Goal: Task Accomplishment & Management: Manage account settings

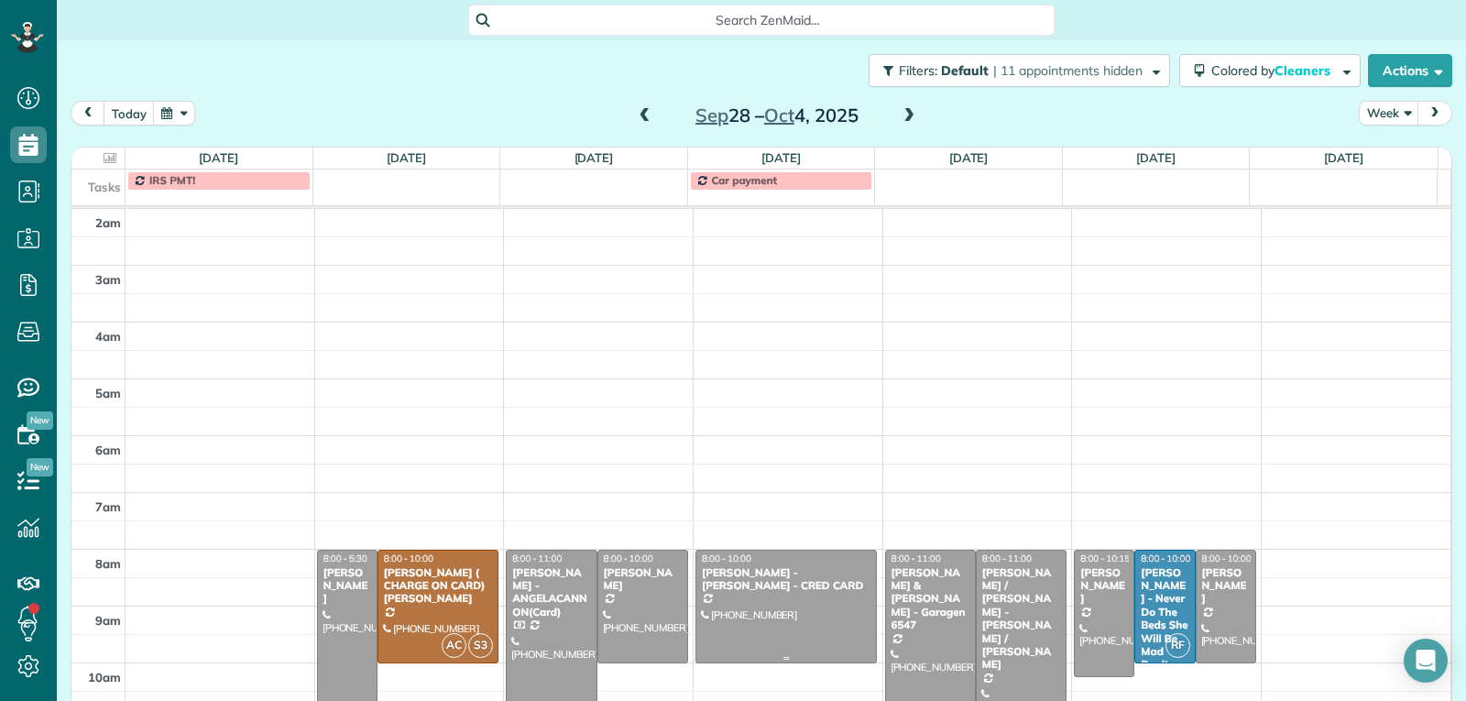
scroll to position [285, 0]
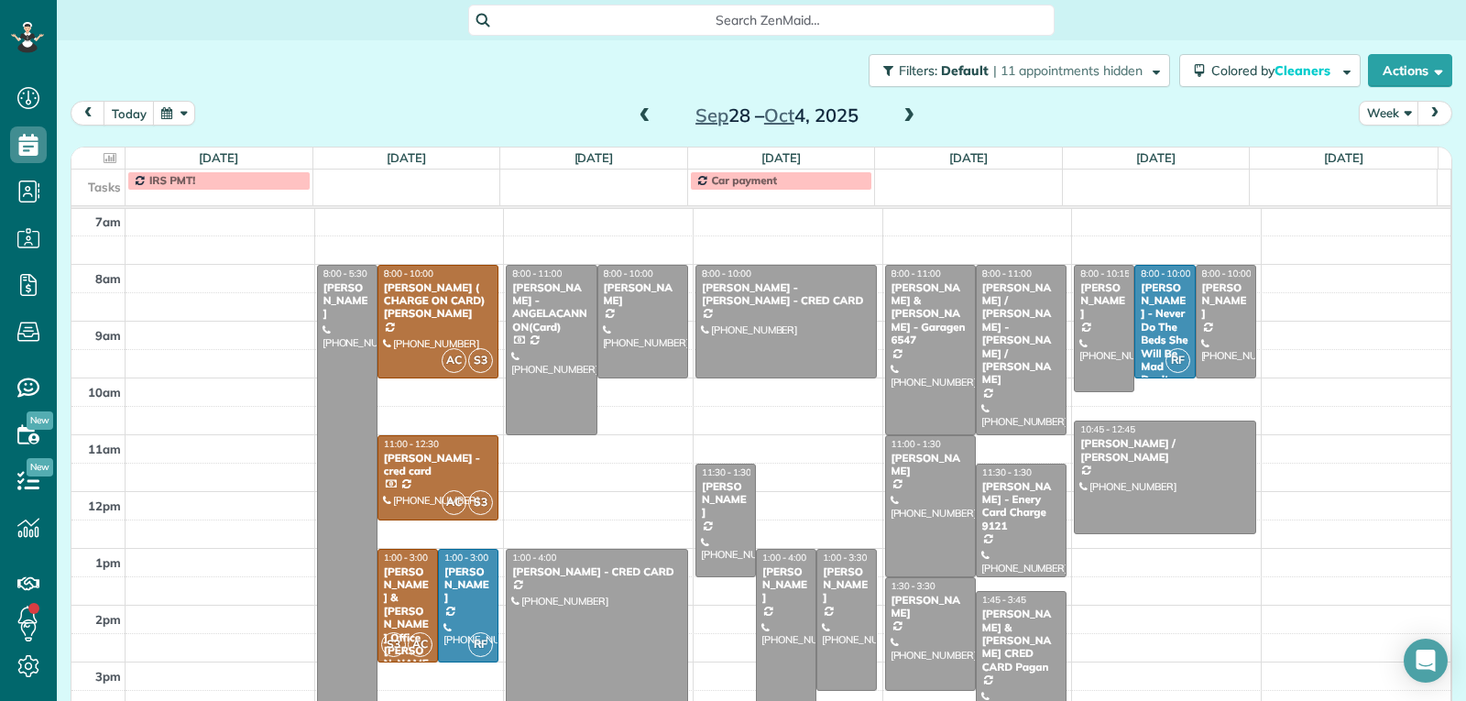
click at [640, 118] on span at bounding box center [645, 116] width 20 height 16
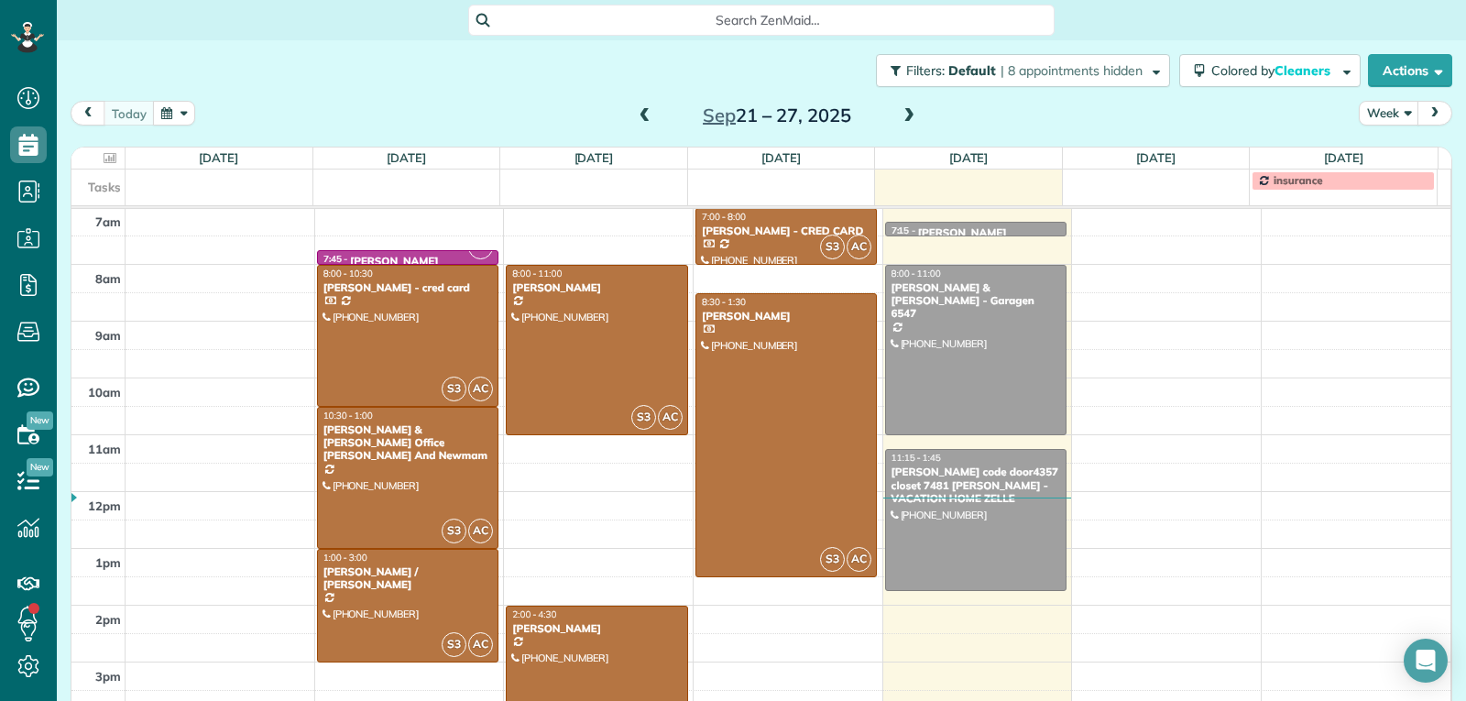
click at [907, 119] on span at bounding box center [909, 116] width 20 height 16
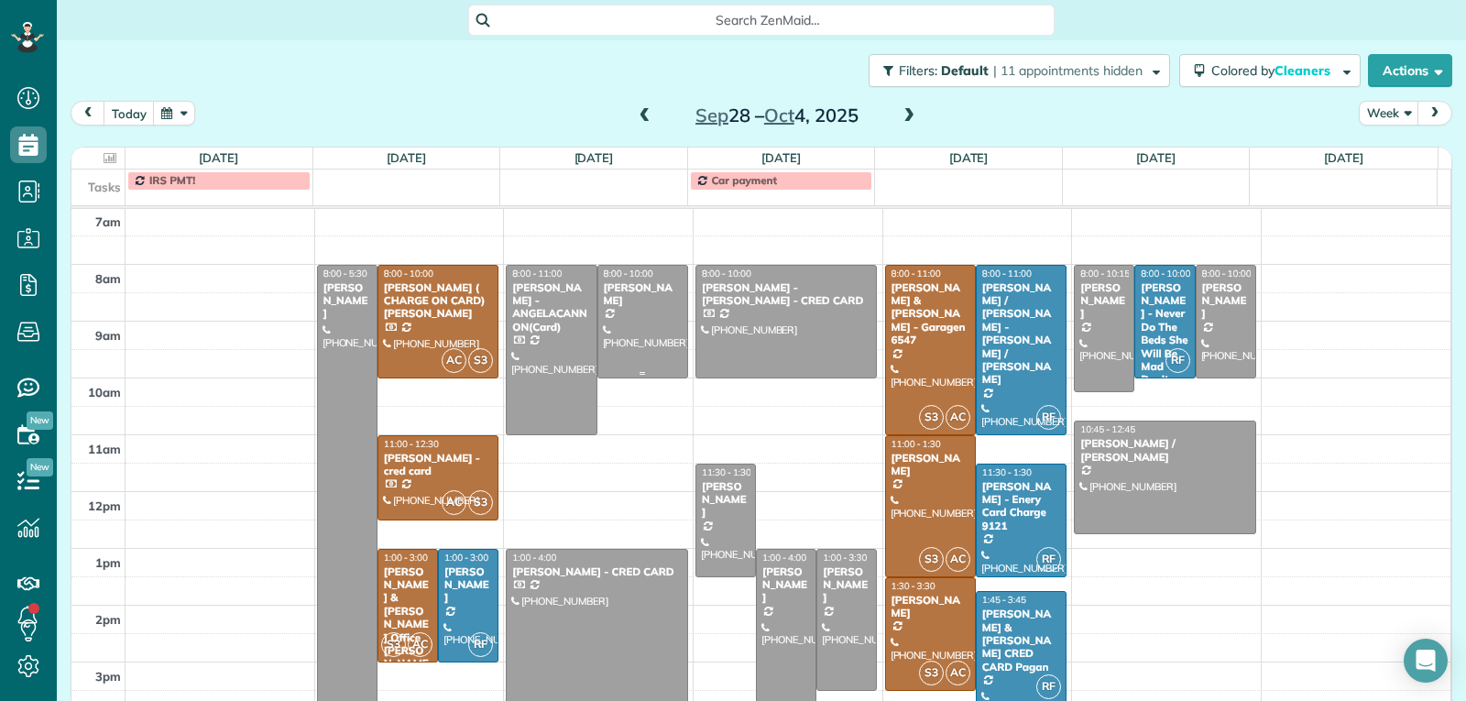
click at [633, 352] on div at bounding box center [642, 322] width 89 height 112
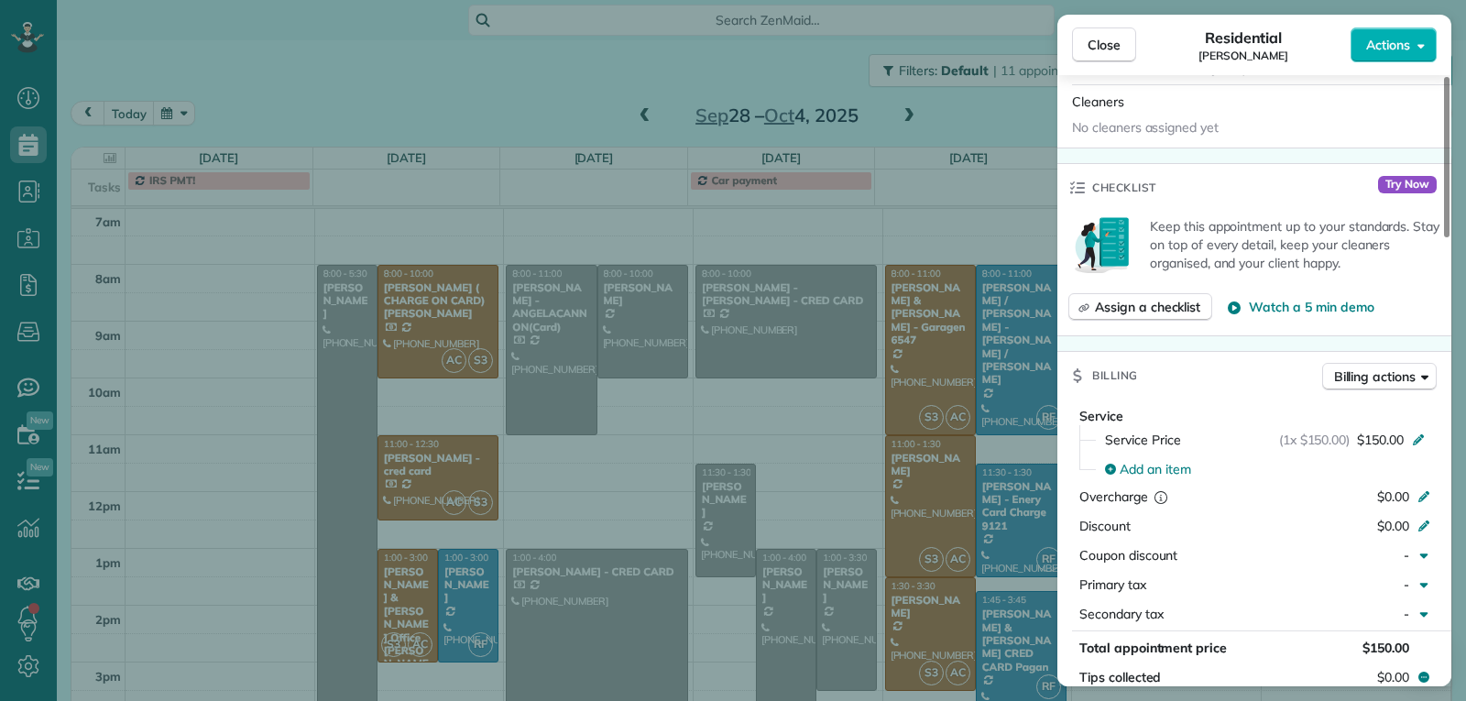
scroll to position [836, 0]
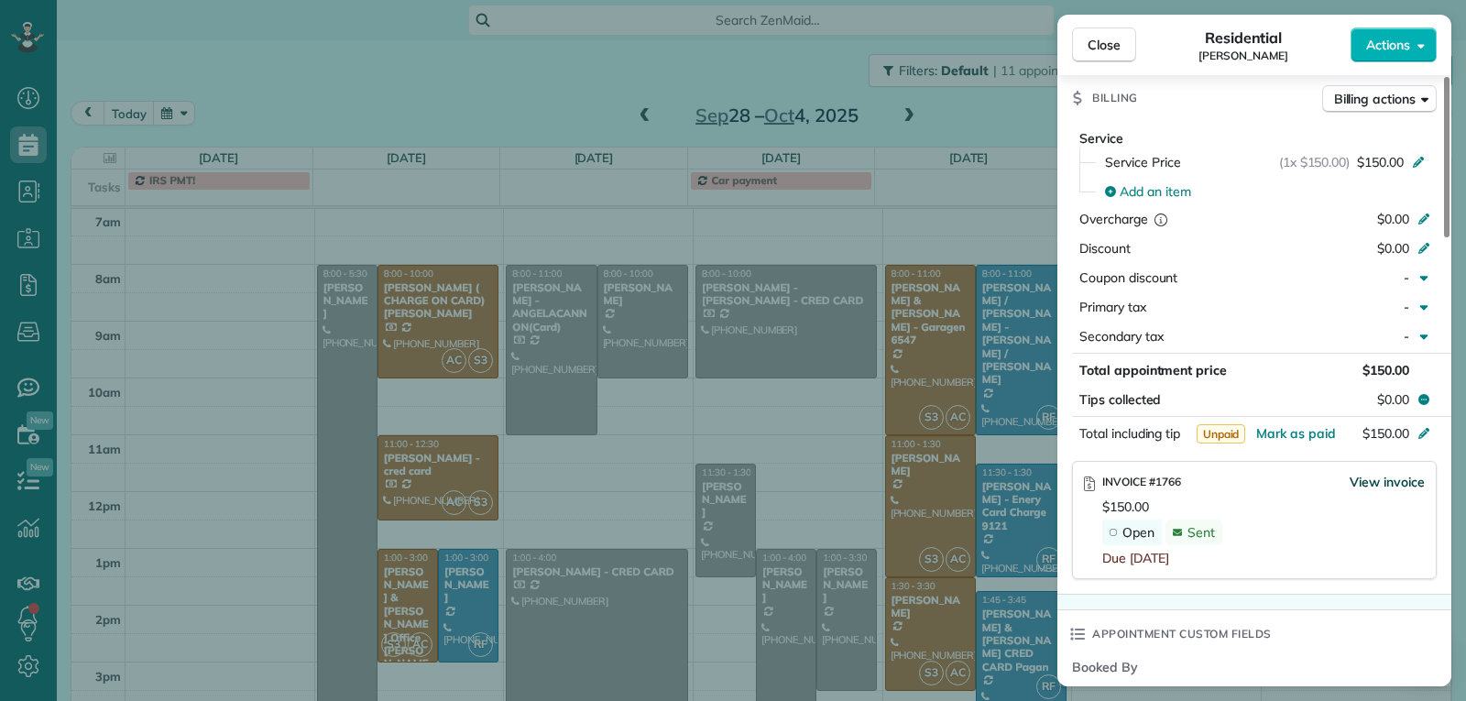
click at [1368, 486] on span "View invoice" at bounding box center [1387, 482] width 75 height 18
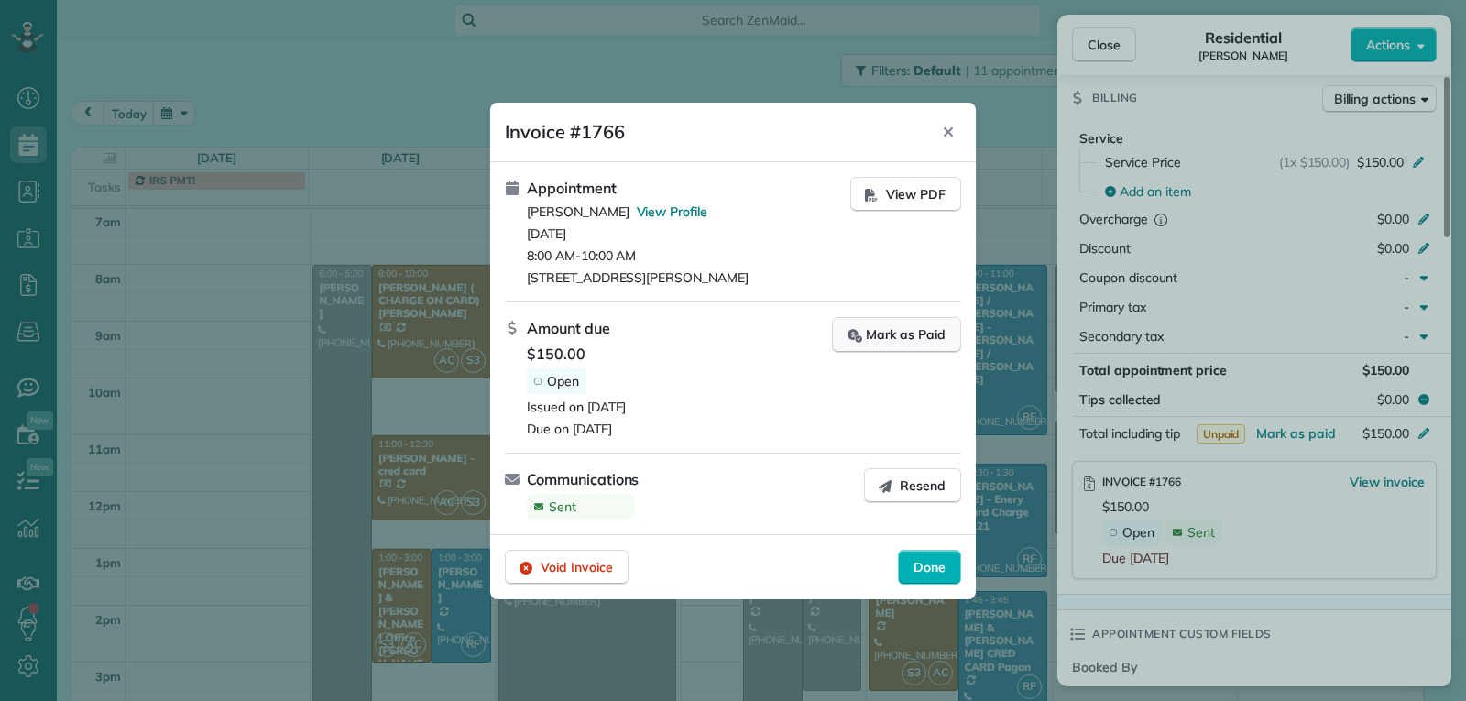
click at [912, 344] on div "Mark as Paid" at bounding box center [896, 334] width 98 height 19
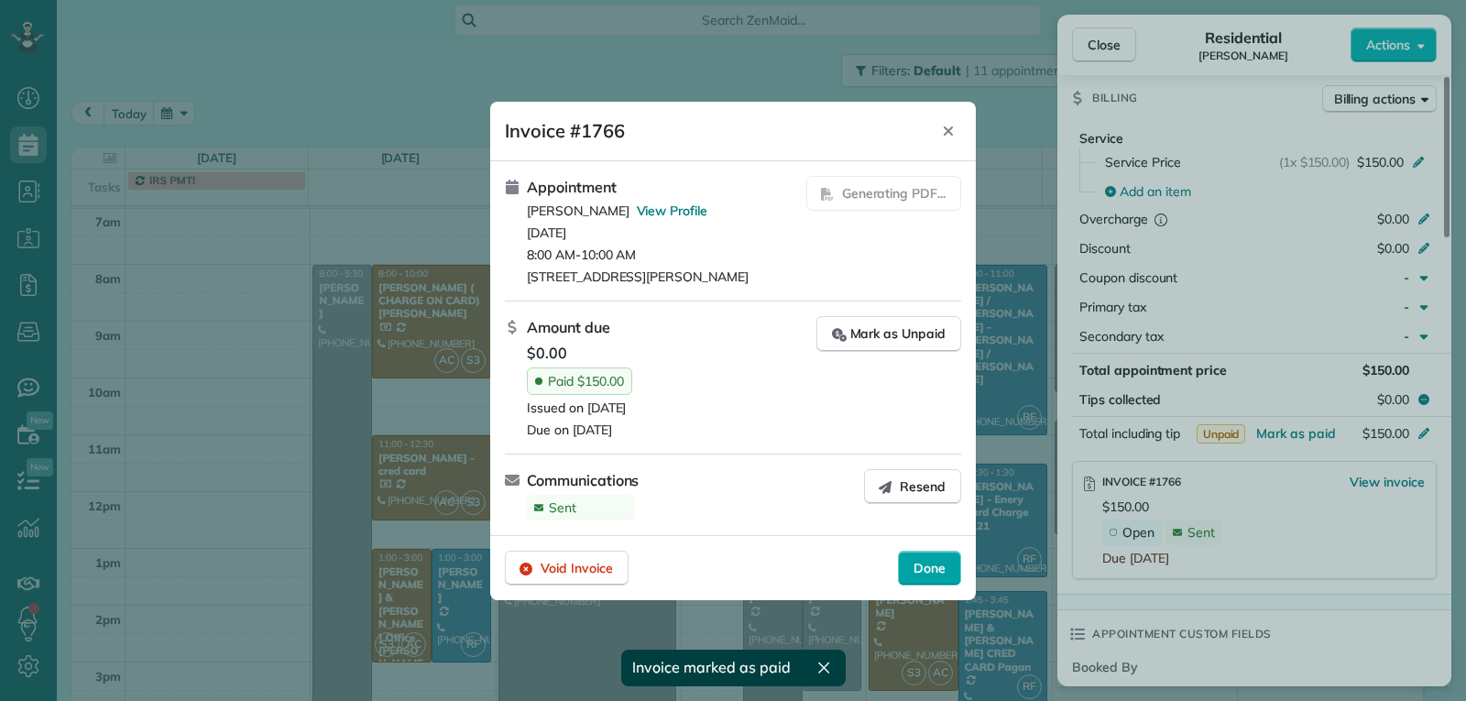
click at [917, 566] on span "Done" at bounding box center [929, 568] width 32 height 18
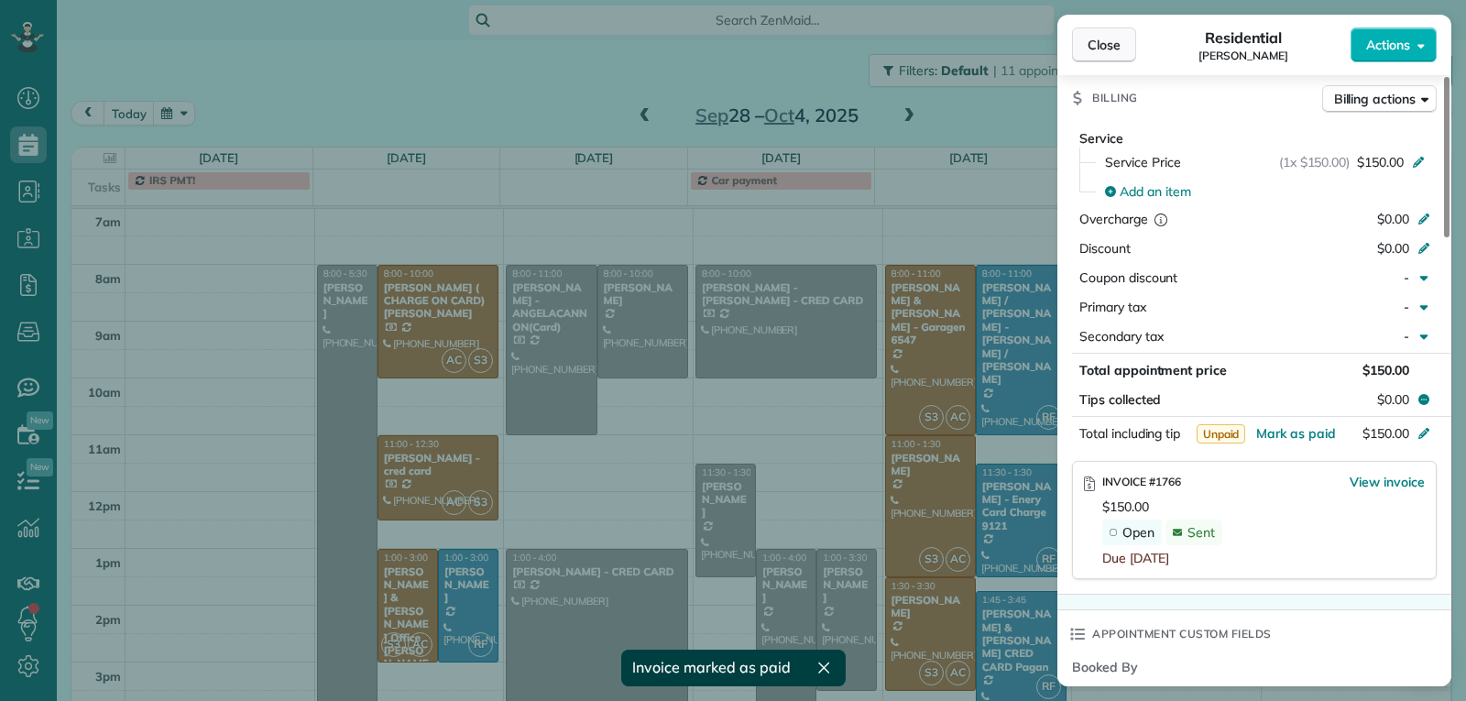
click at [1102, 43] on span "Close" at bounding box center [1104, 45] width 33 height 18
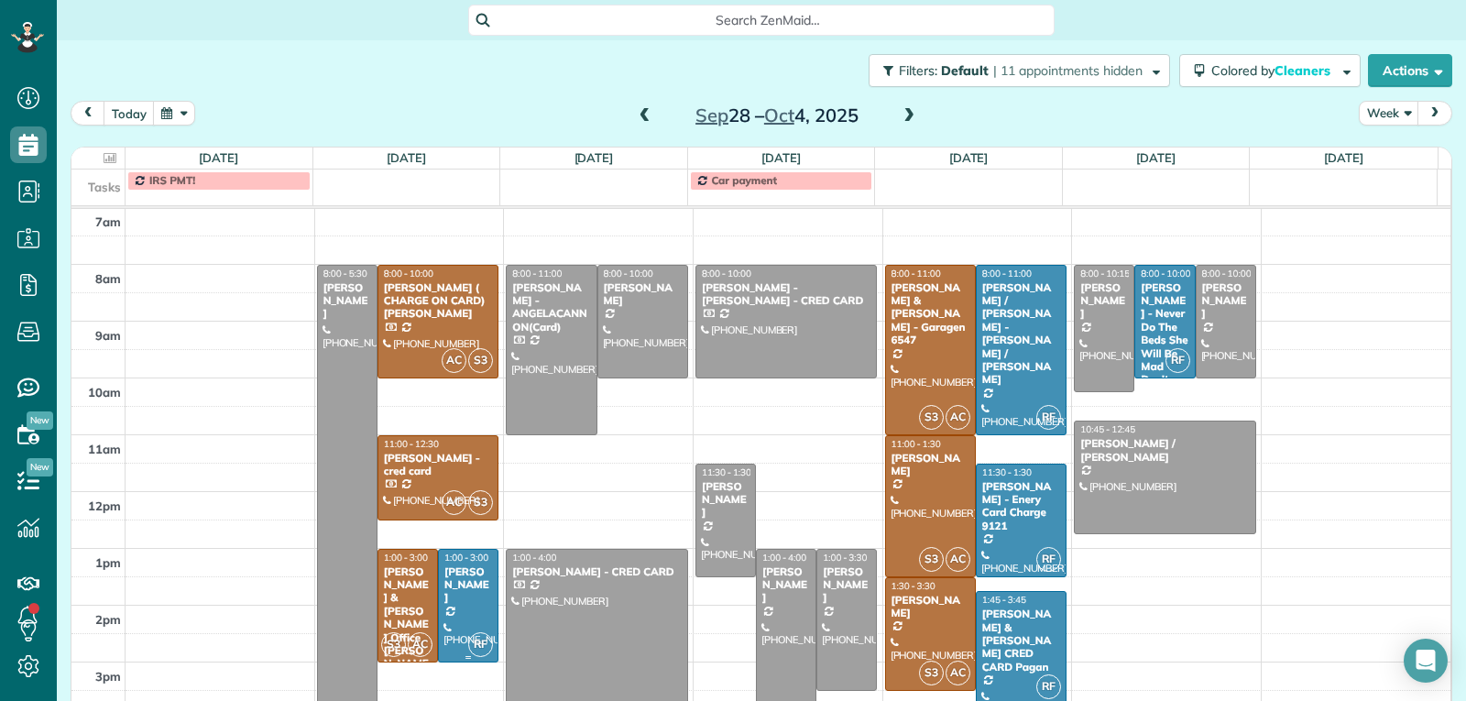
click at [465, 578] on div "[PERSON_NAME]" at bounding box center [467, 584] width 49 height 39
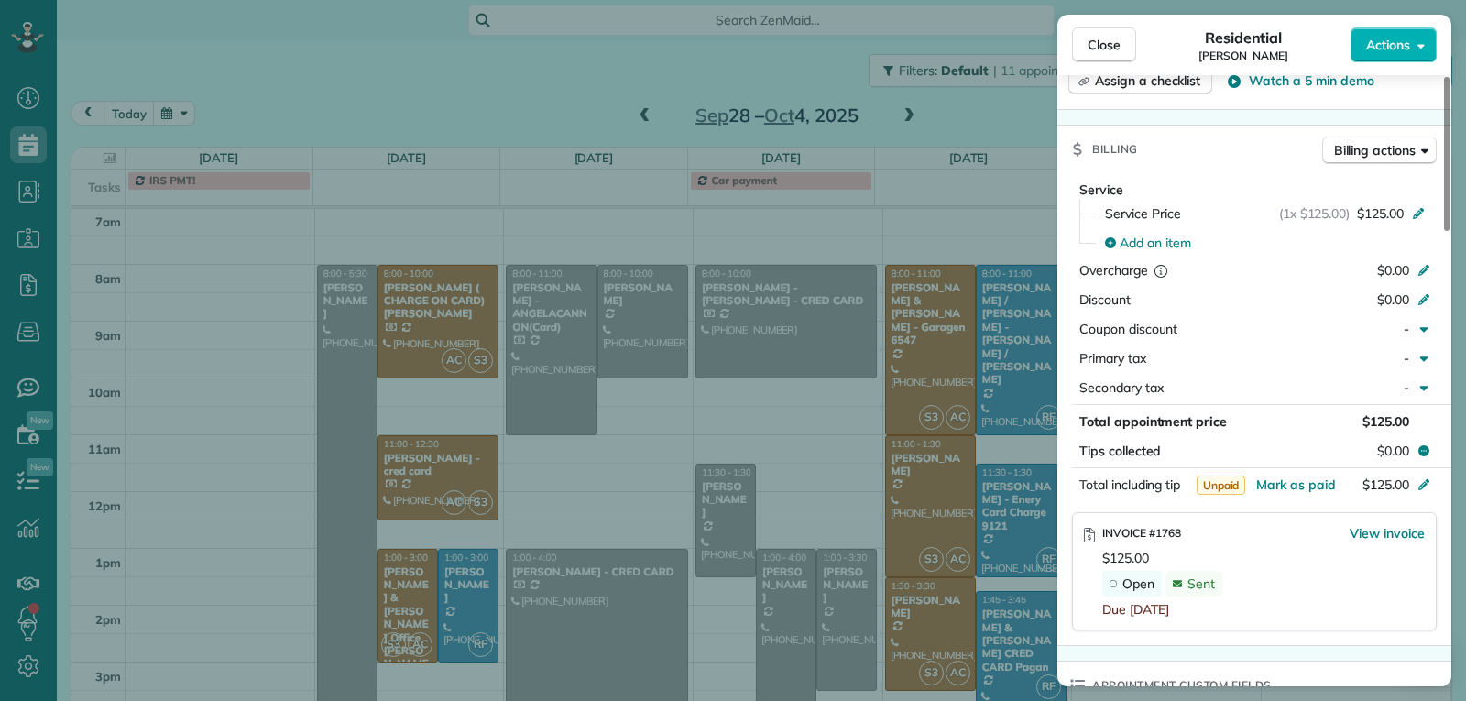
scroll to position [830, 0]
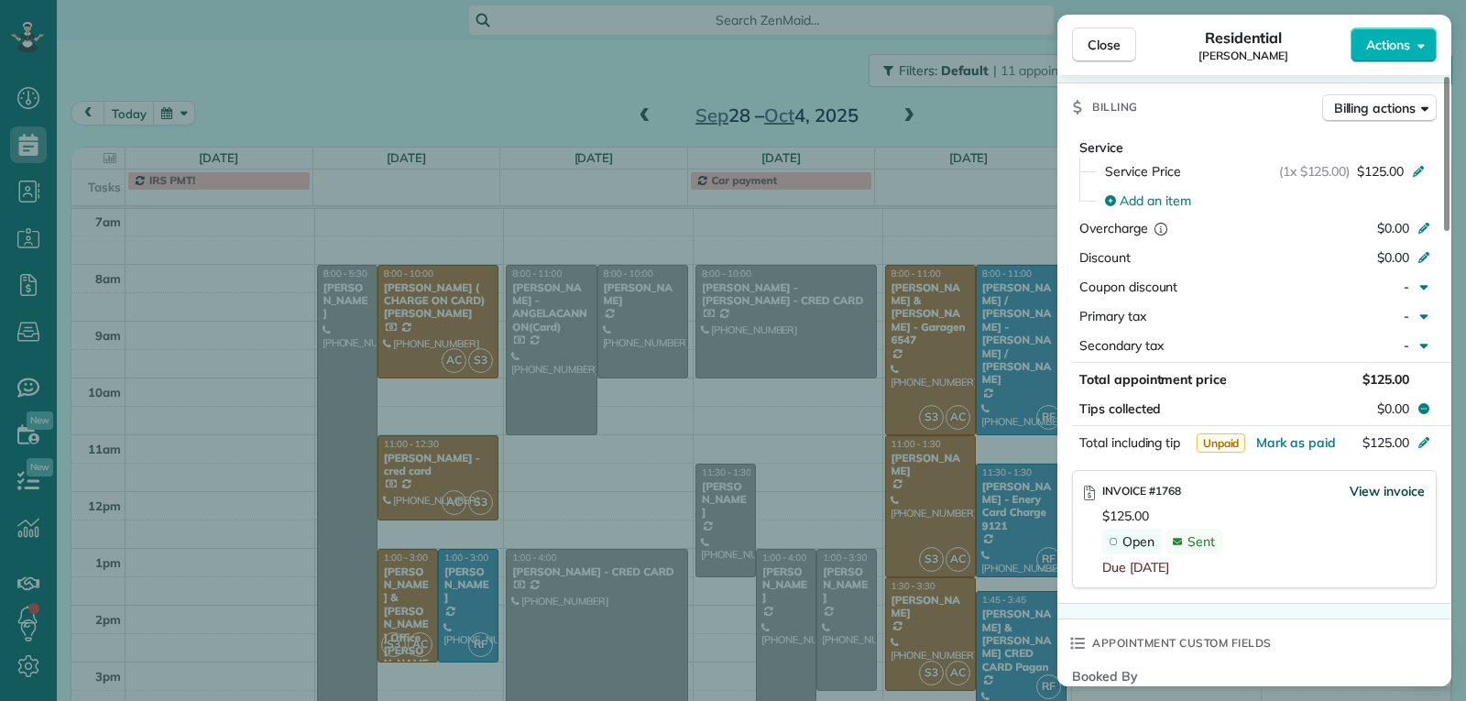
click at [1380, 497] on span "View invoice" at bounding box center [1387, 491] width 75 height 18
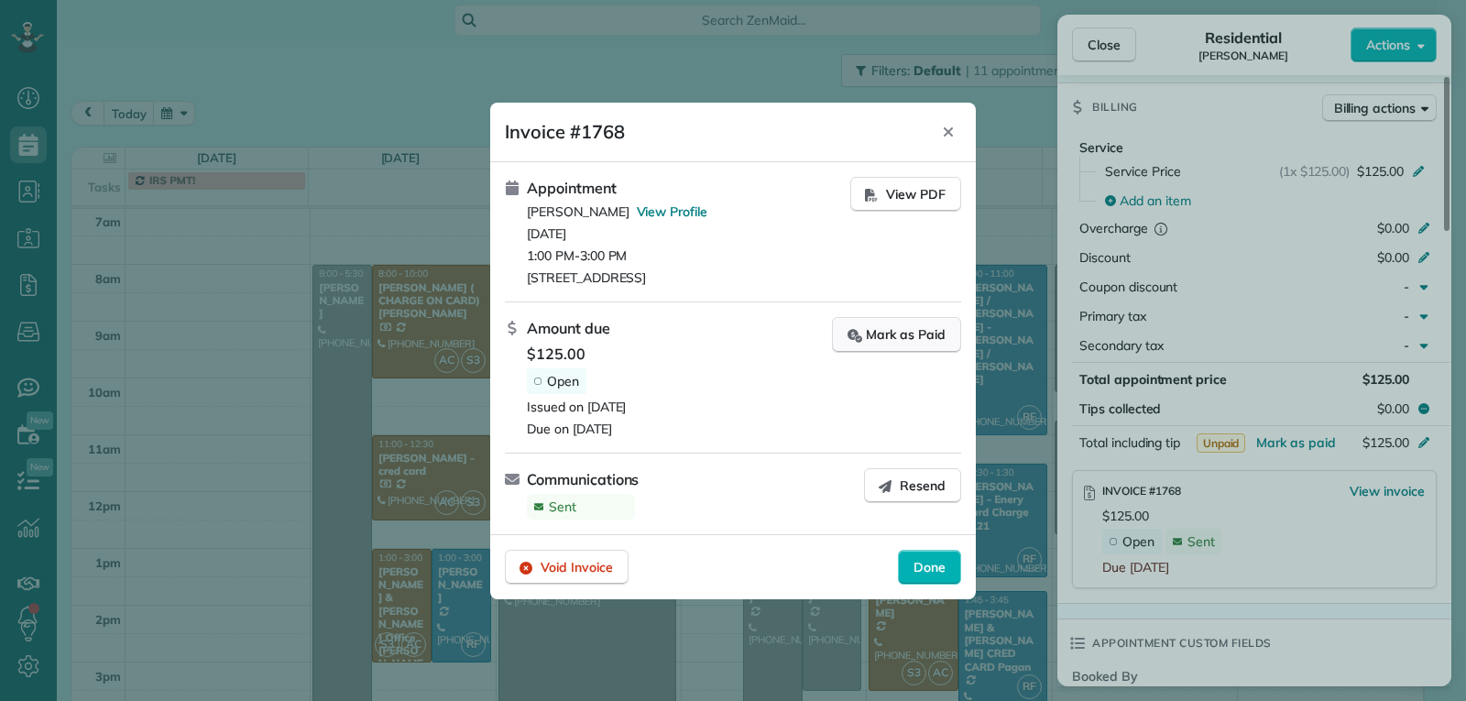
click at [880, 333] on div "Mark as Paid" at bounding box center [896, 334] width 98 height 19
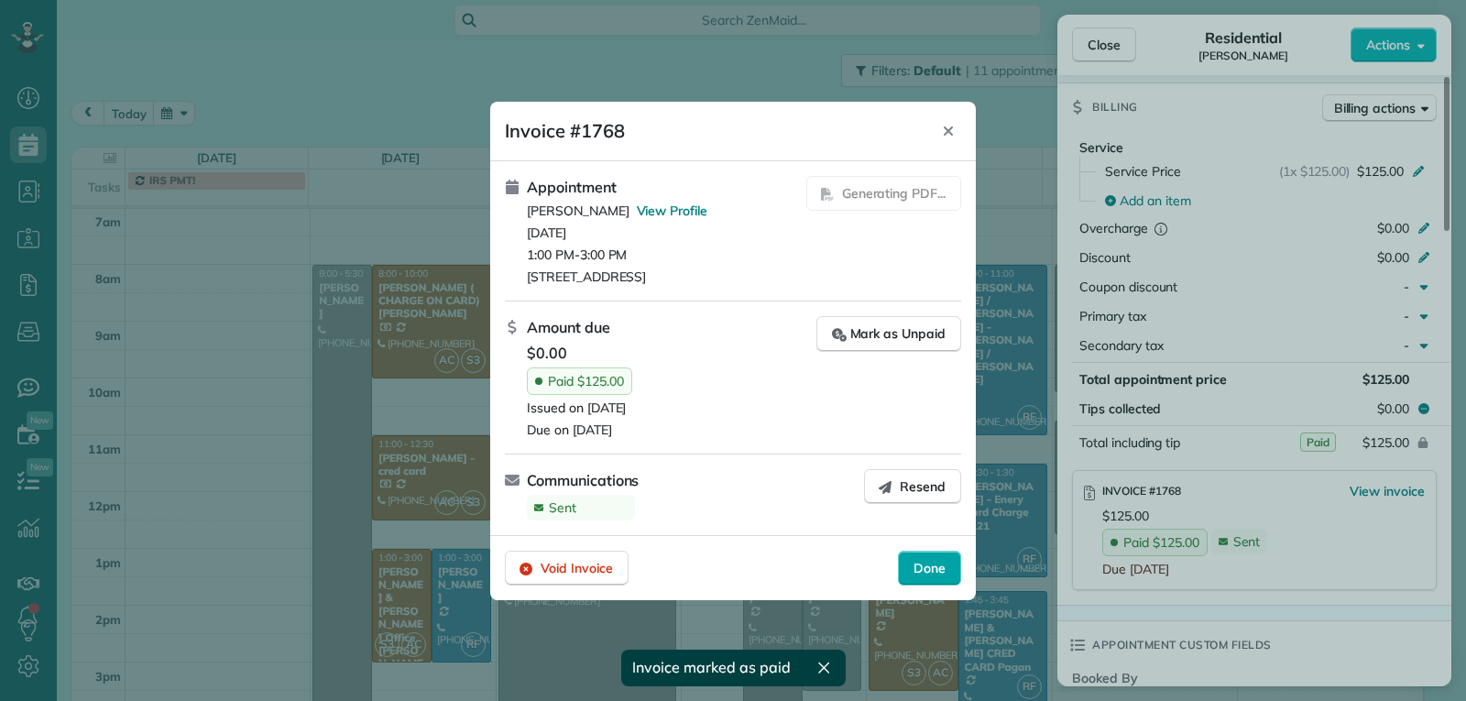
click at [917, 569] on span "Done" at bounding box center [929, 568] width 32 height 18
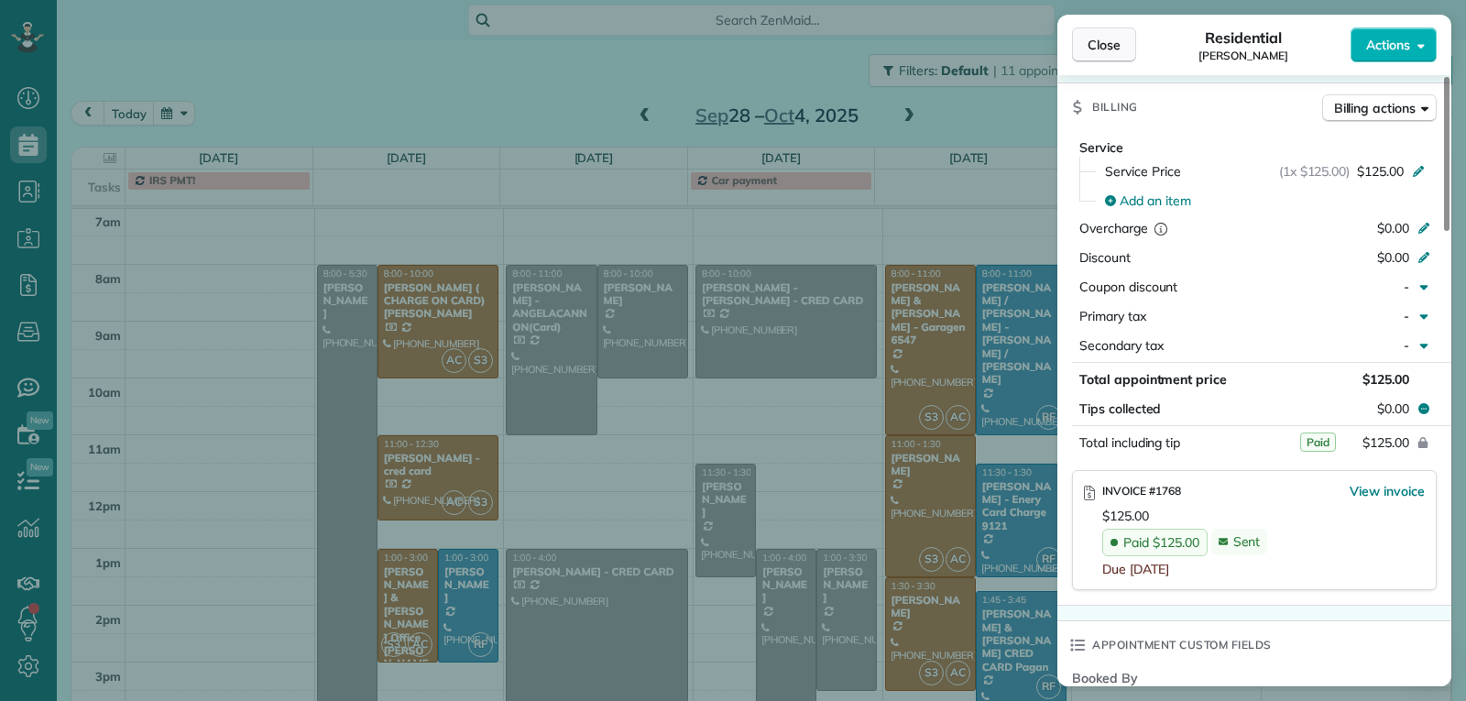
click at [1098, 47] on span "Close" at bounding box center [1104, 45] width 33 height 18
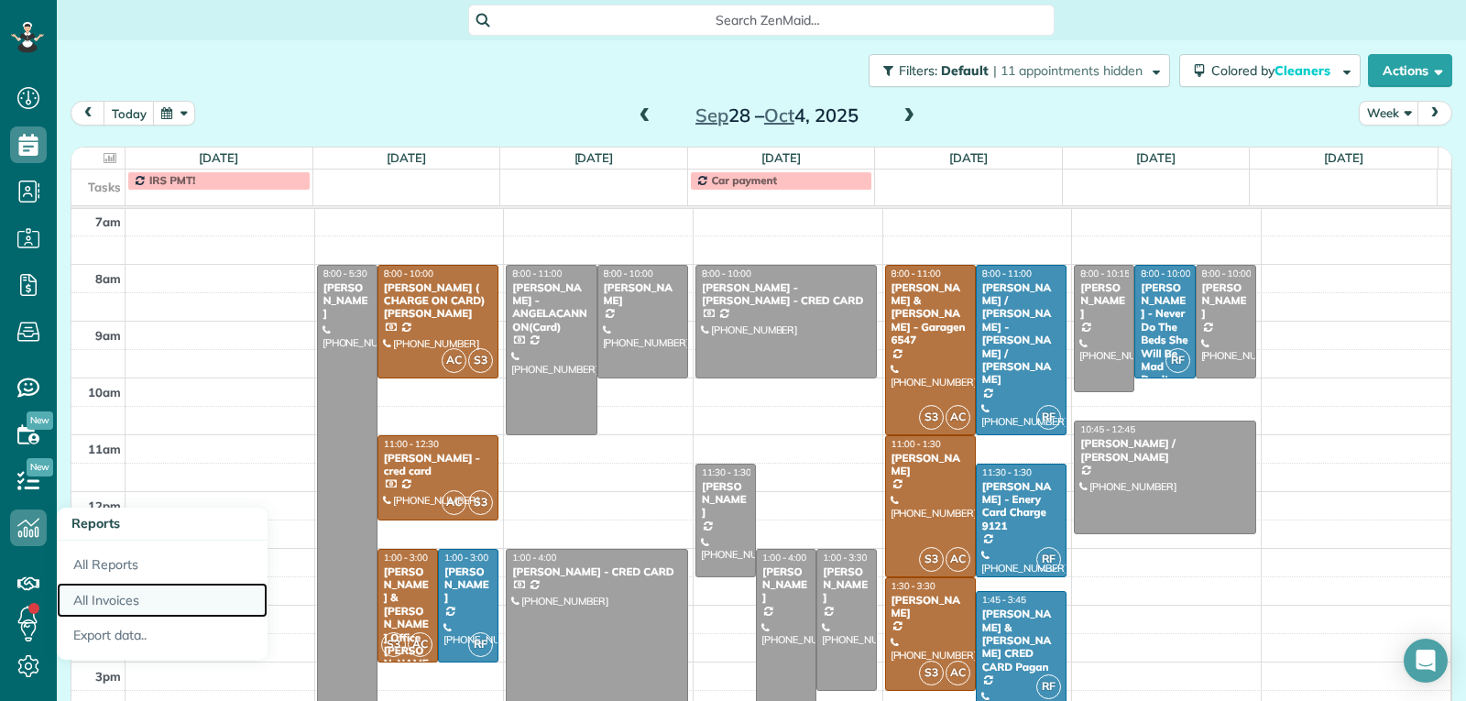
click at [121, 603] on link "All Invoices" at bounding box center [162, 601] width 211 height 36
click at [120, 596] on link "All Invoices" at bounding box center [162, 601] width 211 height 36
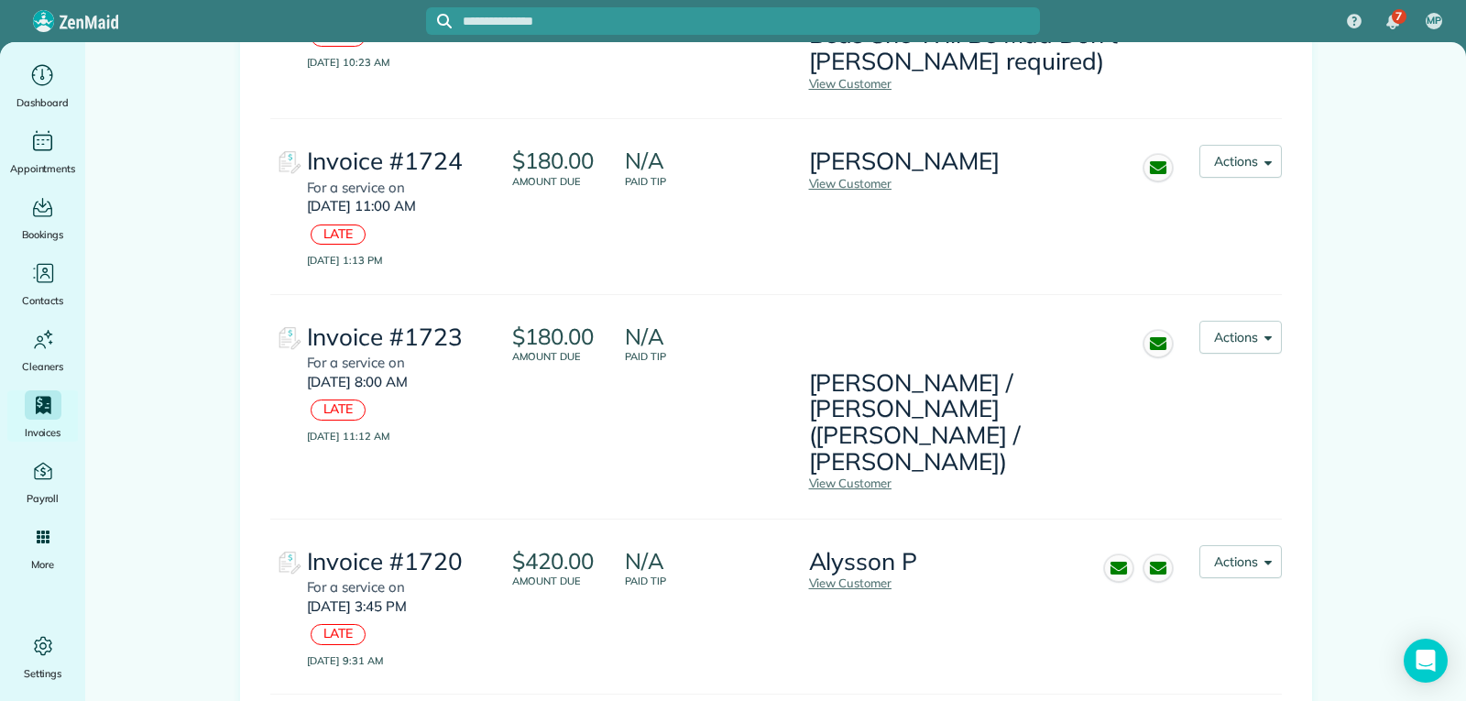
scroll to position [3678, 0]
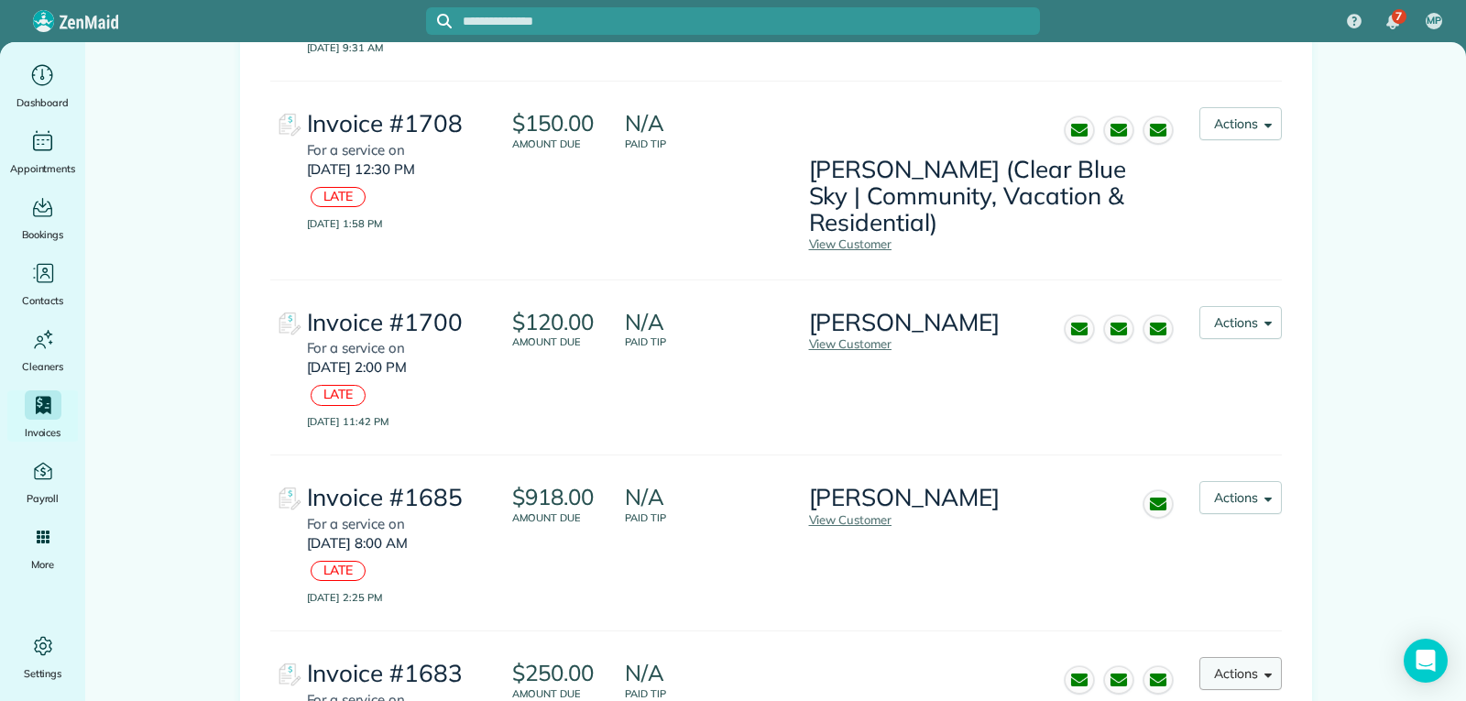
click at [1237, 657] on button "Actions" at bounding box center [1240, 673] width 82 height 33
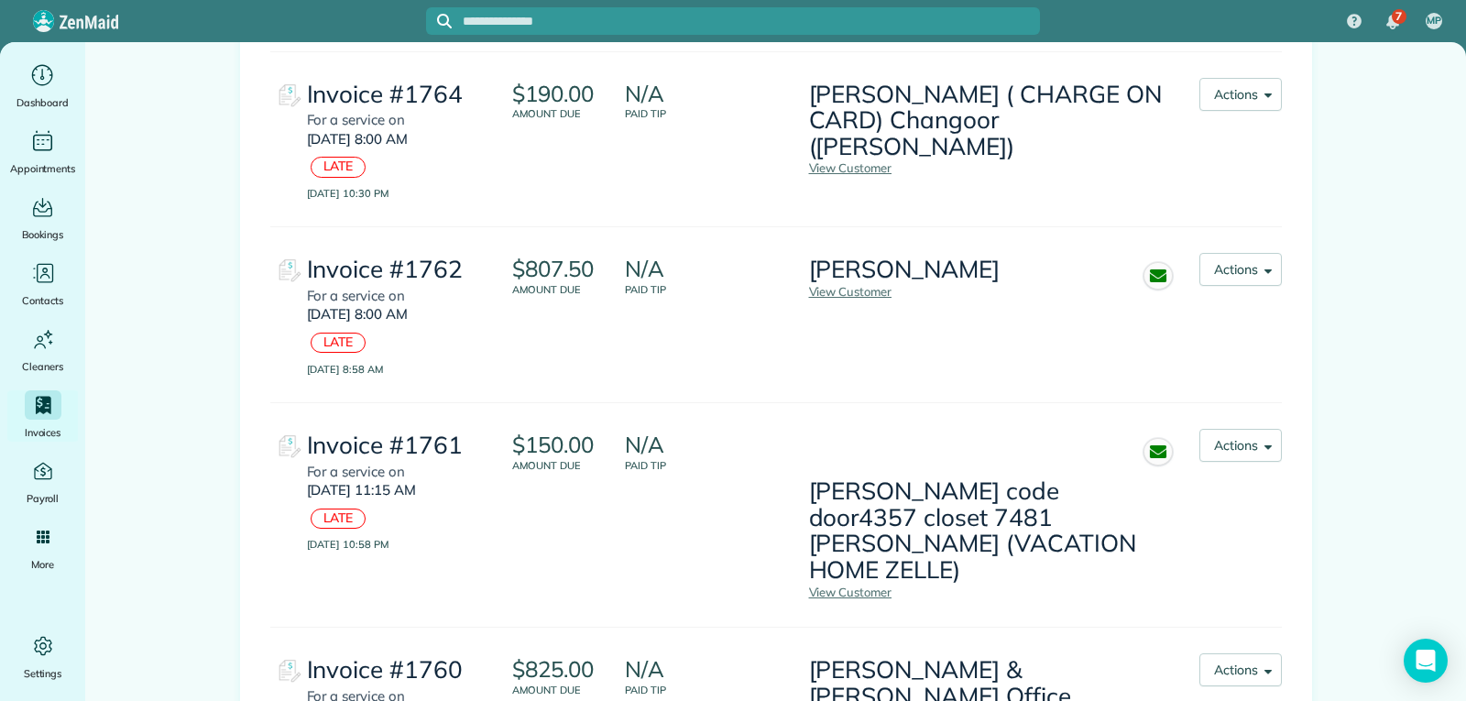
scroll to position [641, 0]
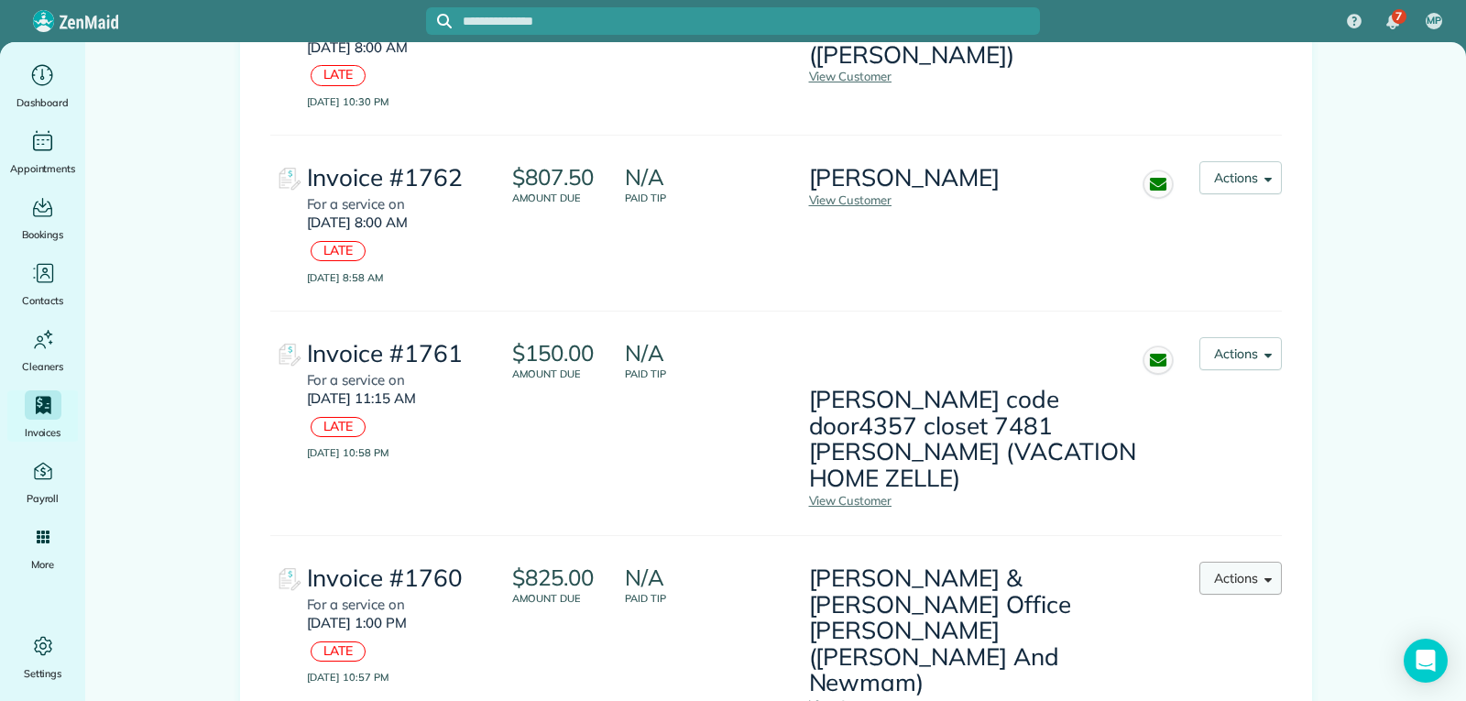
click at [1235, 562] on button "Actions" at bounding box center [1240, 578] width 82 height 33
click at [1220, 680] on link "Mark as Paid" at bounding box center [1205, 698] width 149 height 37
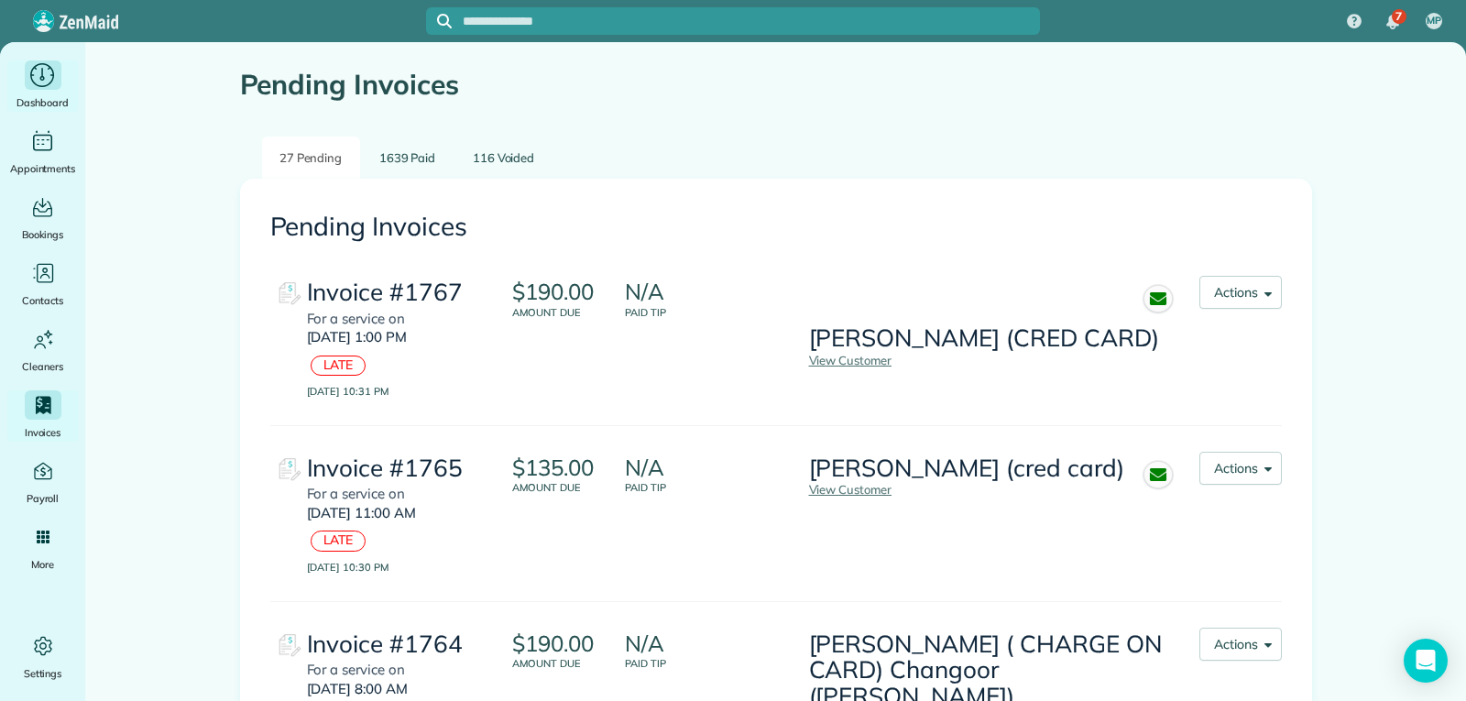
click at [45, 88] on icon "Main" at bounding box center [42, 74] width 28 height 27
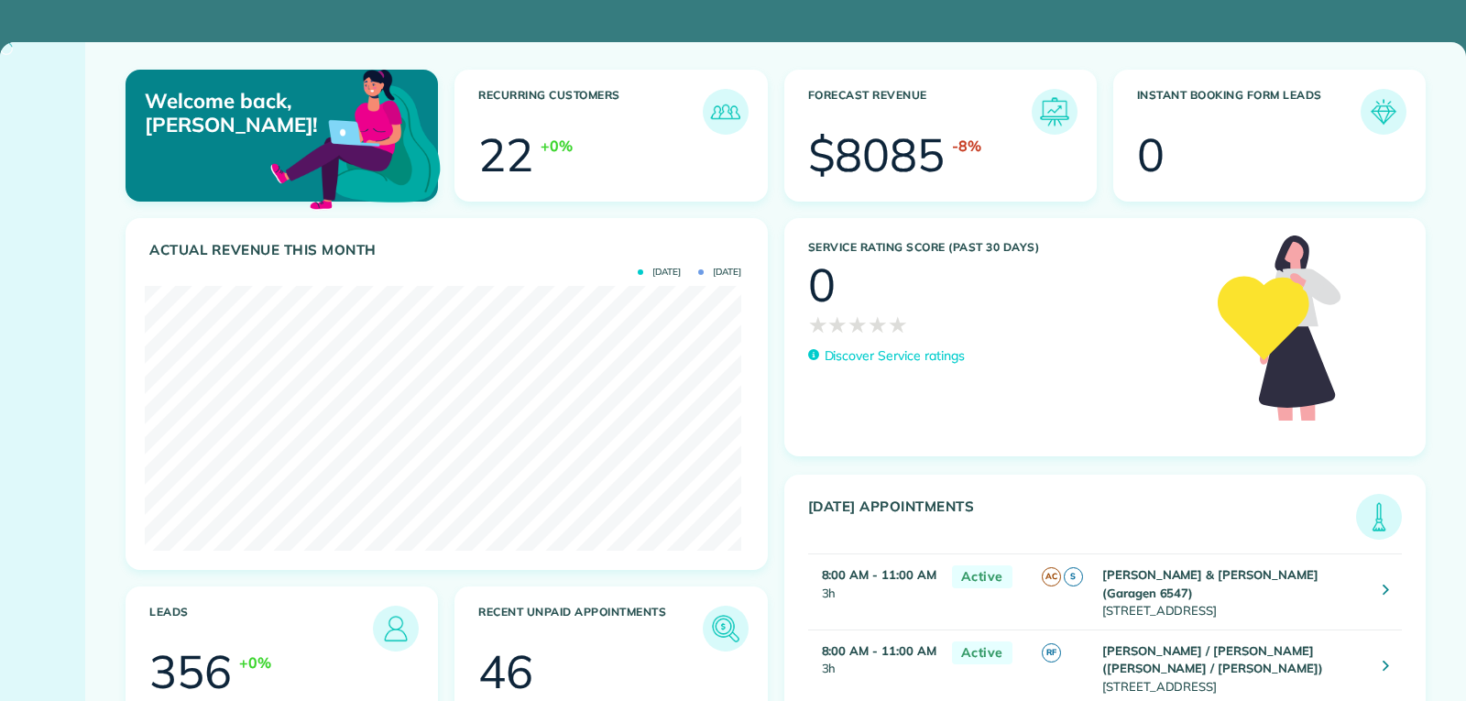
scroll to position [265, 596]
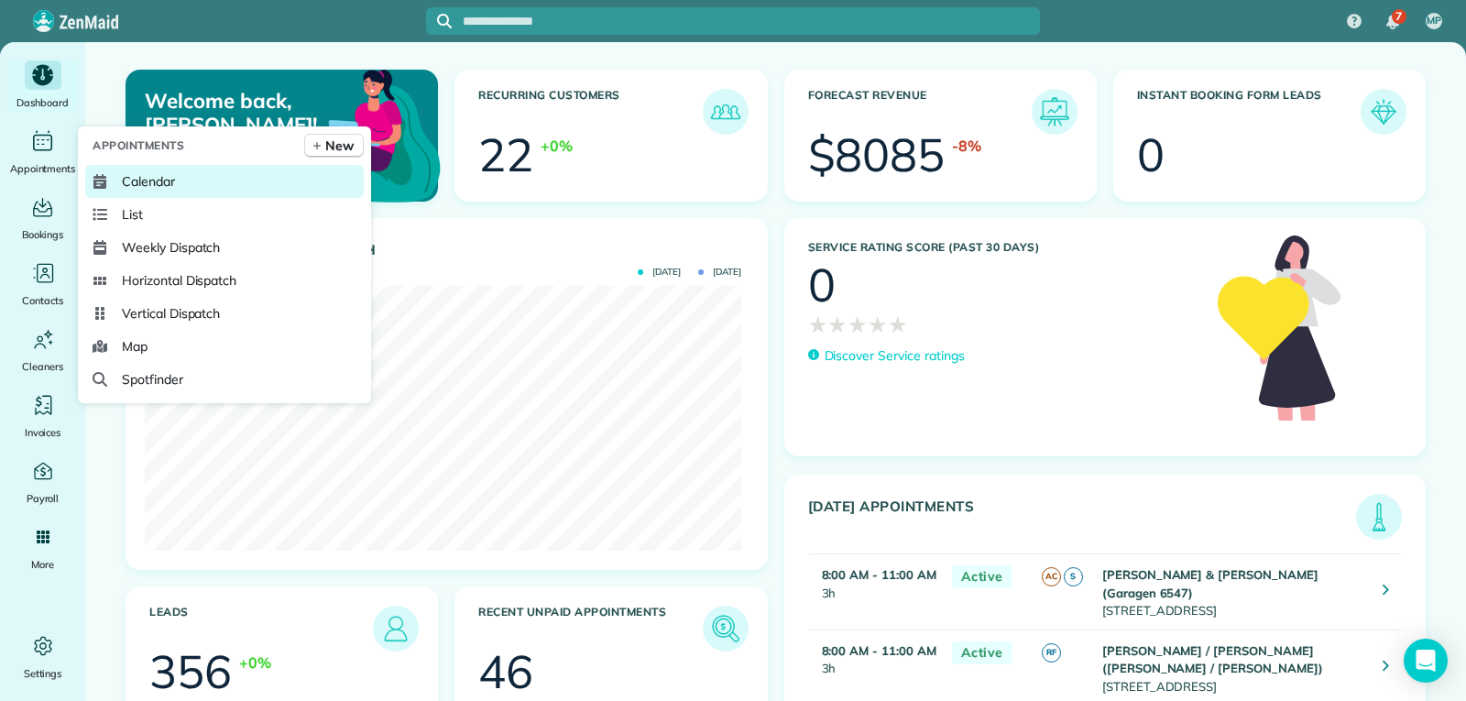
click at [136, 182] on span "Calendar" at bounding box center [148, 181] width 53 height 18
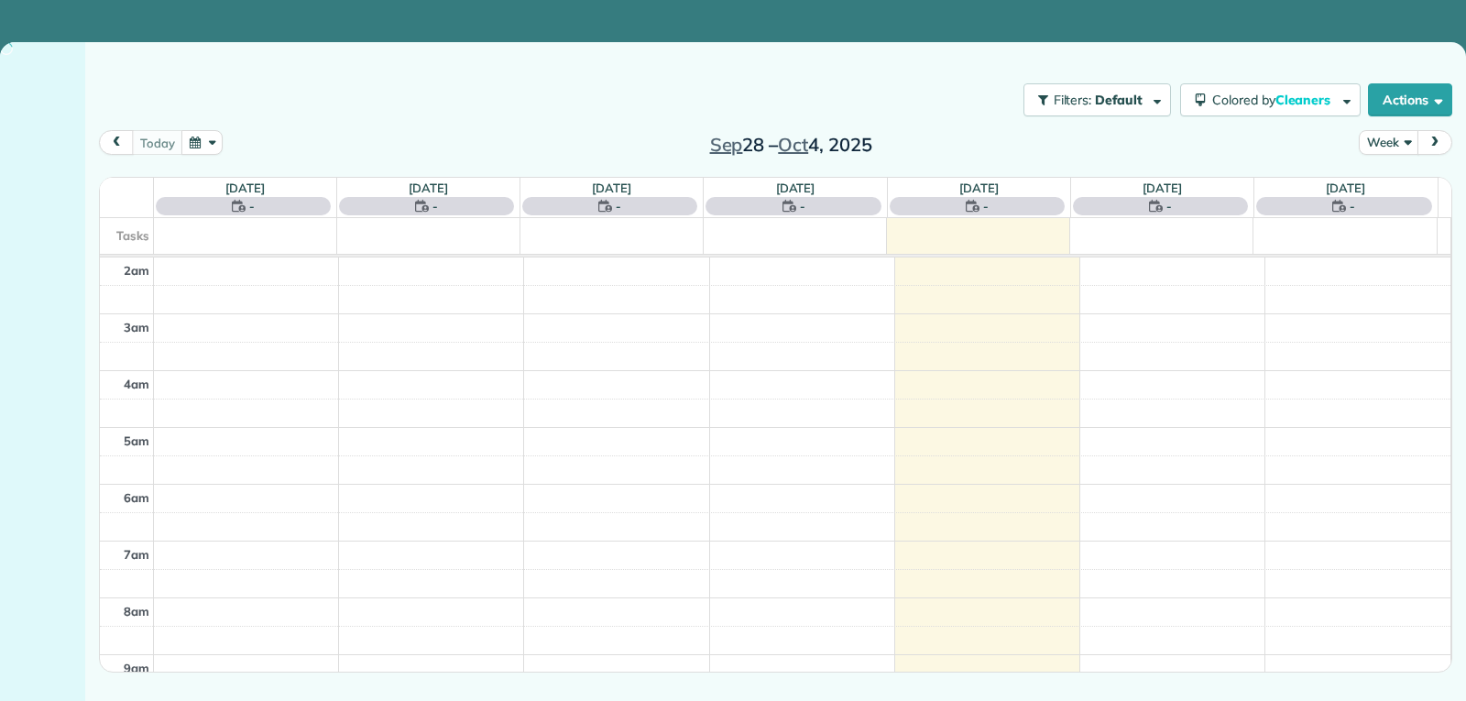
scroll to position [285, 0]
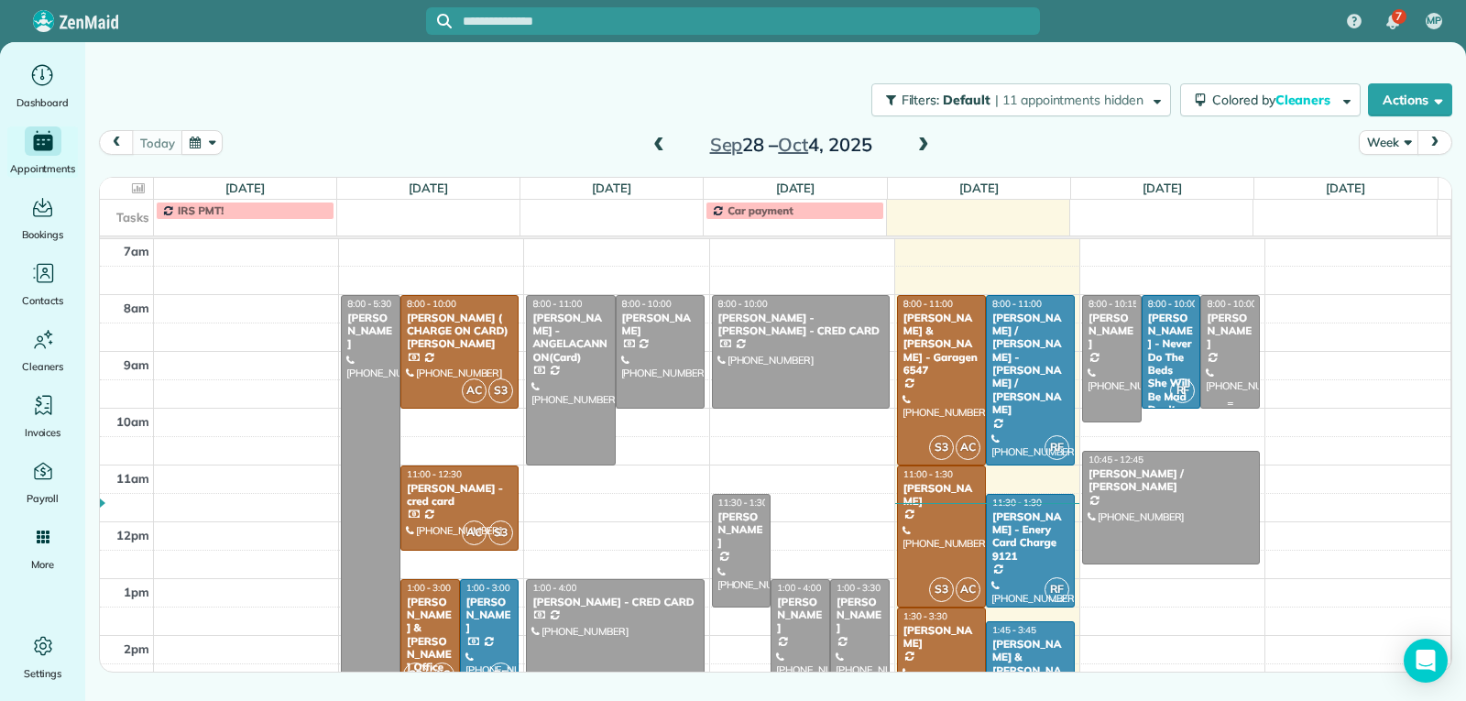
click at [1207, 351] on div "[PERSON_NAME]" at bounding box center [1230, 331] width 49 height 39
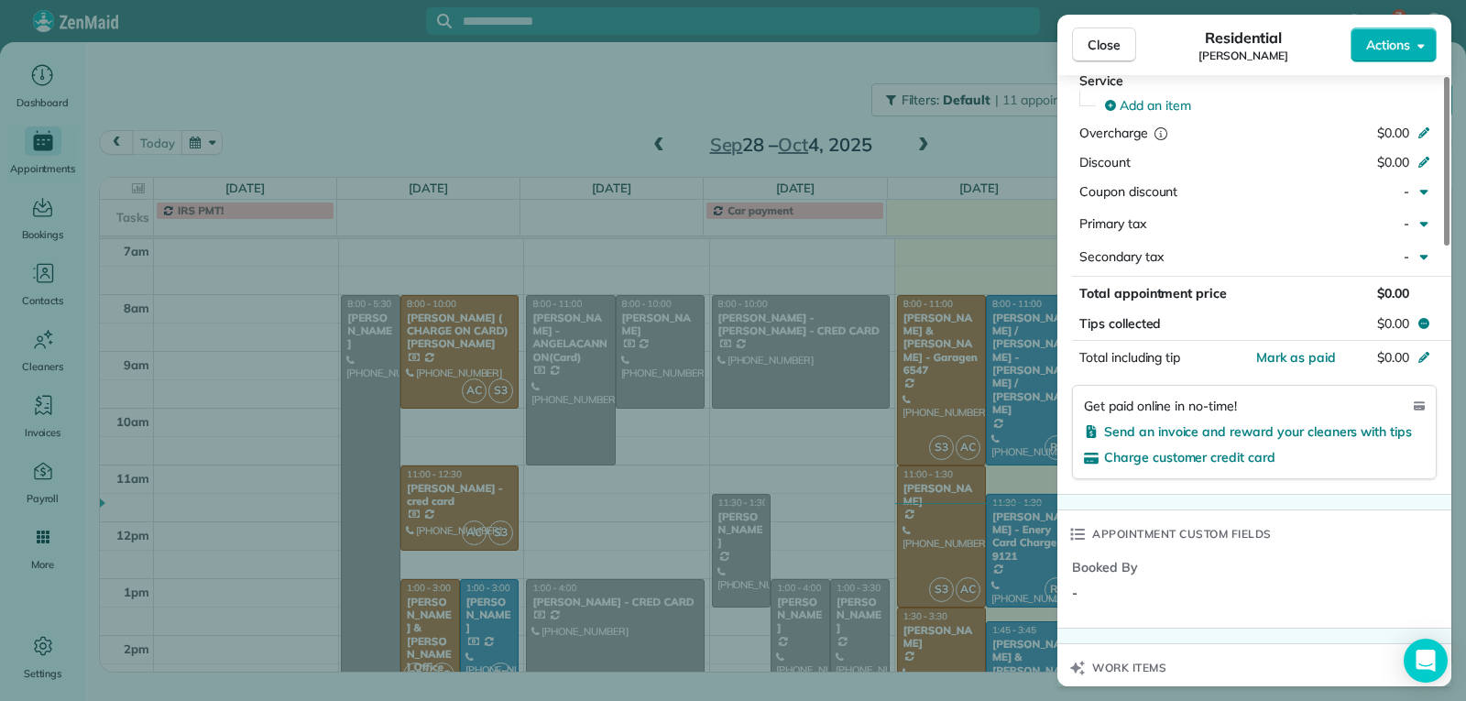
scroll to position [918, 0]
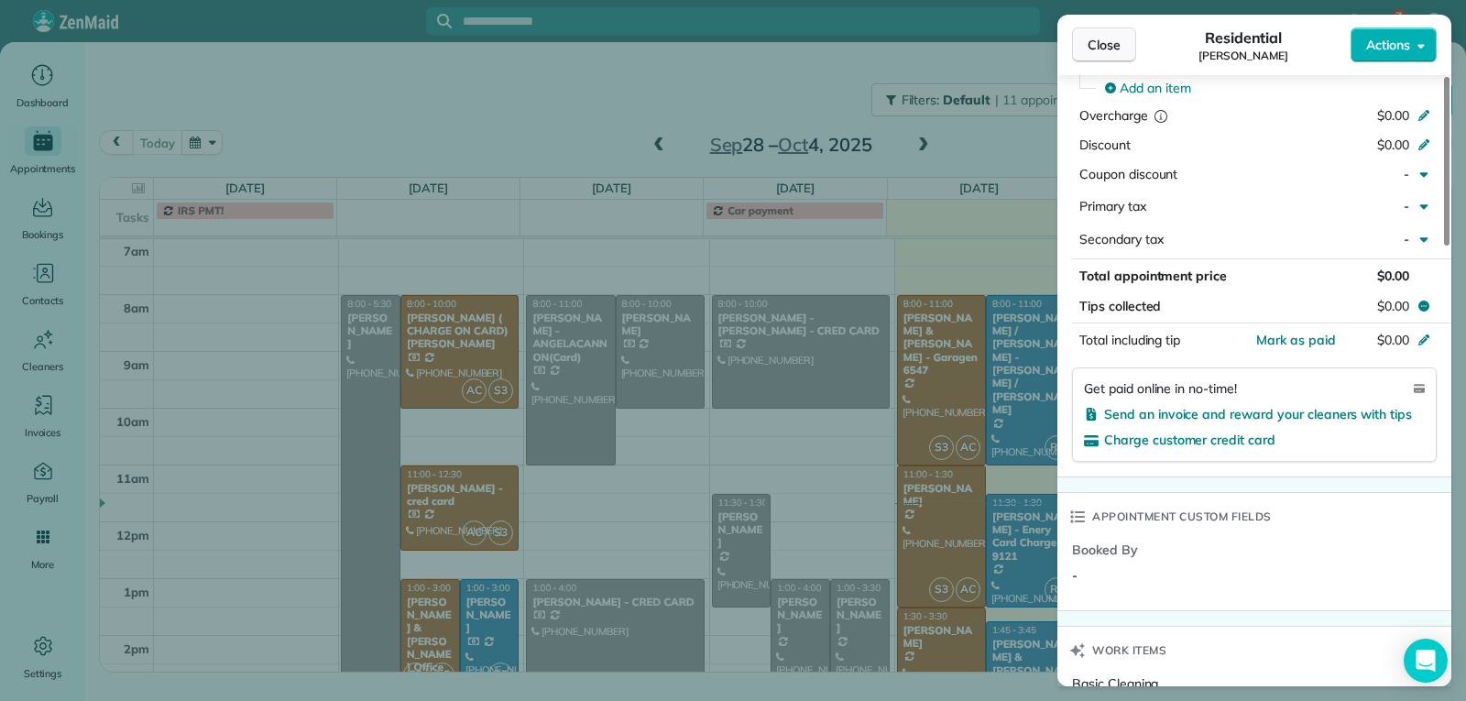
click at [1083, 50] on button "Close" at bounding box center [1104, 44] width 64 height 35
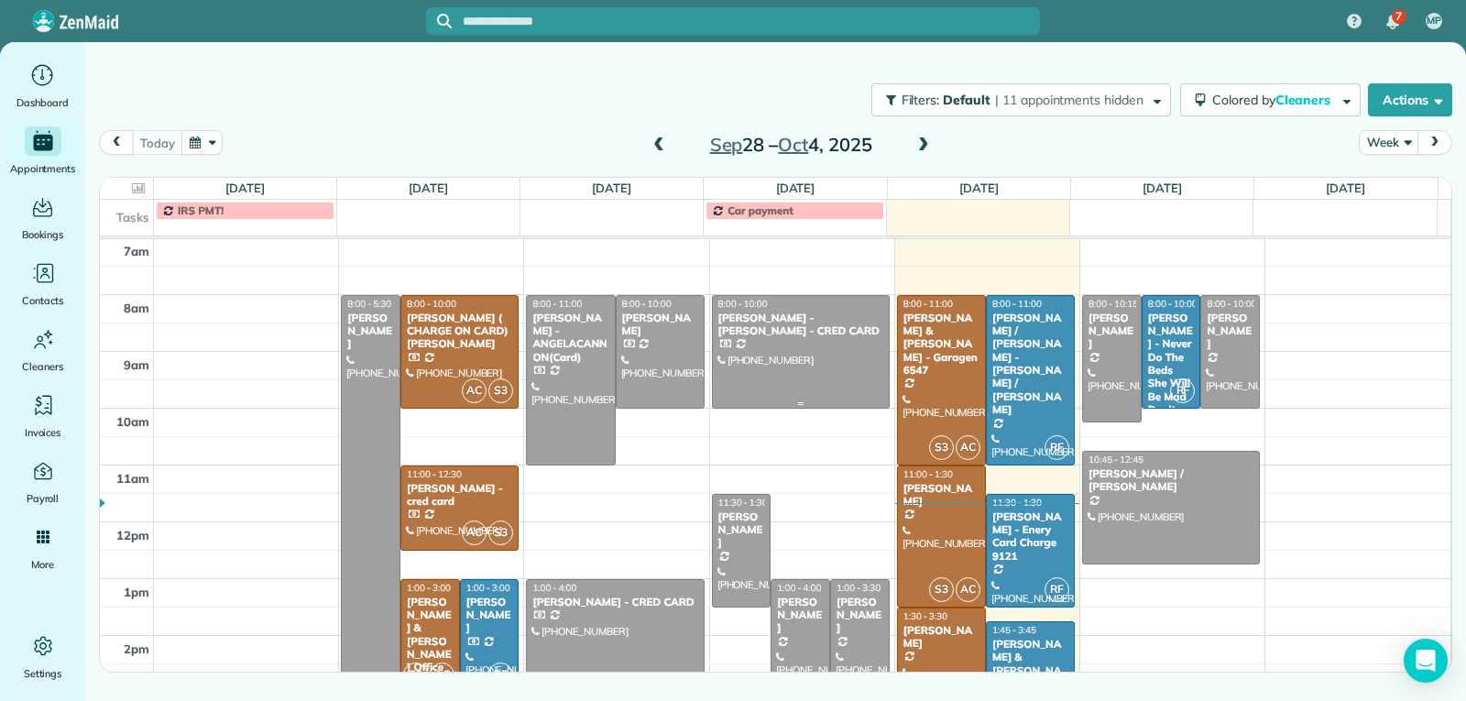
click at [814, 363] on div at bounding box center [801, 352] width 176 height 112
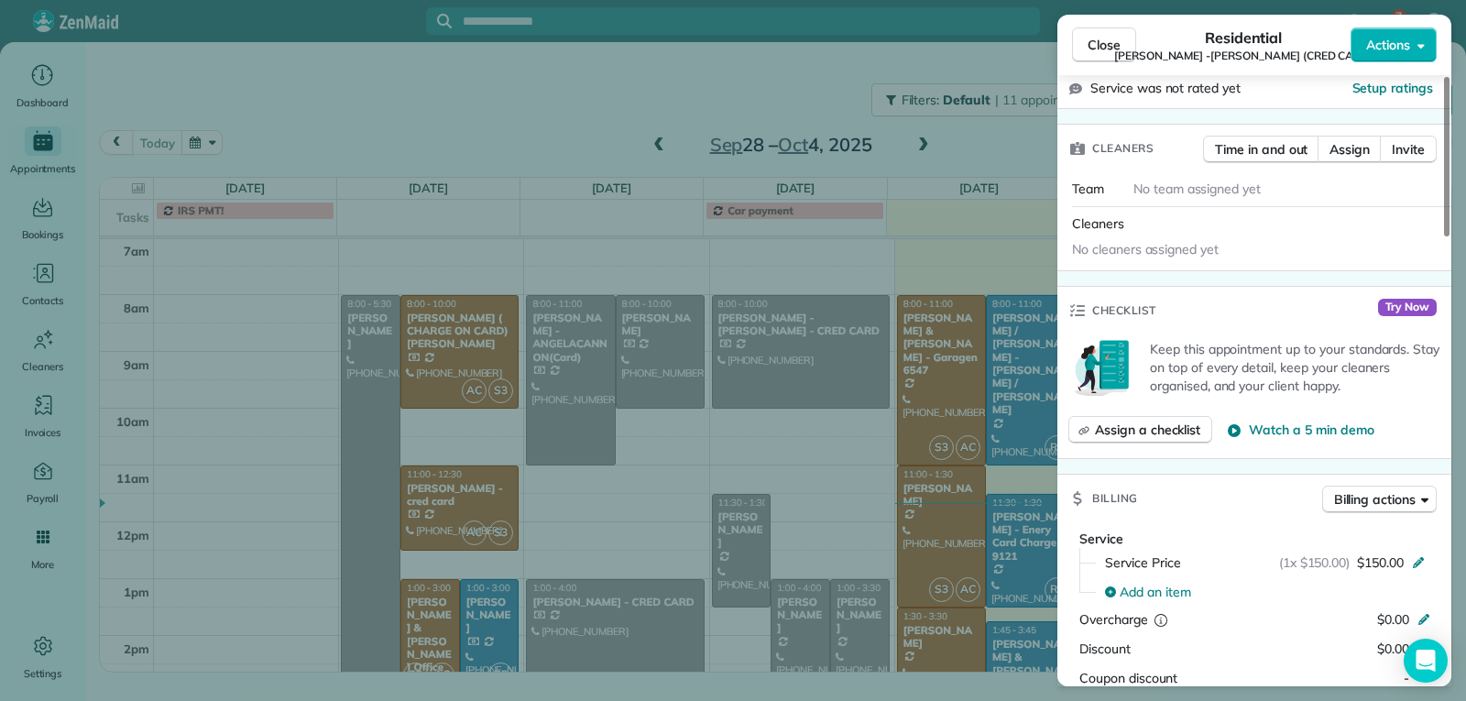
scroll to position [1009, 0]
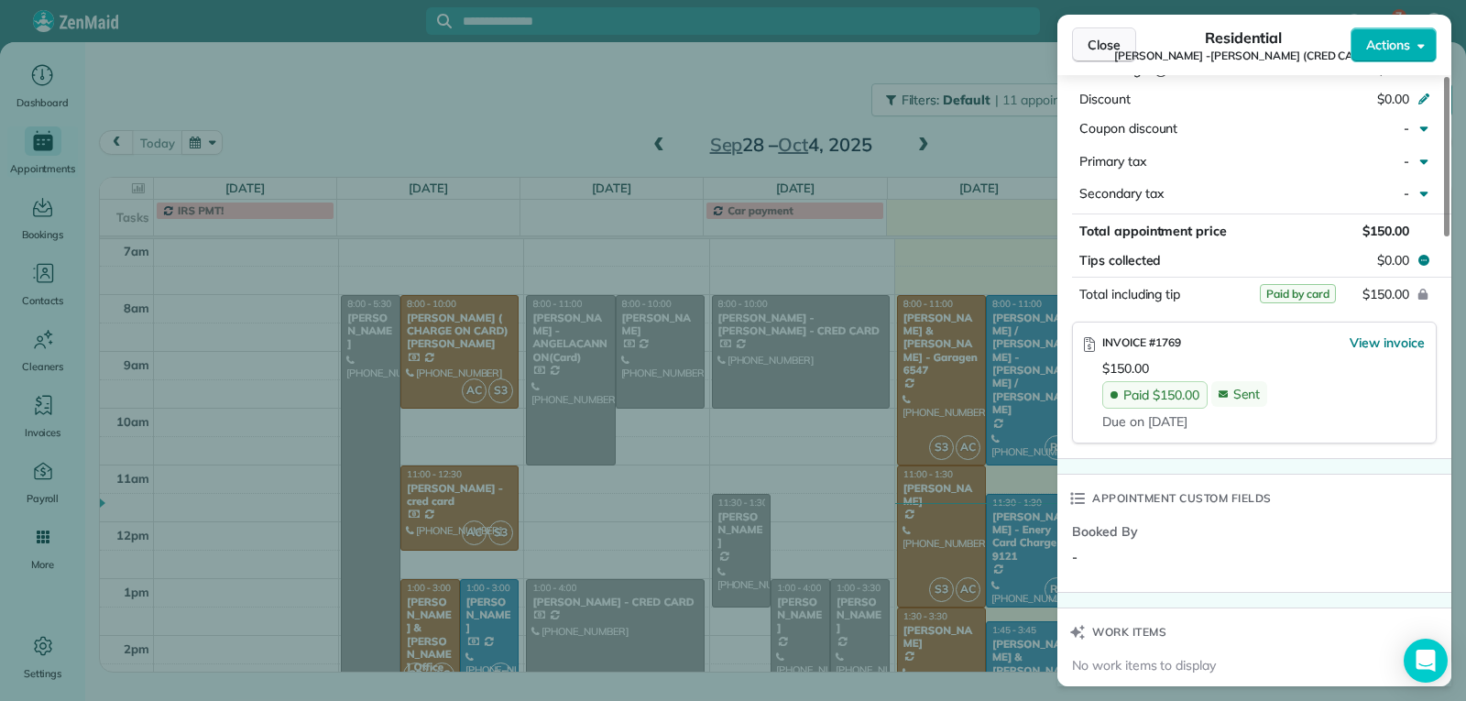
click at [1104, 42] on span "Close" at bounding box center [1104, 45] width 33 height 18
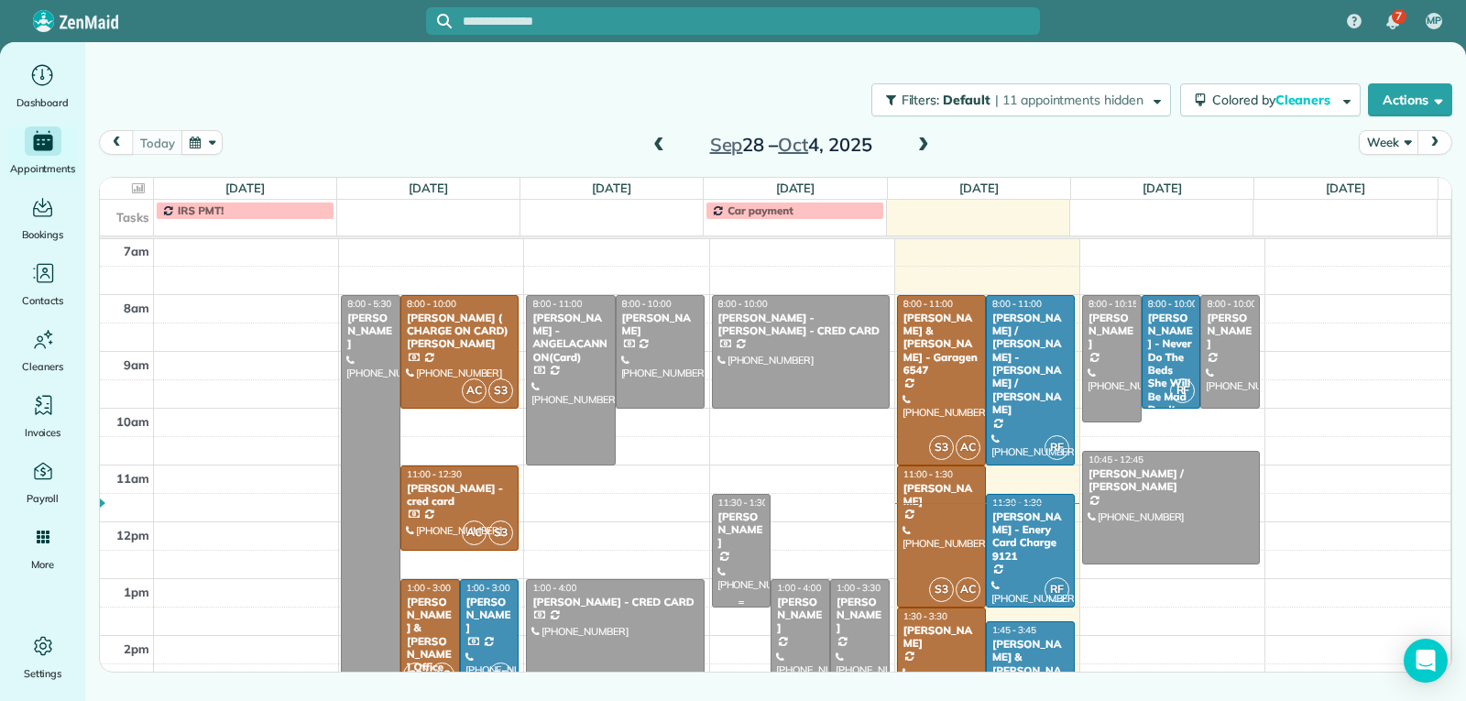
click at [718, 570] on div at bounding box center [742, 551] width 58 height 112
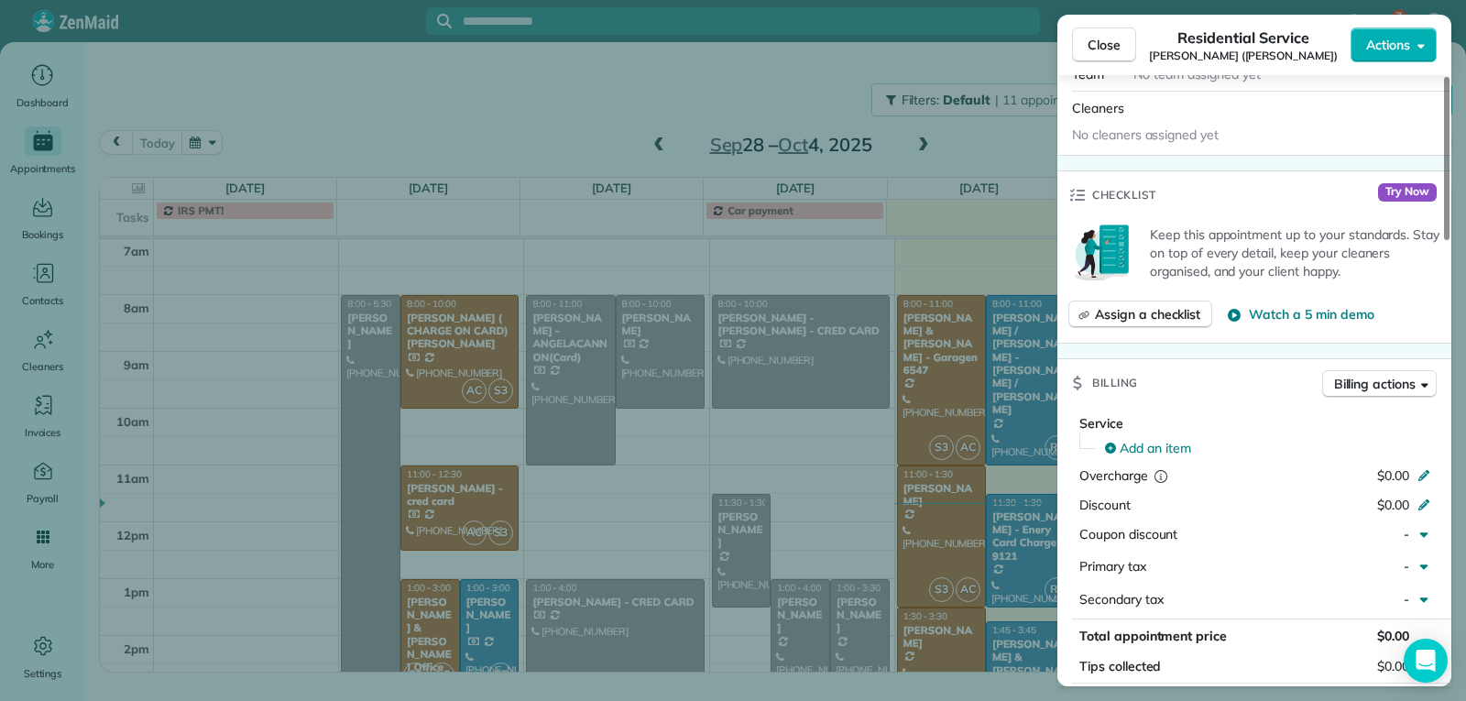
scroll to position [833, 0]
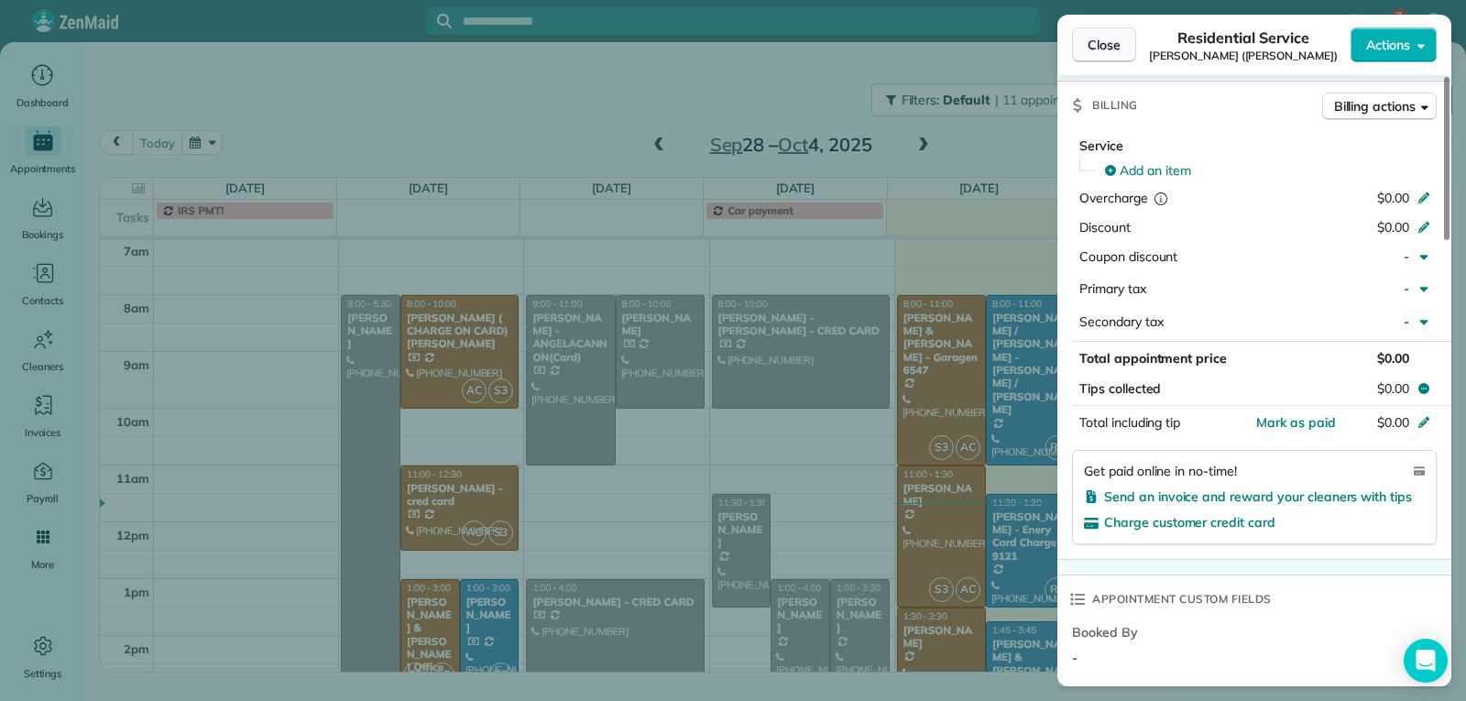
click at [1092, 47] on span "Close" at bounding box center [1104, 45] width 33 height 18
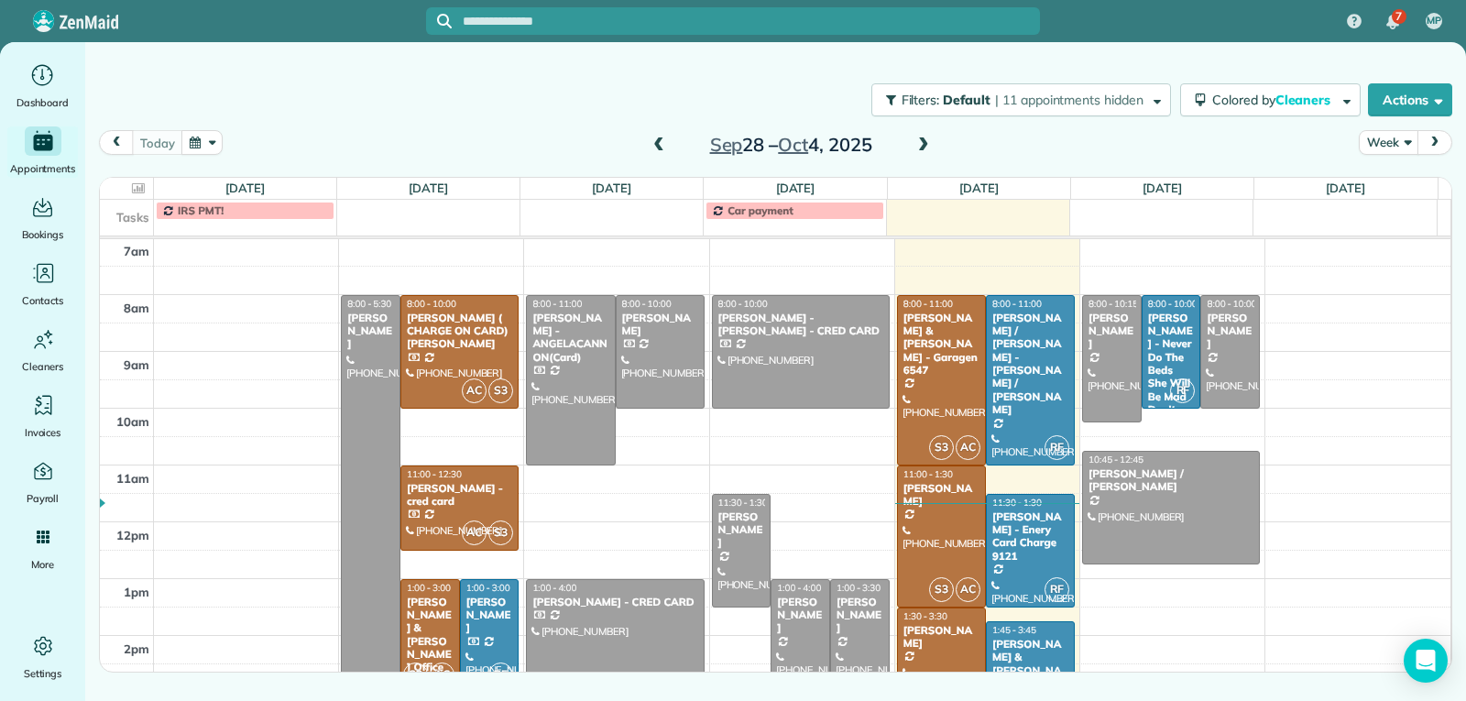
click at [853, 631] on div at bounding box center [860, 650] width 58 height 140
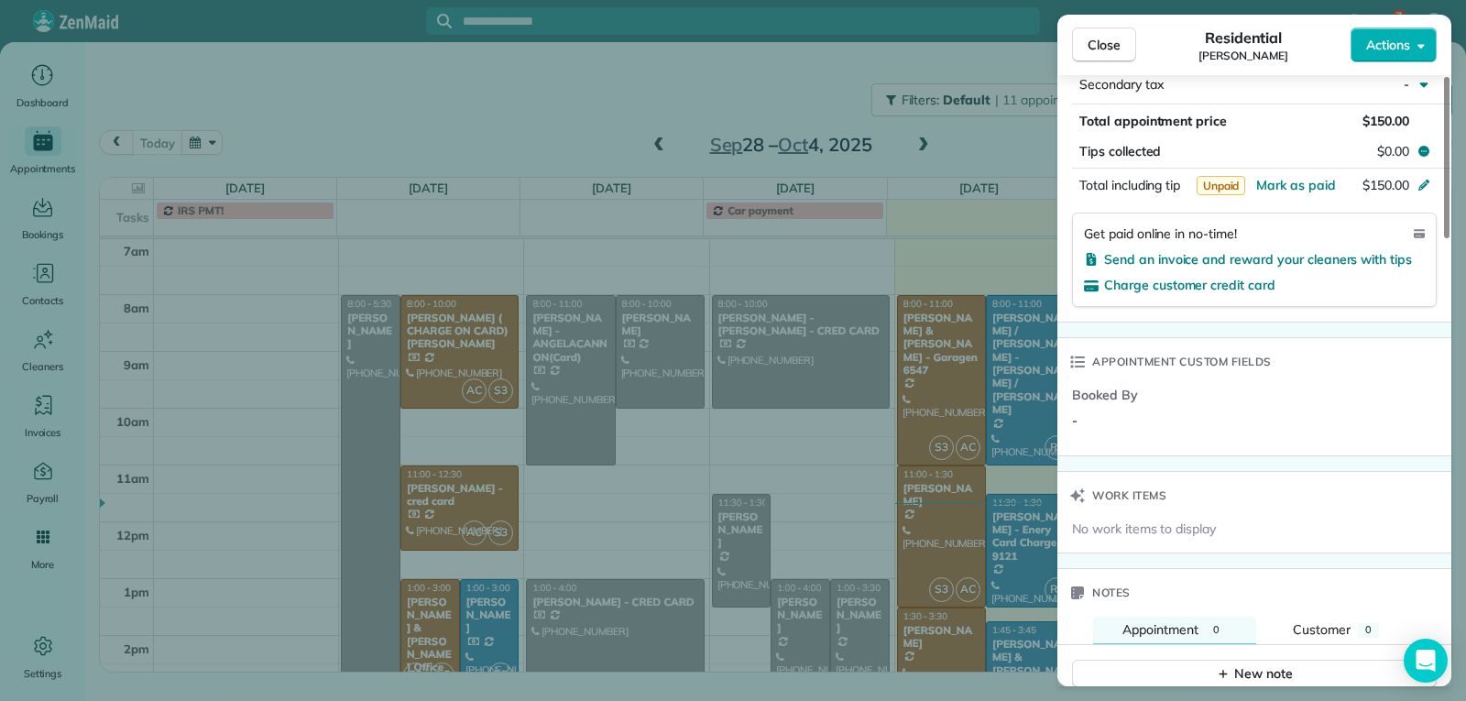
scroll to position [1096, 0]
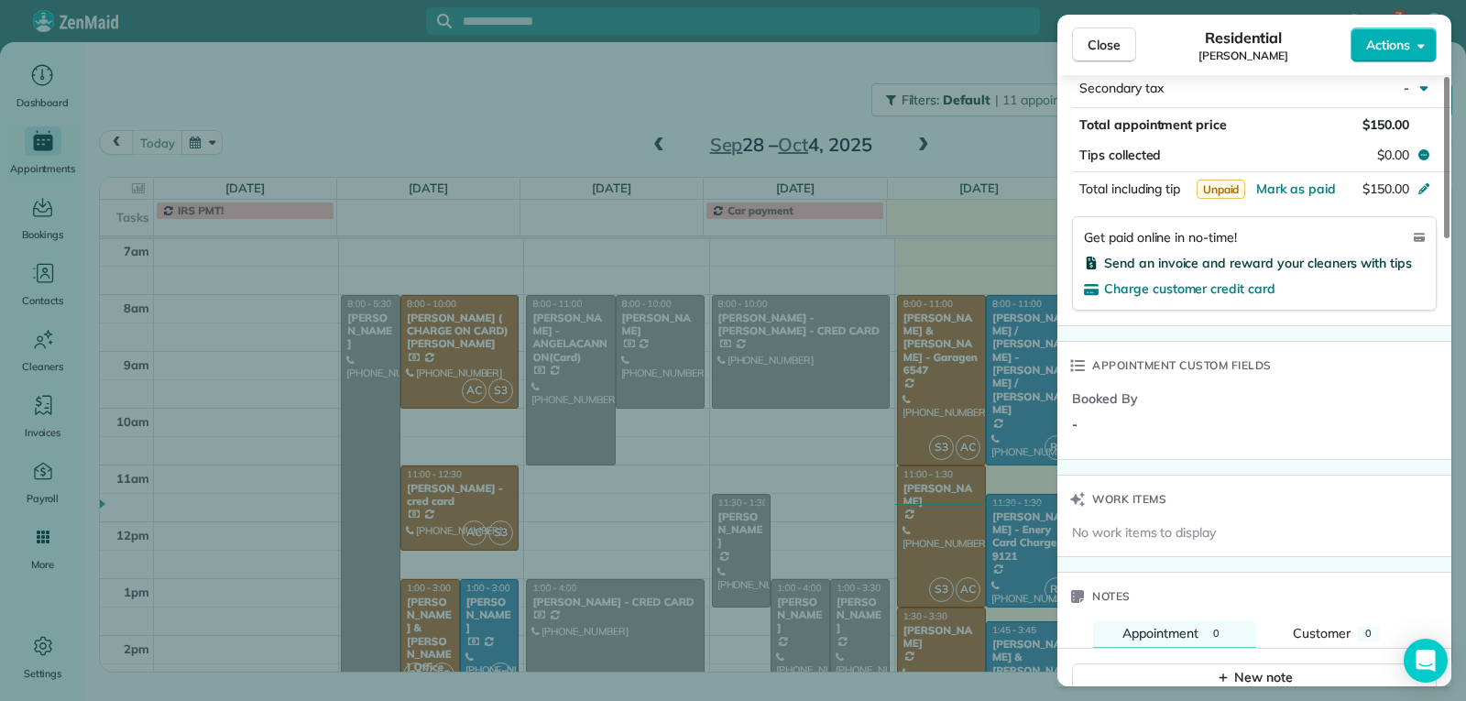
click at [1135, 264] on span "Send an invoice and reward your cleaners with tips" at bounding box center [1258, 263] width 308 height 16
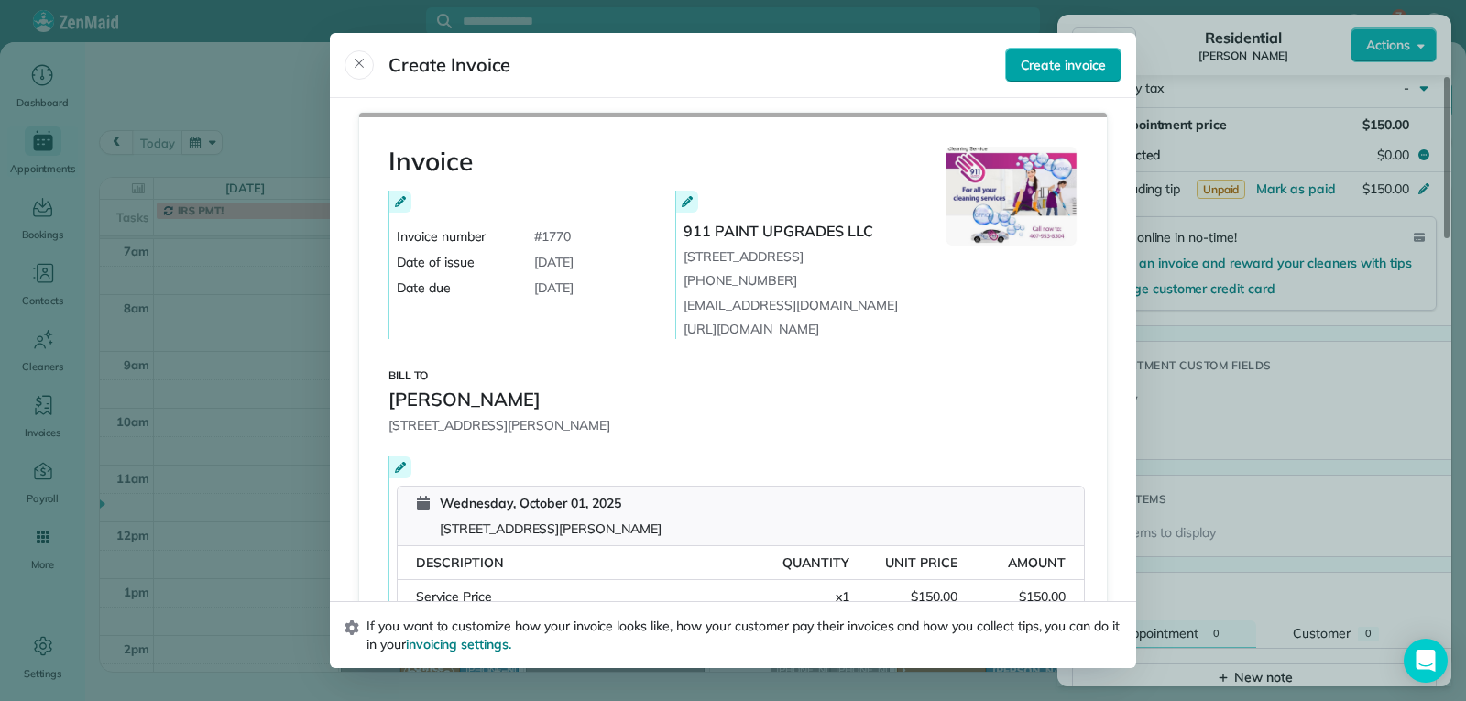
click at [1059, 70] on span "Create invoice" at bounding box center [1063, 65] width 85 height 18
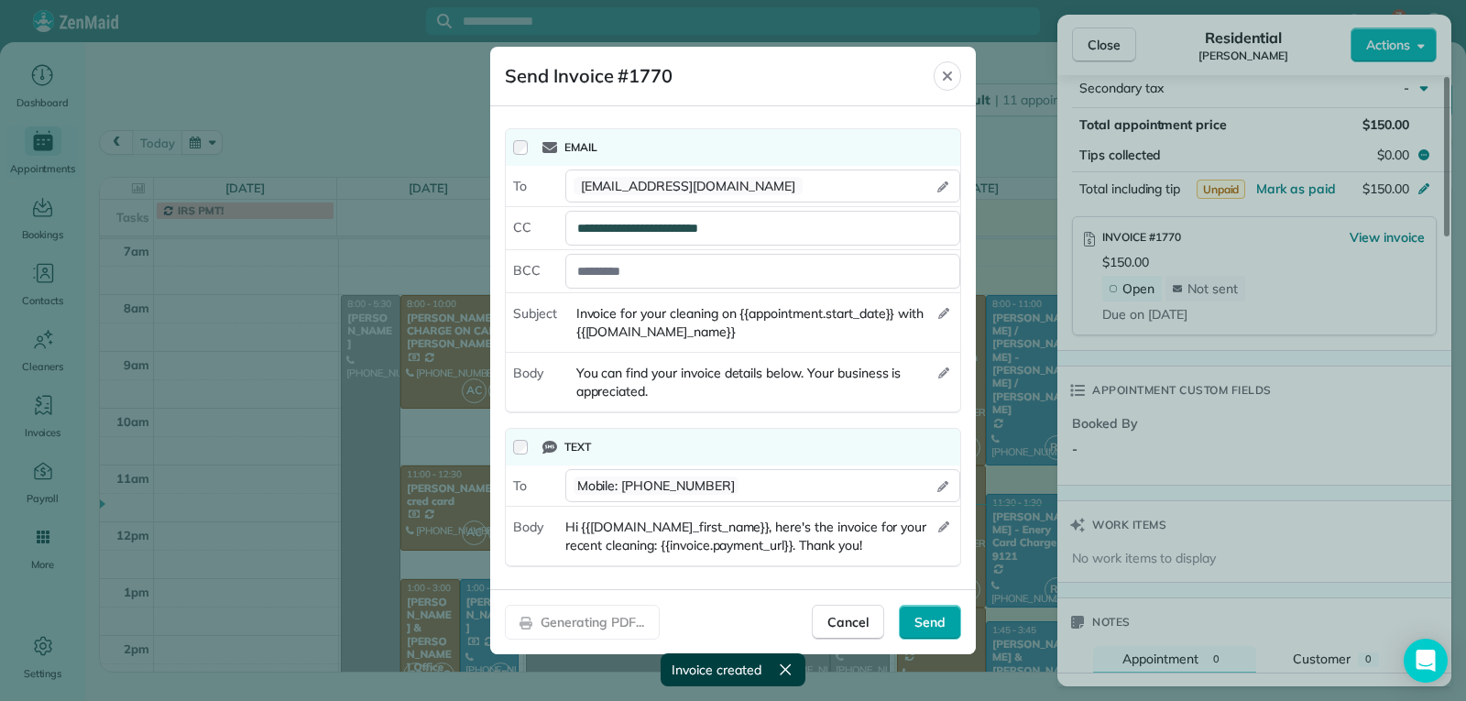
click at [935, 610] on div "Send" at bounding box center [930, 622] width 62 height 35
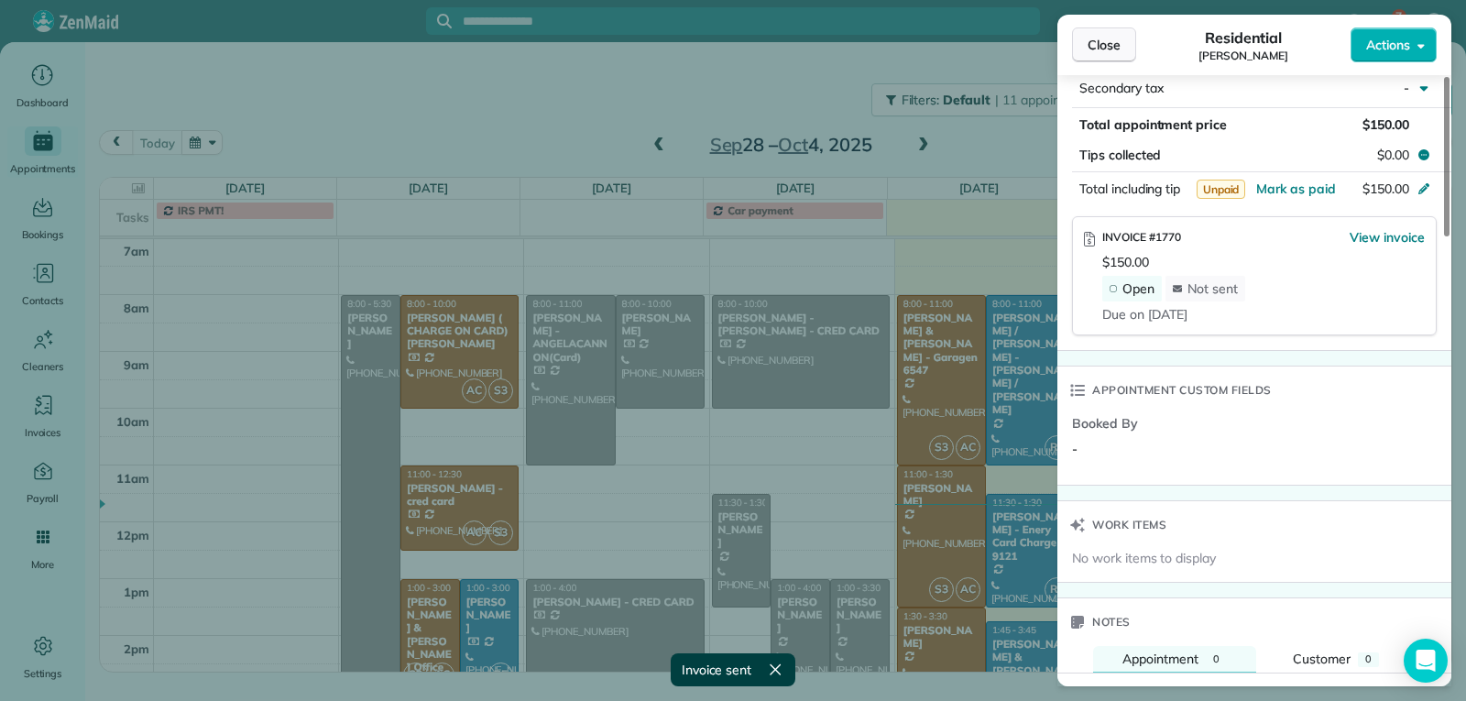
click at [1110, 47] on span "Close" at bounding box center [1104, 45] width 33 height 18
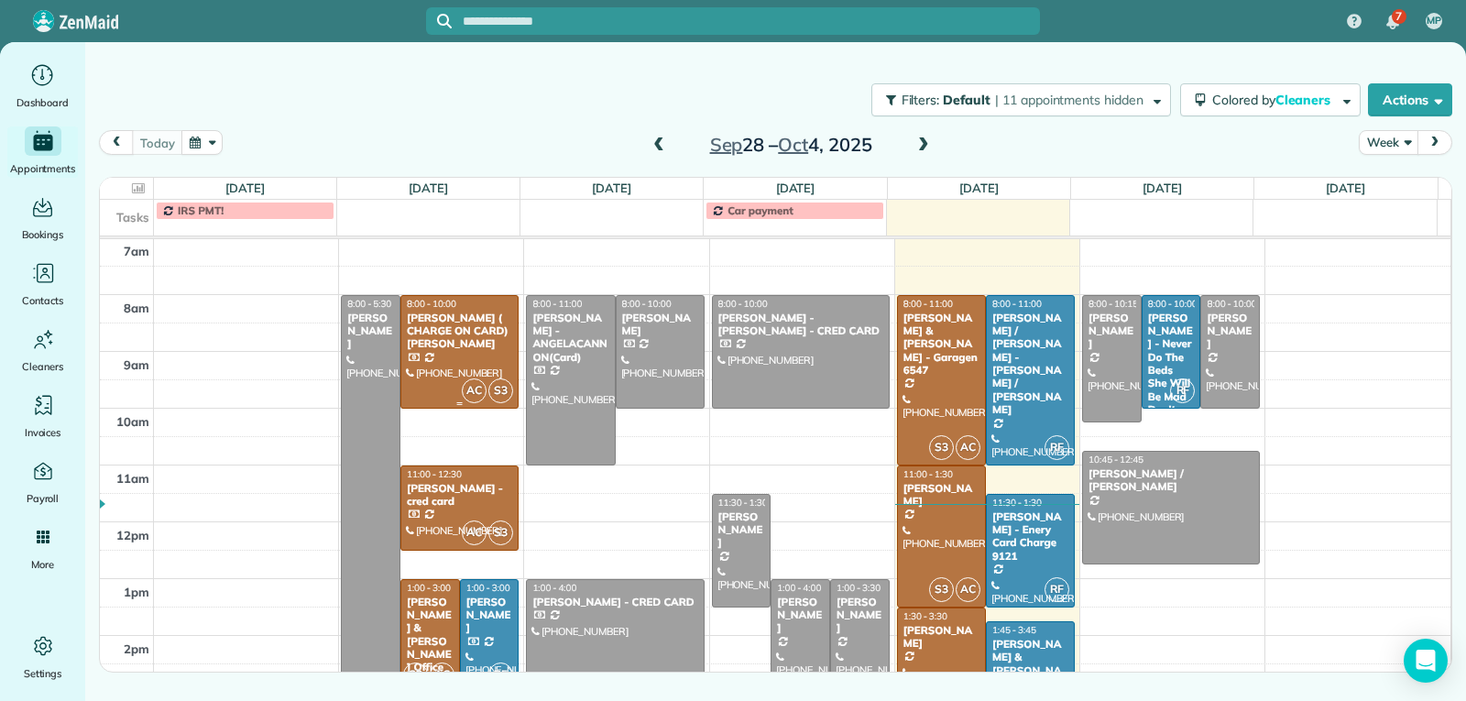
click at [459, 321] on div "[PERSON_NAME] ( CHARGE ON CARD) [PERSON_NAME]" at bounding box center [459, 331] width 107 height 39
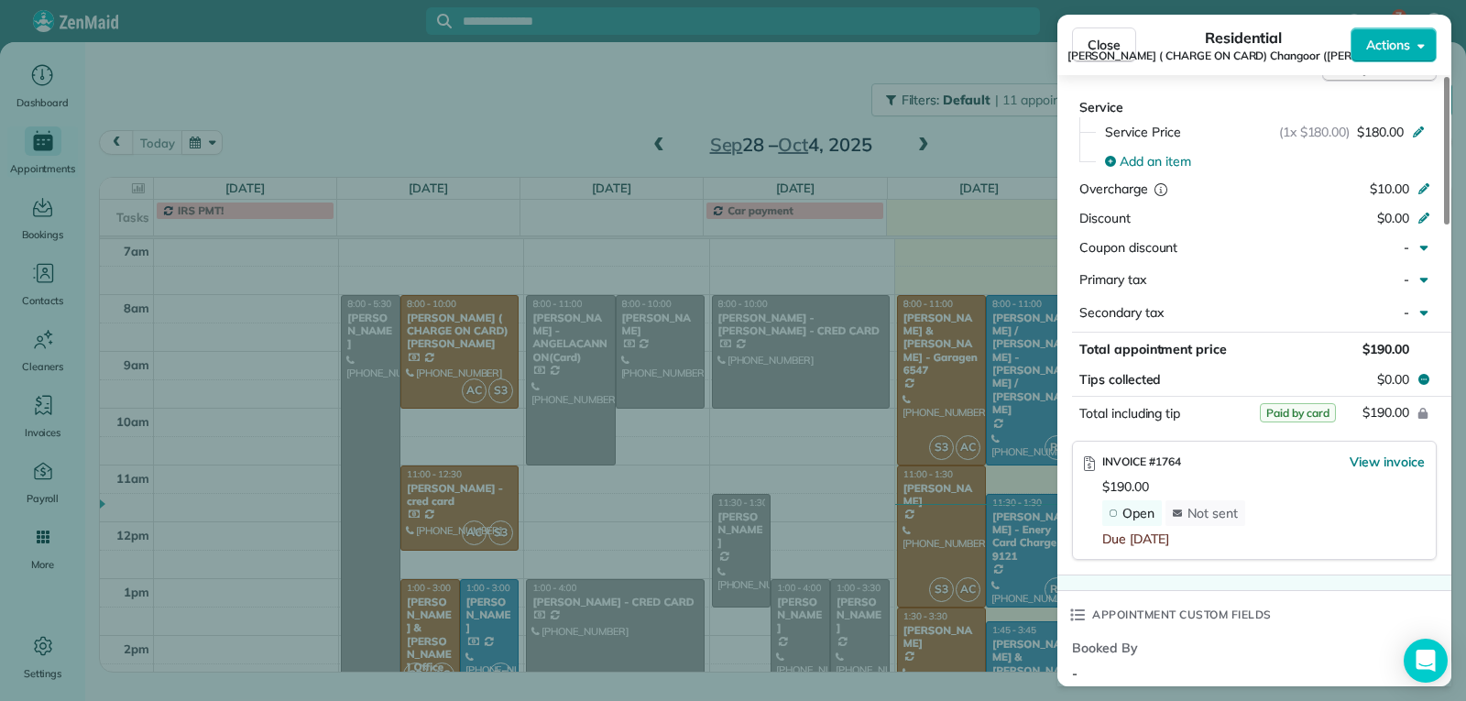
scroll to position [919, 0]
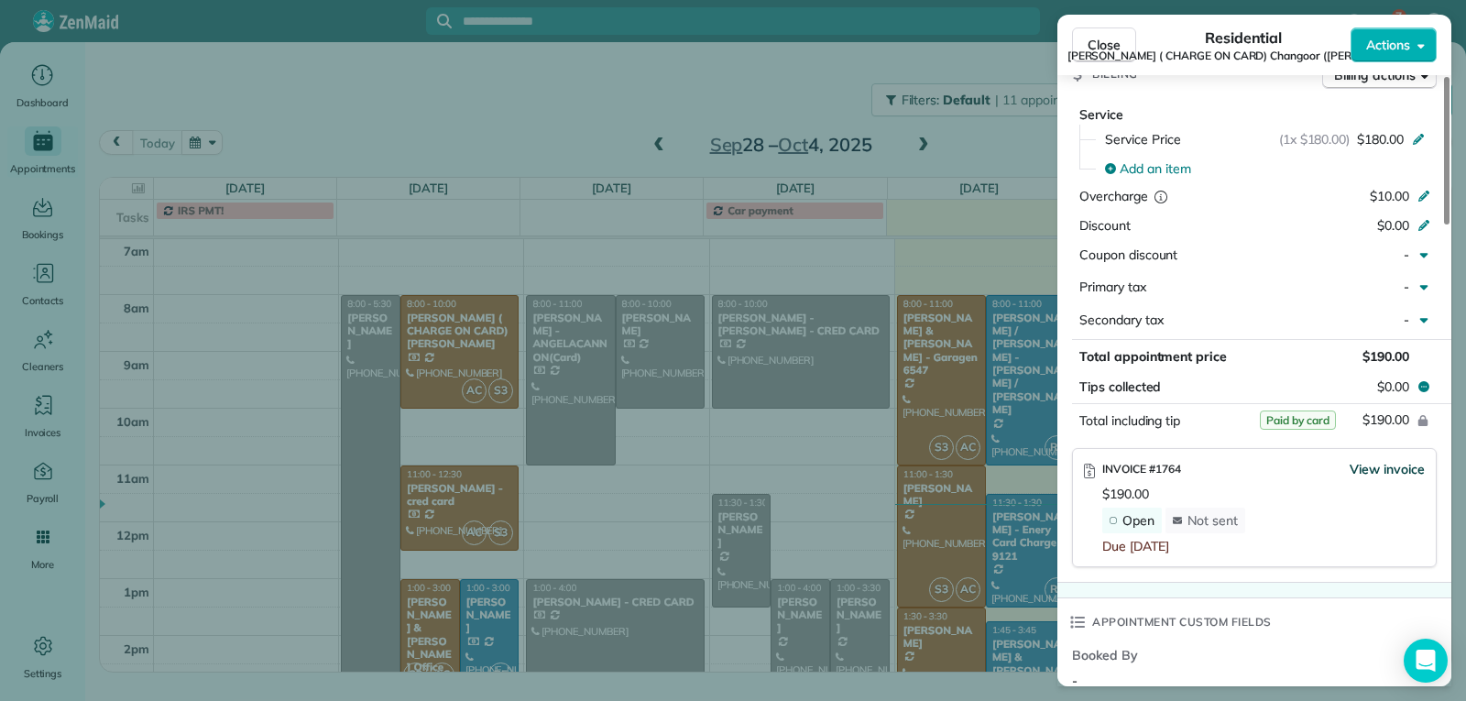
click at [1370, 463] on span "View invoice" at bounding box center [1387, 469] width 75 height 18
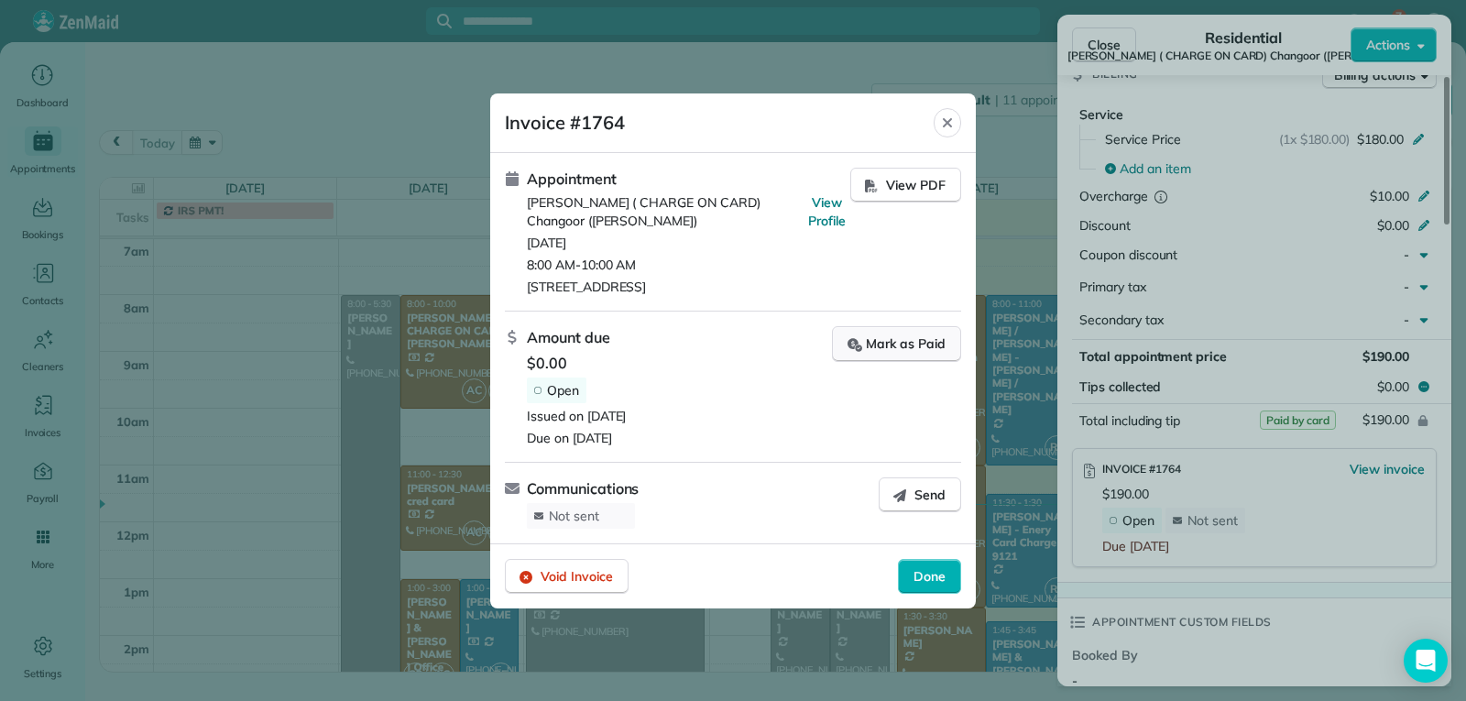
click at [906, 344] on div "Mark as Paid" at bounding box center [896, 343] width 98 height 19
click at [925, 582] on span "Done" at bounding box center [929, 576] width 32 height 18
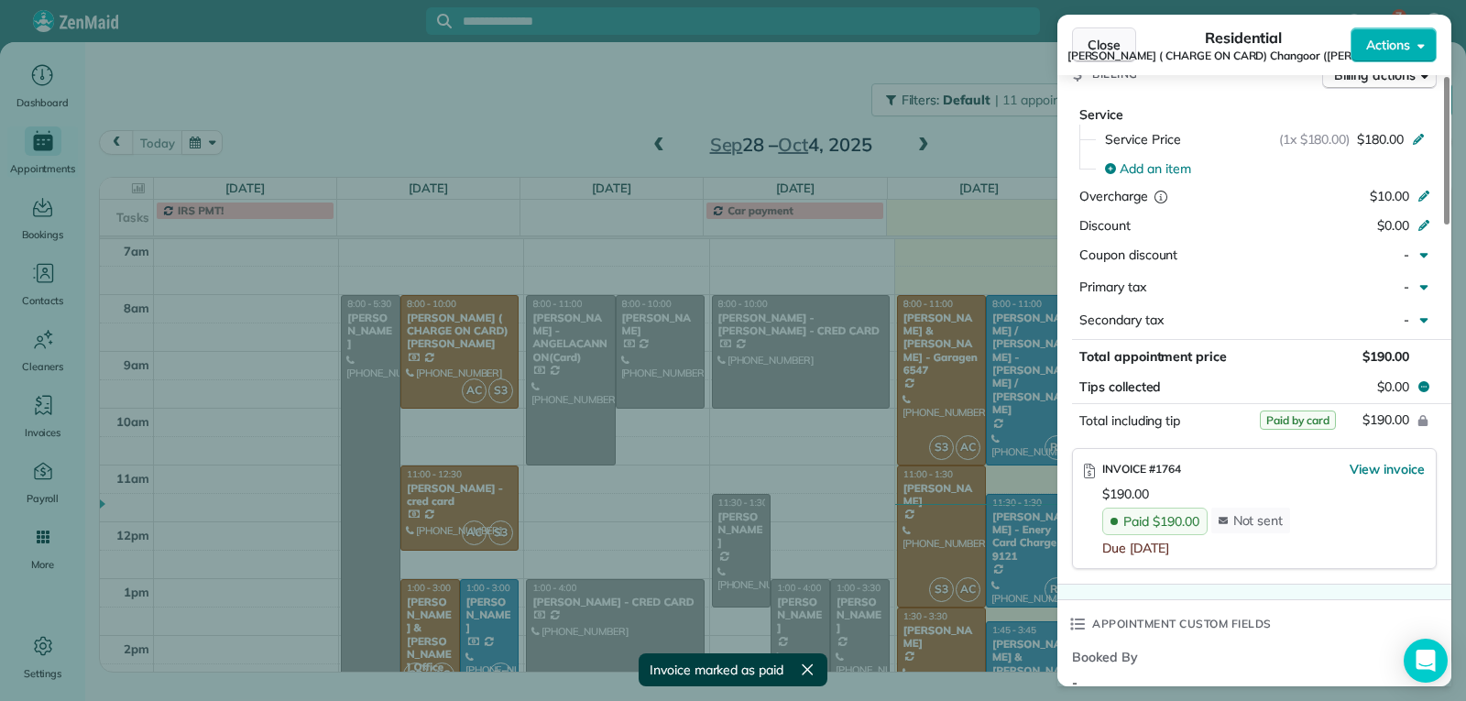
click at [1094, 49] on span "Close" at bounding box center [1104, 45] width 33 height 18
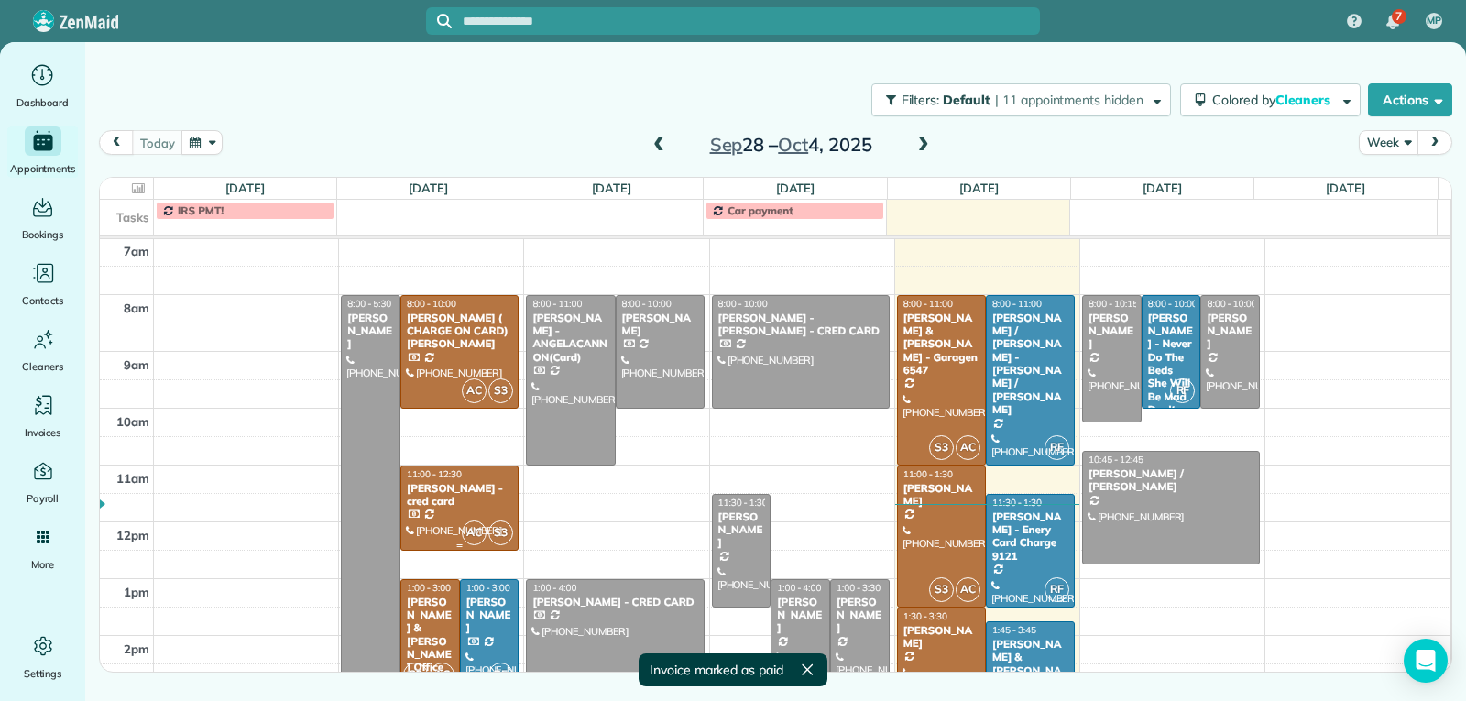
click at [469, 508] on div "[PERSON_NAME] - cred card" at bounding box center [459, 495] width 107 height 27
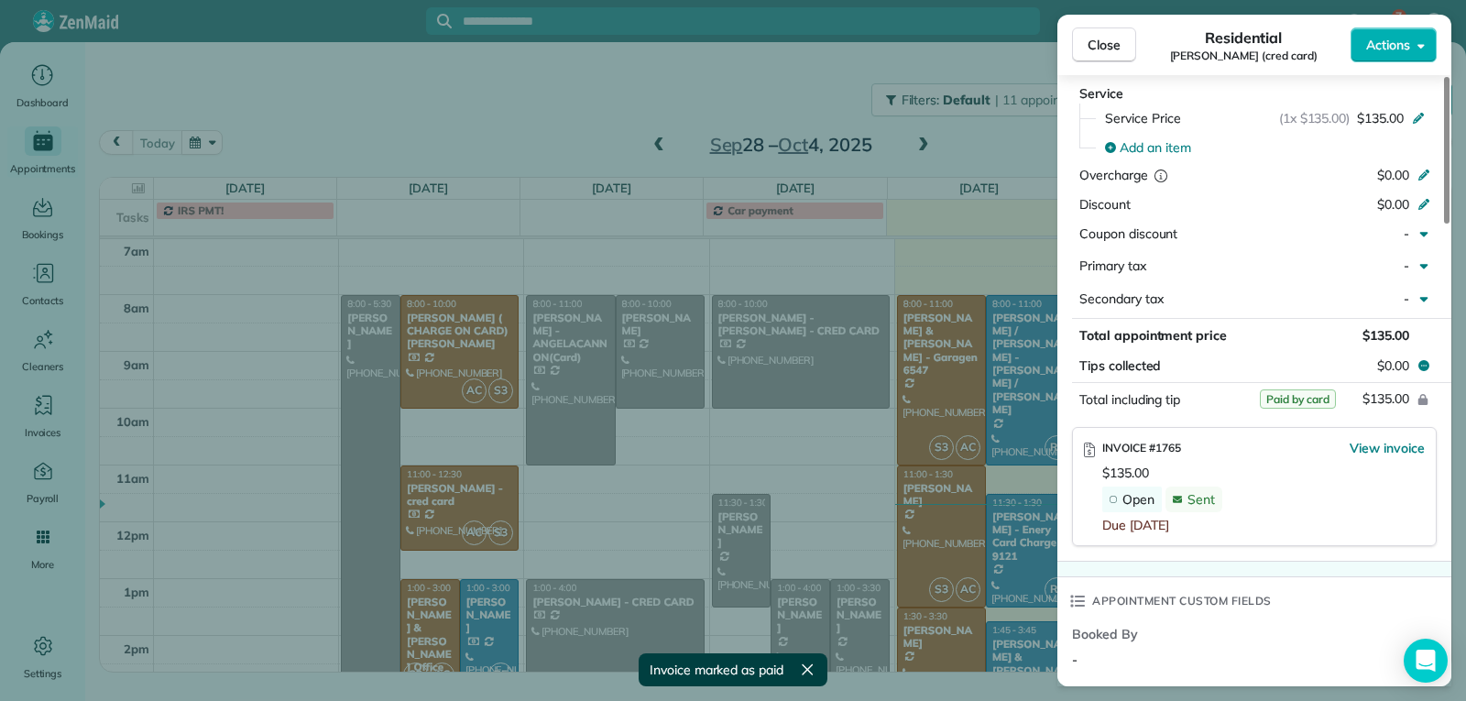
scroll to position [1100, 0]
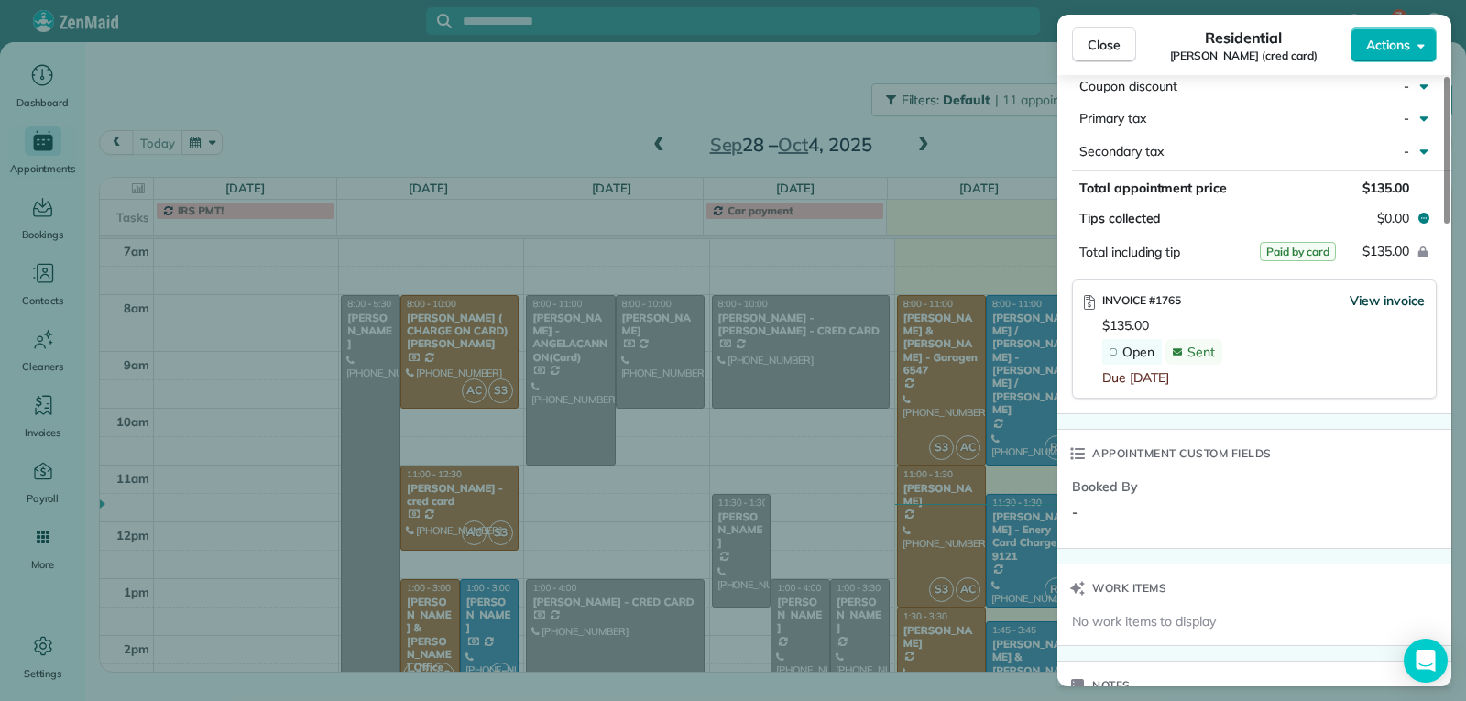
click at [1386, 301] on span "View invoice" at bounding box center [1387, 300] width 75 height 18
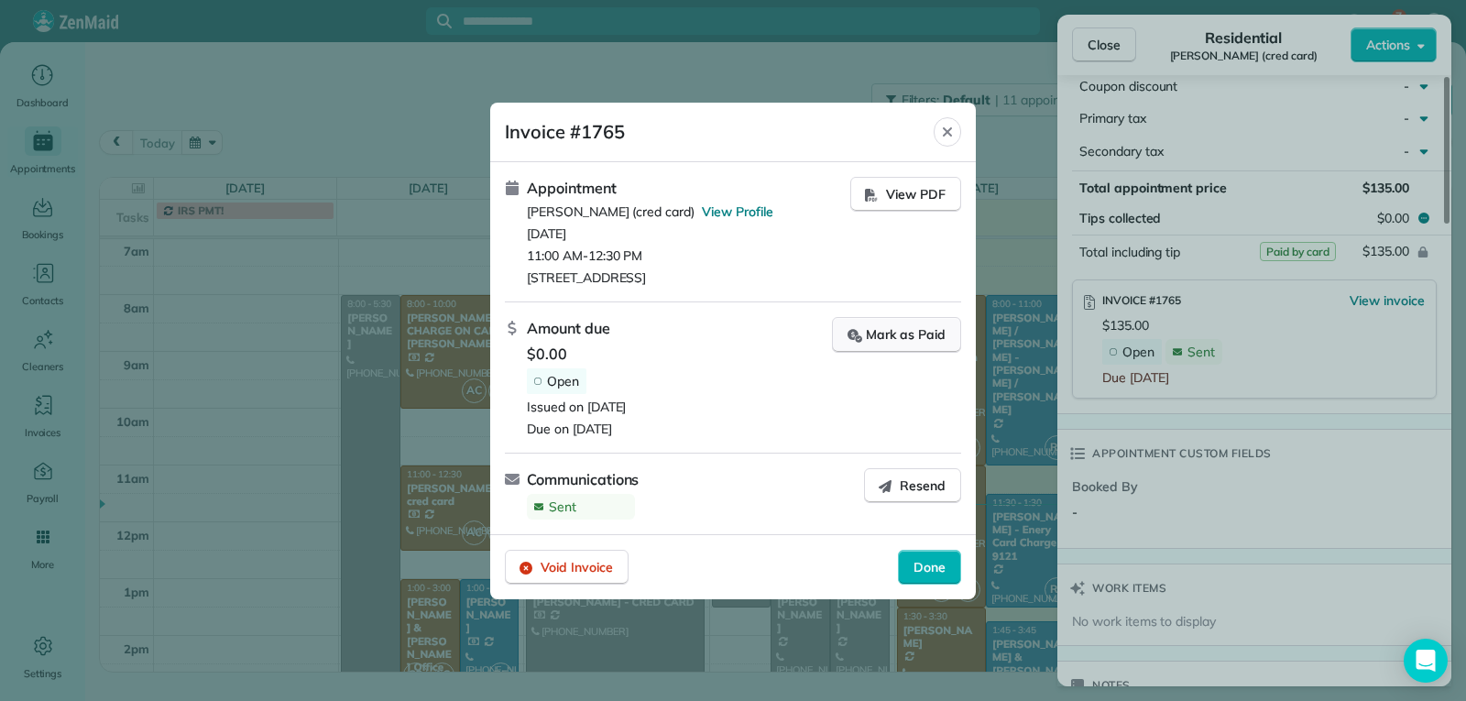
click at [882, 335] on div "Mark as Paid" at bounding box center [896, 334] width 98 height 19
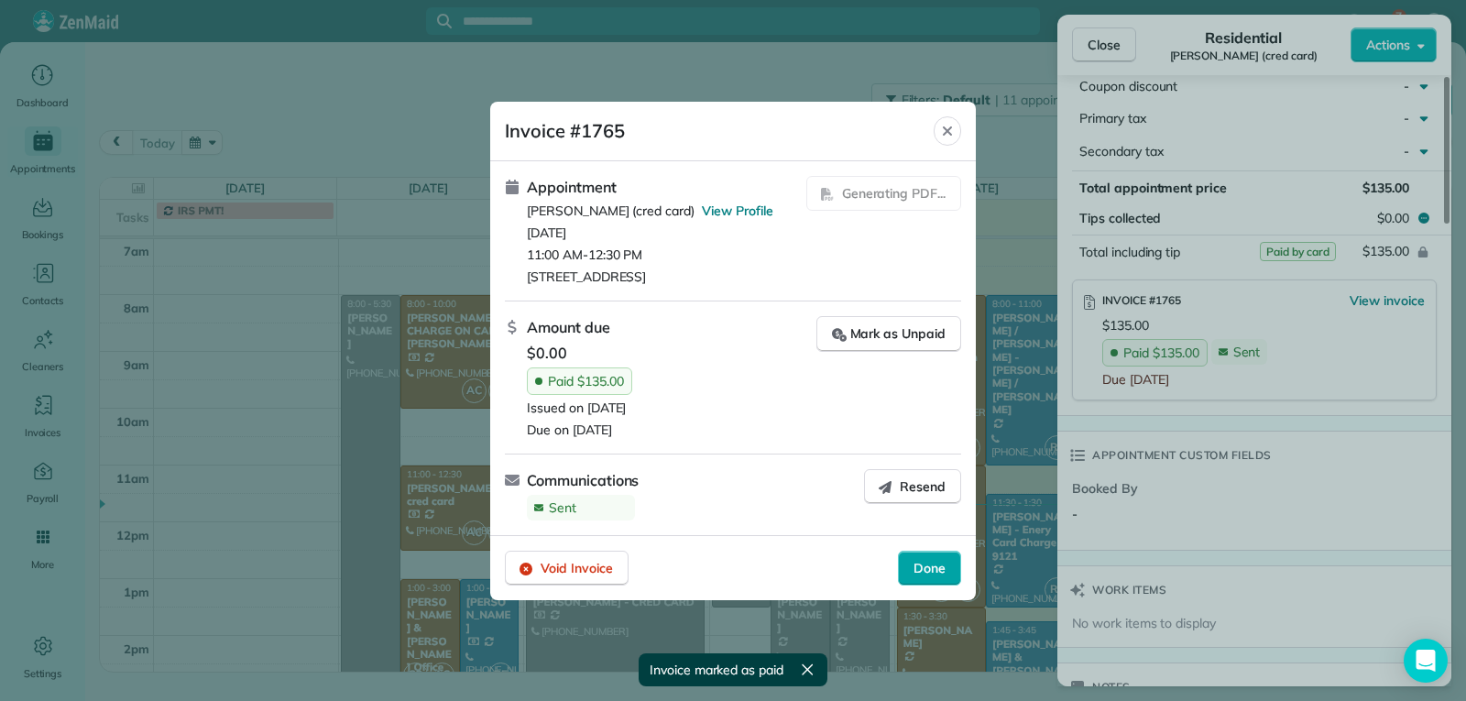
click at [933, 574] on span "Done" at bounding box center [929, 568] width 32 height 18
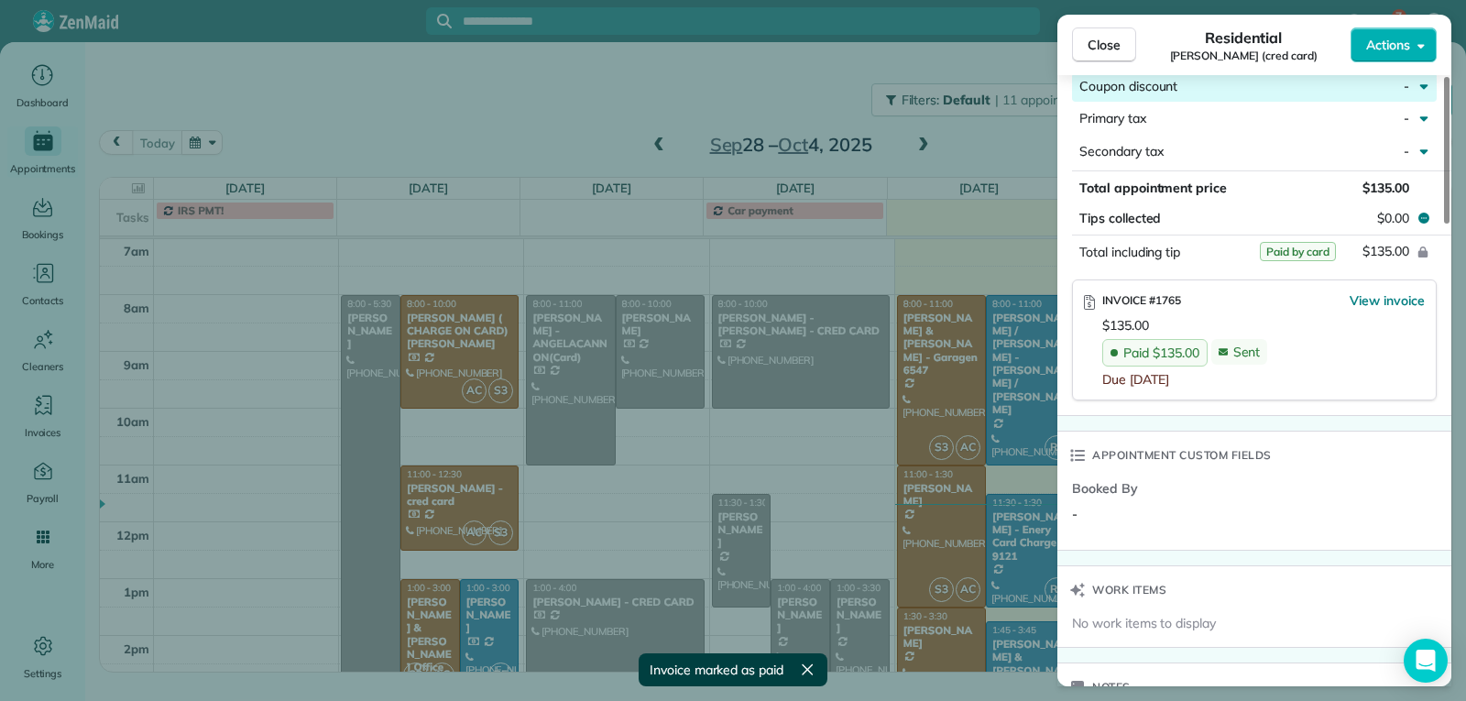
scroll to position [1099, 0]
click at [1114, 50] on span "Close" at bounding box center [1104, 45] width 33 height 18
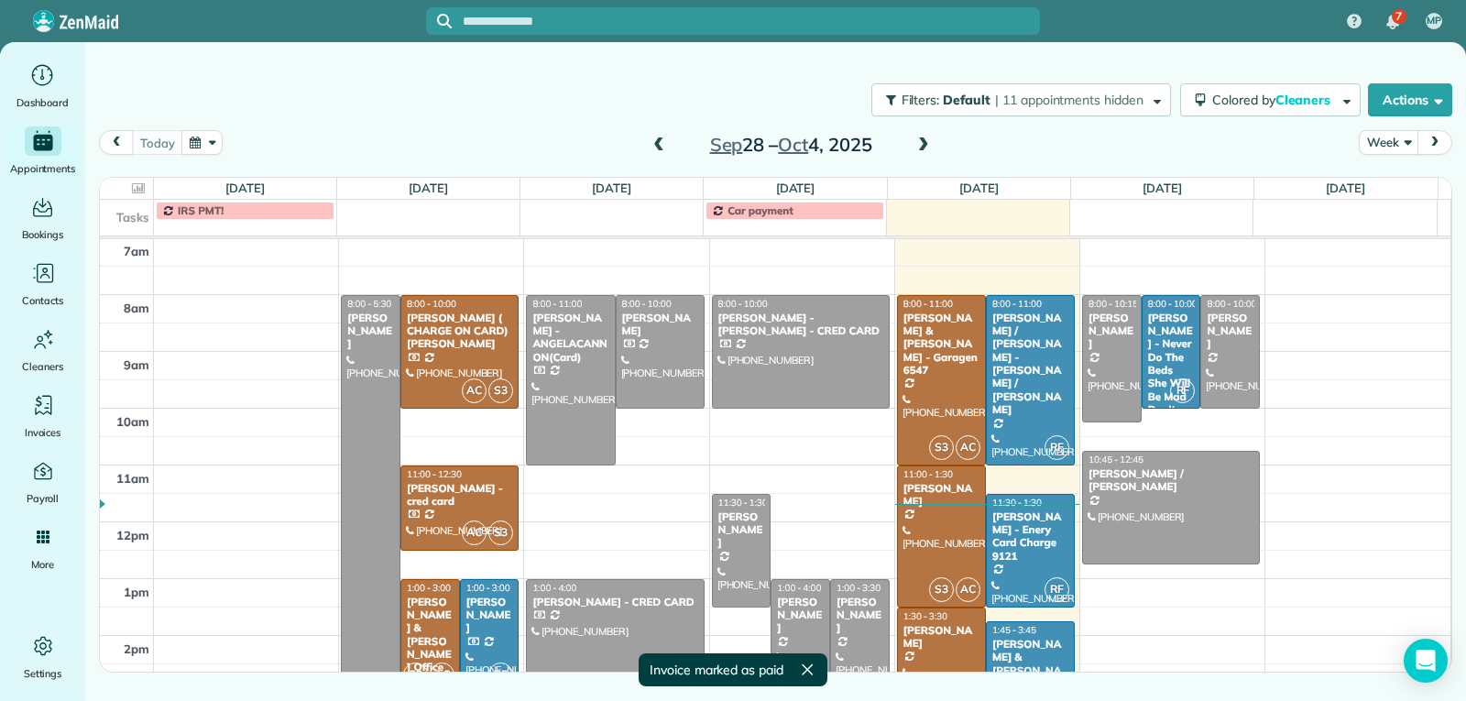
click at [473, 620] on div "[PERSON_NAME]" at bounding box center [489, 615] width 49 height 39
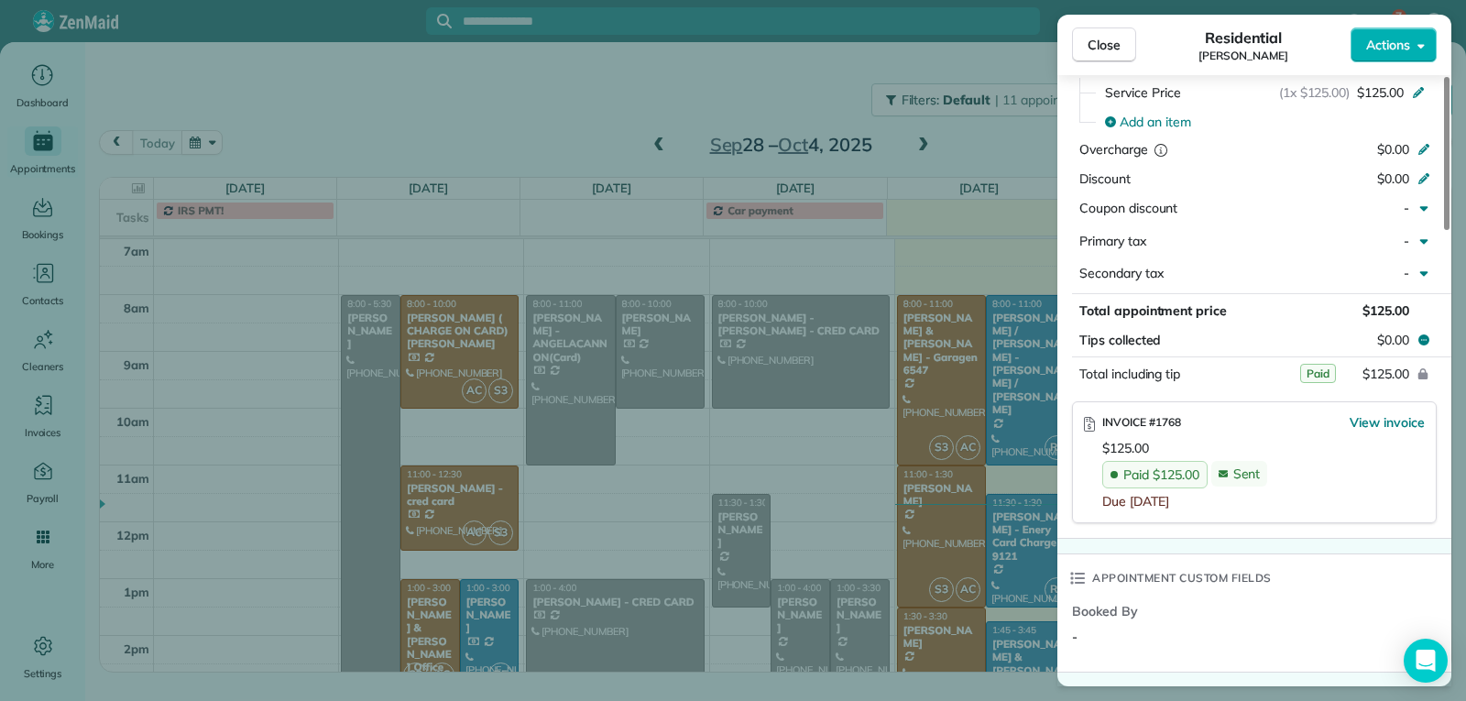
scroll to position [916, 0]
click at [1095, 39] on span "Close" at bounding box center [1104, 45] width 33 height 18
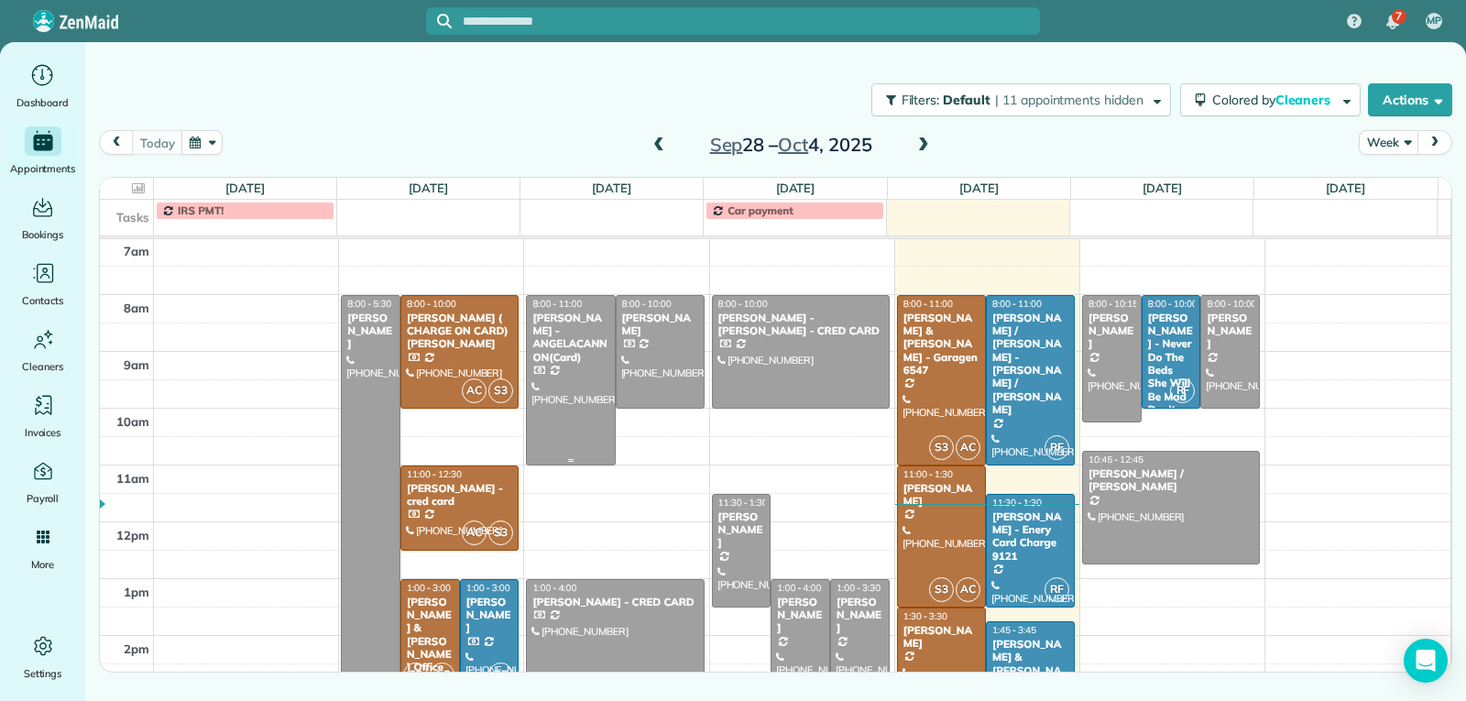
click at [568, 380] on div at bounding box center [570, 380] width 87 height 169
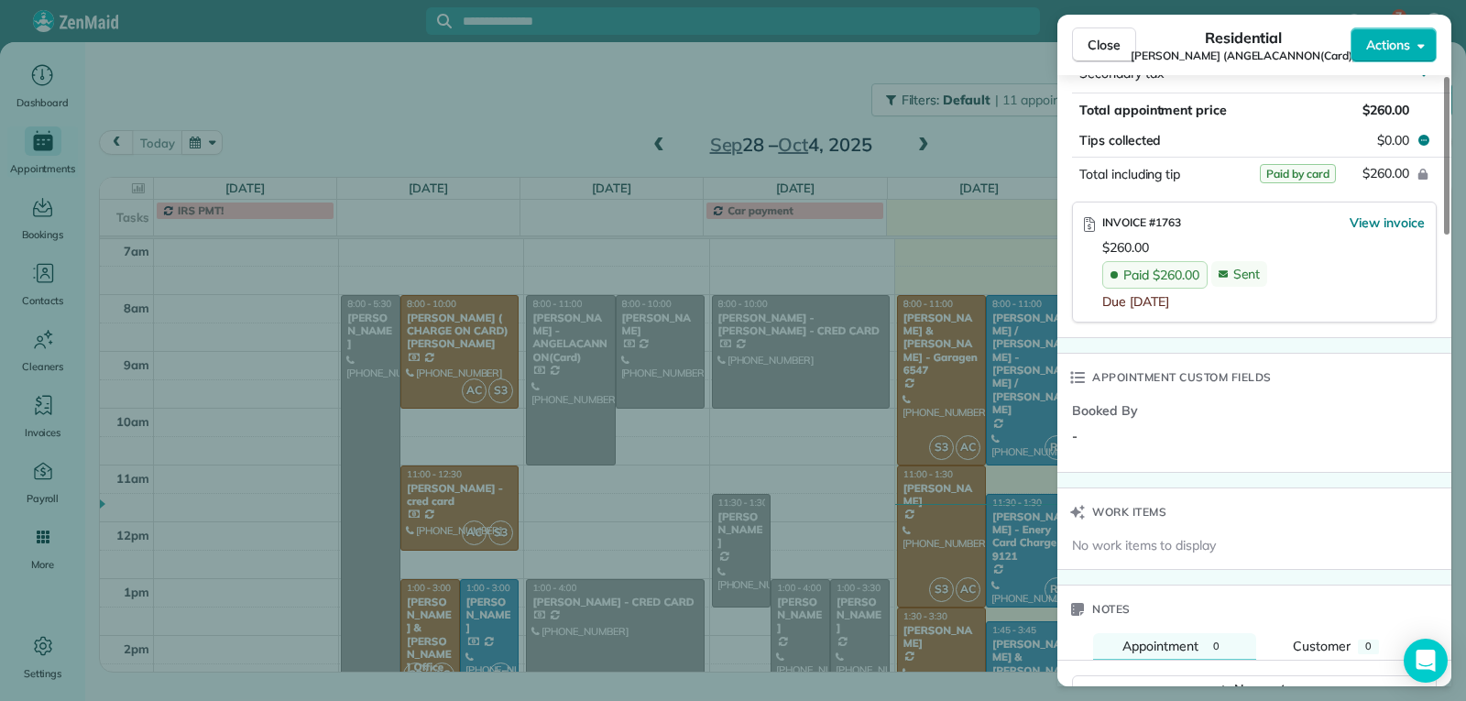
scroll to position [1192, 0]
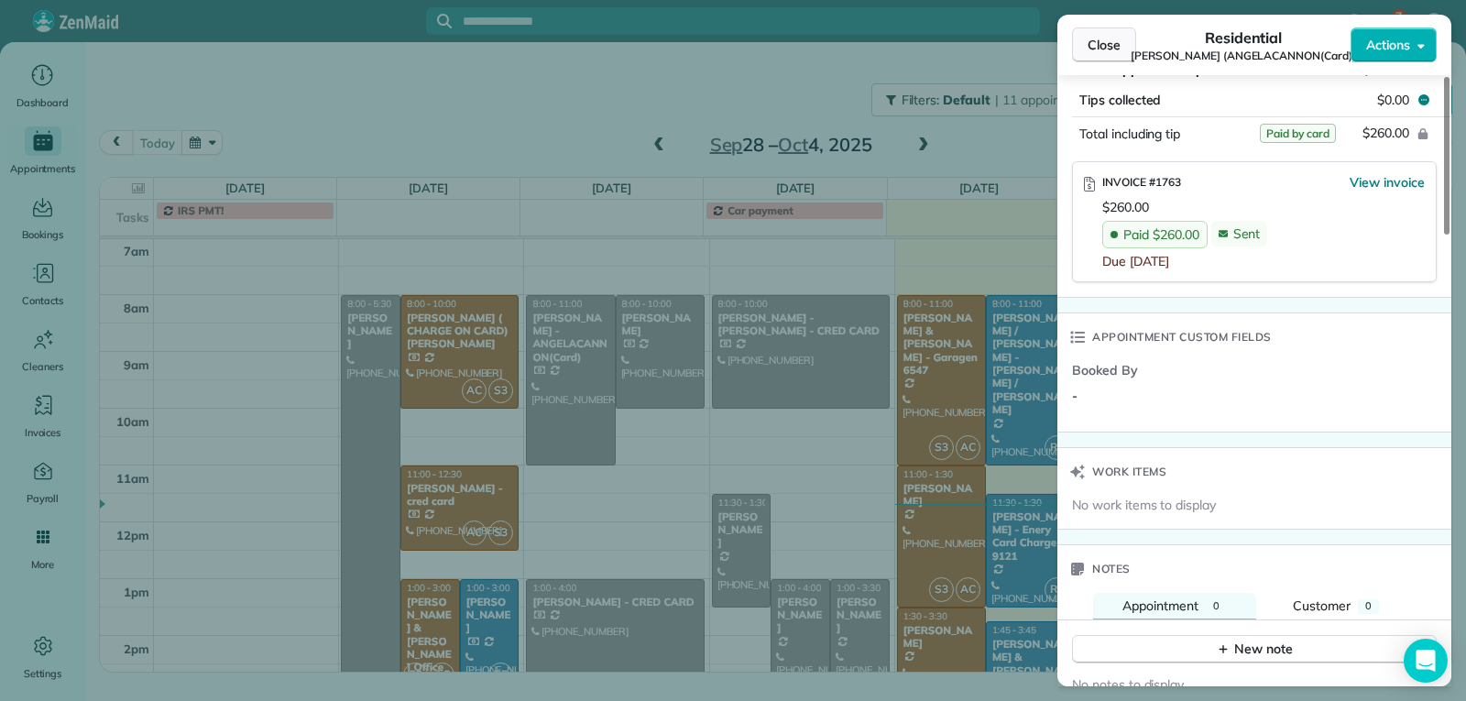
click at [1085, 46] on button "Close" at bounding box center [1104, 44] width 64 height 35
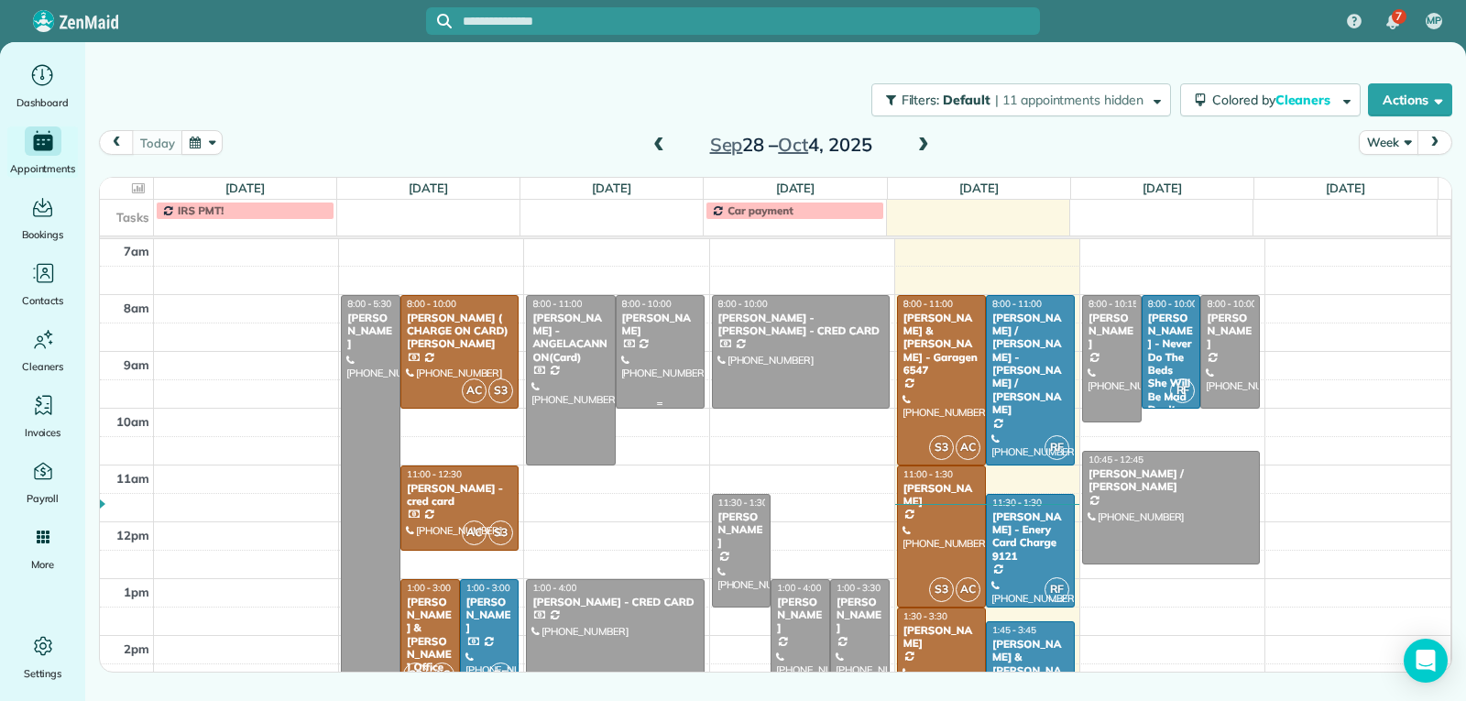
click at [645, 366] on div at bounding box center [660, 352] width 87 height 112
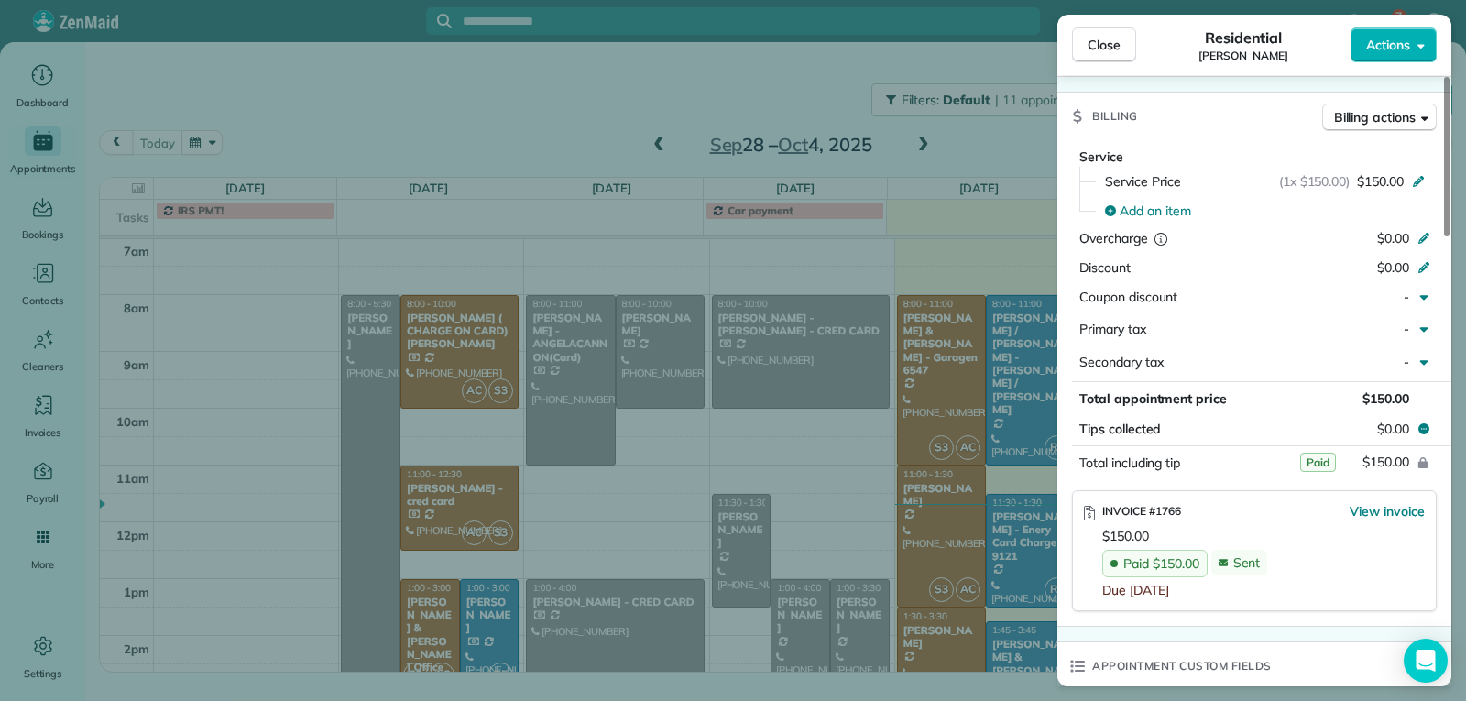
scroll to position [828, 0]
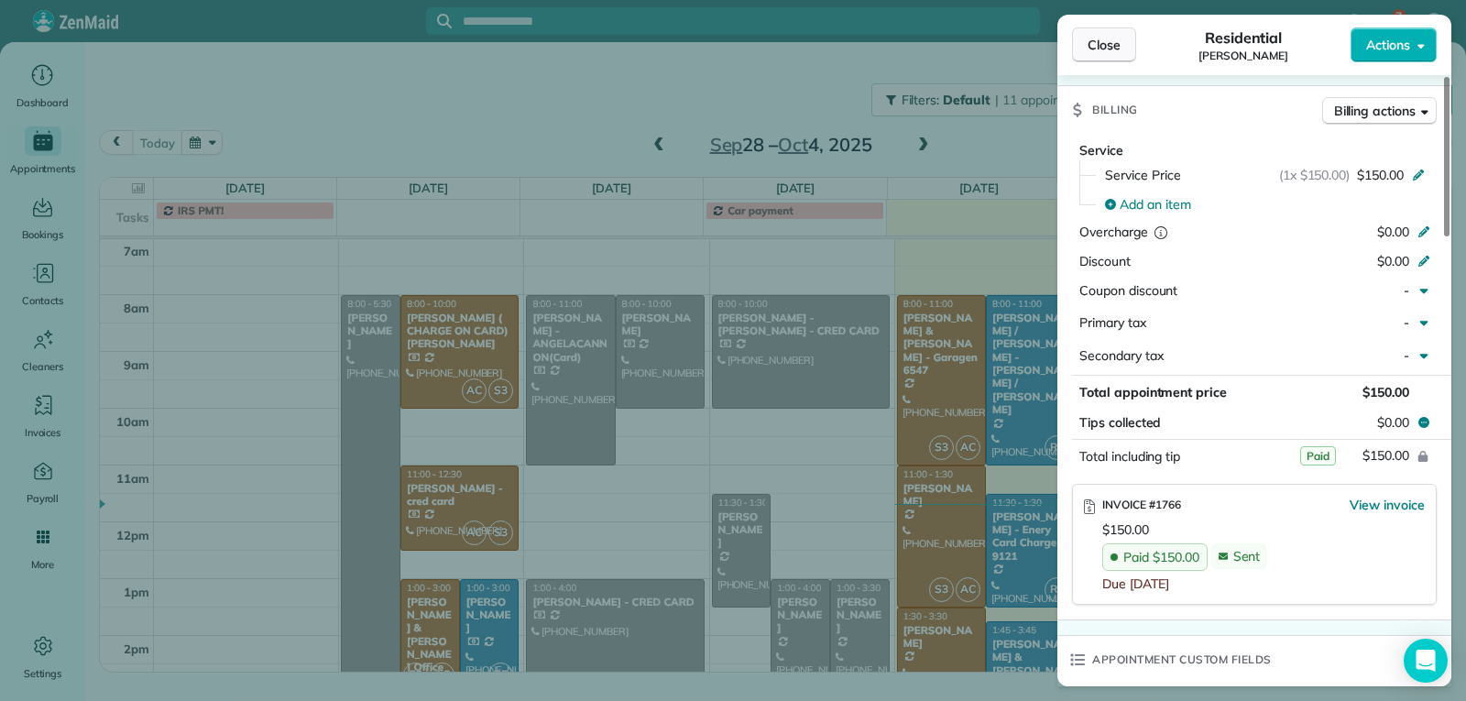
click at [1093, 51] on span "Close" at bounding box center [1104, 45] width 33 height 18
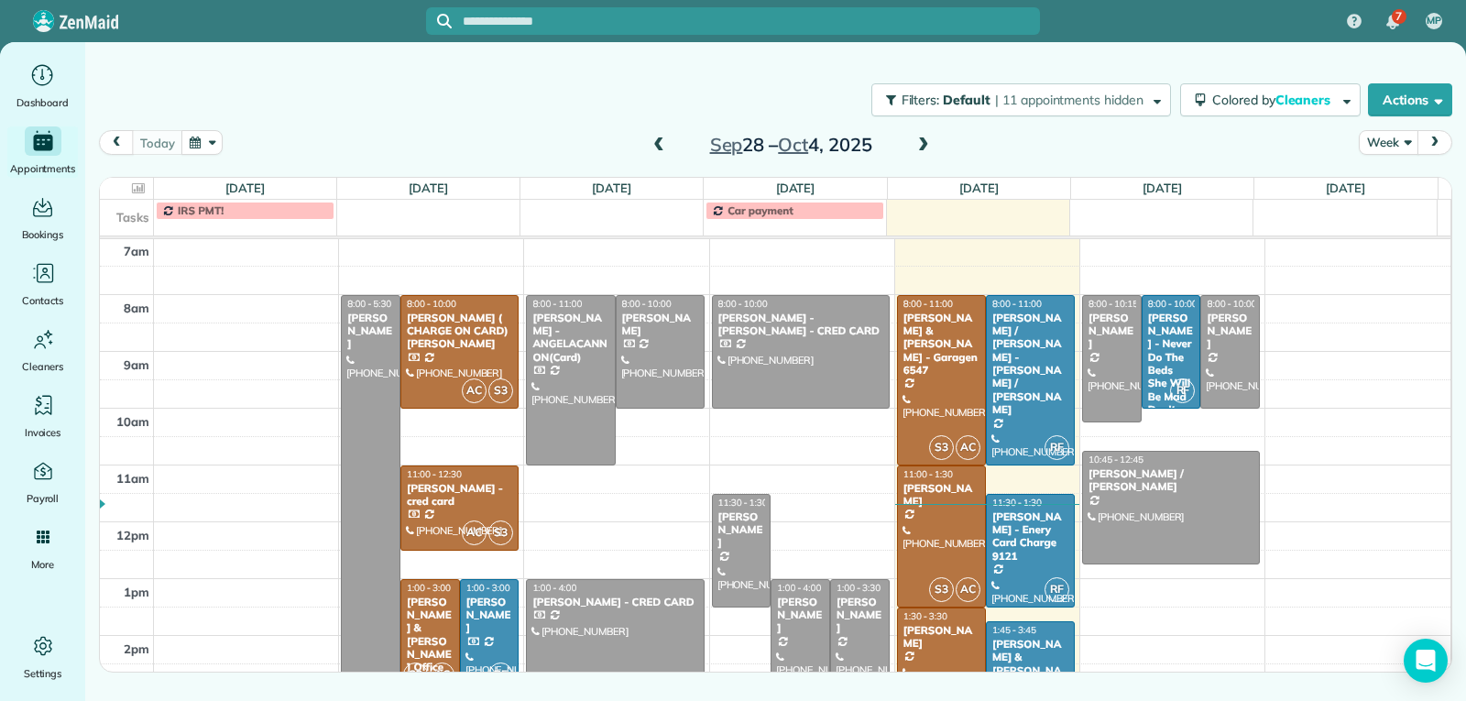
click at [607, 622] on div at bounding box center [615, 664] width 176 height 169
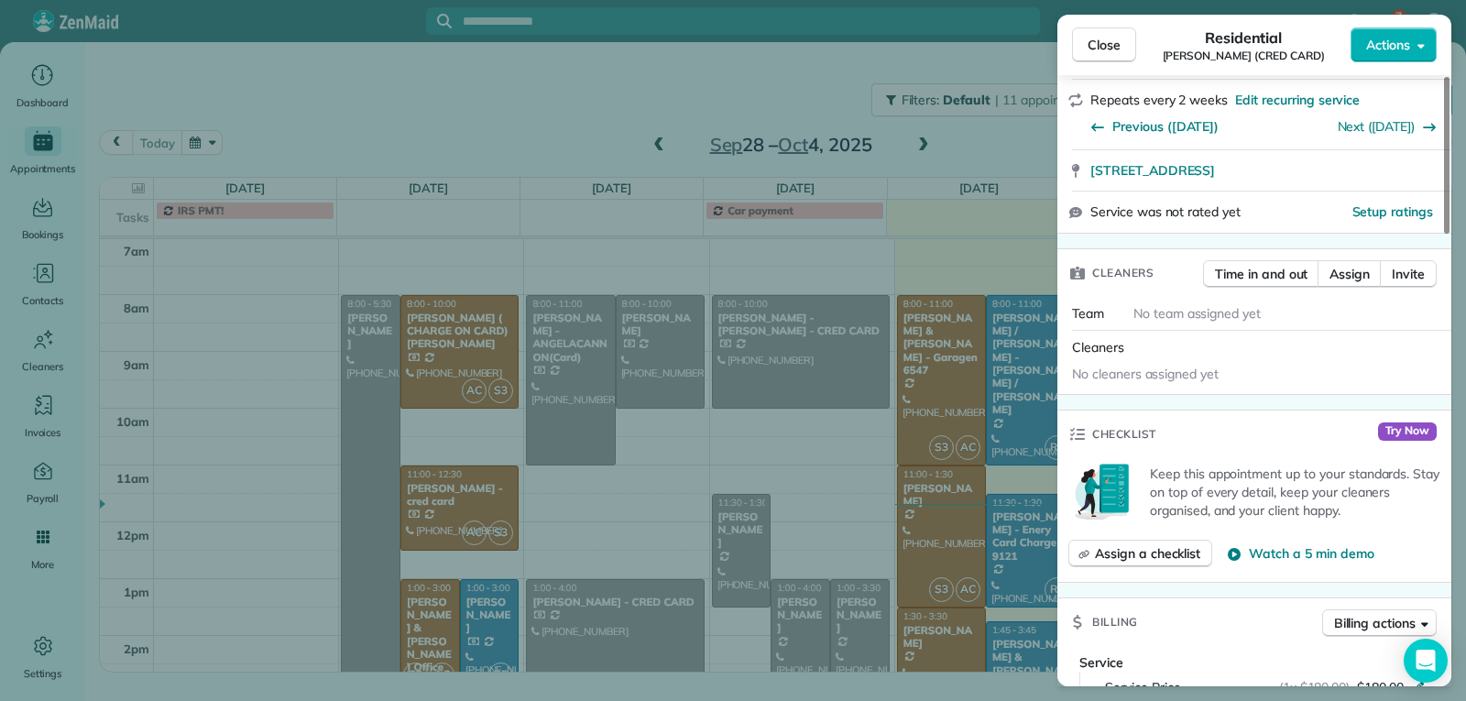
scroll to position [916, 0]
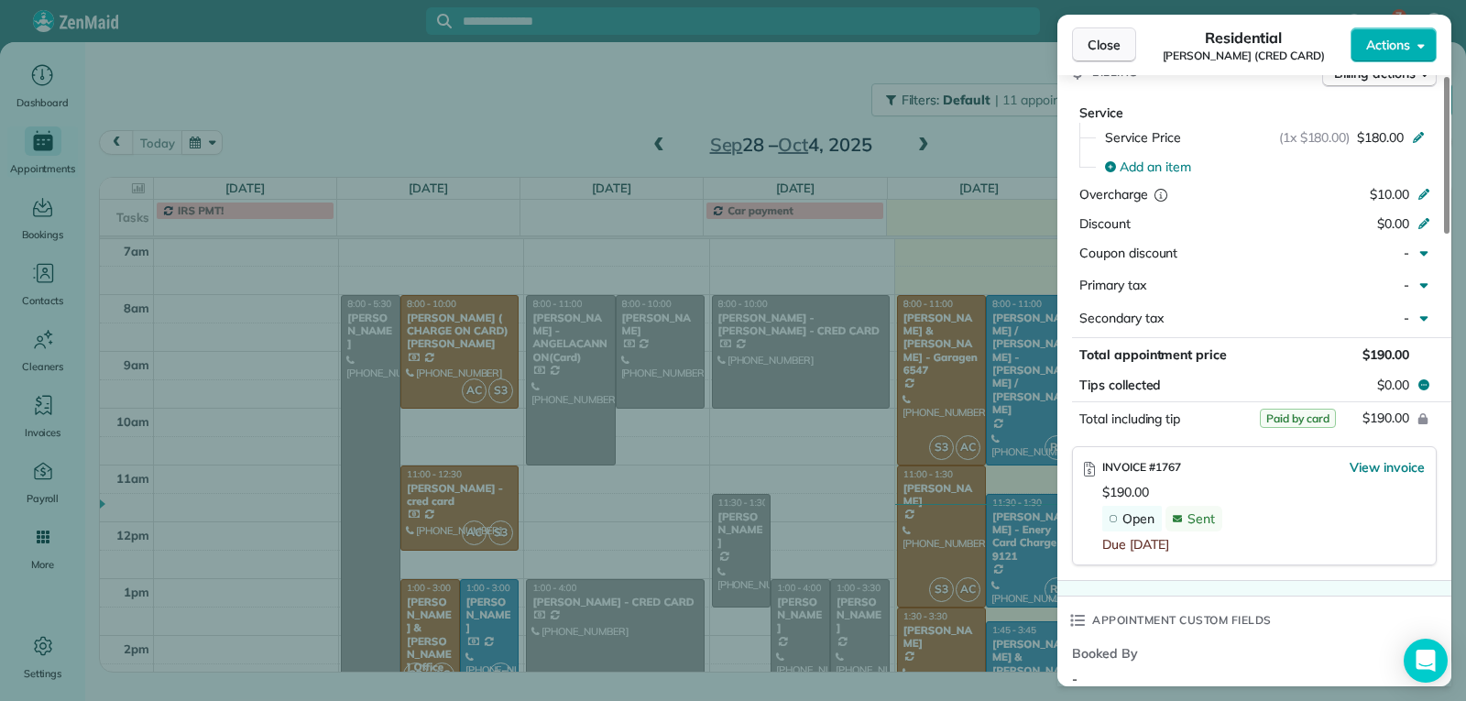
click at [1108, 49] on span "Close" at bounding box center [1104, 45] width 33 height 18
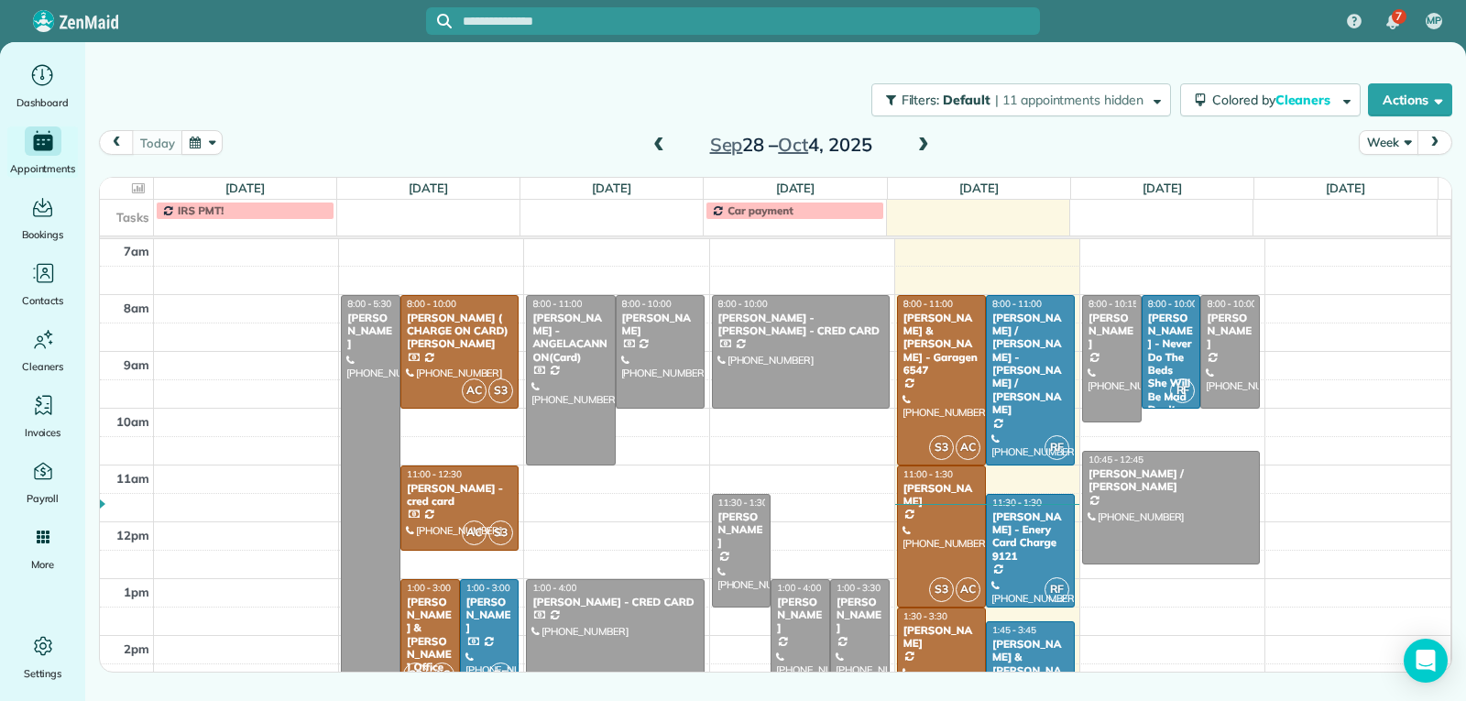
click at [657, 148] on span at bounding box center [659, 145] width 20 height 16
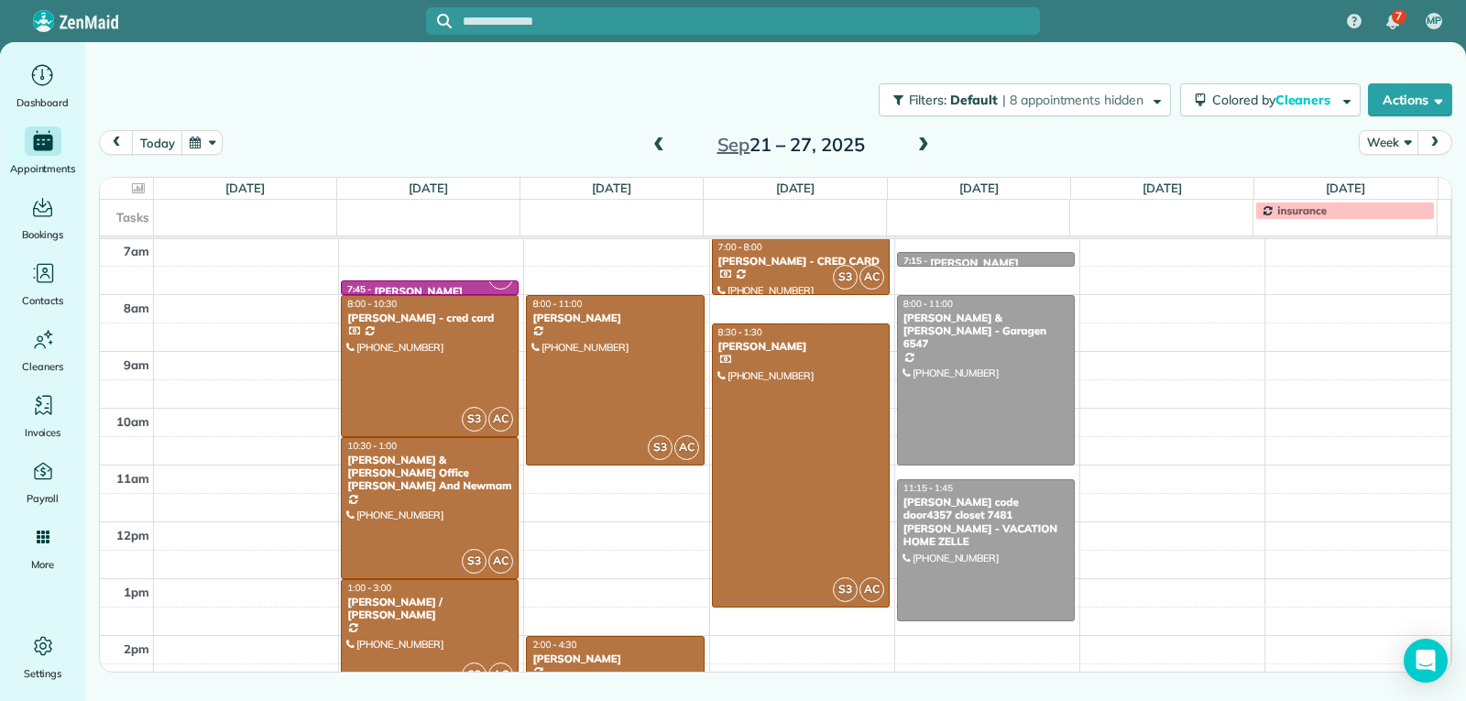
click at [657, 148] on span at bounding box center [659, 145] width 20 height 16
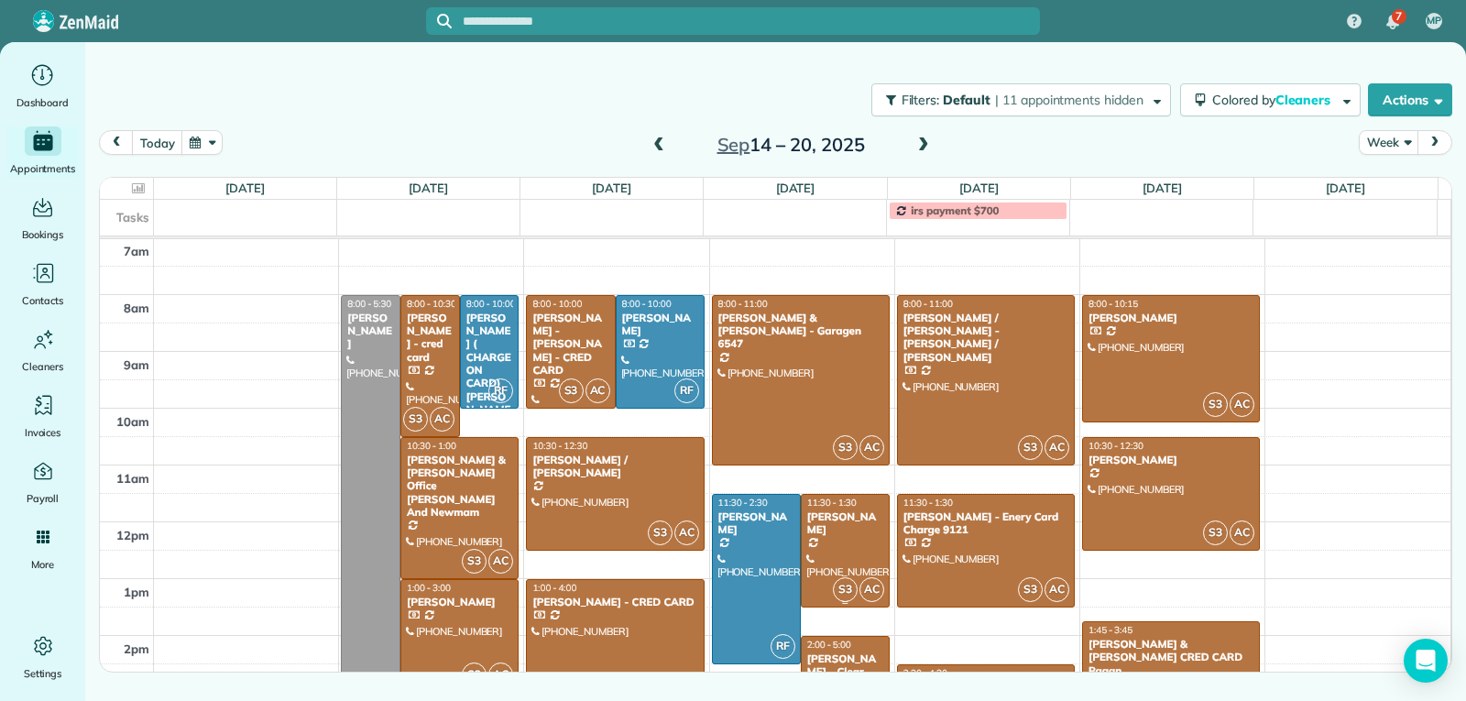
click at [814, 531] on div "[PERSON_NAME]" at bounding box center [845, 523] width 78 height 27
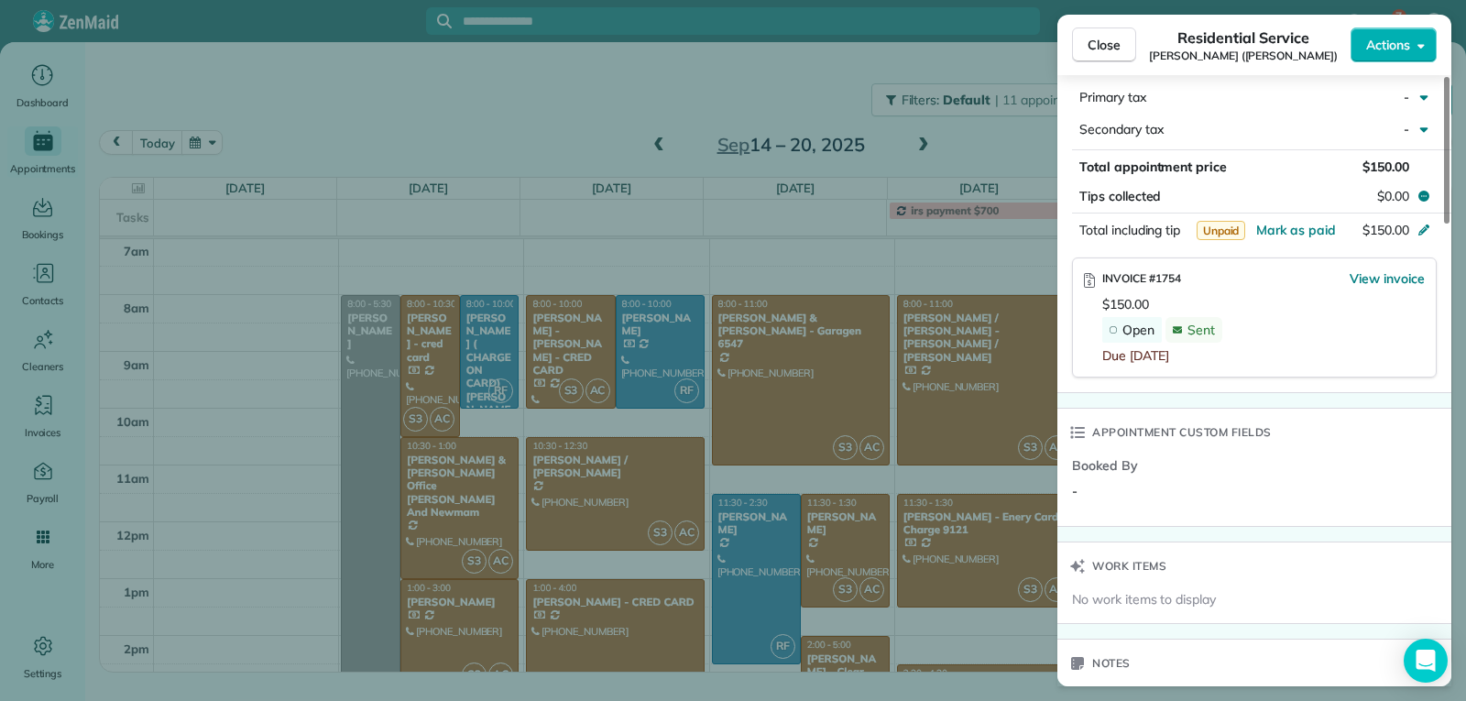
scroll to position [1099, 0]
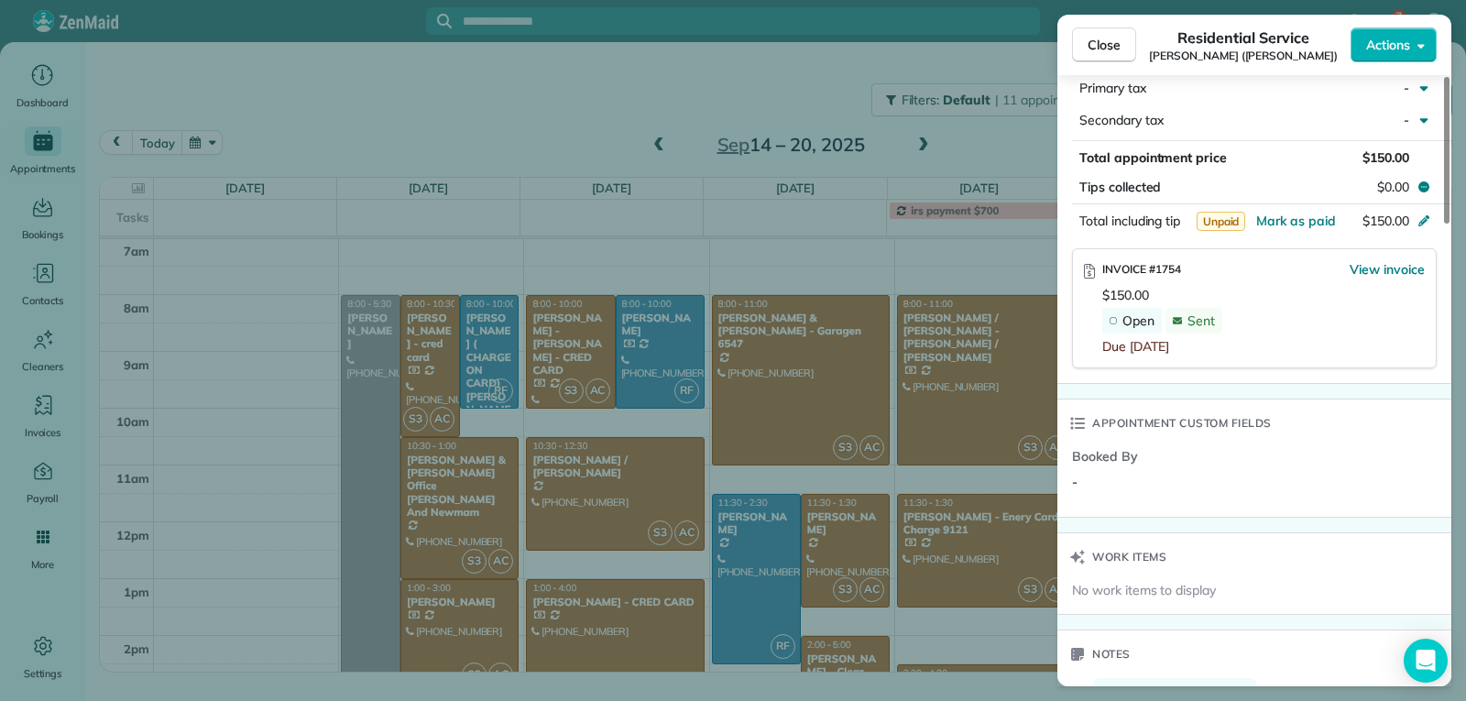
click at [1089, 39] on span "Close" at bounding box center [1104, 45] width 33 height 18
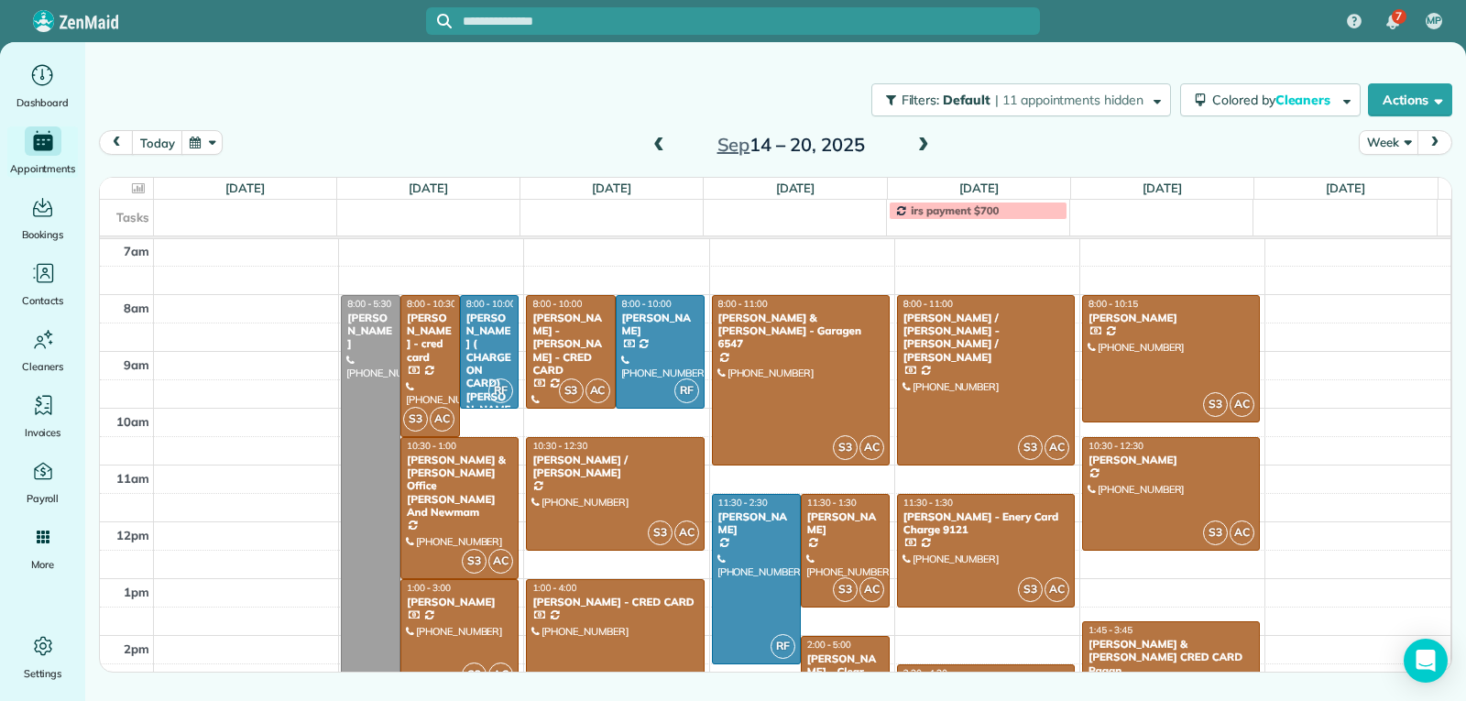
click at [923, 143] on span at bounding box center [923, 145] width 20 height 16
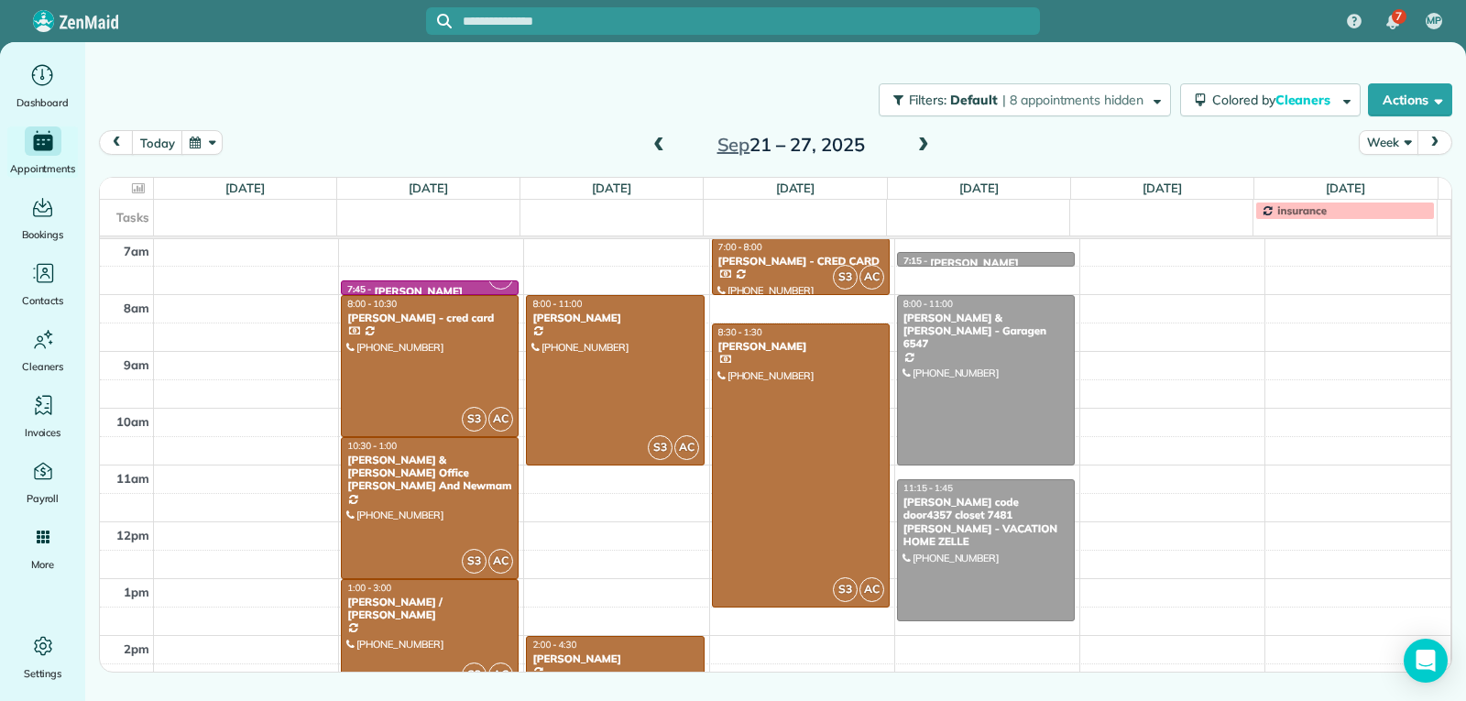
click at [928, 148] on span at bounding box center [923, 145] width 20 height 16
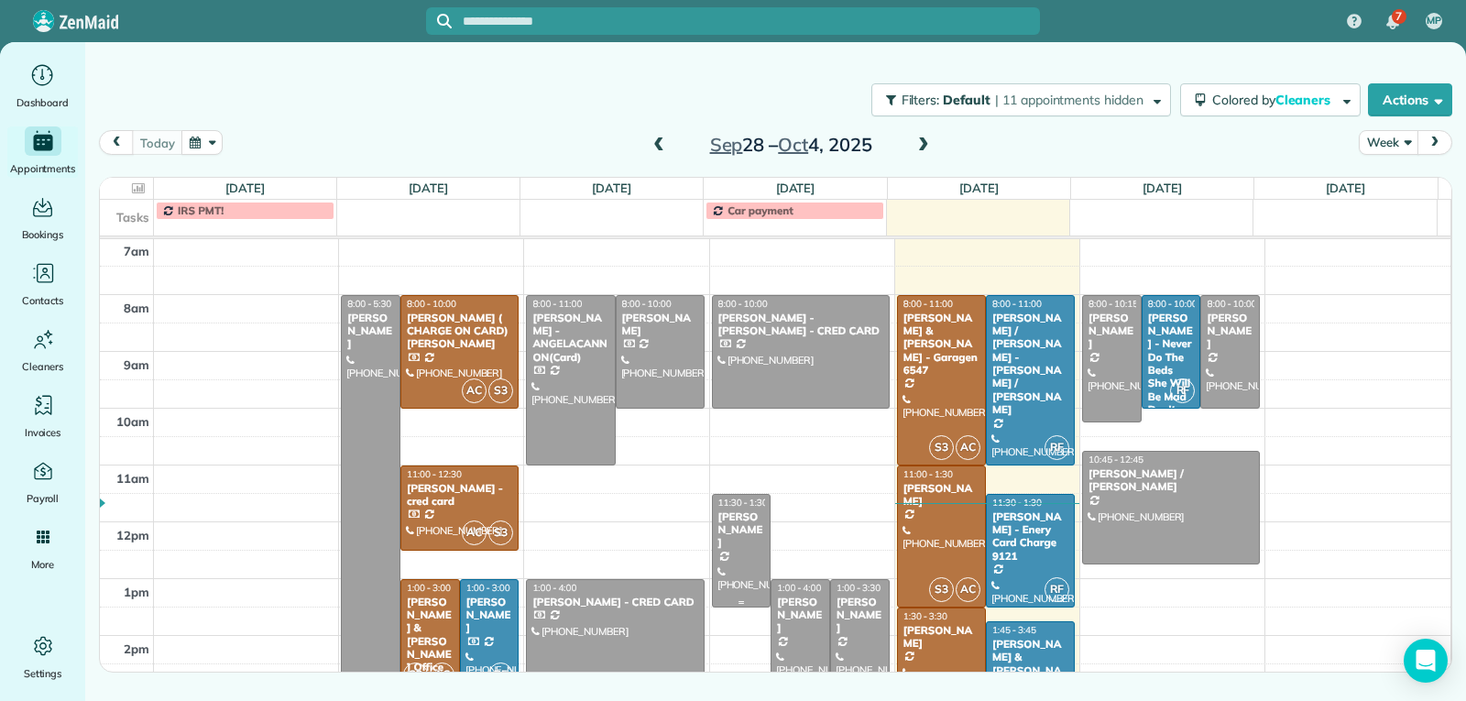
click at [731, 578] on div at bounding box center [742, 551] width 58 height 112
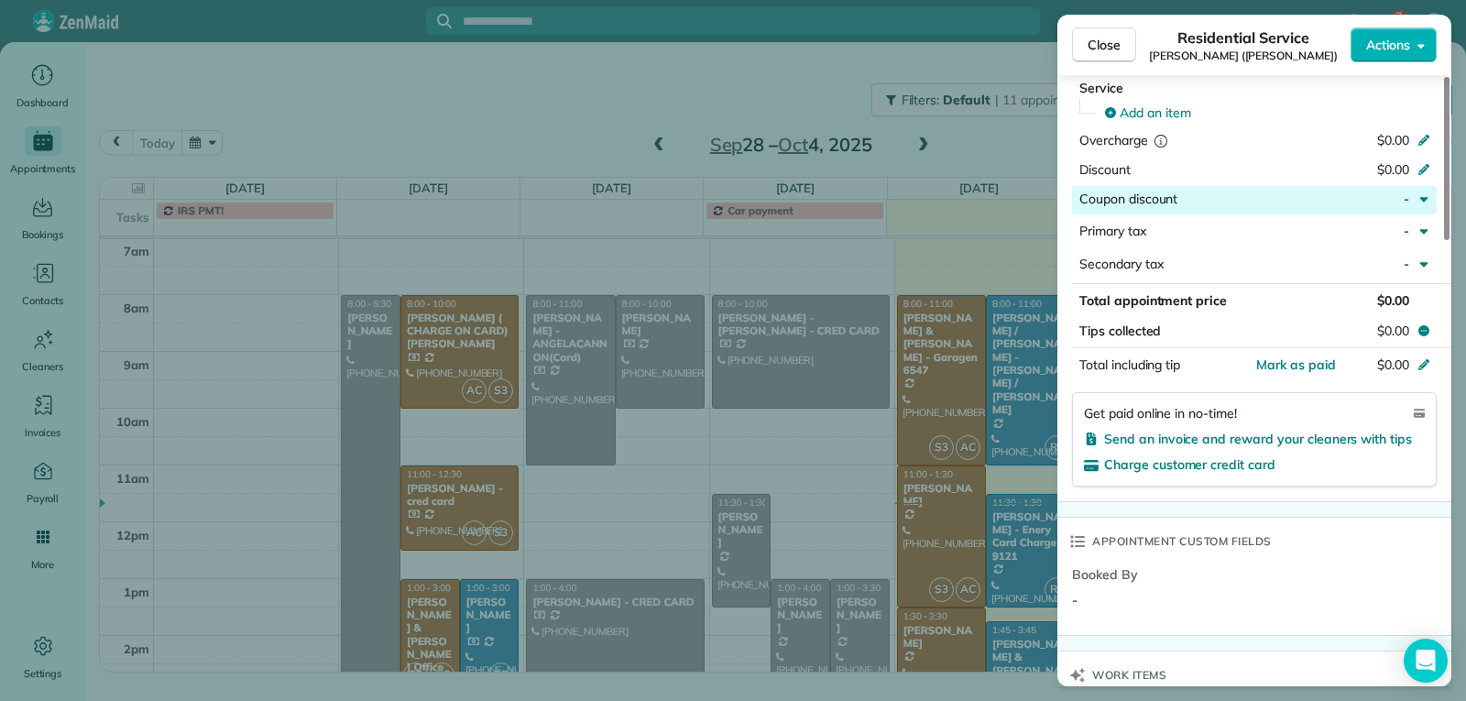
scroll to position [916, 0]
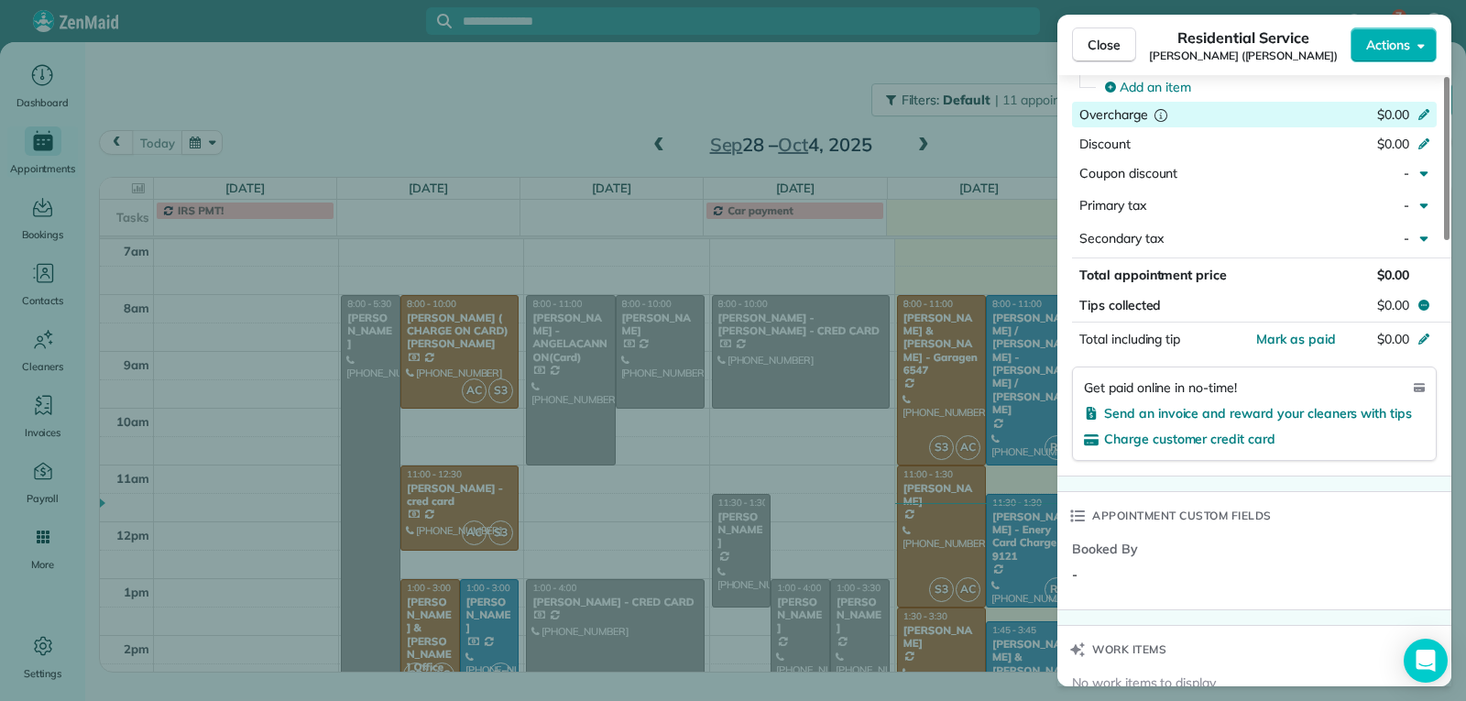
click at [1387, 111] on span "$0.00" at bounding box center [1393, 114] width 32 height 16
type input "***"
click at [1174, 418] on span "Send an invoice and reward your cleaners with tips" at bounding box center [1258, 413] width 308 height 16
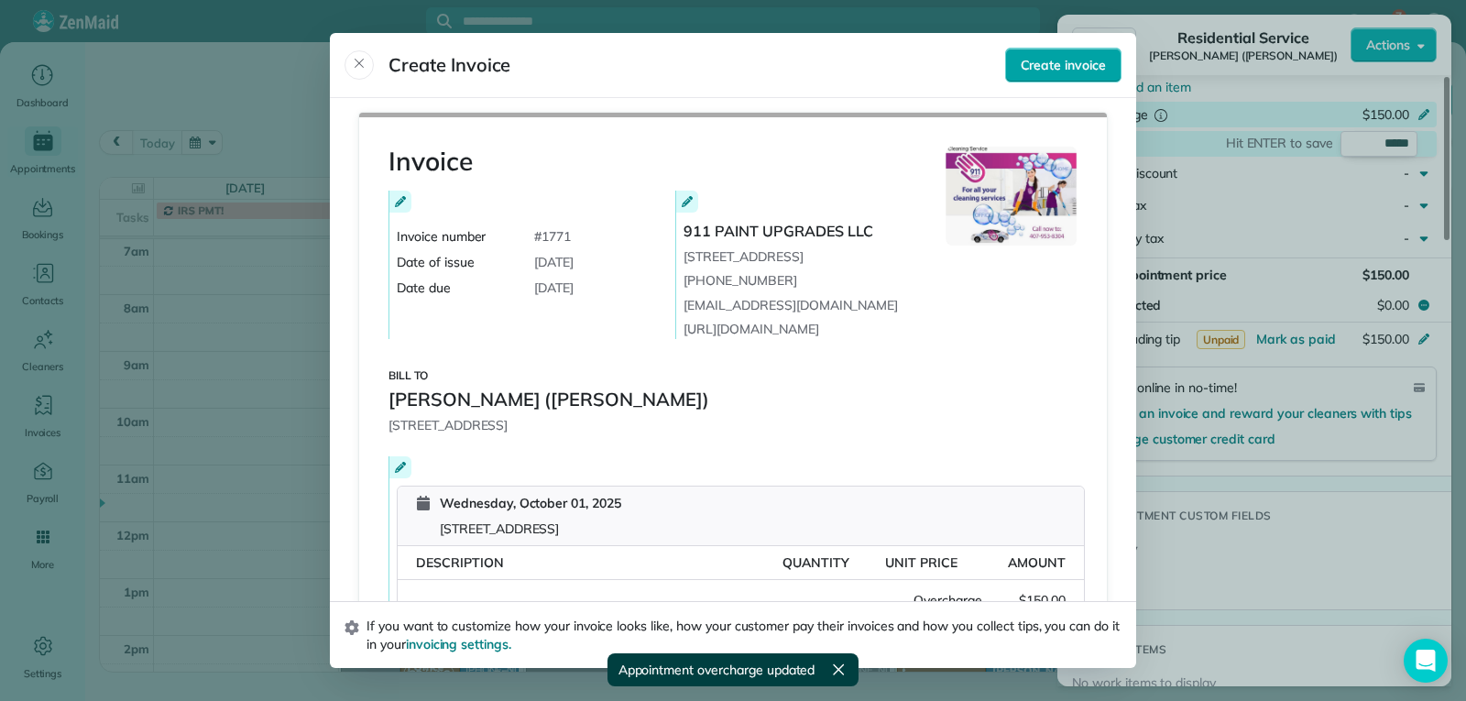
click at [1075, 79] on button "Create invoice" at bounding box center [1063, 65] width 116 height 35
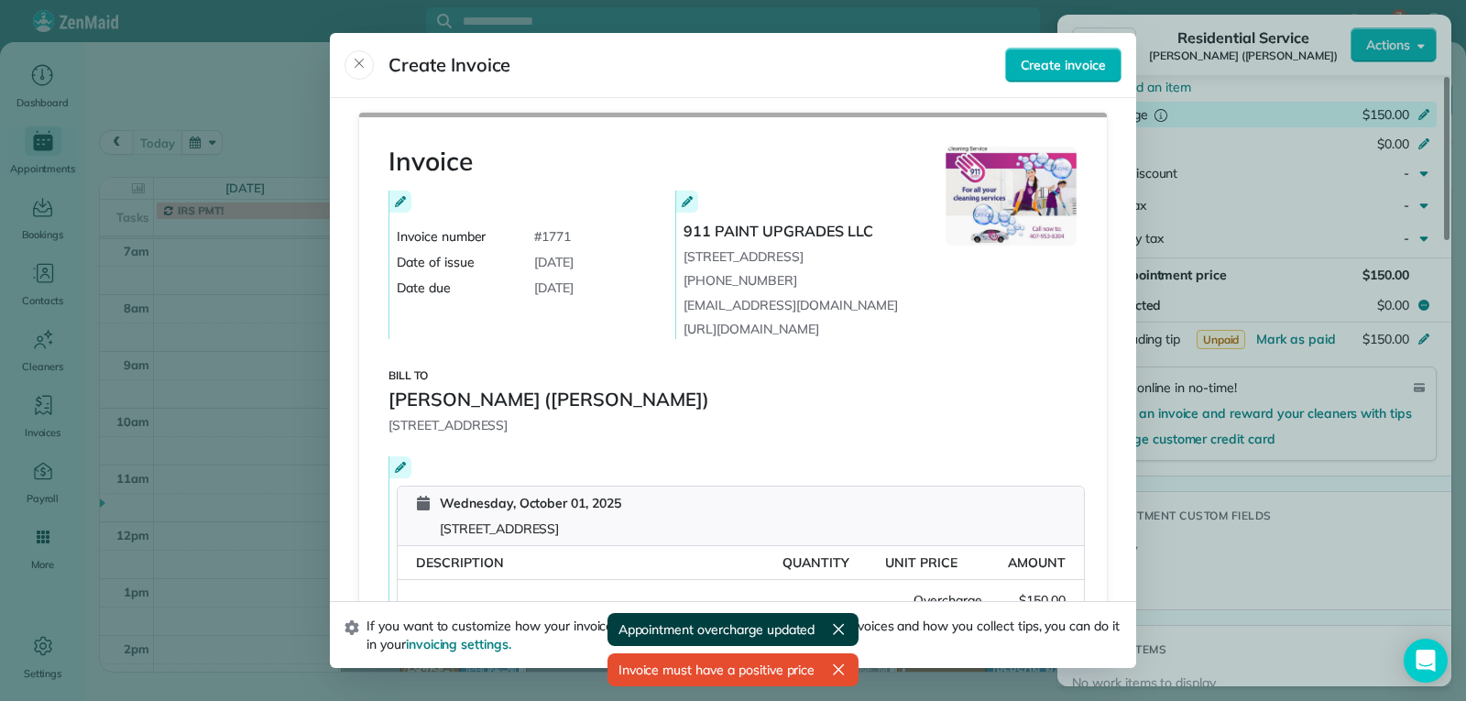
click at [756, 627] on span "Appointment overcharge updated" at bounding box center [716, 629] width 197 height 18
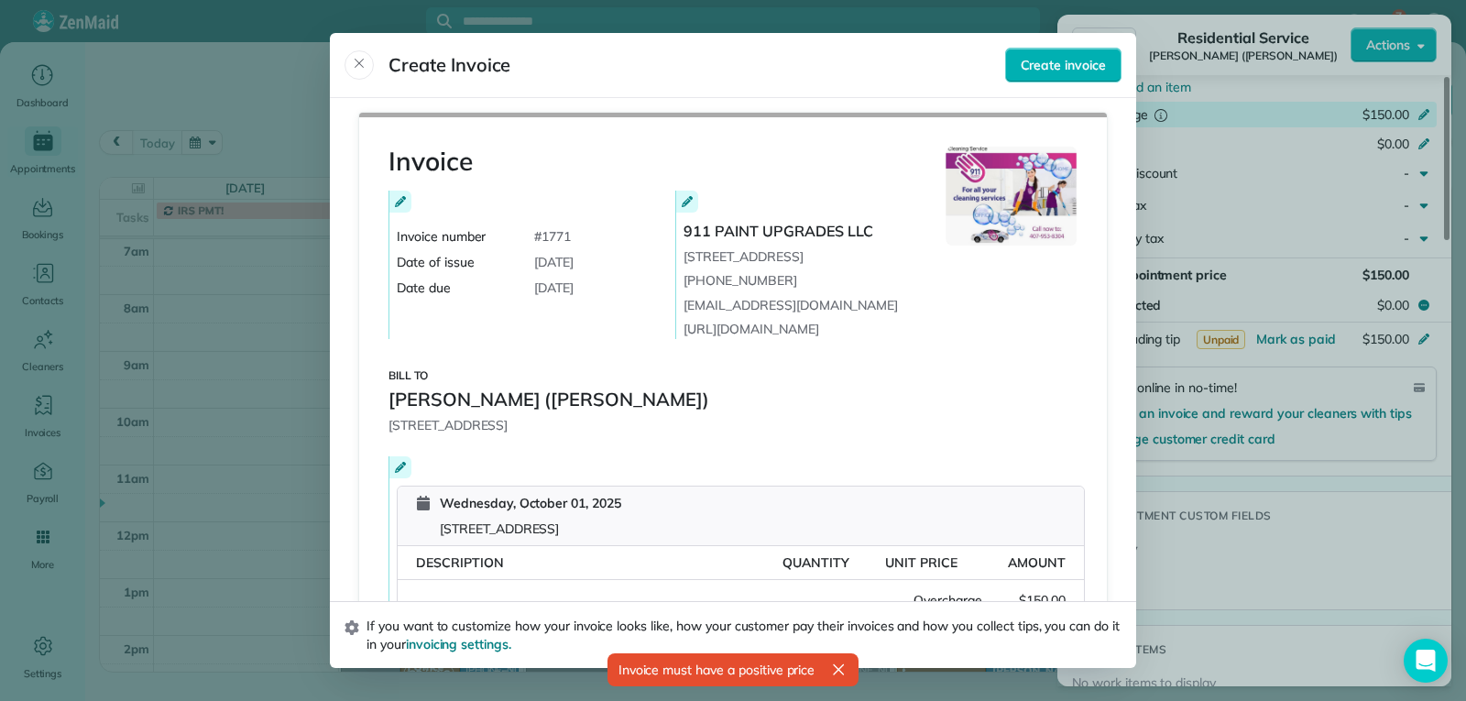
drag, startPoint x: 1039, startPoint y: 61, endPoint x: 1038, endPoint y: 192, distance: 131.0
click at [1039, 62] on span "Create invoice" at bounding box center [1063, 65] width 85 height 18
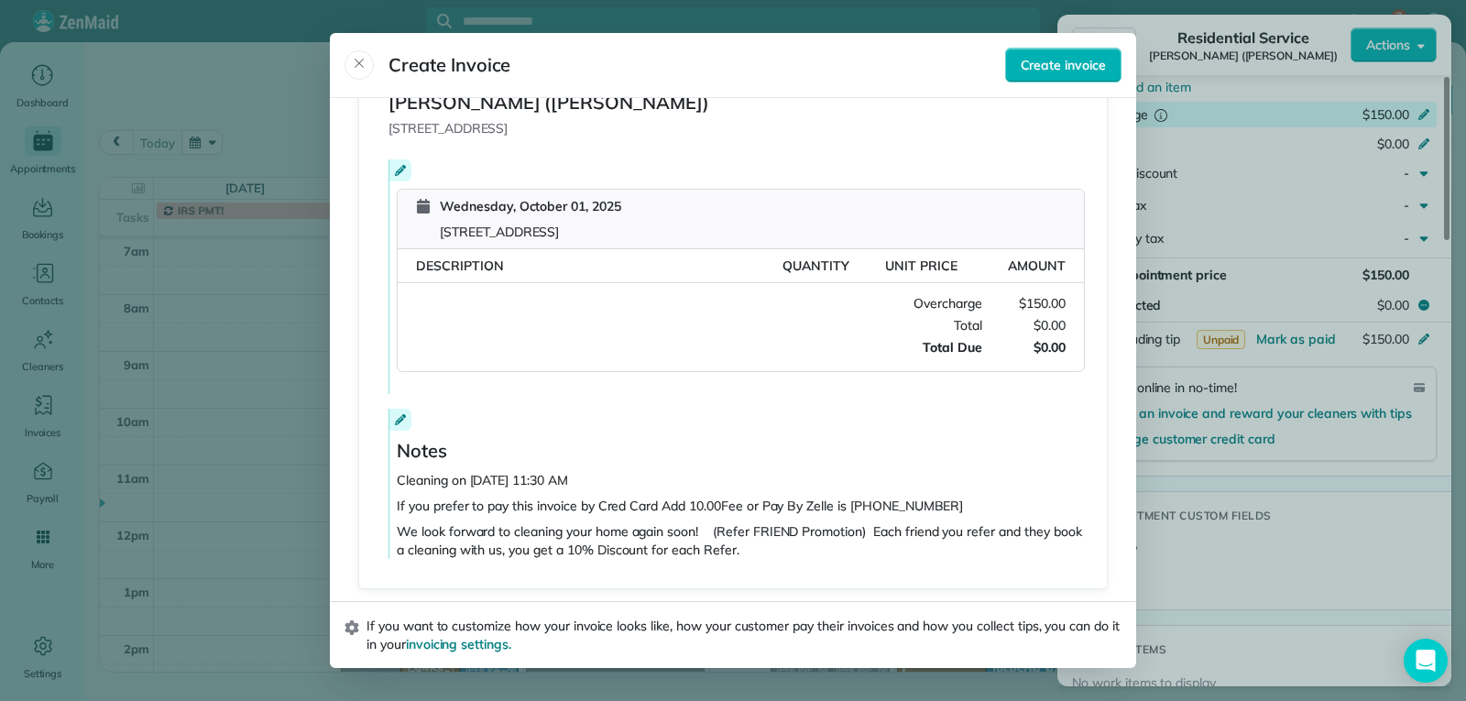
scroll to position [299, 0]
click at [1329, 552] on div at bounding box center [733, 350] width 1466 height 701
click at [1309, 573] on div at bounding box center [733, 350] width 1466 height 701
click at [355, 66] on icon "Close" at bounding box center [359, 63] width 15 height 15
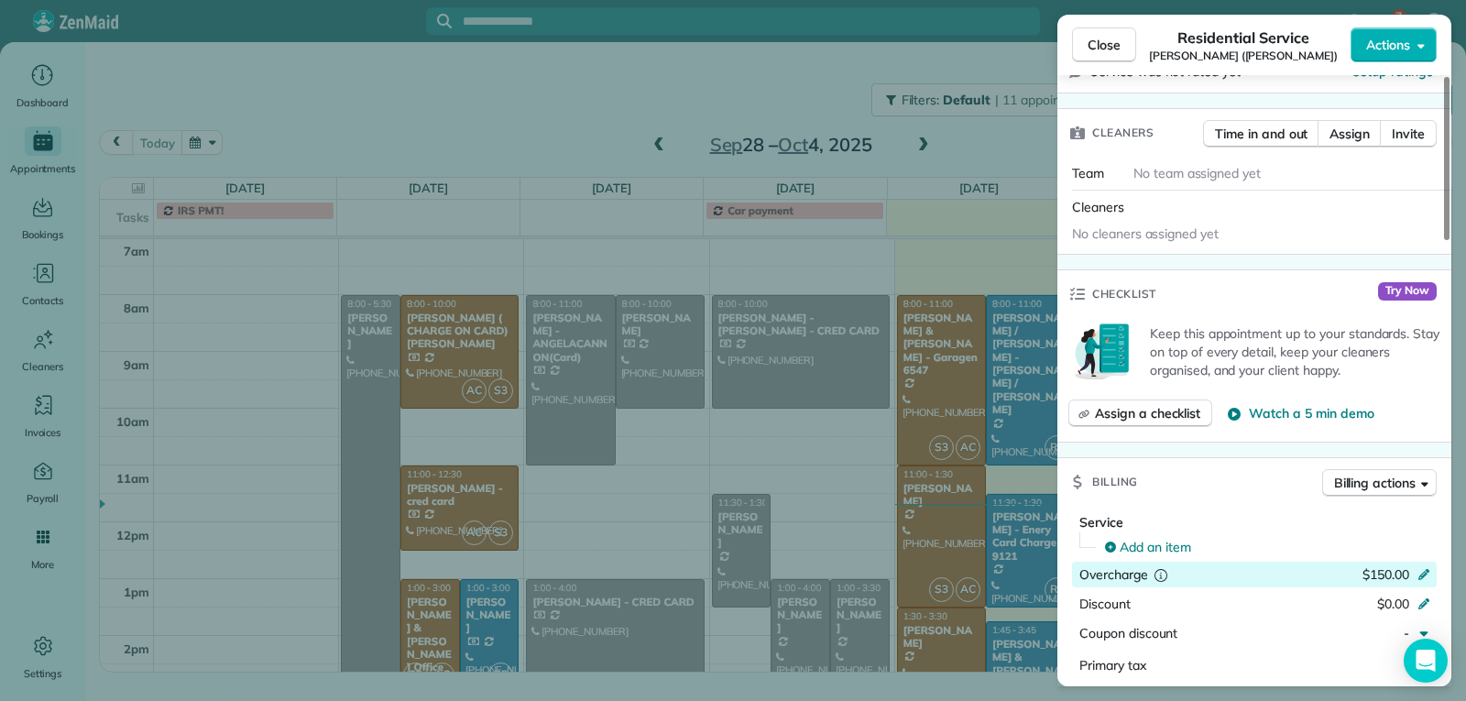
scroll to position [825, 0]
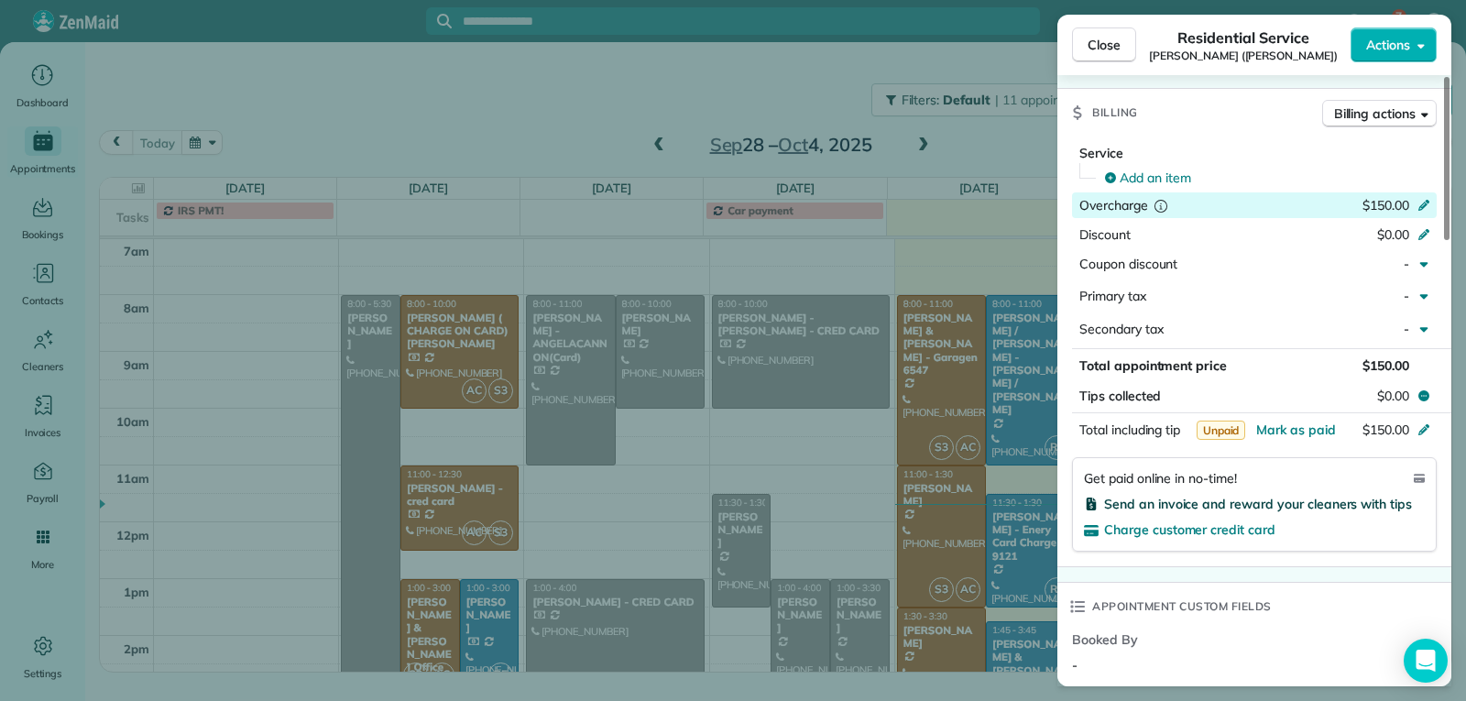
click at [1153, 502] on span "Send an invoice and reward your cleaners with tips" at bounding box center [1258, 504] width 308 height 16
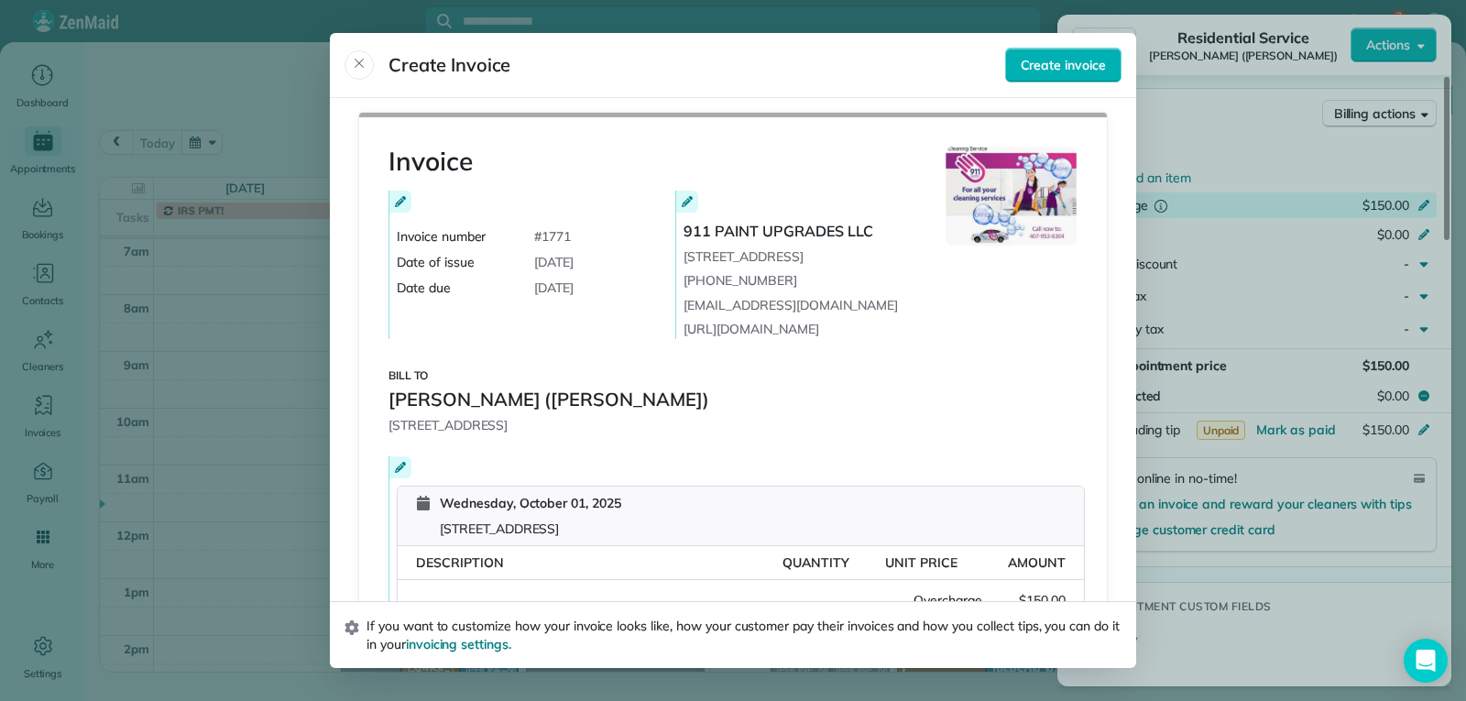
scroll to position [299, 0]
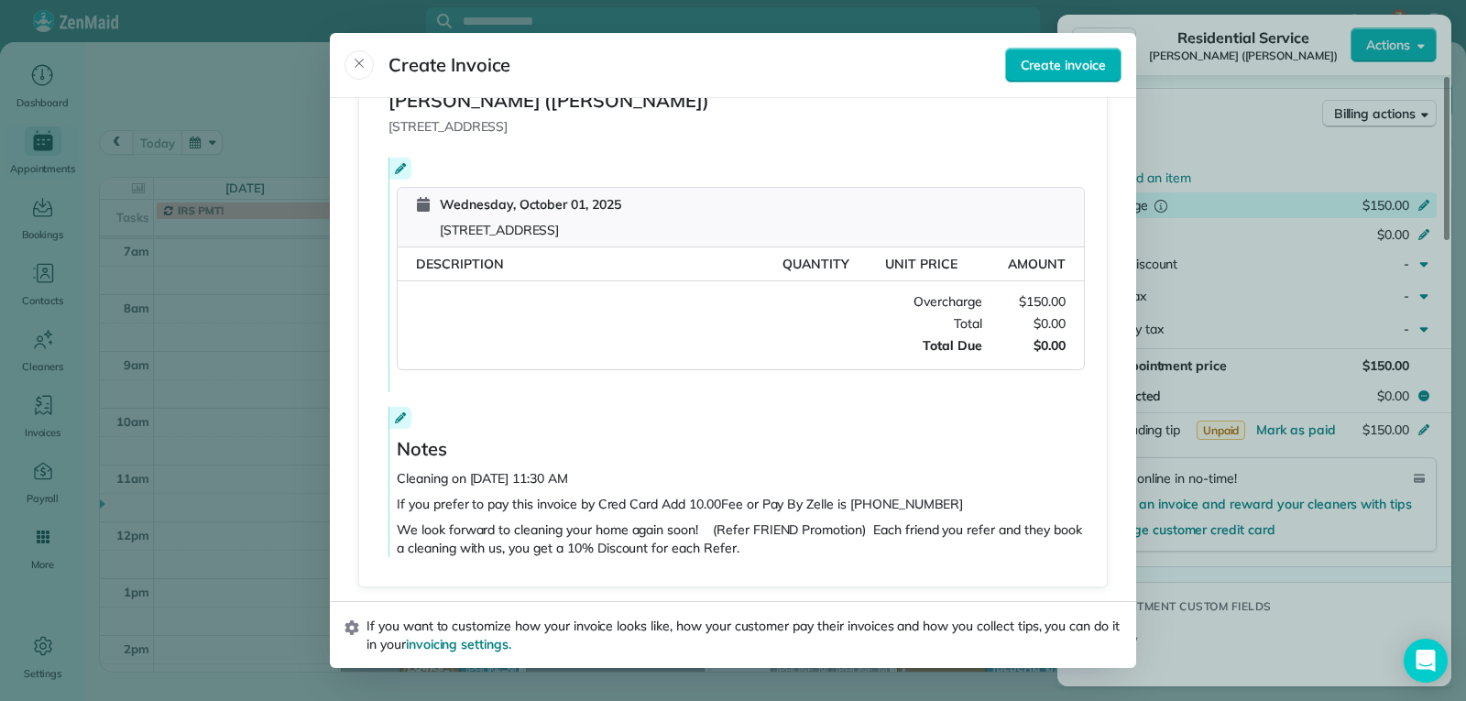
click at [1043, 352] on span "$0.00" at bounding box center [1023, 345] width 83 height 18
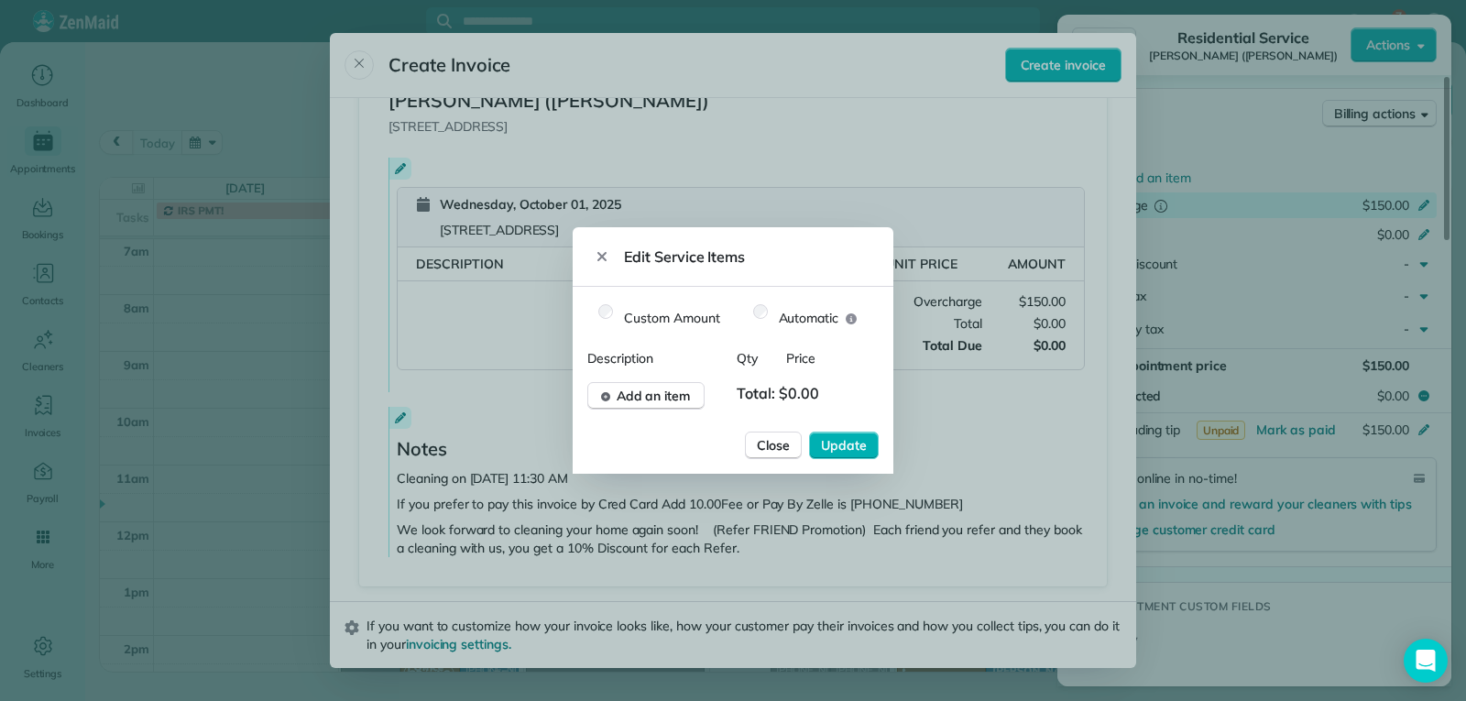
click at [794, 393] on span "Total: $0.00" at bounding box center [783, 395] width 93 height 27
click at [793, 393] on span "Total: $0.00" at bounding box center [783, 395] width 93 height 27
click at [817, 392] on span "Total: $0.00" at bounding box center [783, 395] width 93 height 27
click at [806, 392] on span "Total: $0.00" at bounding box center [783, 395] width 93 height 27
click at [853, 444] on span "Update" at bounding box center [844, 445] width 46 height 18
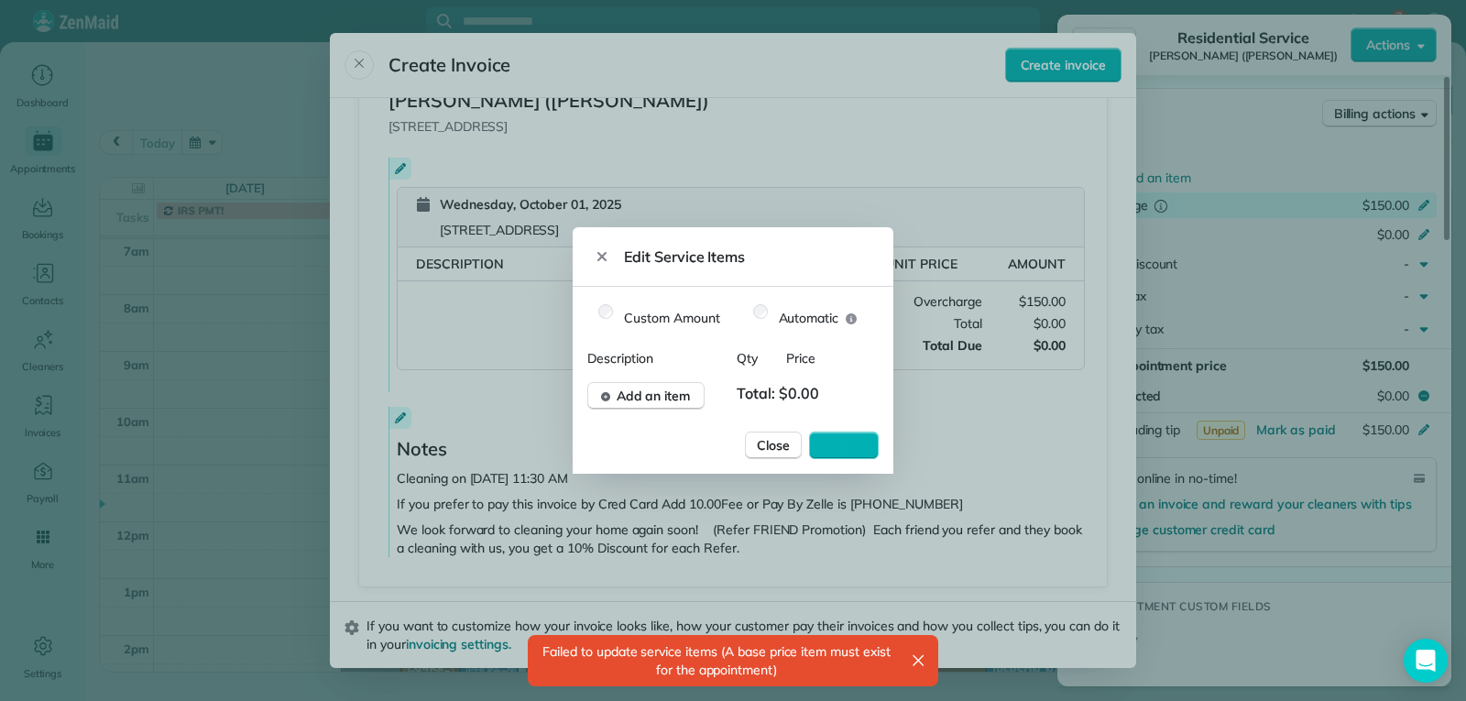
drag, startPoint x: 782, startPoint y: 386, endPoint x: 787, endPoint y: 403, distance: 18.0
click at [782, 388] on span "Total: $0.00" at bounding box center [783, 395] width 93 height 27
click at [801, 393] on span "Total: $0.00" at bounding box center [783, 395] width 93 height 27
click at [919, 662] on icon "button" at bounding box center [918, 660] width 18 height 18
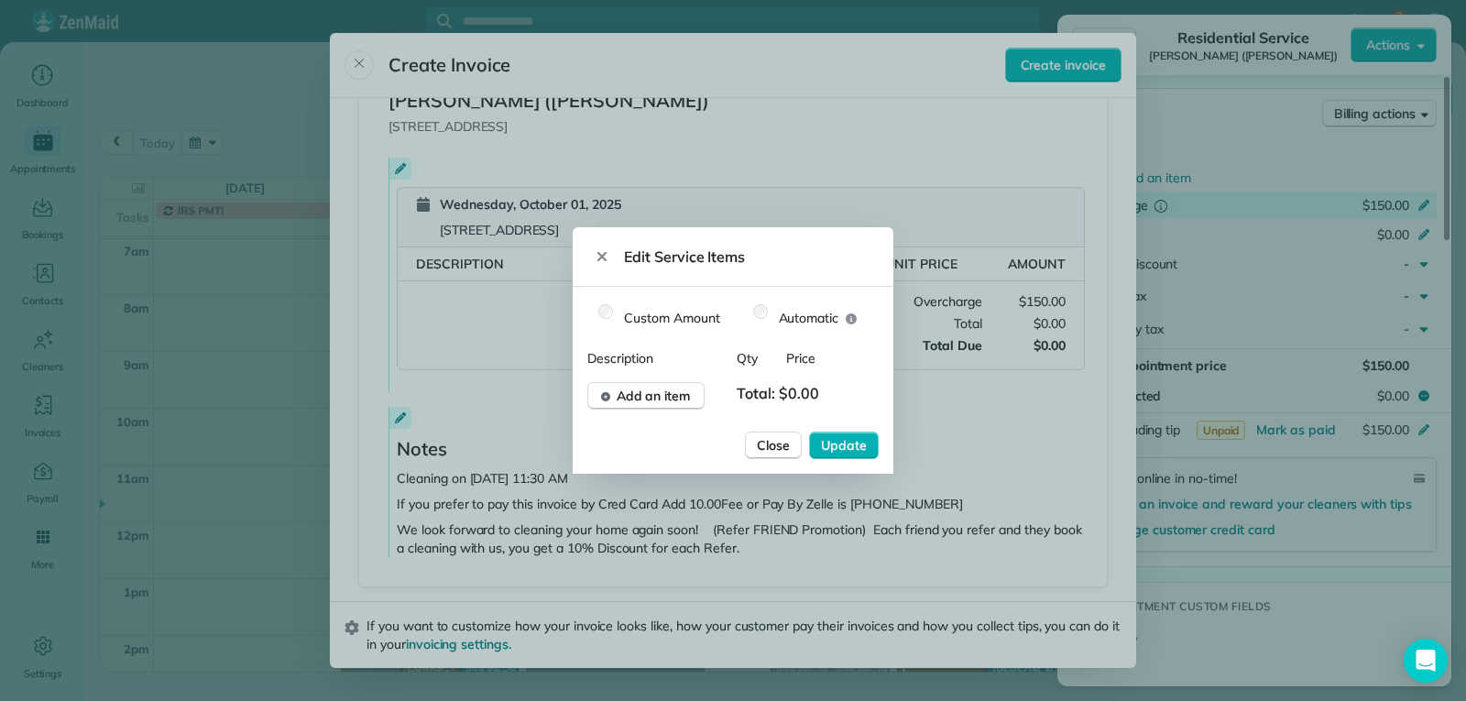
click at [798, 393] on span "Total: $0.00" at bounding box center [783, 395] width 93 height 27
click at [783, 392] on span "Total: $0.00" at bounding box center [783, 395] width 93 height 27
click at [824, 353] on span "Price" at bounding box center [807, 358] width 42 height 18
click at [822, 370] on div "Description Qty Price Add an item Total: $0.00" at bounding box center [732, 379] width 291 height 60
click at [825, 361] on span "Price" at bounding box center [807, 358] width 42 height 18
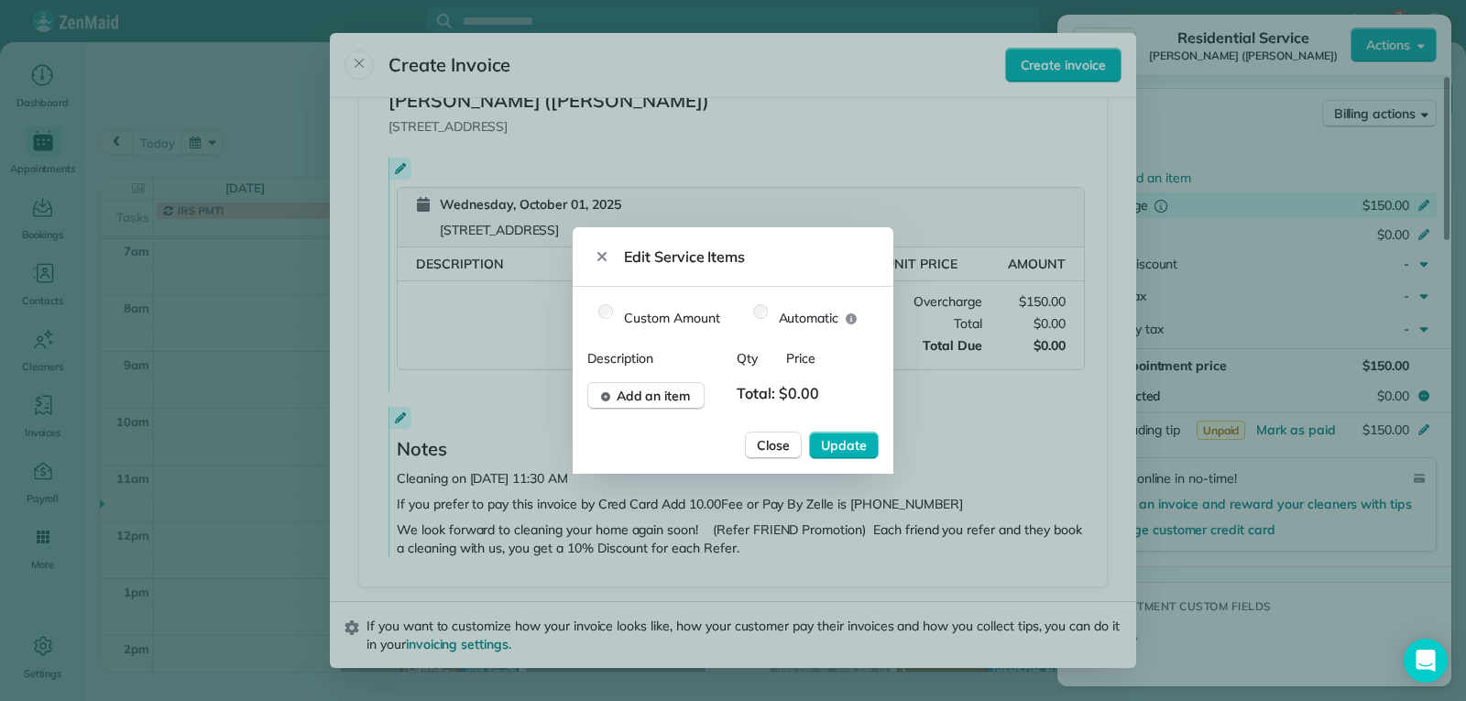
click at [795, 390] on span "Total: $0.00" at bounding box center [783, 395] width 93 height 27
click at [669, 399] on span "Add an item" at bounding box center [654, 396] width 74 height 18
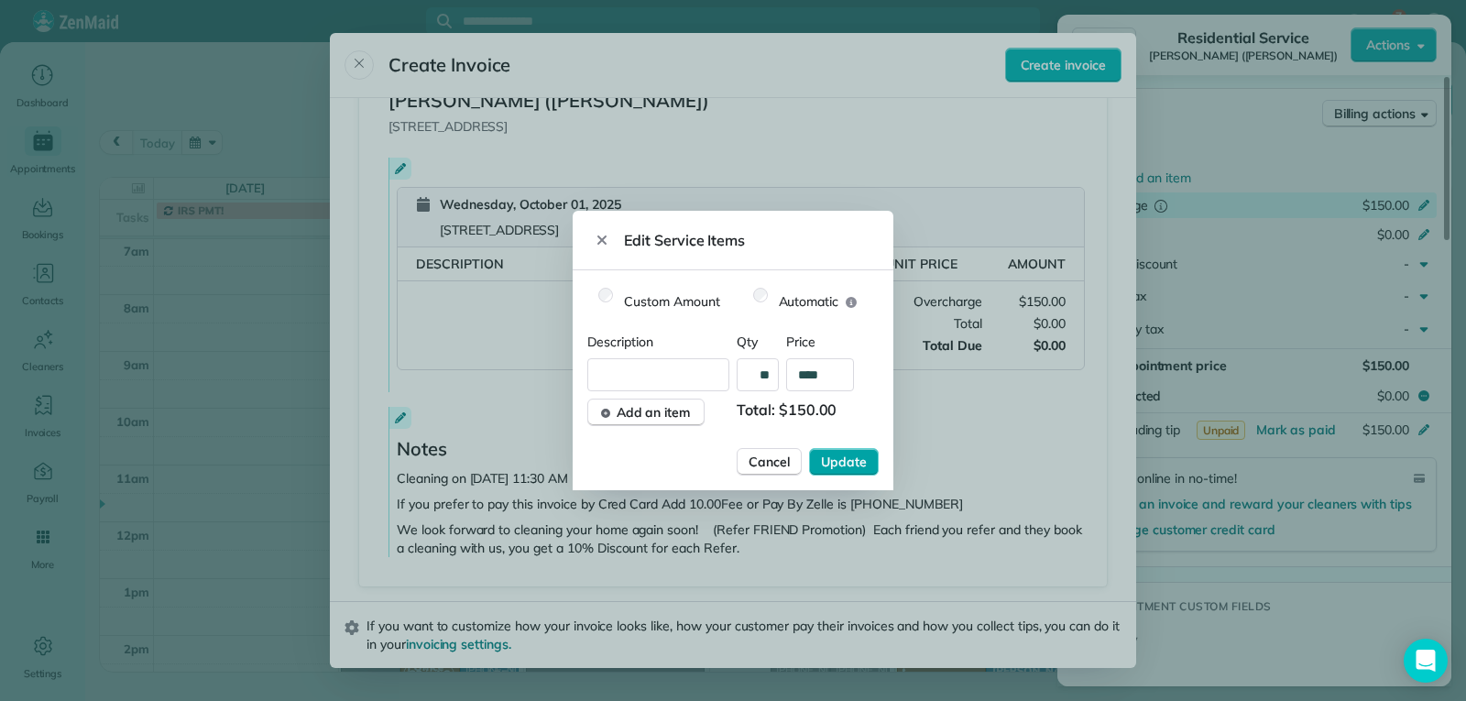
type input "****"
click at [840, 459] on span "Update" at bounding box center [844, 462] width 46 height 18
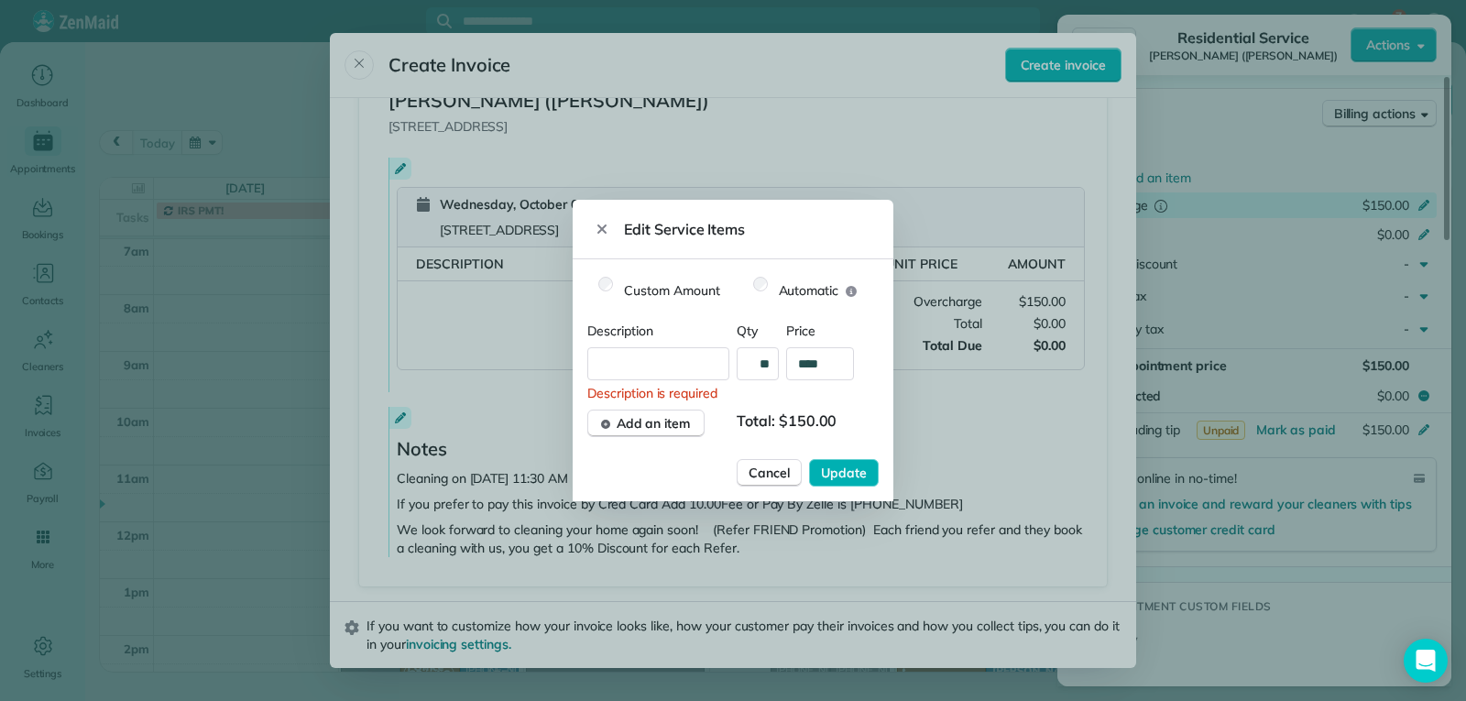
click at [663, 333] on span "Description" at bounding box center [658, 331] width 142 height 18
click at [632, 368] on input "text" at bounding box center [674, 363] width 150 height 33
type input "**********"
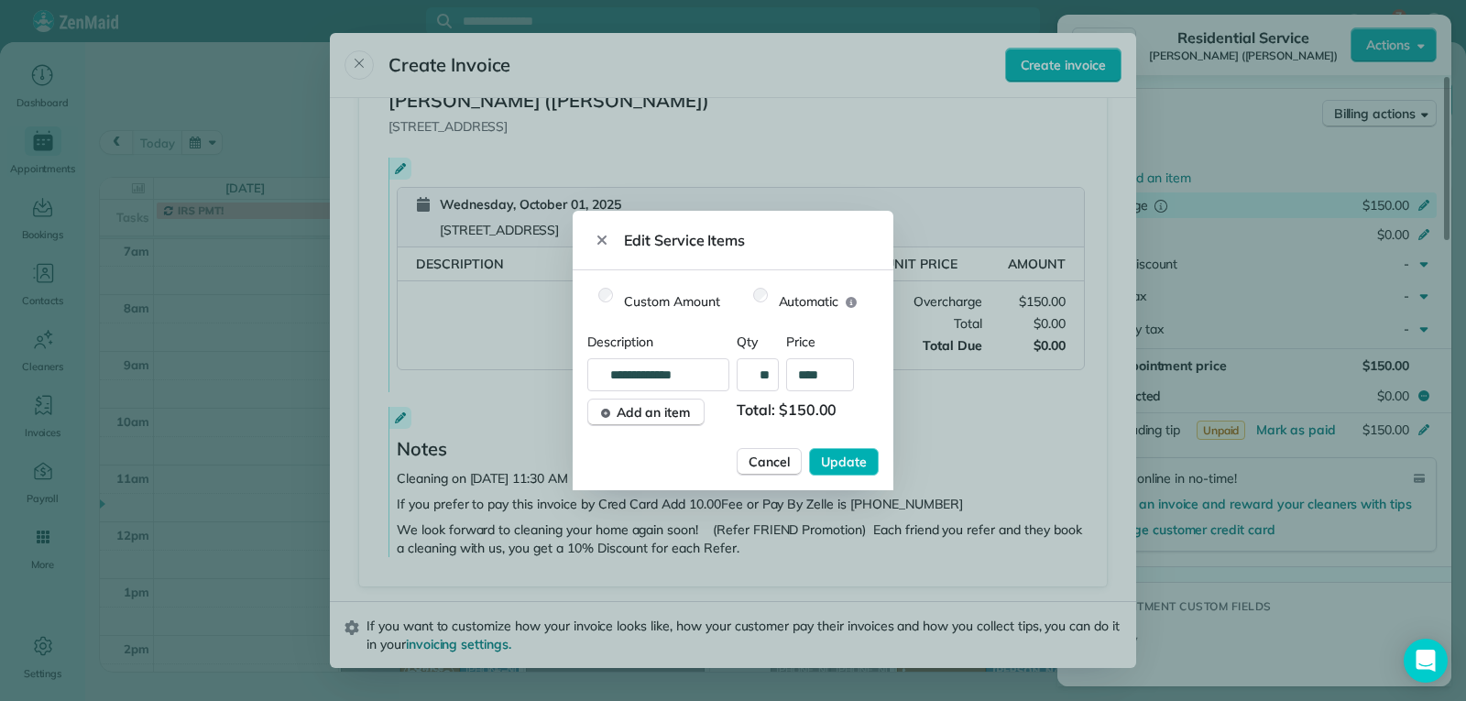
click at [964, 406] on div at bounding box center [733, 350] width 1466 height 701
click at [669, 411] on span "Add an item" at bounding box center [654, 412] width 74 height 18
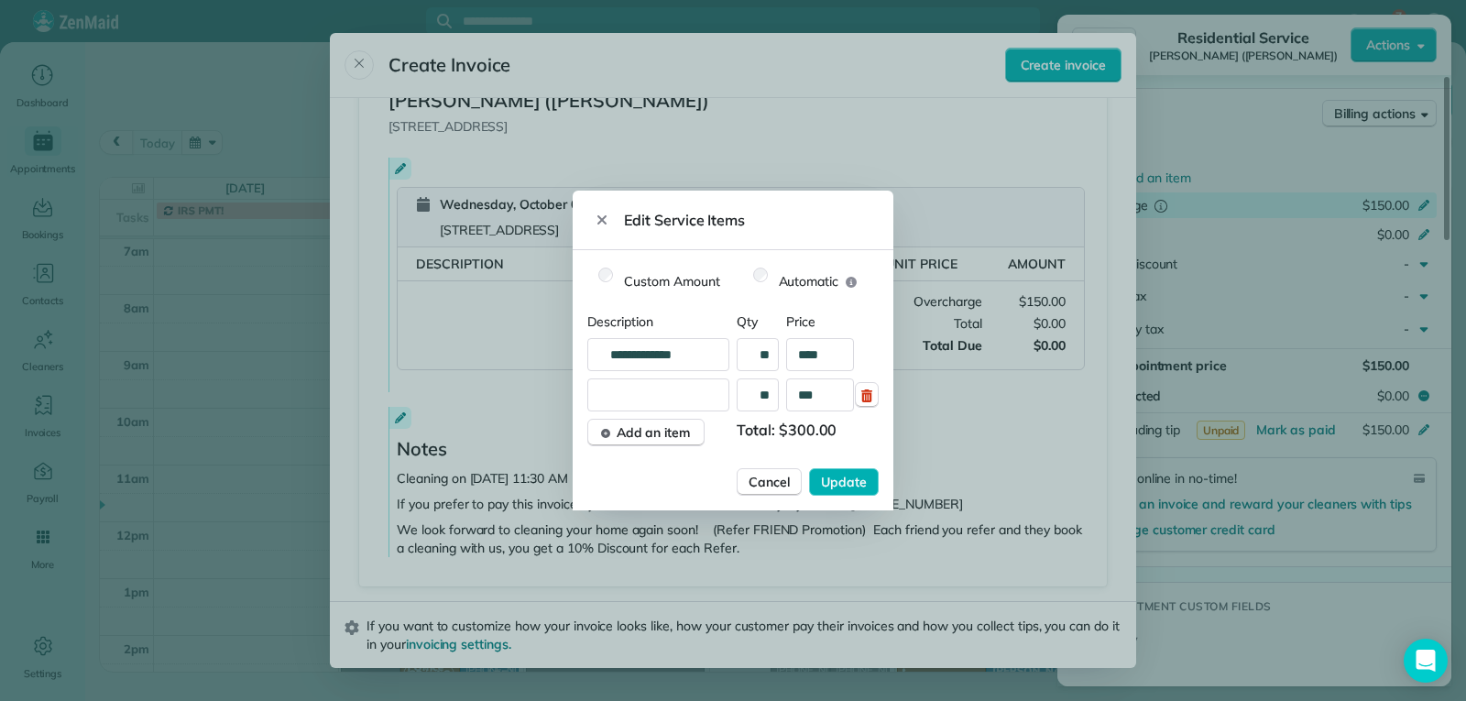
type input "**"
click at [833, 279] on span "Automatic" at bounding box center [809, 281] width 60 height 18
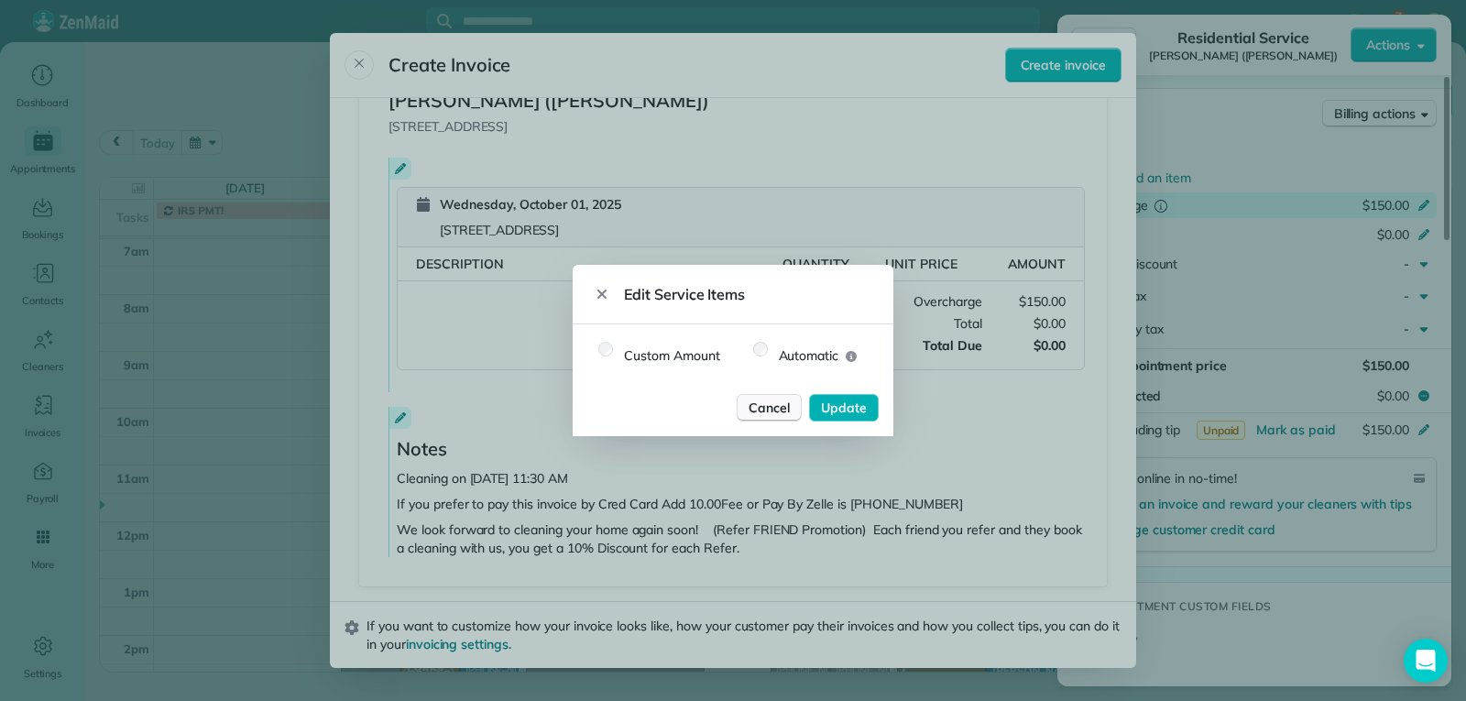
click at [760, 407] on span "Cancel" at bounding box center [769, 408] width 41 height 18
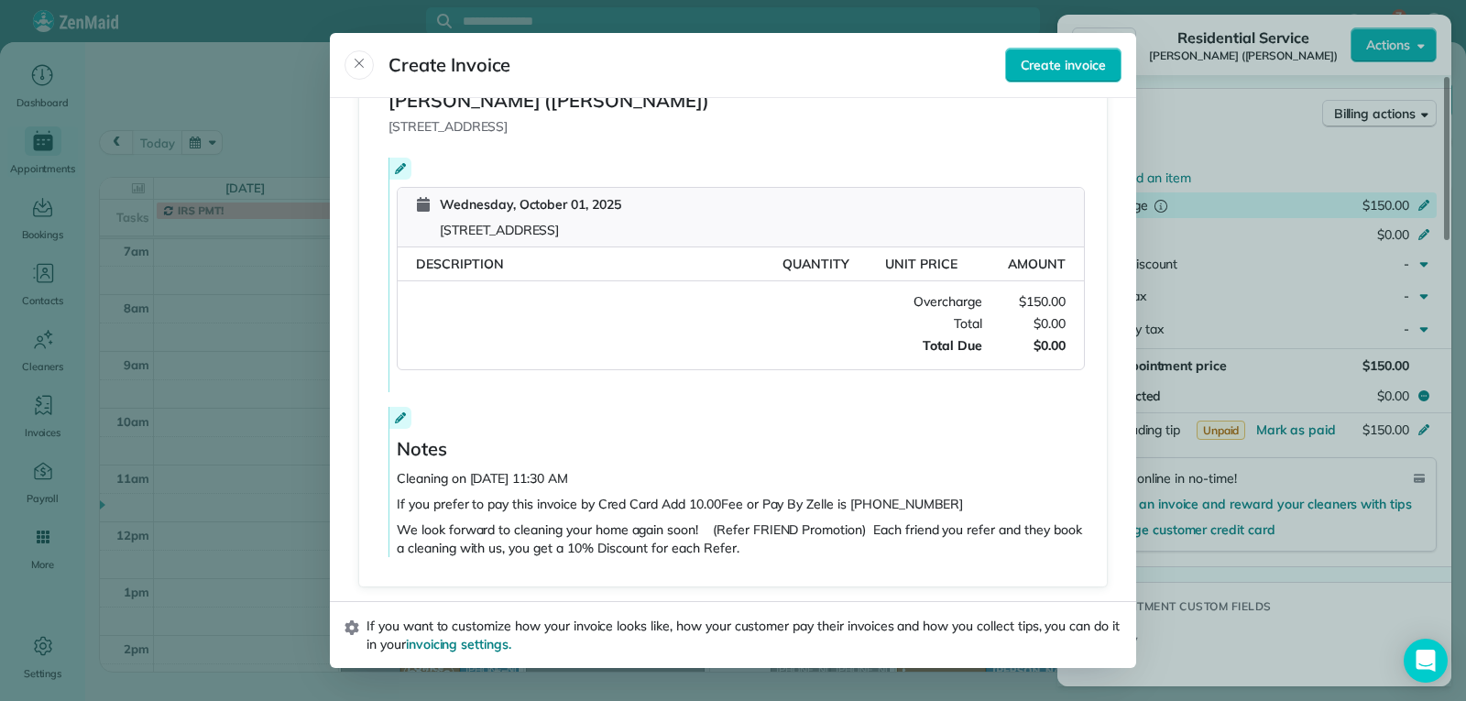
click at [1026, 348] on span "$0.00" at bounding box center [1023, 345] width 83 height 18
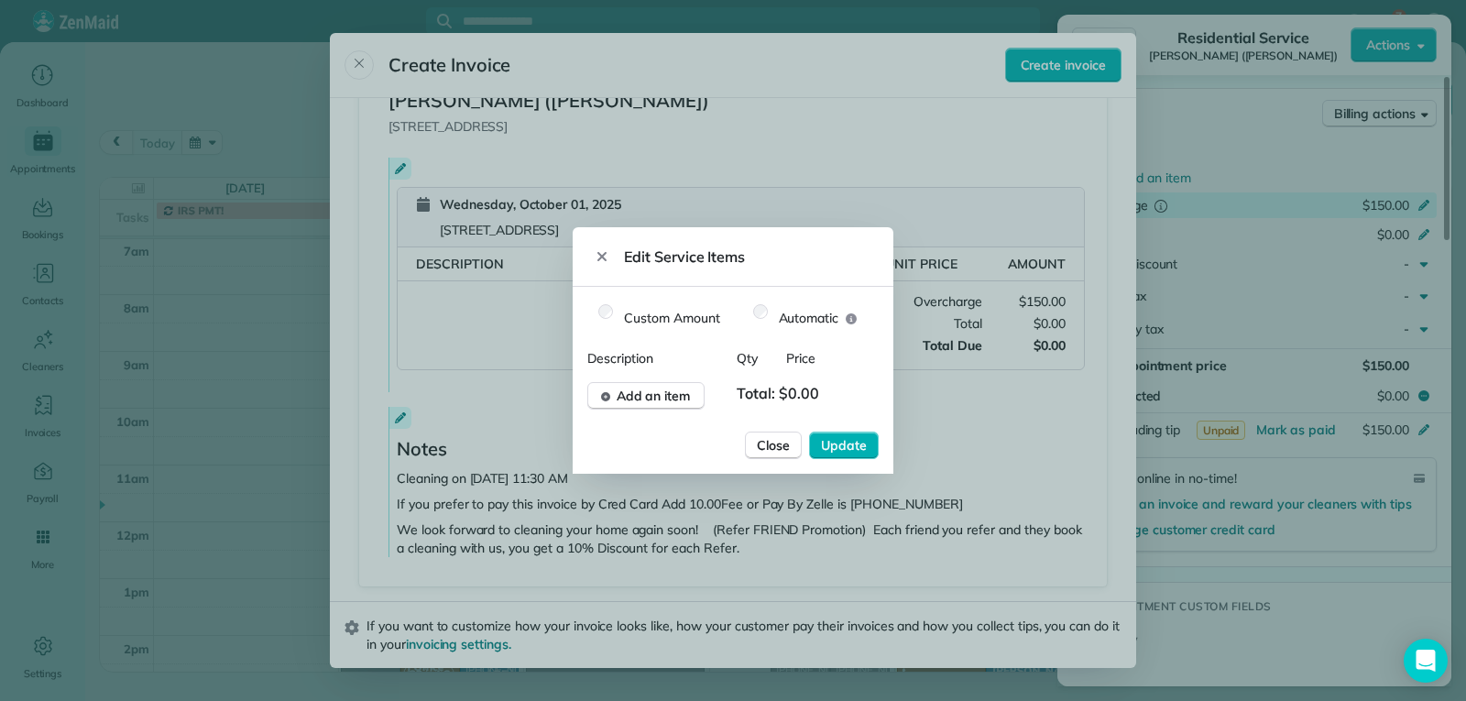
click at [798, 386] on span "Total: $0.00" at bounding box center [783, 395] width 93 height 27
click at [809, 355] on span "Price" at bounding box center [807, 358] width 42 height 18
click at [830, 359] on div "Description Qty Price" at bounding box center [732, 358] width 291 height 18
click at [800, 399] on span "Total: $0.00" at bounding box center [783, 395] width 93 height 27
click at [816, 355] on span "Price" at bounding box center [807, 358] width 42 height 18
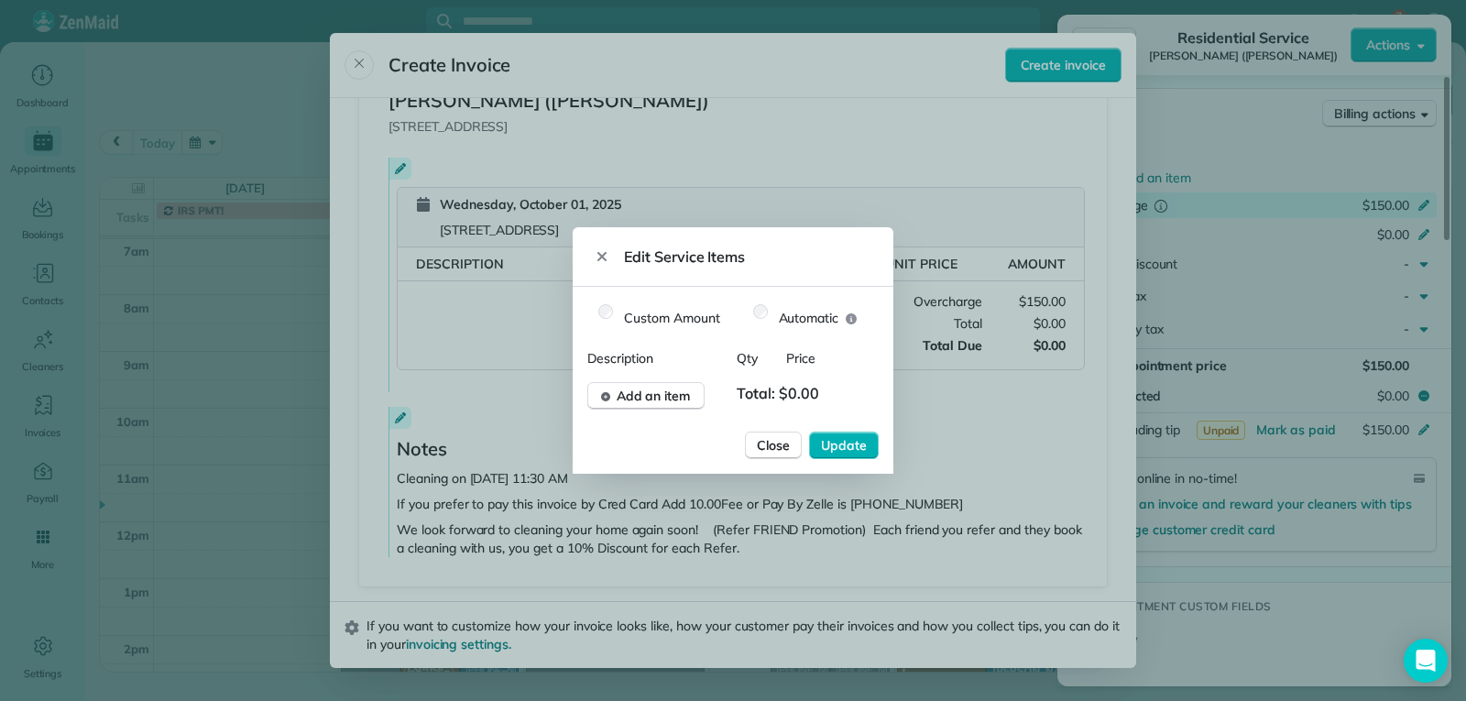
click at [850, 357] on div "Description Qty Price" at bounding box center [732, 358] width 291 height 18
drag, startPoint x: 811, startPoint y: 371, endPoint x: 805, endPoint y: 412, distance: 41.6
click at [809, 398] on div "Description Qty Price Add an item Total: $0.00" at bounding box center [732, 379] width 291 height 60
click at [818, 385] on span "Total: $0.00" at bounding box center [783, 395] width 93 height 27
click at [811, 404] on span "Total: $0.00" at bounding box center [783, 395] width 93 height 27
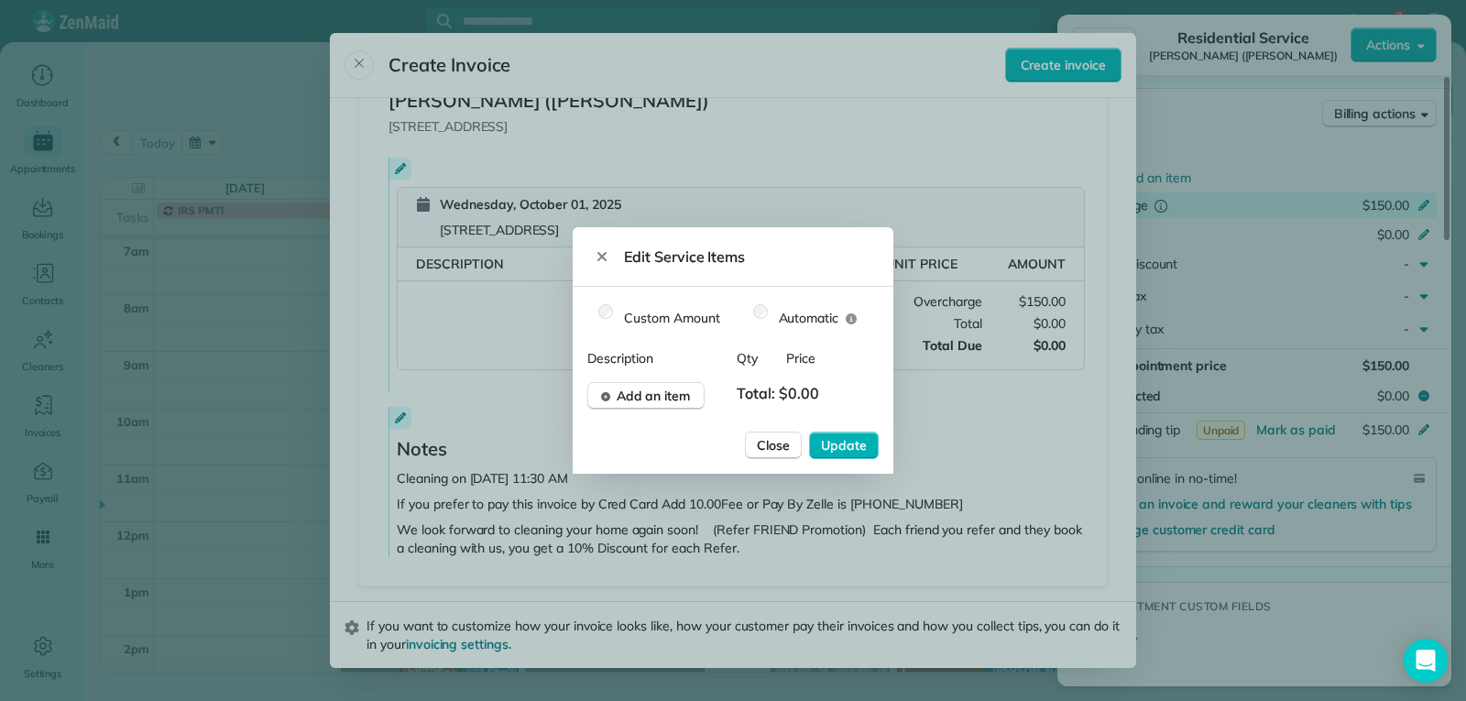
click at [845, 350] on div "Description Qty Price" at bounding box center [732, 358] width 291 height 18
click at [798, 396] on span "Total: $0.00" at bounding box center [783, 395] width 93 height 27
click at [797, 361] on span "Price" at bounding box center [807, 358] width 42 height 18
click at [607, 401] on button "Add an item" at bounding box center [645, 395] width 117 height 27
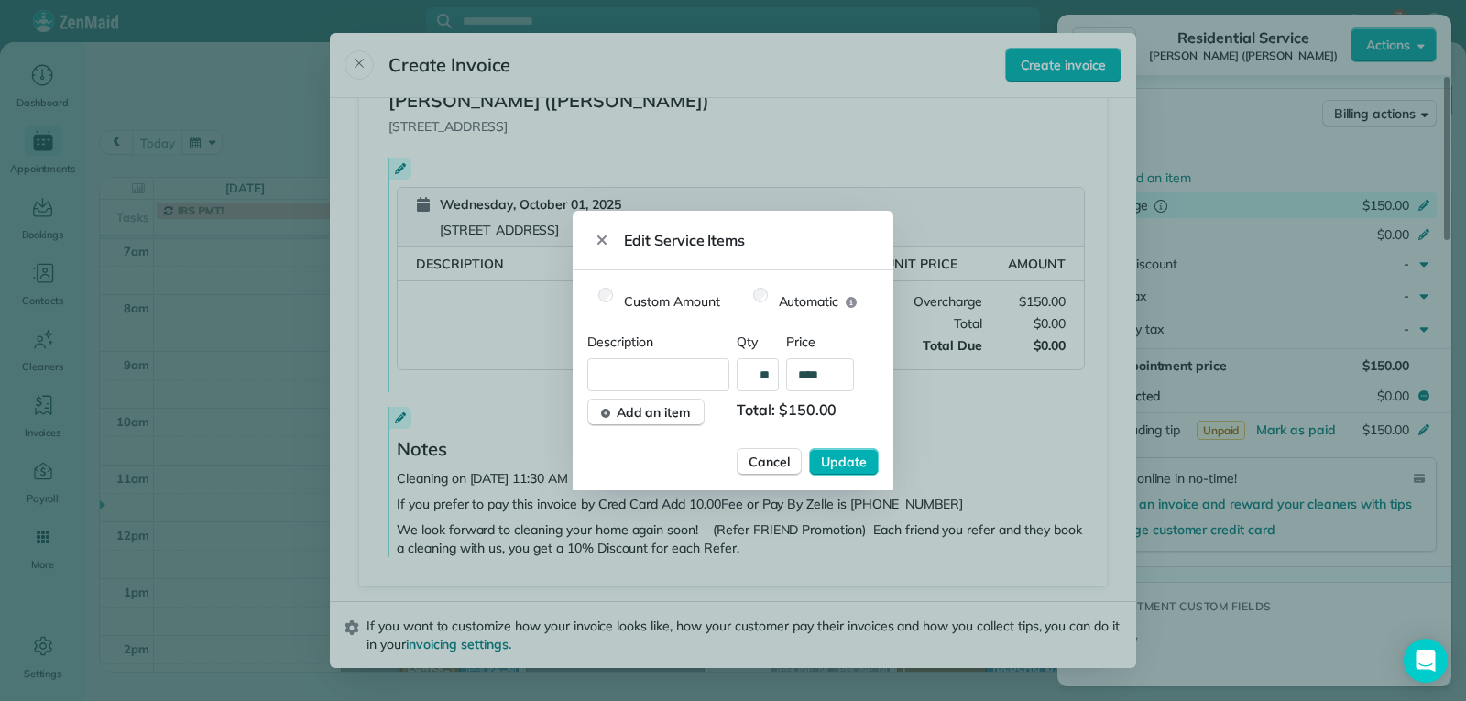
type input "****"
click at [809, 448] on button "Update" at bounding box center [844, 461] width 70 height 27
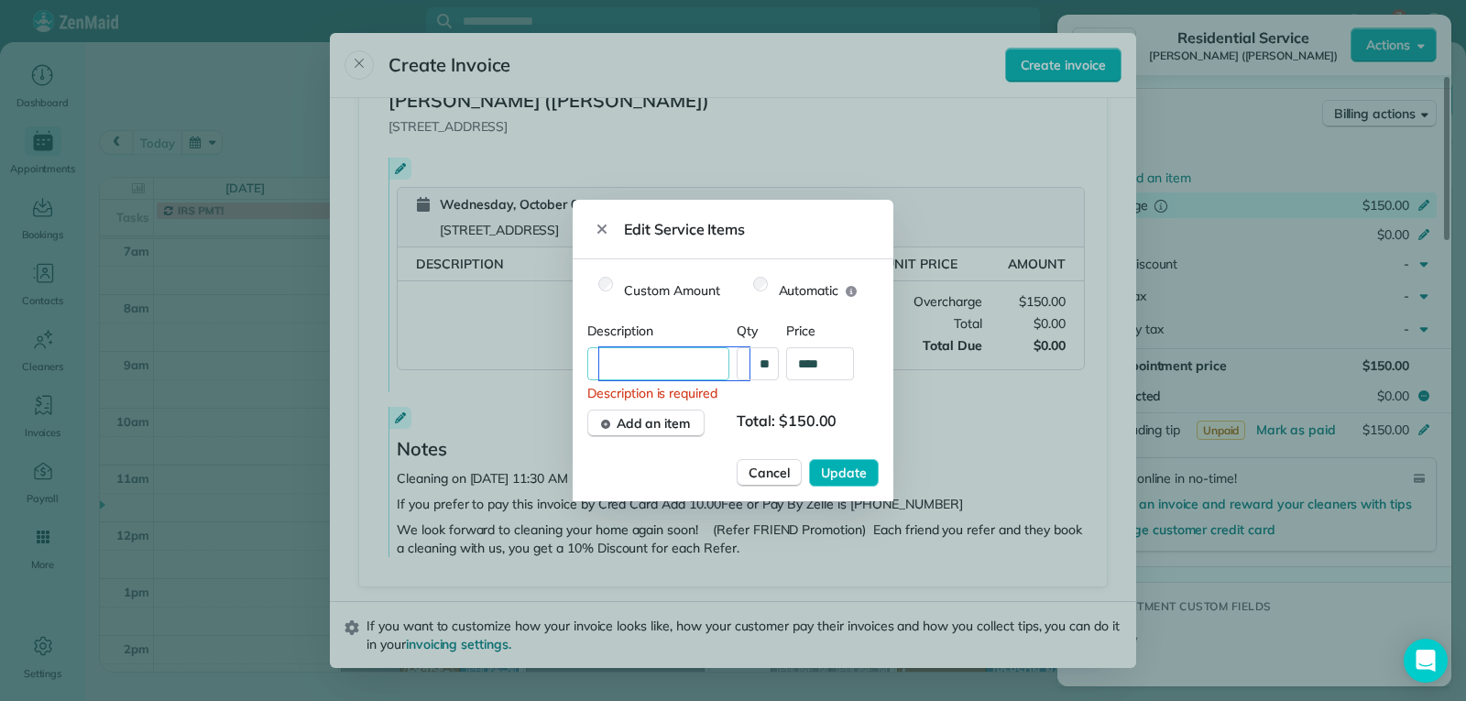
click at [705, 361] on input "text" at bounding box center [674, 363] width 150 height 33
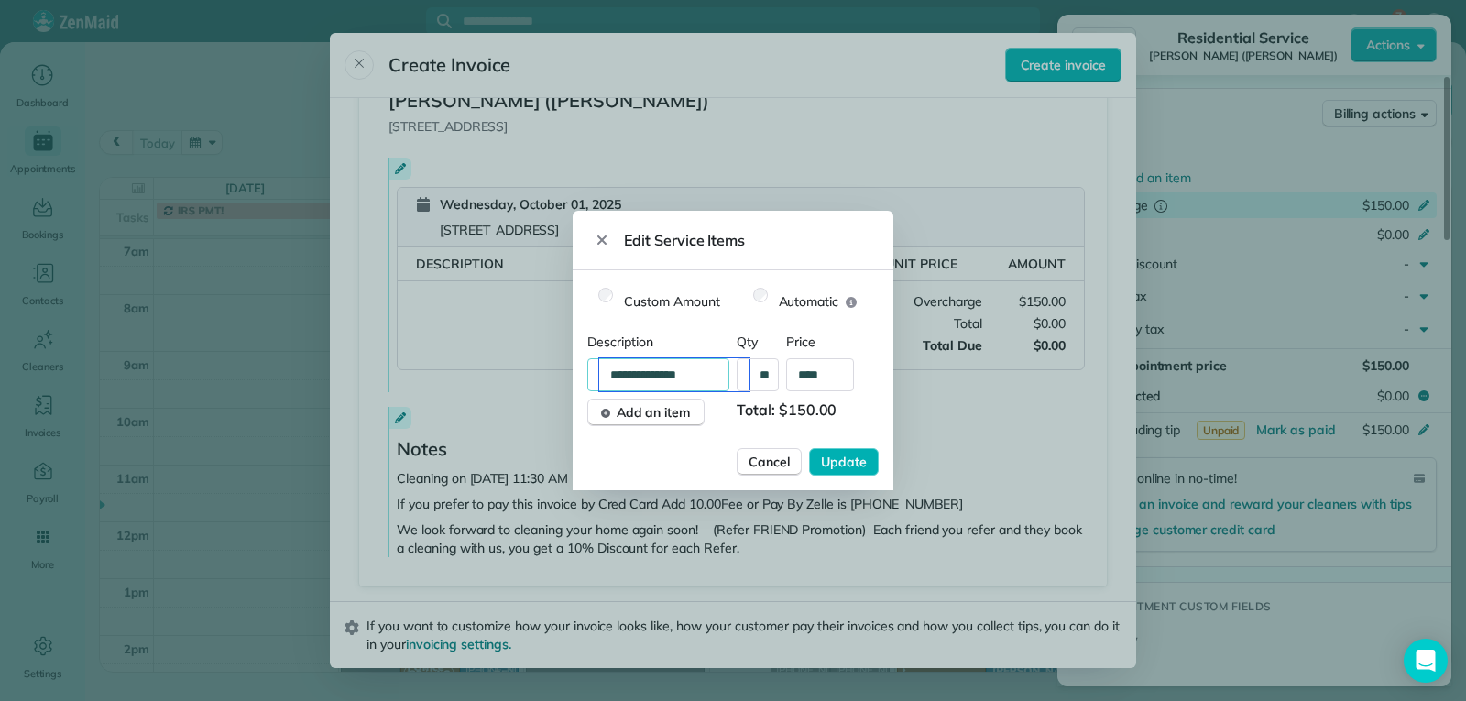
click at [698, 378] on input "**********" at bounding box center [674, 374] width 150 height 33
type input "*"
type input "**********"
click at [758, 408] on span "Total: $150.00" at bounding box center [783, 412] width 93 height 27
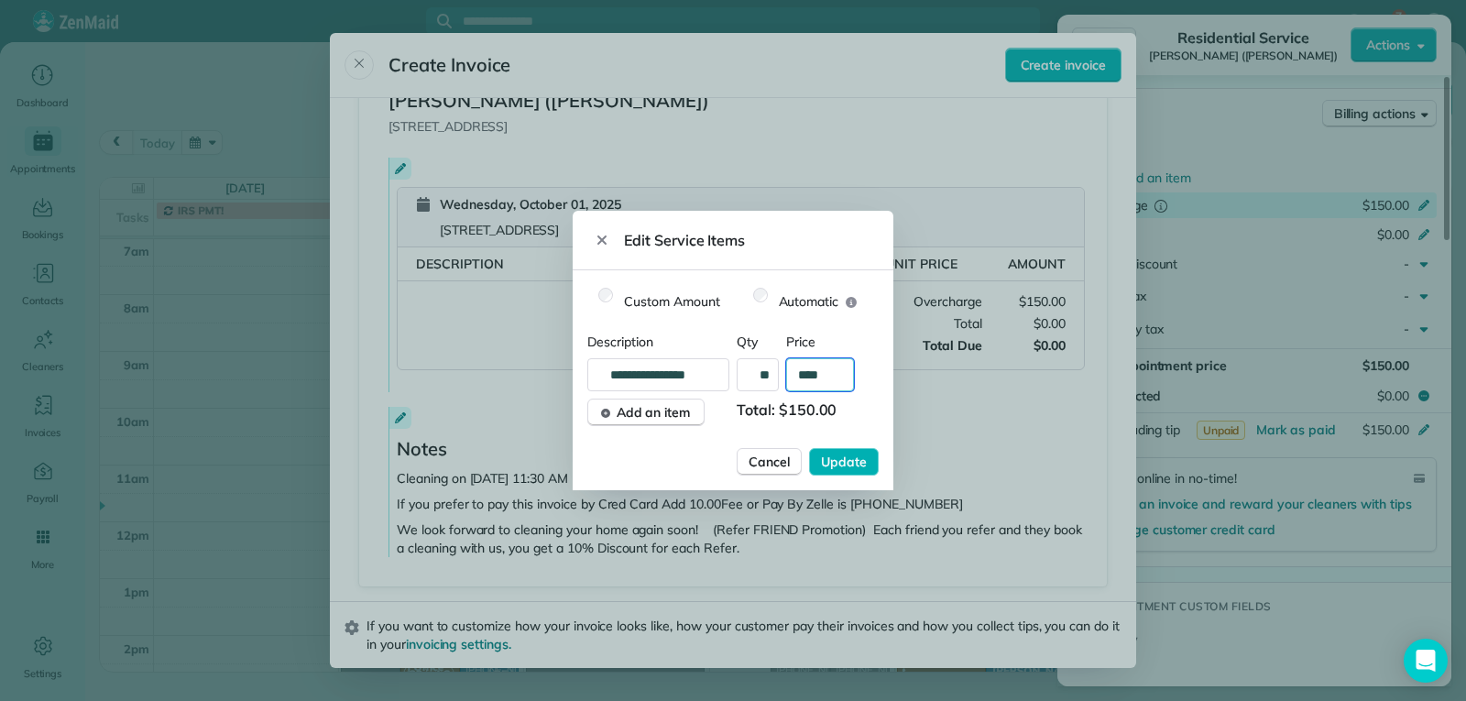
click at [847, 374] on input "****" at bounding box center [820, 374] width 68 height 33
click at [621, 423] on button "Add an item" at bounding box center [645, 412] width 117 height 27
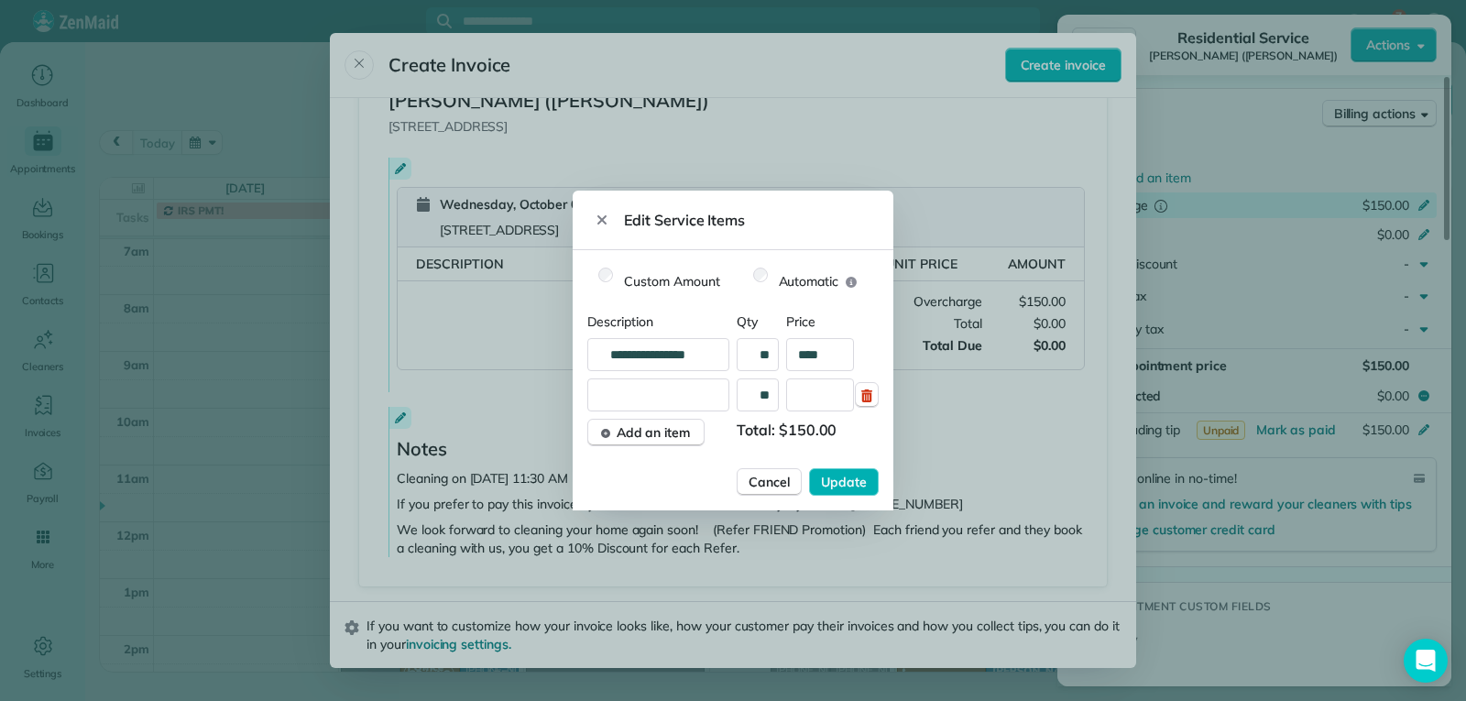
click at [815, 430] on span "Total: $150.00" at bounding box center [783, 432] width 93 height 27
click at [868, 396] on icon "button" at bounding box center [866, 395] width 11 height 13
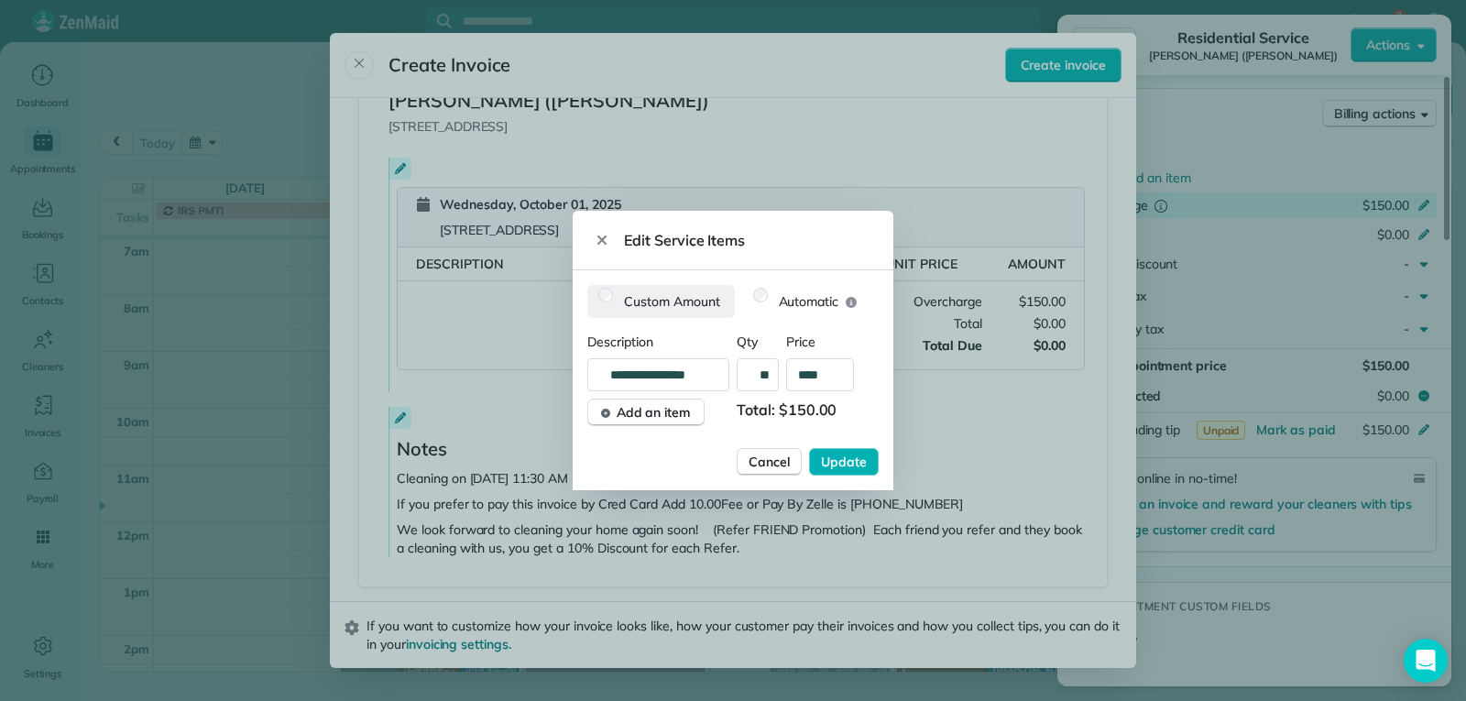
drag, startPoint x: 619, startPoint y: 287, endPoint x: 619, endPoint y: 299, distance: 11.9
click at [619, 288] on label "Custom Amount" at bounding box center [661, 301] width 148 height 33
click at [879, 458] on div "**********" at bounding box center [733, 380] width 321 height 220
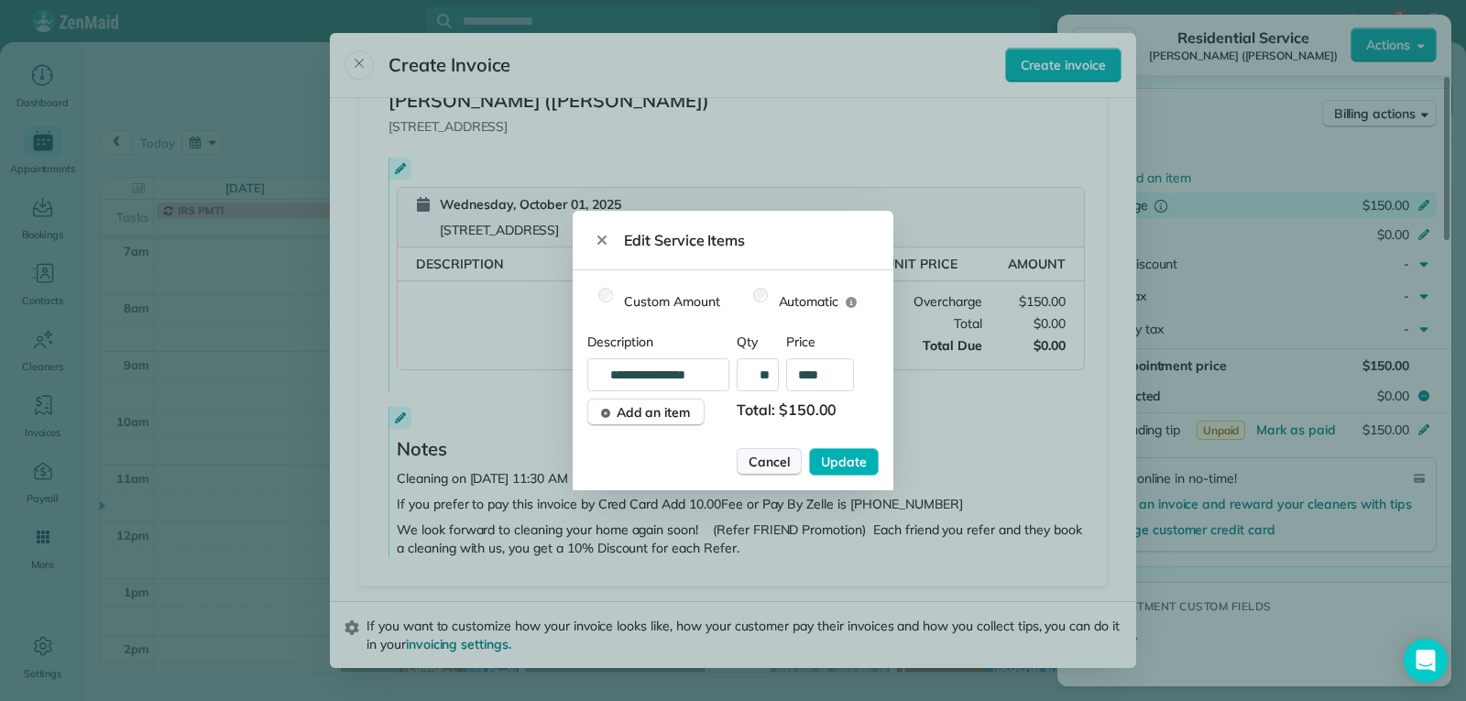
click at [771, 456] on span "Cancel" at bounding box center [769, 462] width 41 height 18
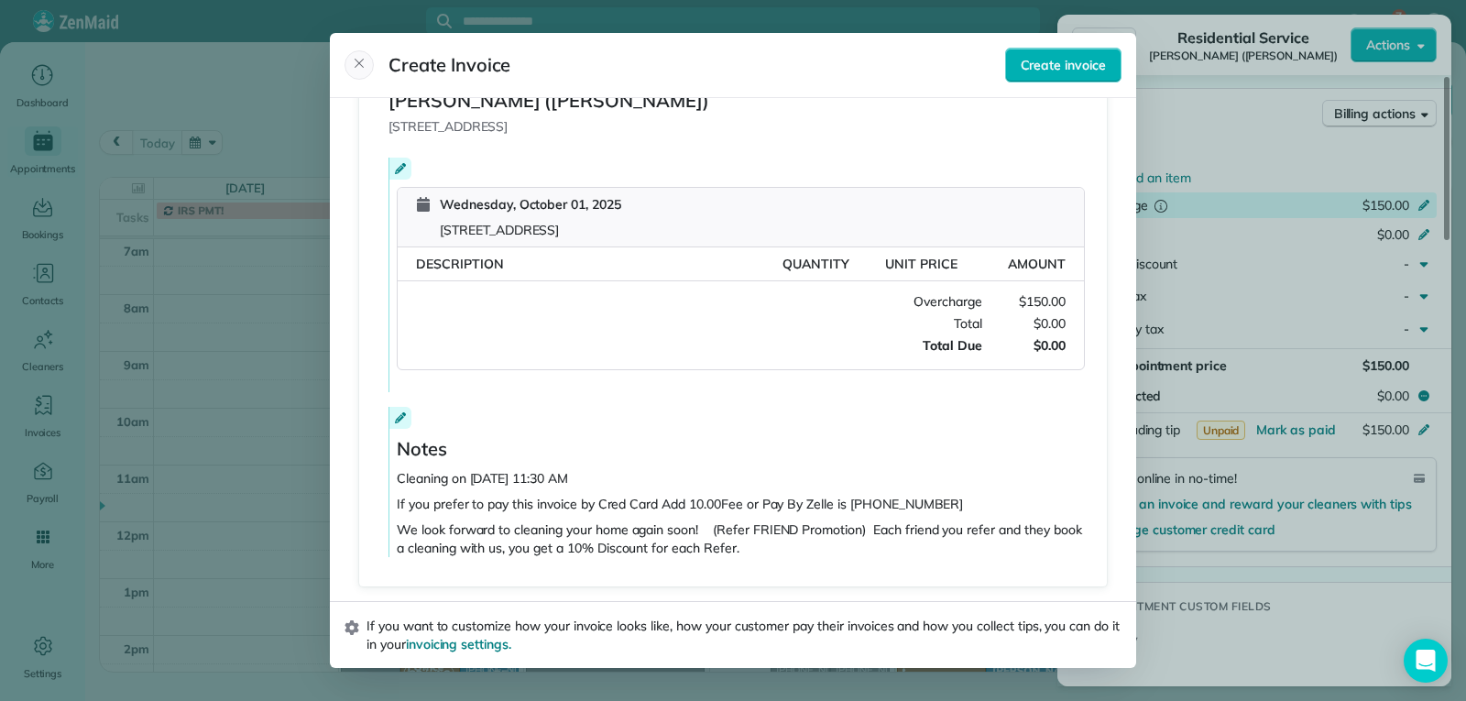
click at [359, 57] on icon "Close" at bounding box center [359, 63] width 15 height 15
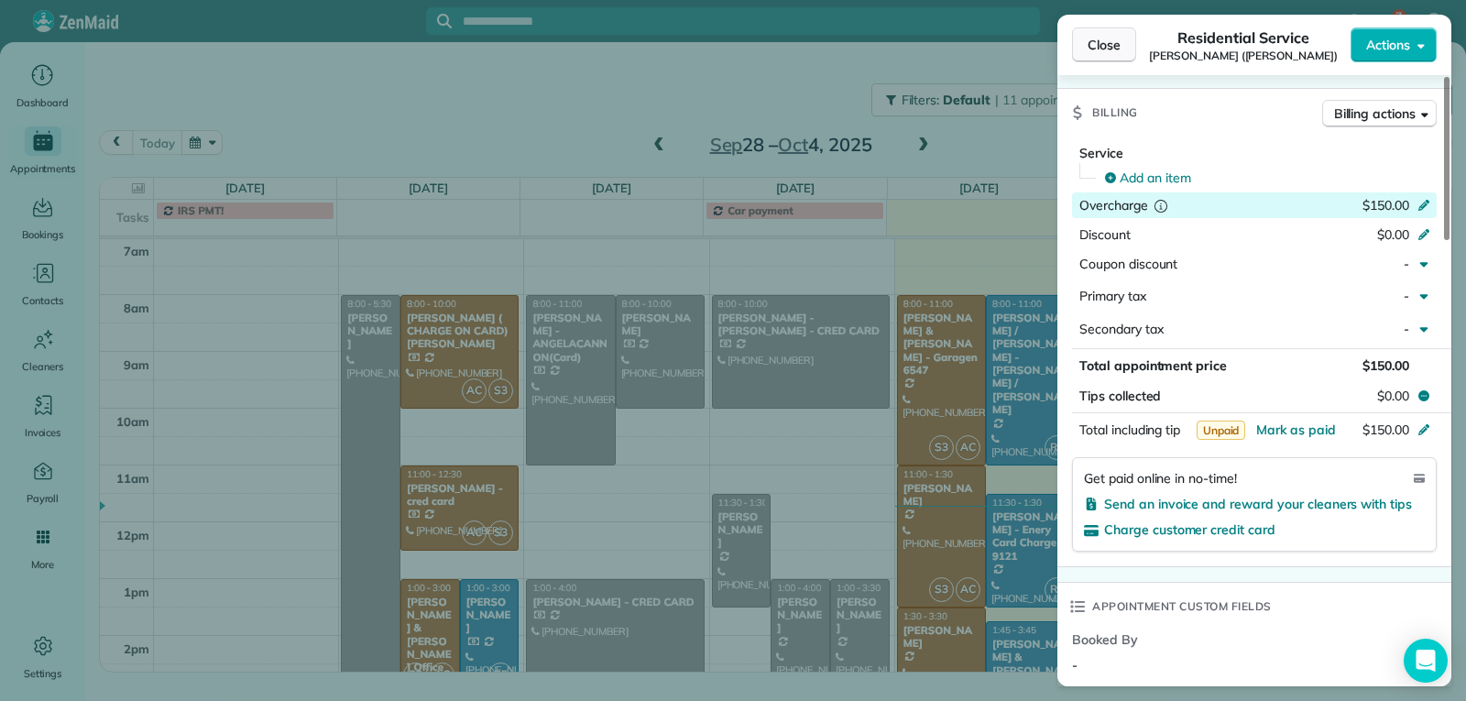
click at [1086, 41] on button "Close" at bounding box center [1104, 44] width 64 height 35
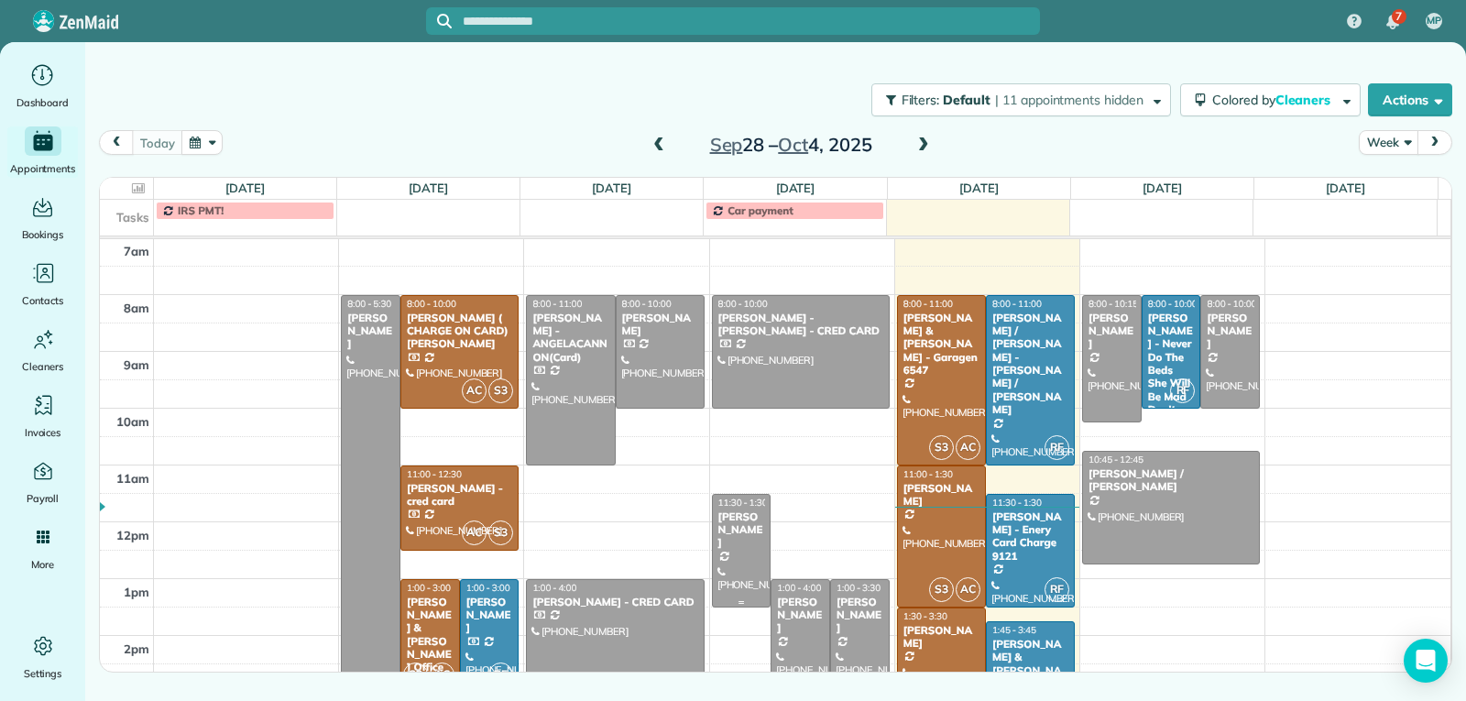
click at [739, 563] on div at bounding box center [742, 551] width 58 height 112
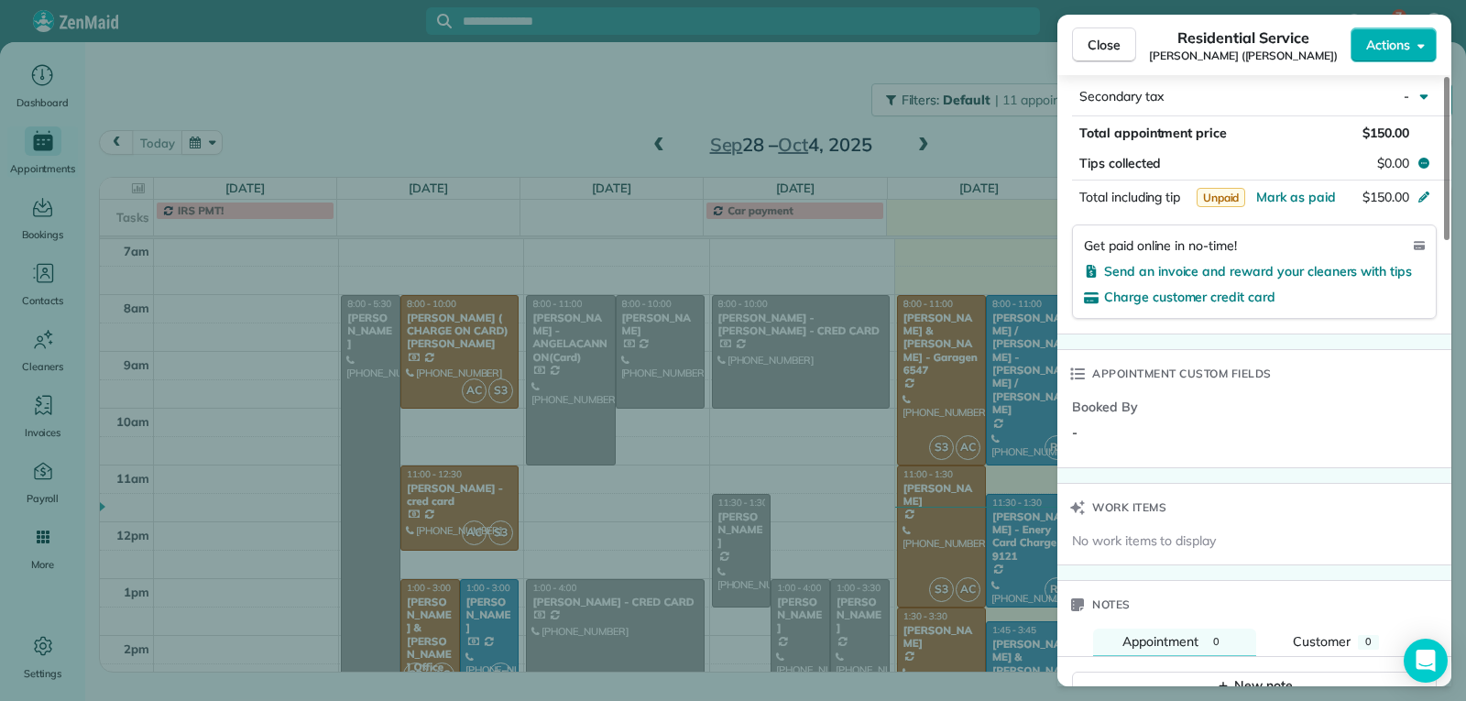
scroll to position [1099, 0]
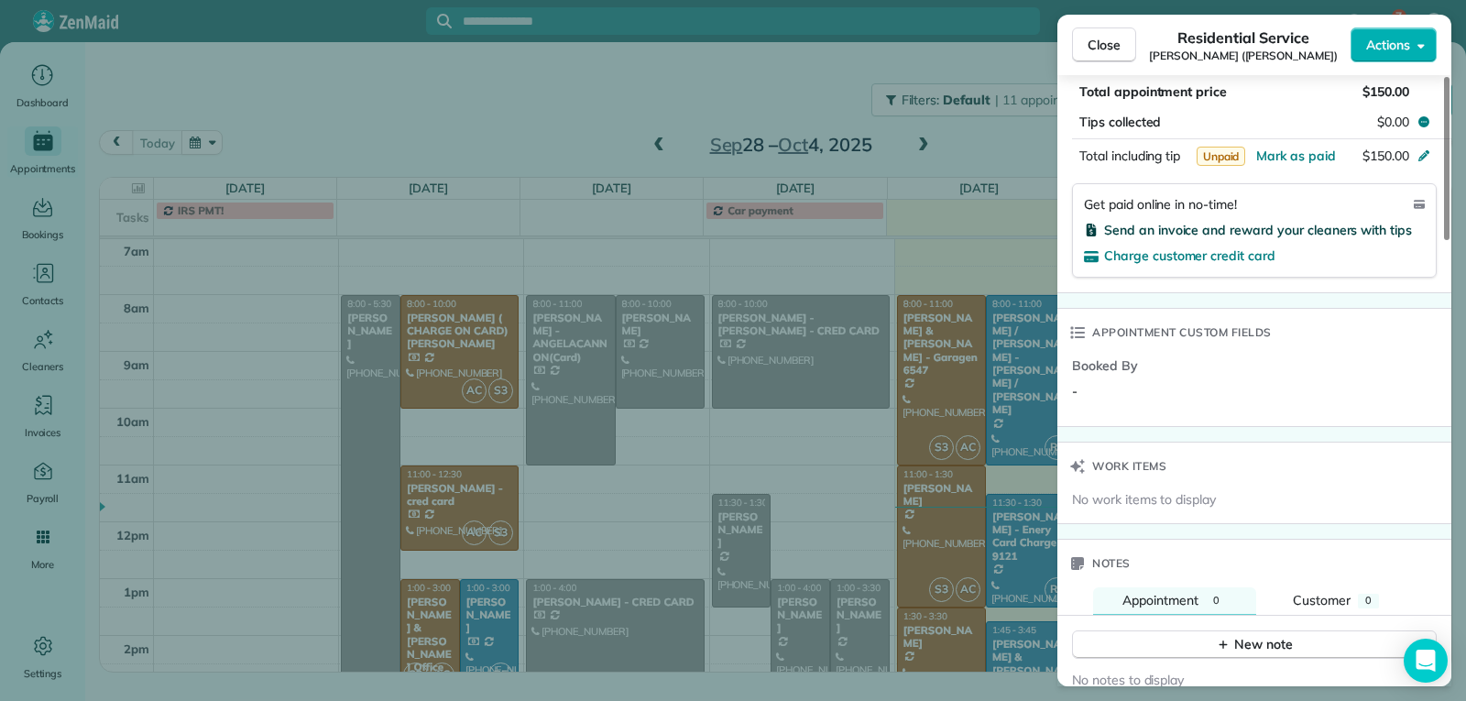
click at [1164, 234] on span "Send an invoice and reward your cleaners with tips" at bounding box center [1258, 230] width 308 height 16
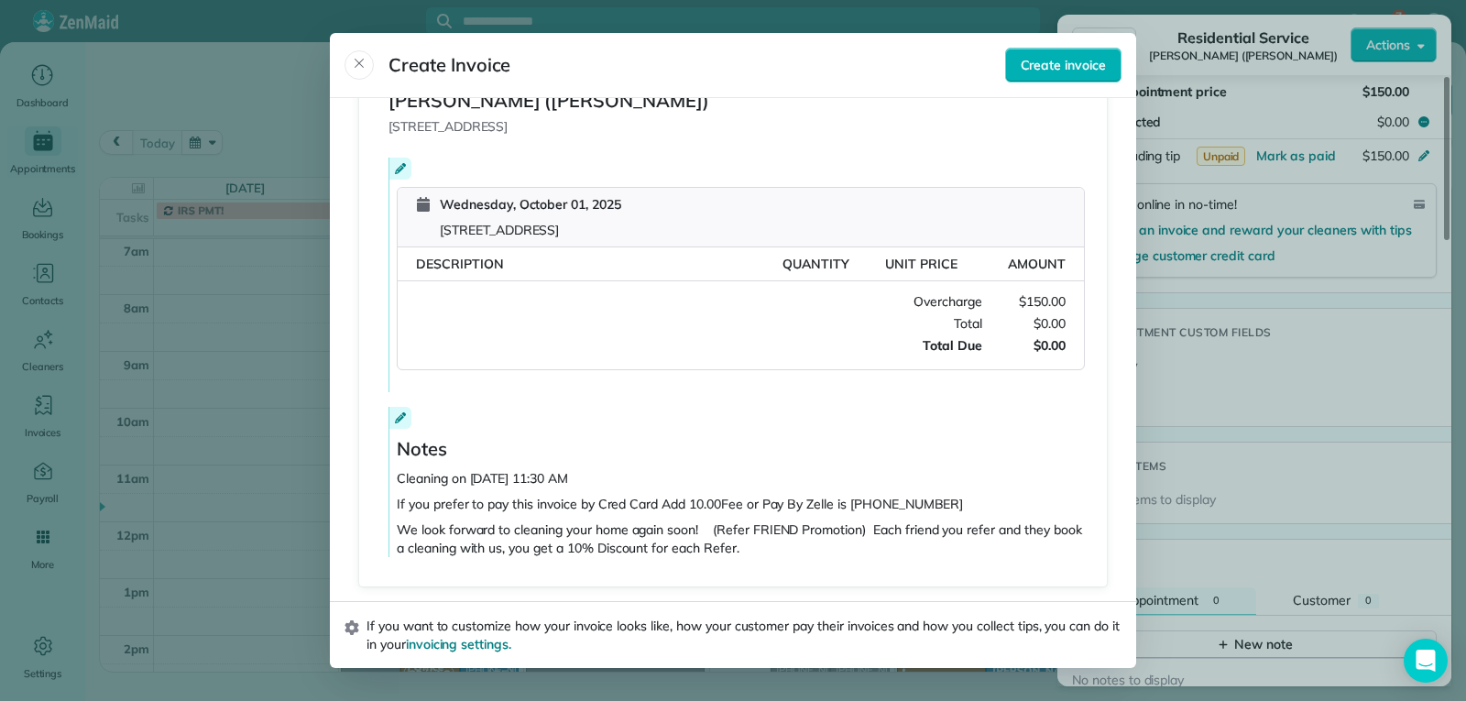
scroll to position [21, 0]
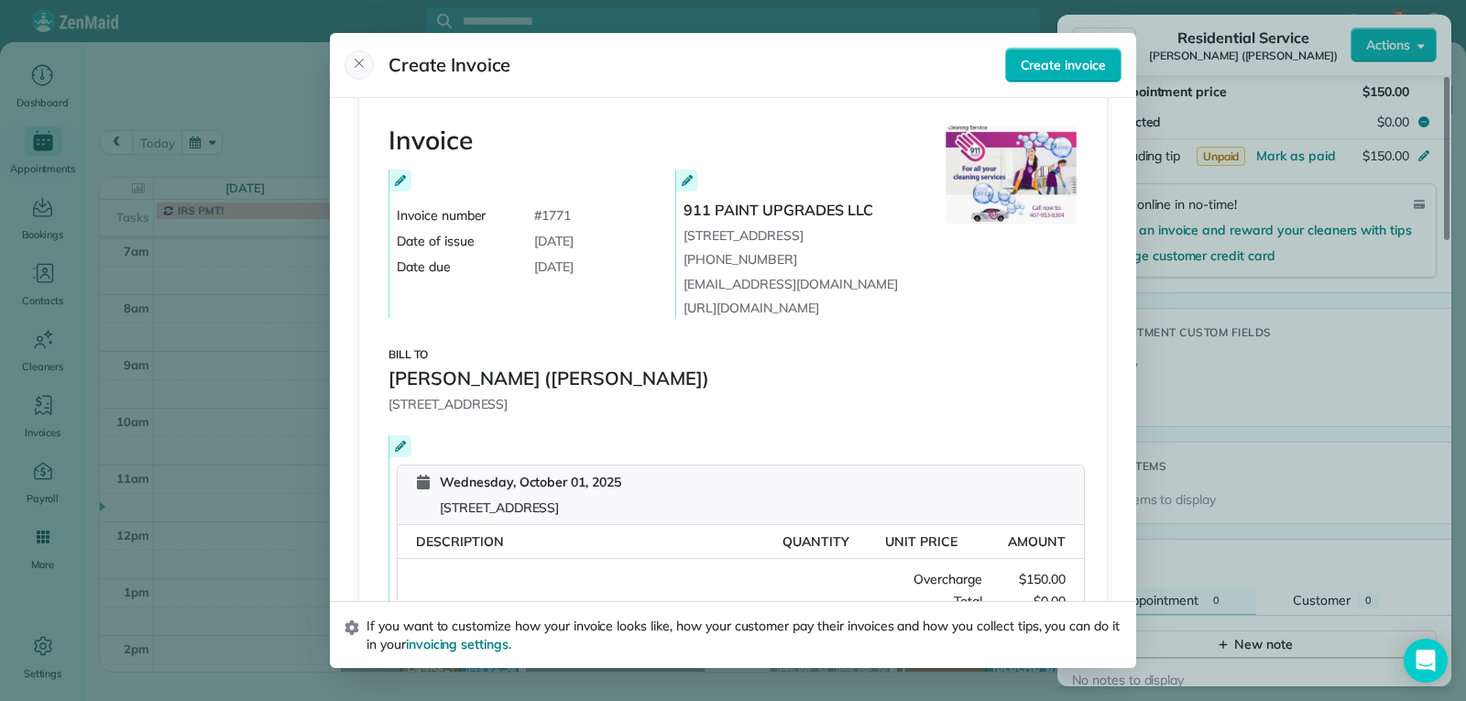
click at [363, 60] on icon "Close" at bounding box center [359, 63] width 15 height 15
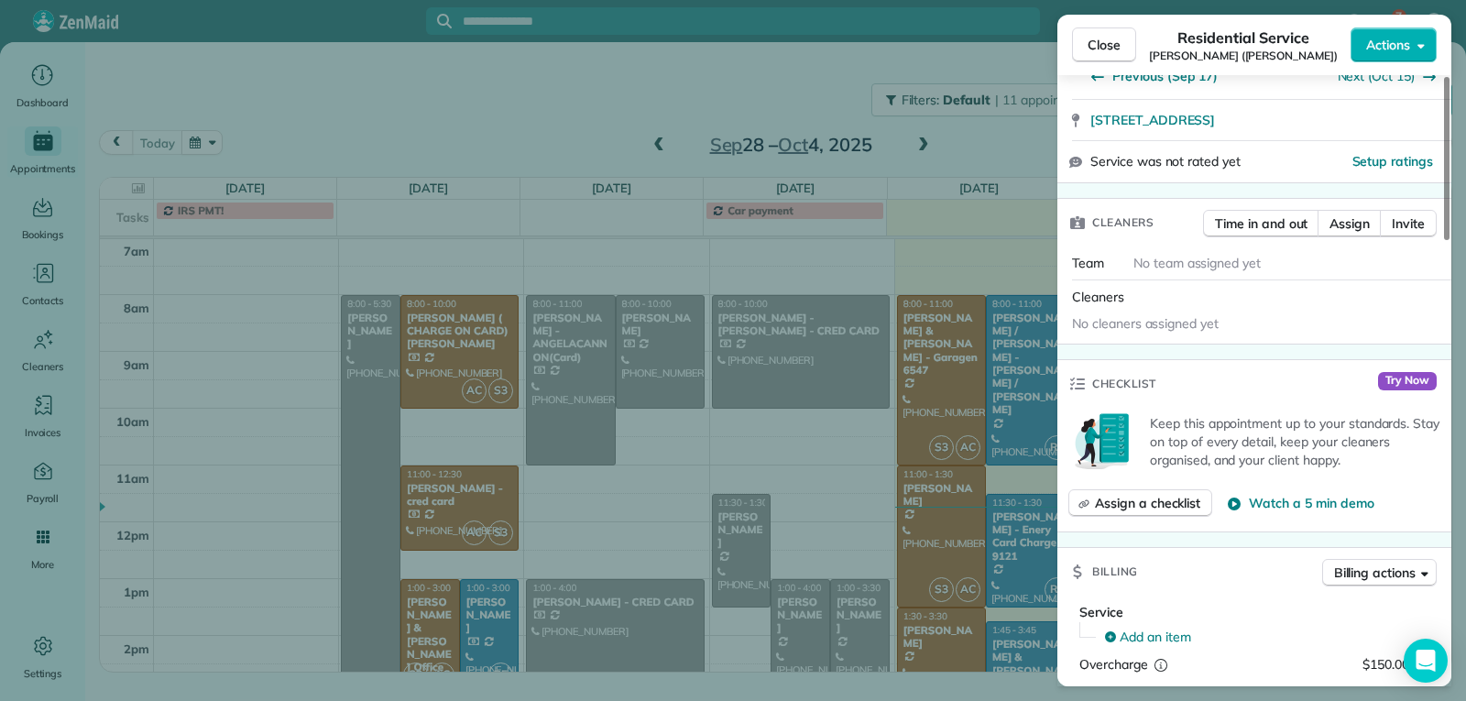
scroll to position [459, 0]
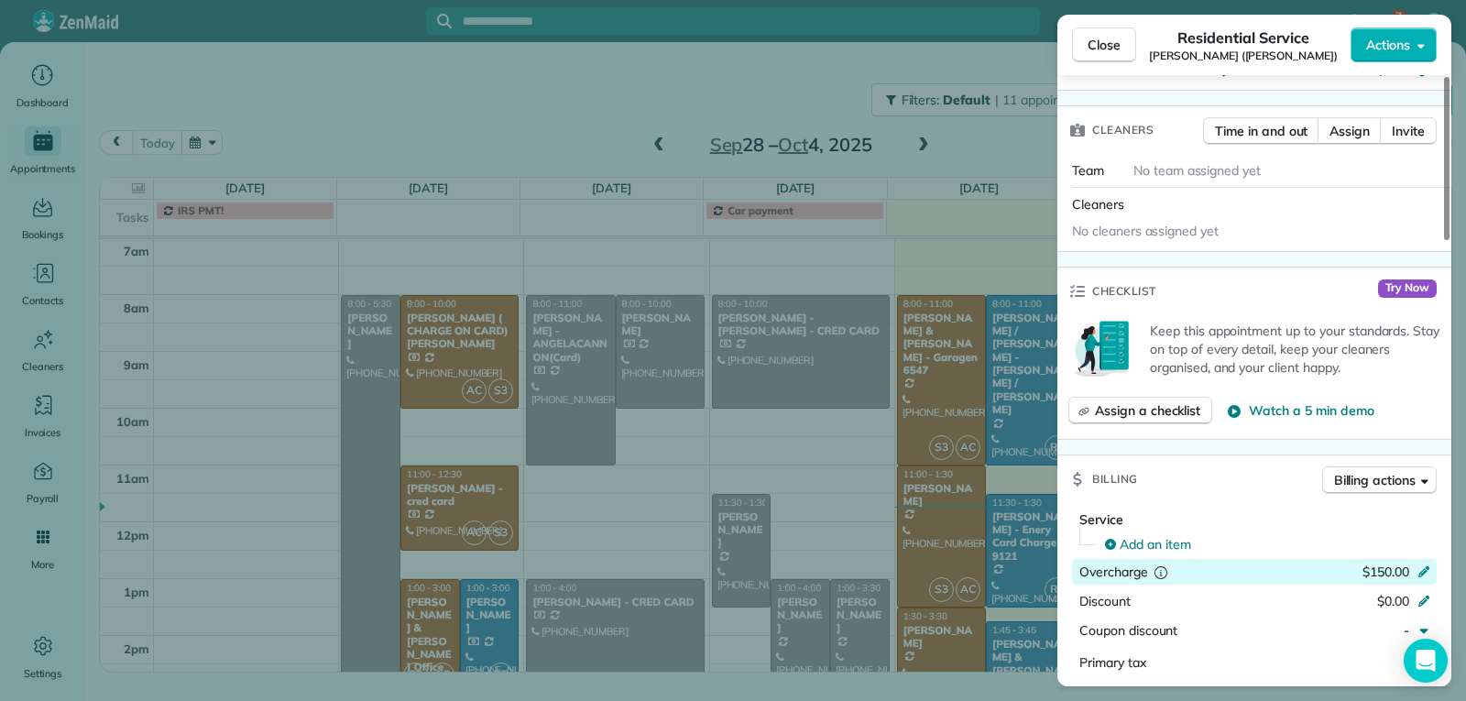
click at [1380, 565] on span "$150.00" at bounding box center [1385, 571] width 47 height 16
type input "*"
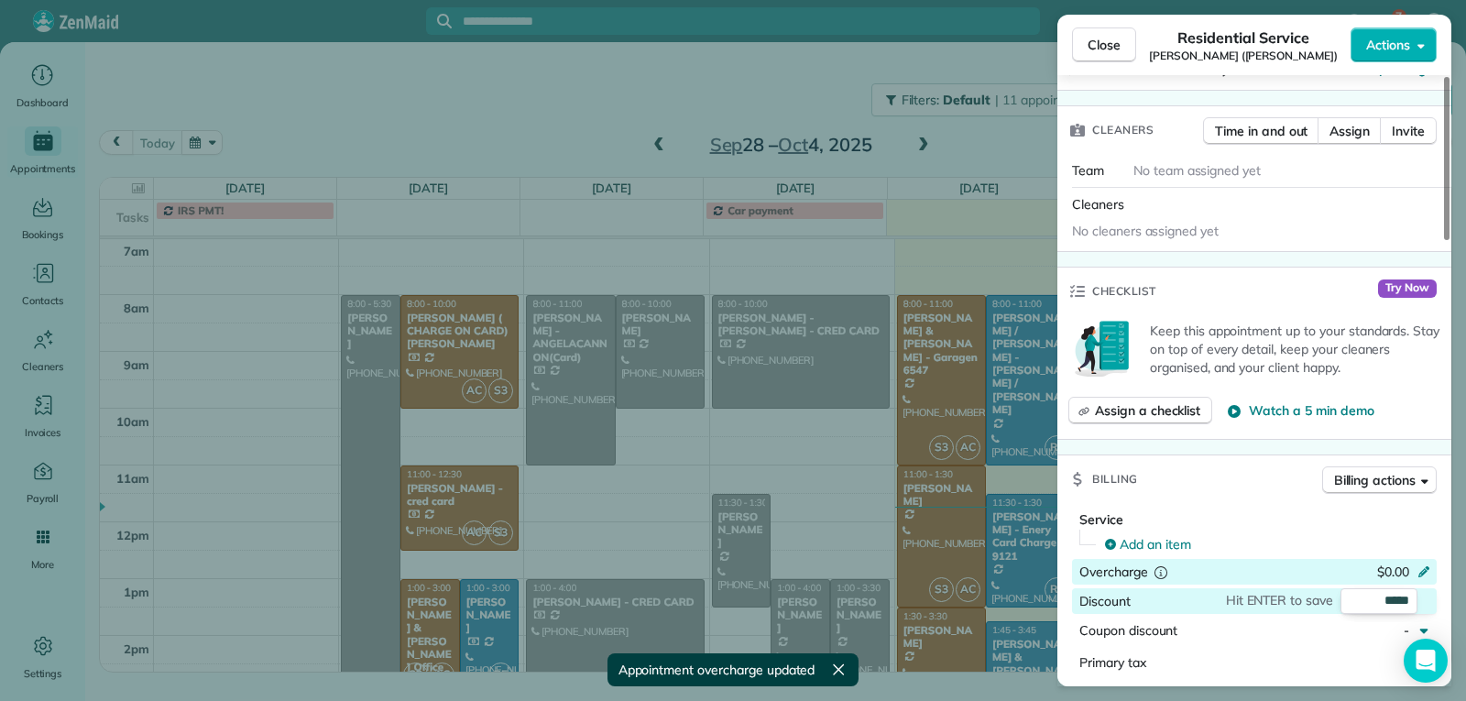
click at [1443, 613] on div "Service Add an item Overcharge $0.00 Discount Hit ENTER to save ***** Coupon di…" at bounding box center [1254, 612] width 394 height 204
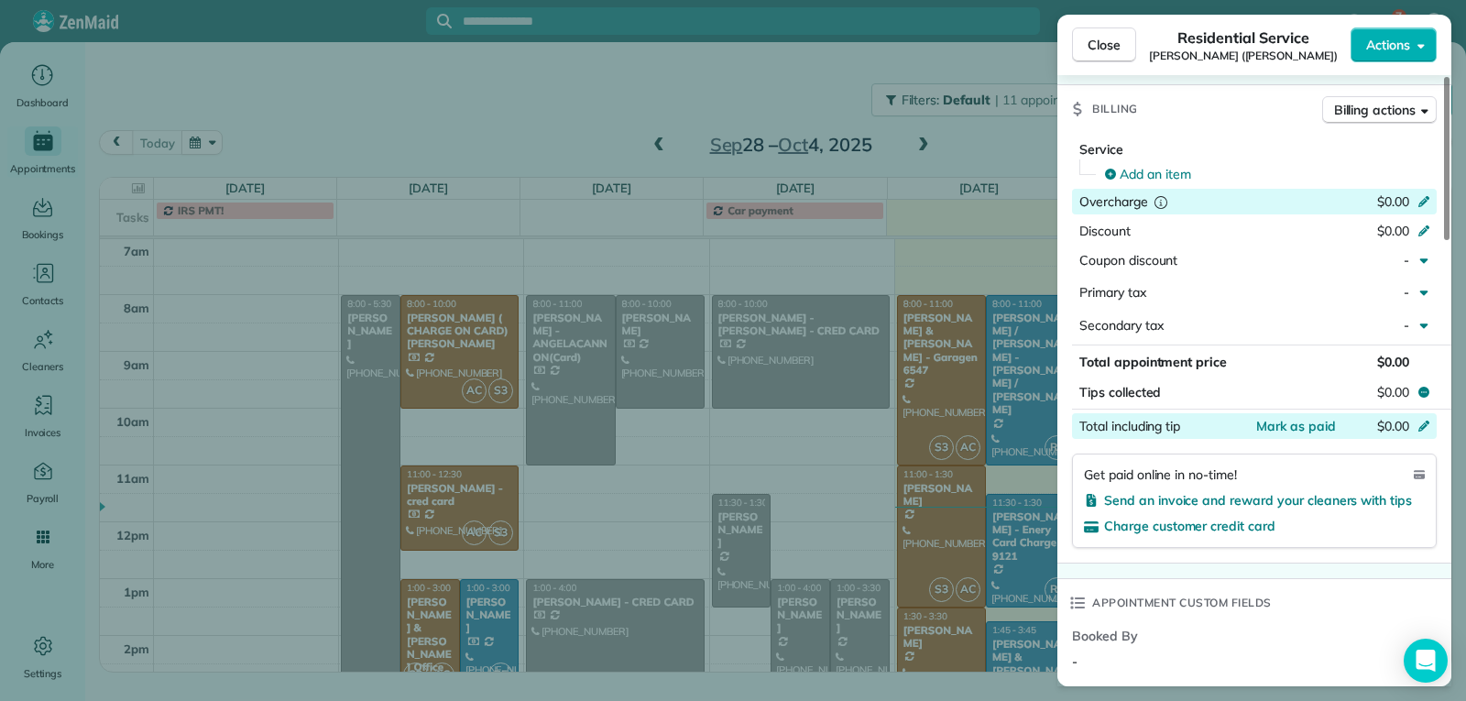
click at [1380, 426] on span "$0.00" at bounding box center [1393, 426] width 32 height 16
type input "***"
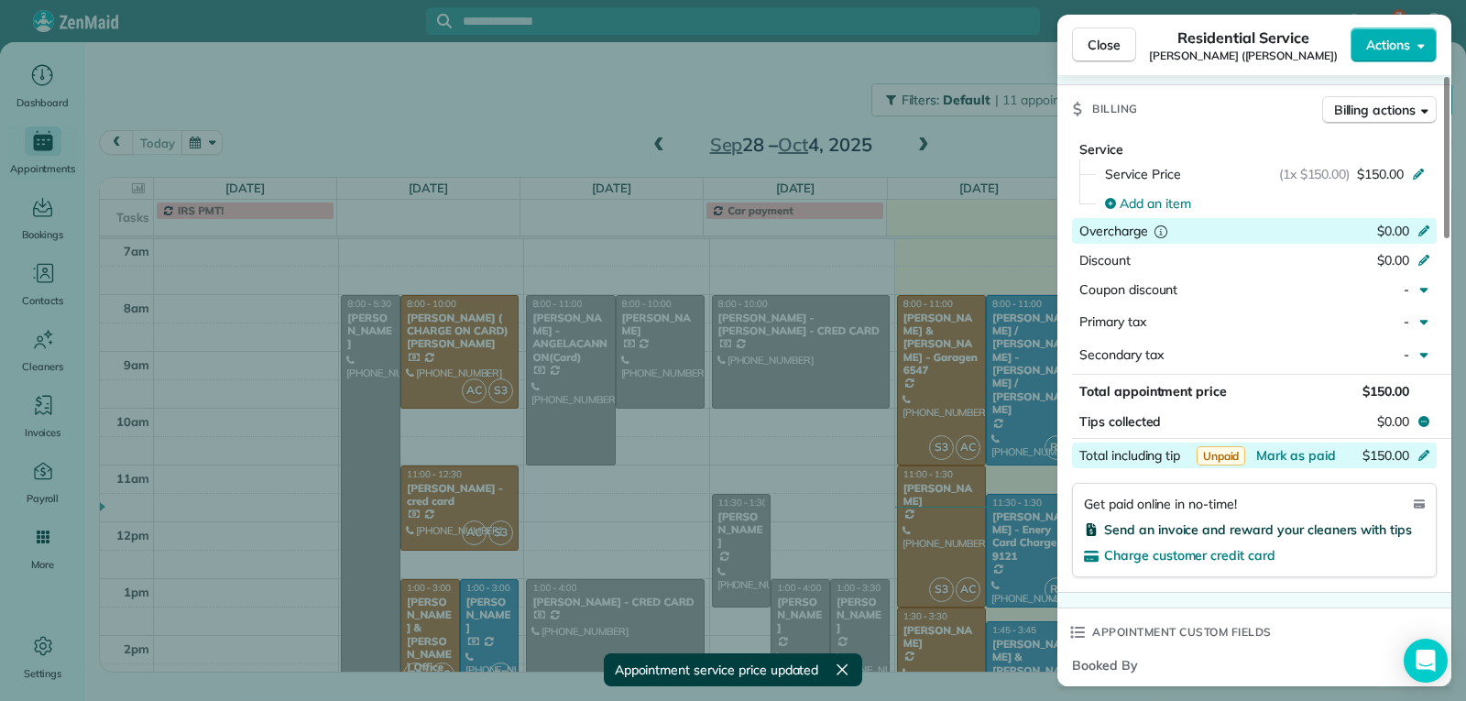
click at [1197, 530] on span "Send an invoice and reward your cleaners with tips" at bounding box center [1258, 529] width 308 height 16
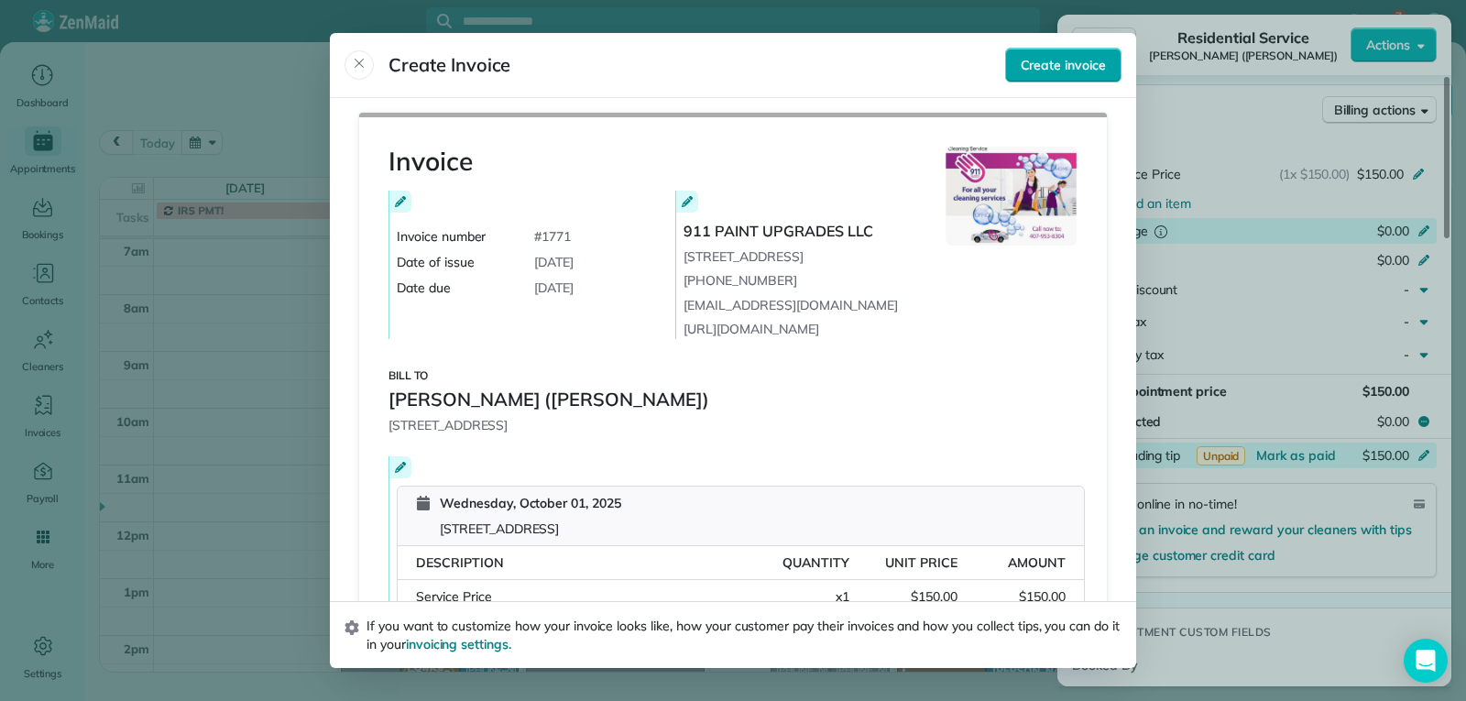
click at [1060, 67] on span "Create invoice" at bounding box center [1063, 65] width 85 height 18
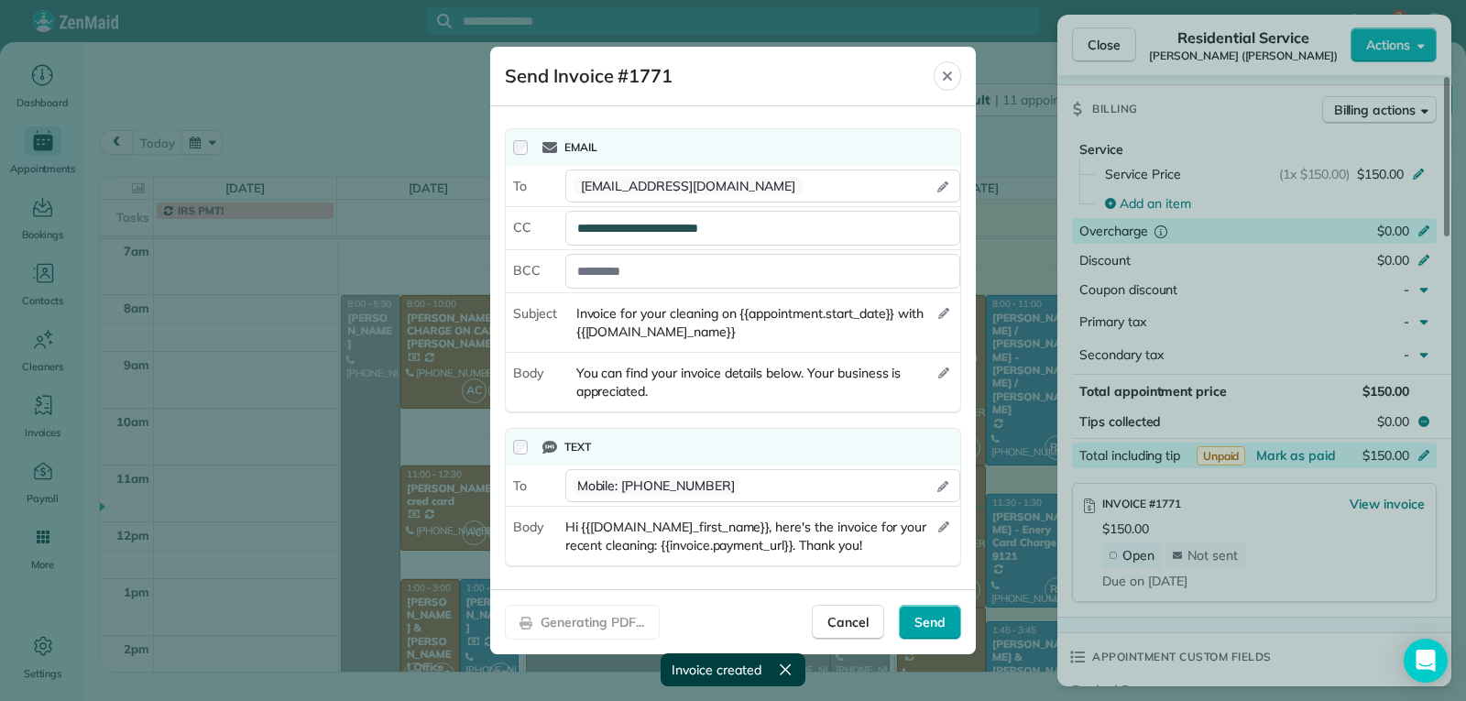
click at [934, 627] on span "Send" at bounding box center [929, 622] width 31 height 18
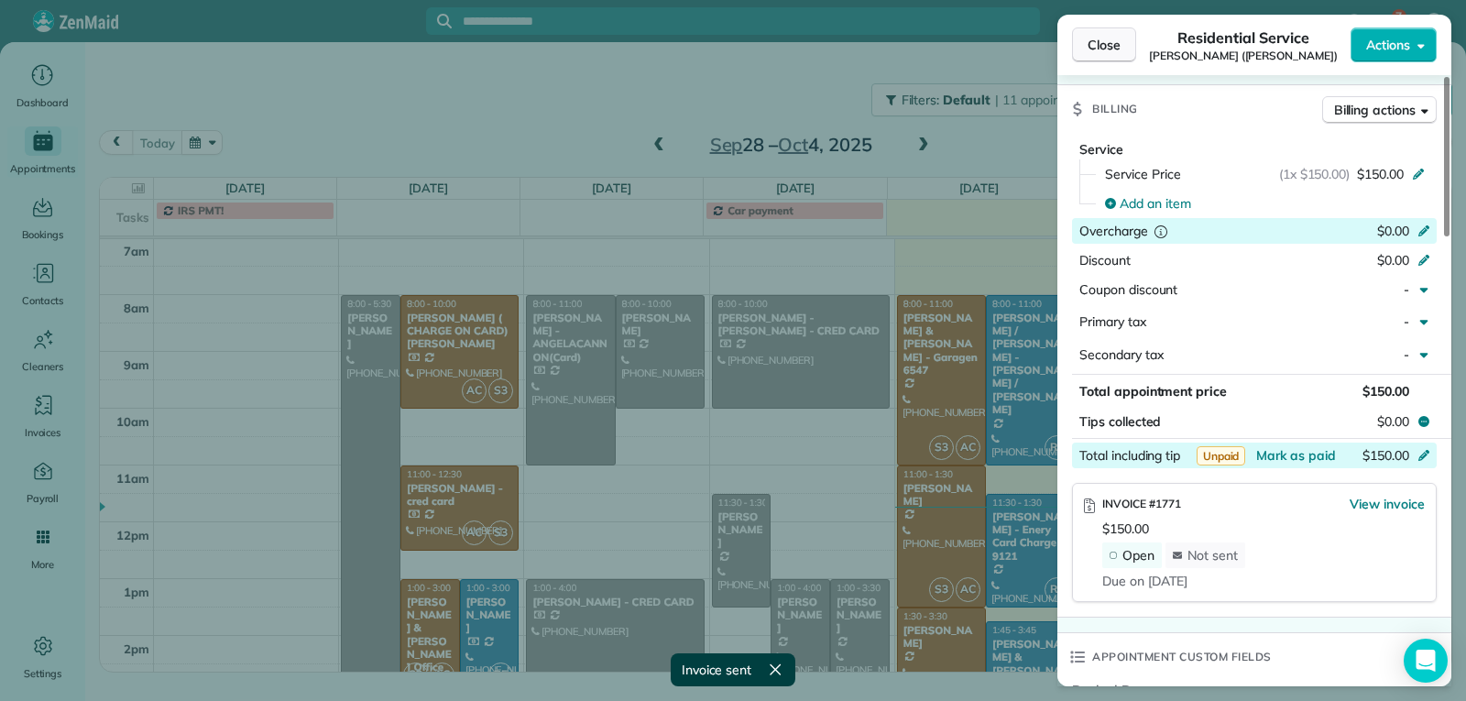
click at [1093, 42] on span "Close" at bounding box center [1104, 45] width 33 height 18
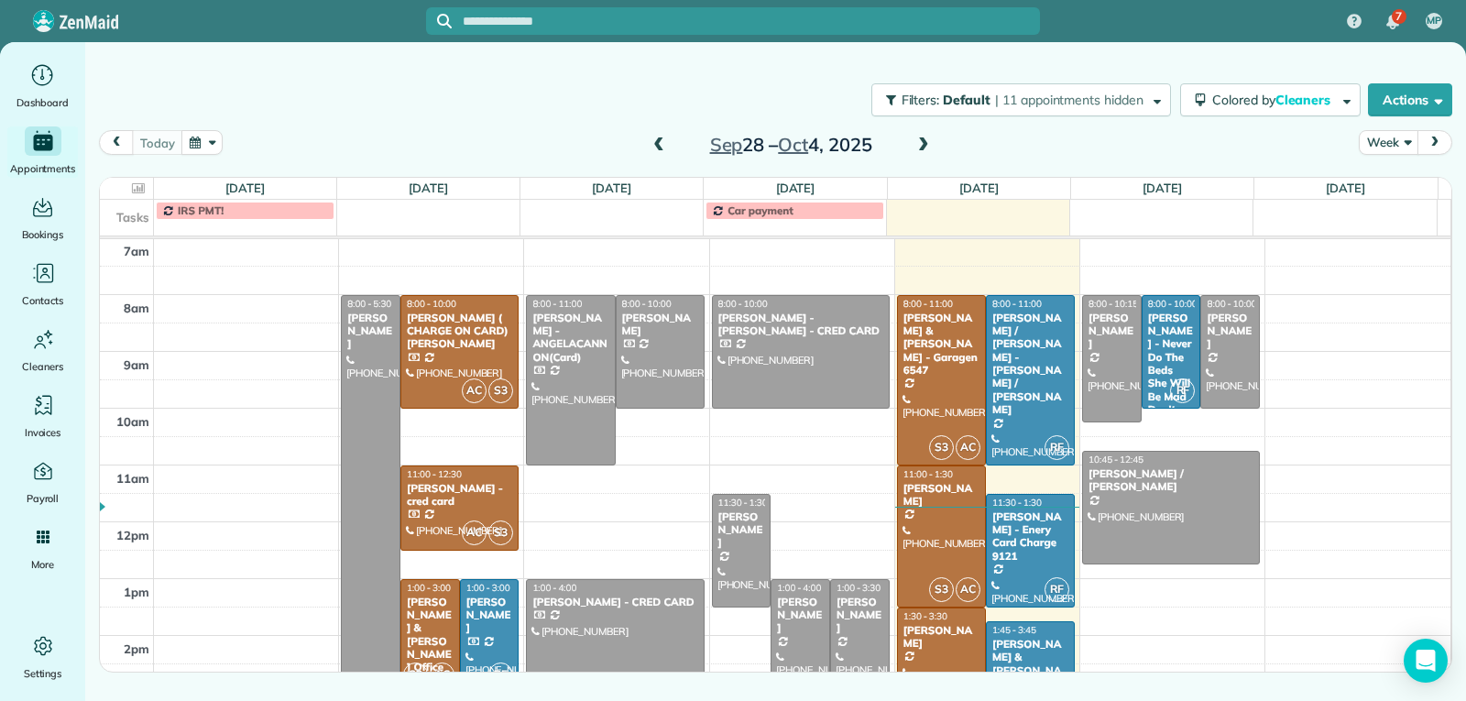
click at [665, 150] on span at bounding box center [659, 145] width 20 height 16
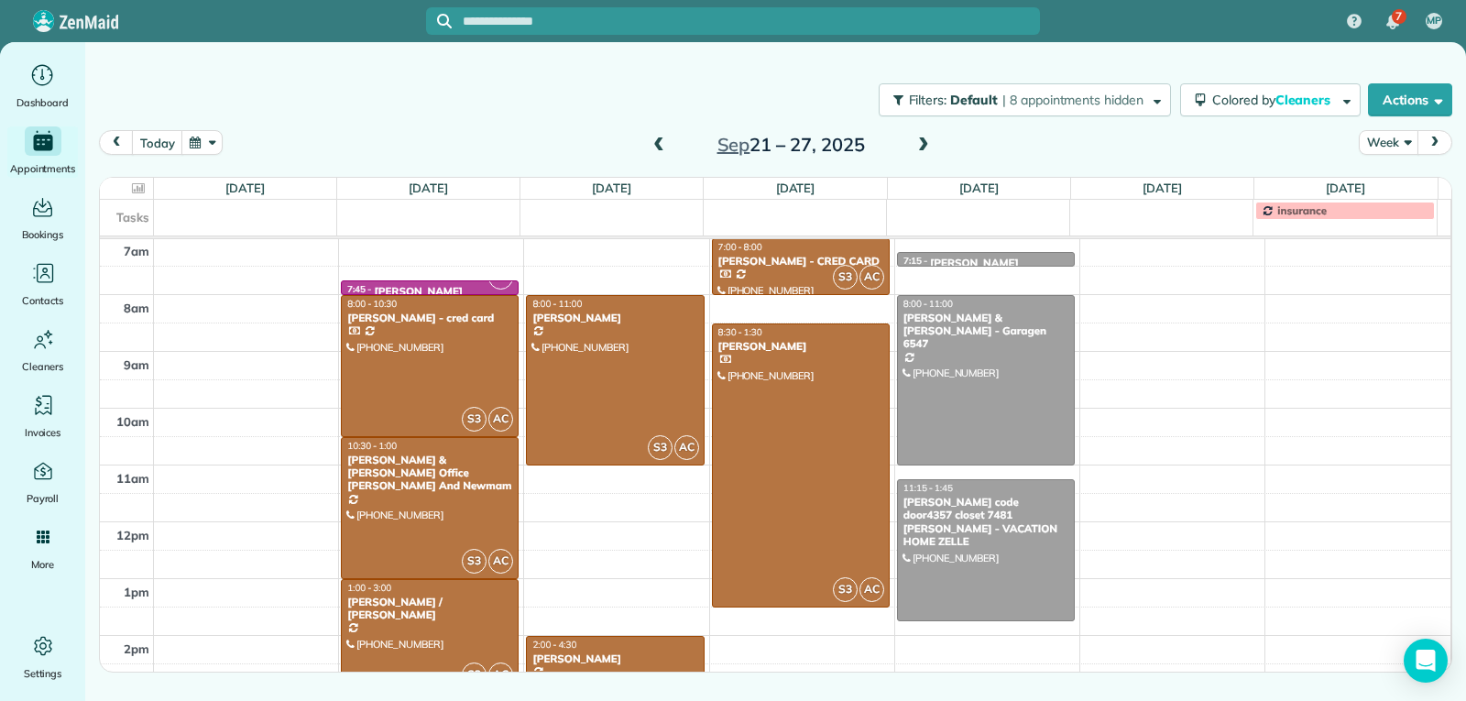
click at [667, 150] on span at bounding box center [659, 145] width 20 height 16
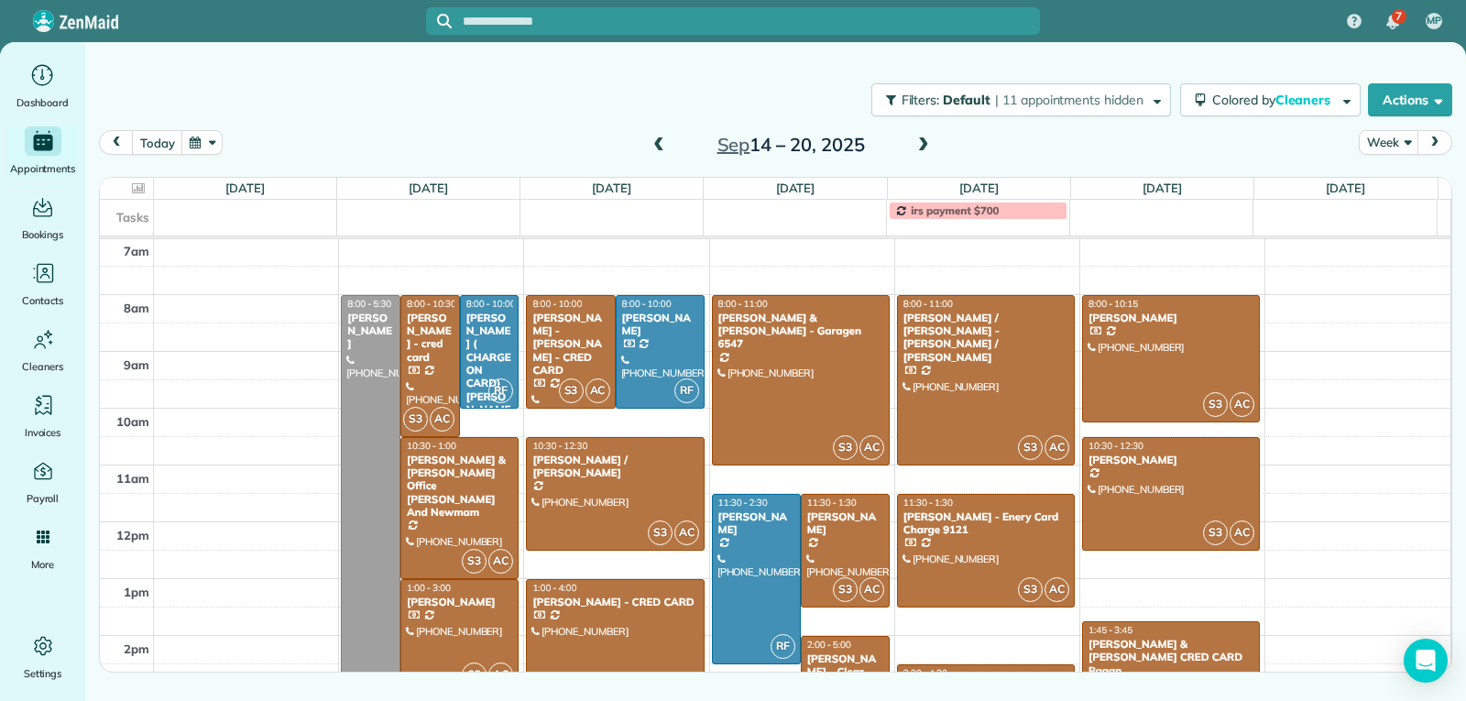
click at [661, 142] on span at bounding box center [659, 145] width 20 height 16
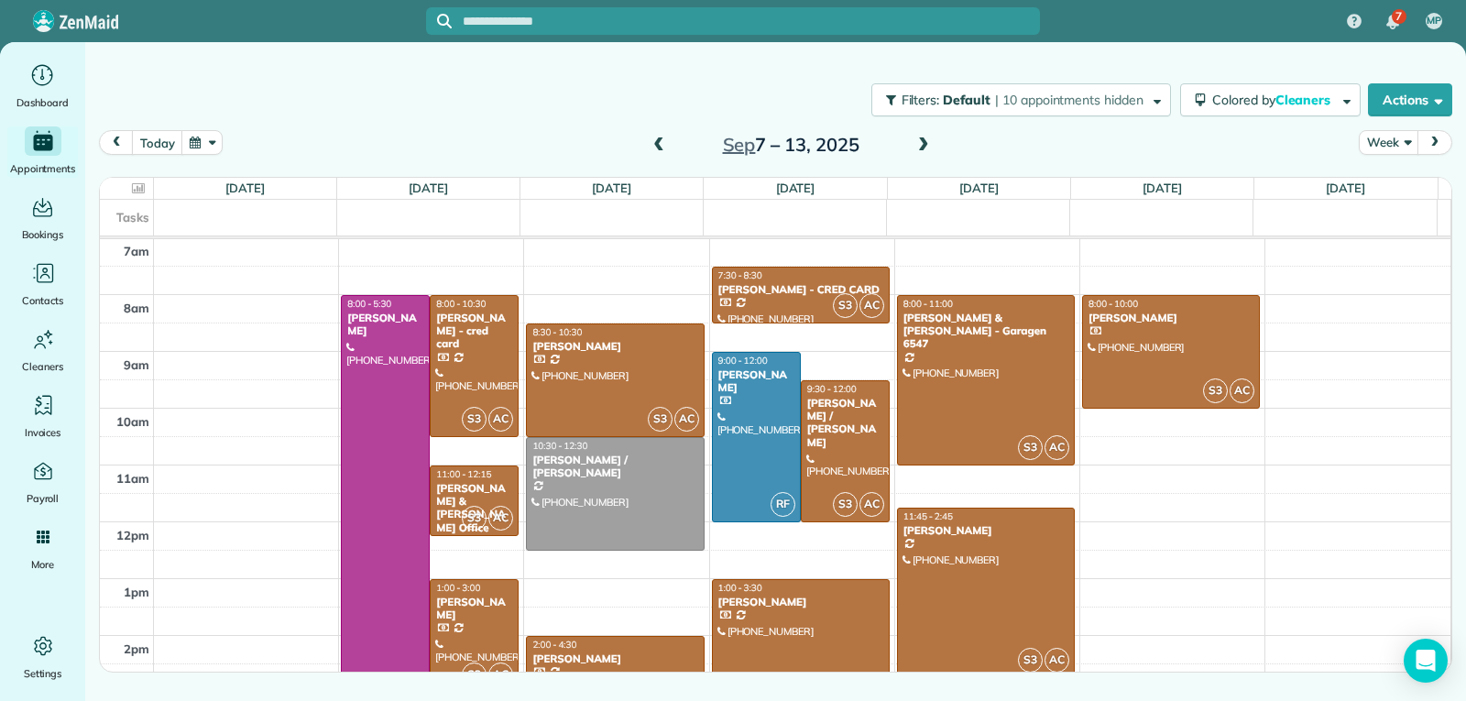
click at [661, 142] on span at bounding box center [659, 145] width 20 height 16
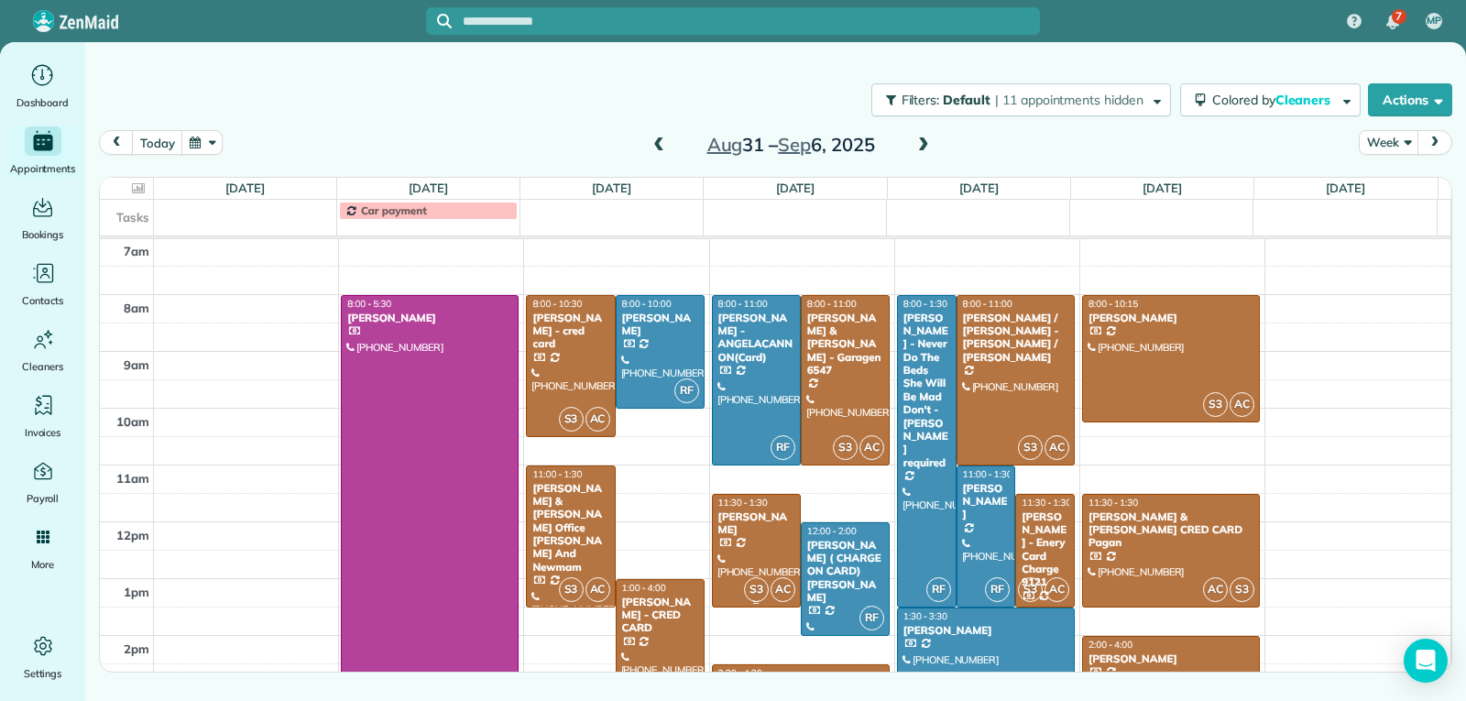
click at [752, 566] on div at bounding box center [756, 551] width 87 height 112
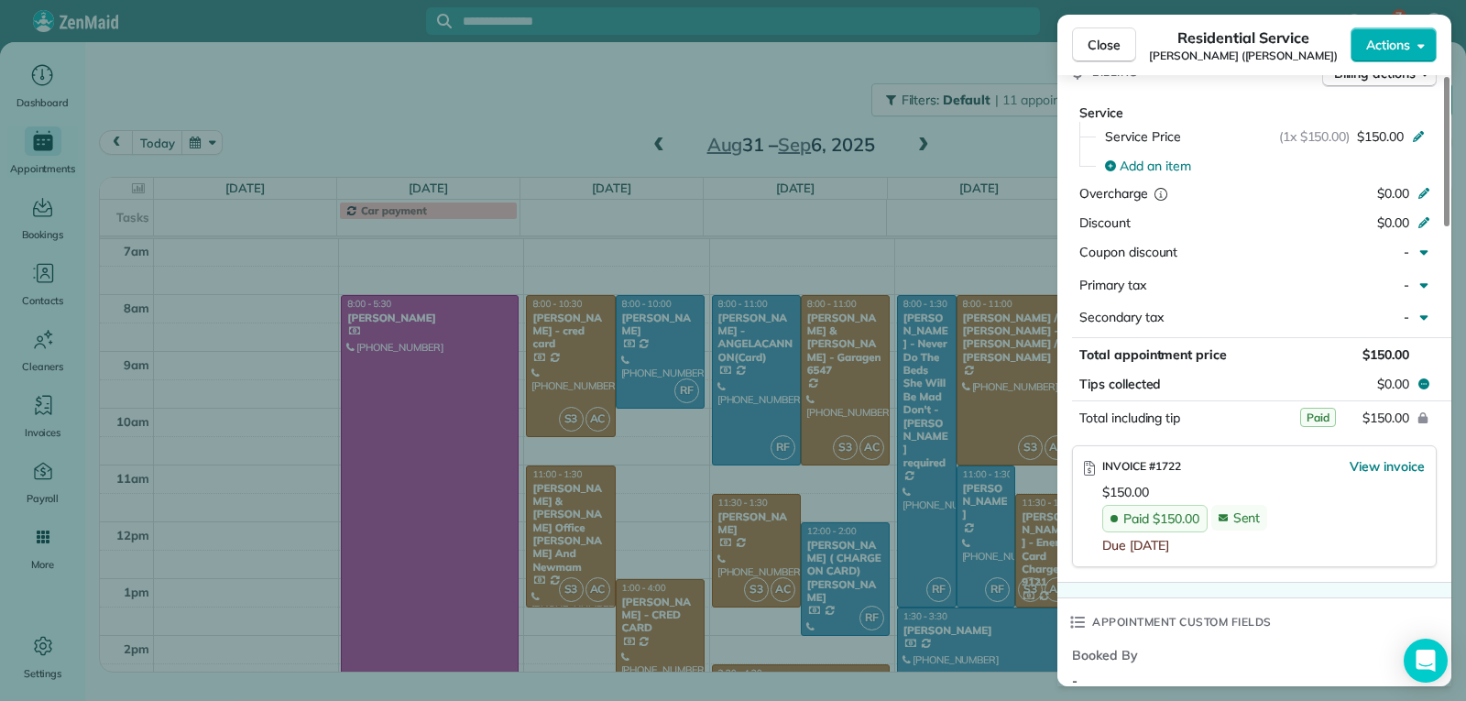
scroll to position [917, 0]
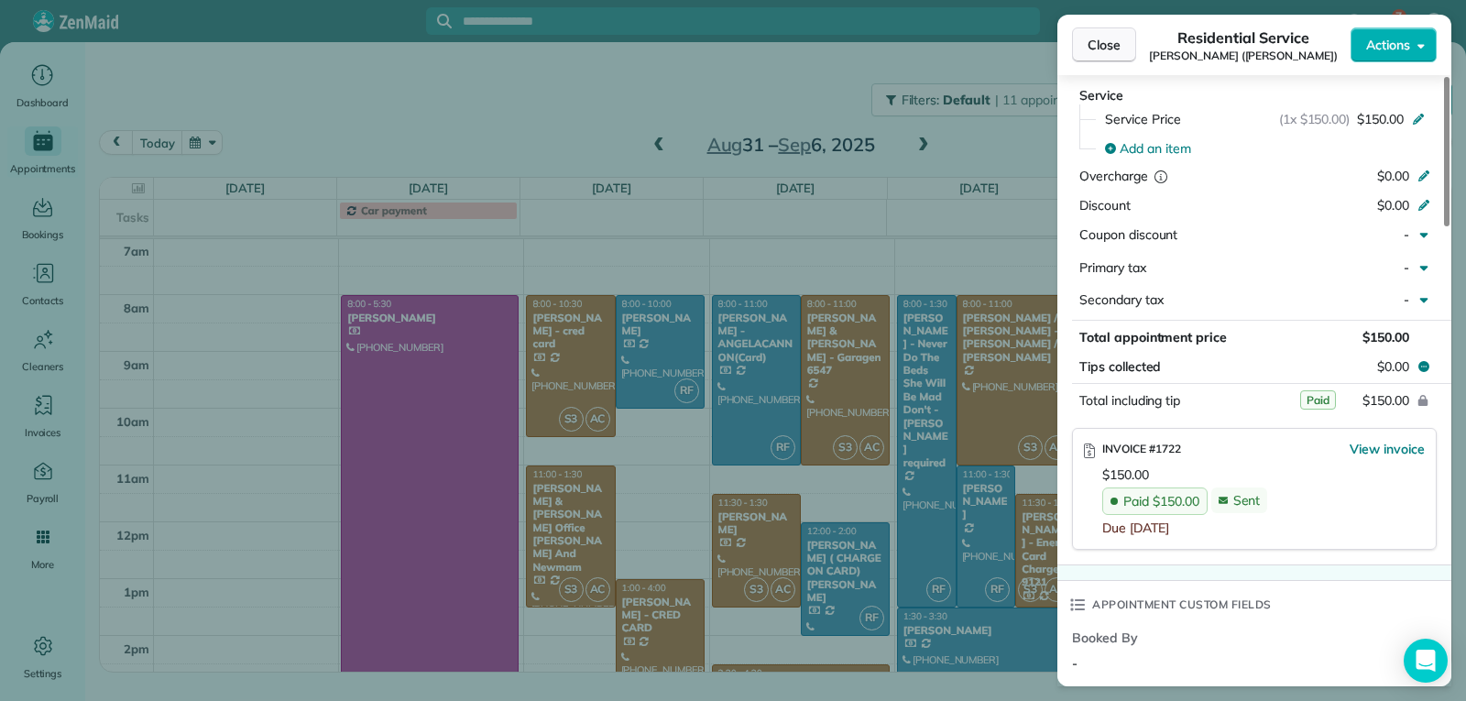
click at [1089, 40] on span "Close" at bounding box center [1104, 45] width 33 height 18
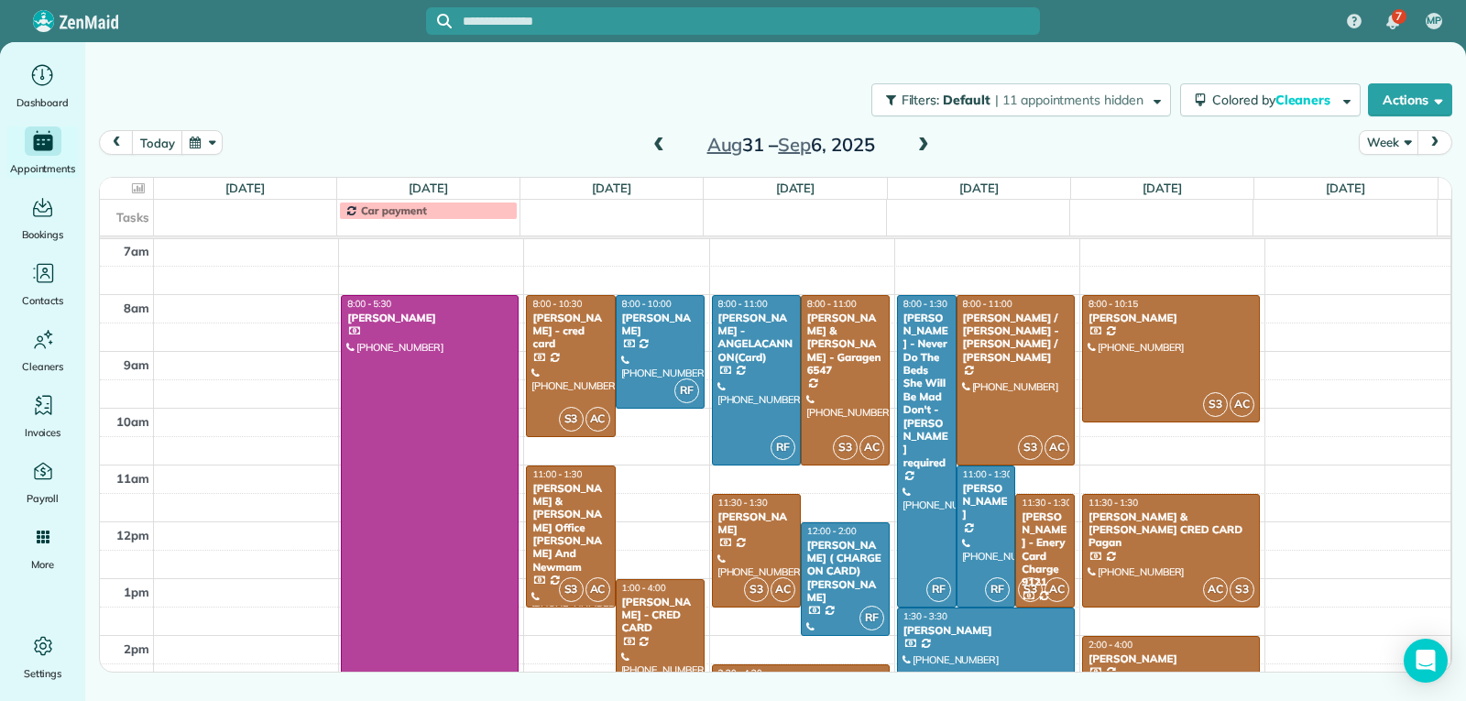
click at [924, 150] on span at bounding box center [923, 145] width 20 height 16
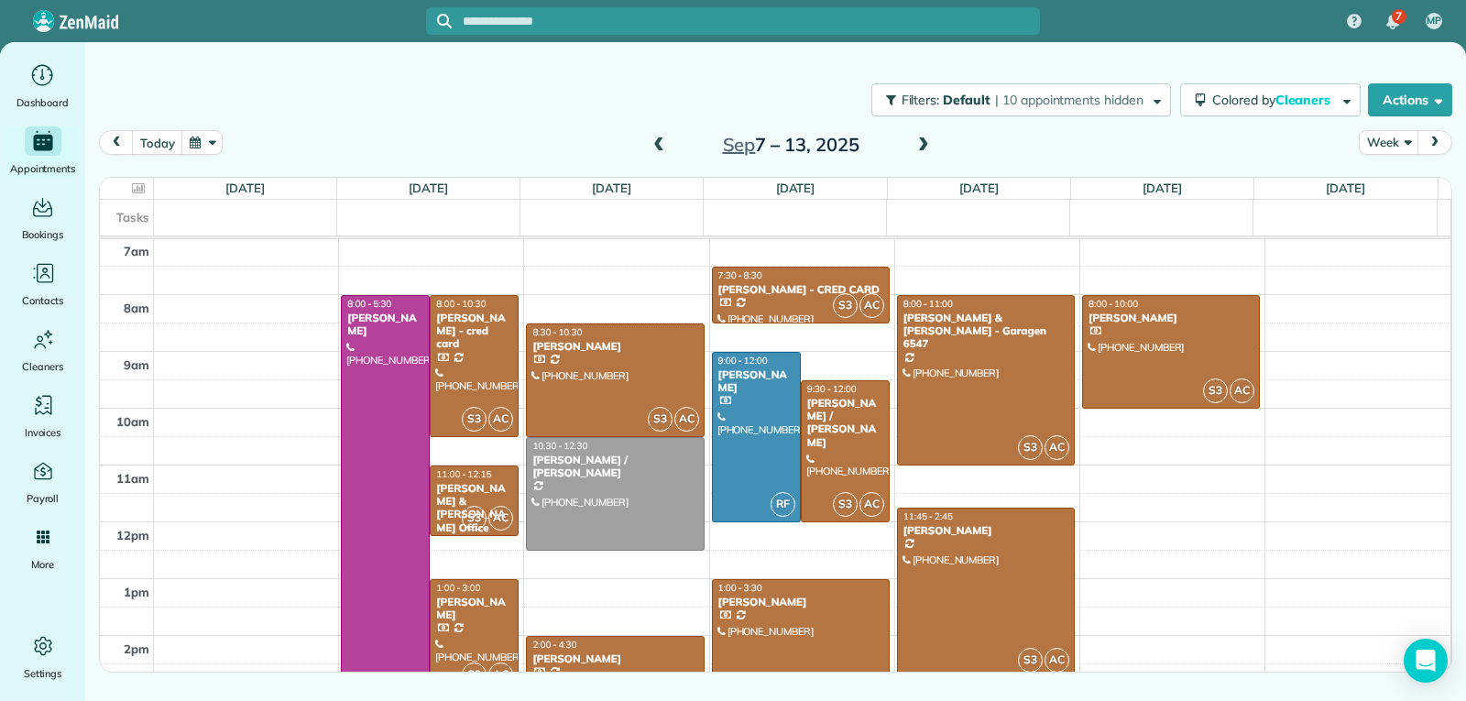
click at [924, 150] on span at bounding box center [923, 145] width 20 height 16
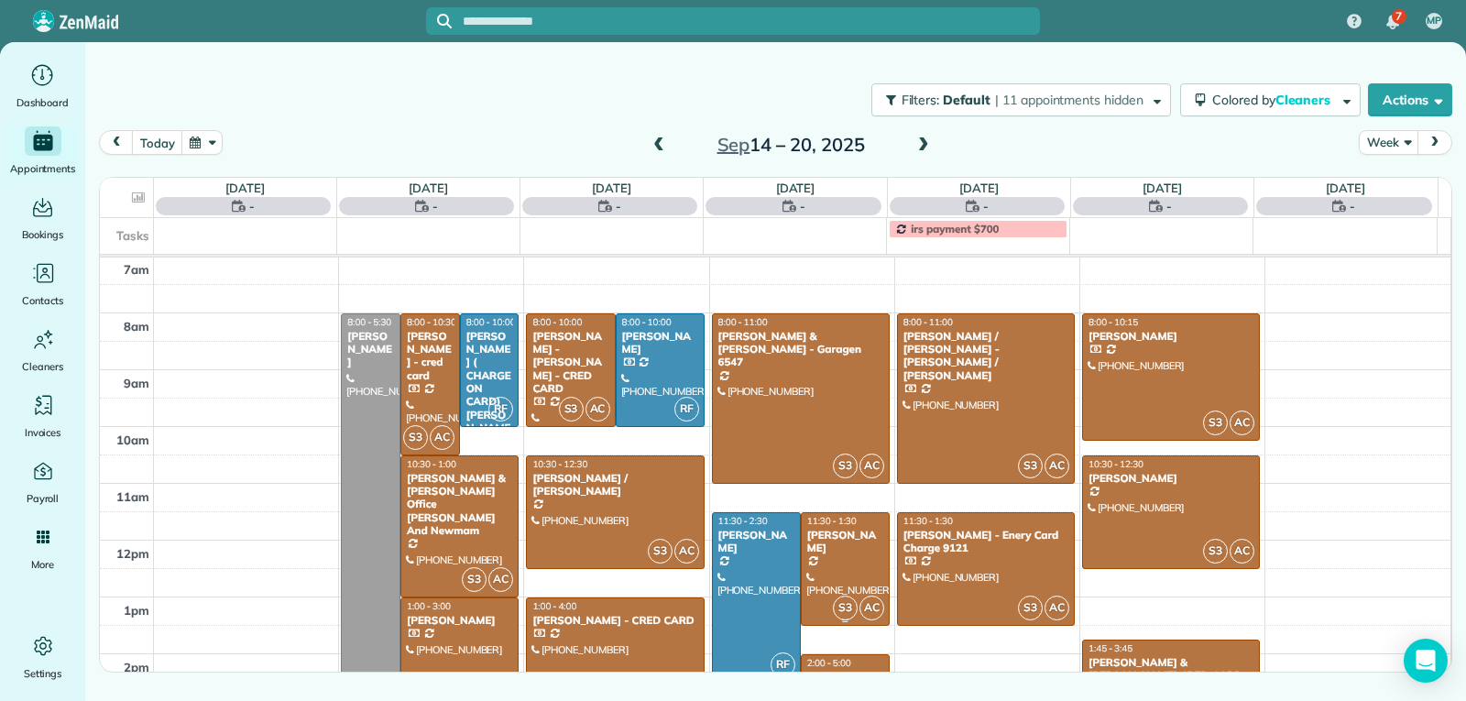
click at [832, 546] on div "[PERSON_NAME]" at bounding box center [845, 542] width 78 height 27
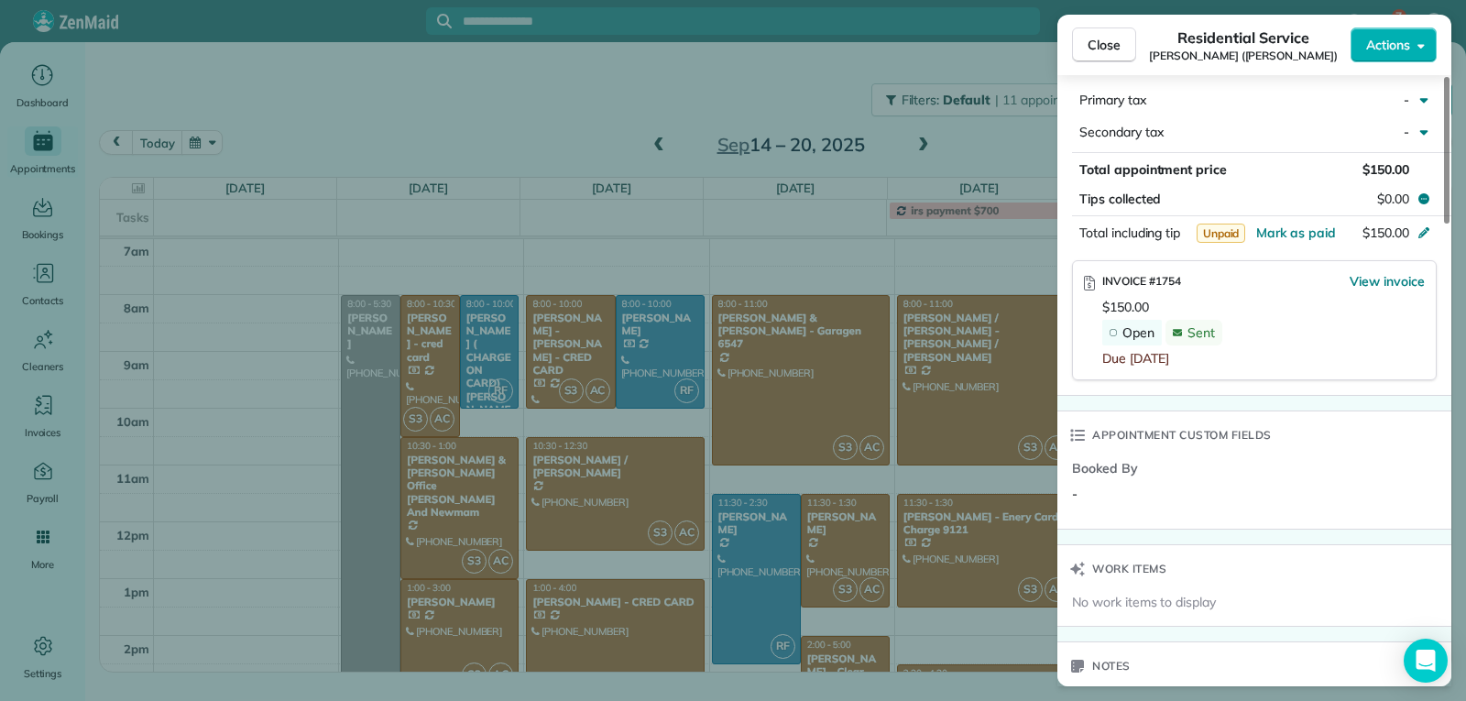
scroll to position [1195, 0]
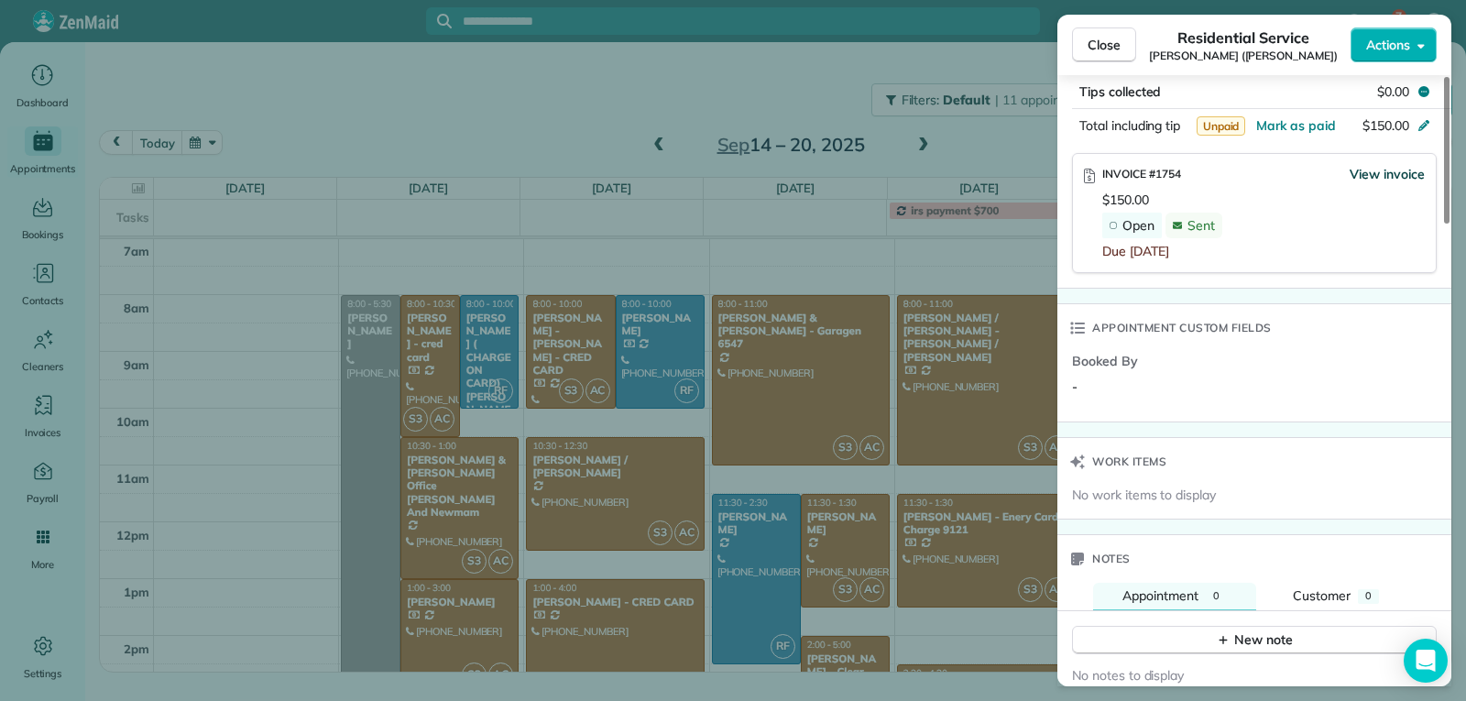
click at [1367, 173] on span "View invoice" at bounding box center [1387, 174] width 75 height 18
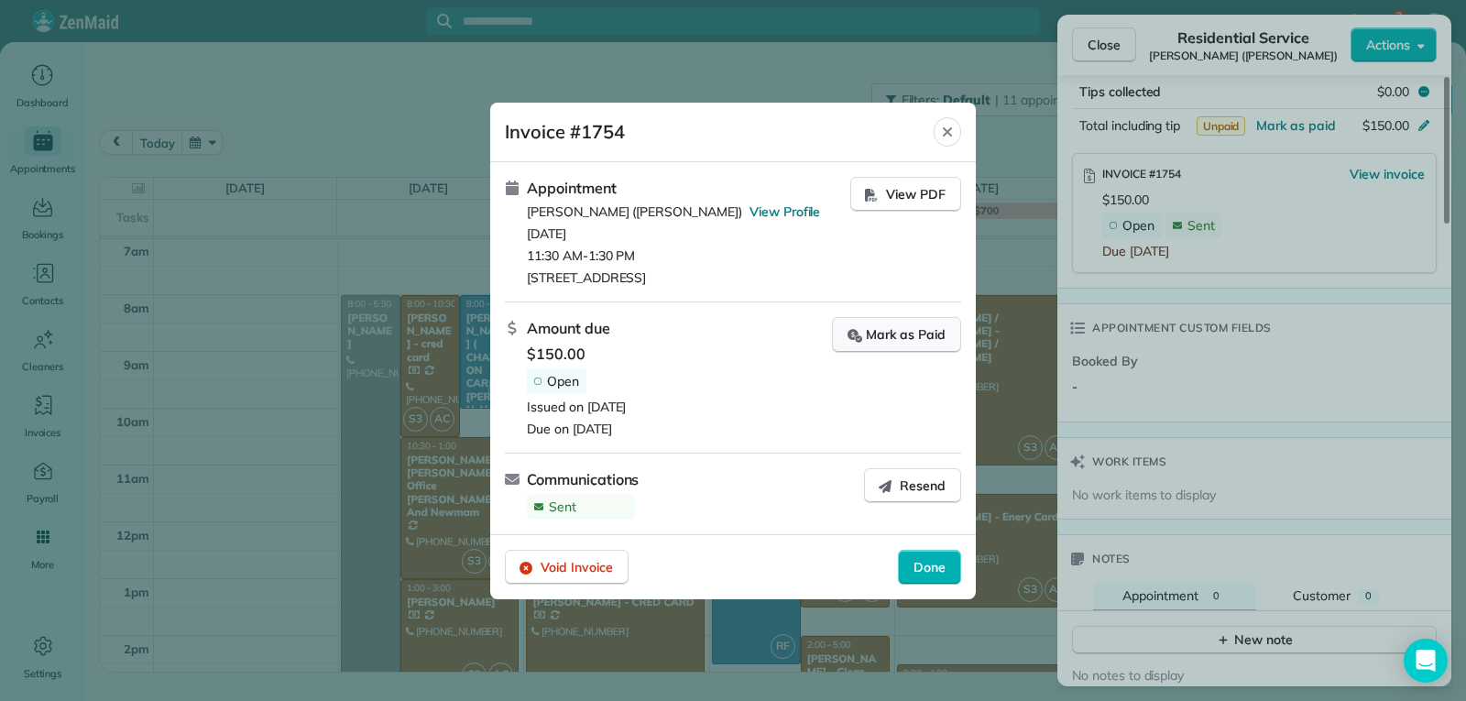
click at [896, 342] on div "Mark as Paid" at bounding box center [896, 334] width 98 height 19
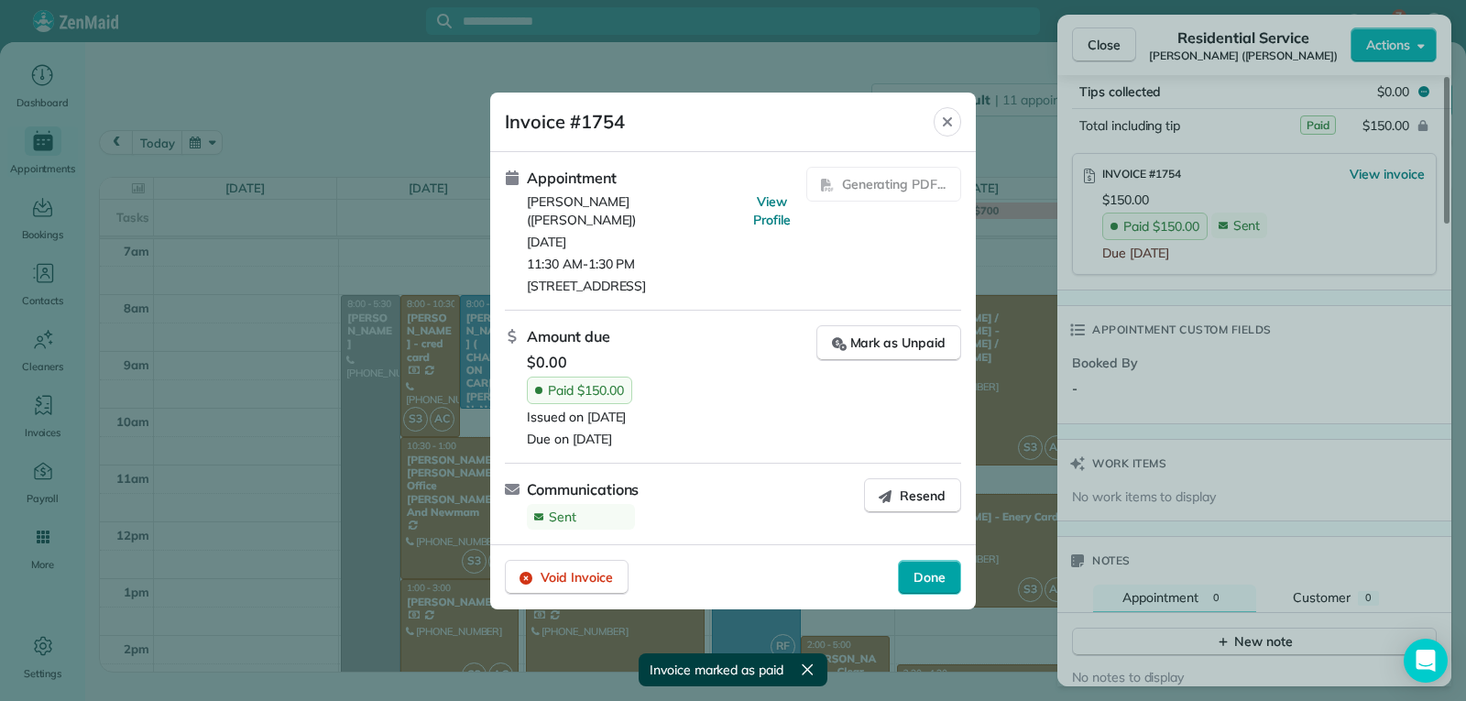
click at [935, 568] on span "Done" at bounding box center [929, 577] width 32 height 18
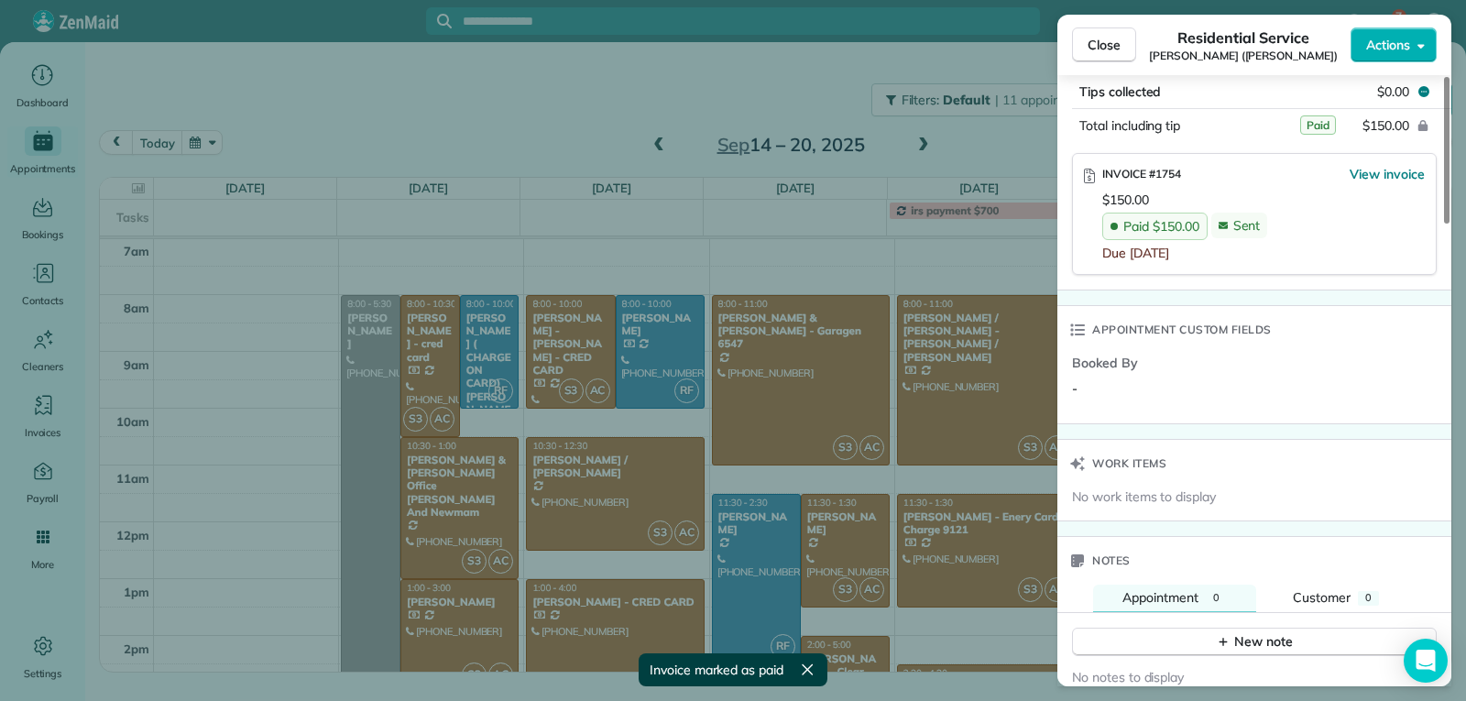
click at [1099, 45] on span "Close" at bounding box center [1104, 45] width 33 height 18
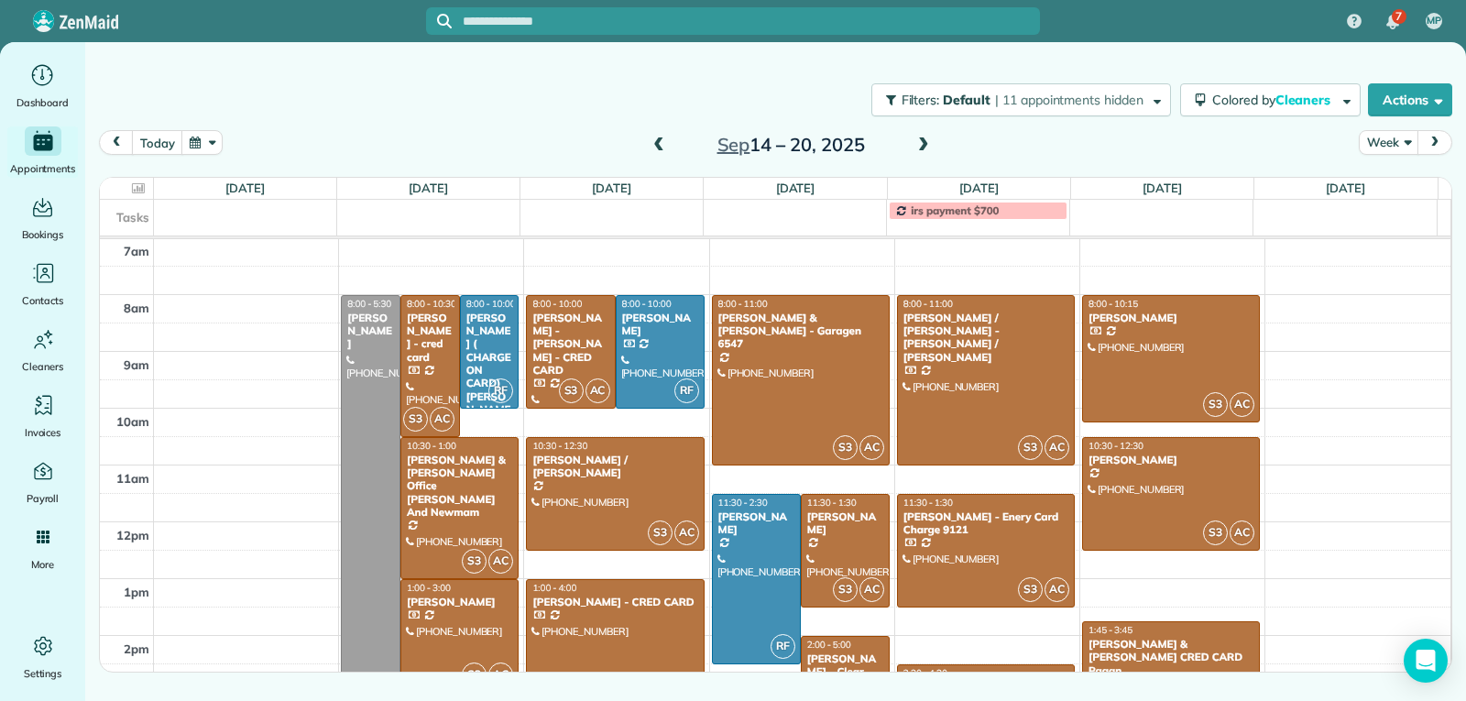
click at [915, 148] on span at bounding box center [923, 145] width 20 height 16
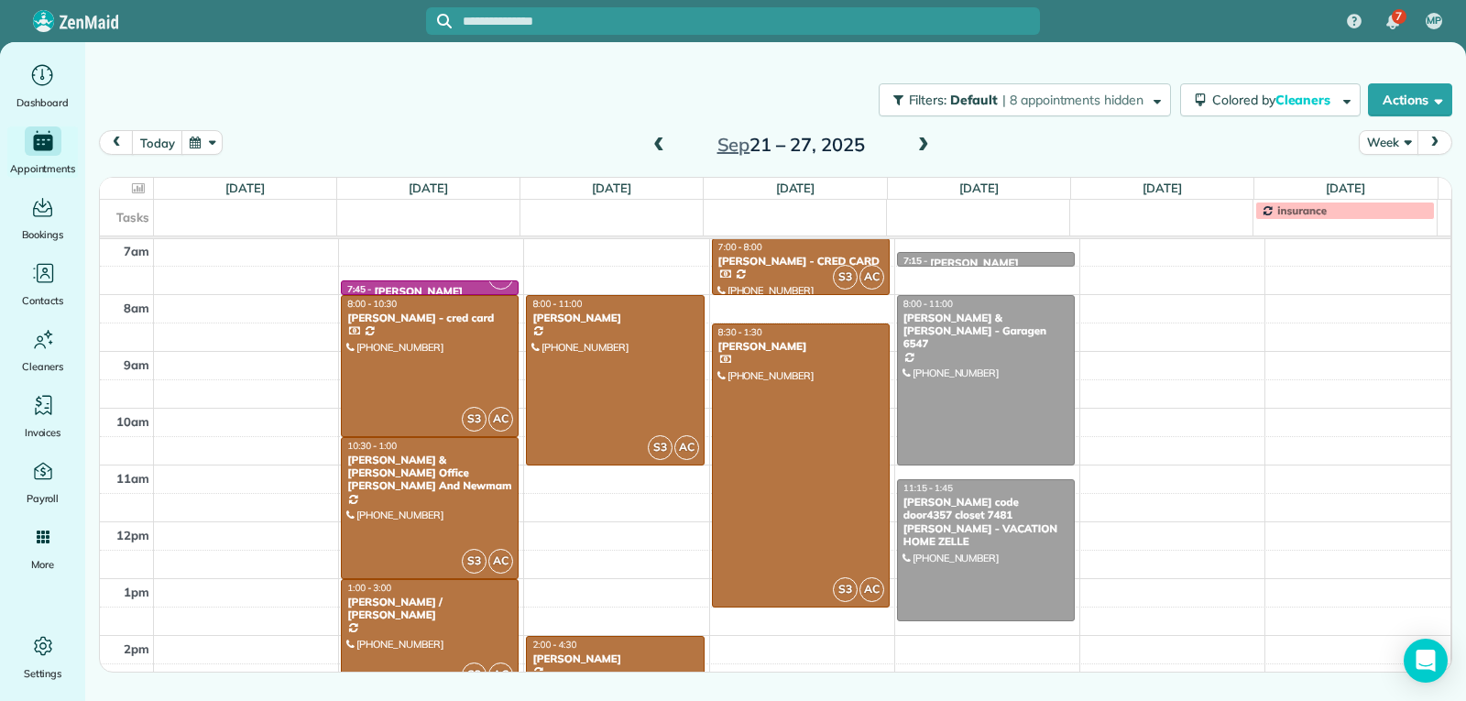
click at [915, 148] on span at bounding box center [923, 145] width 20 height 16
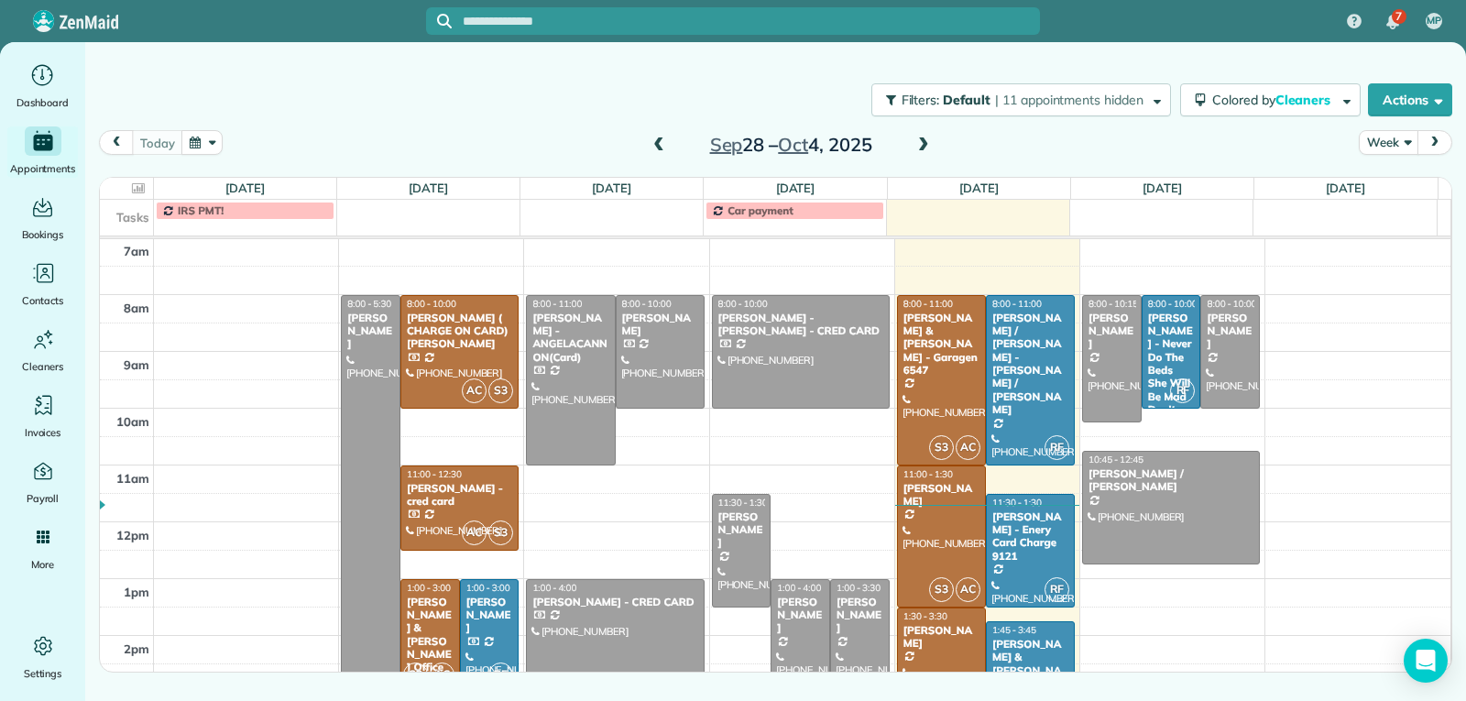
click at [660, 146] on span at bounding box center [659, 145] width 20 height 16
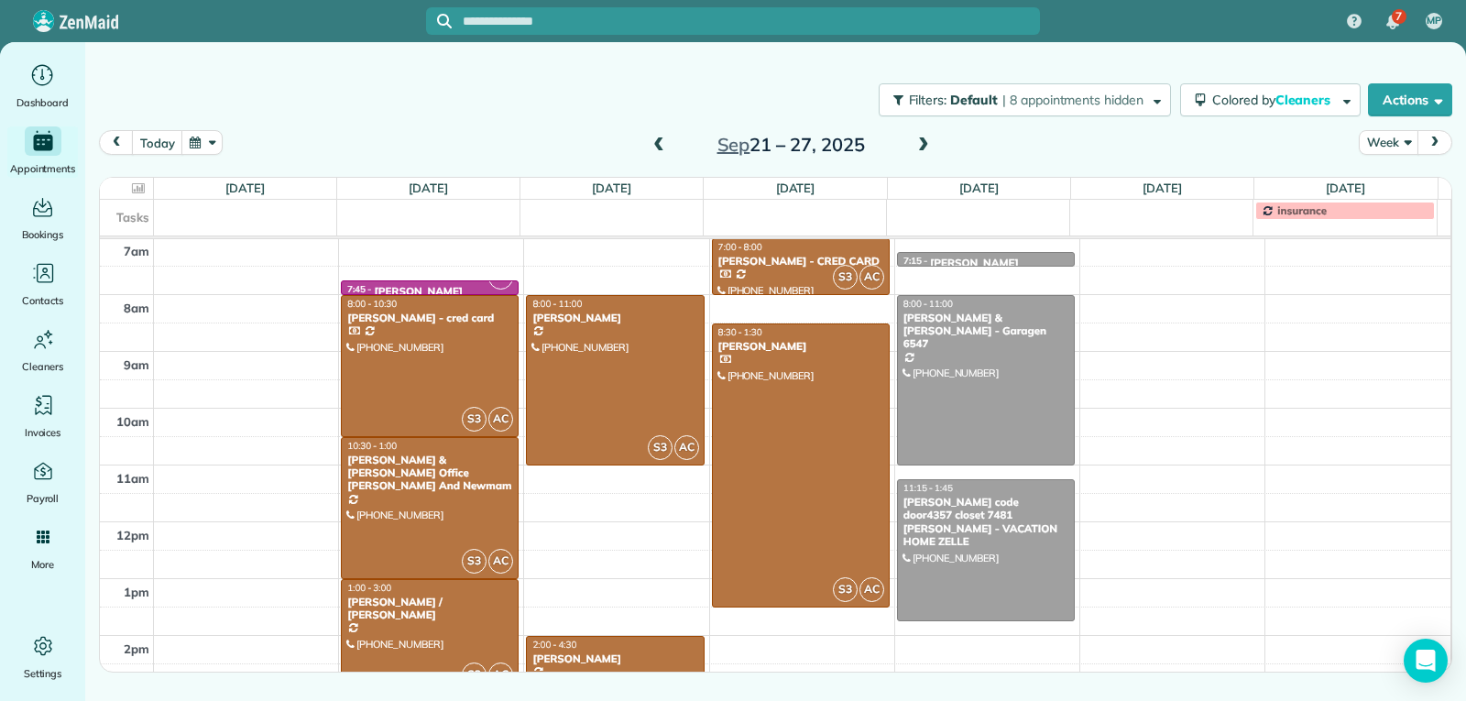
click at [660, 146] on span at bounding box center [659, 145] width 20 height 16
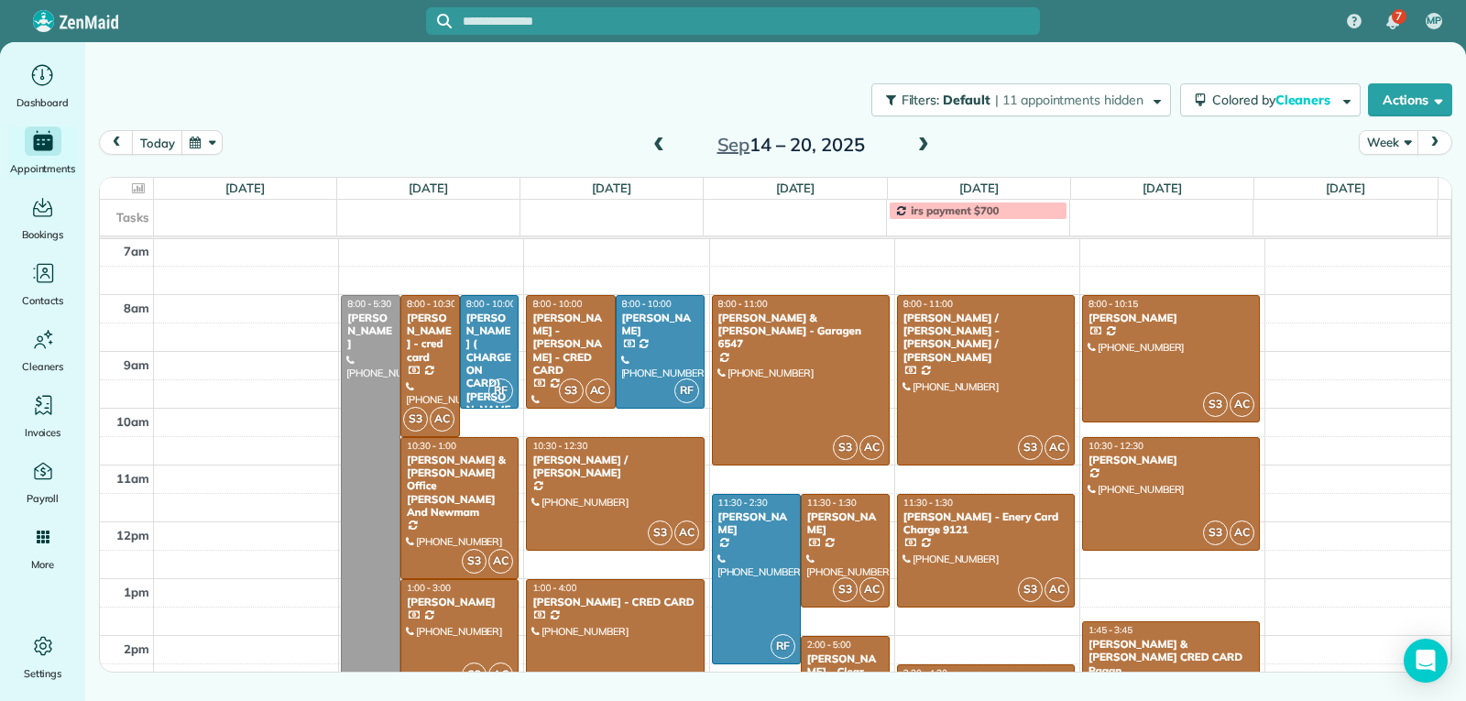
click at [660, 146] on span at bounding box center [659, 145] width 20 height 16
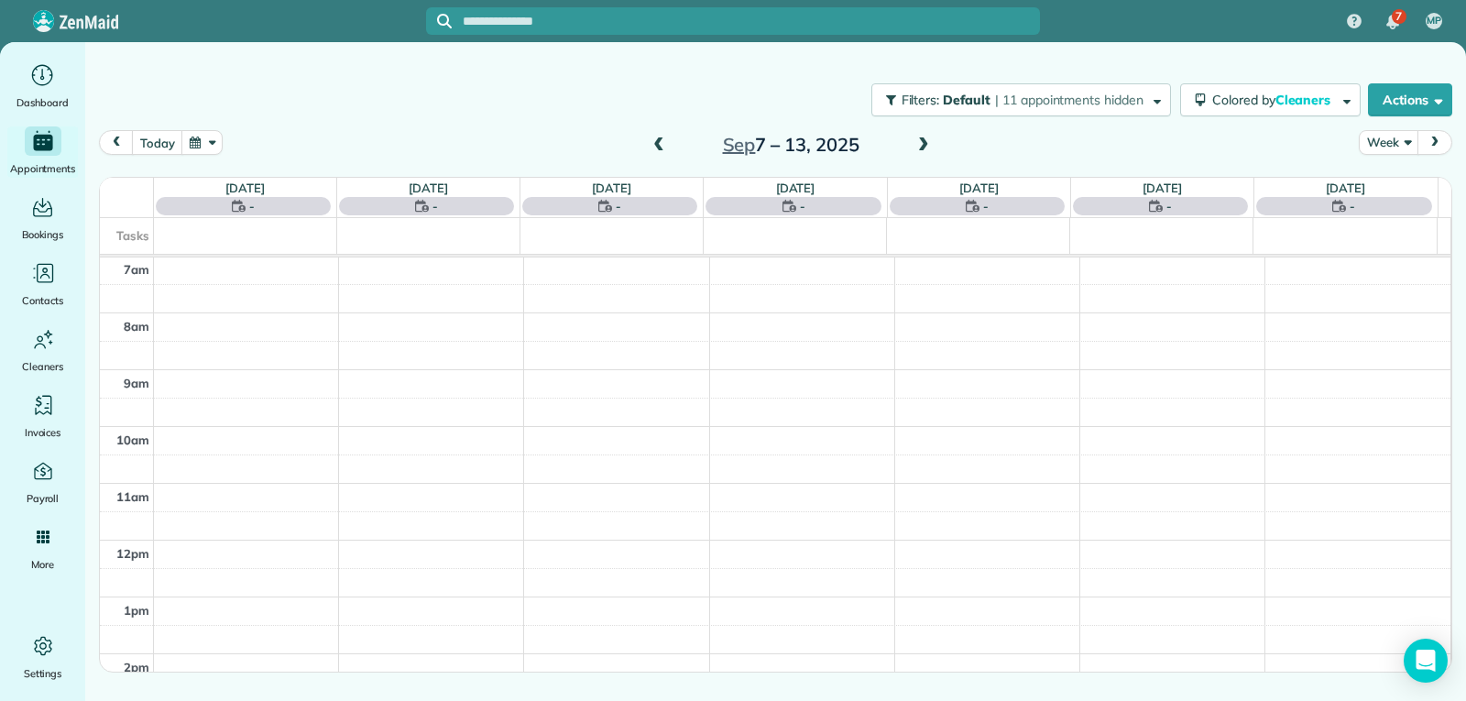
click at [660, 146] on span at bounding box center [659, 145] width 20 height 16
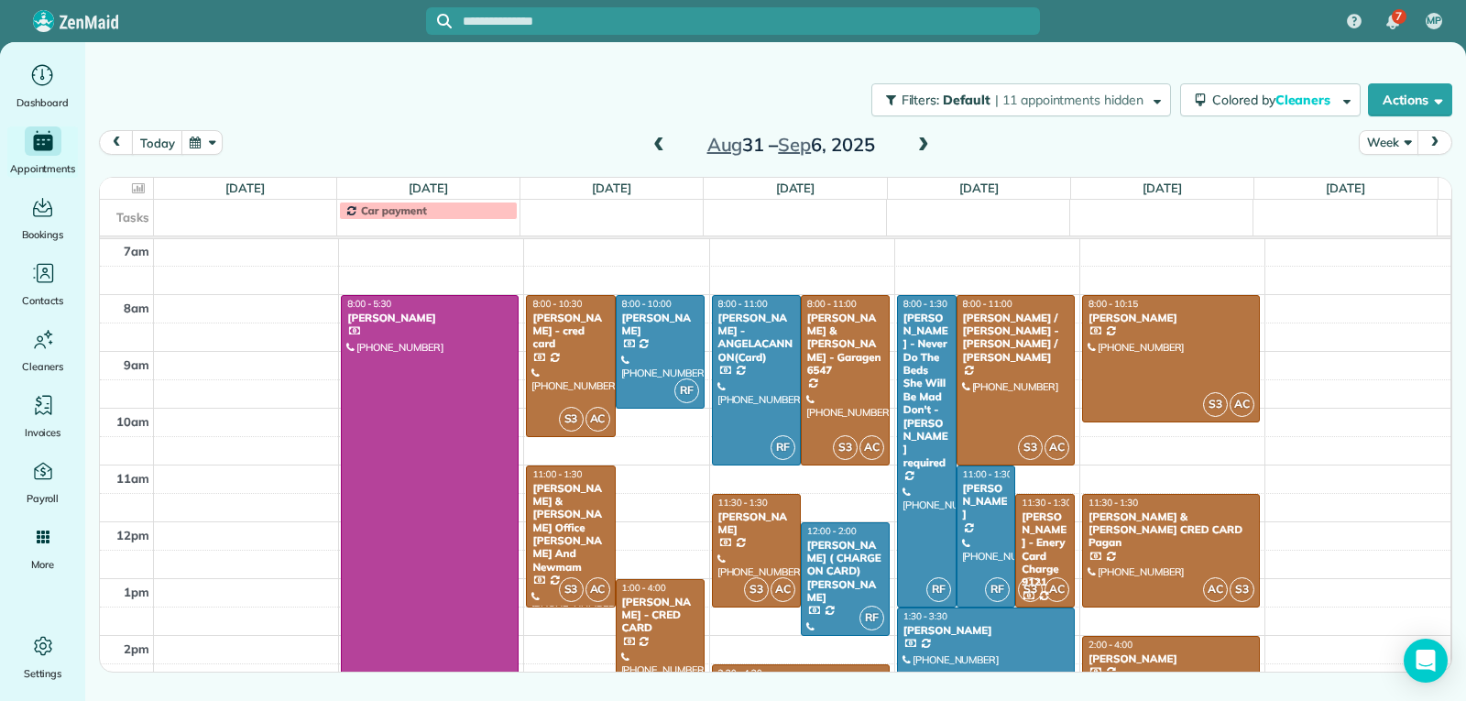
click at [660, 146] on span at bounding box center [659, 145] width 20 height 16
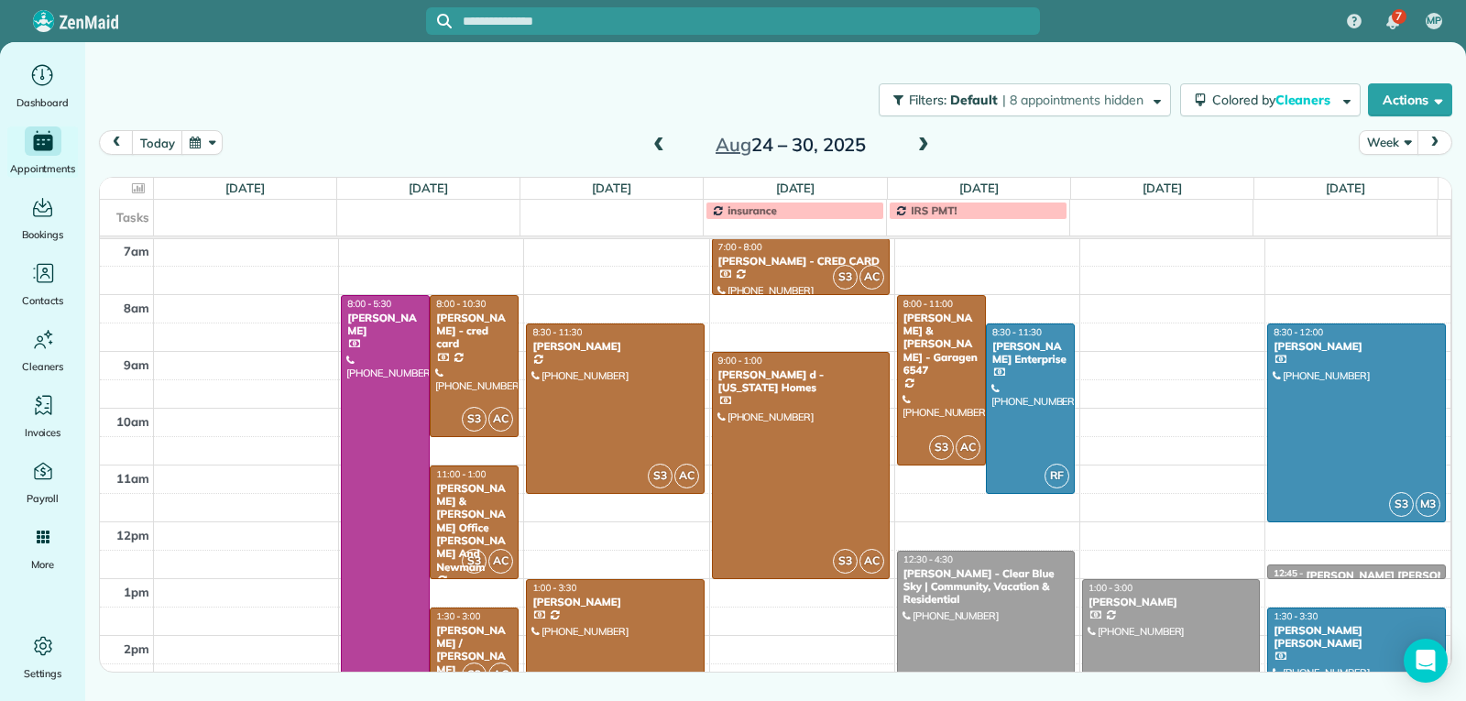
click at [660, 146] on span at bounding box center [659, 145] width 20 height 16
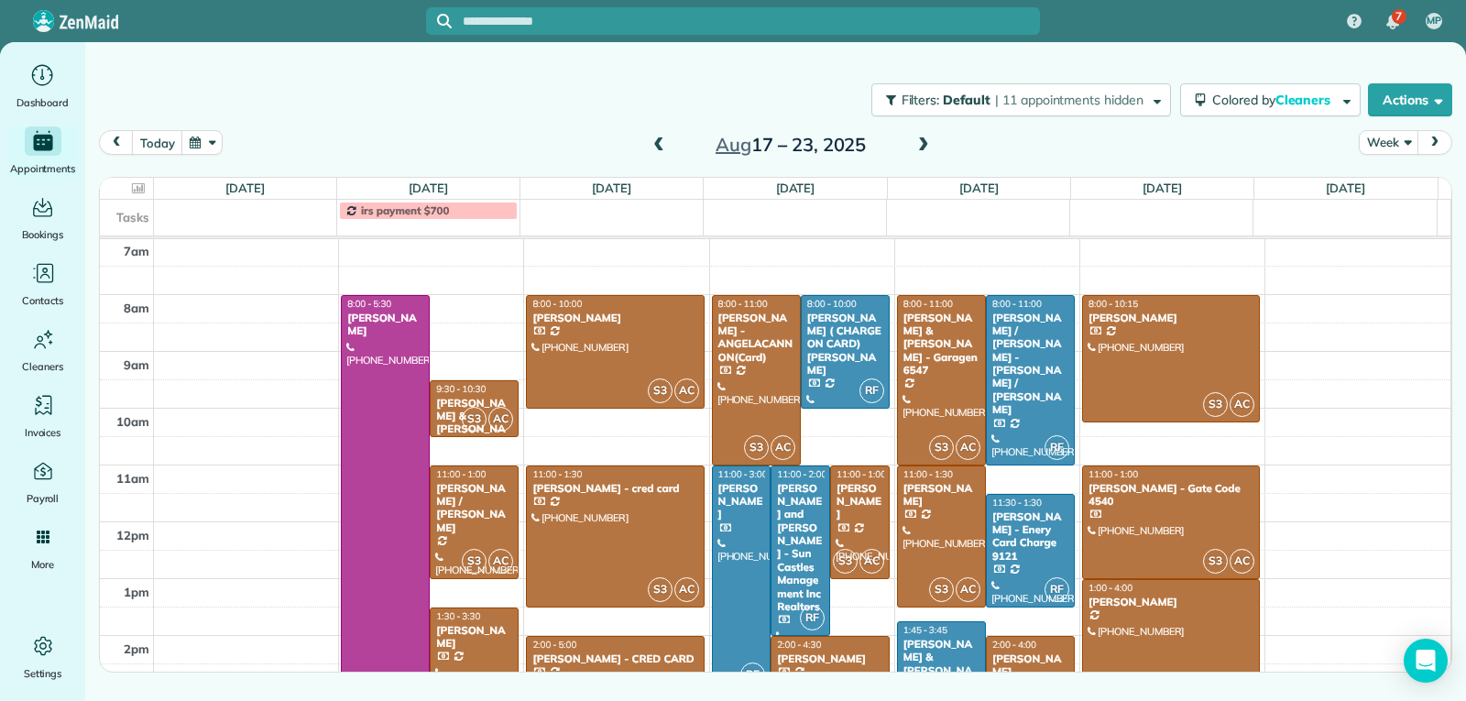
click at [660, 146] on span at bounding box center [659, 145] width 20 height 16
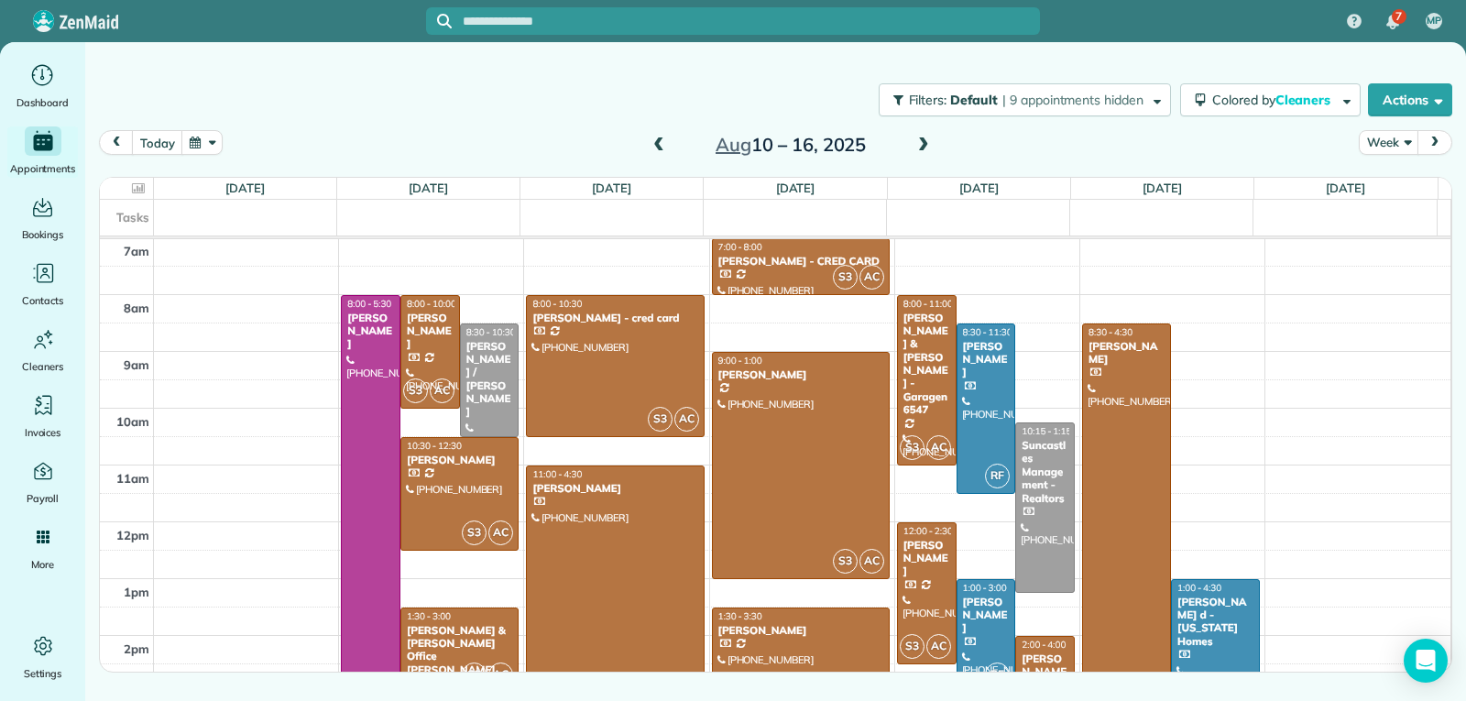
click at [660, 146] on span at bounding box center [659, 145] width 20 height 16
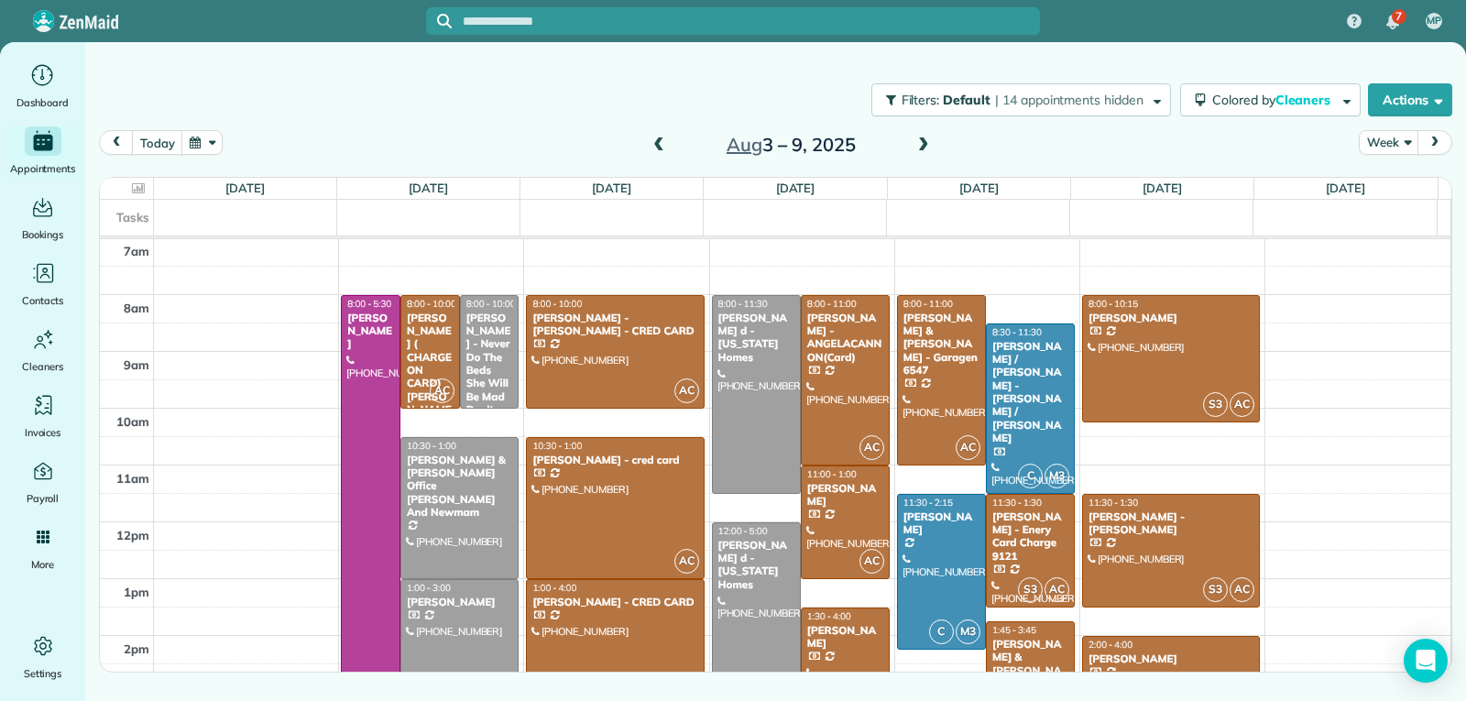
click at [658, 142] on span at bounding box center [659, 145] width 20 height 16
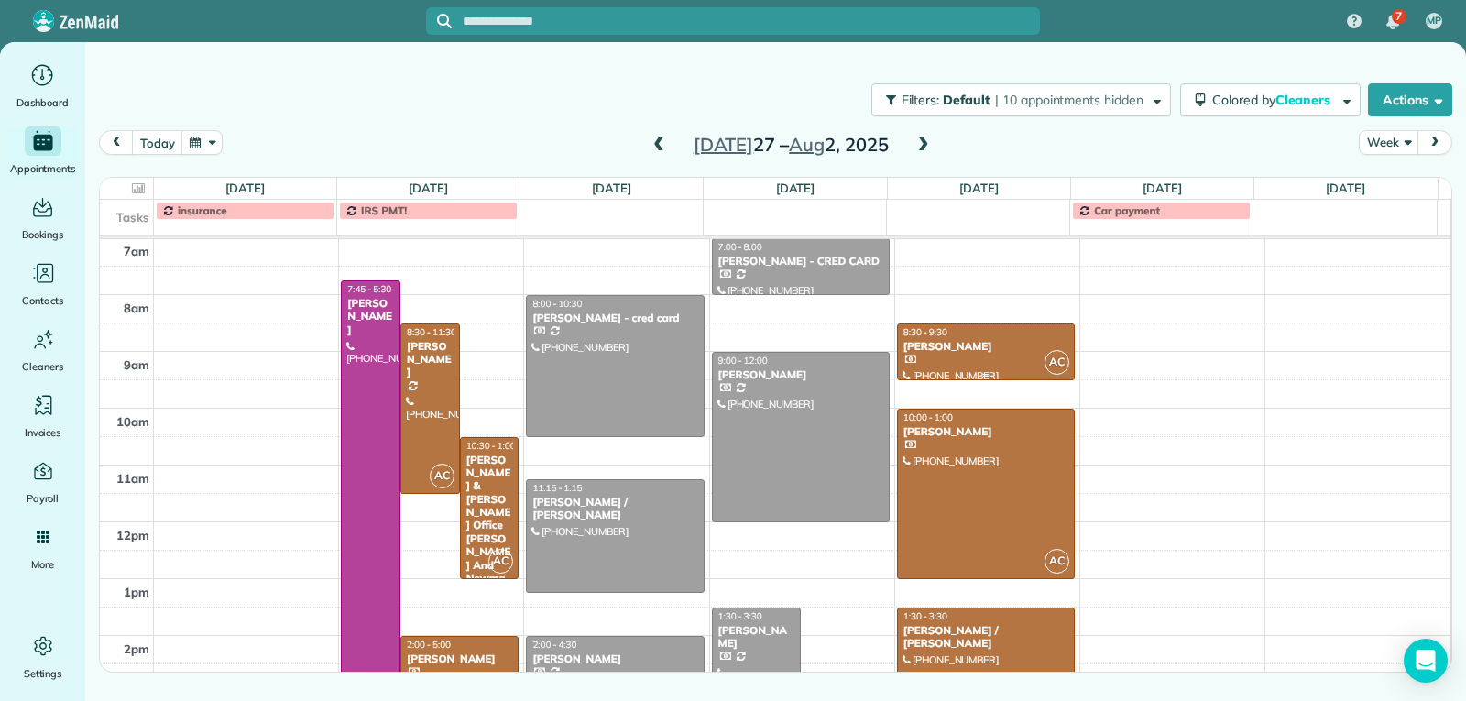
click at [964, 352] on div "[PERSON_NAME]" at bounding box center [985, 346] width 167 height 13
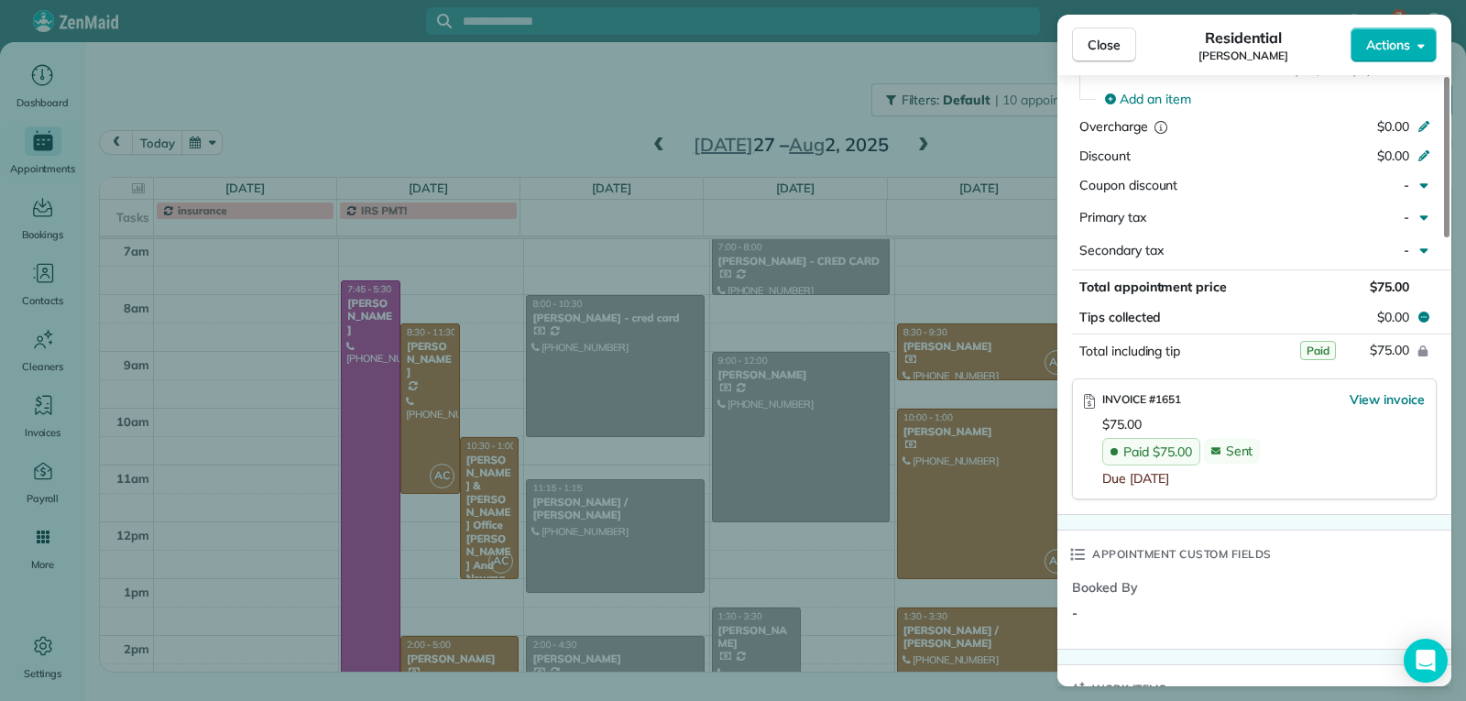
scroll to position [1103, 0]
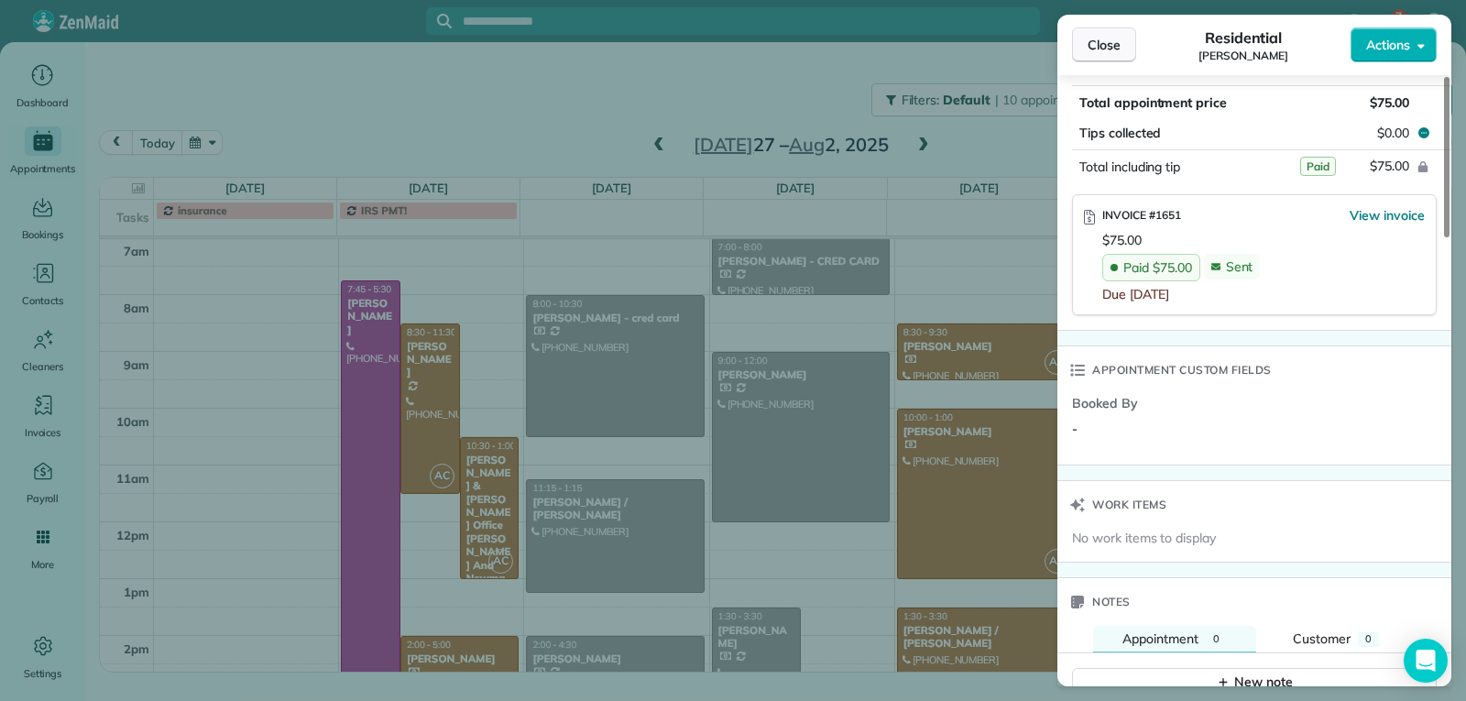
click at [1094, 46] on span "Close" at bounding box center [1104, 45] width 33 height 18
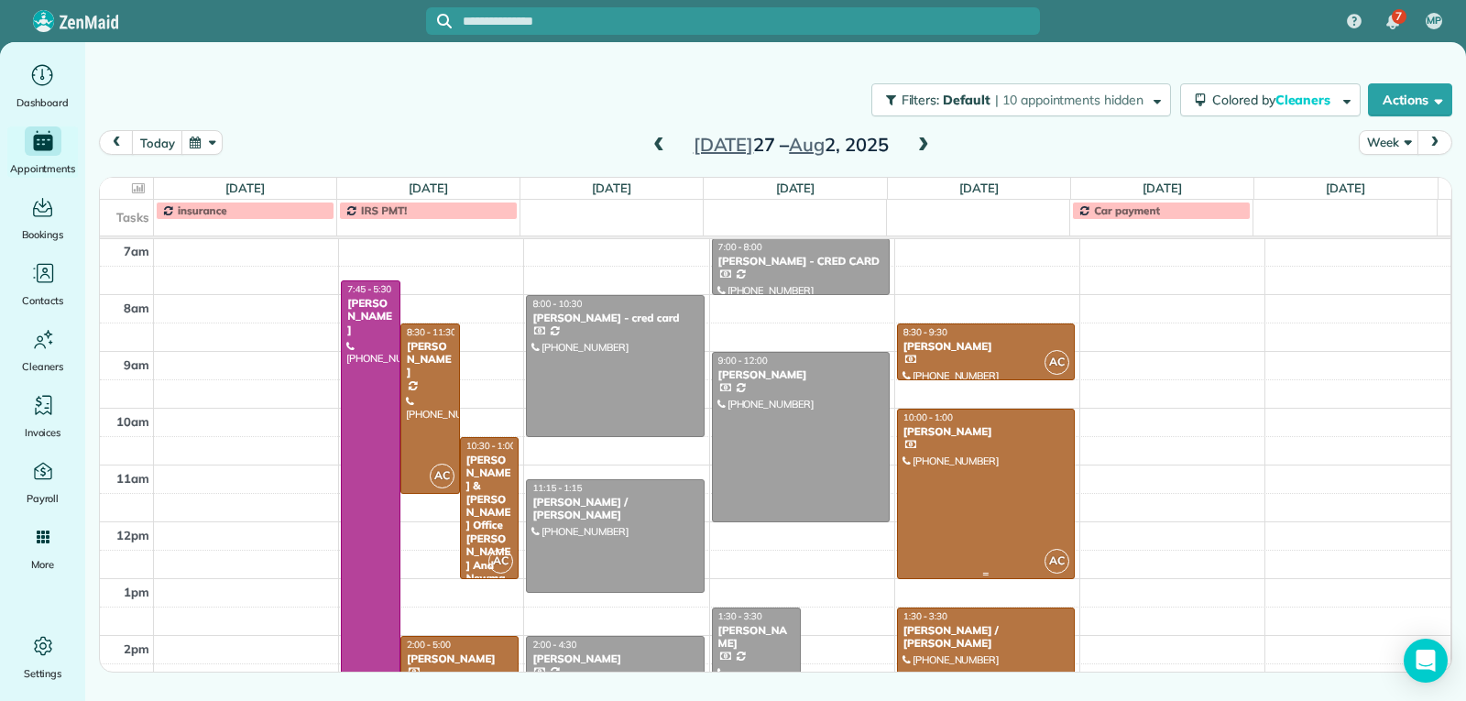
click at [956, 466] on div at bounding box center [986, 494] width 176 height 169
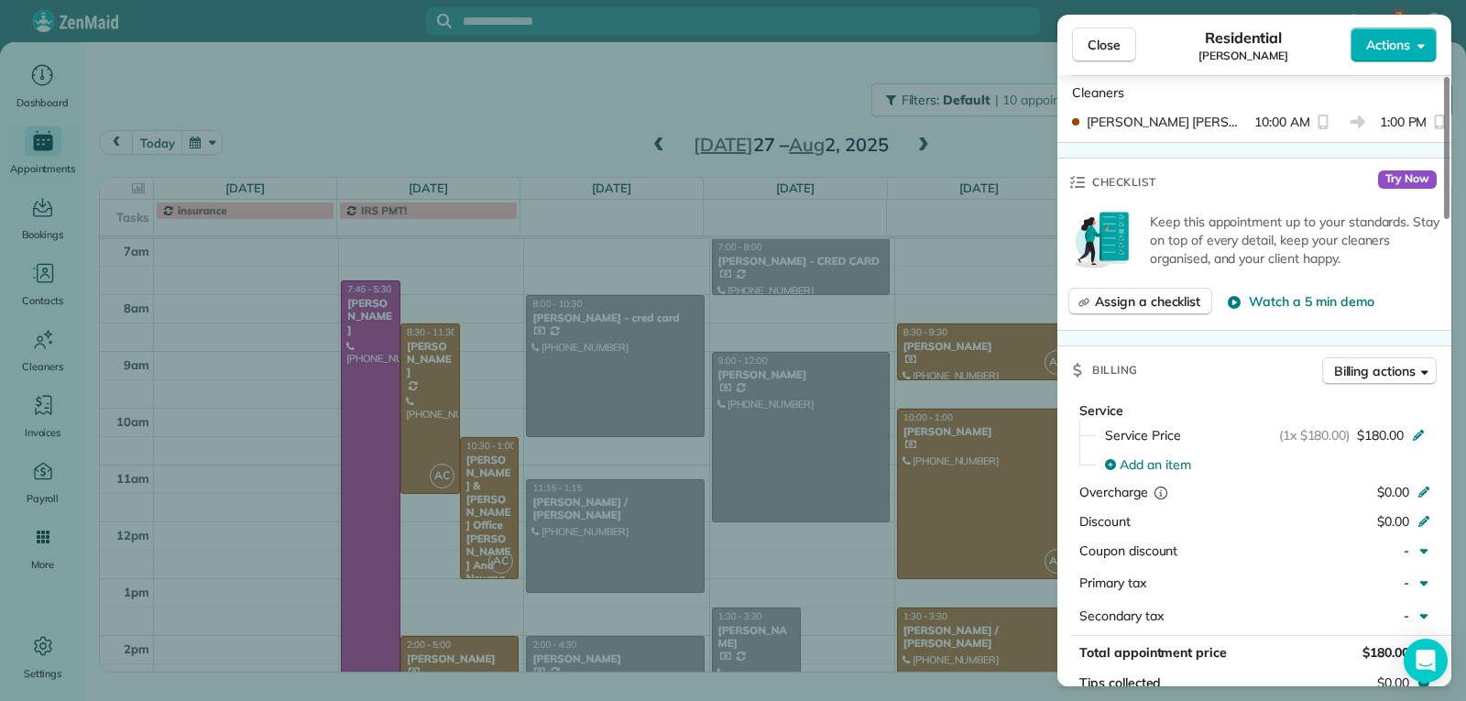
scroll to position [736, 0]
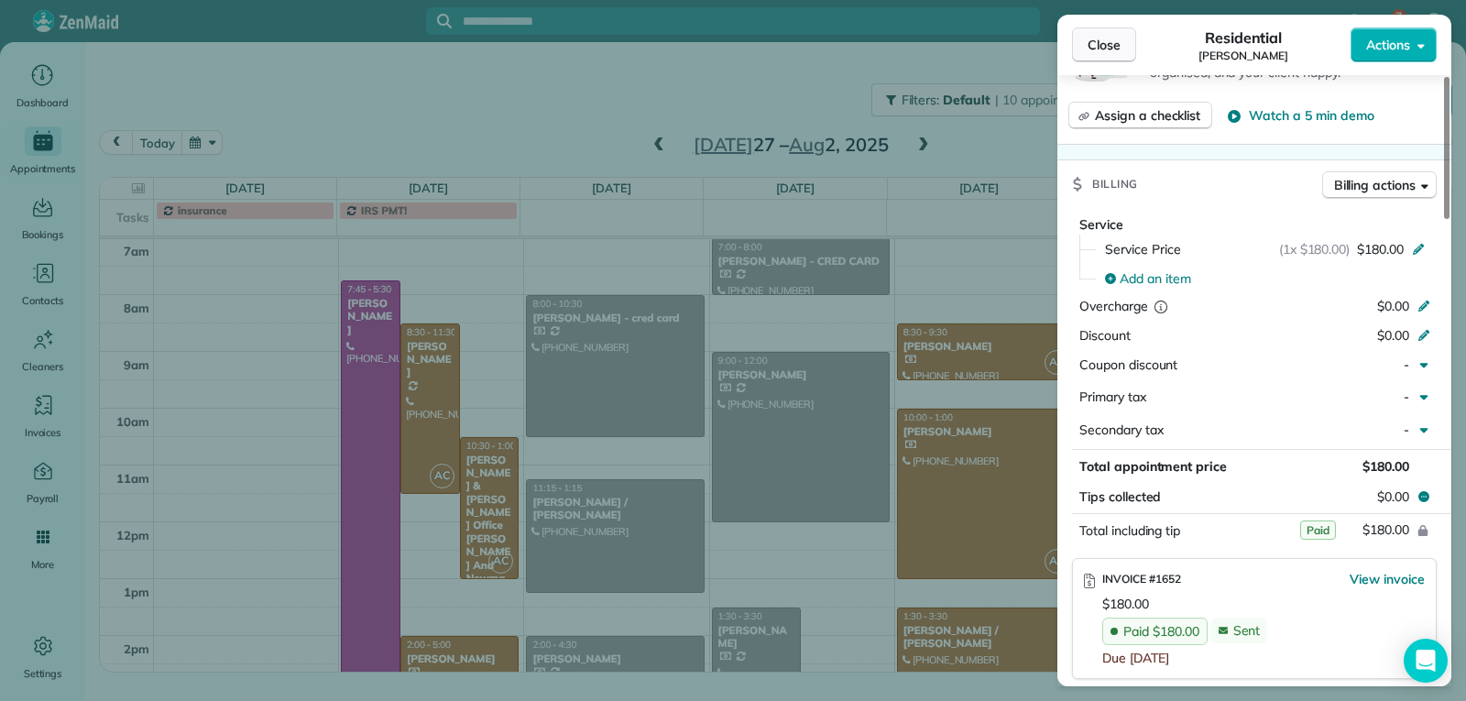
click at [1097, 52] on span "Close" at bounding box center [1104, 45] width 33 height 18
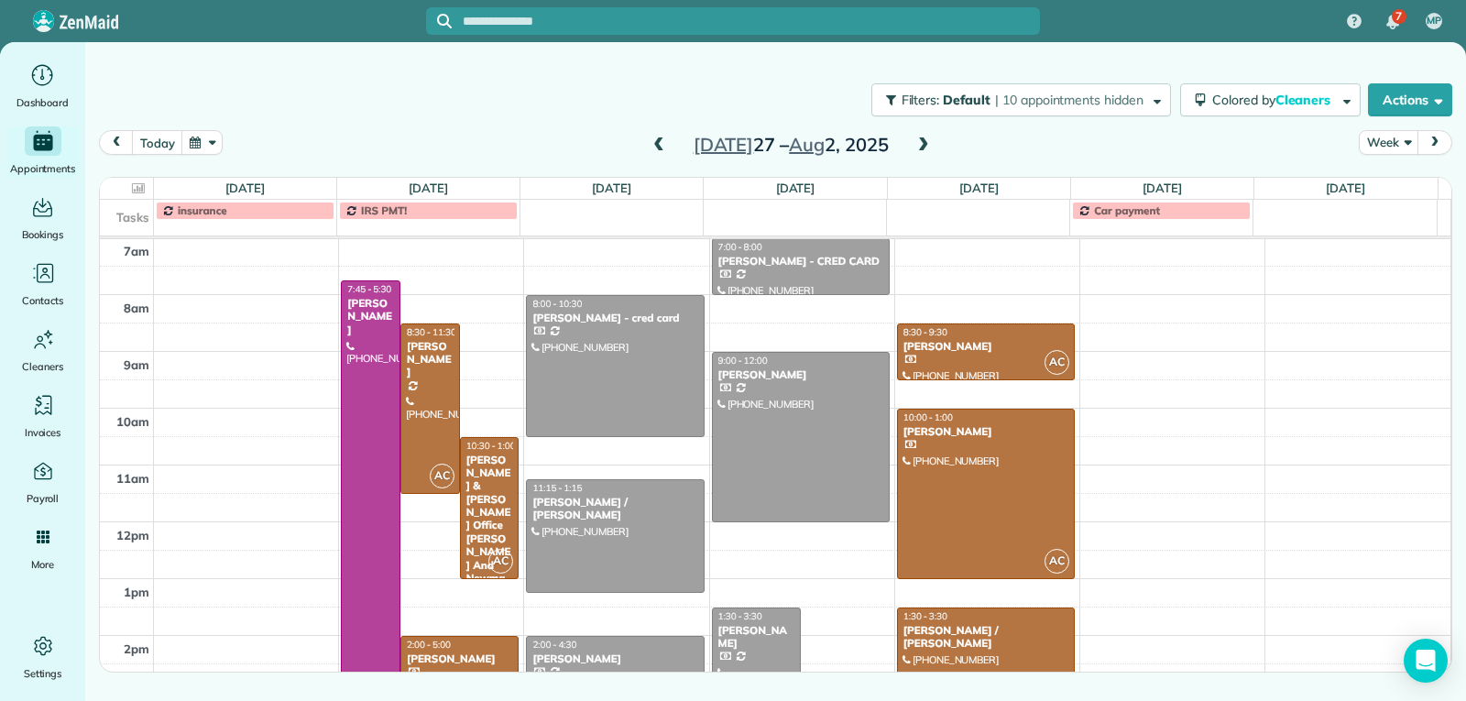
click at [921, 148] on span at bounding box center [923, 145] width 20 height 16
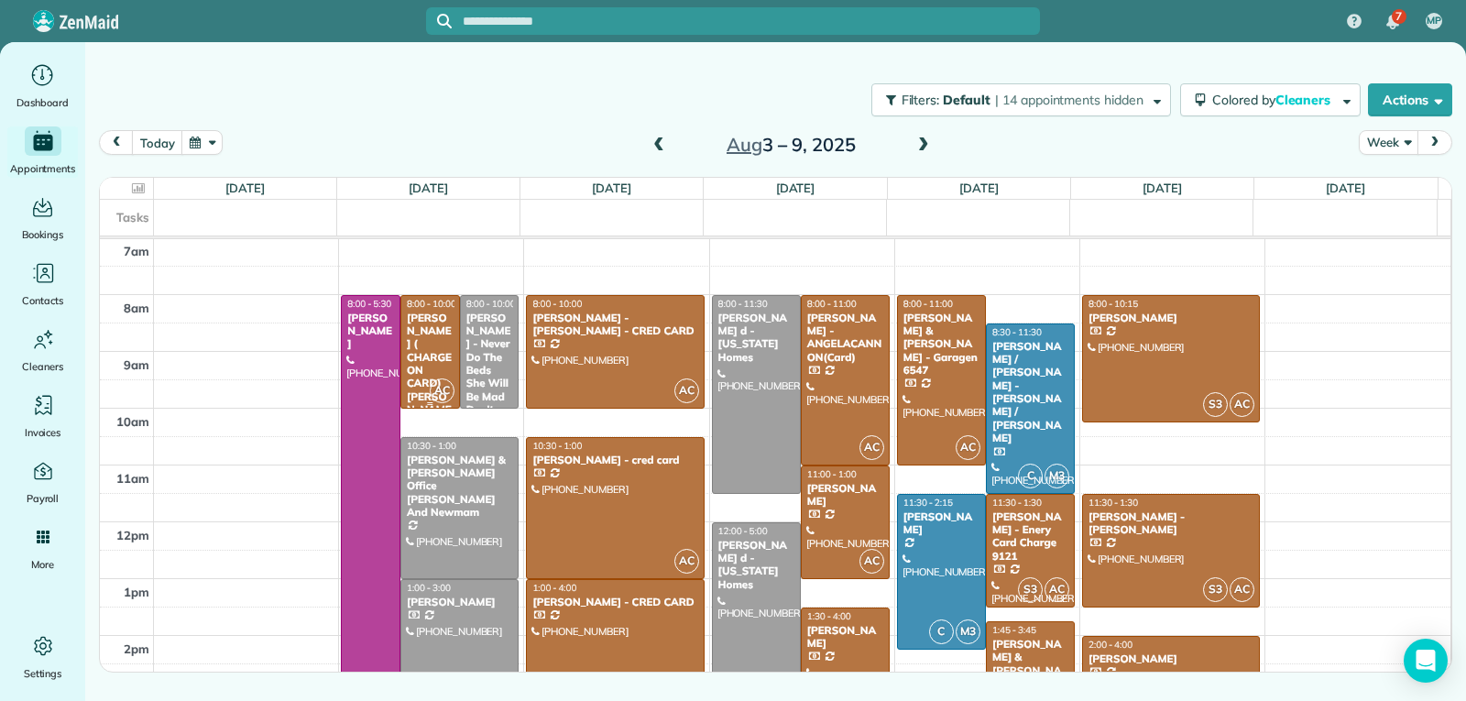
click at [429, 366] on div "[PERSON_NAME] ( CHARGE ON CARD) [PERSON_NAME]" at bounding box center [430, 371] width 49 height 118
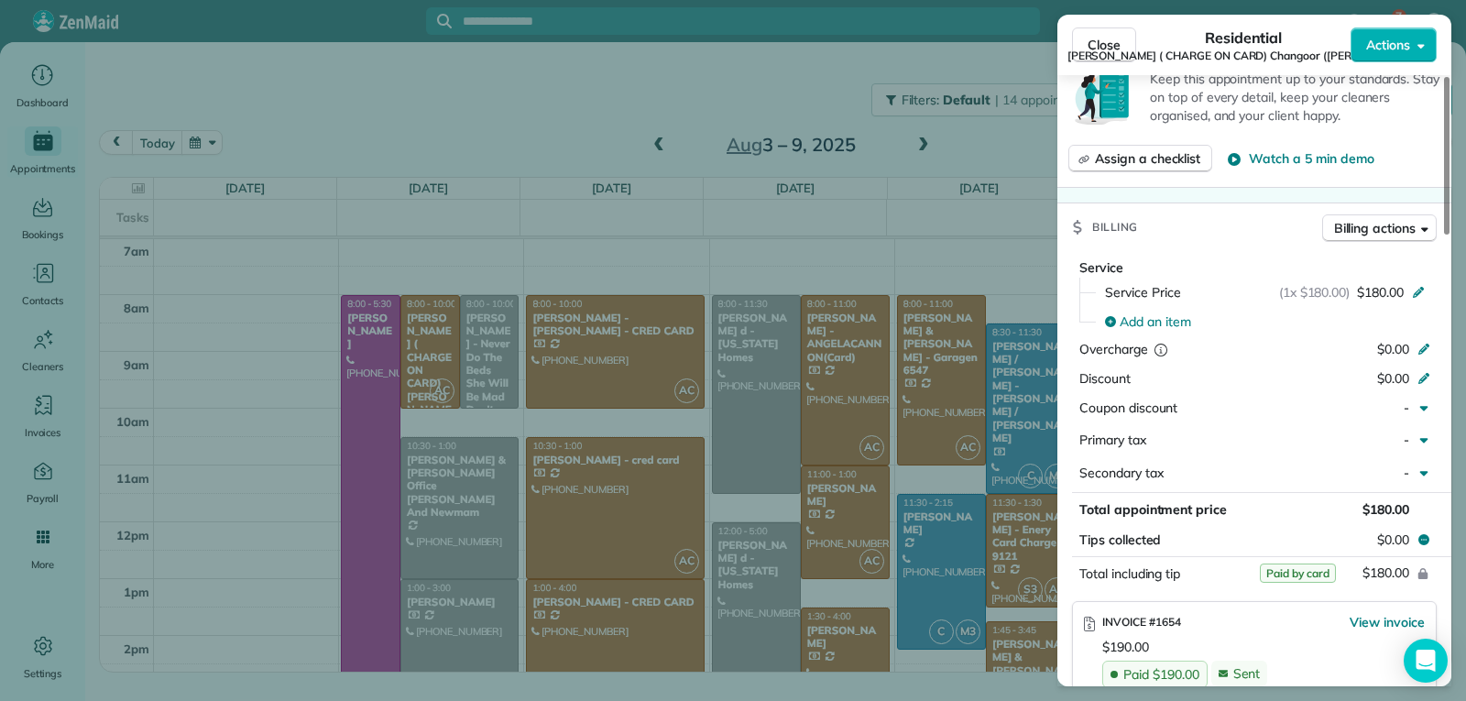
scroll to position [1009, 0]
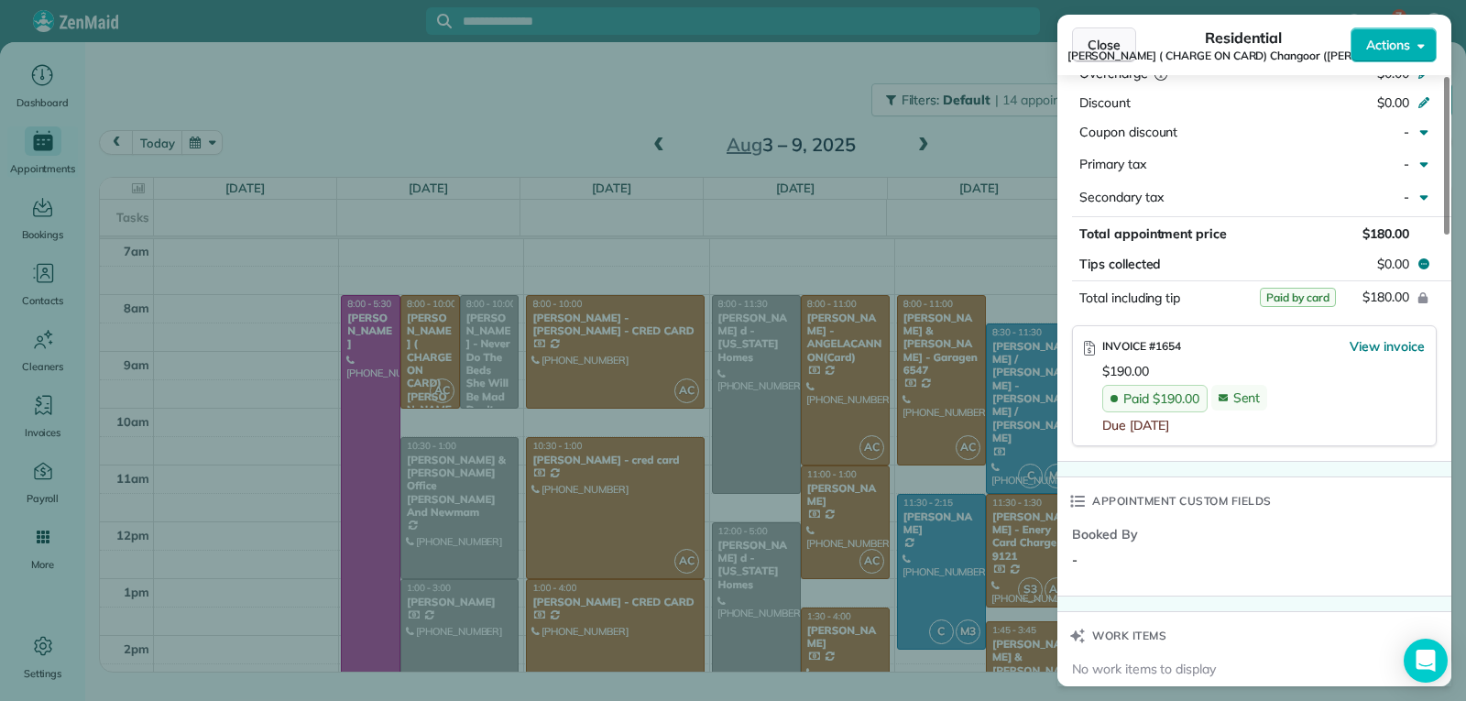
click at [1092, 49] on span "Close" at bounding box center [1104, 45] width 33 height 18
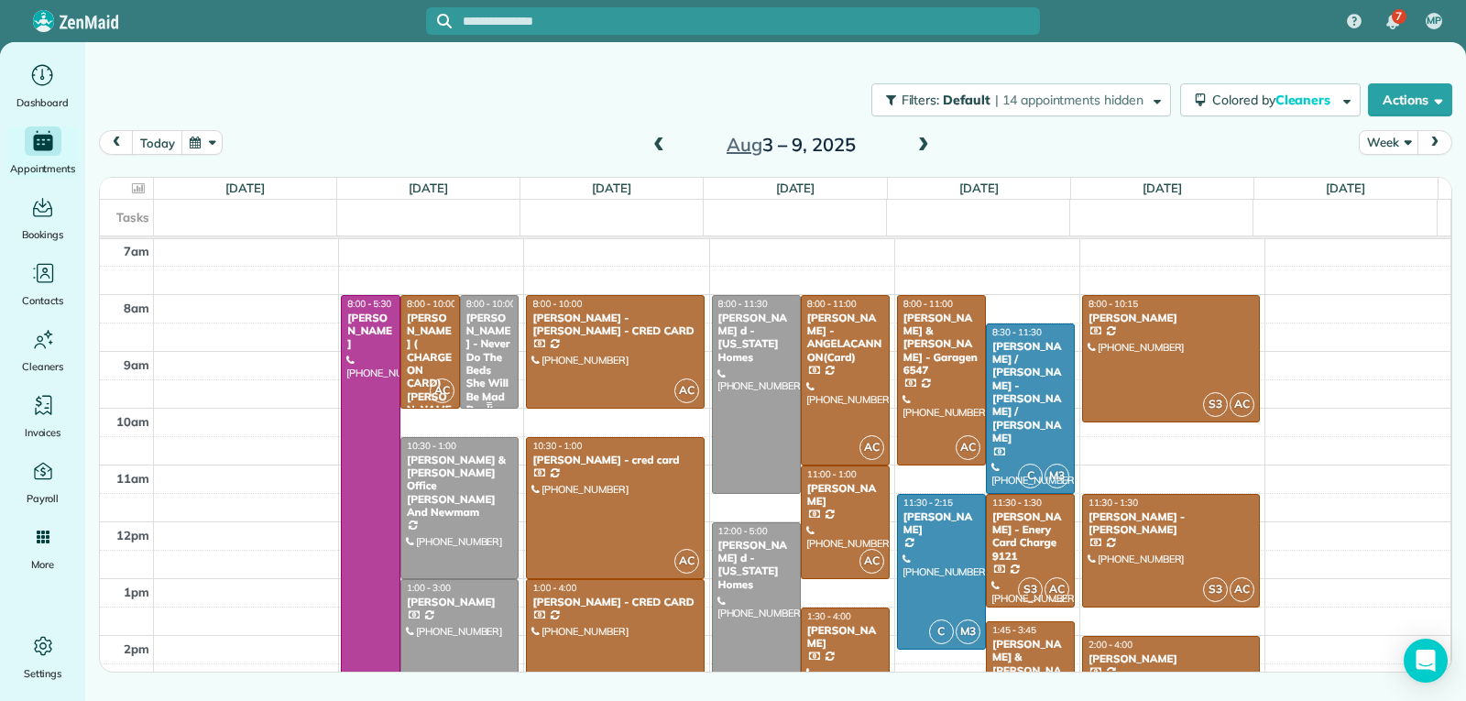
click at [482, 358] on div "[PERSON_NAME] - Never Do The Beds She Will Be Mad Don't - [PERSON_NAME] required" at bounding box center [489, 391] width 49 height 159
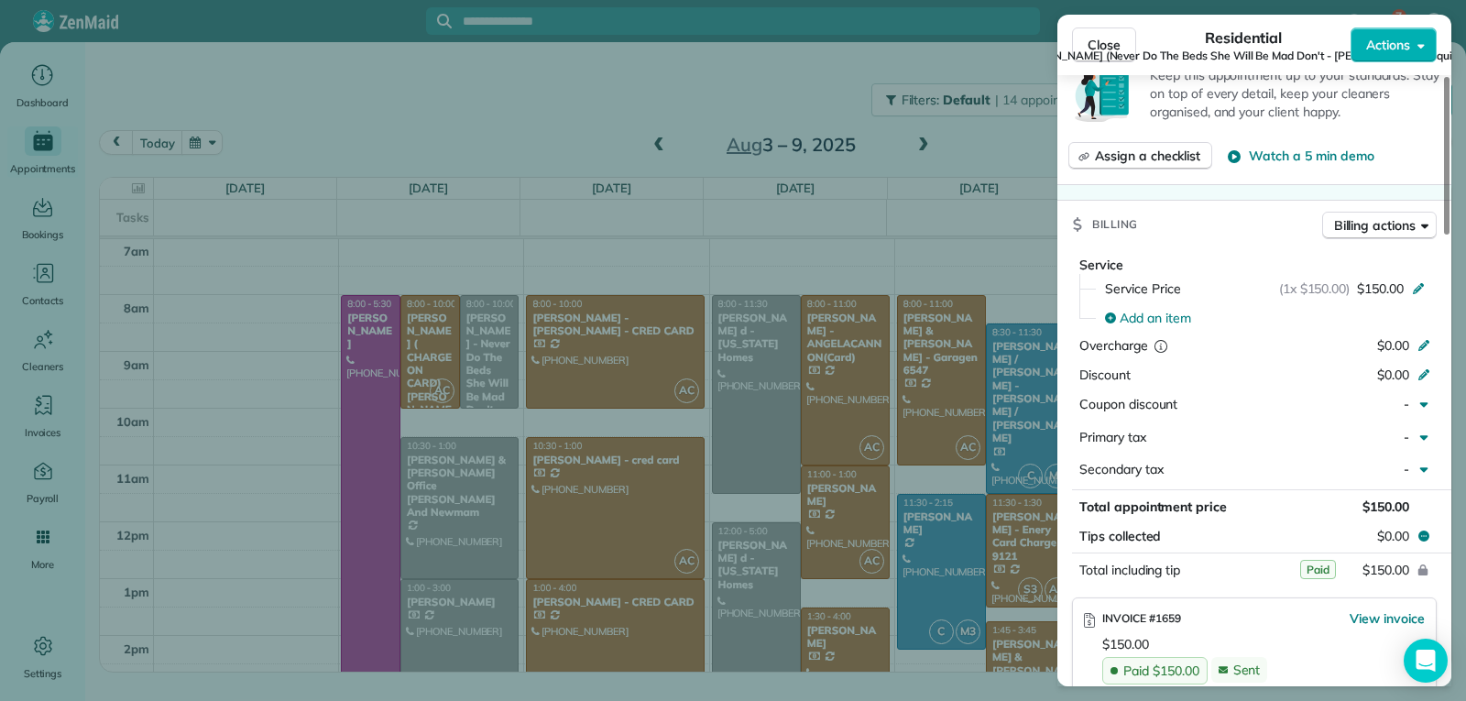
scroll to position [736, 0]
click at [1086, 45] on button "Close" at bounding box center [1104, 44] width 64 height 35
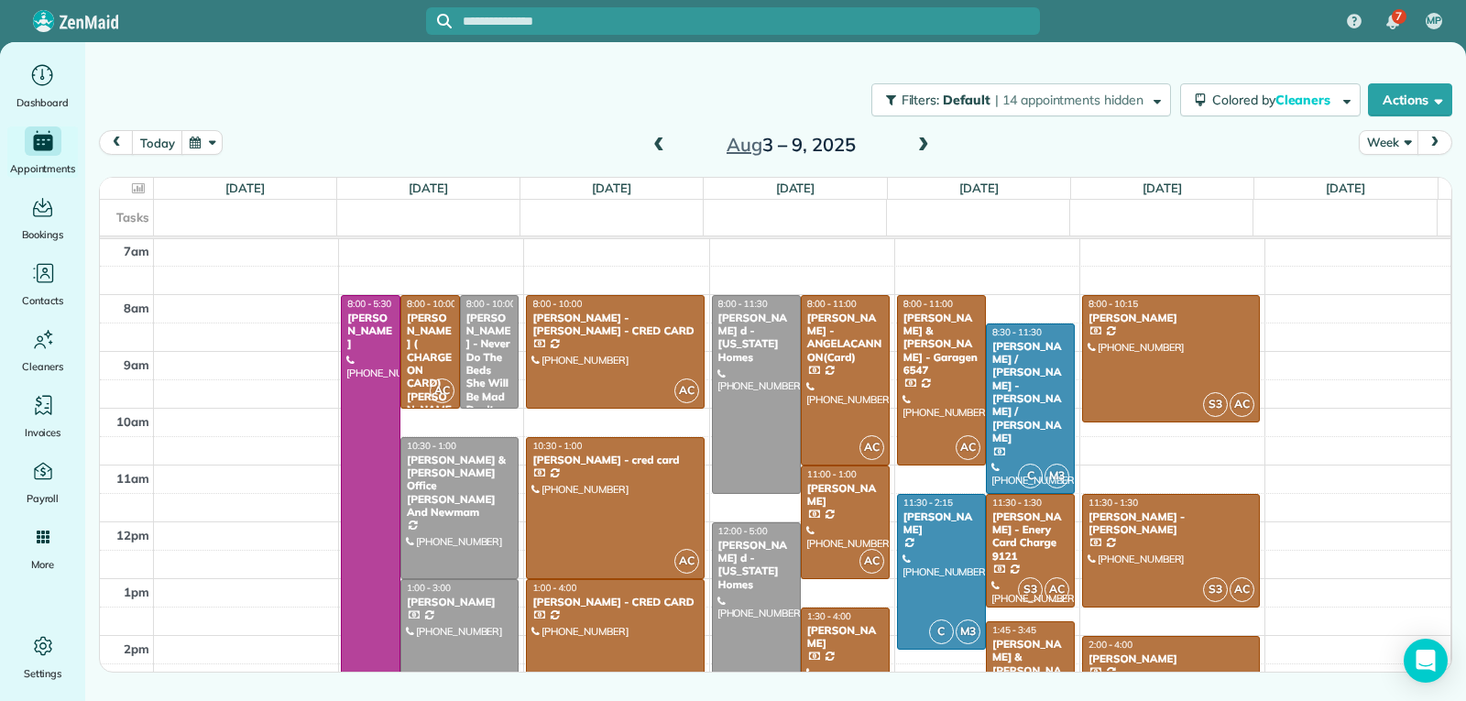
click at [446, 625] on div at bounding box center [459, 636] width 116 height 112
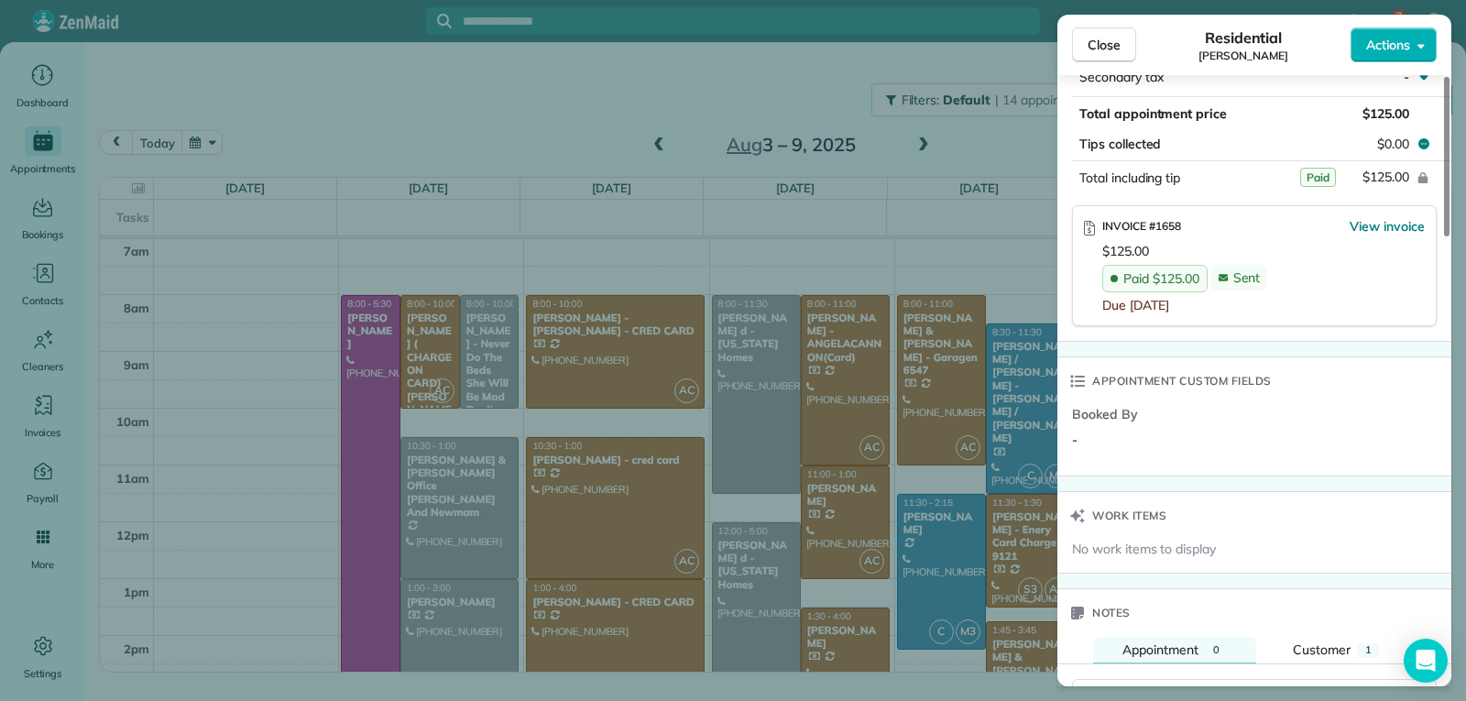
scroll to position [1096, 0]
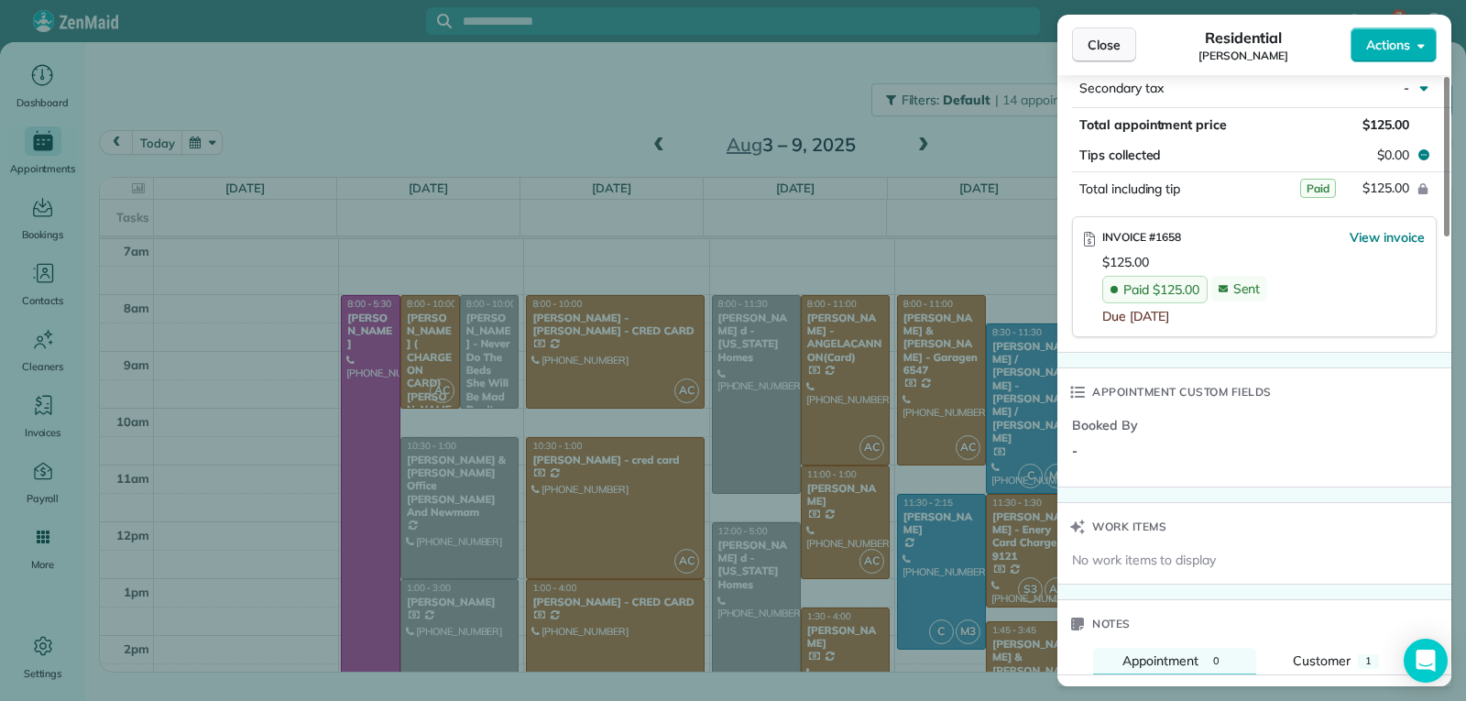
click at [1101, 45] on span "Close" at bounding box center [1104, 45] width 33 height 18
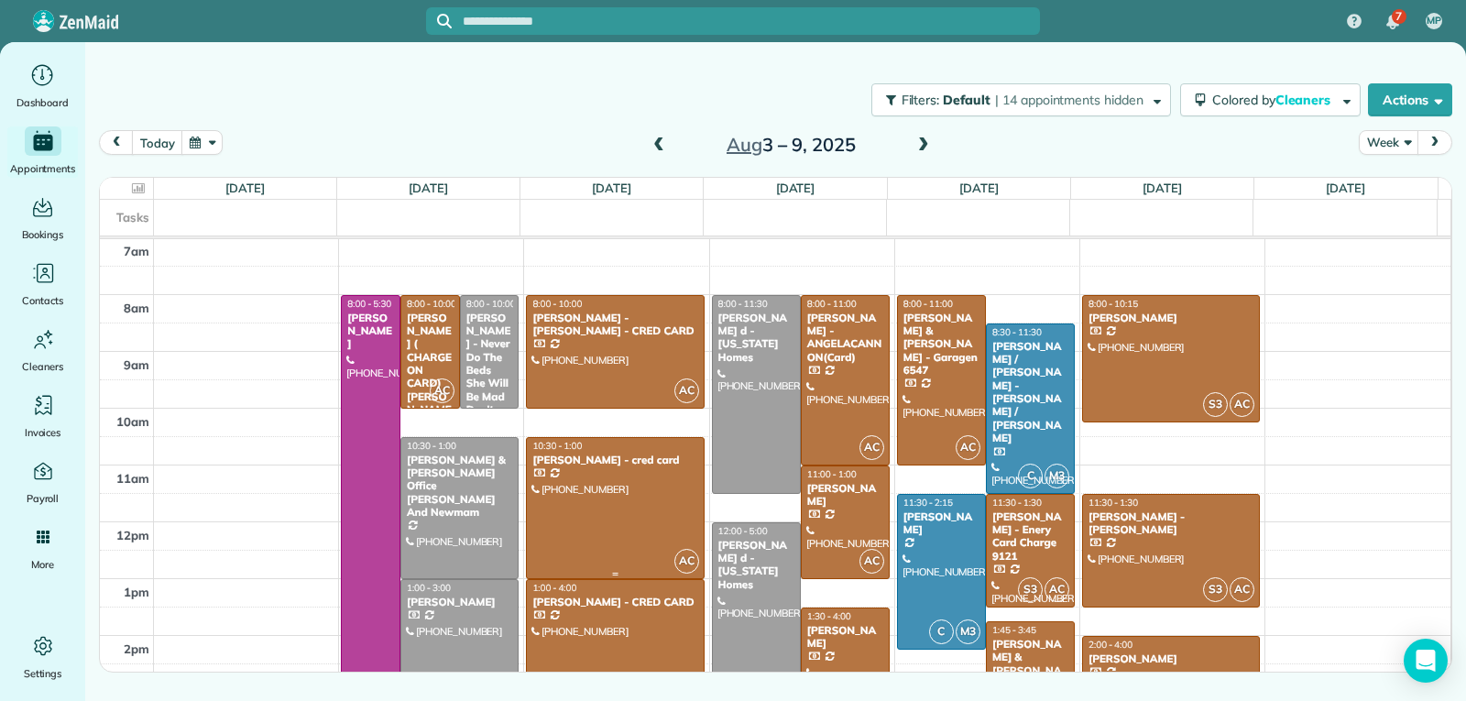
click at [624, 508] on div at bounding box center [615, 508] width 176 height 140
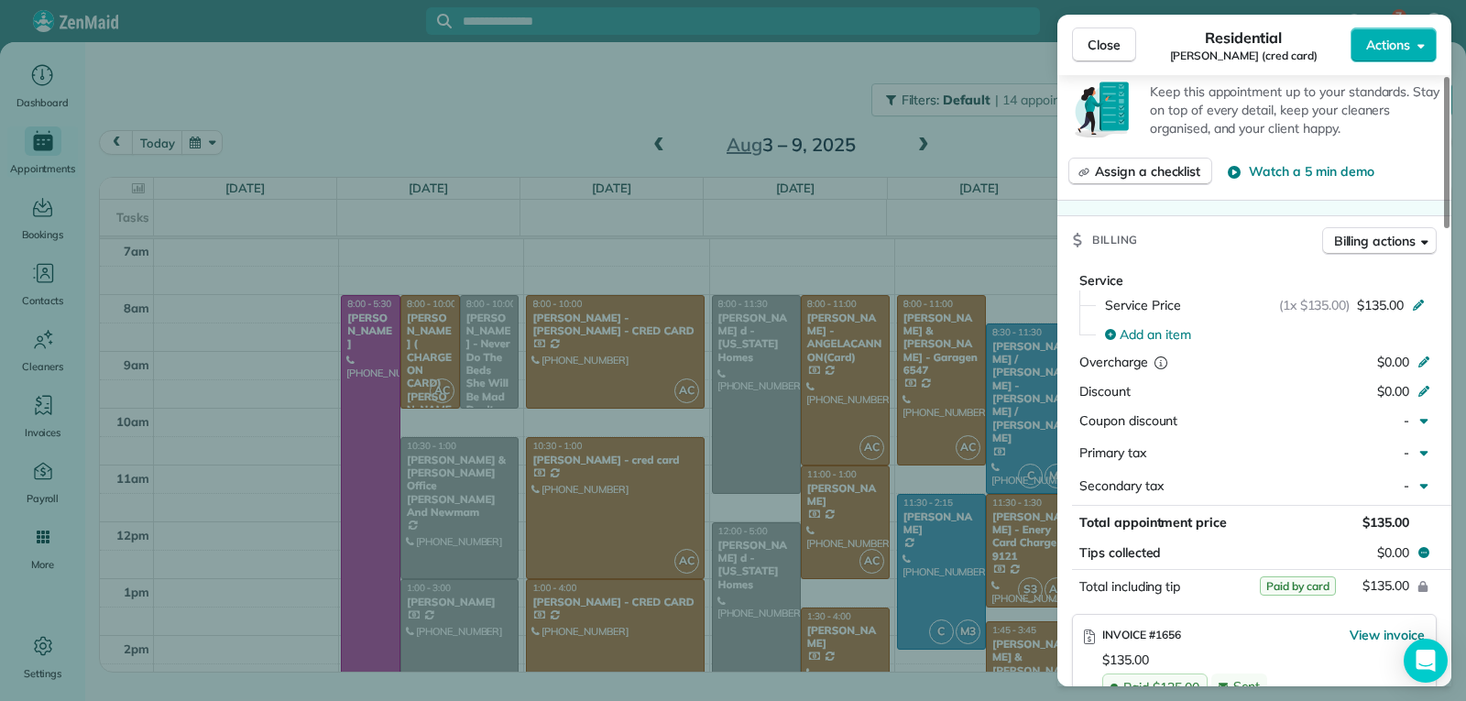
scroll to position [1466, 0]
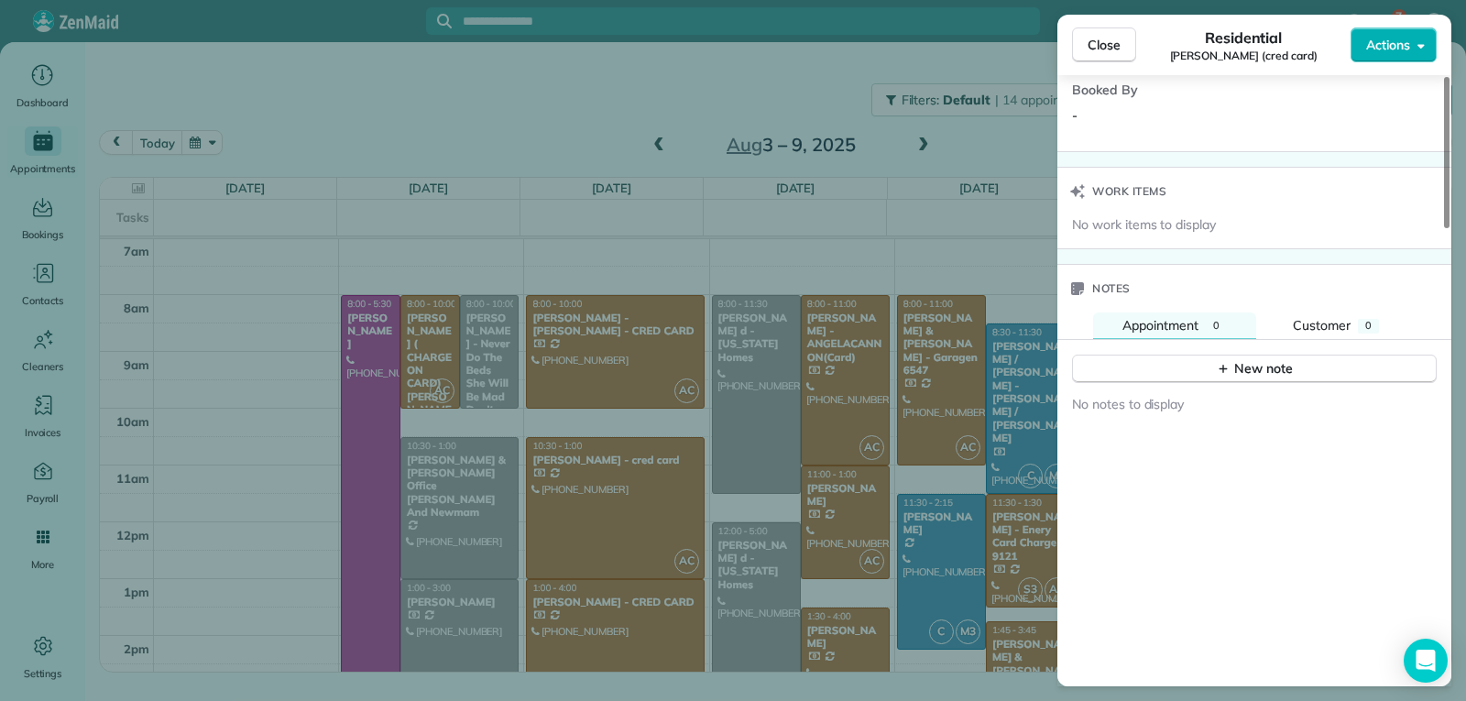
click at [1094, 52] on span "Close" at bounding box center [1104, 45] width 33 height 18
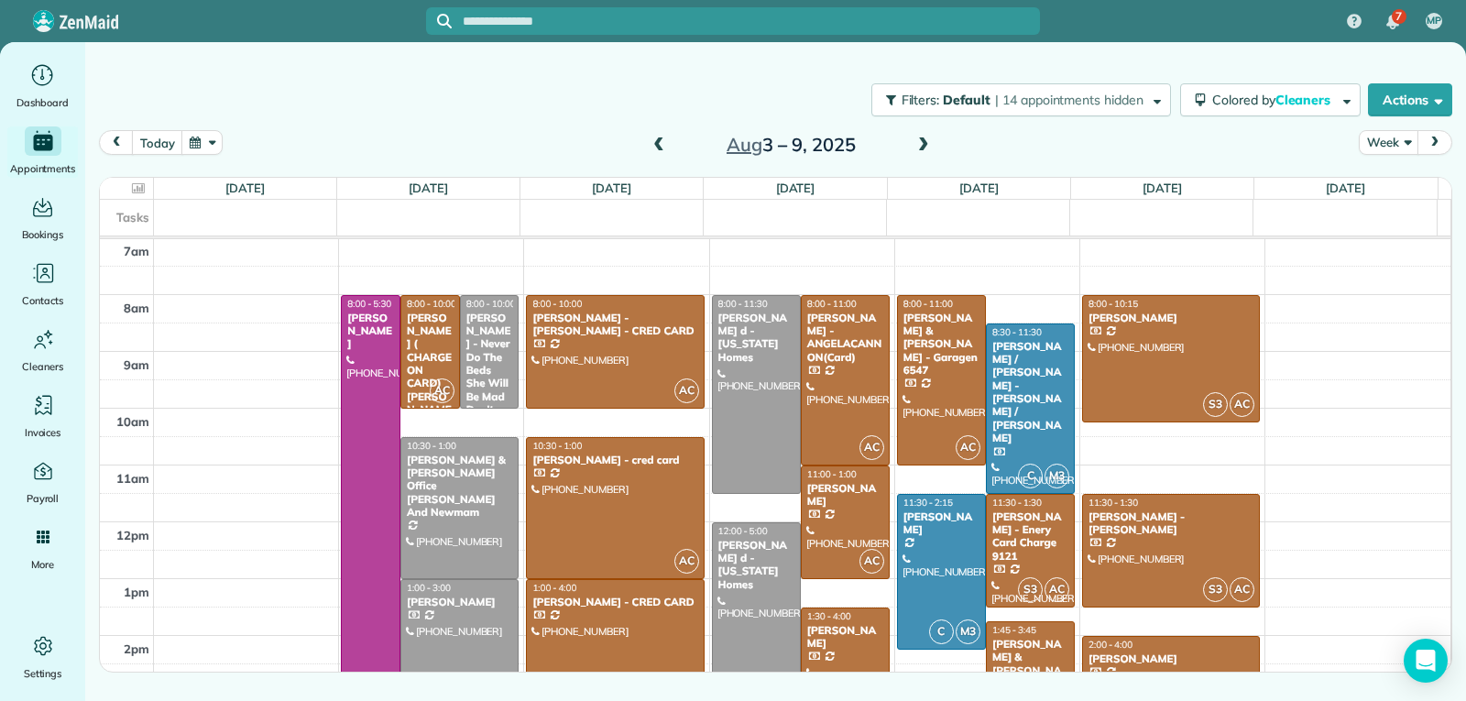
click at [616, 601] on div "[PERSON_NAME] - CRED CARD" at bounding box center [614, 602] width 167 height 13
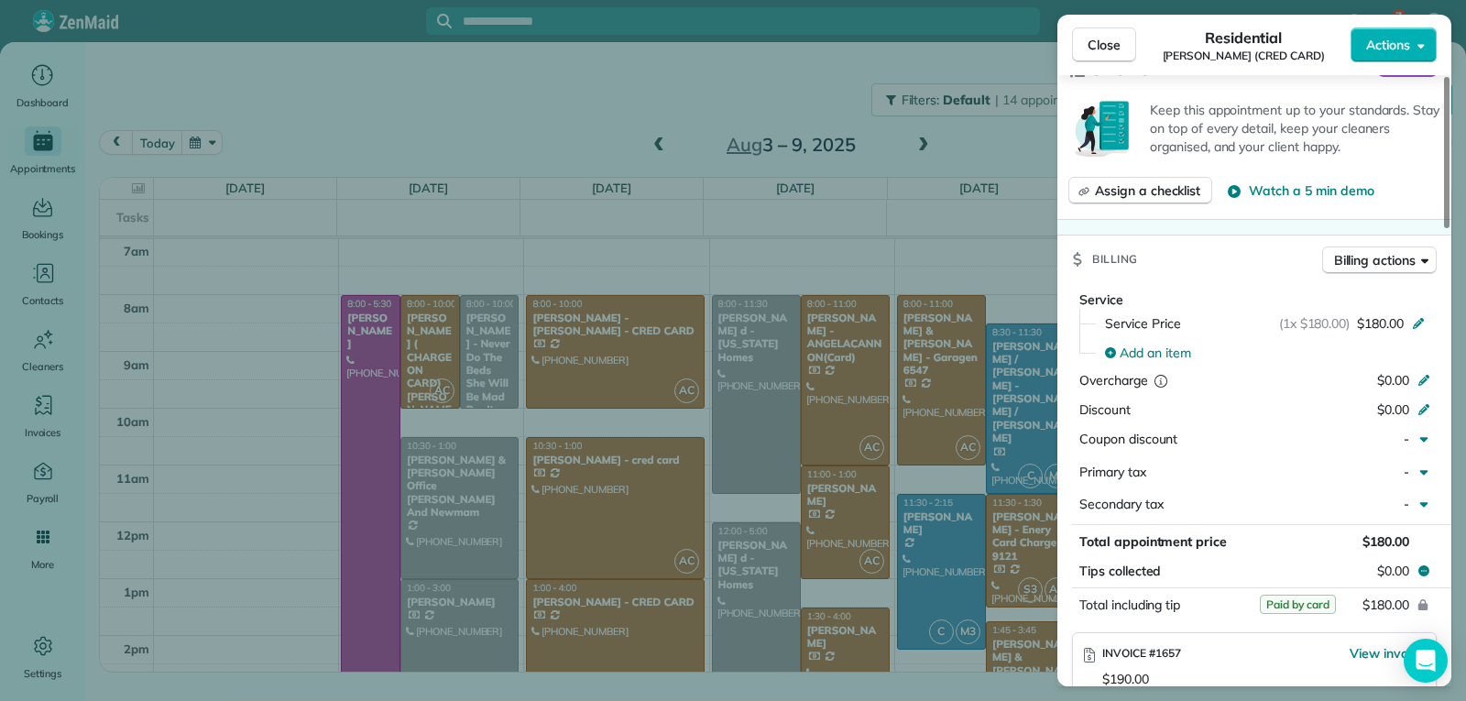
scroll to position [919, 0]
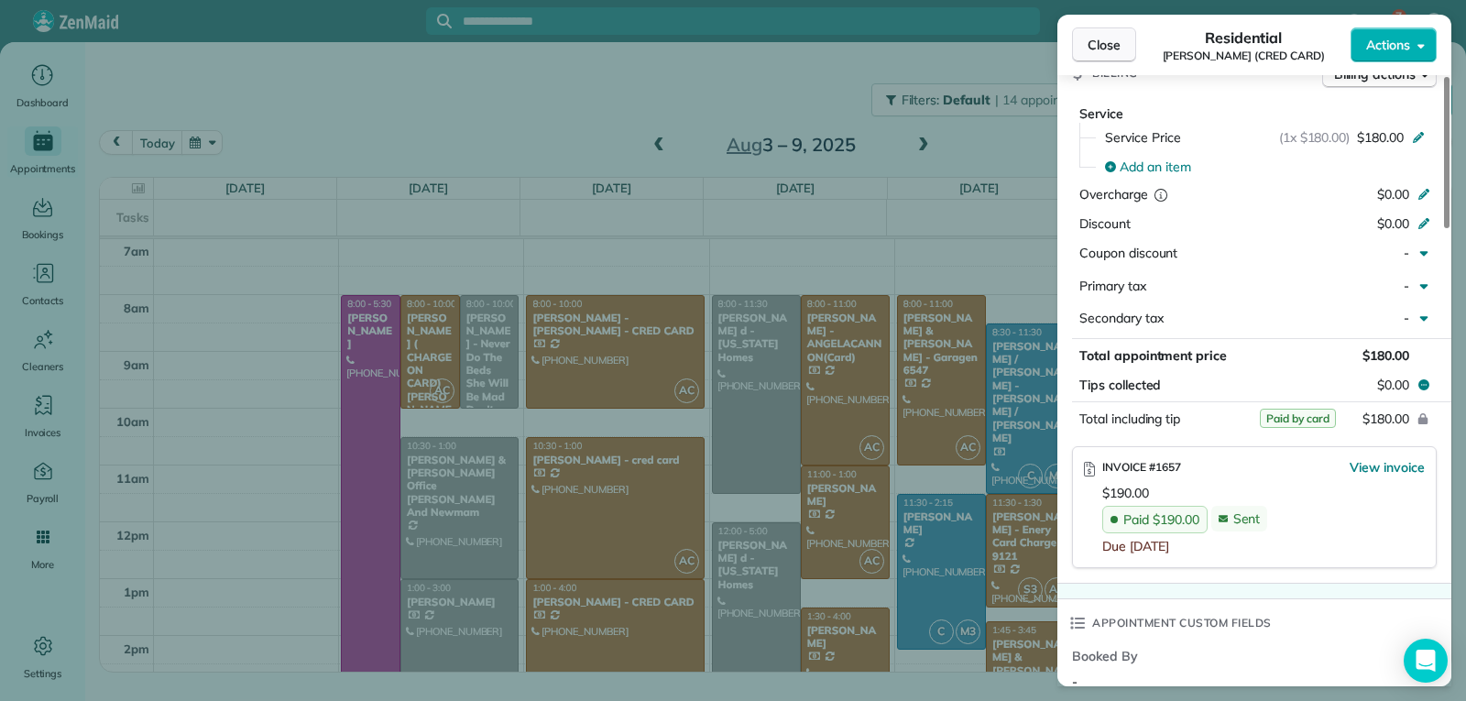
click at [1095, 47] on span "Close" at bounding box center [1104, 45] width 33 height 18
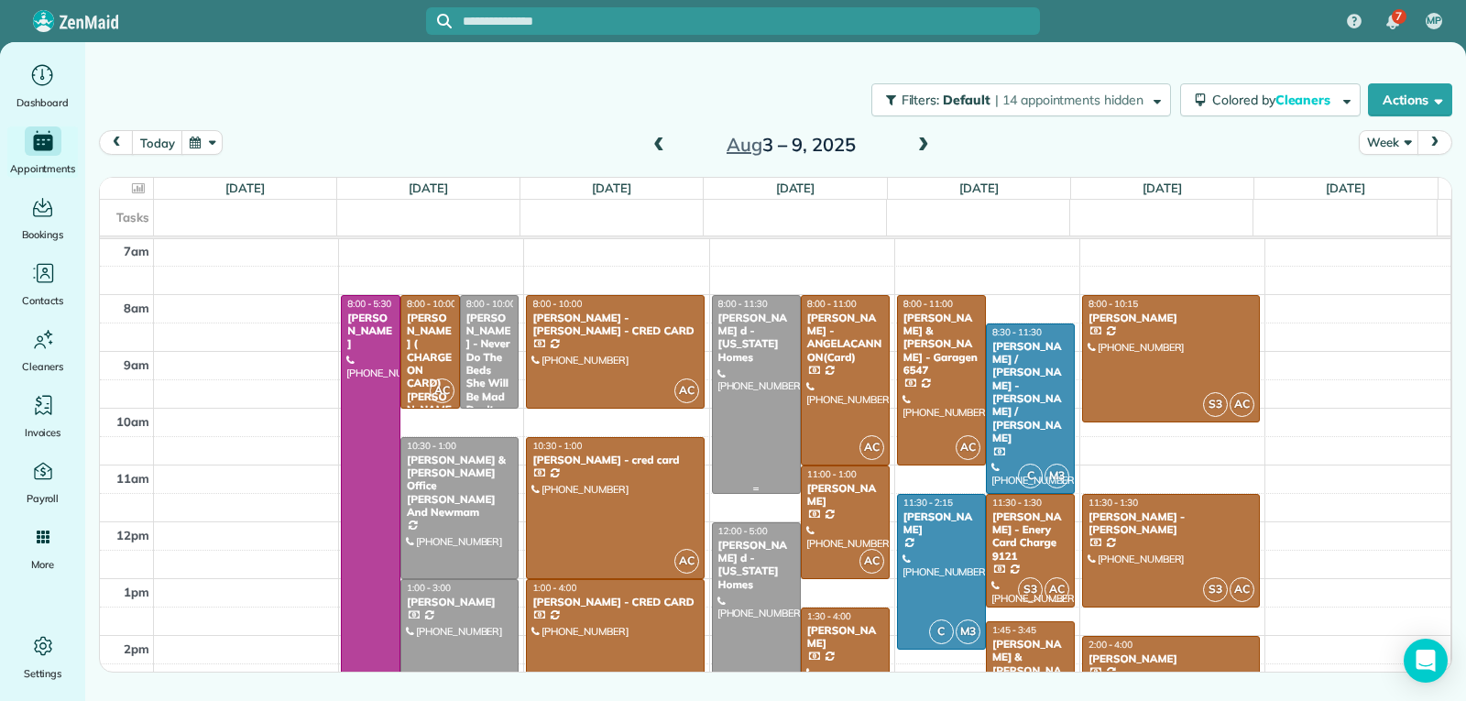
click at [745, 381] on div at bounding box center [756, 394] width 87 height 197
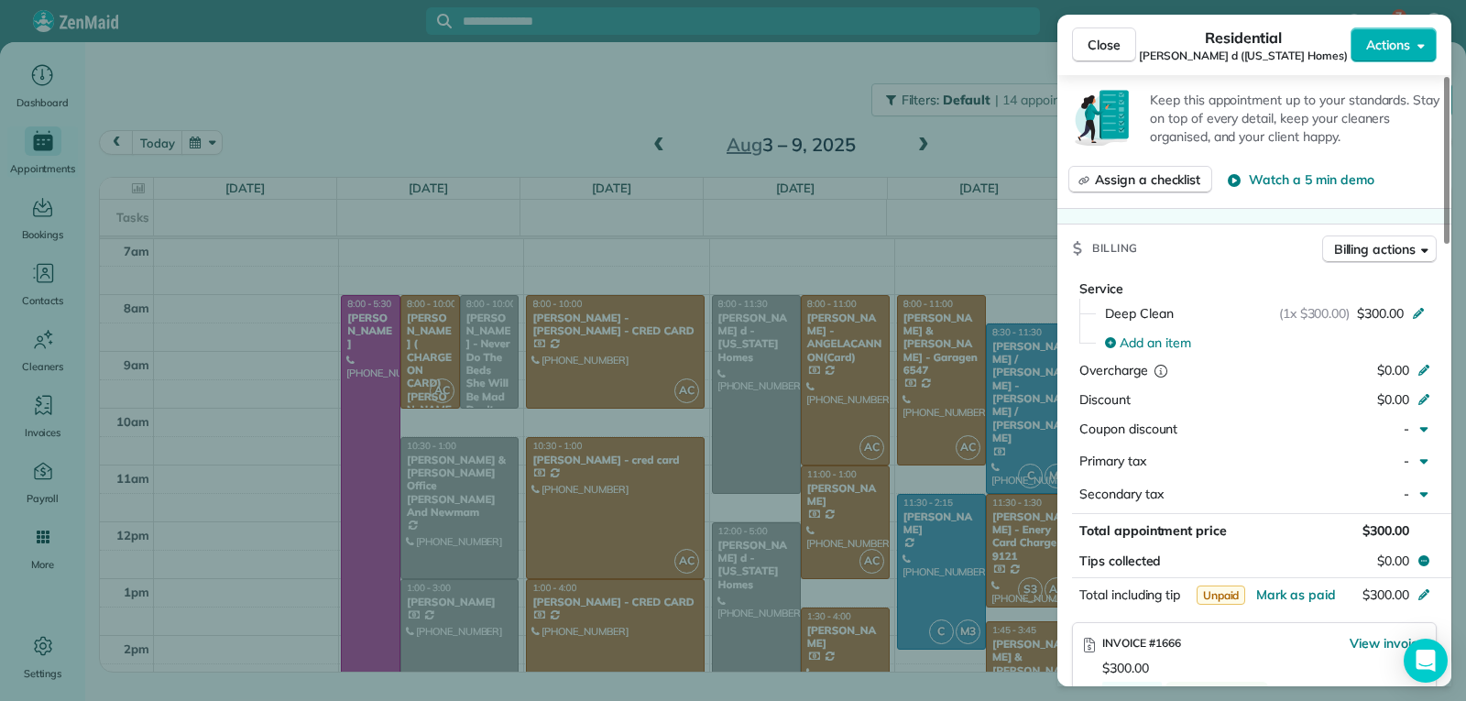
scroll to position [644, 0]
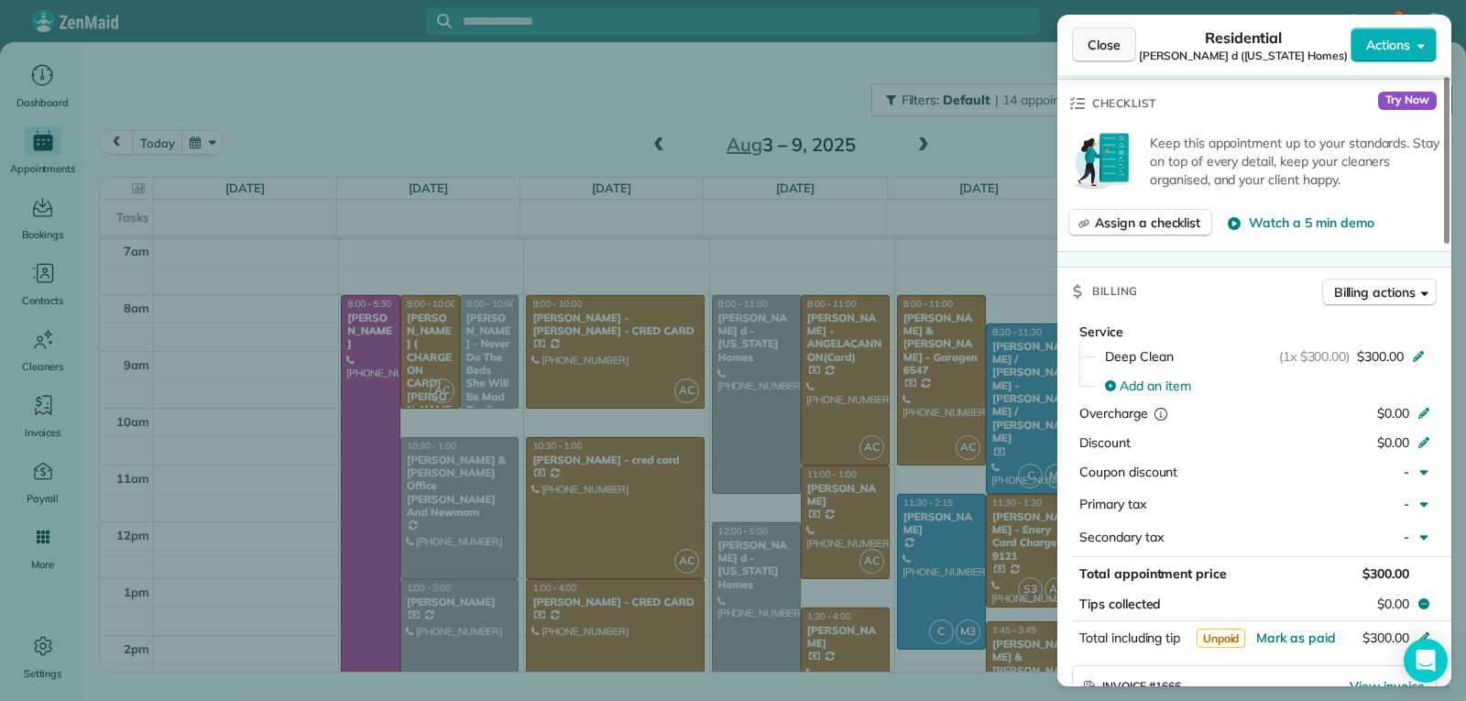
click at [1112, 52] on span "Close" at bounding box center [1104, 45] width 33 height 18
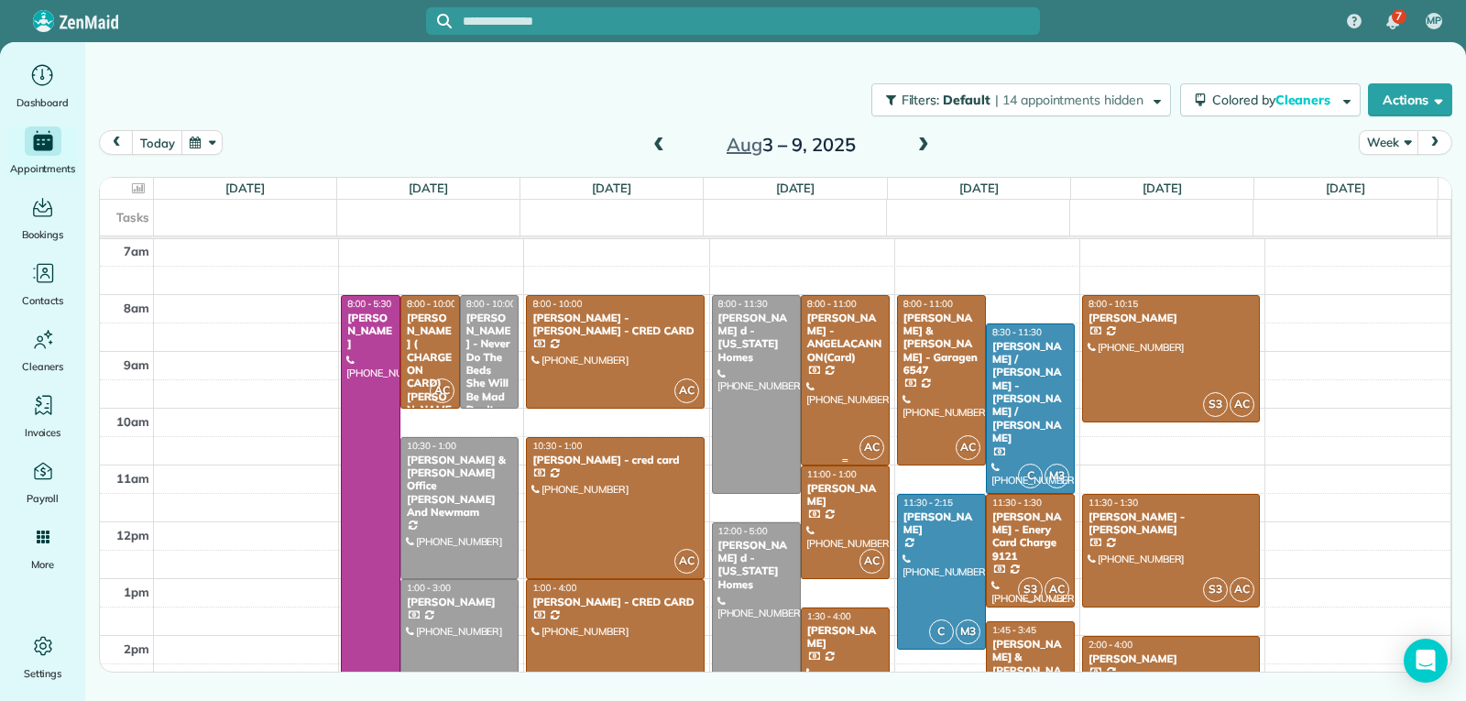
click at [828, 391] on div at bounding box center [845, 380] width 87 height 169
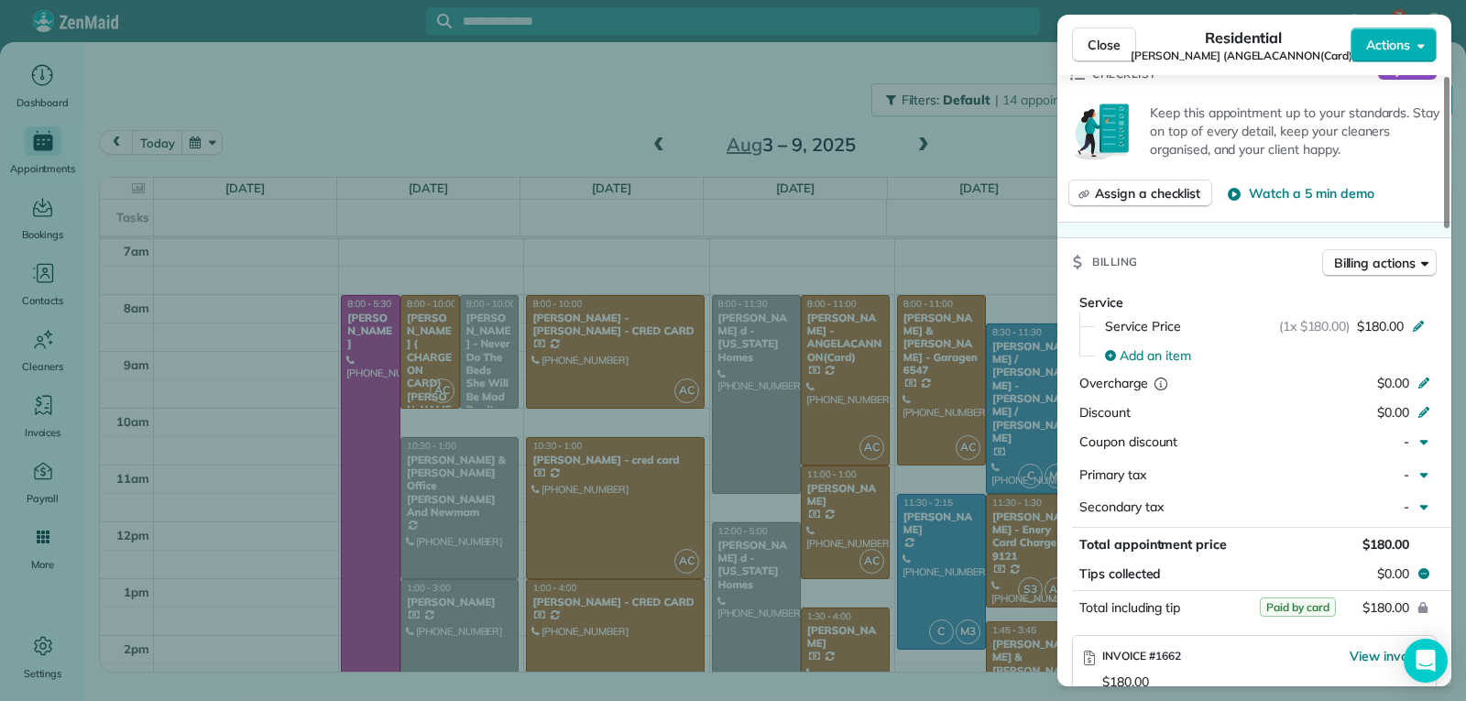
scroll to position [733, 0]
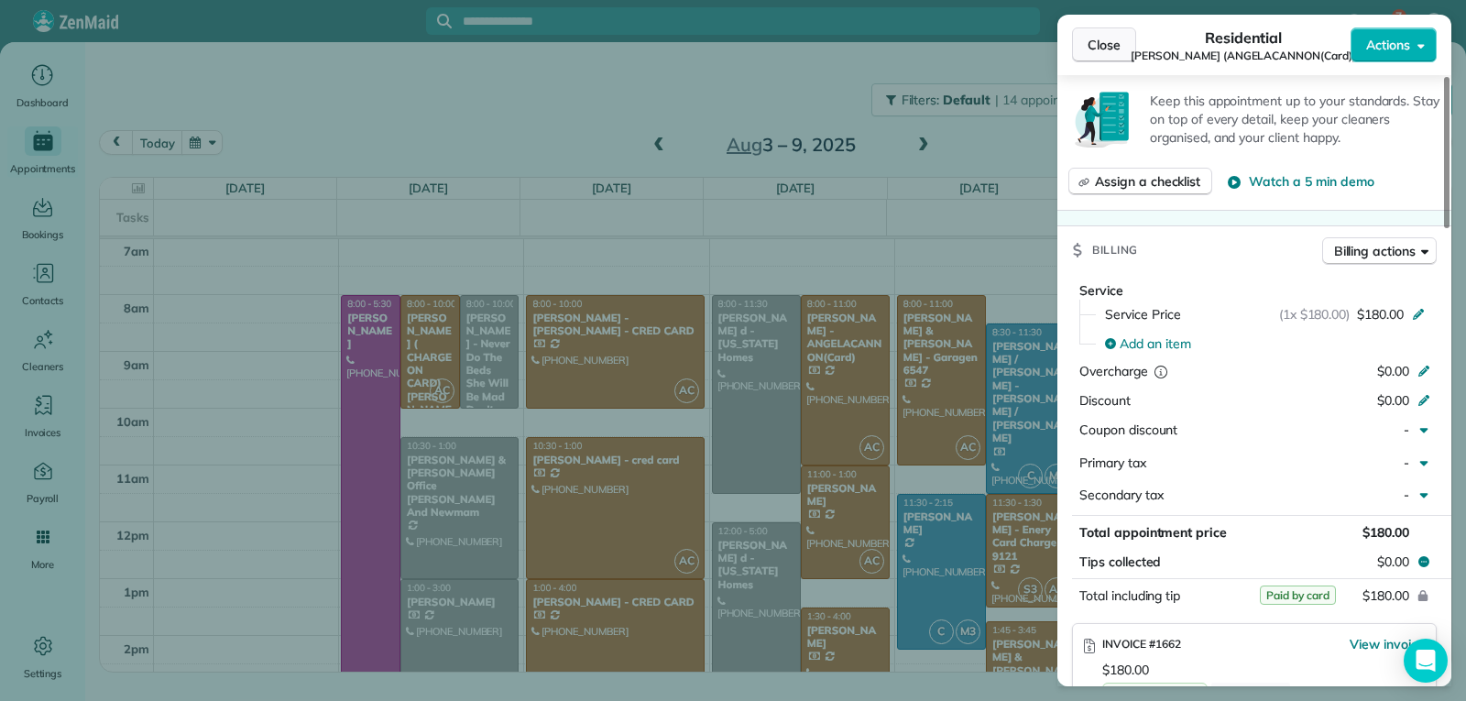
click at [1109, 46] on span "Close" at bounding box center [1104, 45] width 33 height 18
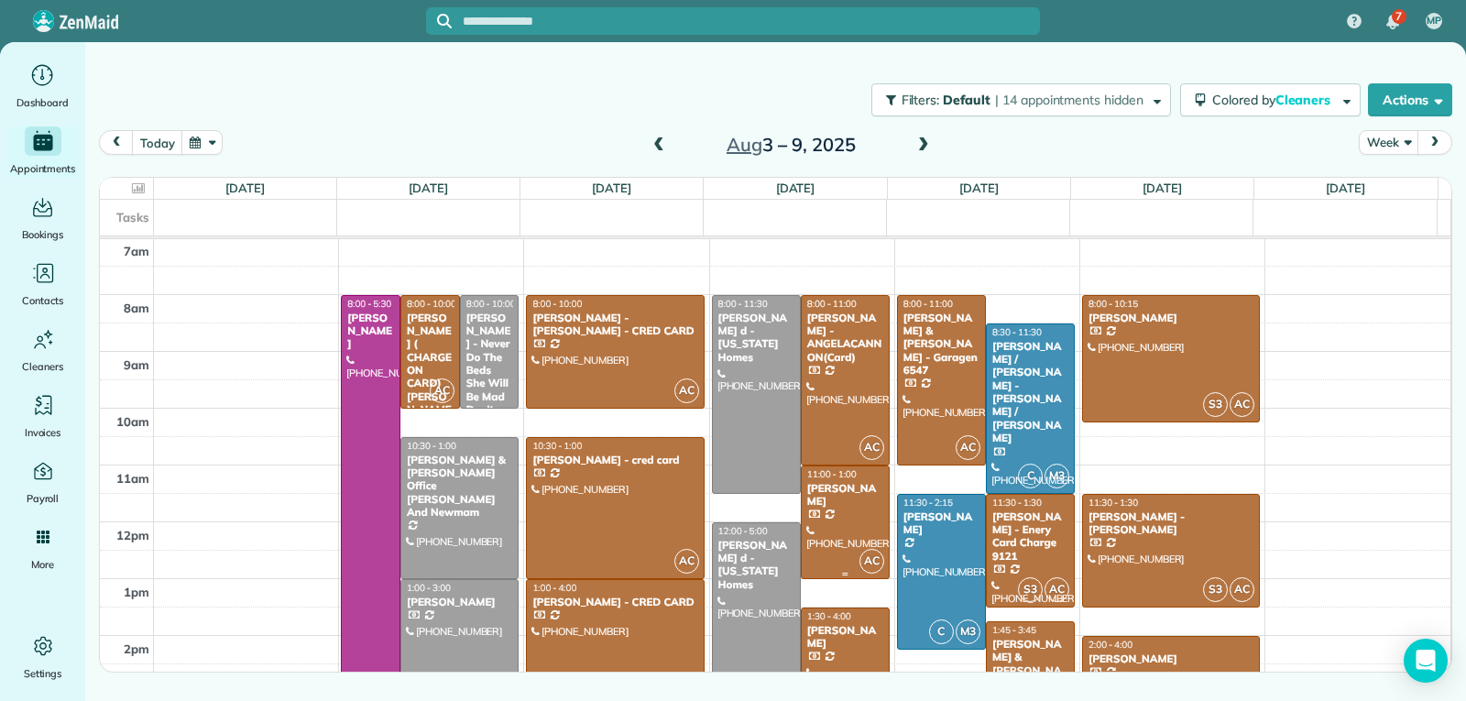
click at [847, 509] on div at bounding box center [845, 522] width 87 height 112
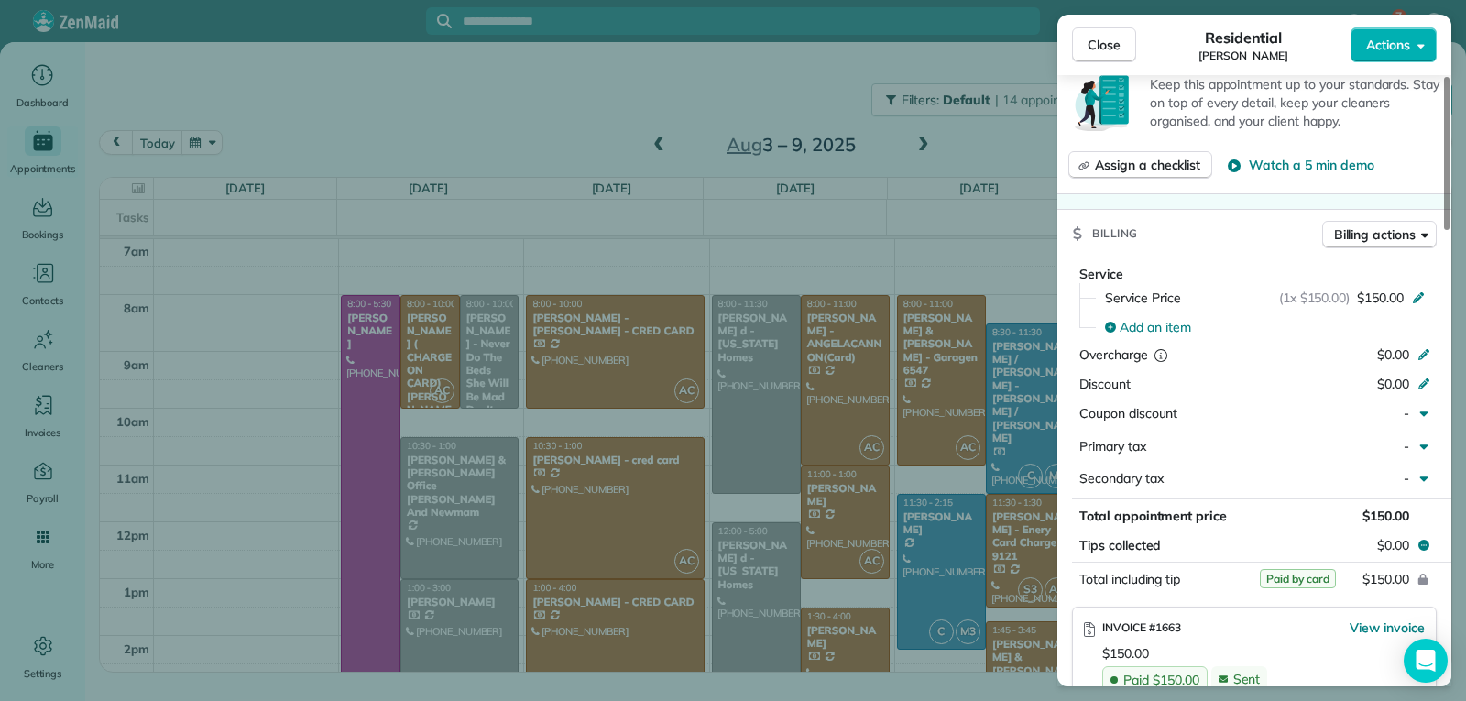
scroll to position [734, 0]
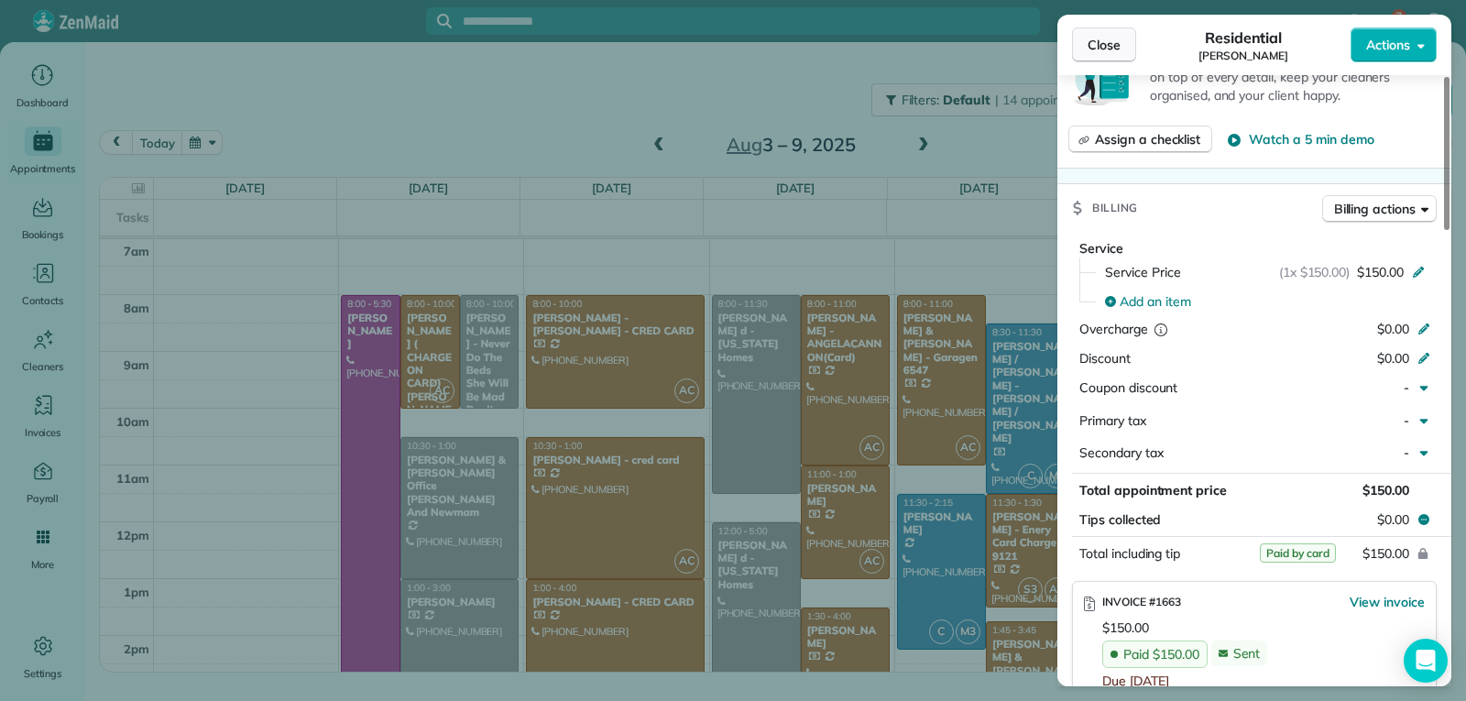
click at [1099, 50] on span "Close" at bounding box center [1104, 45] width 33 height 18
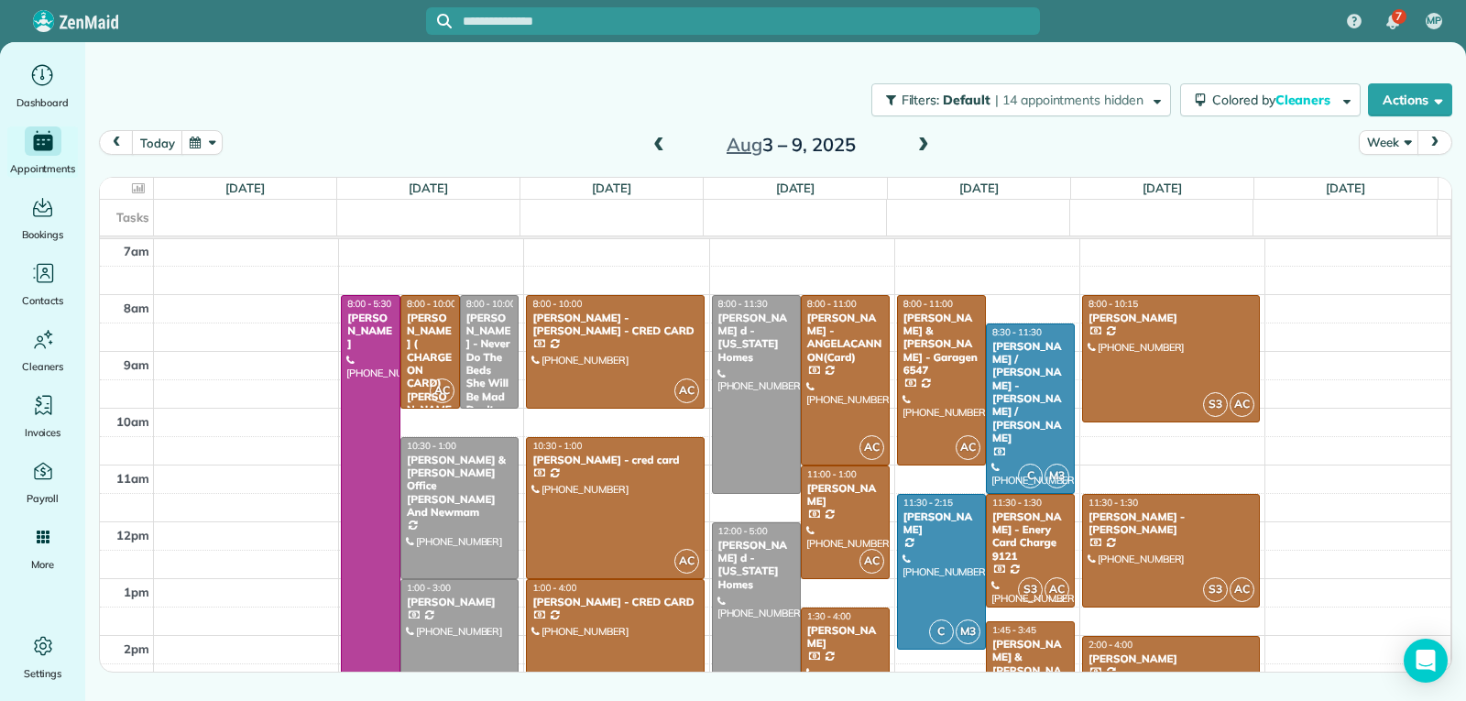
click at [842, 637] on div "[PERSON_NAME]" at bounding box center [845, 637] width 78 height 27
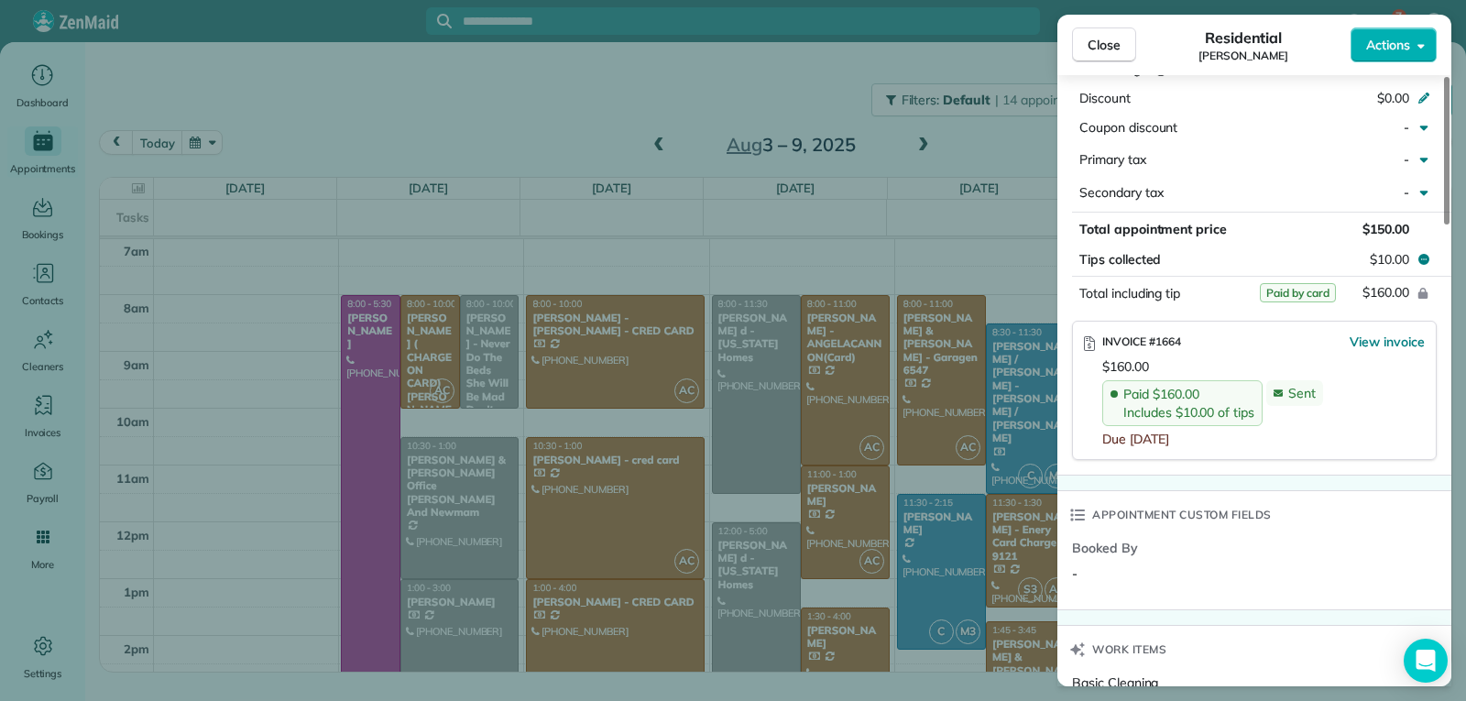
scroll to position [1008, 0]
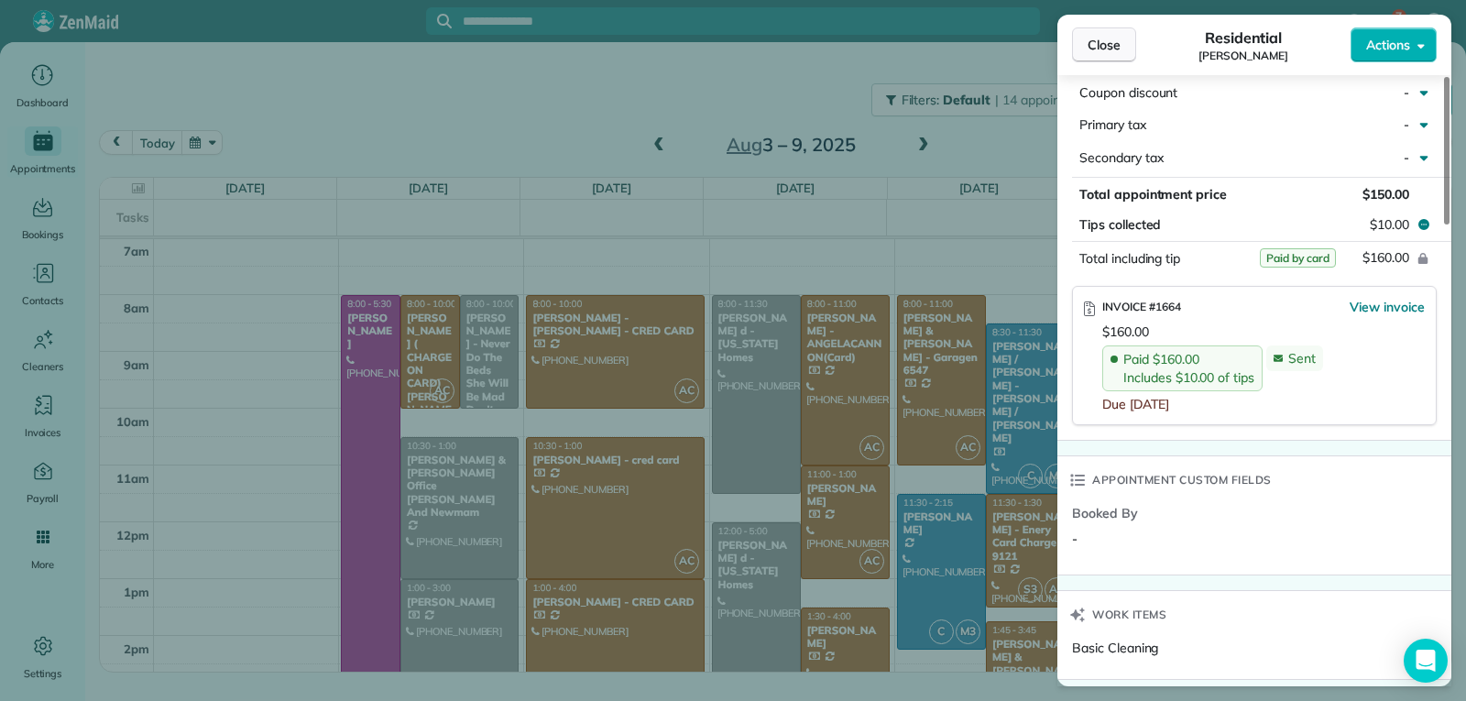
click at [1119, 51] on span "Close" at bounding box center [1104, 45] width 33 height 18
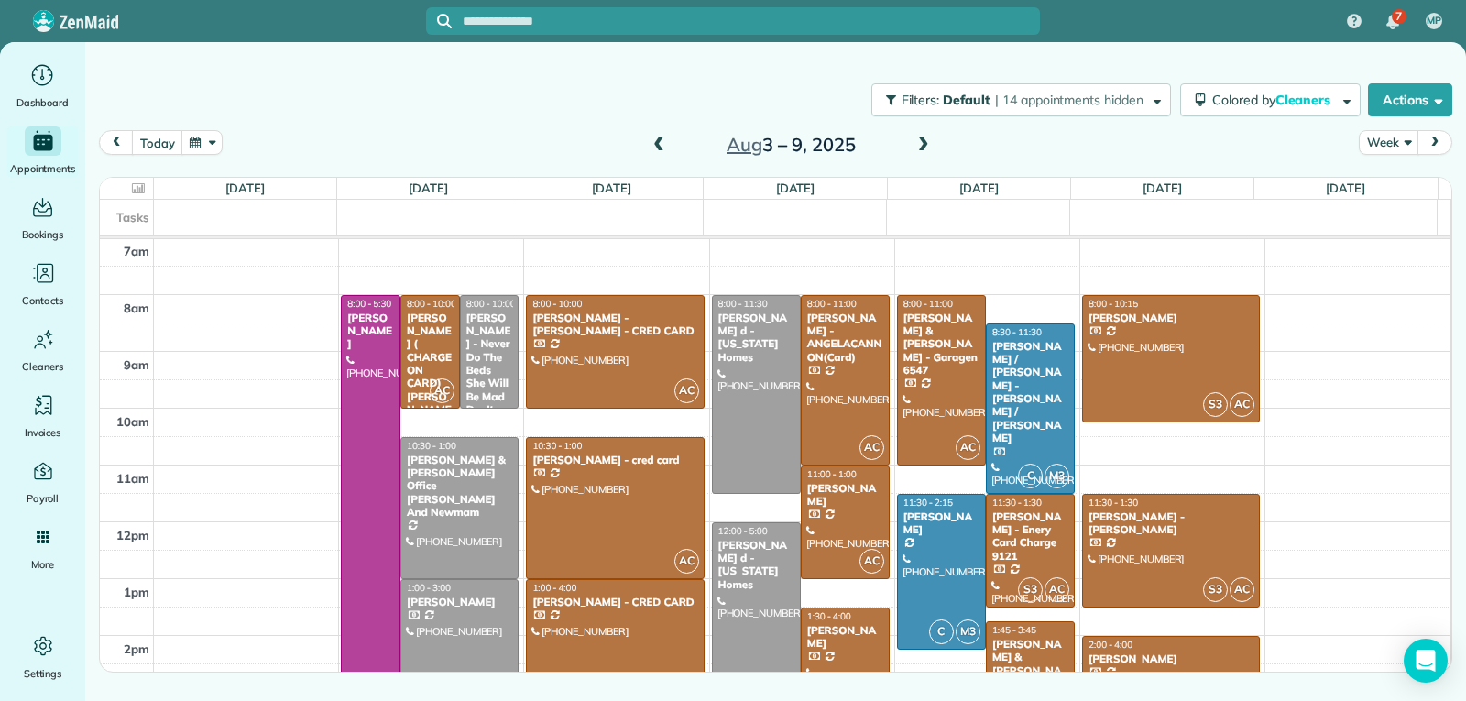
click at [725, 596] on div at bounding box center [756, 664] width 87 height 282
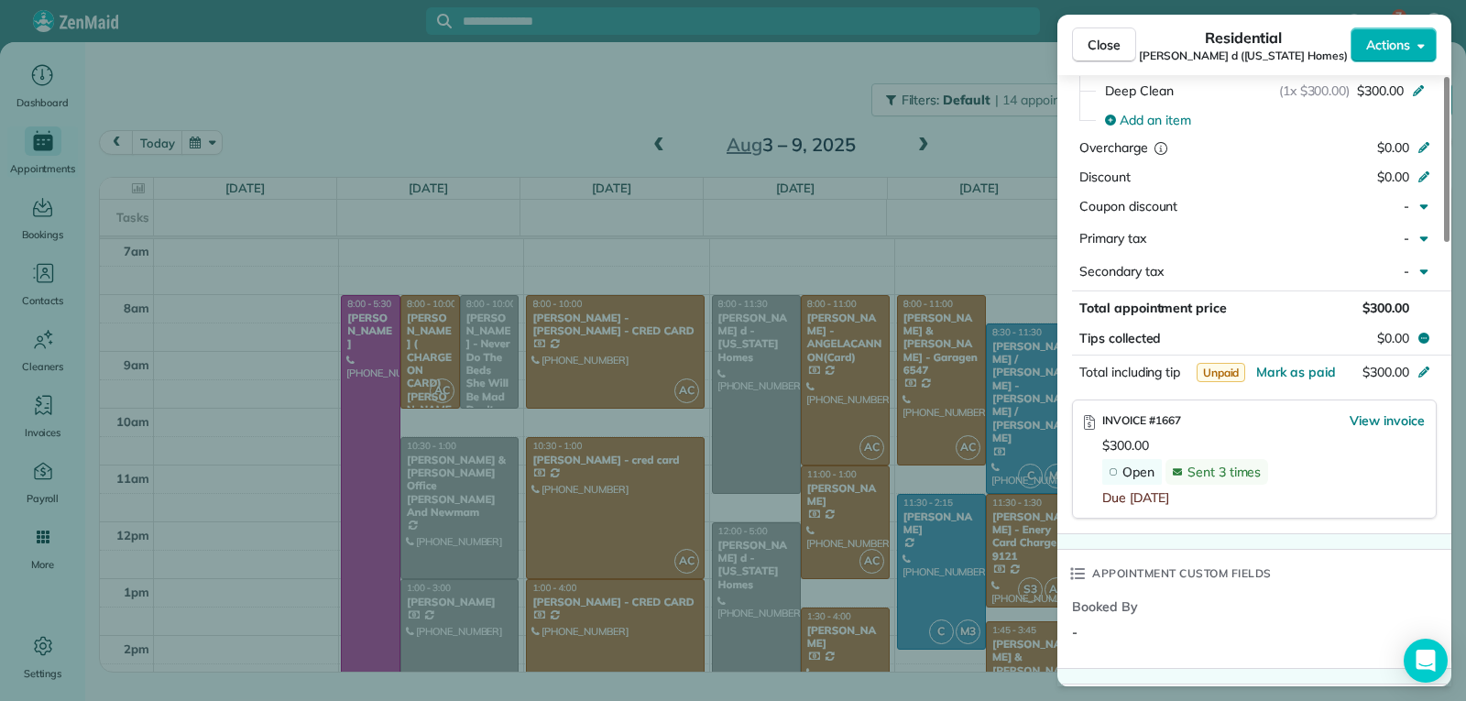
scroll to position [919, 0]
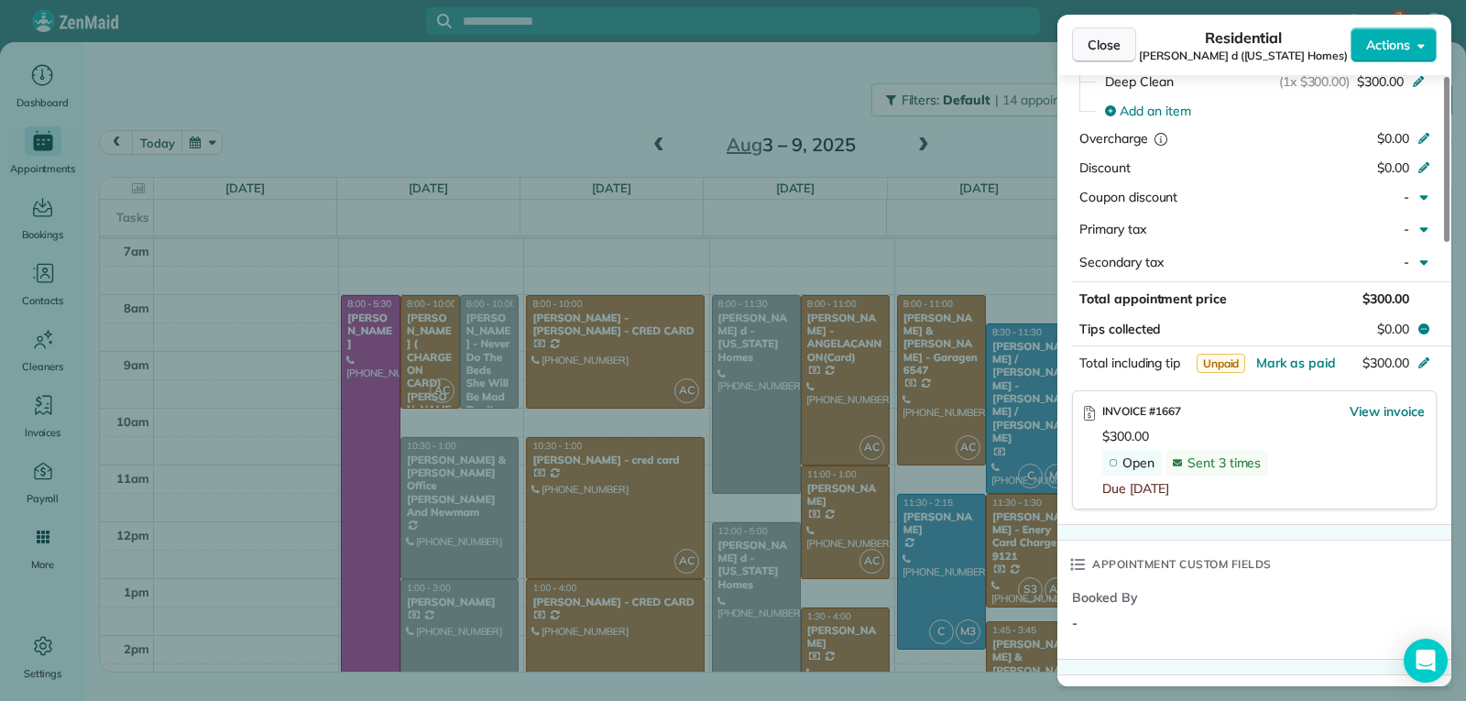
click at [1119, 47] on span "Close" at bounding box center [1104, 45] width 33 height 18
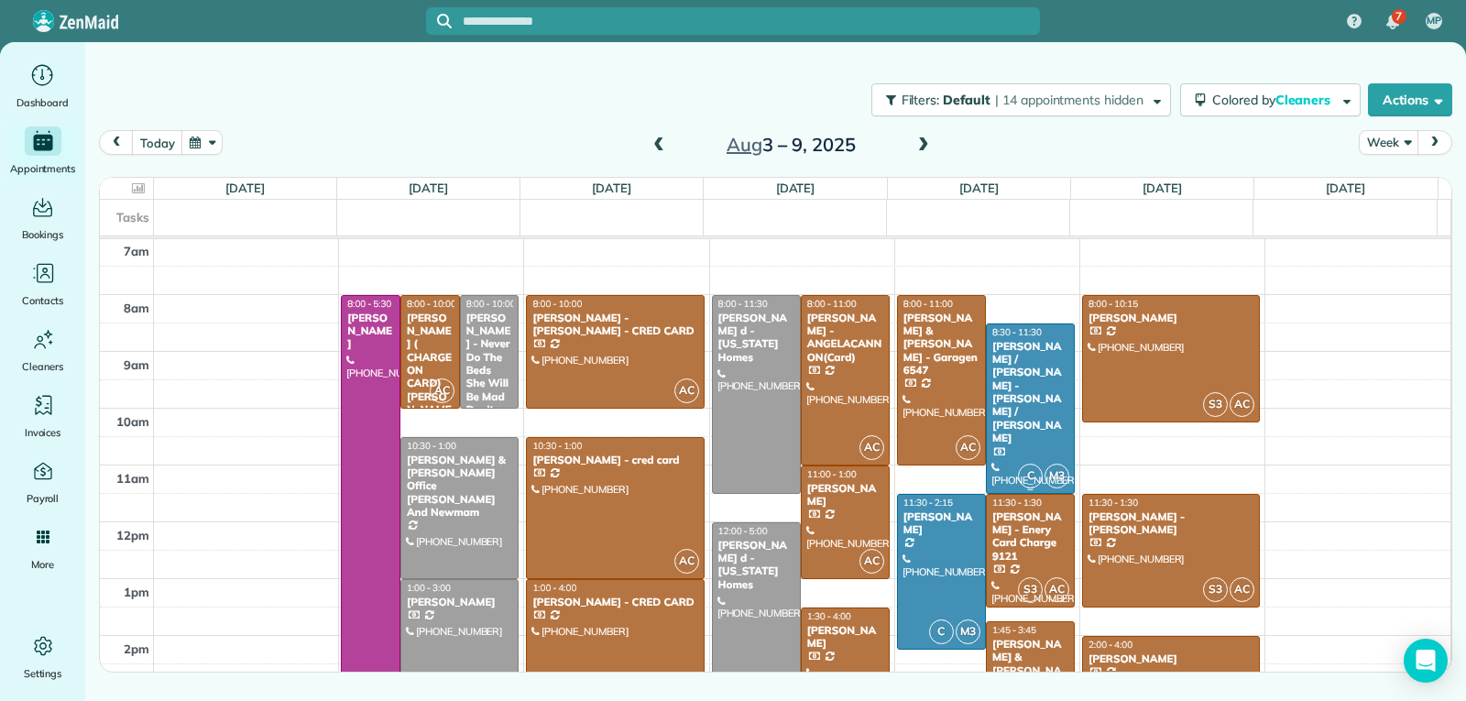
click at [1017, 400] on div at bounding box center [1030, 408] width 87 height 169
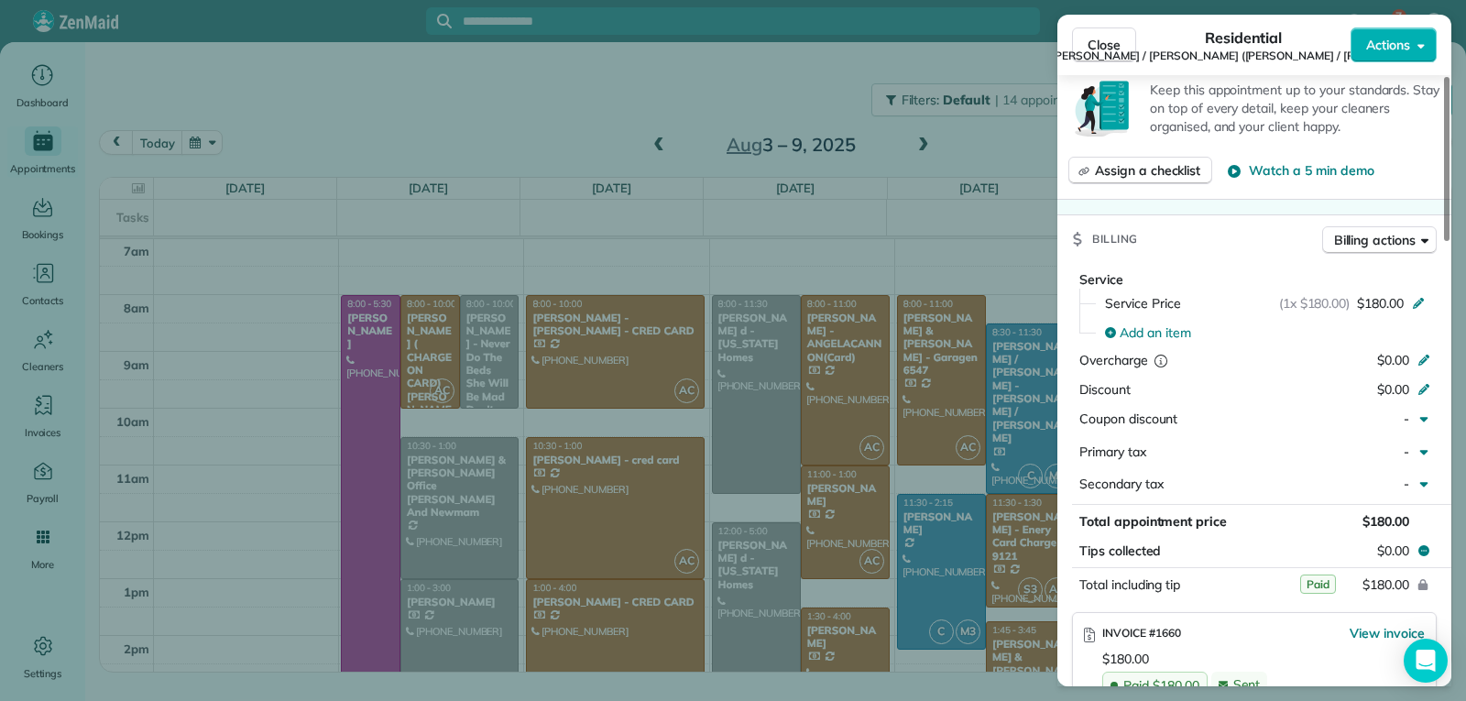
scroll to position [825, 0]
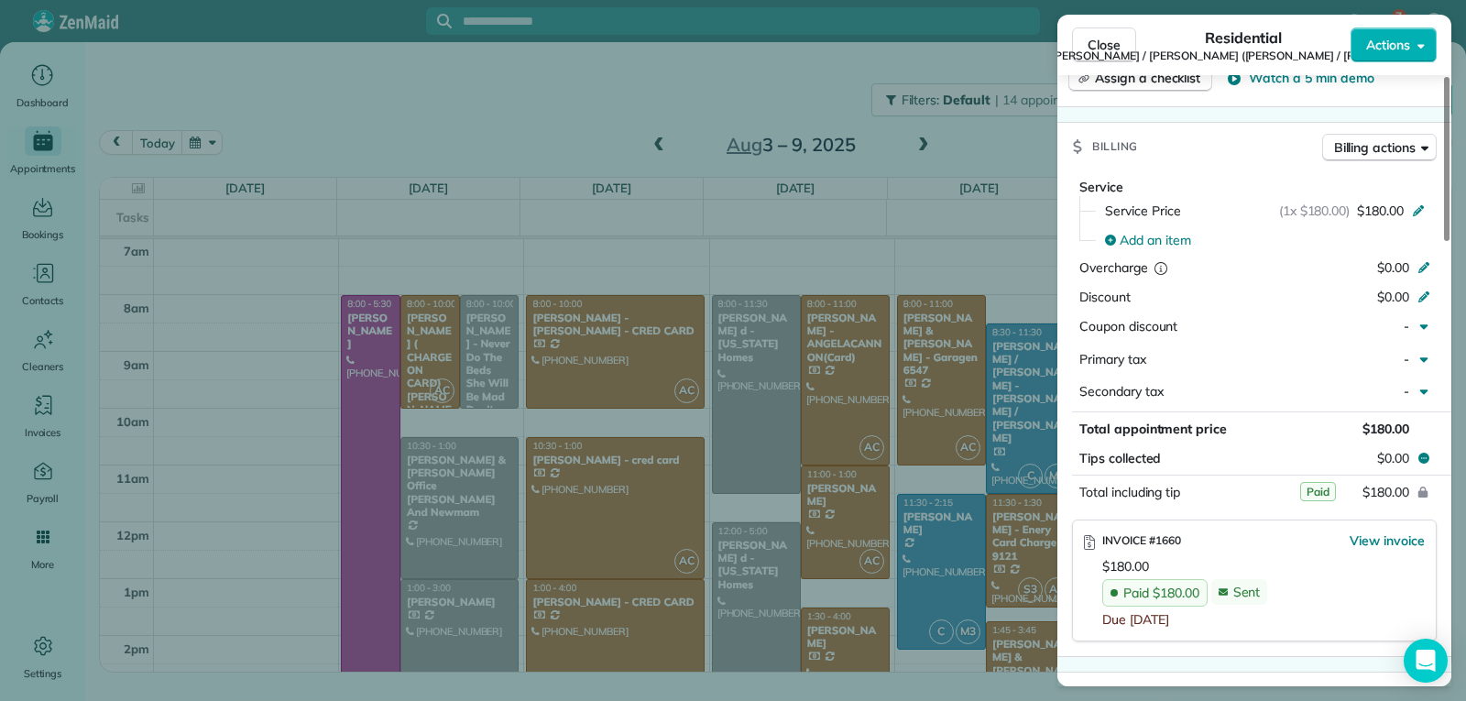
drag, startPoint x: 1101, startPoint y: 44, endPoint x: 1103, endPoint y: 90, distance: 45.8
click at [1102, 48] on span "Close" at bounding box center [1104, 45] width 33 height 18
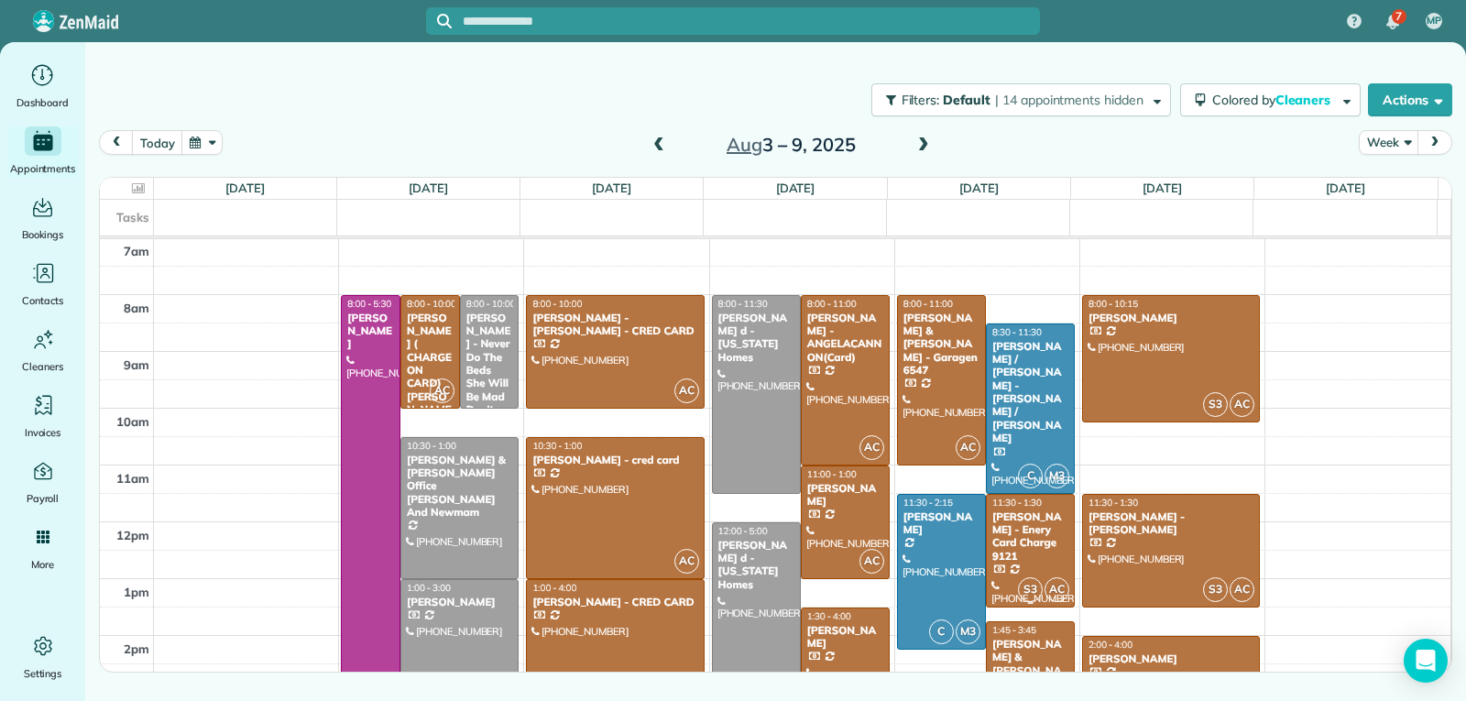
click at [1008, 538] on div "[PERSON_NAME] - Enery Card Charge 9121" at bounding box center [1030, 536] width 78 height 53
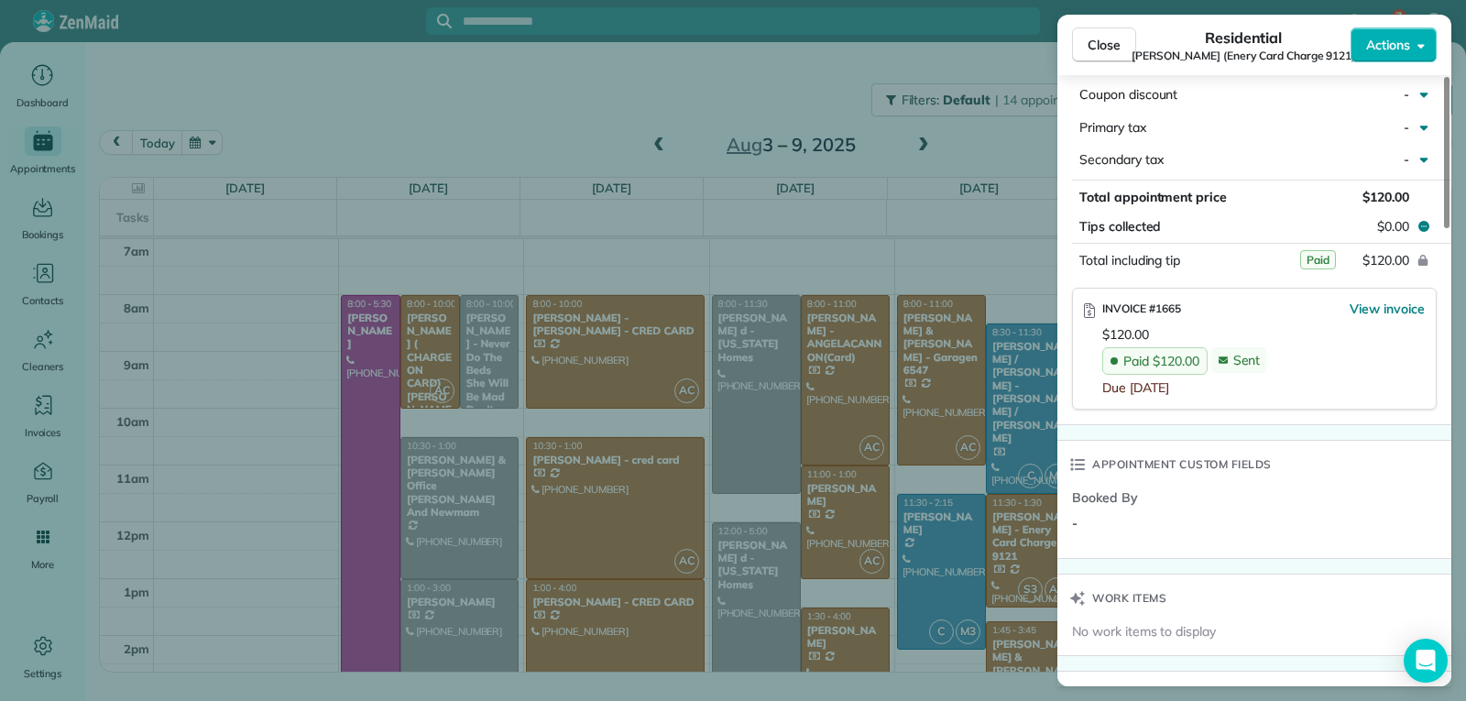
scroll to position [1099, 0]
drag, startPoint x: 1118, startPoint y: 50, endPoint x: 1118, endPoint y: 73, distance: 22.9
click at [1118, 50] on span "Close" at bounding box center [1104, 45] width 33 height 18
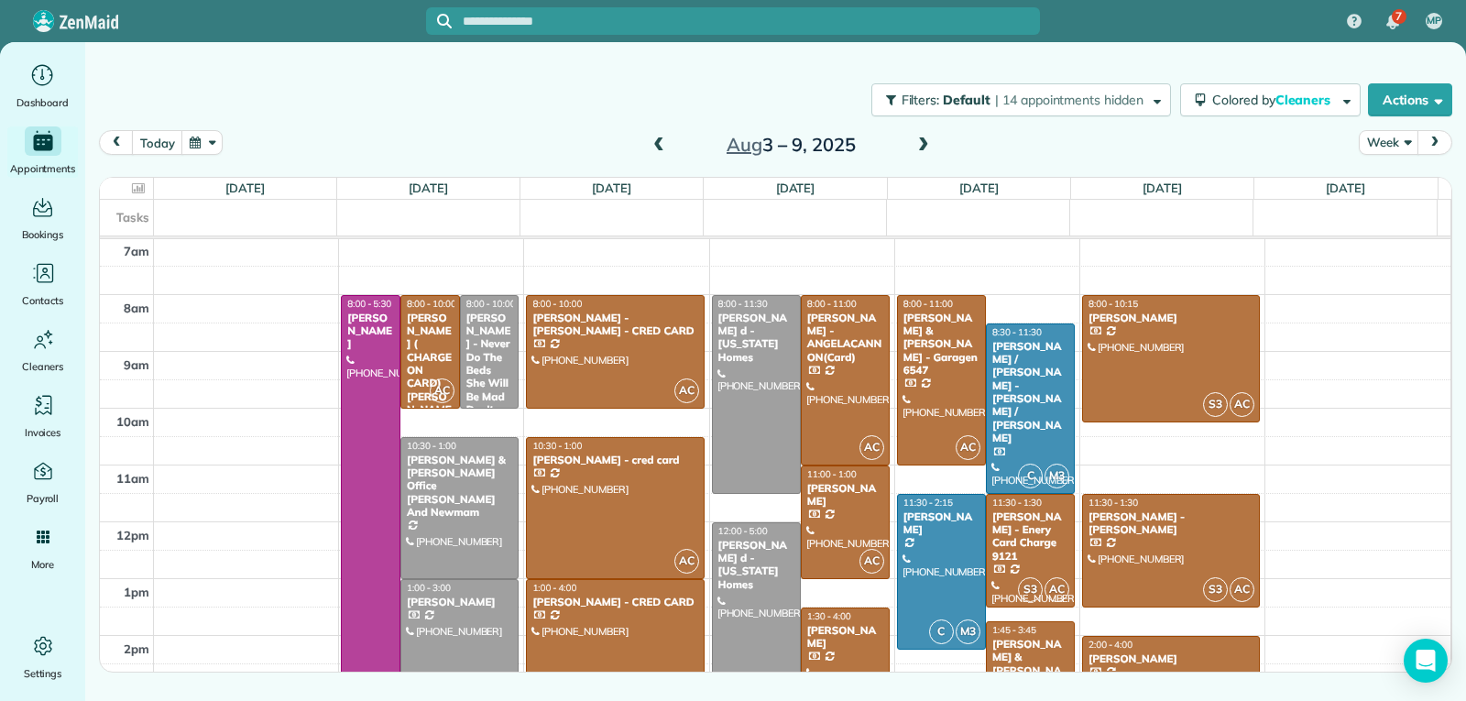
click at [1022, 638] on div "[PERSON_NAME] & [PERSON_NAME] CRED CARD Pagan" at bounding box center [1030, 671] width 78 height 66
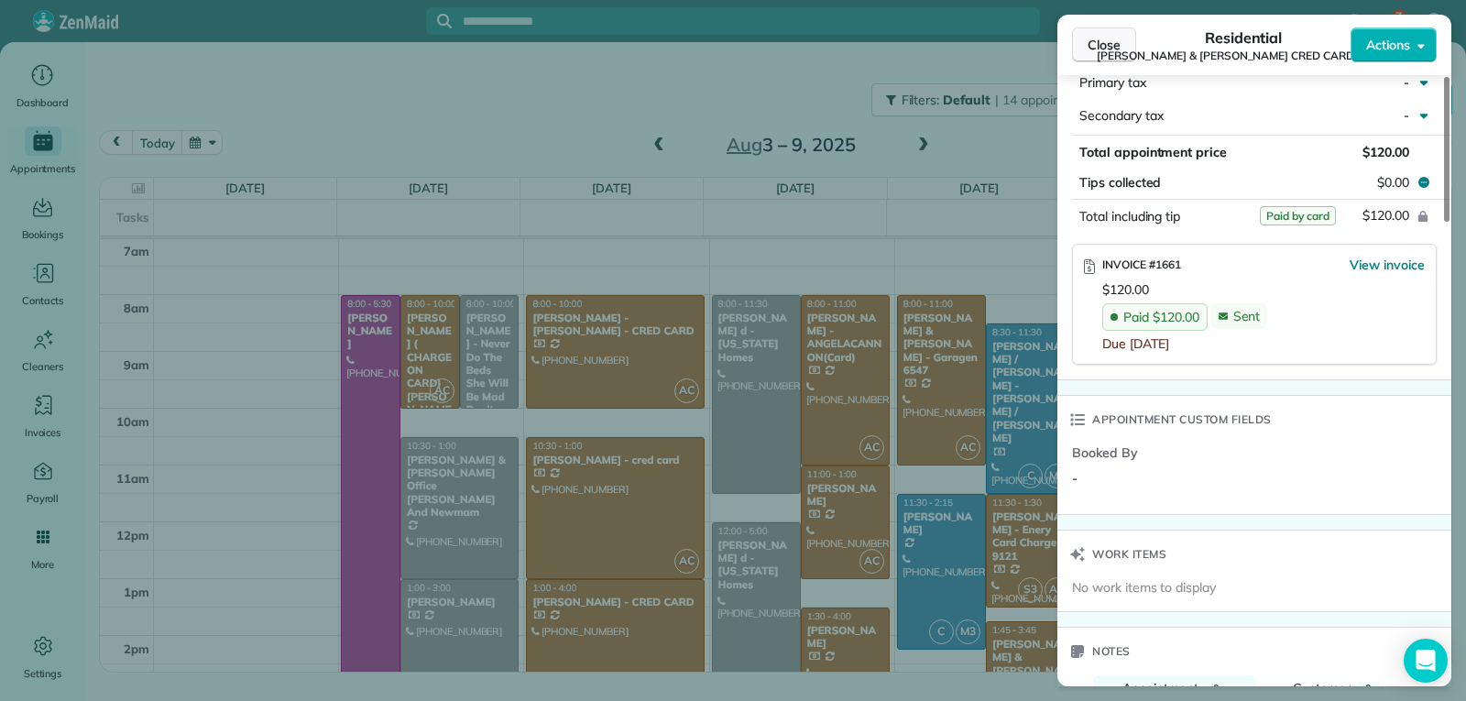
scroll to position [1175, 0]
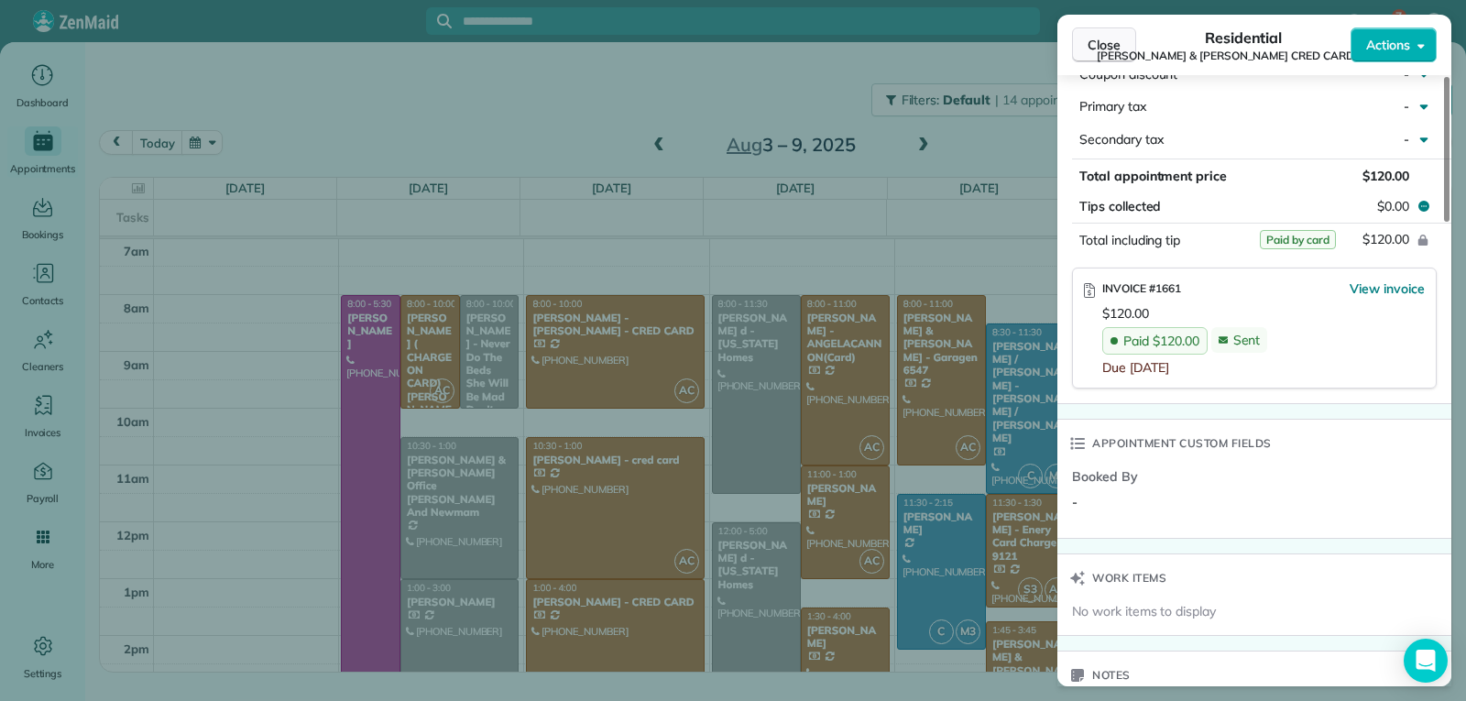
click at [1107, 42] on span "Close" at bounding box center [1104, 45] width 33 height 18
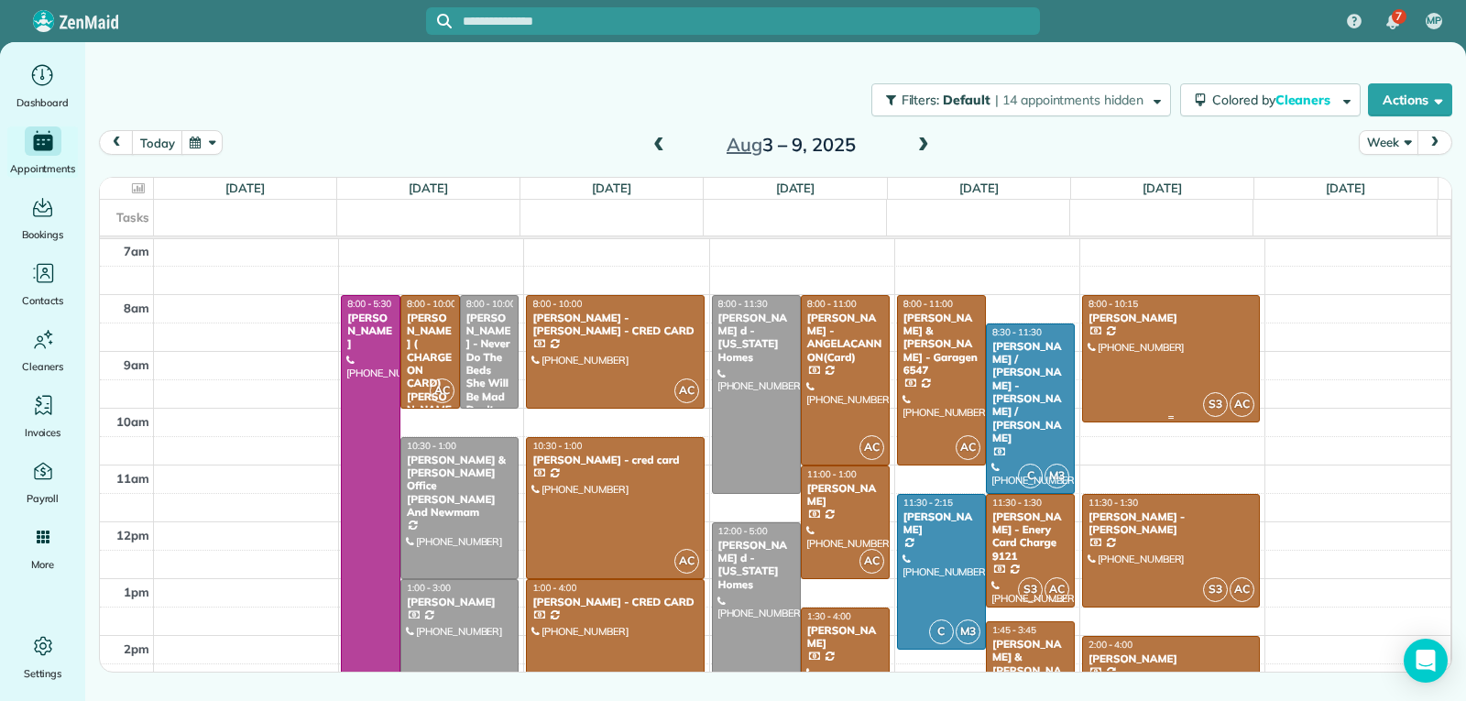
click at [1157, 393] on div at bounding box center [1171, 359] width 176 height 126
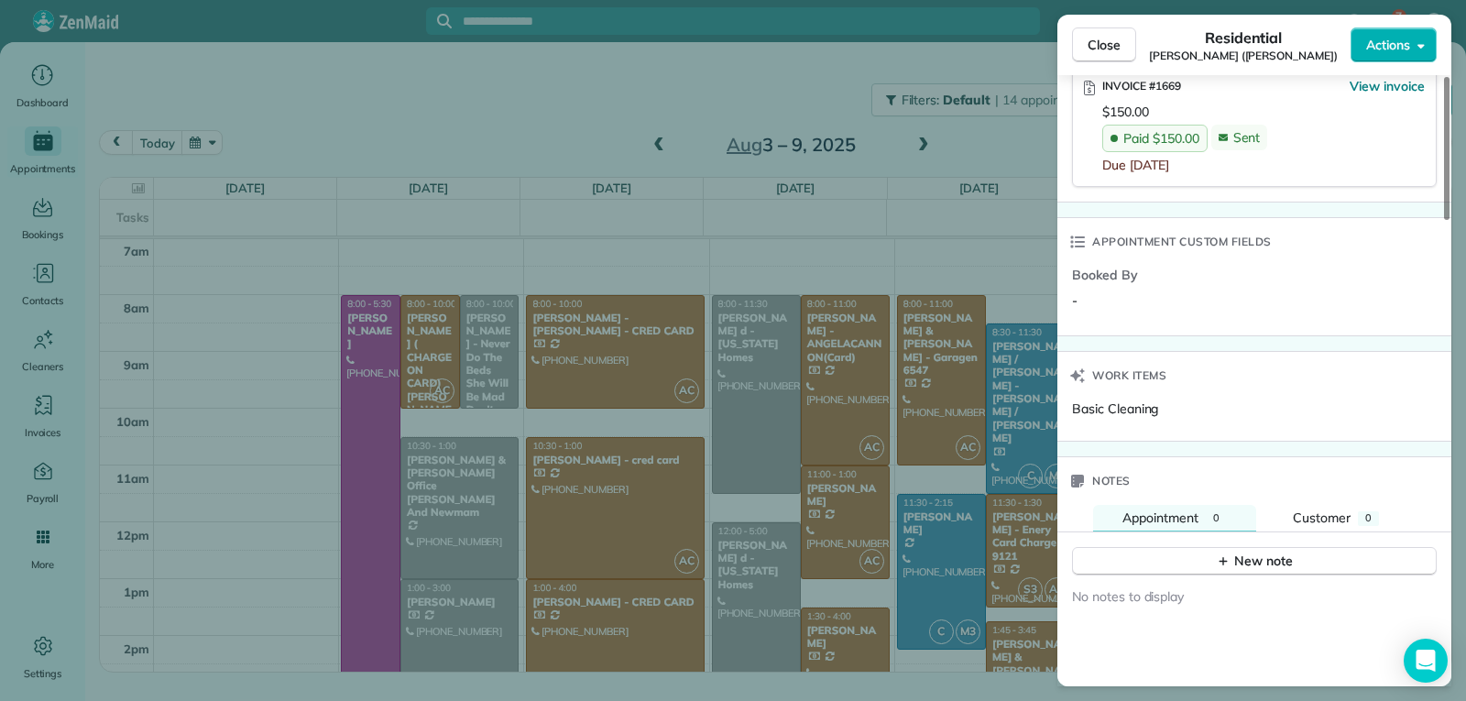
scroll to position [1099, 0]
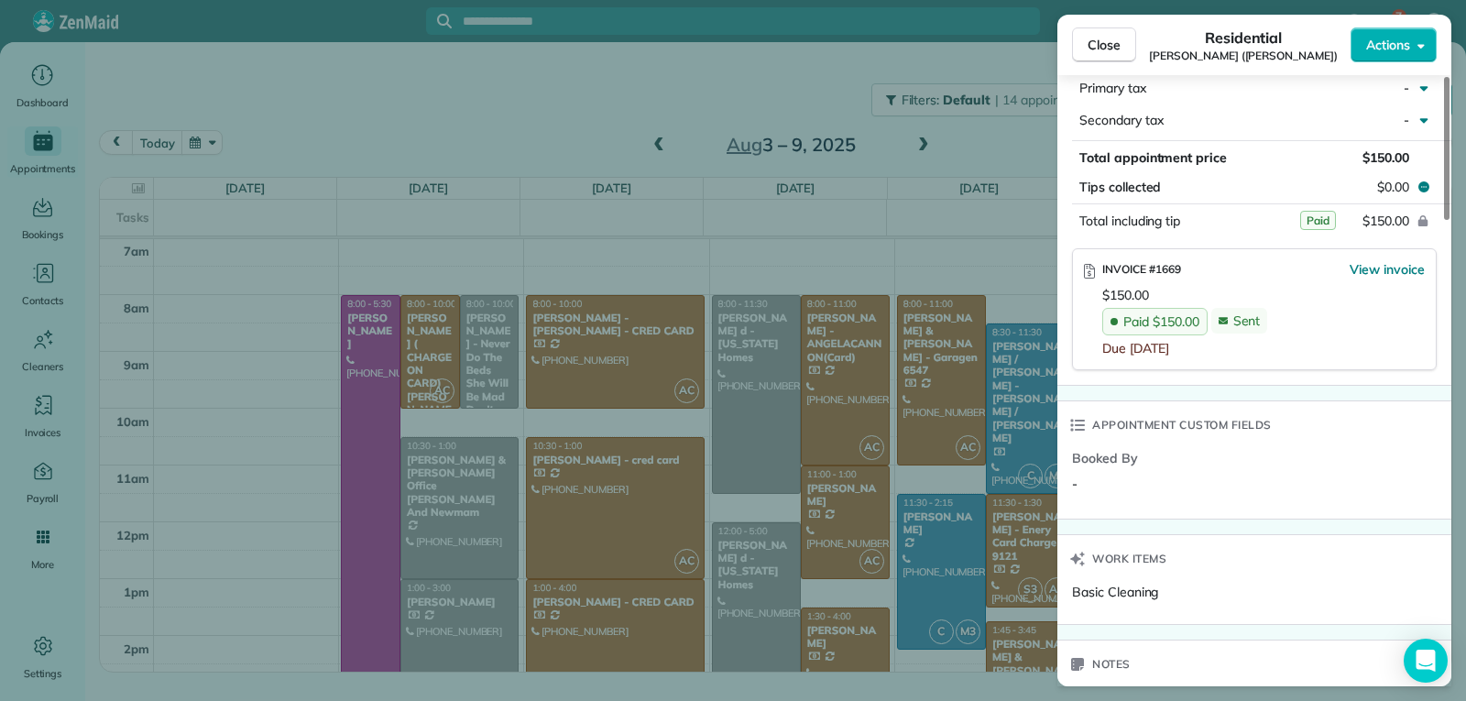
drag, startPoint x: 1109, startPoint y: 47, endPoint x: 1144, endPoint y: 130, distance: 90.7
click at [1109, 47] on span "Close" at bounding box center [1104, 45] width 33 height 18
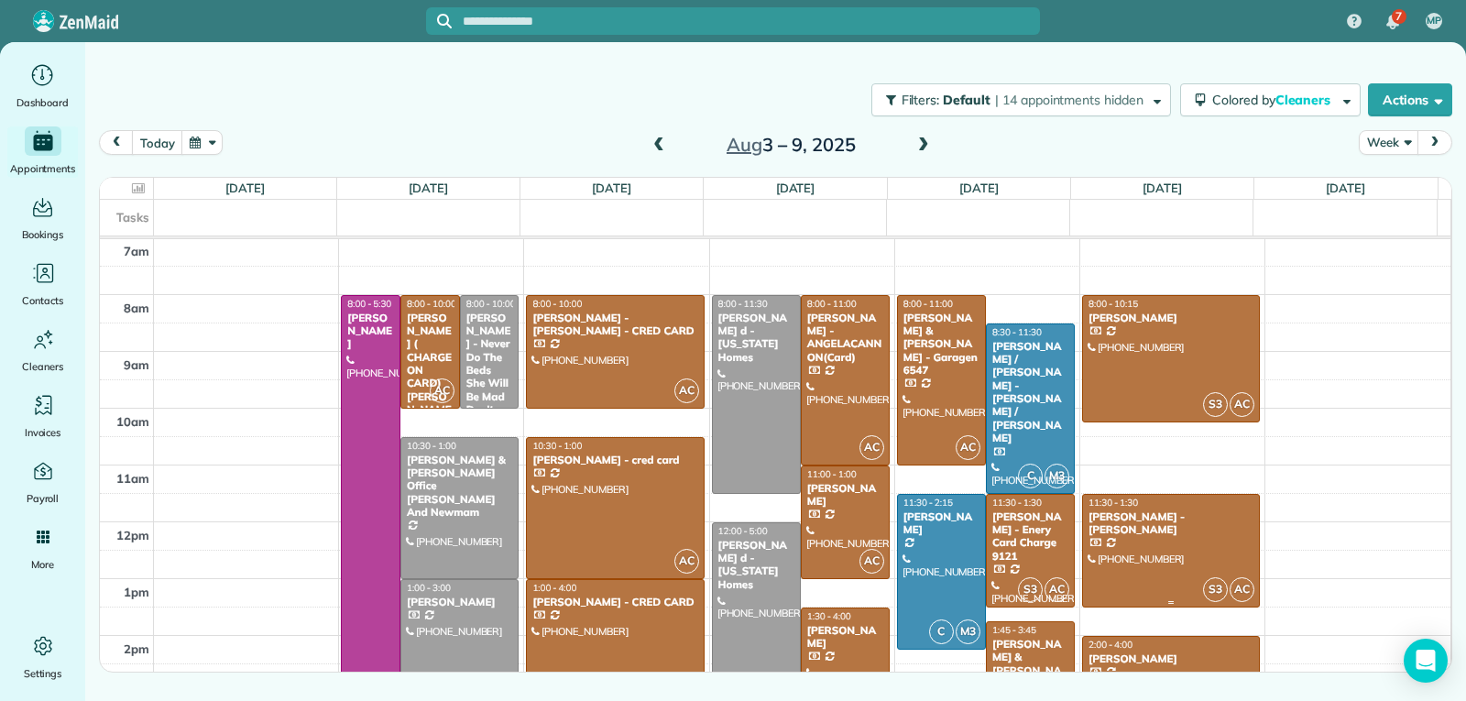
click at [1130, 533] on div at bounding box center [1171, 551] width 176 height 112
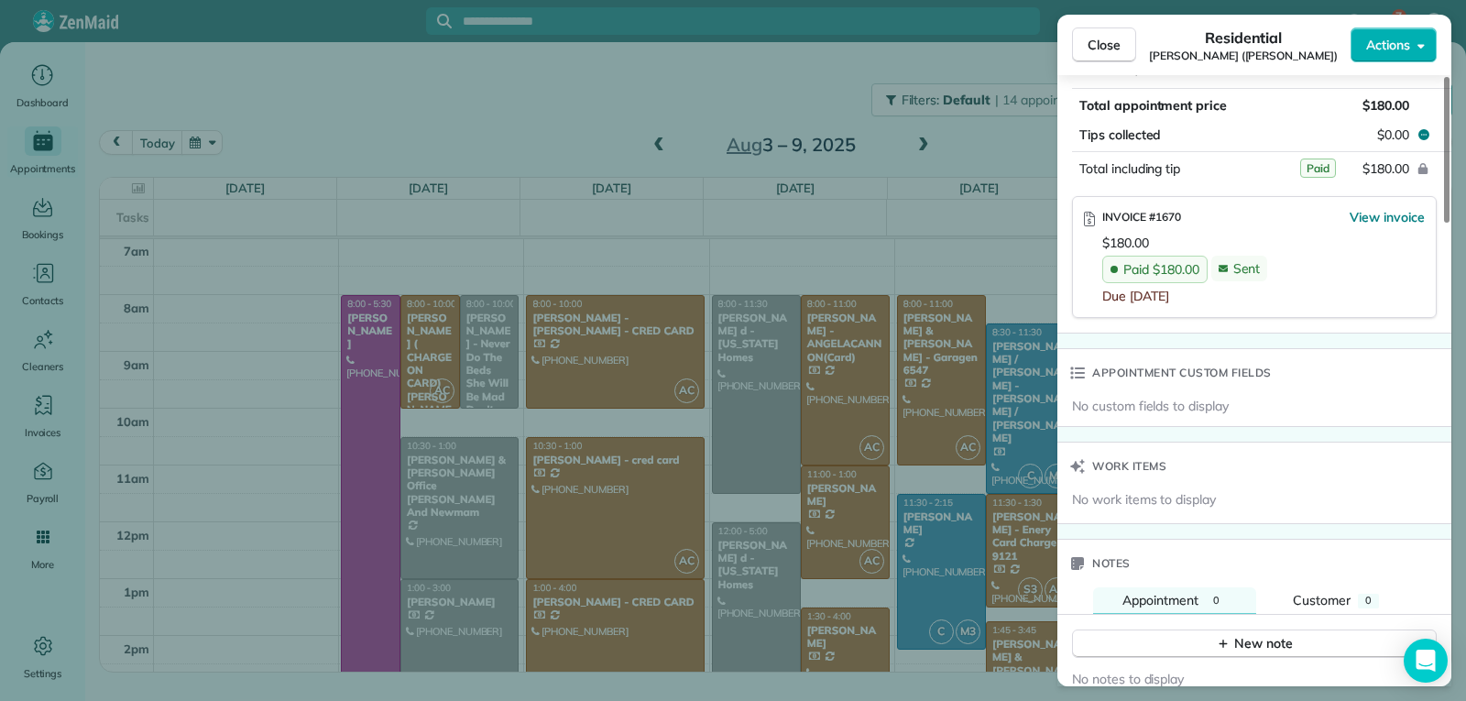
scroll to position [1194, 0]
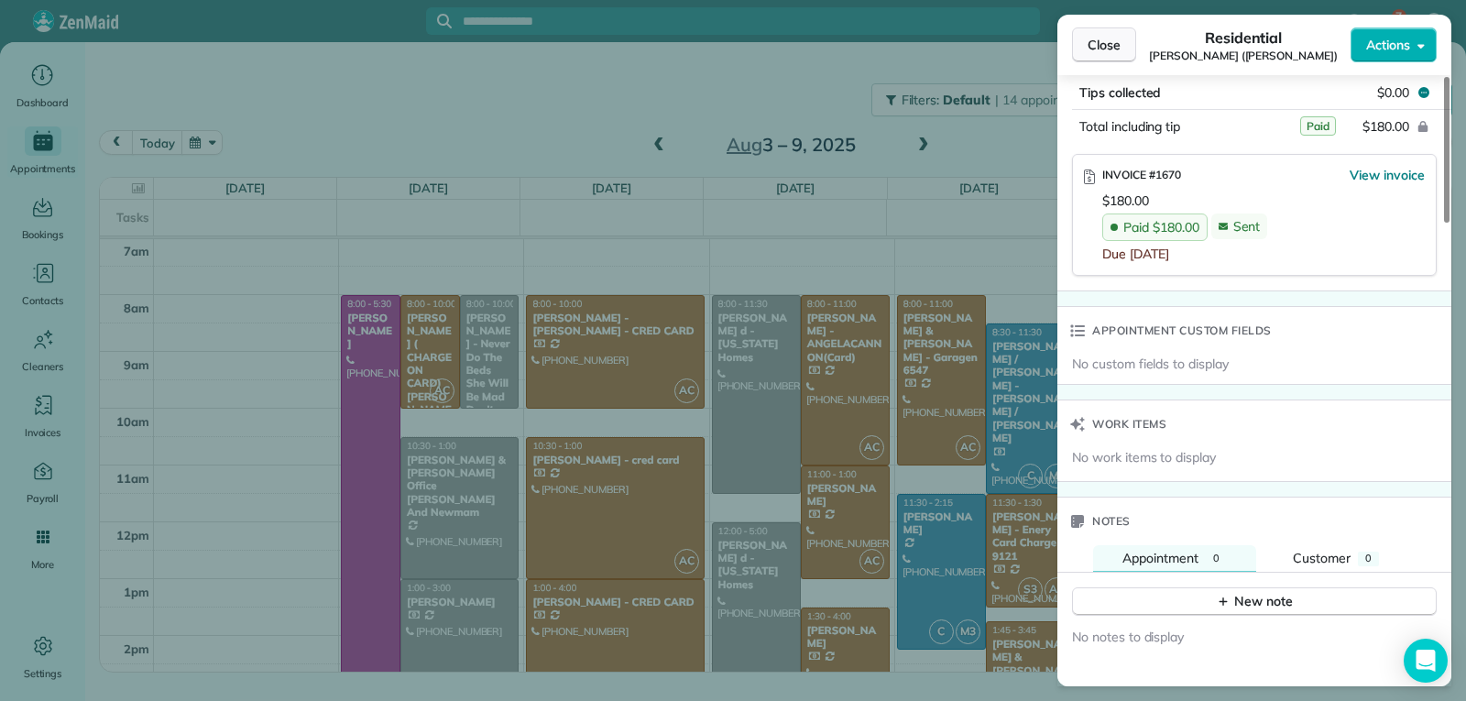
click at [1098, 47] on span "Close" at bounding box center [1104, 45] width 33 height 18
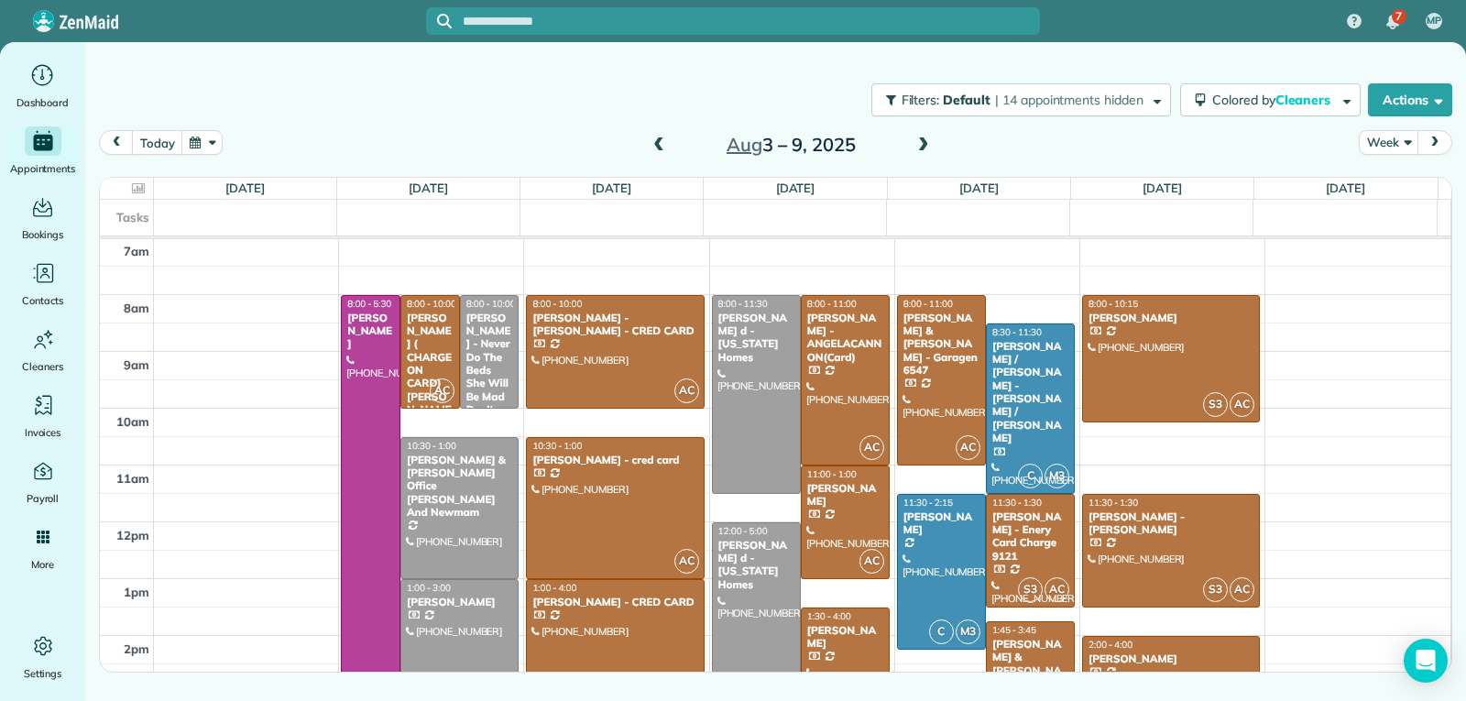
click at [1182, 649] on div "2:00 - 4:00" at bounding box center [1171, 645] width 167 height 12
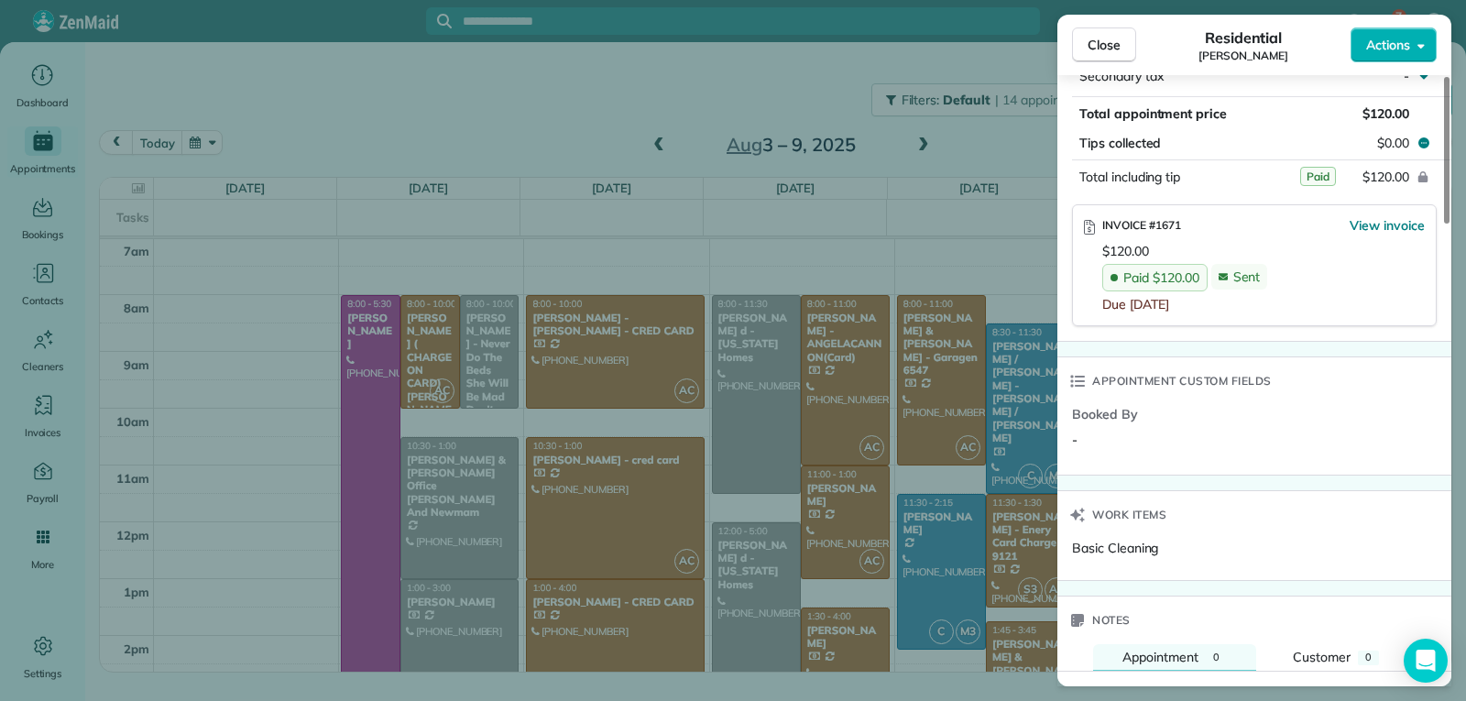
scroll to position [1194, 0]
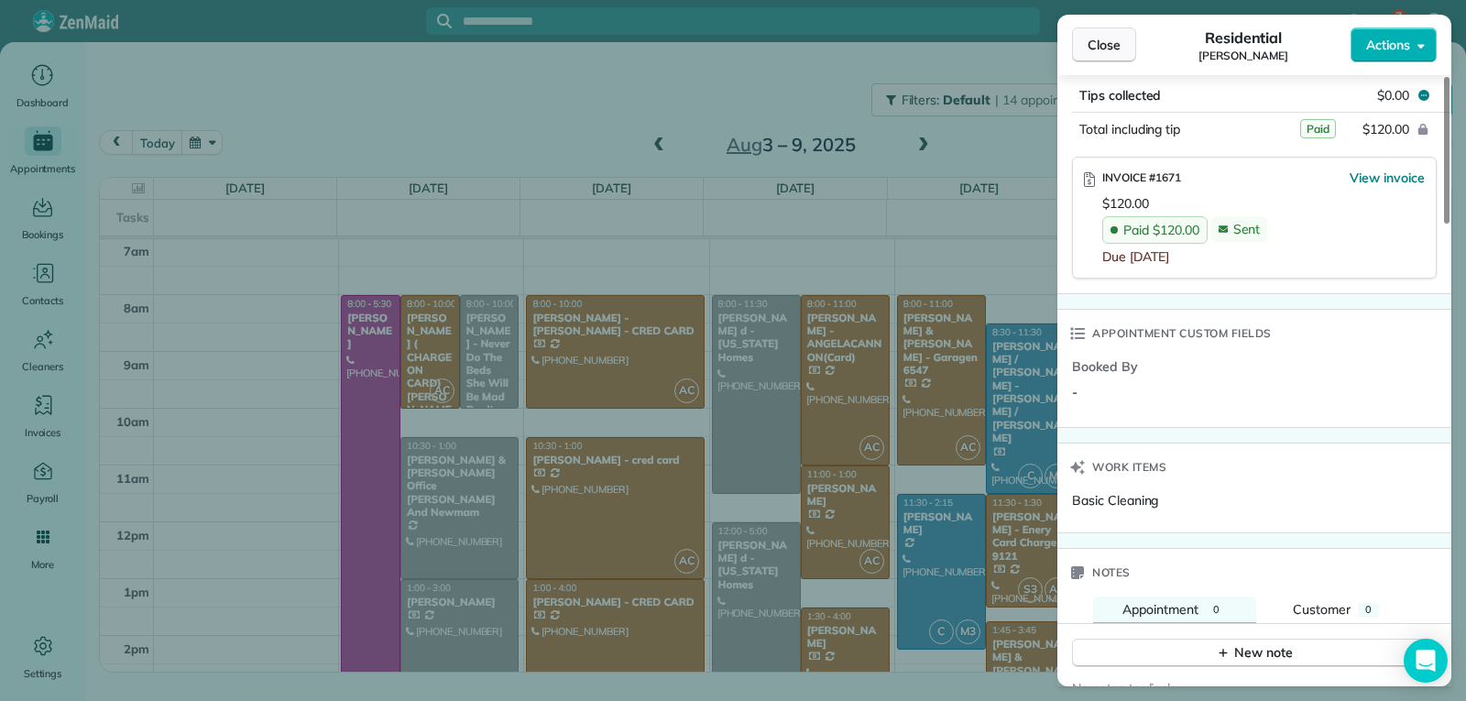
click at [1106, 48] on span "Close" at bounding box center [1104, 45] width 33 height 18
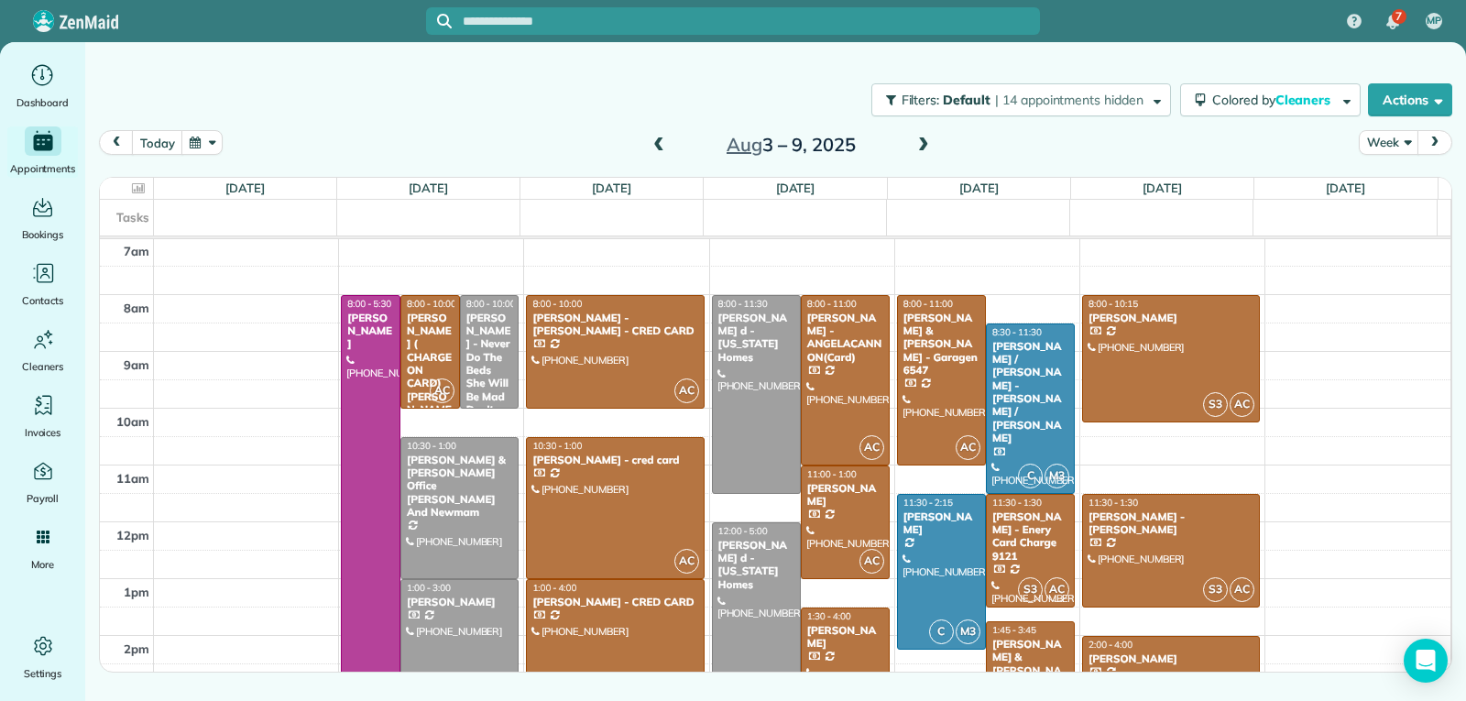
click at [927, 152] on span at bounding box center [923, 145] width 20 height 16
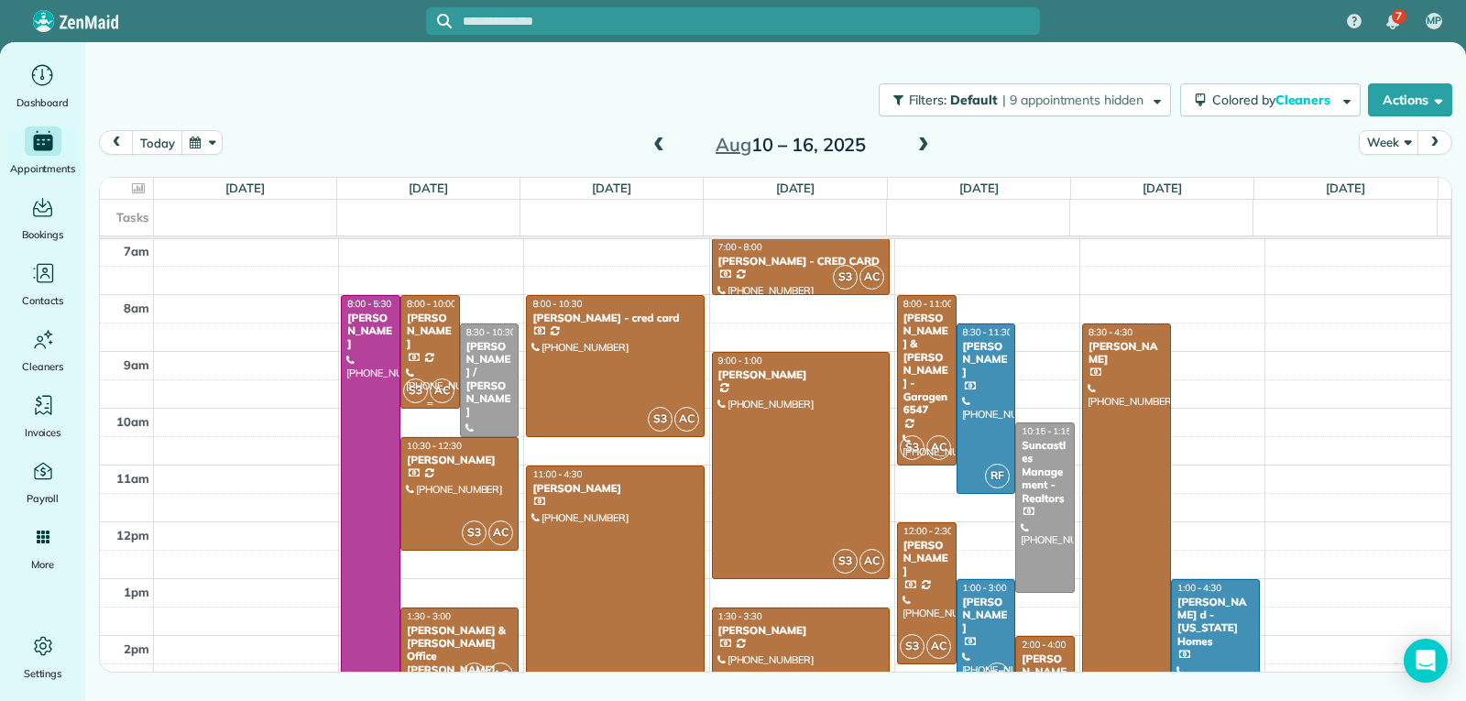
click at [410, 346] on div "[PERSON_NAME]" at bounding box center [430, 331] width 49 height 39
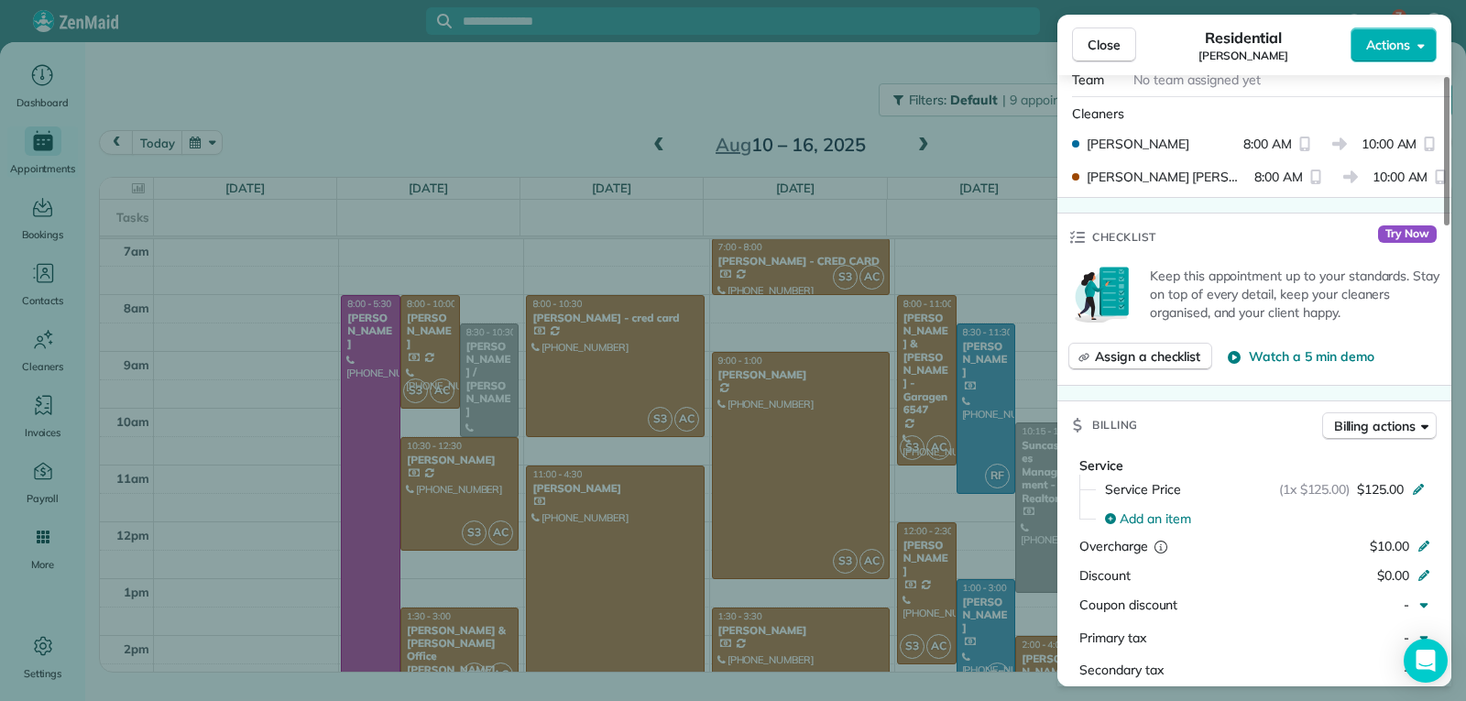
scroll to position [827, 0]
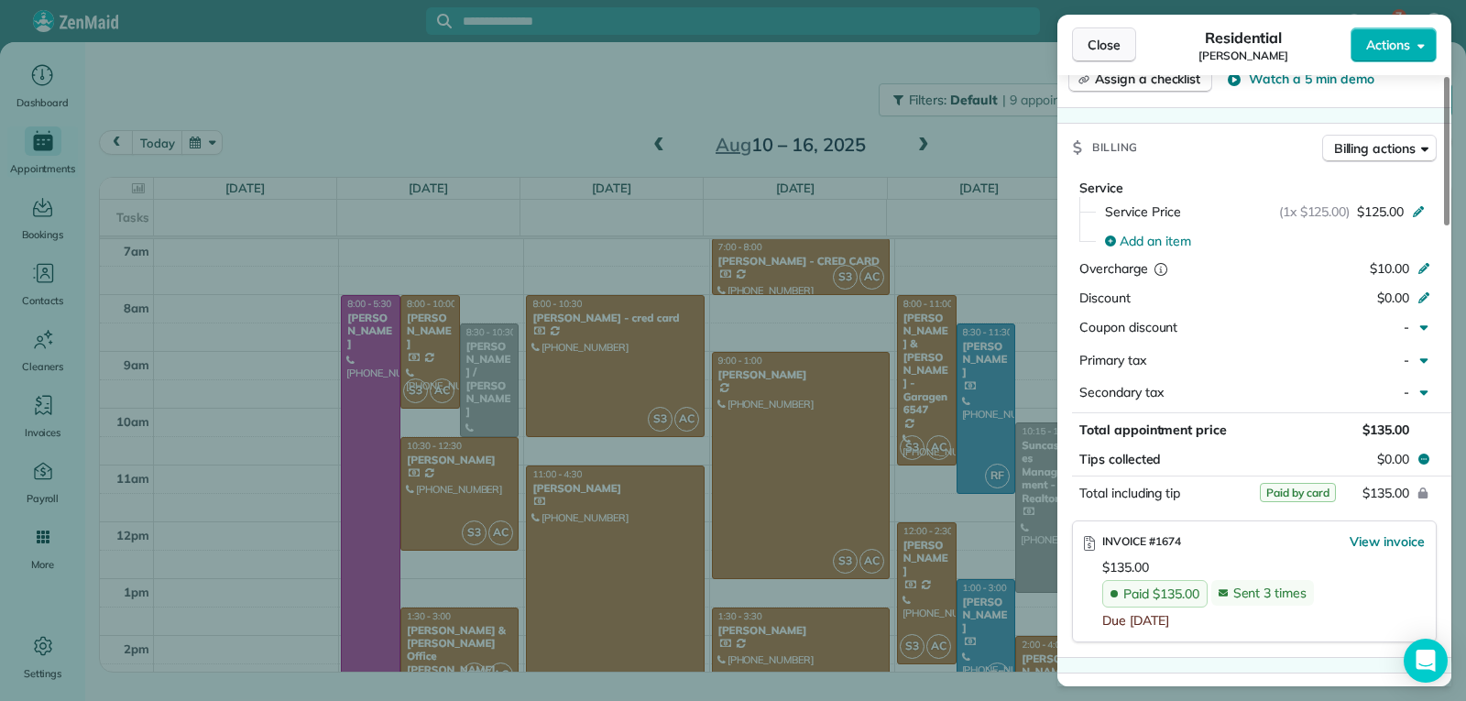
click at [1112, 46] on span "Close" at bounding box center [1104, 45] width 33 height 18
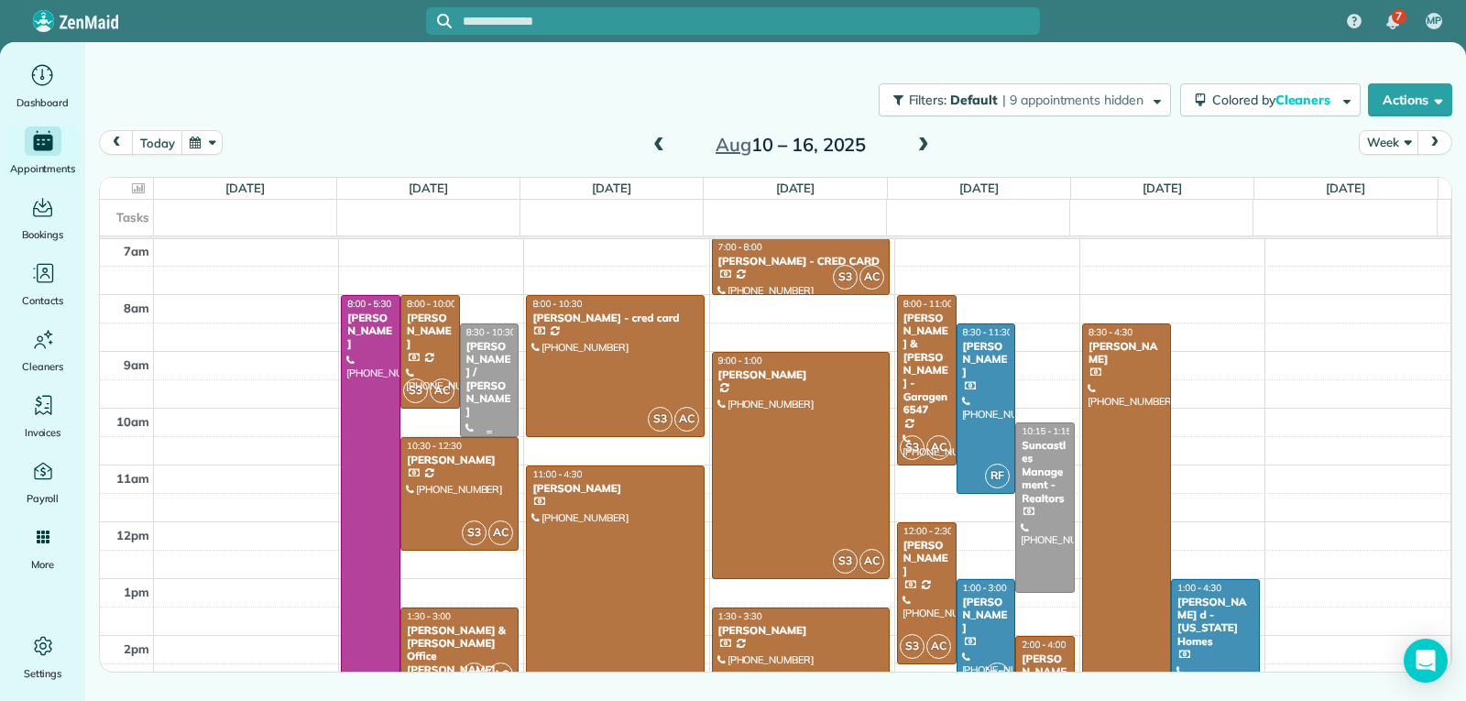
click at [481, 393] on div at bounding box center [490, 380] width 58 height 112
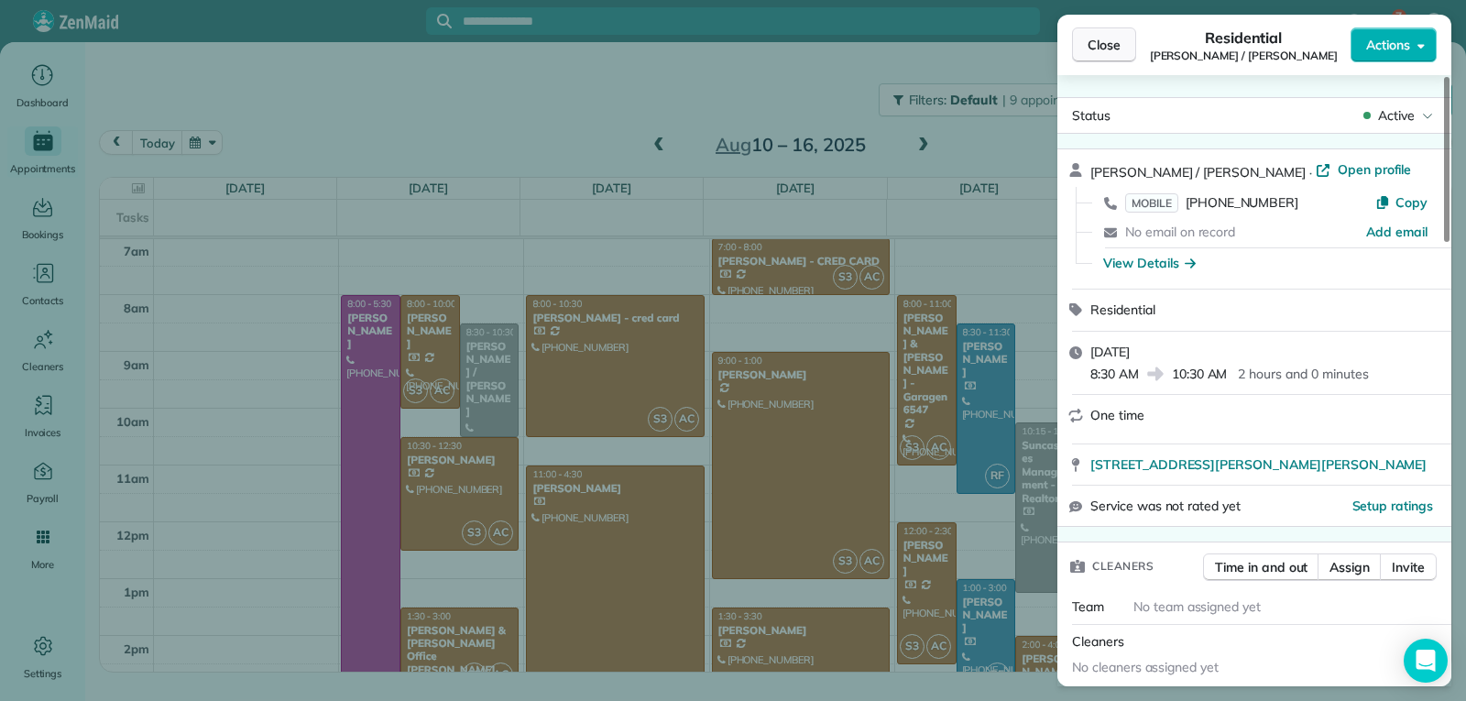
click at [1079, 53] on button "Close" at bounding box center [1104, 44] width 64 height 35
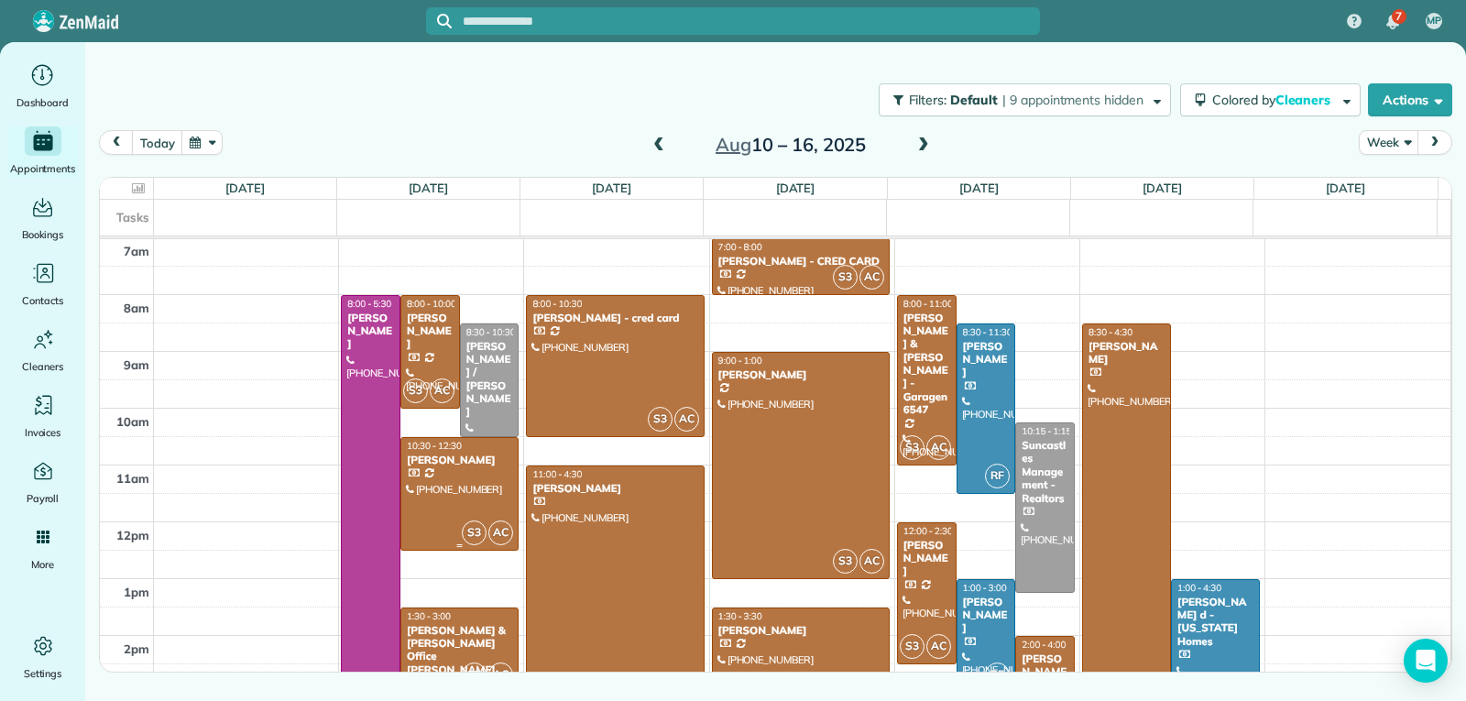
click at [455, 508] on div at bounding box center [459, 494] width 116 height 112
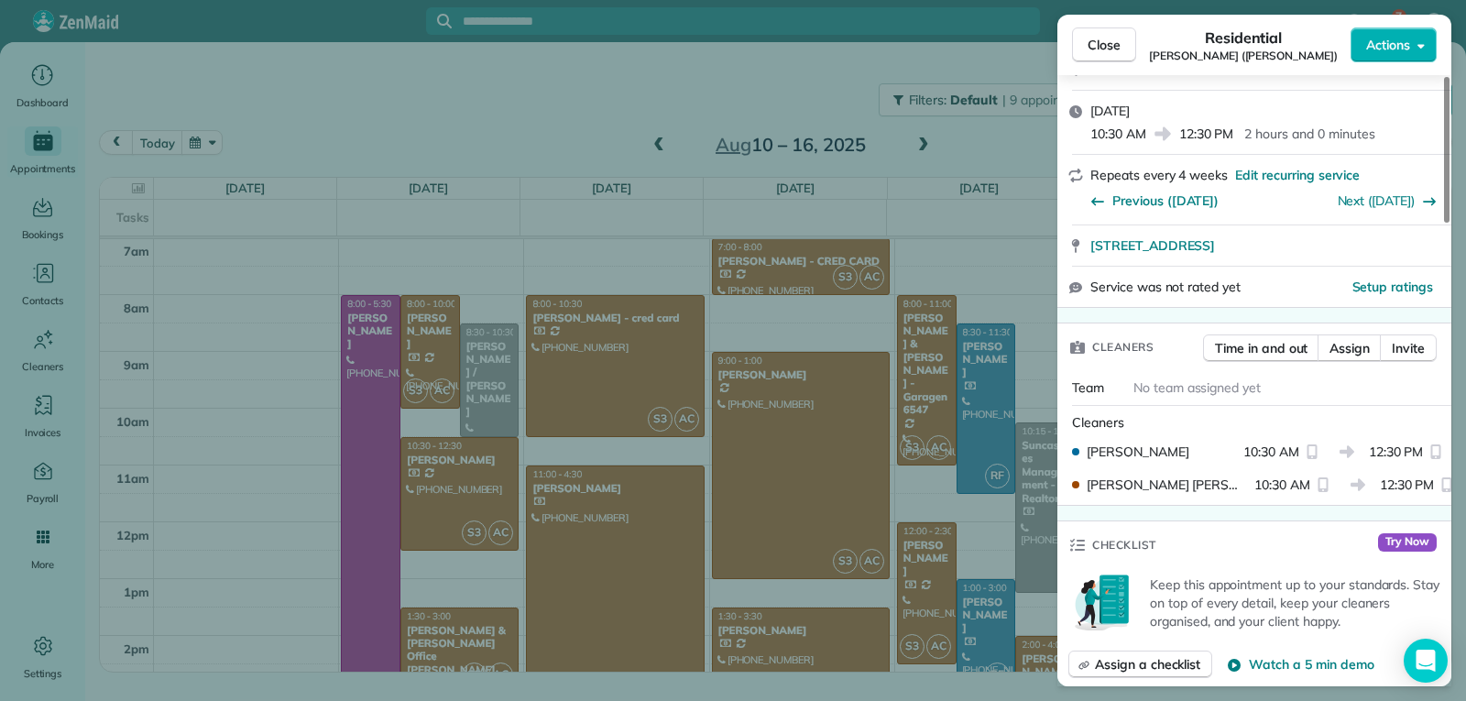
scroll to position [827, 0]
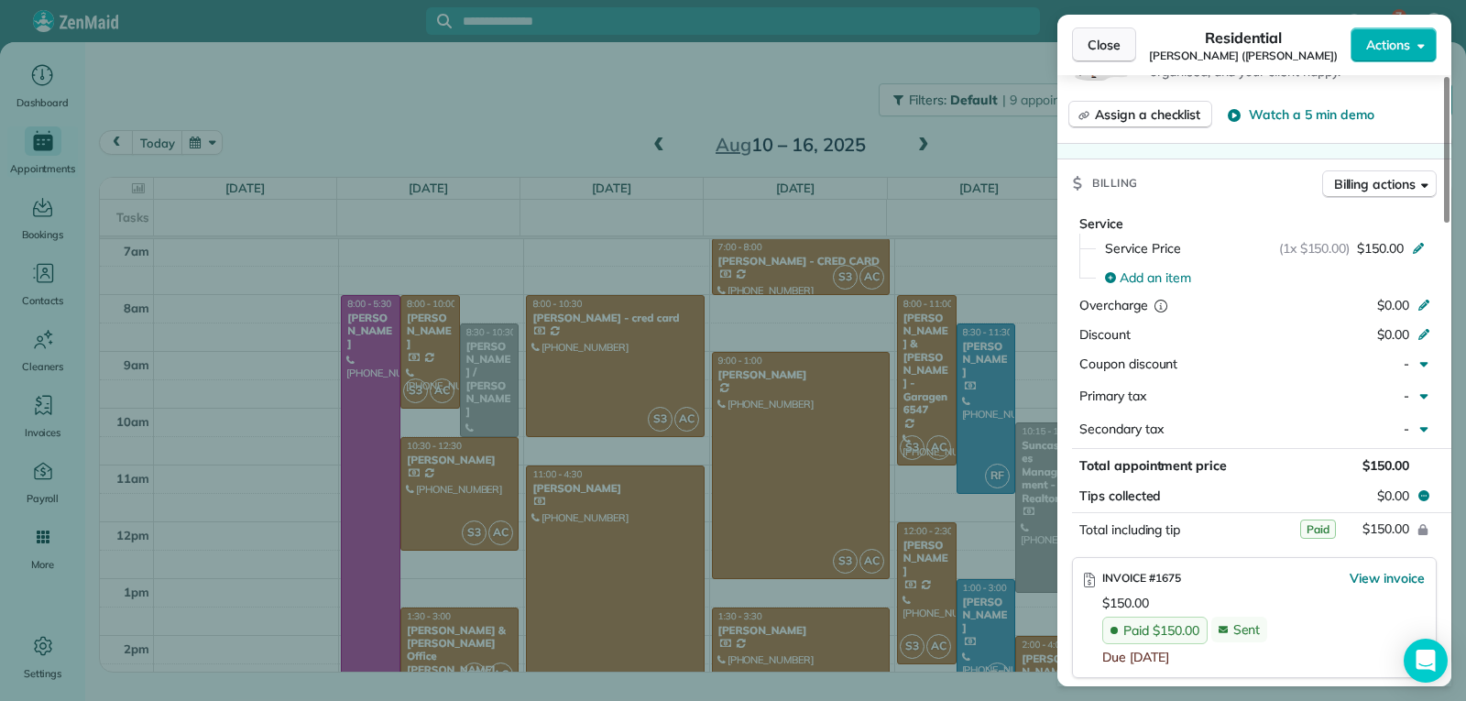
click at [1088, 48] on span "Close" at bounding box center [1104, 45] width 33 height 18
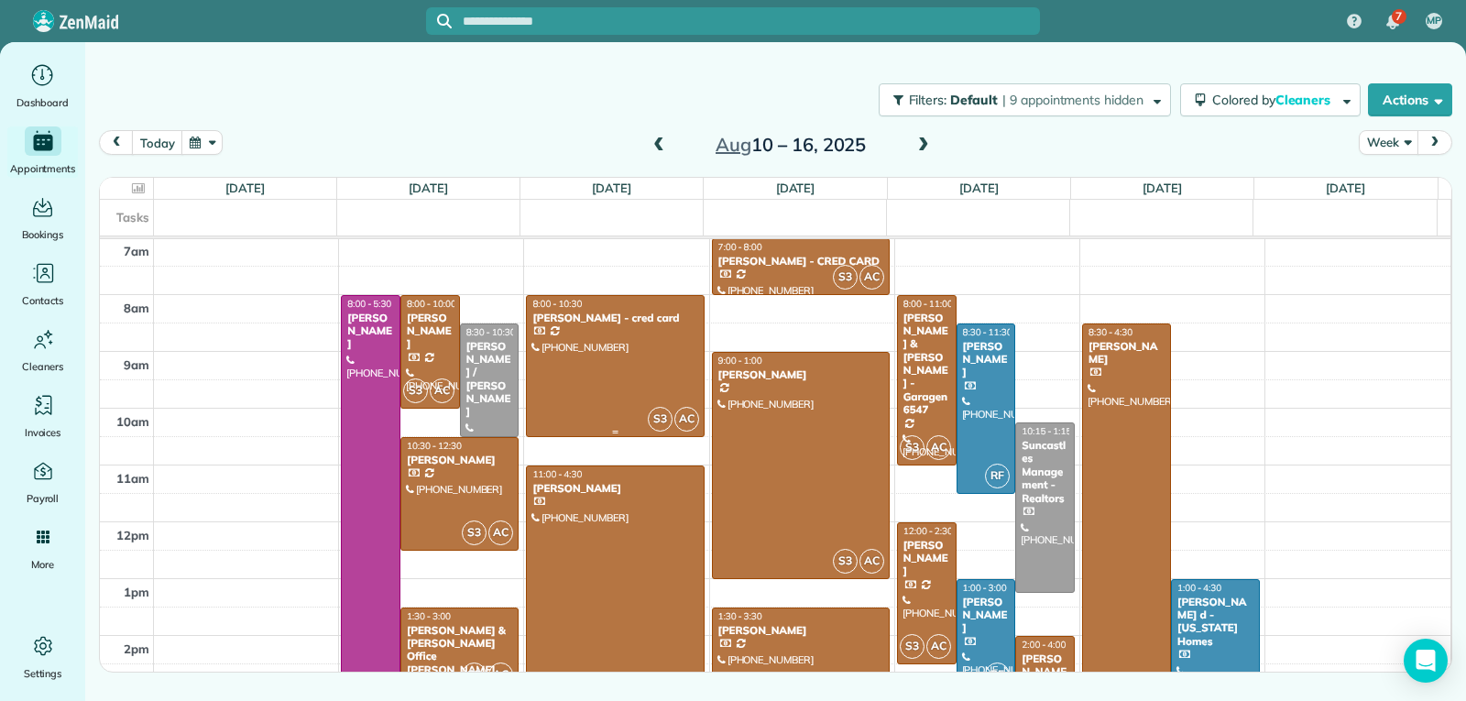
click at [616, 382] on div at bounding box center [615, 366] width 176 height 140
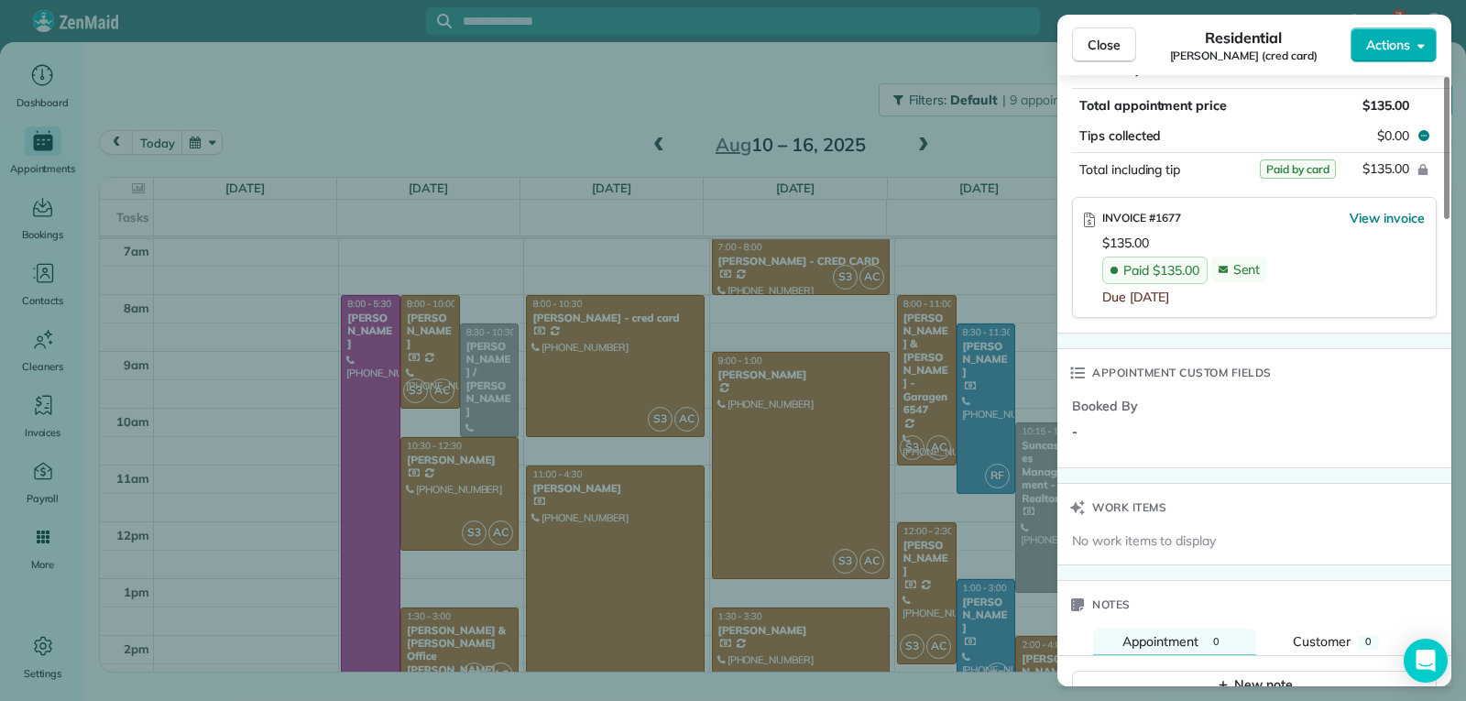
scroll to position [1195, 0]
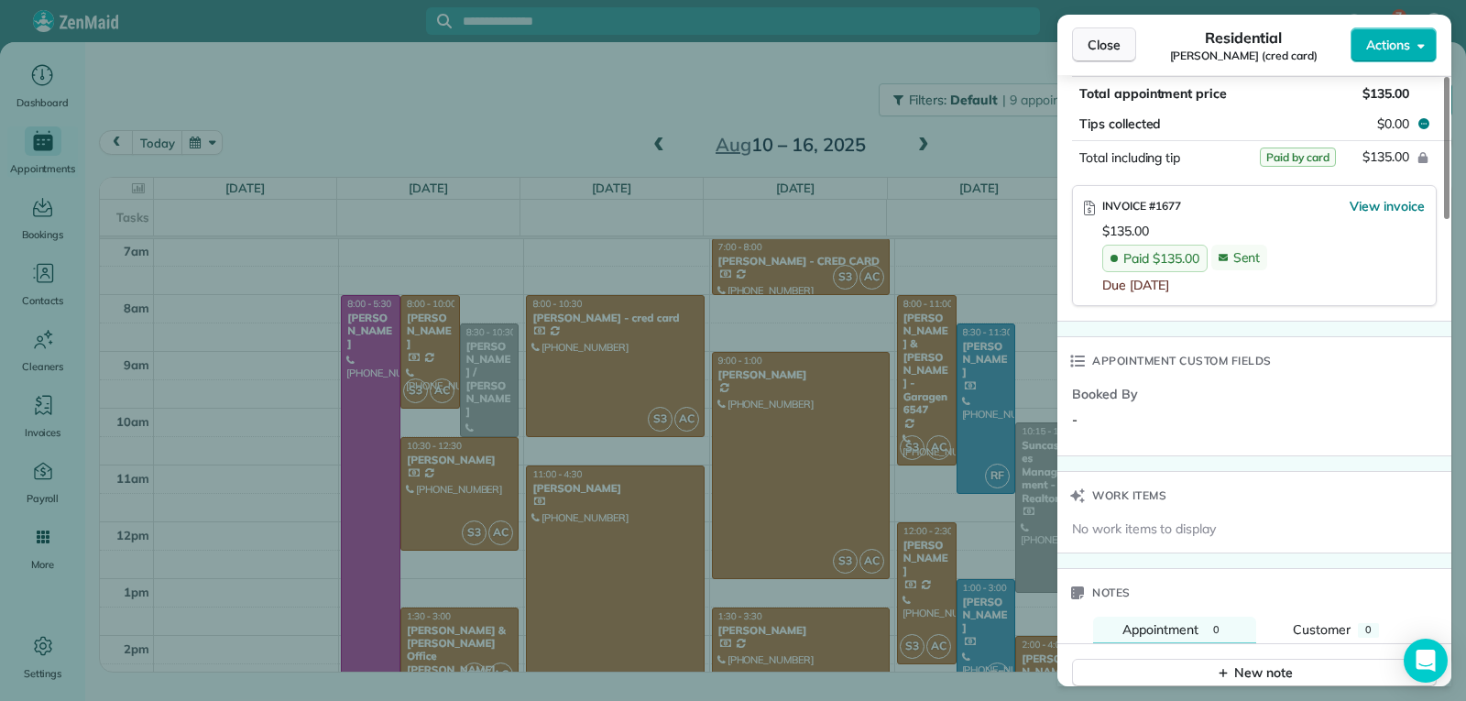
click at [1099, 48] on span "Close" at bounding box center [1104, 45] width 33 height 18
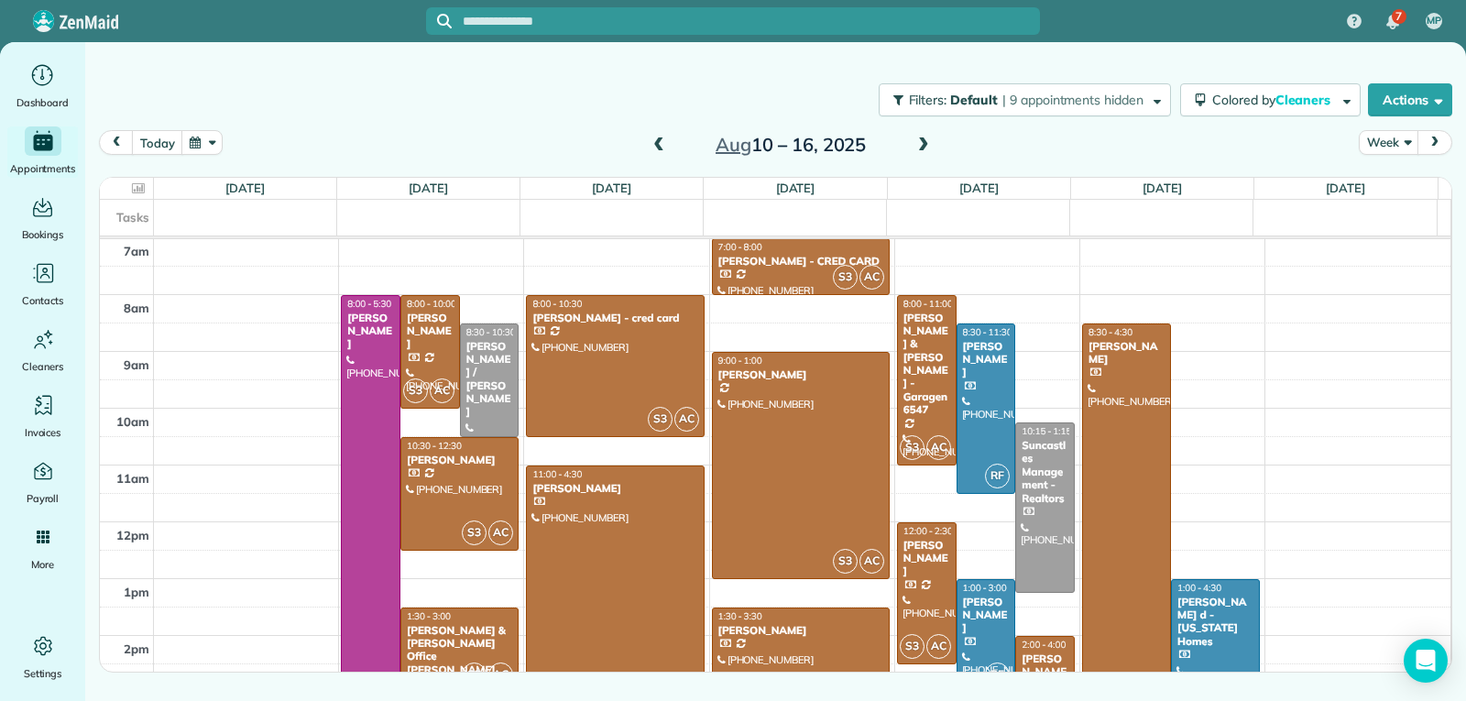
click at [639, 537] on div at bounding box center [615, 621] width 176 height 311
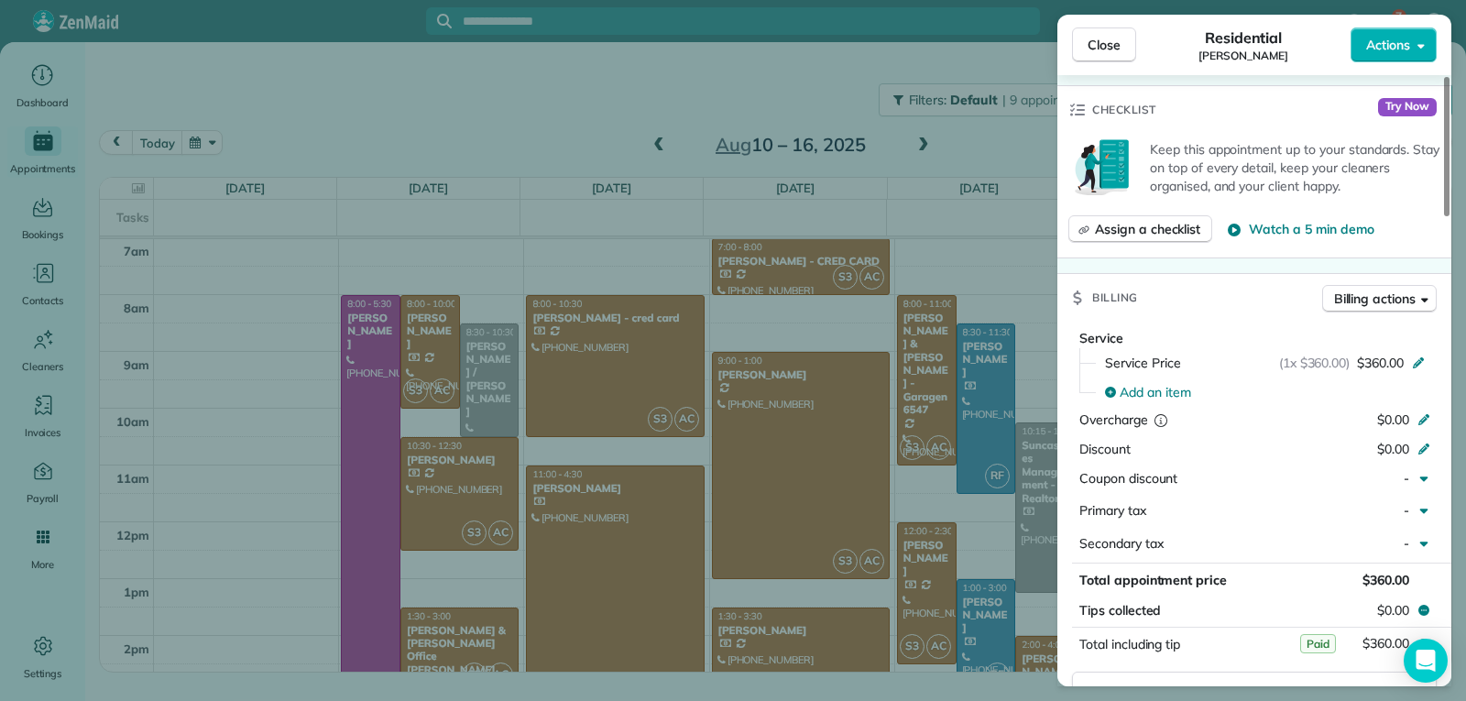
scroll to position [736, 0]
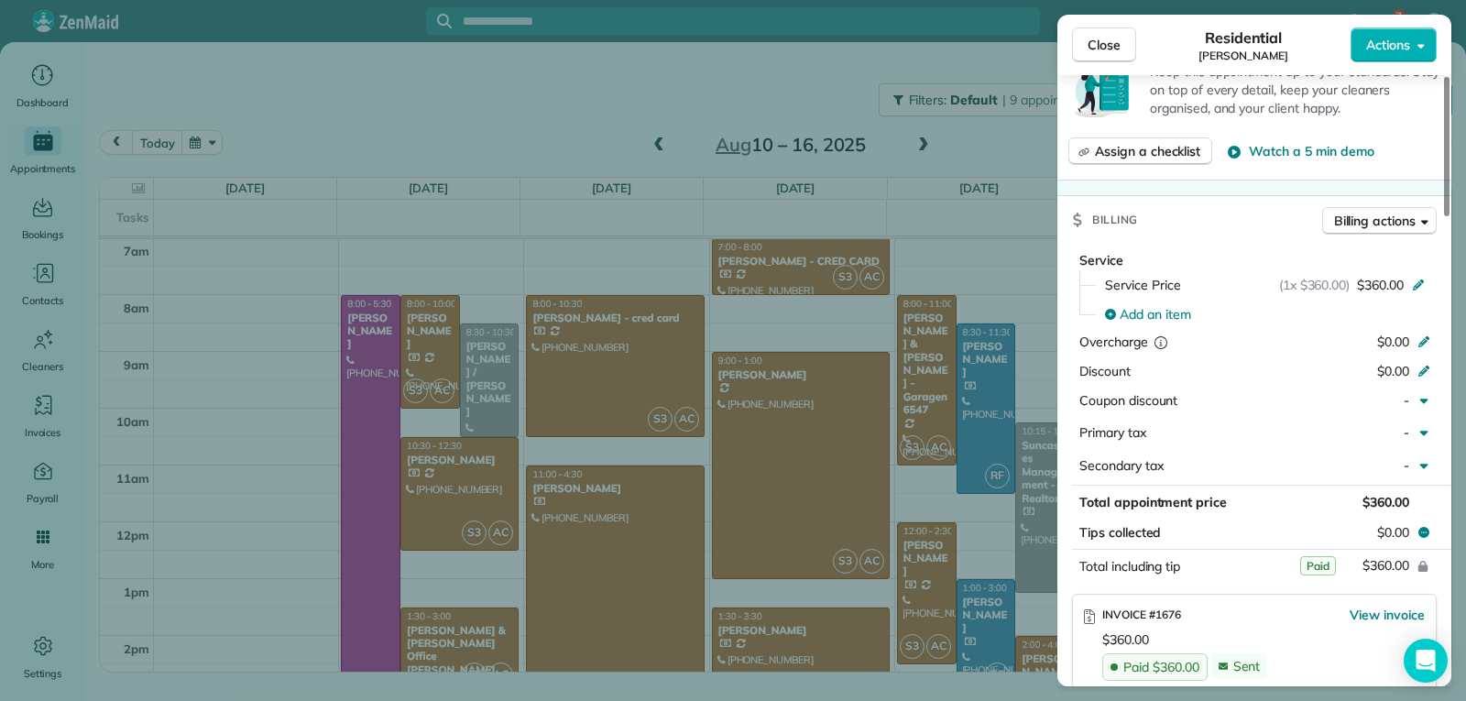
click at [1086, 39] on button "Close" at bounding box center [1104, 44] width 64 height 35
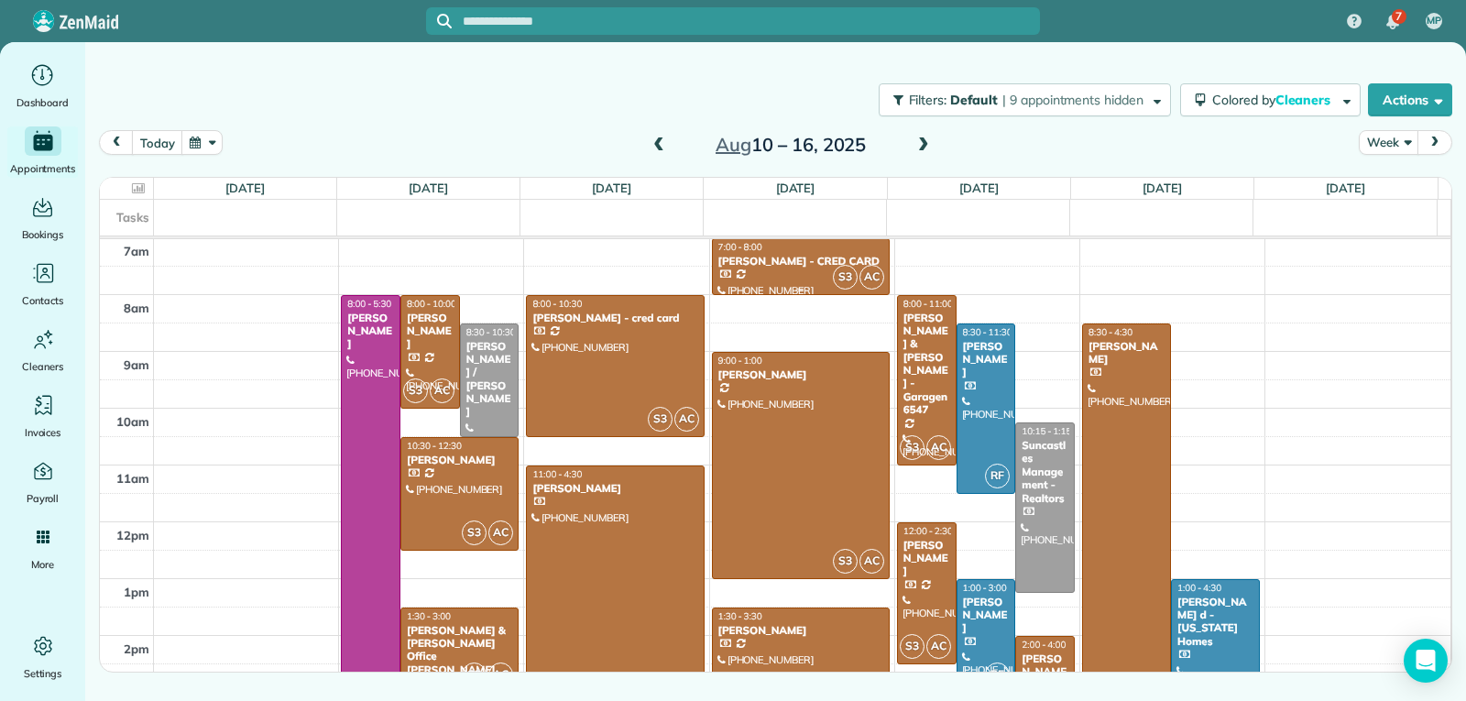
click at [749, 272] on div at bounding box center [801, 266] width 176 height 55
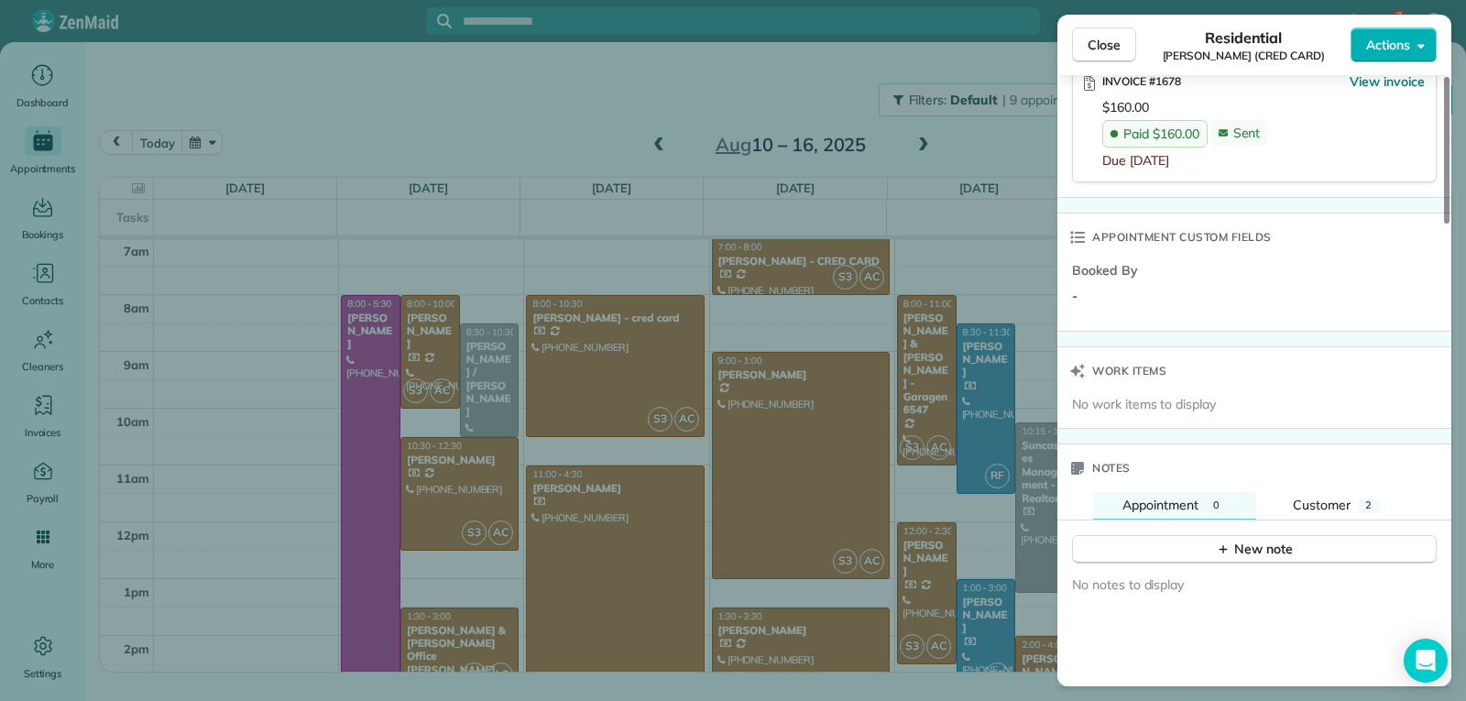
scroll to position [1375, 0]
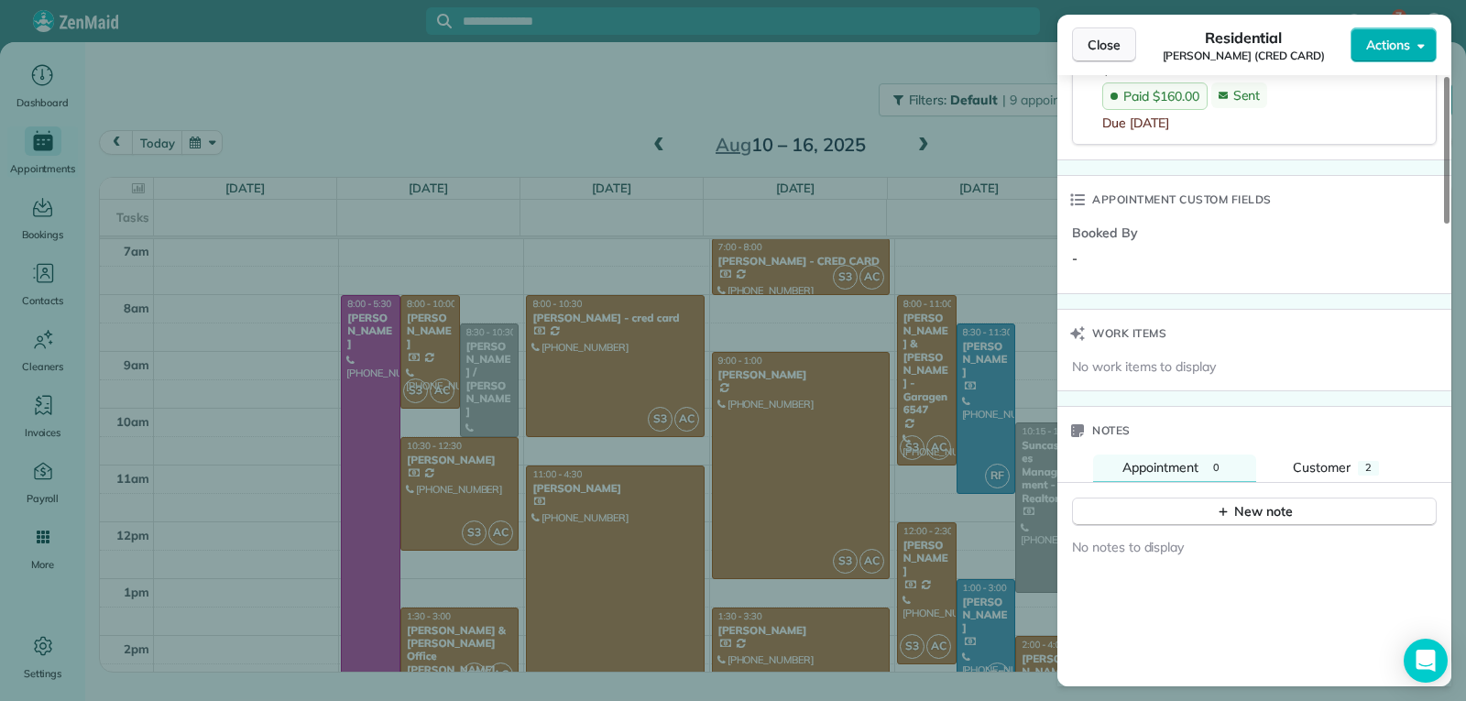
click at [1106, 50] on span "Close" at bounding box center [1104, 45] width 33 height 18
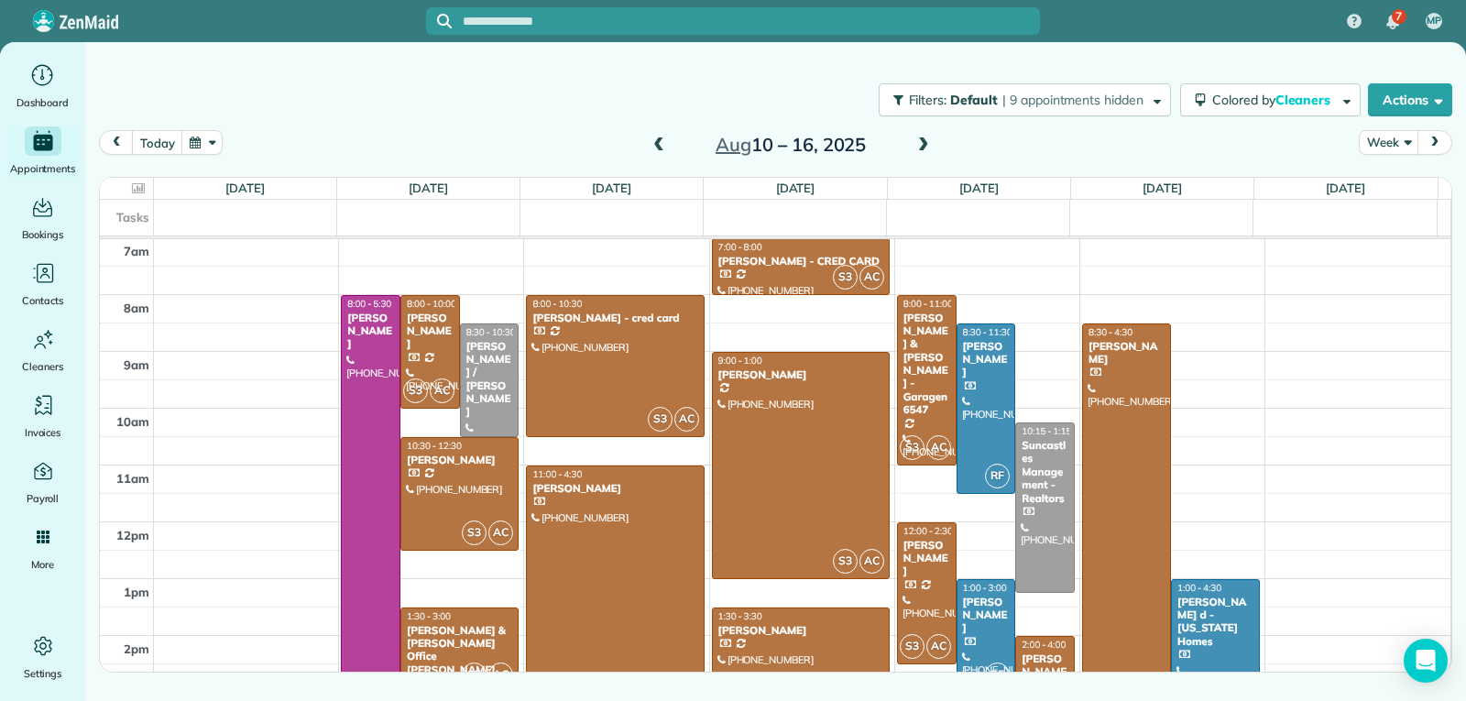
click at [792, 643] on div at bounding box center [801, 664] width 176 height 112
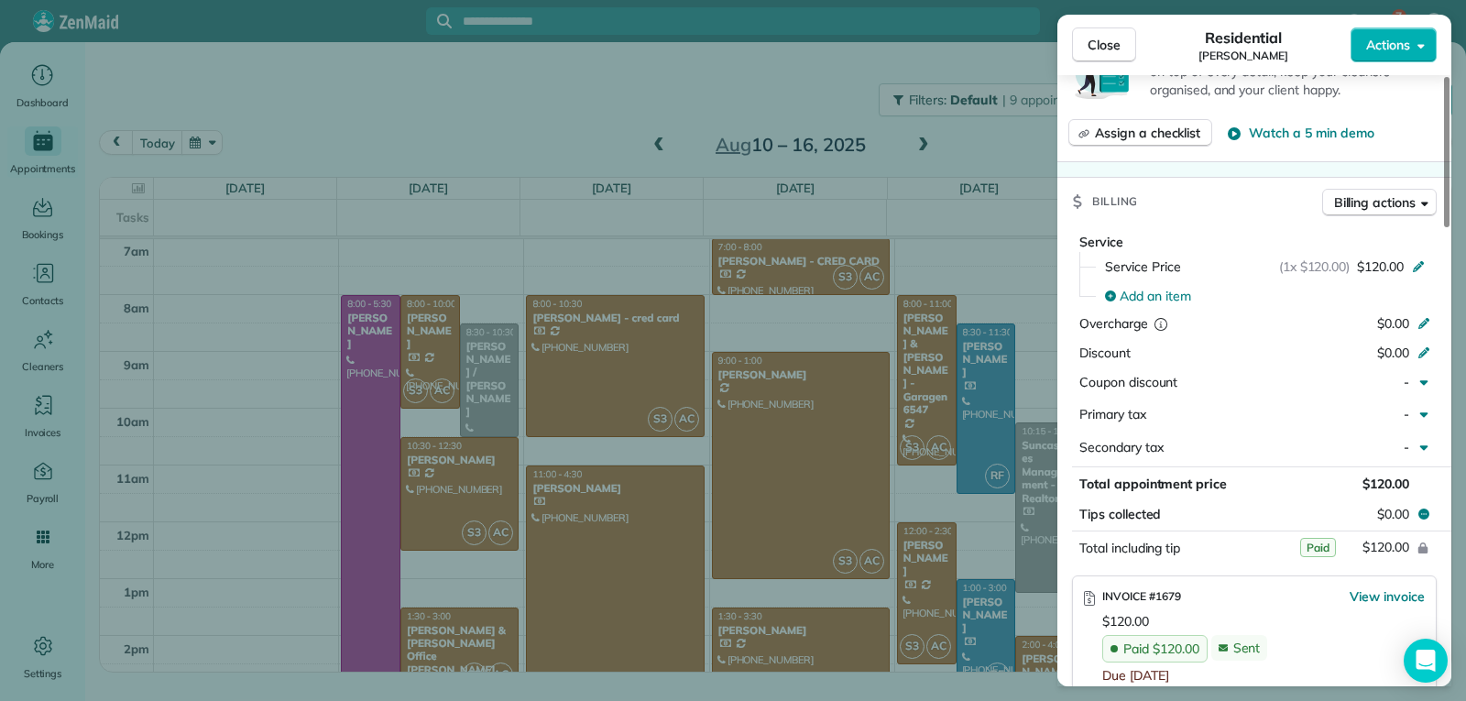
scroll to position [916, 0]
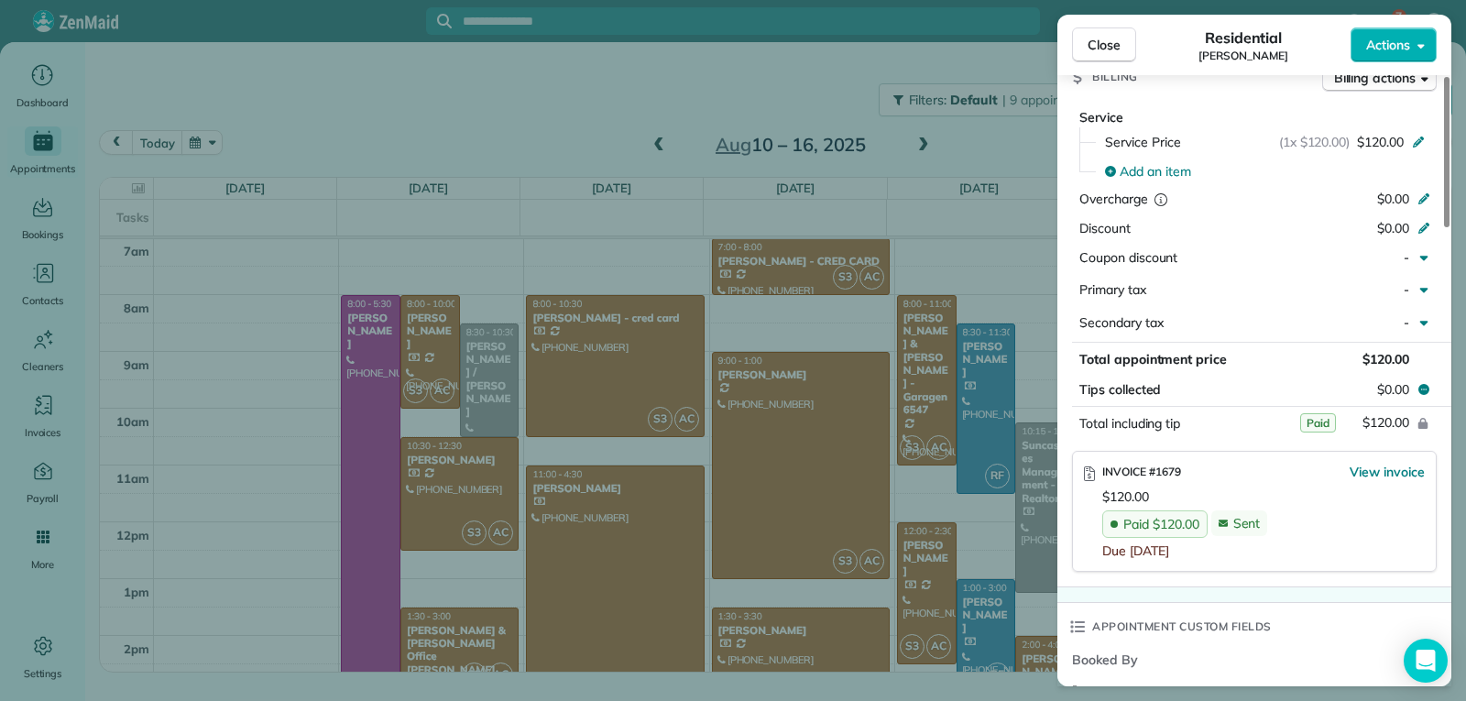
drag, startPoint x: 1100, startPoint y: 51, endPoint x: 1079, endPoint y: 158, distance: 108.3
click at [1101, 51] on span "Close" at bounding box center [1104, 45] width 33 height 18
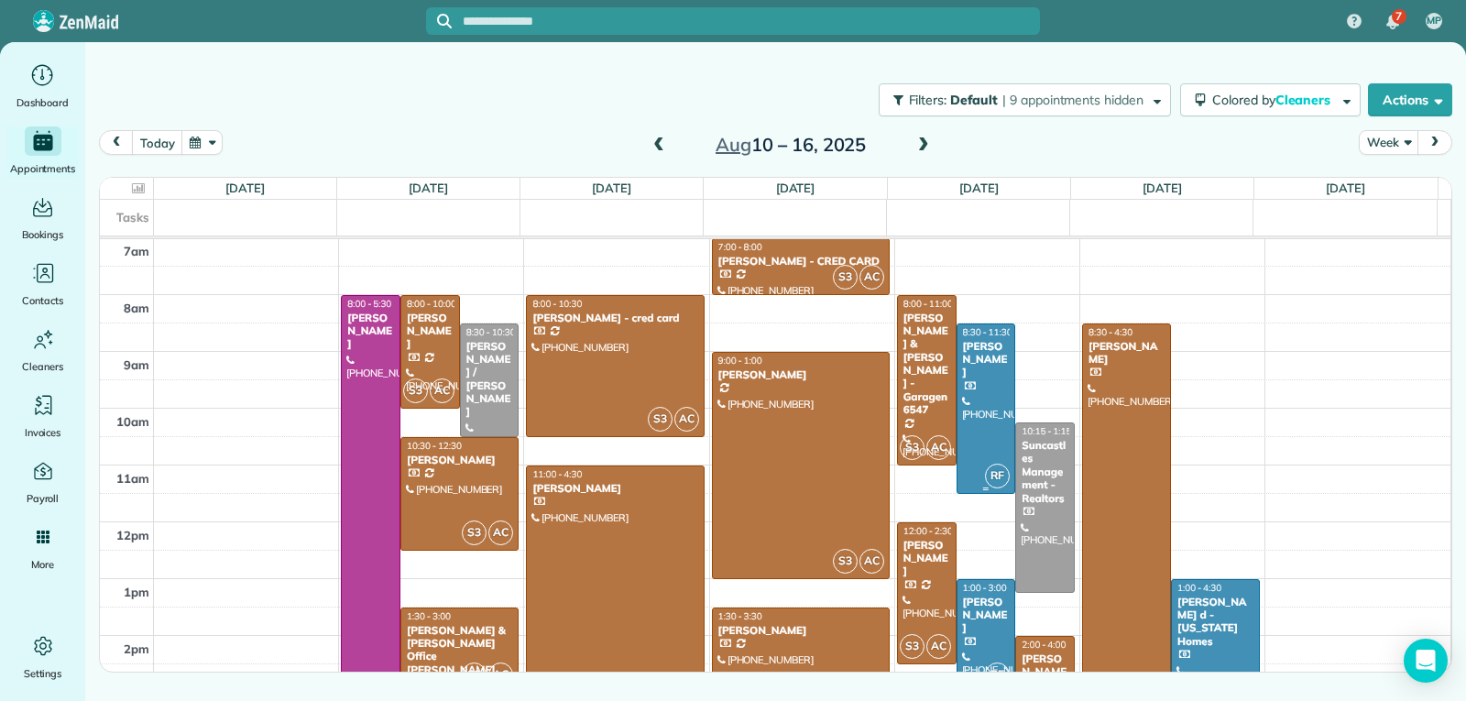
click at [969, 393] on div at bounding box center [986, 408] width 58 height 169
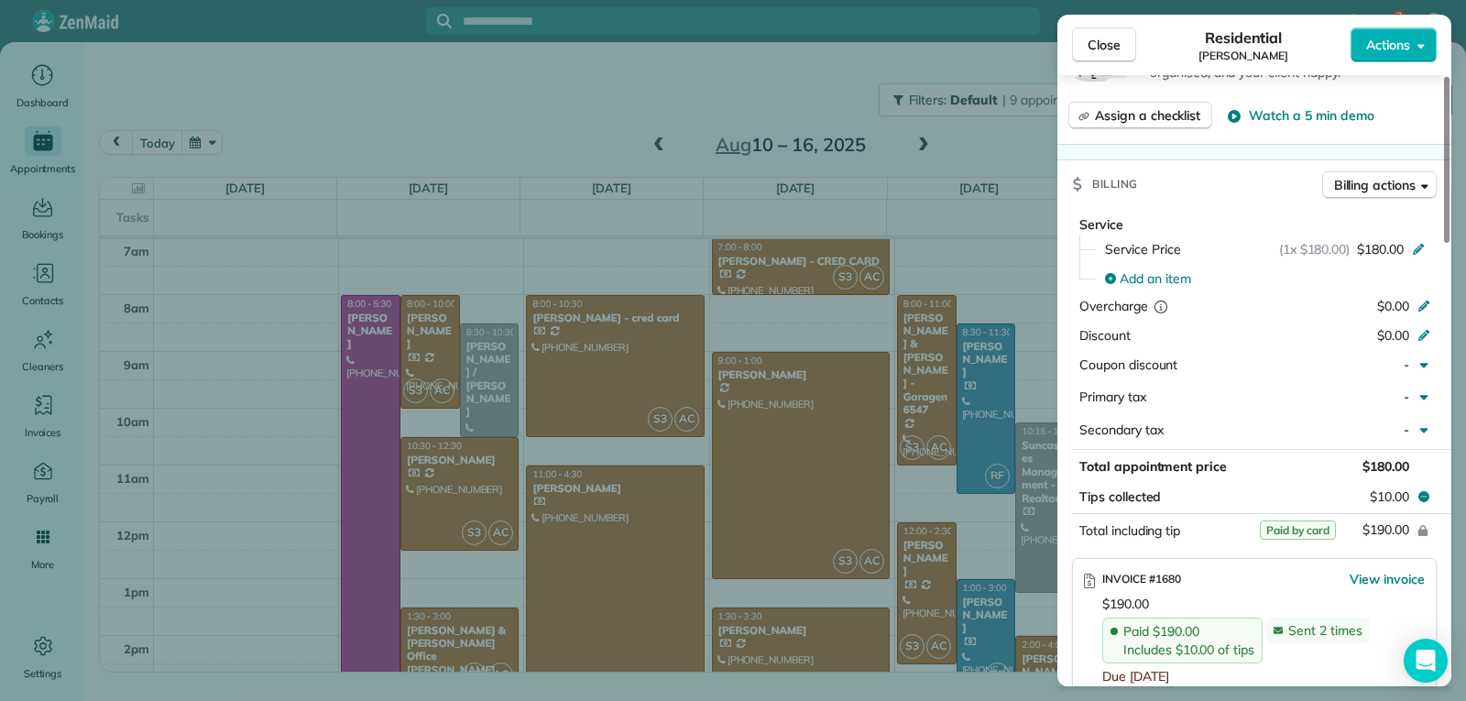
scroll to position [828, 0]
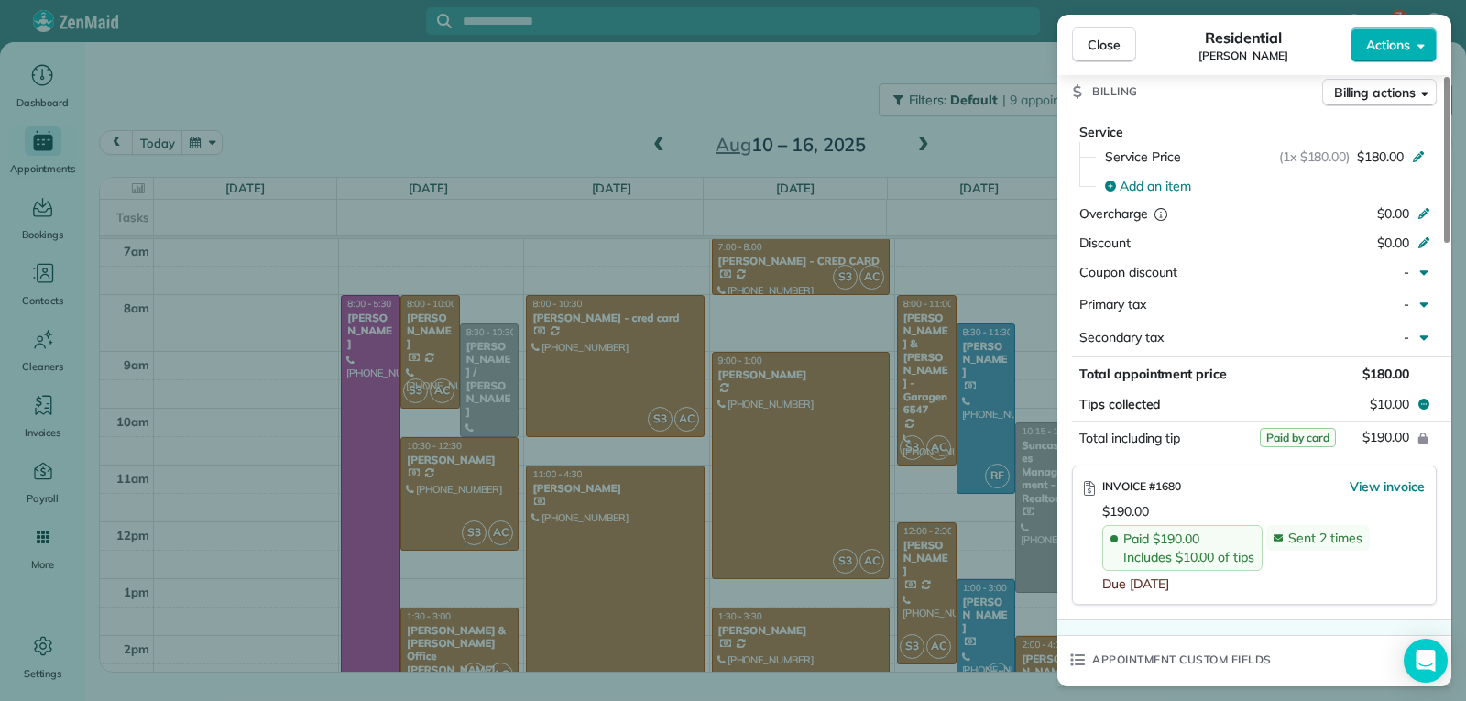
drag, startPoint x: 1114, startPoint y: 45, endPoint x: 1141, endPoint y: 224, distance: 181.5
click at [1116, 46] on span "Close" at bounding box center [1104, 45] width 33 height 18
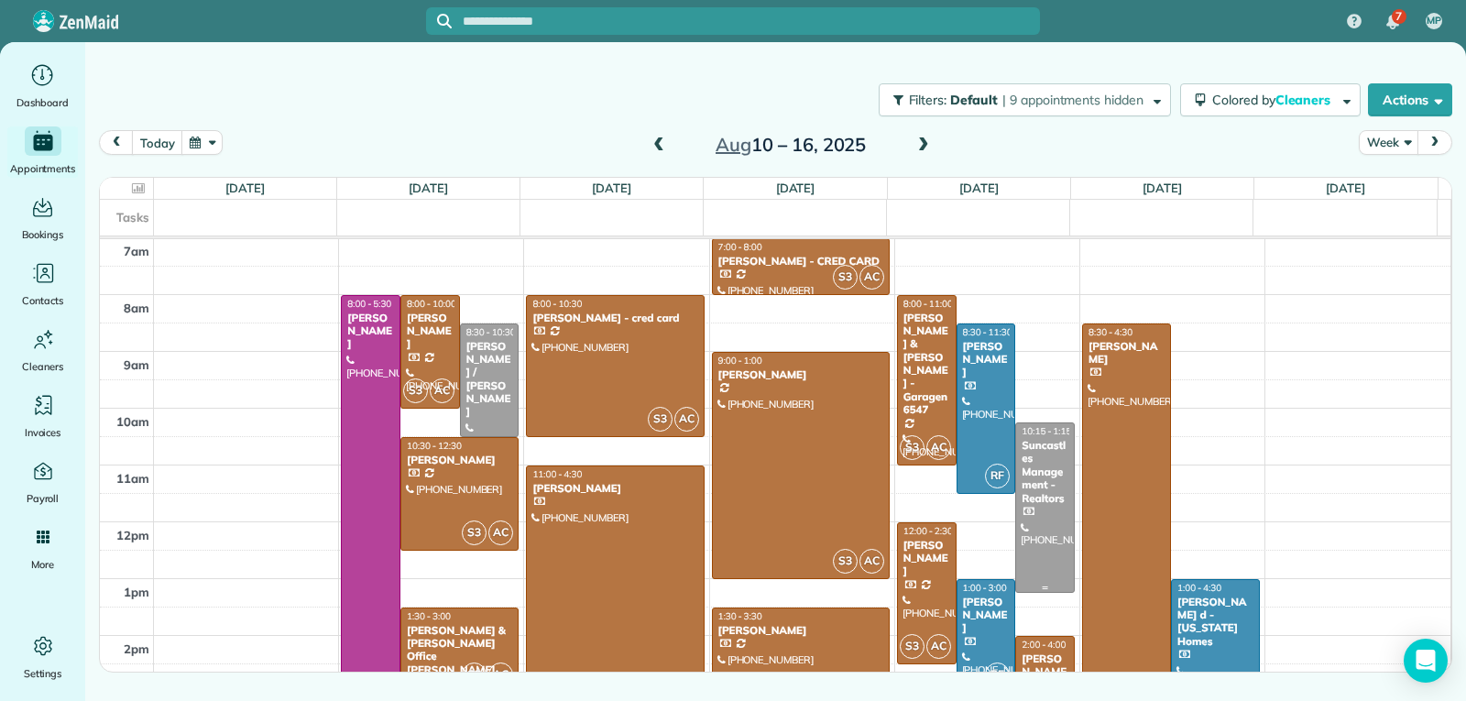
click at [1031, 541] on div at bounding box center [1045, 507] width 58 height 169
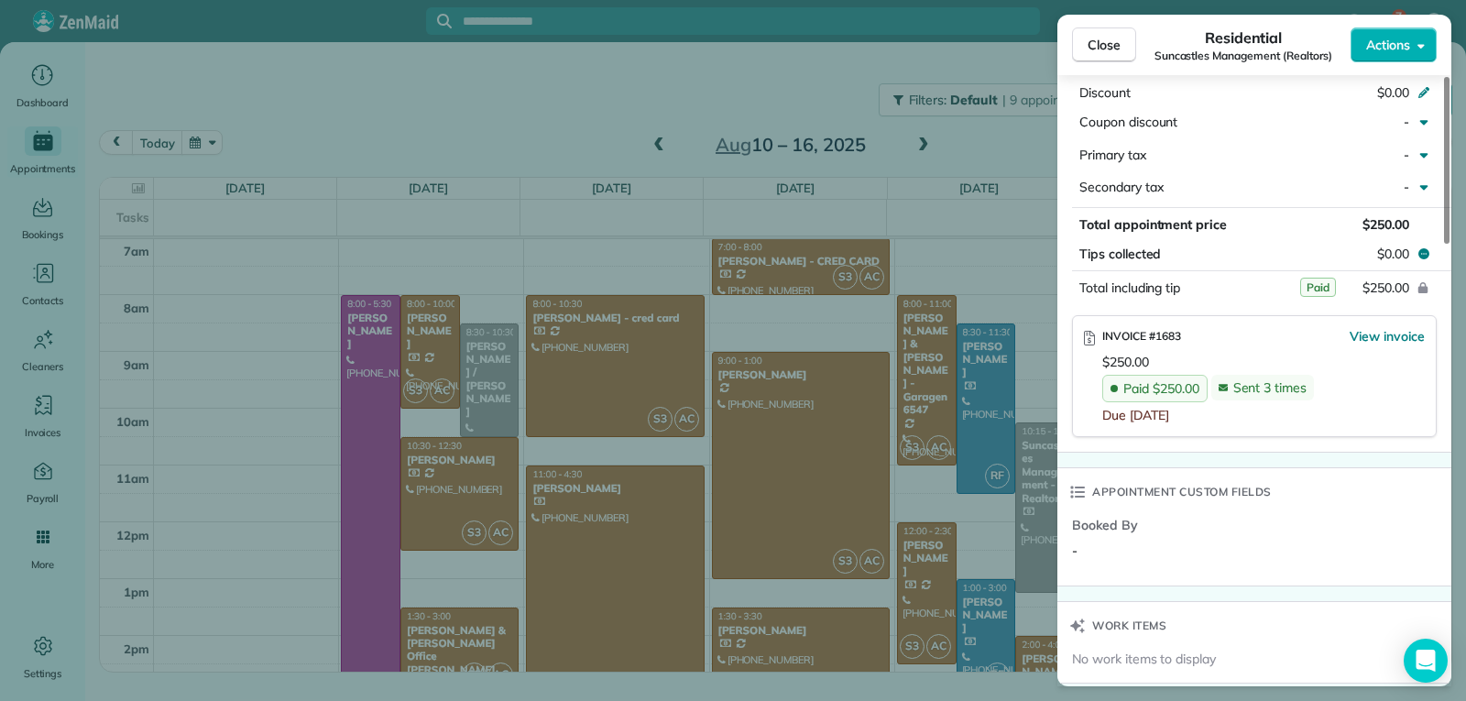
scroll to position [1008, 0]
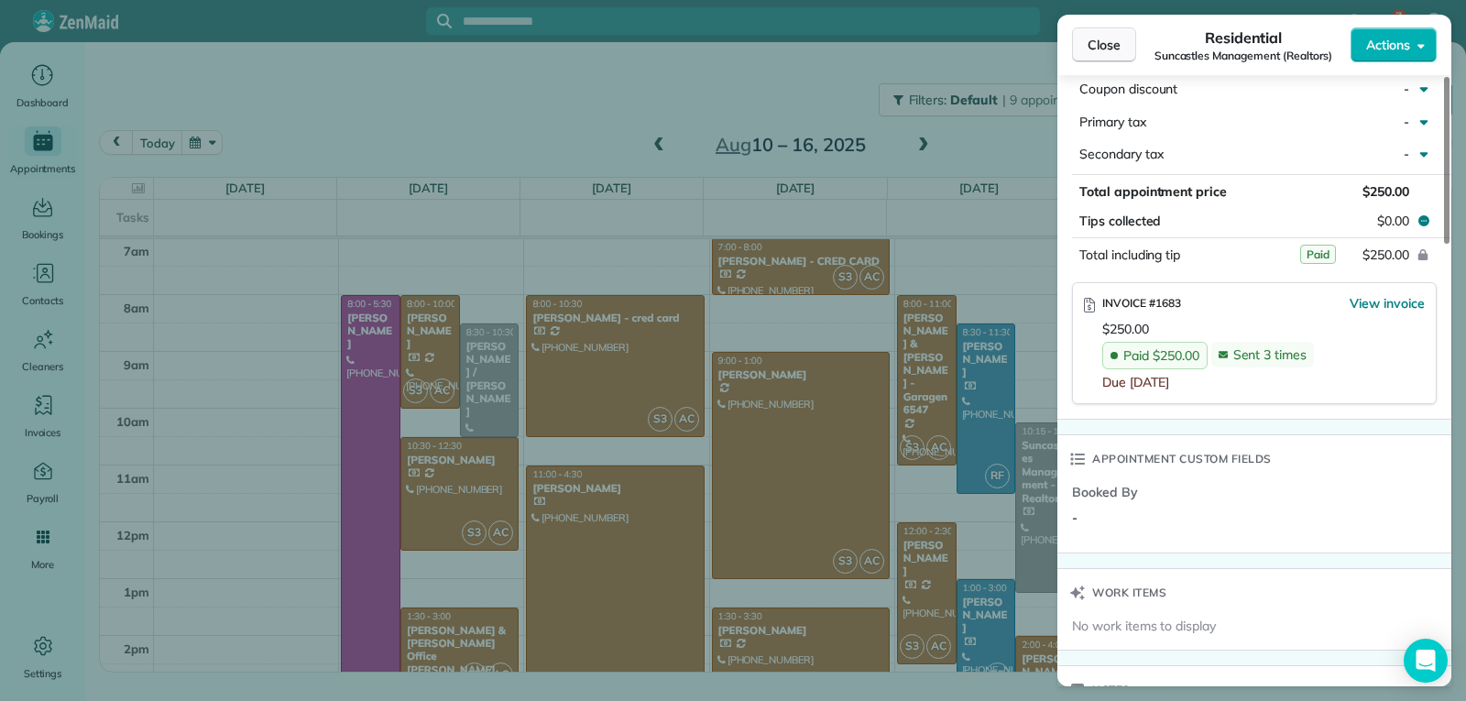
click at [1110, 60] on button "Close" at bounding box center [1104, 44] width 64 height 35
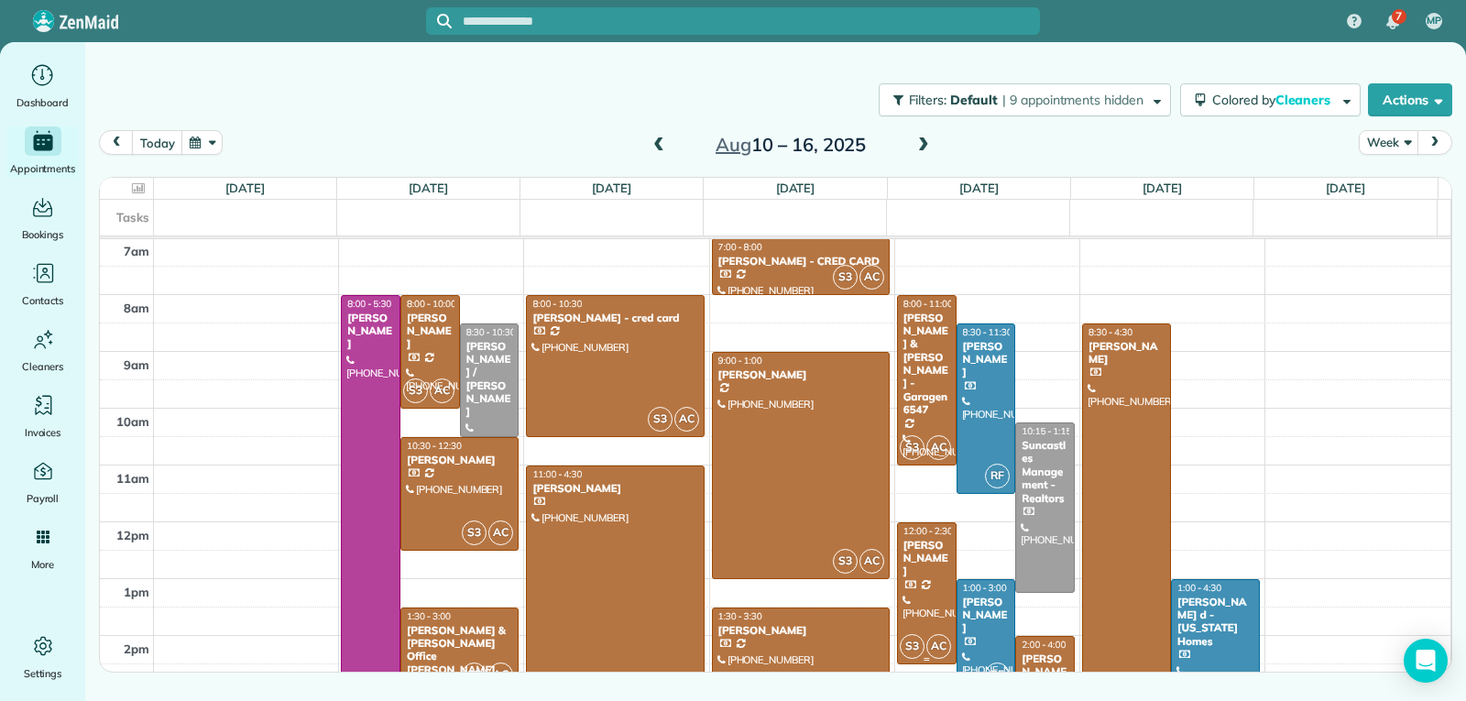
click at [918, 597] on div at bounding box center [927, 593] width 58 height 140
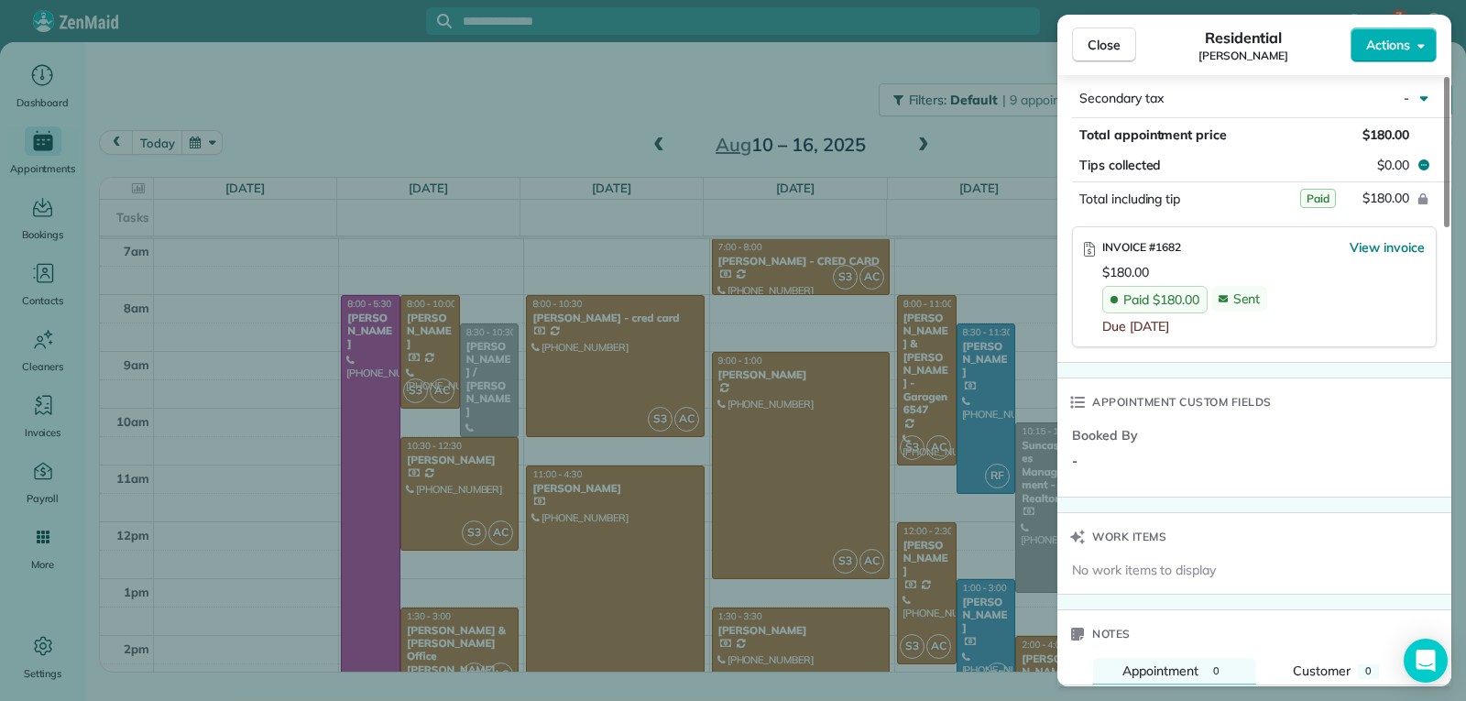
scroll to position [1077, 0]
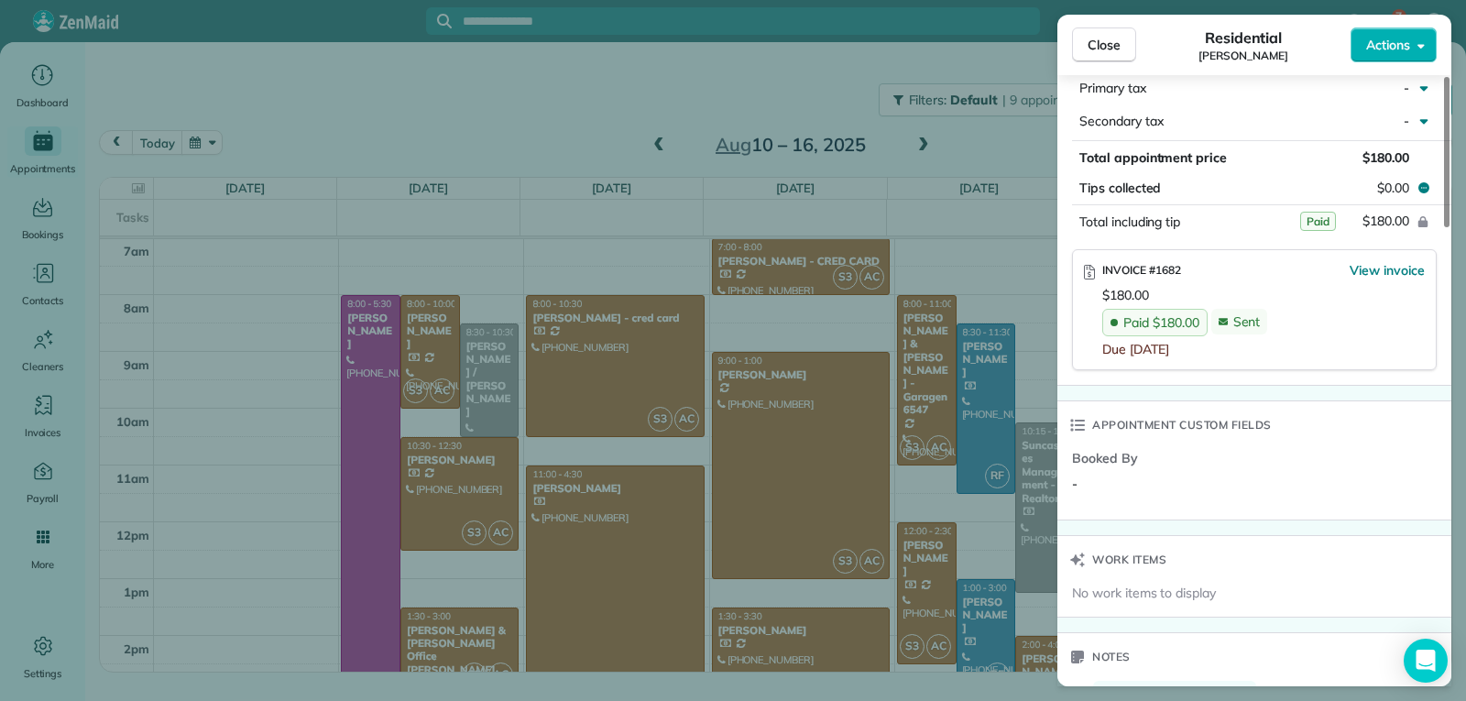
drag, startPoint x: 1105, startPoint y: 38, endPoint x: 1105, endPoint y: 65, distance: 27.5
click at [1105, 38] on span "Close" at bounding box center [1104, 45] width 33 height 18
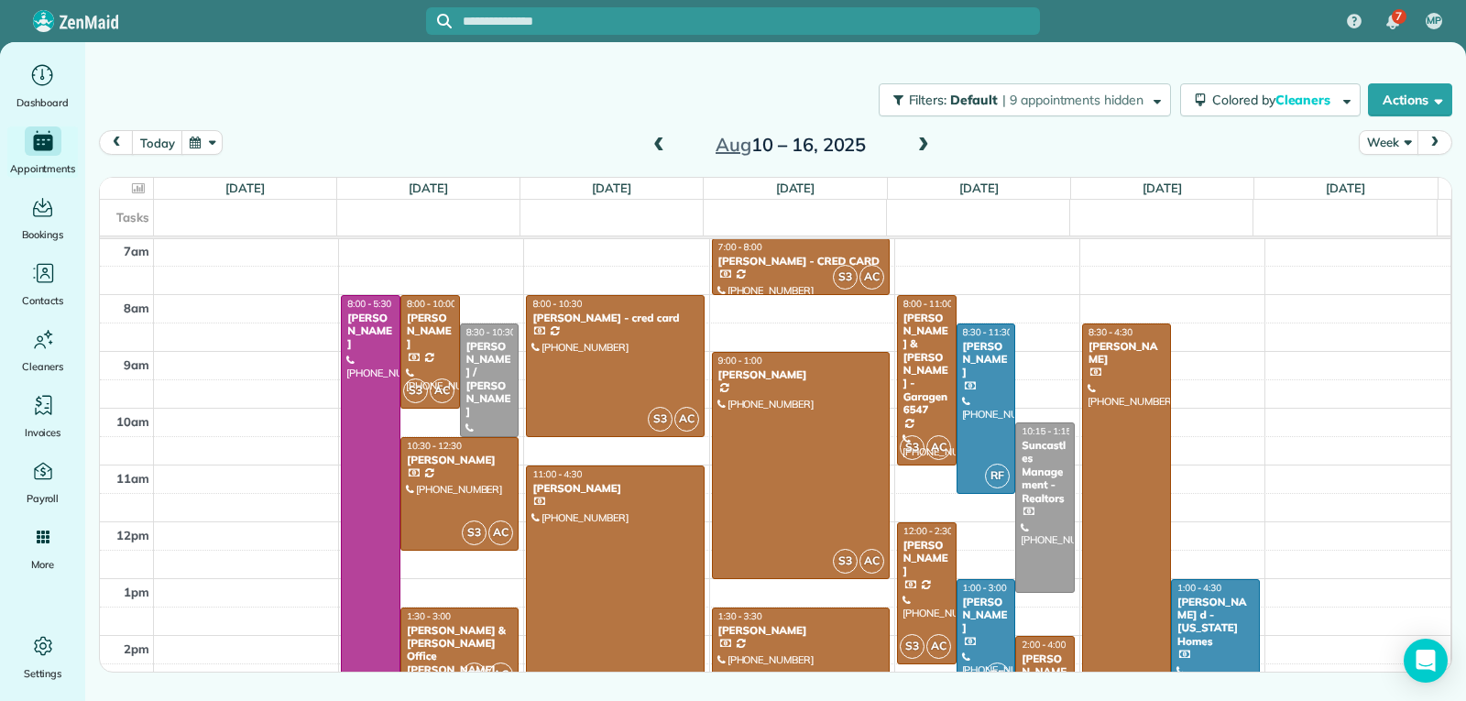
click at [981, 638] on div at bounding box center [986, 636] width 58 height 112
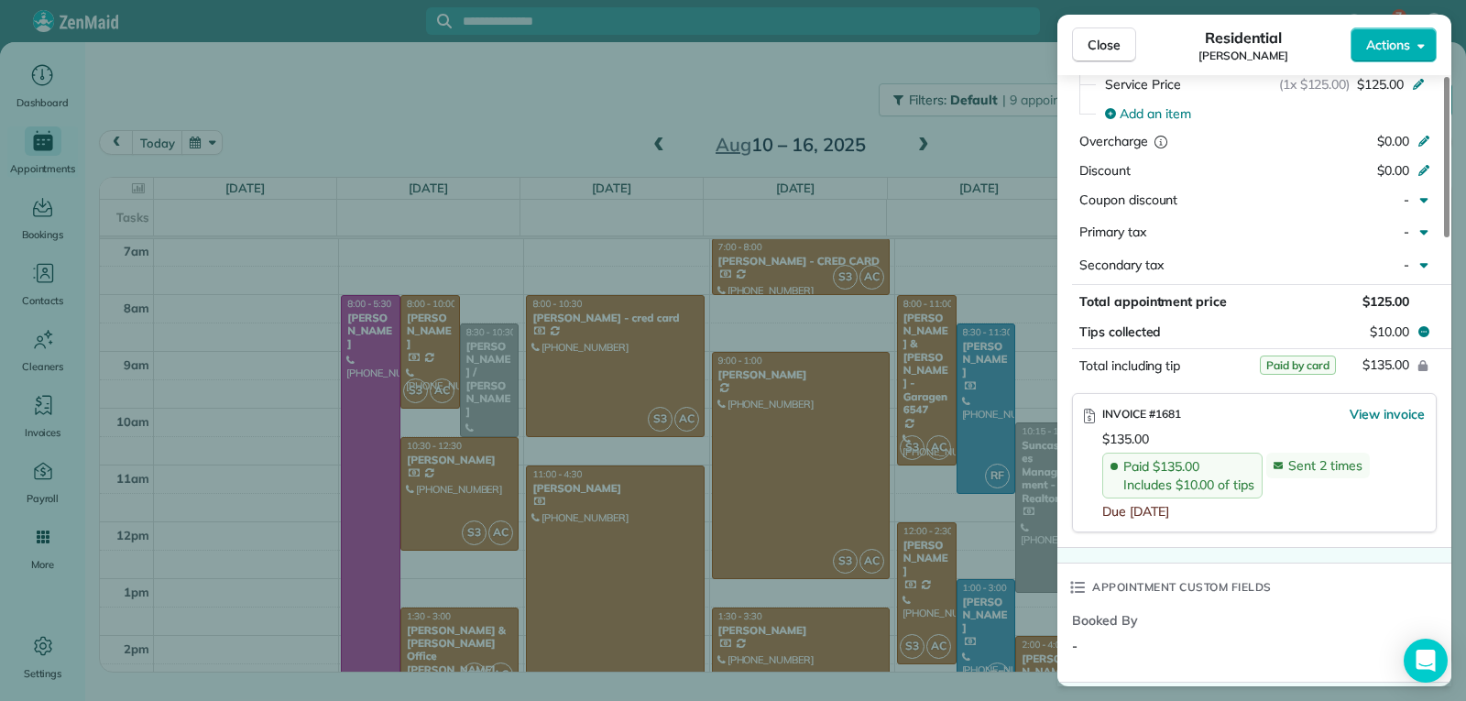
scroll to position [911, 0]
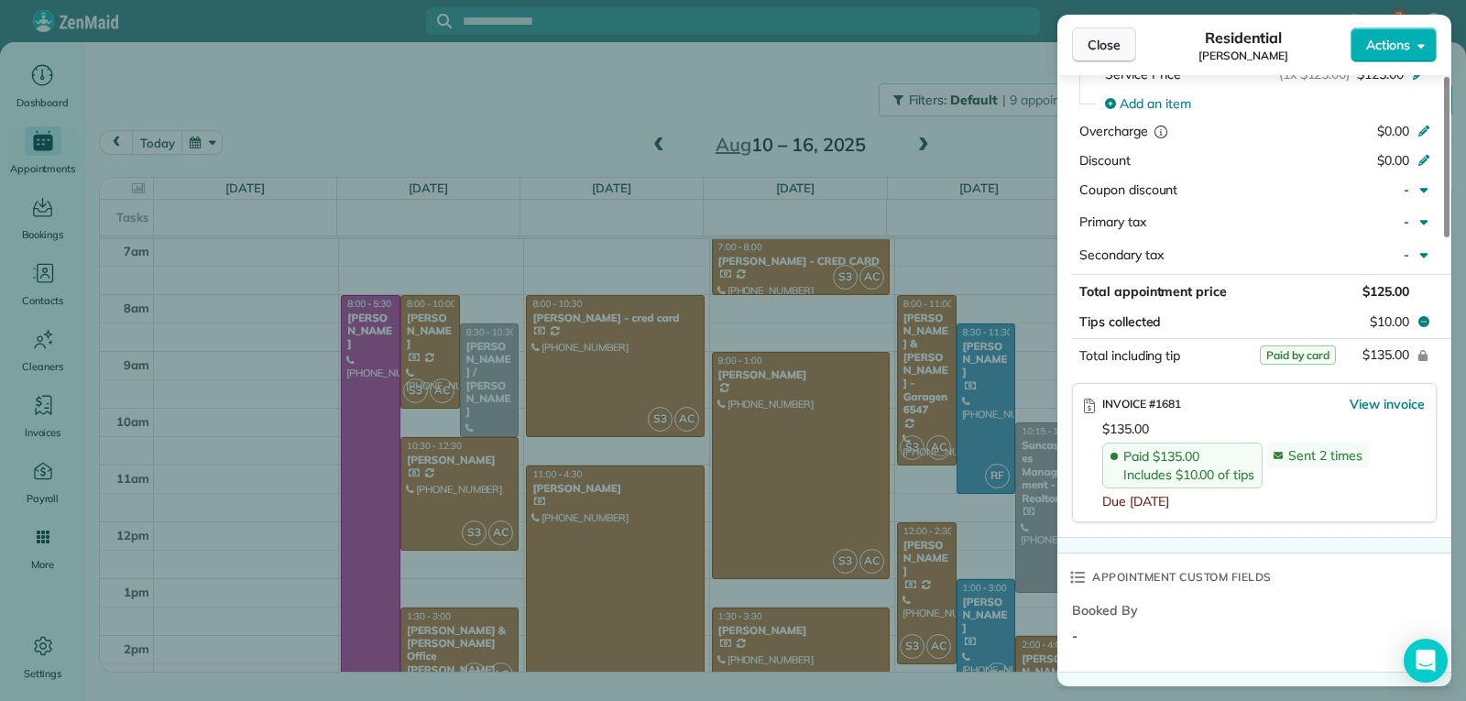
drag, startPoint x: 1090, startPoint y: 40, endPoint x: 1095, endPoint y: 69, distance: 28.8
click at [1090, 42] on span "Close" at bounding box center [1104, 45] width 33 height 18
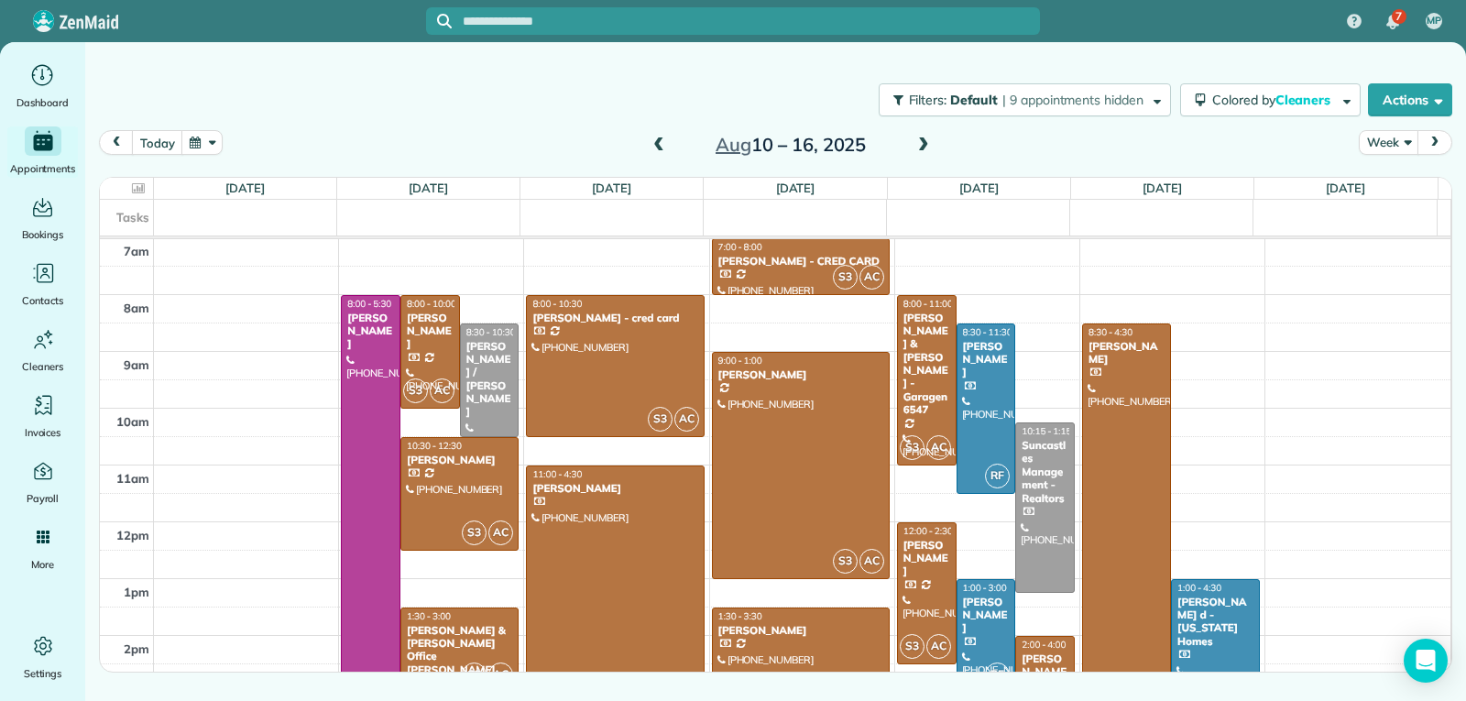
click at [1108, 549] on div at bounding box center [1126, 550] width 87 height 453
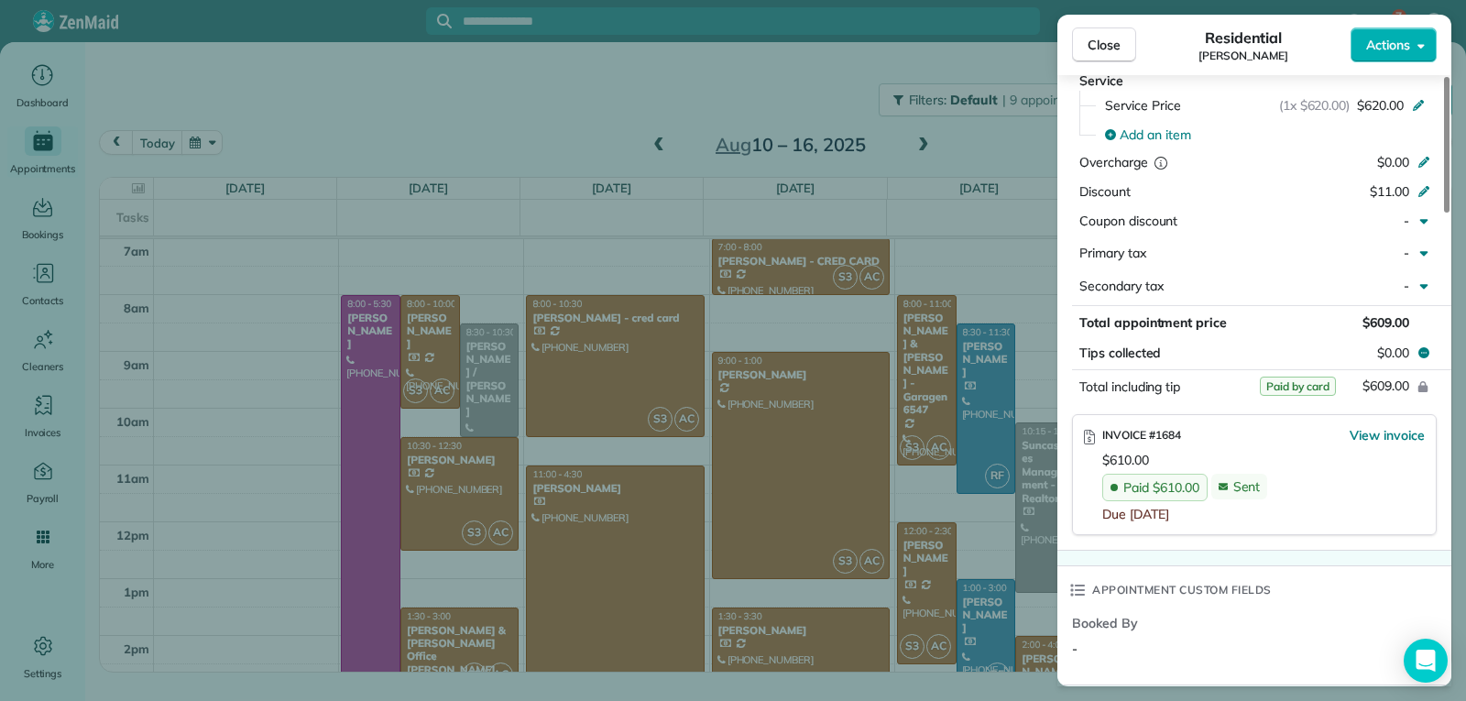
scroll to position [919, 0]
click at [1101, 53] on span "Close" at bounding box center [1104, 45] width 33 height 18
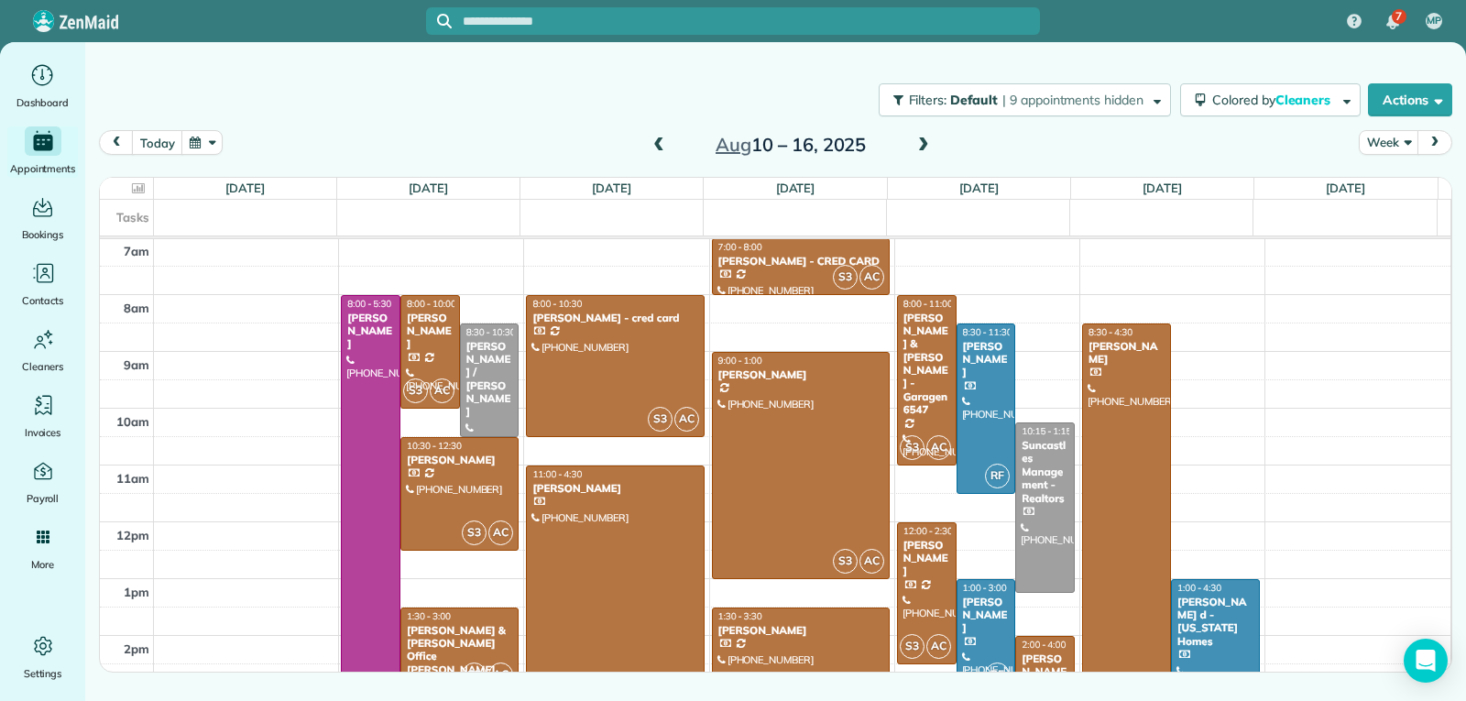
click at [1203, 636] on div at bounding box center [1215, 678] width 87 height 197
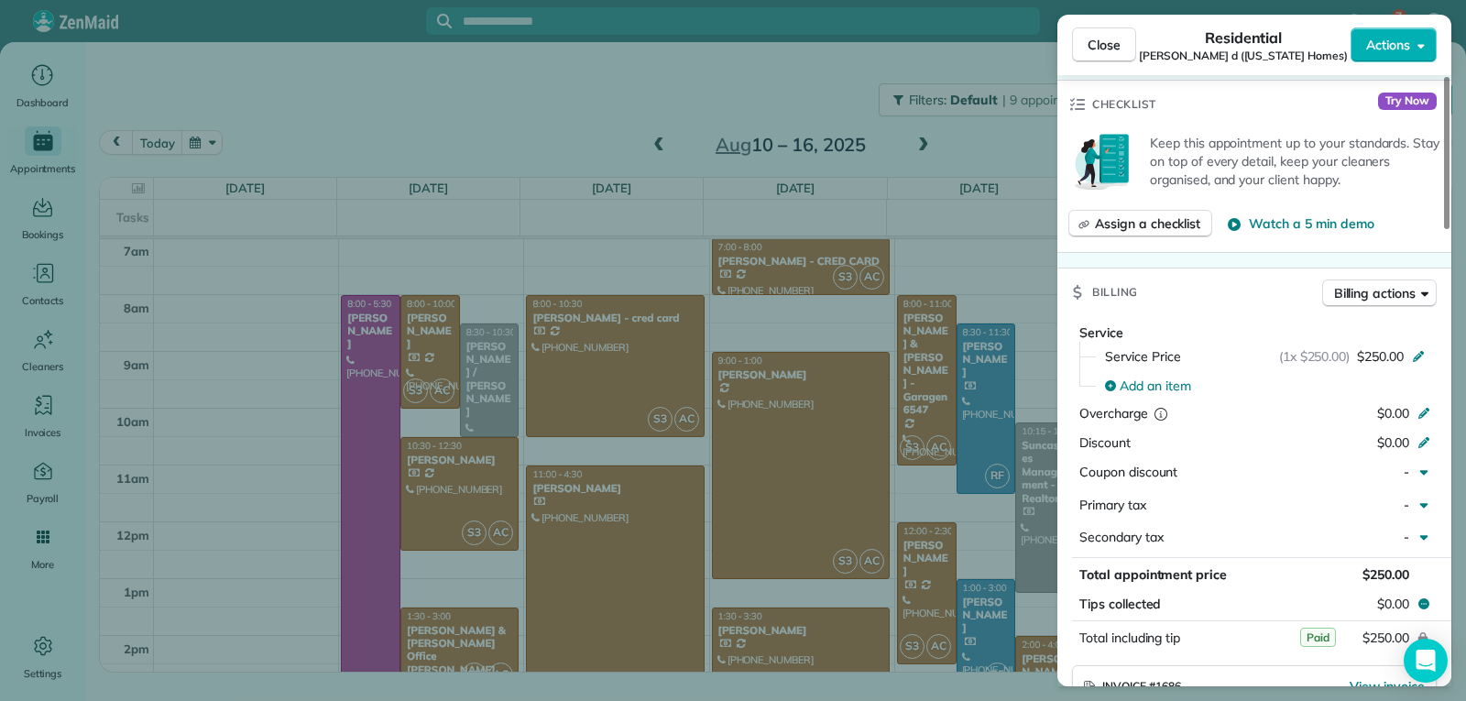
scroll to position [739, 0]
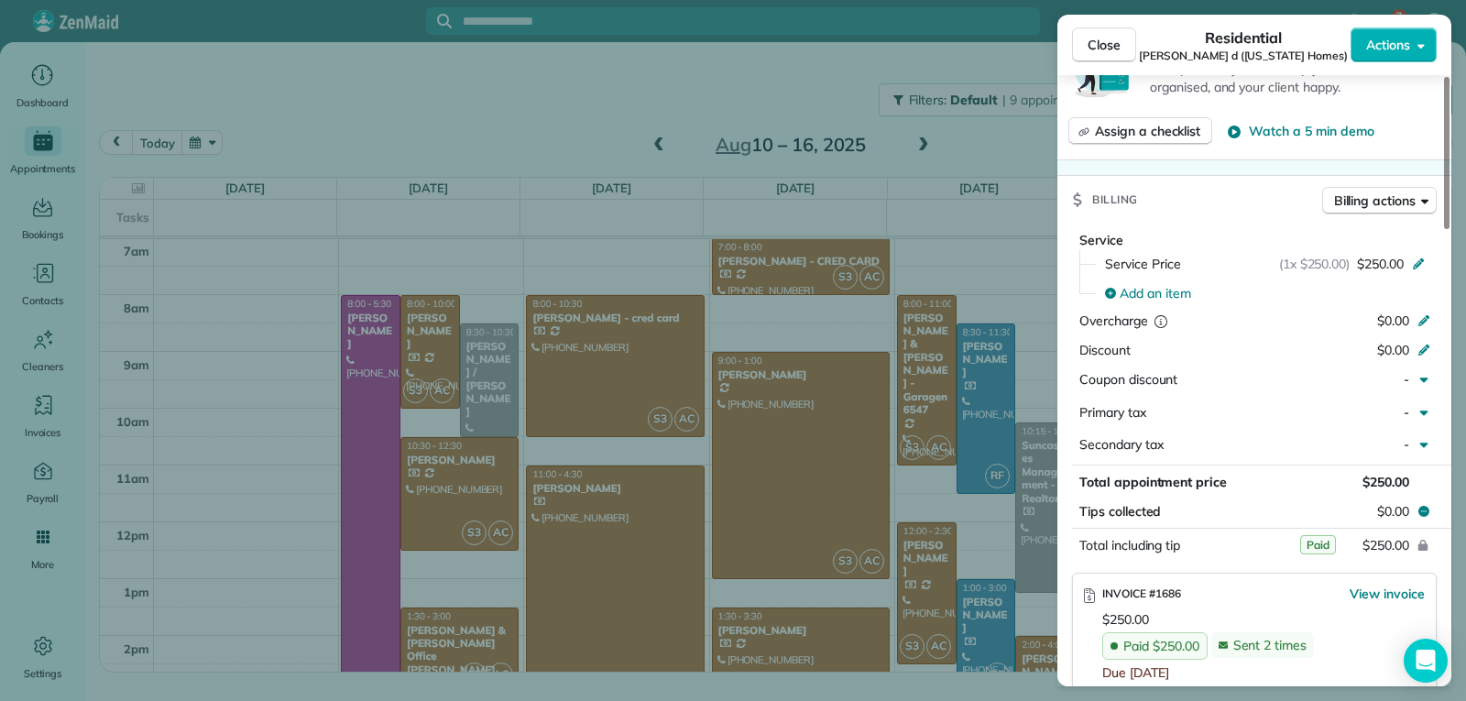
drag, startPoint x: 1107, startPoint y: 46, endPoint x: 1129, endPoint y: 88, distance: 47.5
click at [1108, 45] on span "Close" at bounding box center [1104, 45] width 33 height 18
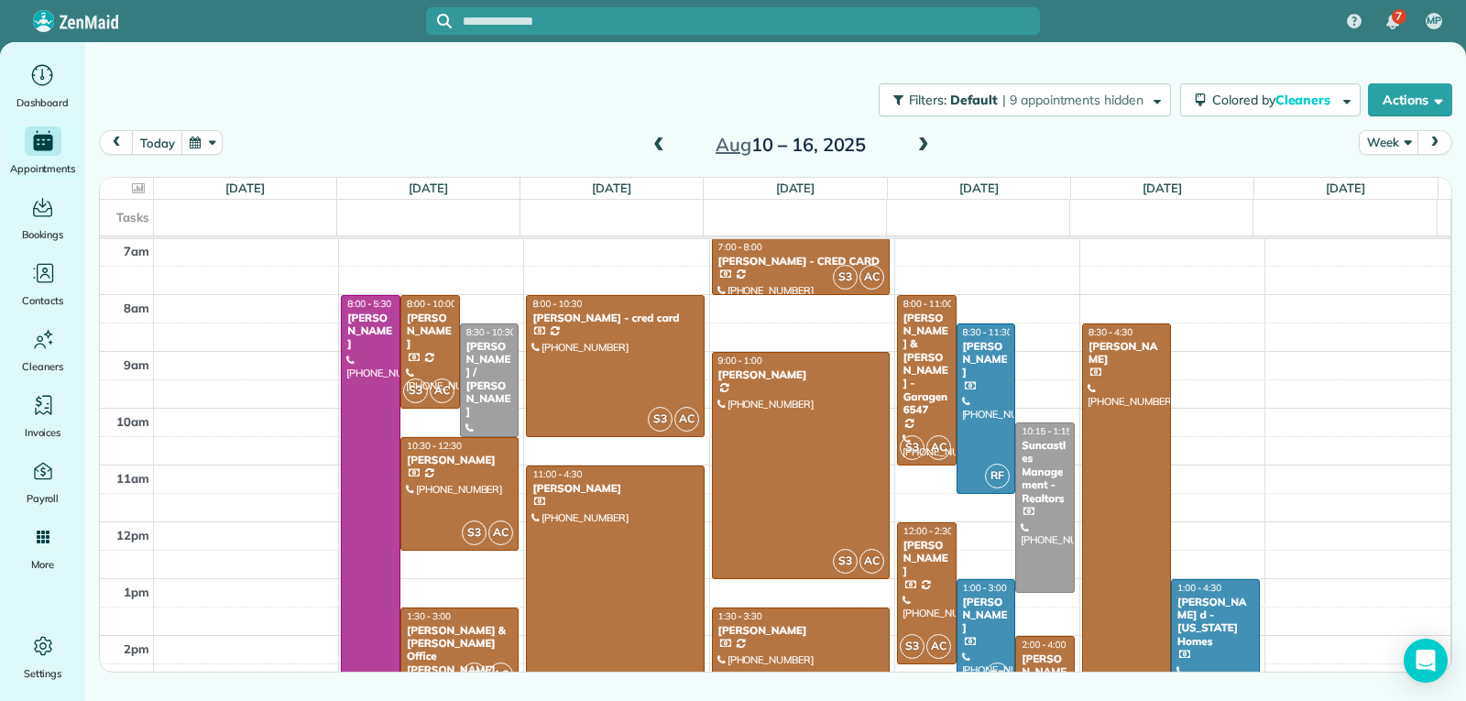
click at [918, 149] on span at bounding box center [923, 145] width 20 height 16
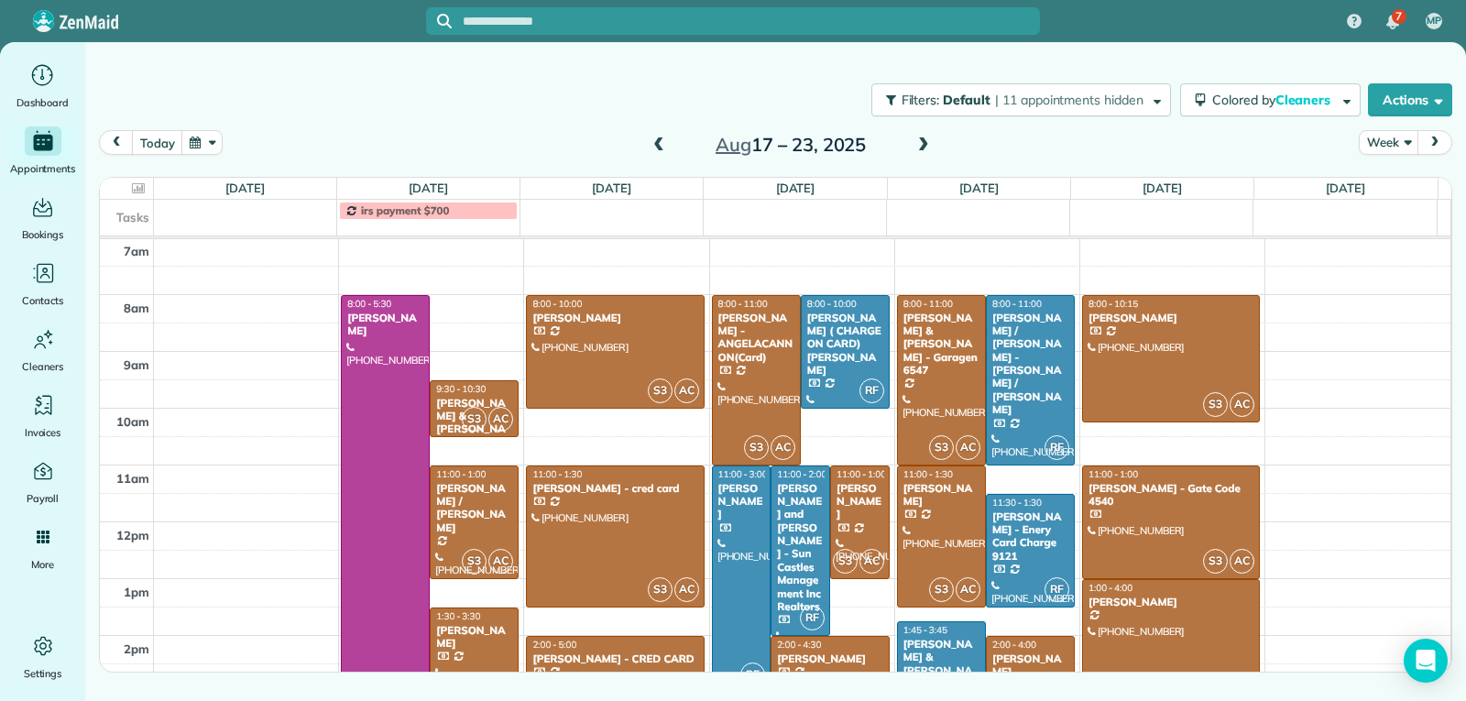
click at [467, 643] on div "[PERSON_NAME]" at bounding box center [474, 637] width 78 height 27
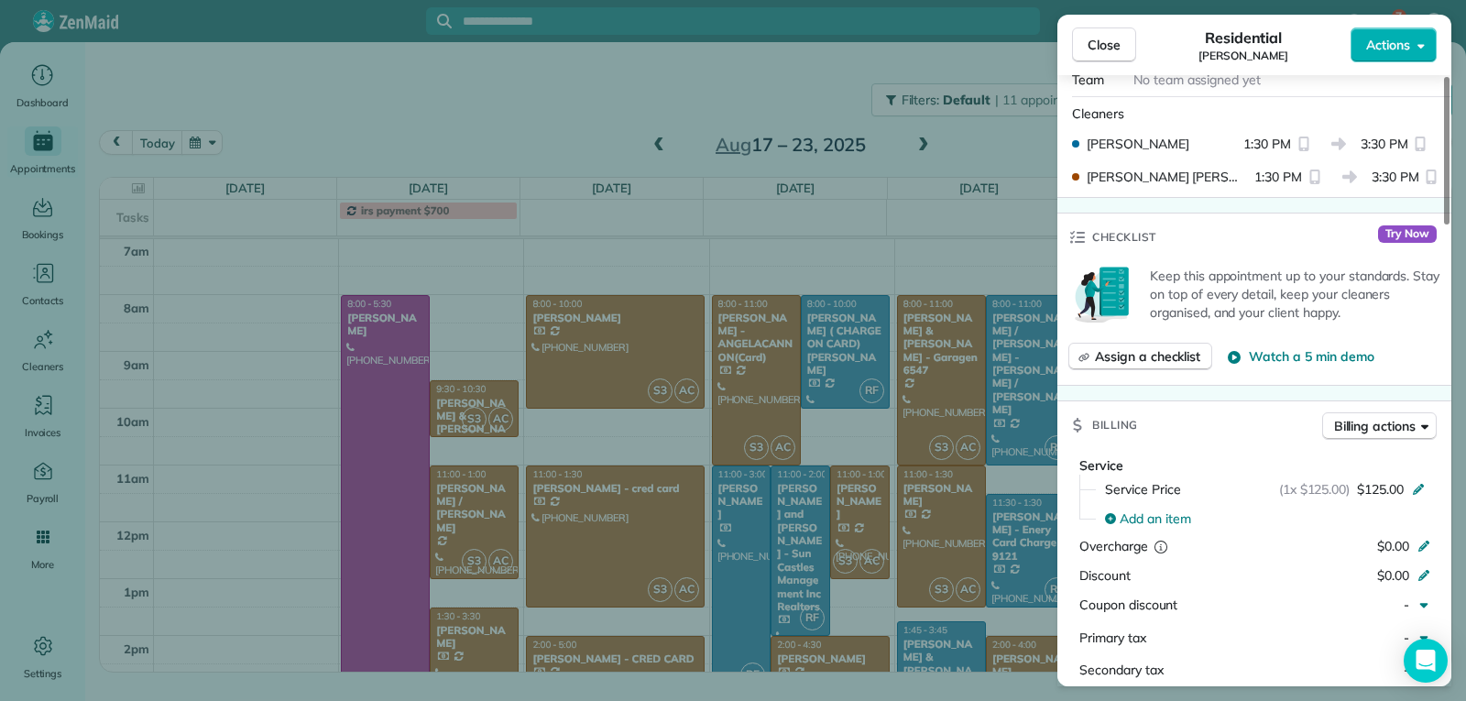
scroll to position [737, 0]
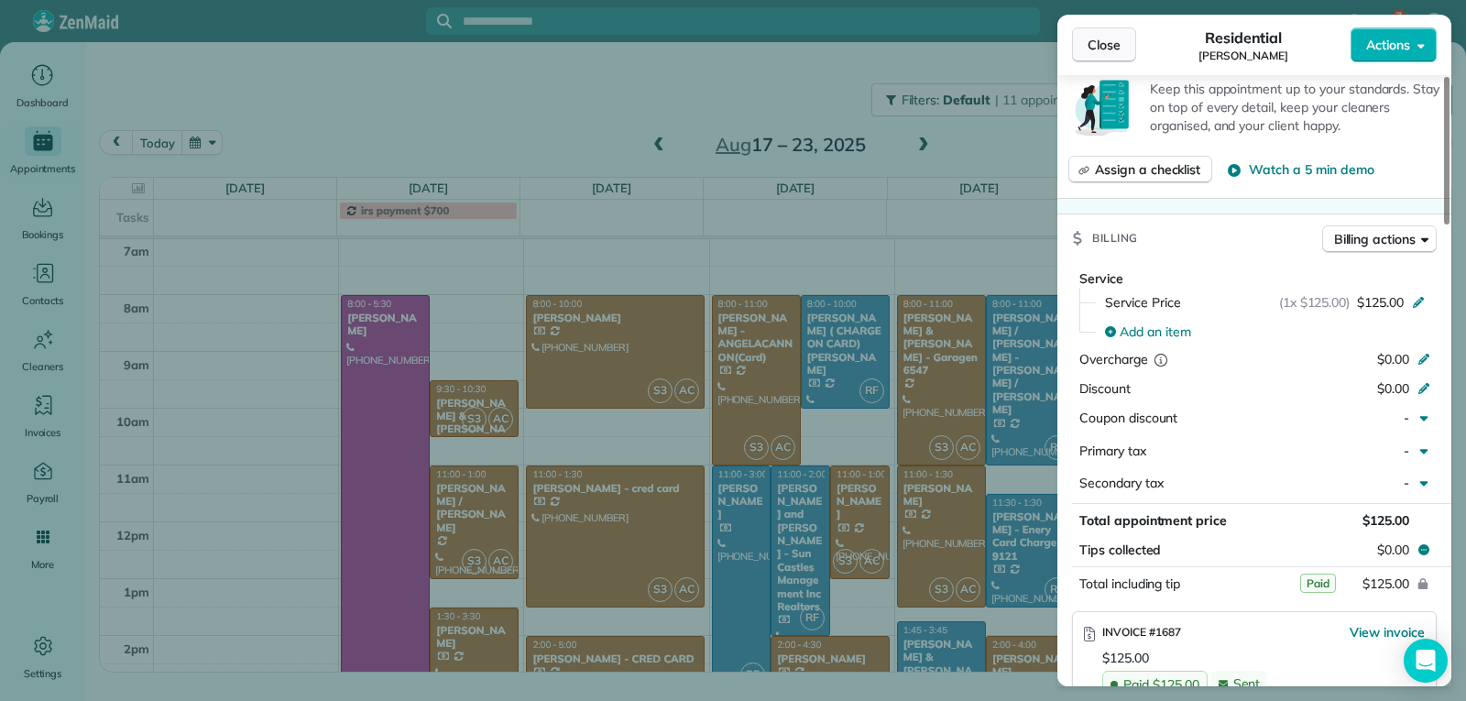
click at [1111, 43] on span "Close" at bounding box center [1104, 45] width 33 height 18
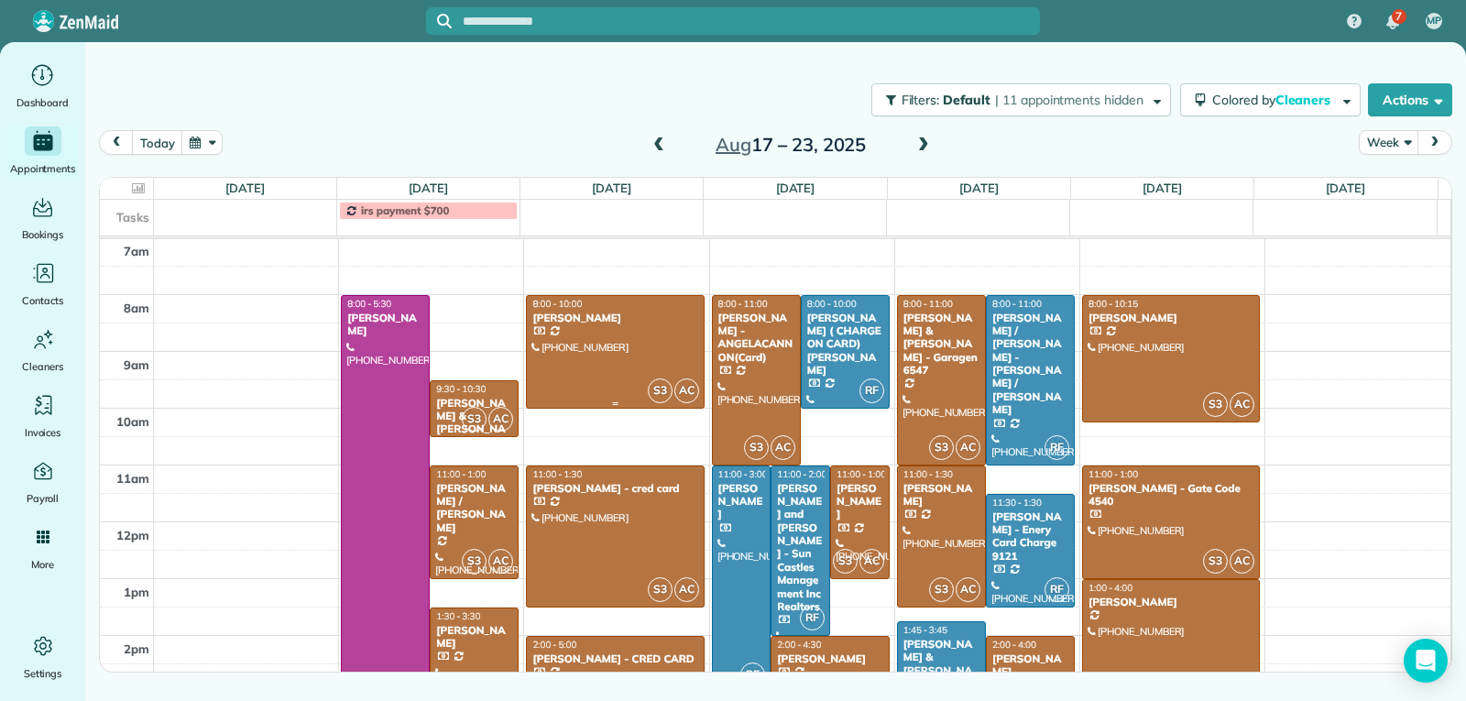
click at [607, 335] on div at bounding box center [615, 352] width 176 height 112
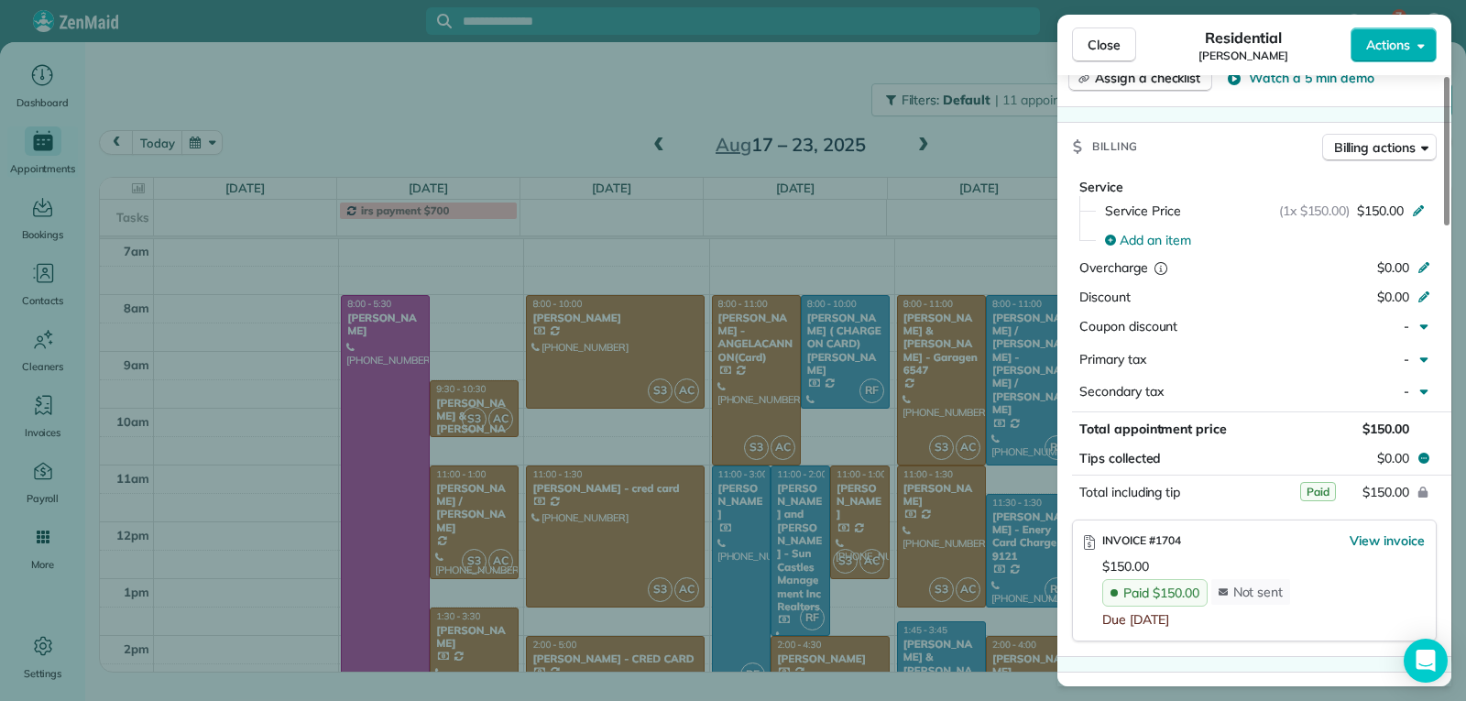
scroll to position [922, 0]
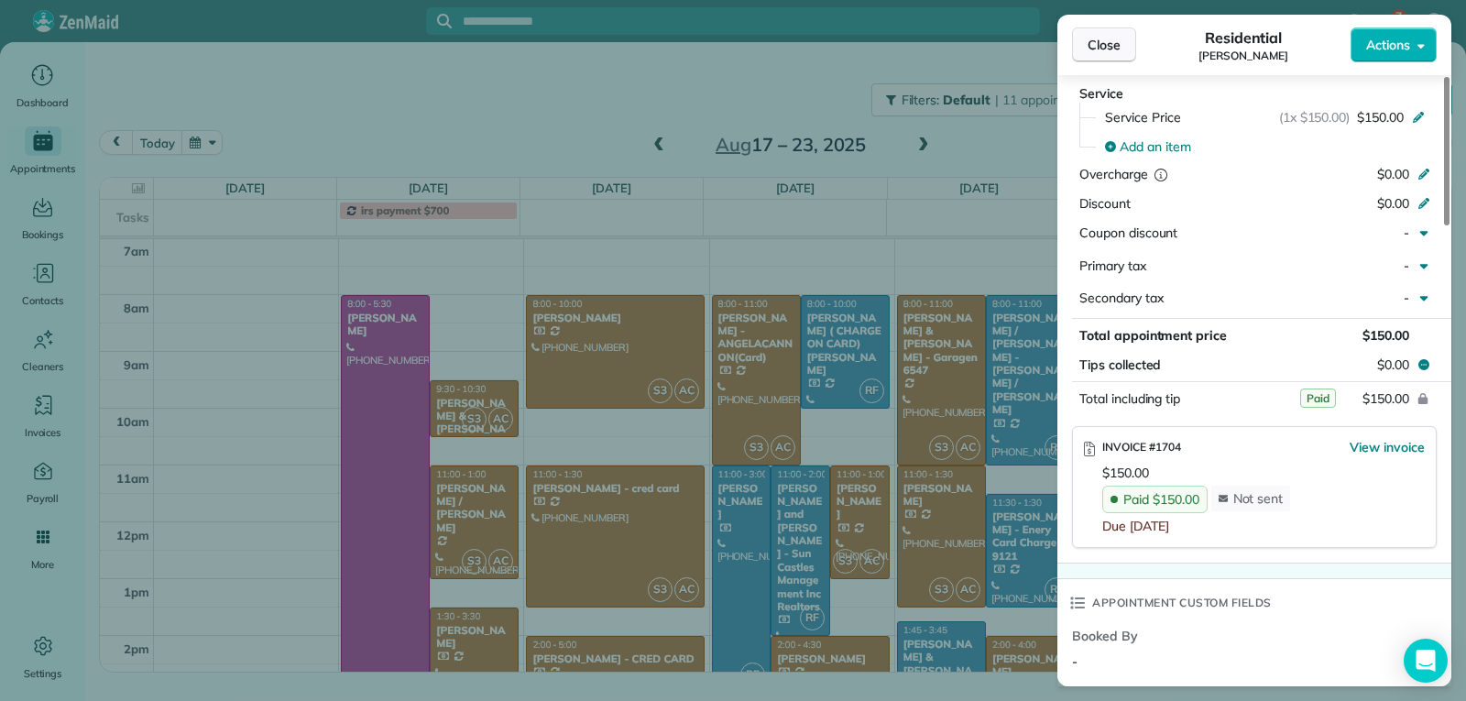
click at [1119, 46] on span "Close" at bounding box center [1104, 45] width 33 height 18
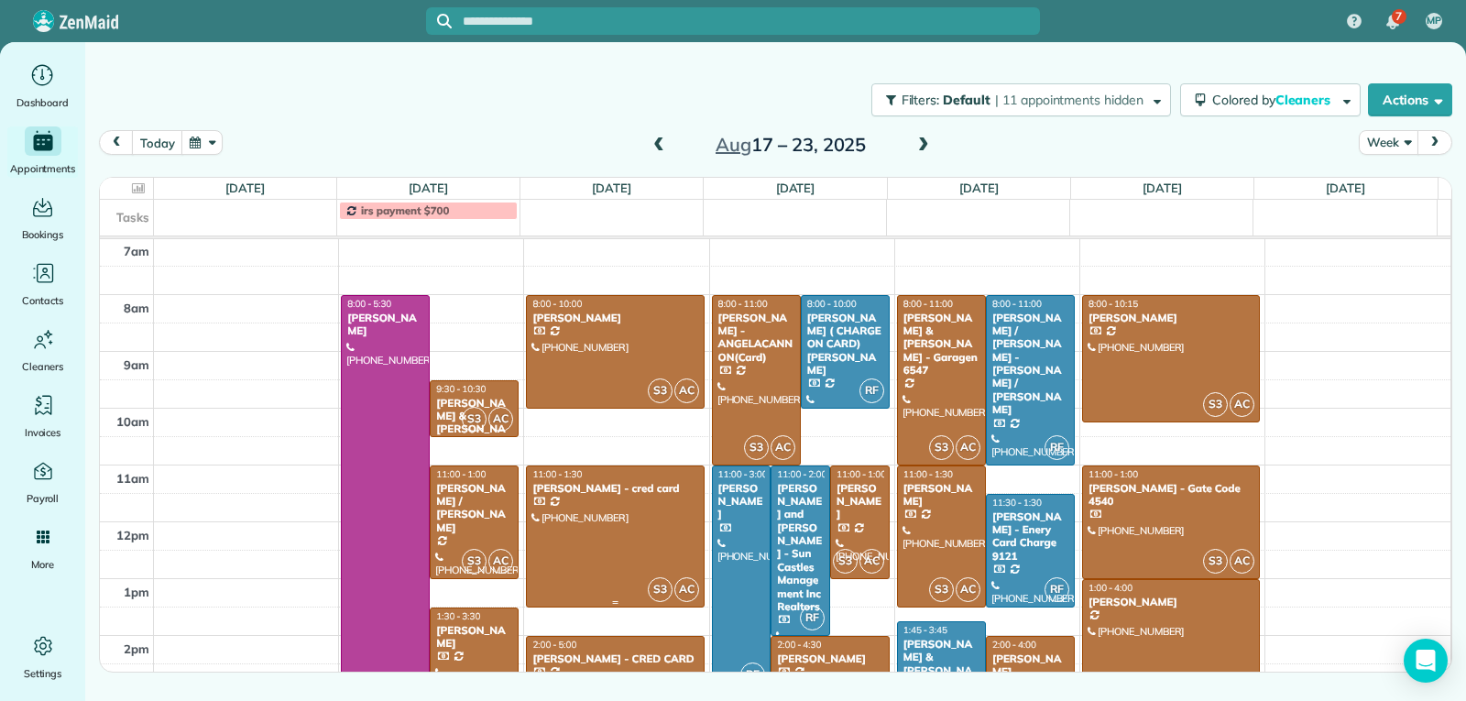
click at [614, 560] on div at bounding box center [615, 536] width 176 height 140
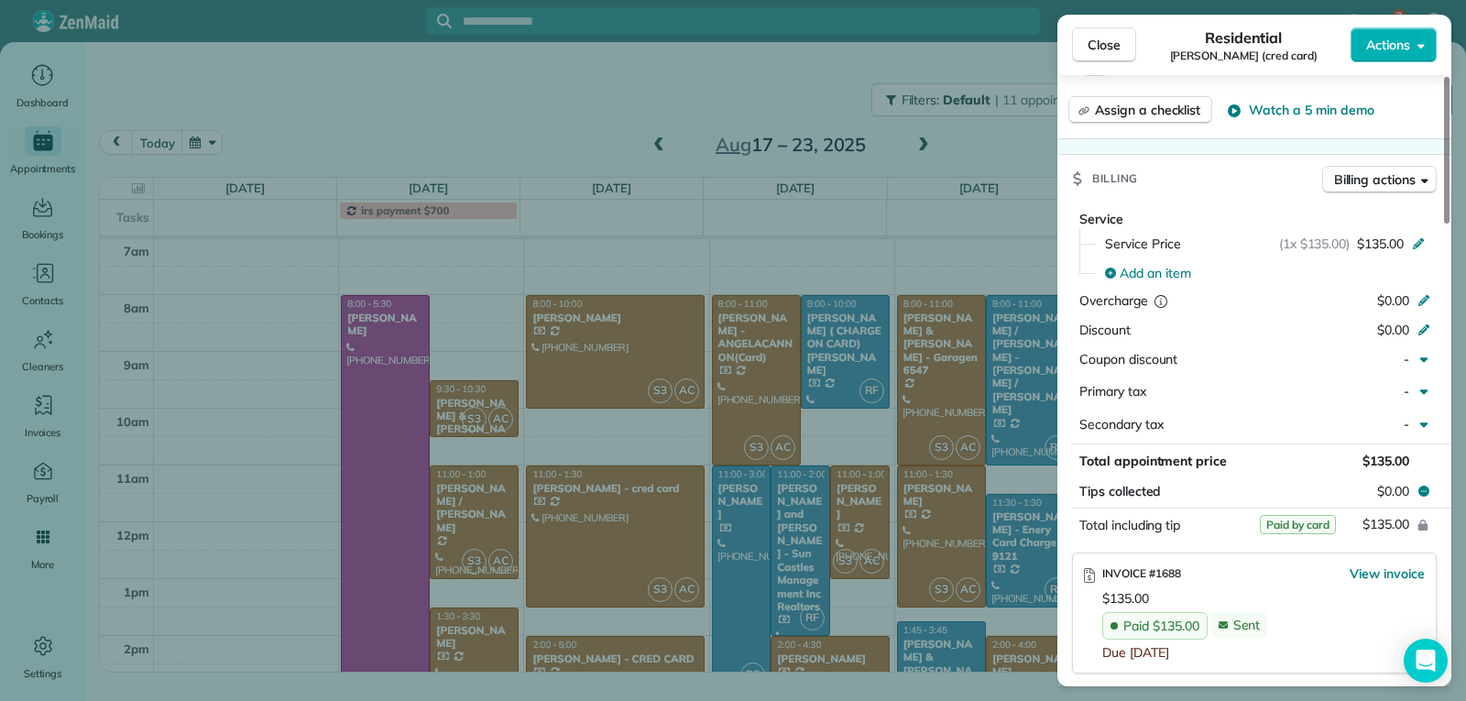
scroll to position [919, 0]
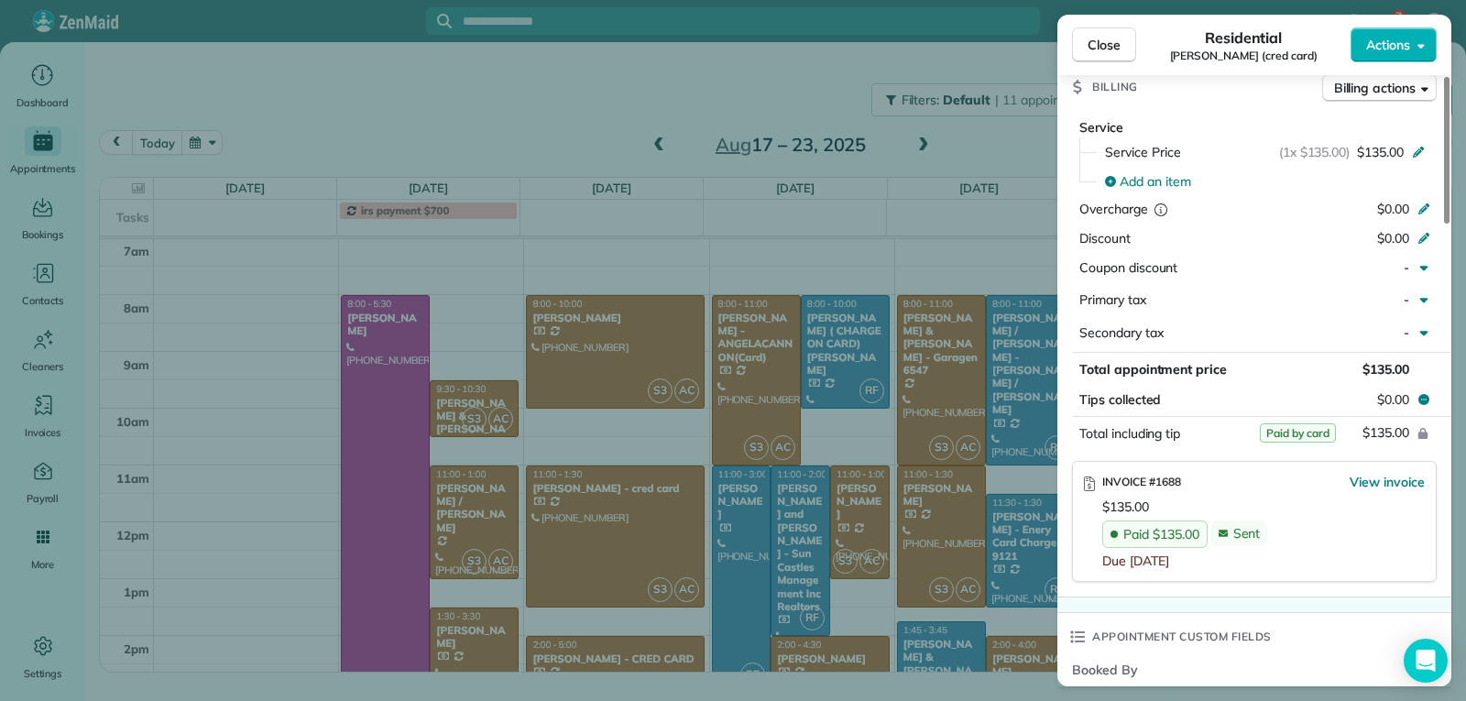
drag, startPoint x: 1111, startPoint y: 40, endPoint x: 1106, endPoint y: 114, distance: 73.5
click at [1112, 44] on span "Close" at bounding box center [1104, 45] width 33 height 18
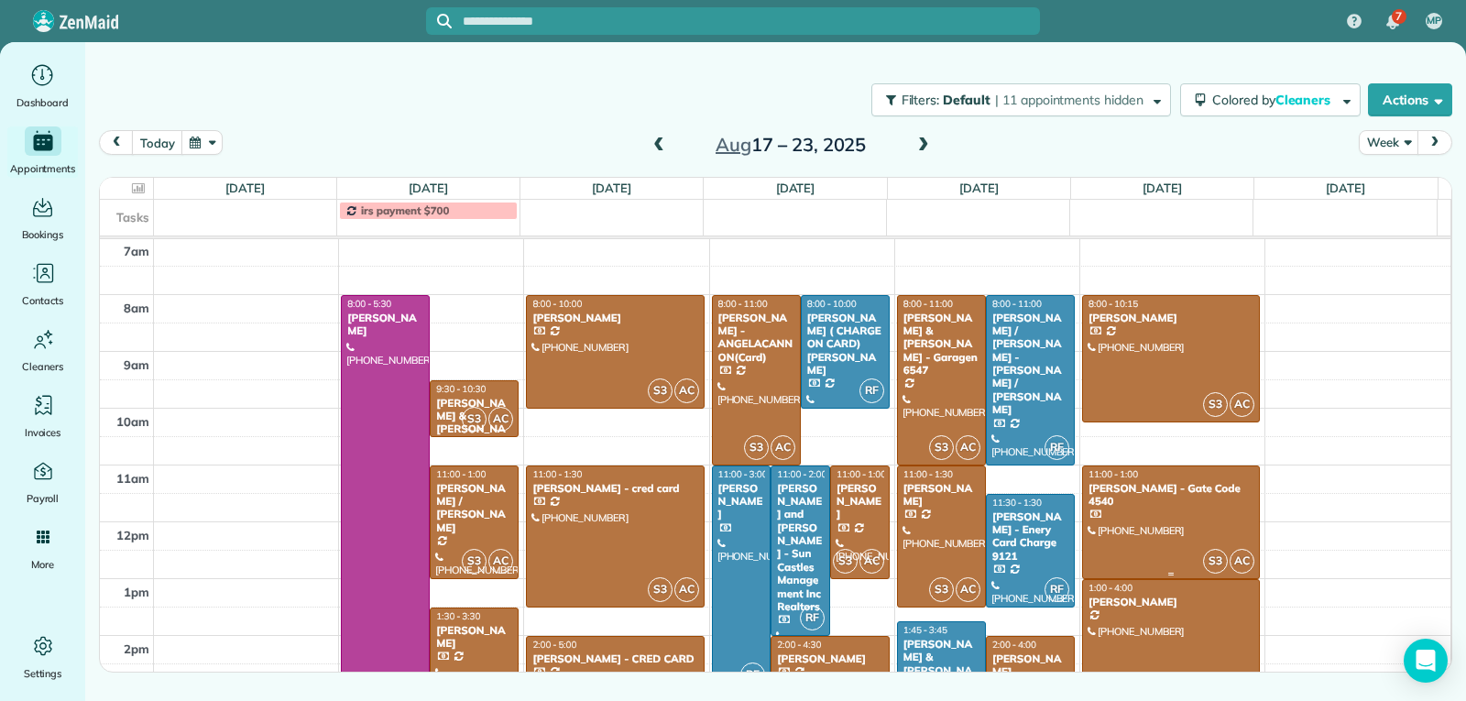
scroll to position [466, 0]
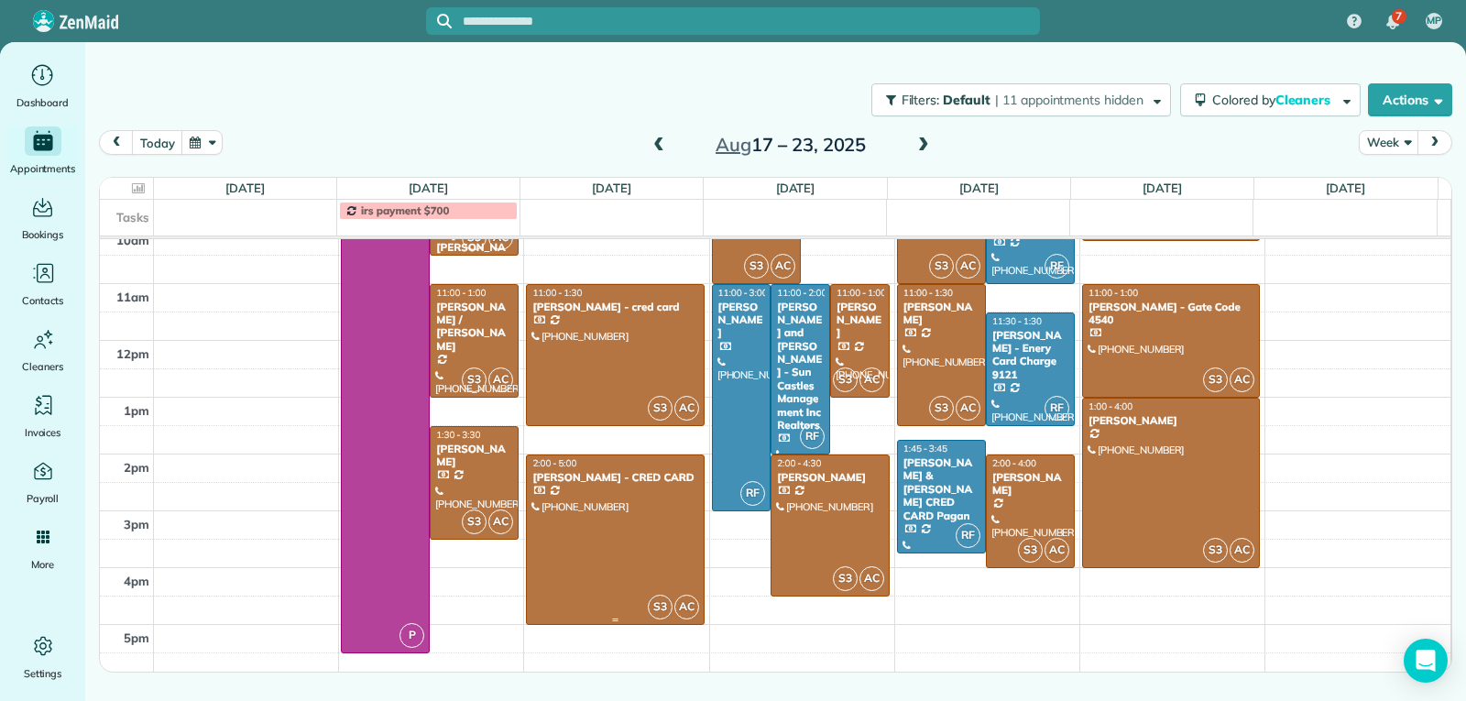
click at [589, 547] on div at bounding box center [615, 539] width 176 height 169
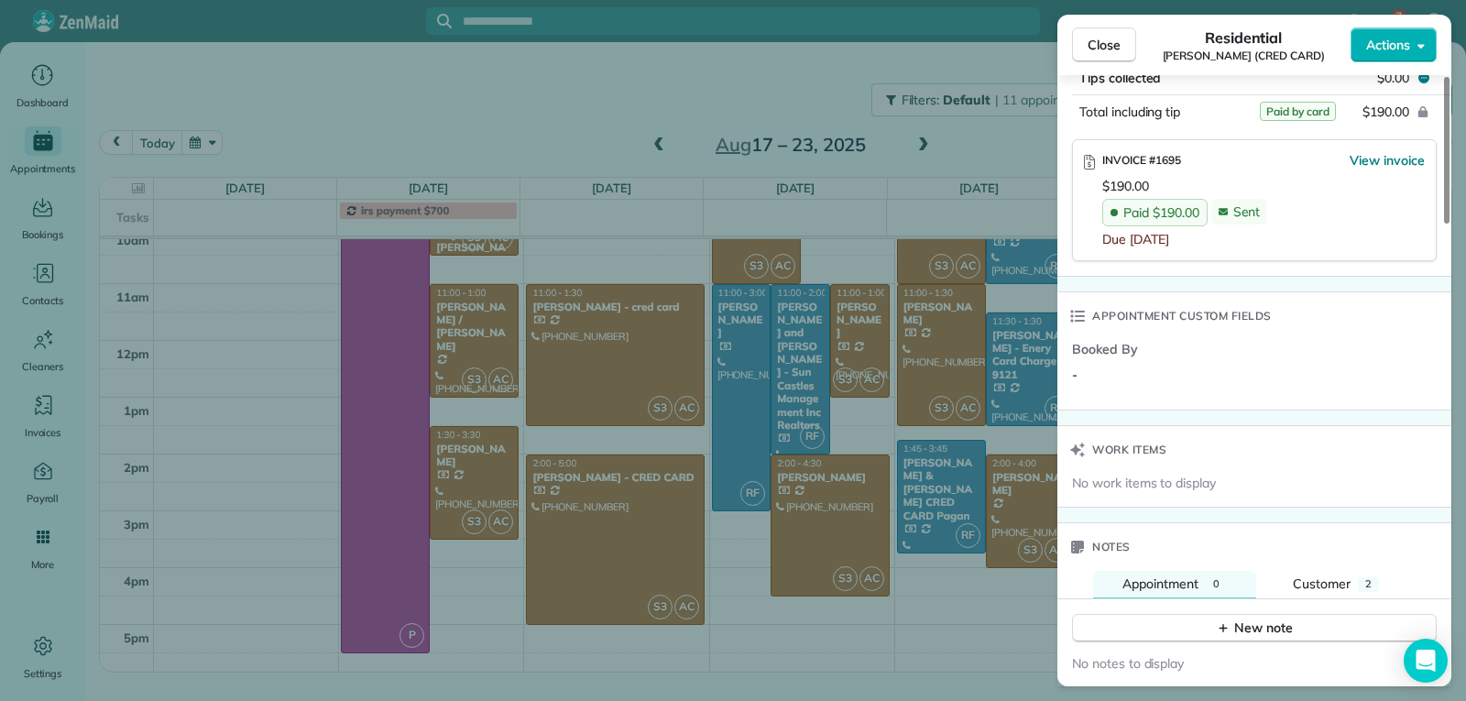
scroll to position [1283, 0]
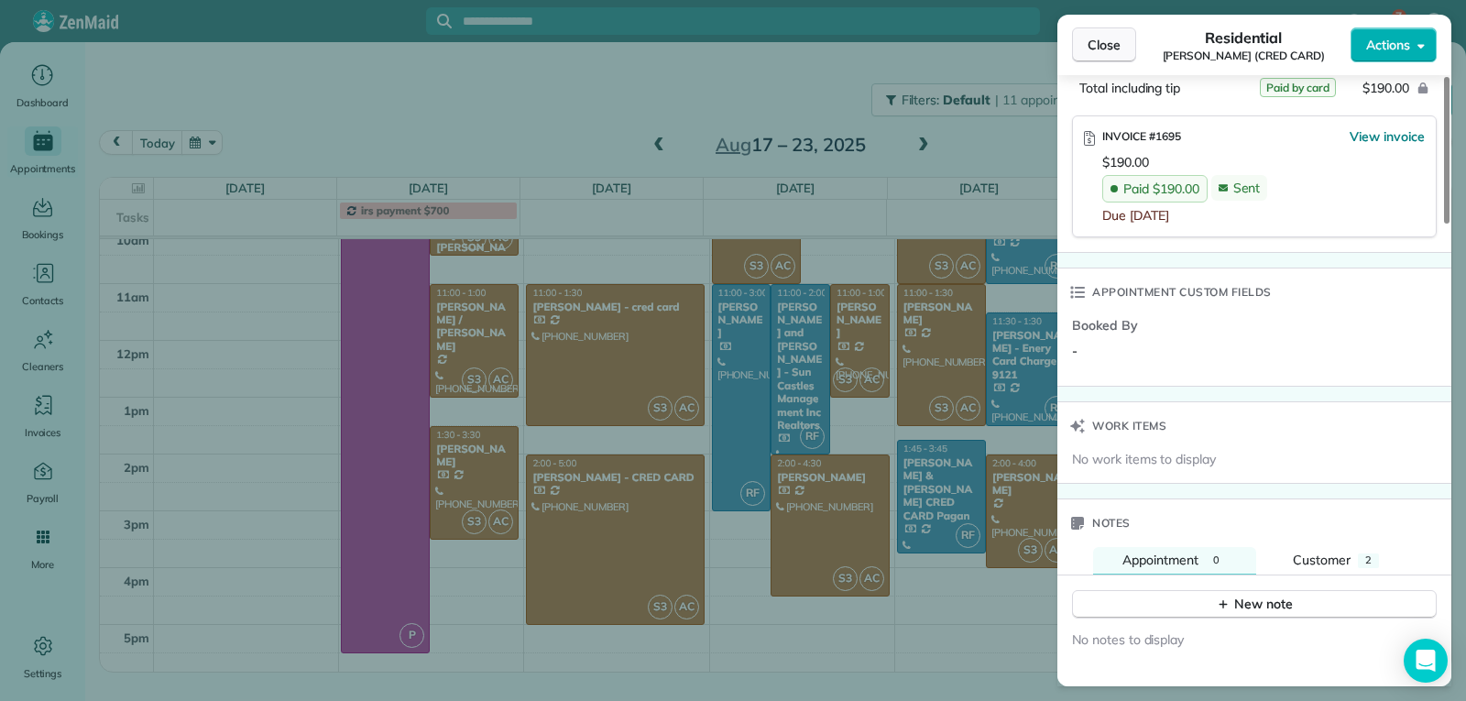
click at [1119, 53] on span "Close" at bounding box center [1104, 45] width 33 height 18
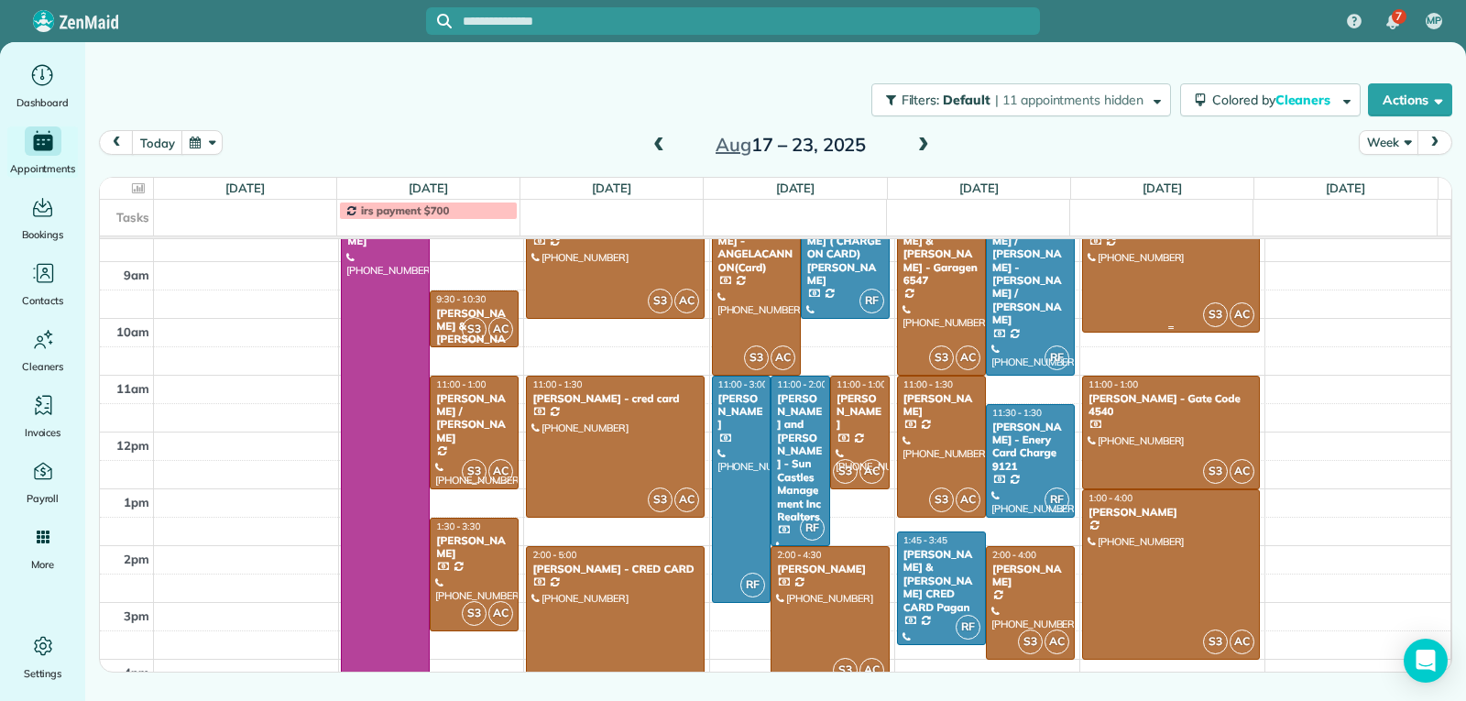
scroll to position [283, 0]
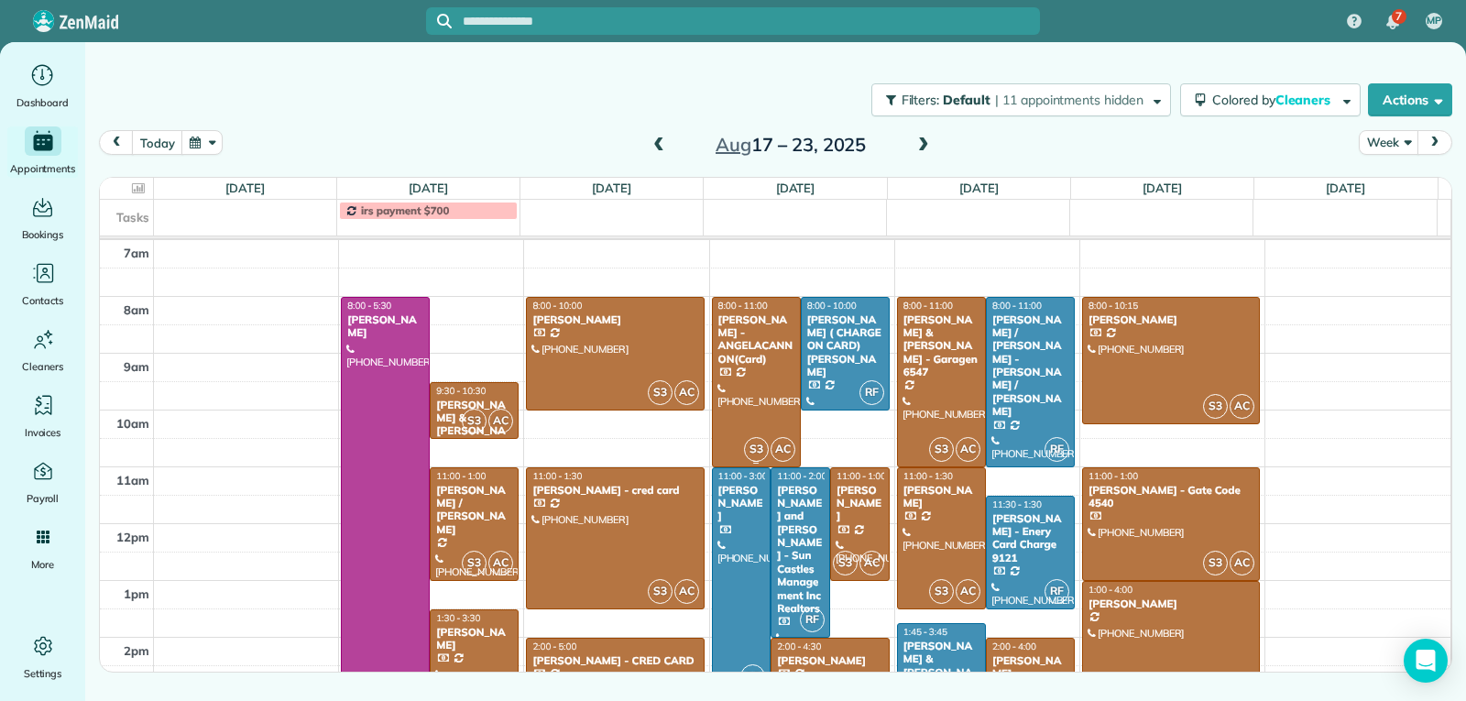
click at [775, 387] on div at bounding box center [756, 382] width 87 height 169
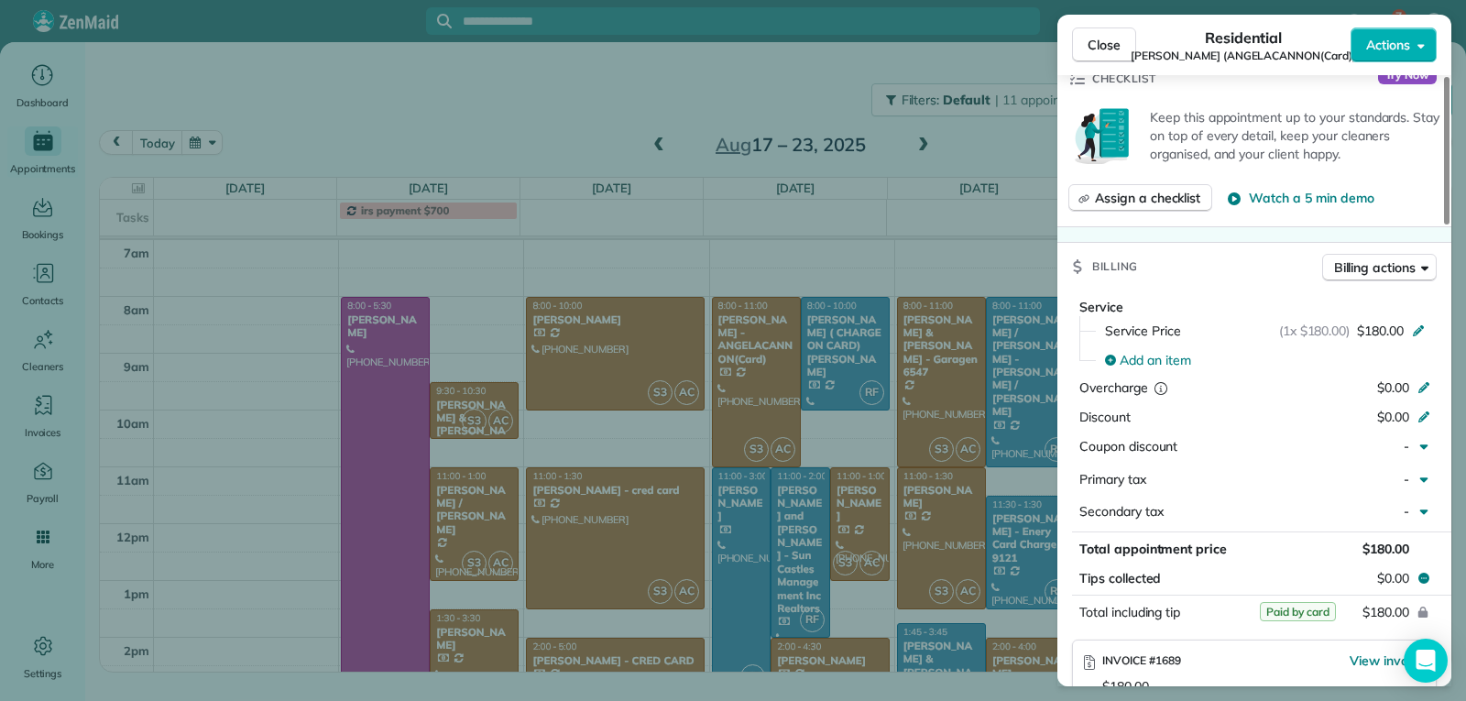
scroll to position [733, 0]
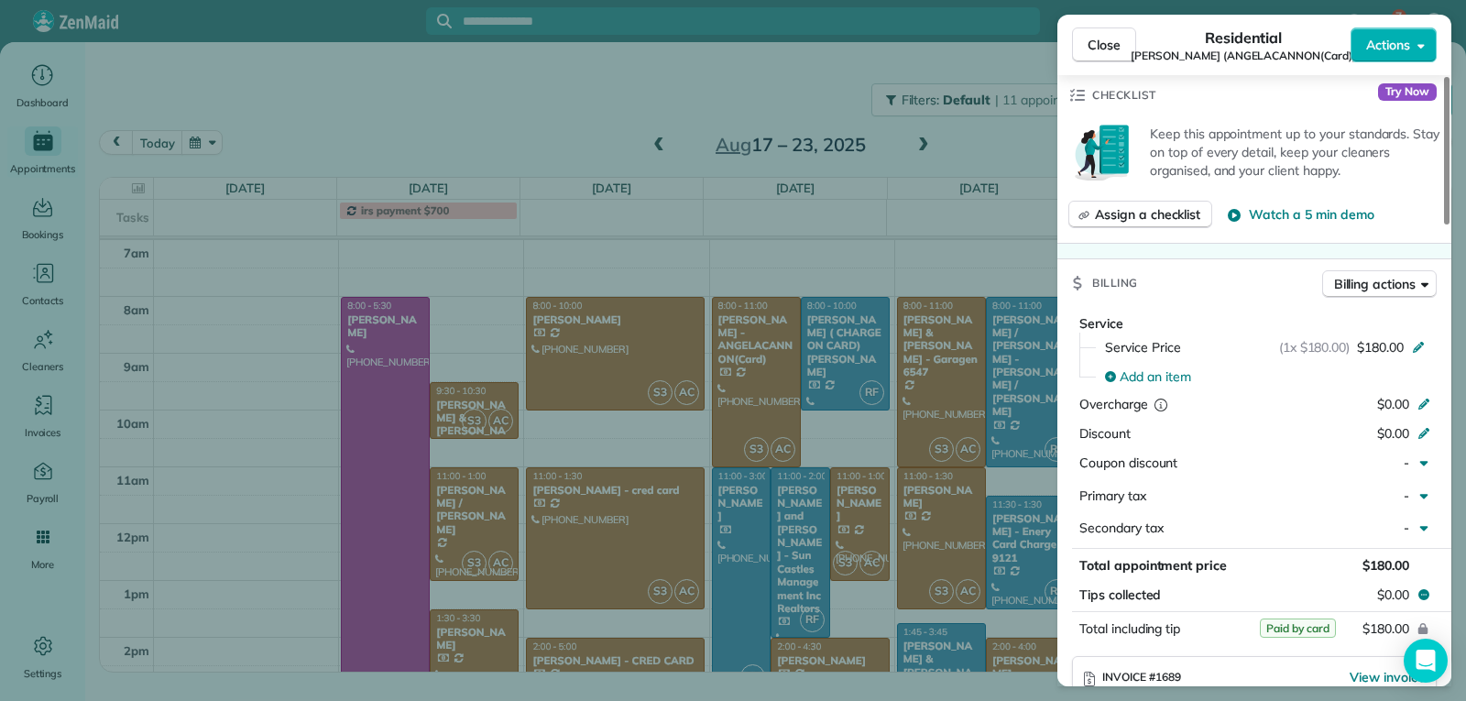
click at [1110, 47] on span "Close" at bounding box center [1104, 45] width 33 height 18
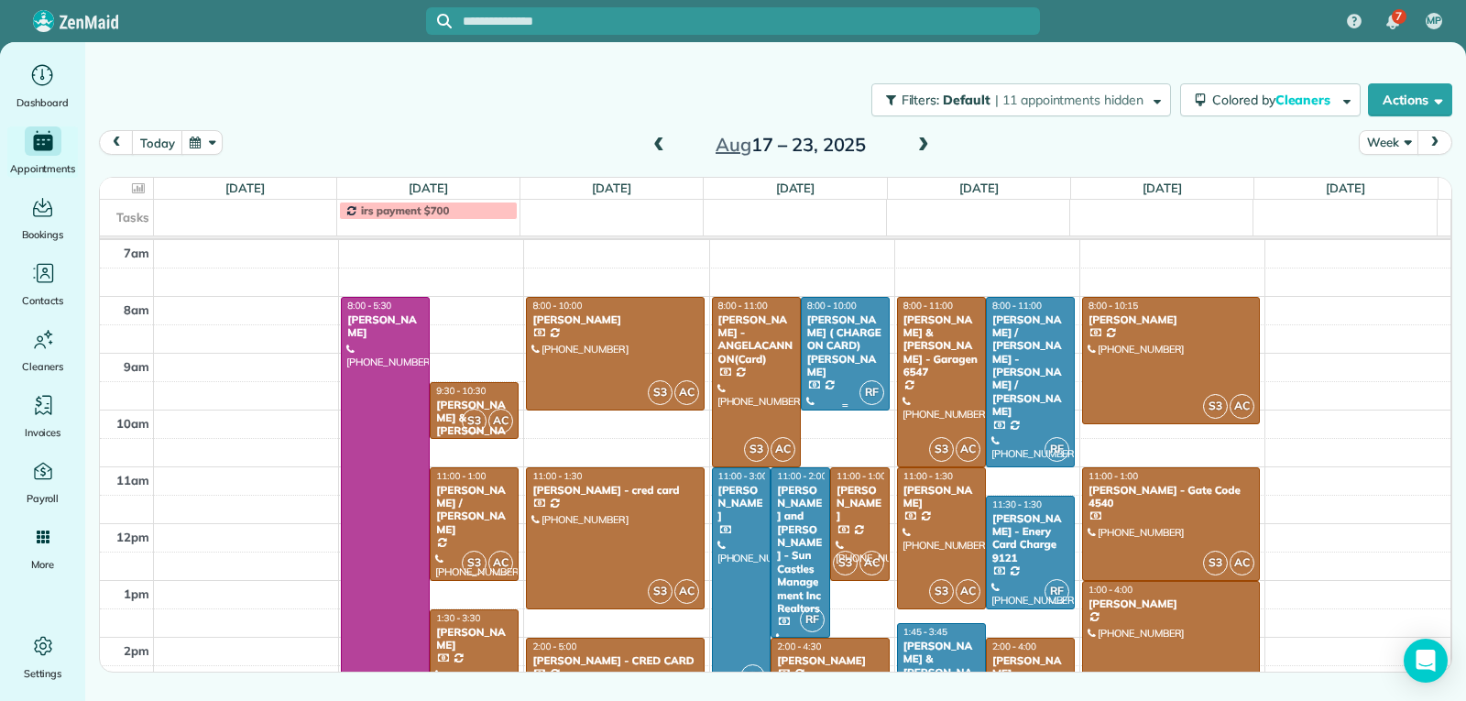
click at [854, 358] on div "[PERSON_NAME] ( CHARGE ON CARD) [PERSON_NAME]" at bounding box center [845, 346] width 78 height 66
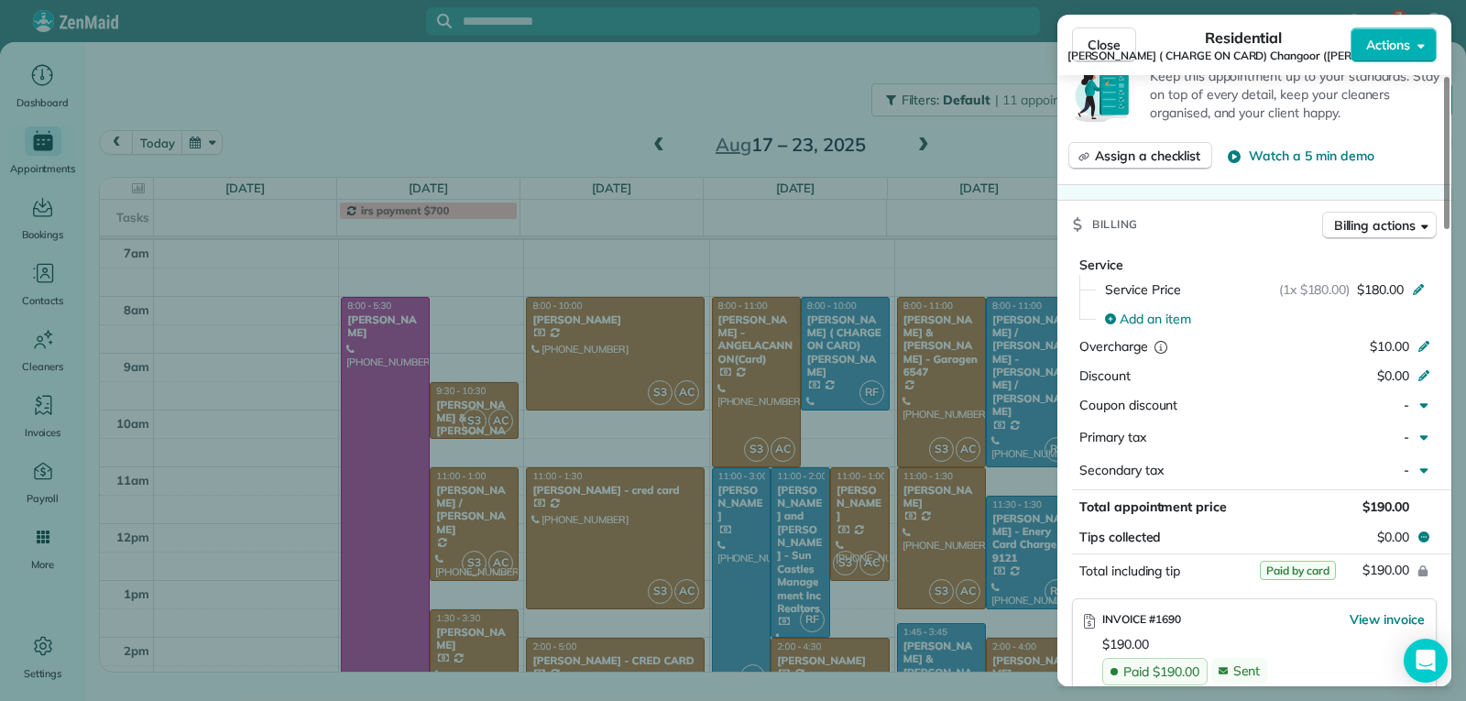
scroll to position [829, 0]
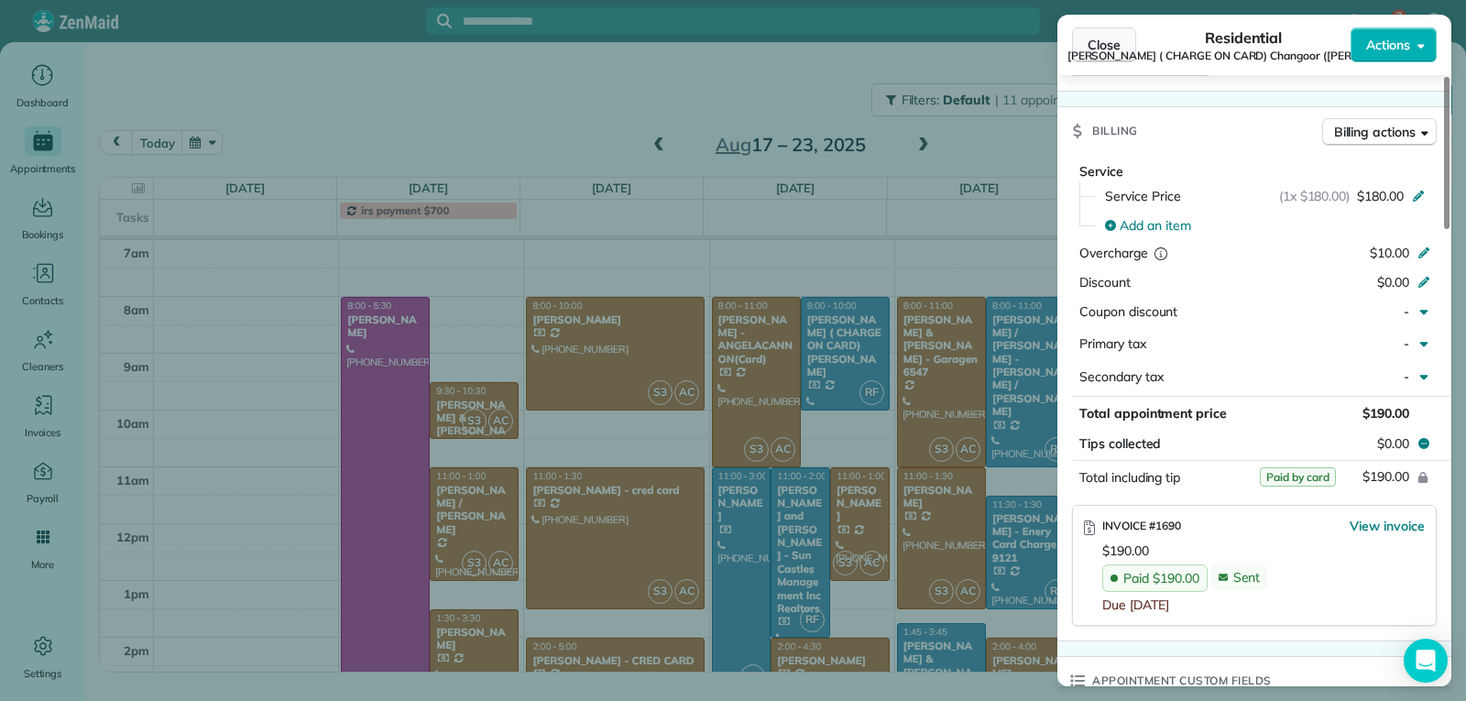
drag, startPoint x: 1113, startPoint y: 44, endPoint x: 949, endPoint y: 342, distance: 339.9
click at [1112, 45] on span "Close" at bounding box center [1104, 45] width 33 height 18
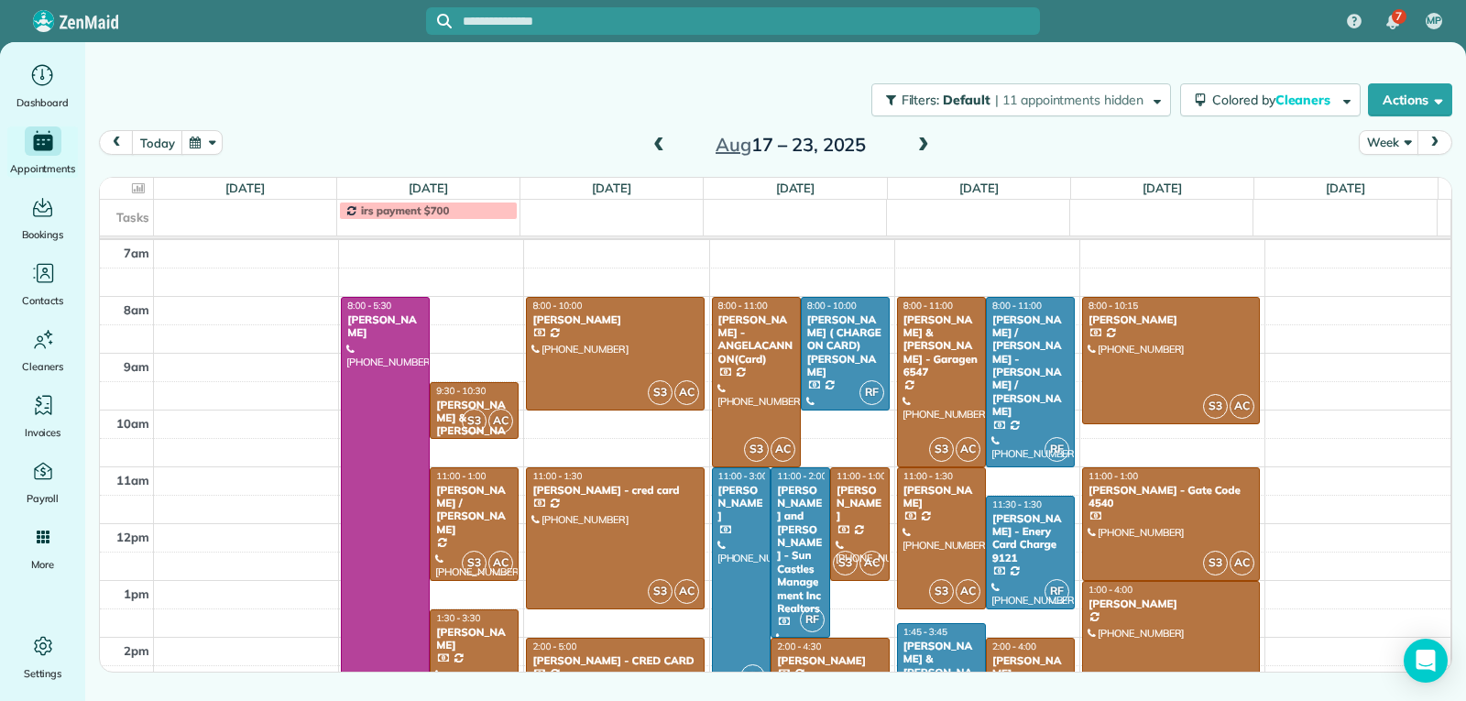
click at [737, 541] on div at bounding box center [742, 580] width 58 height 225
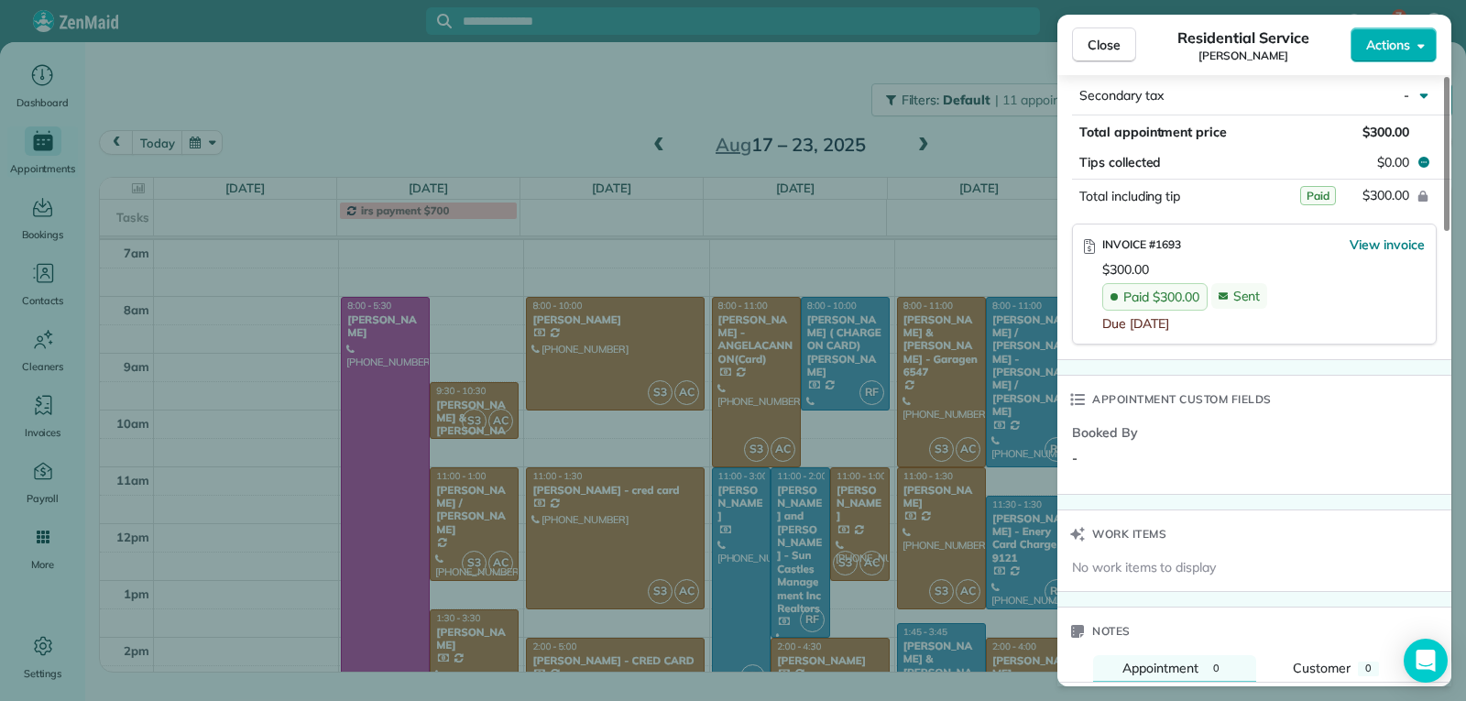
scroll to position [1099, 0]
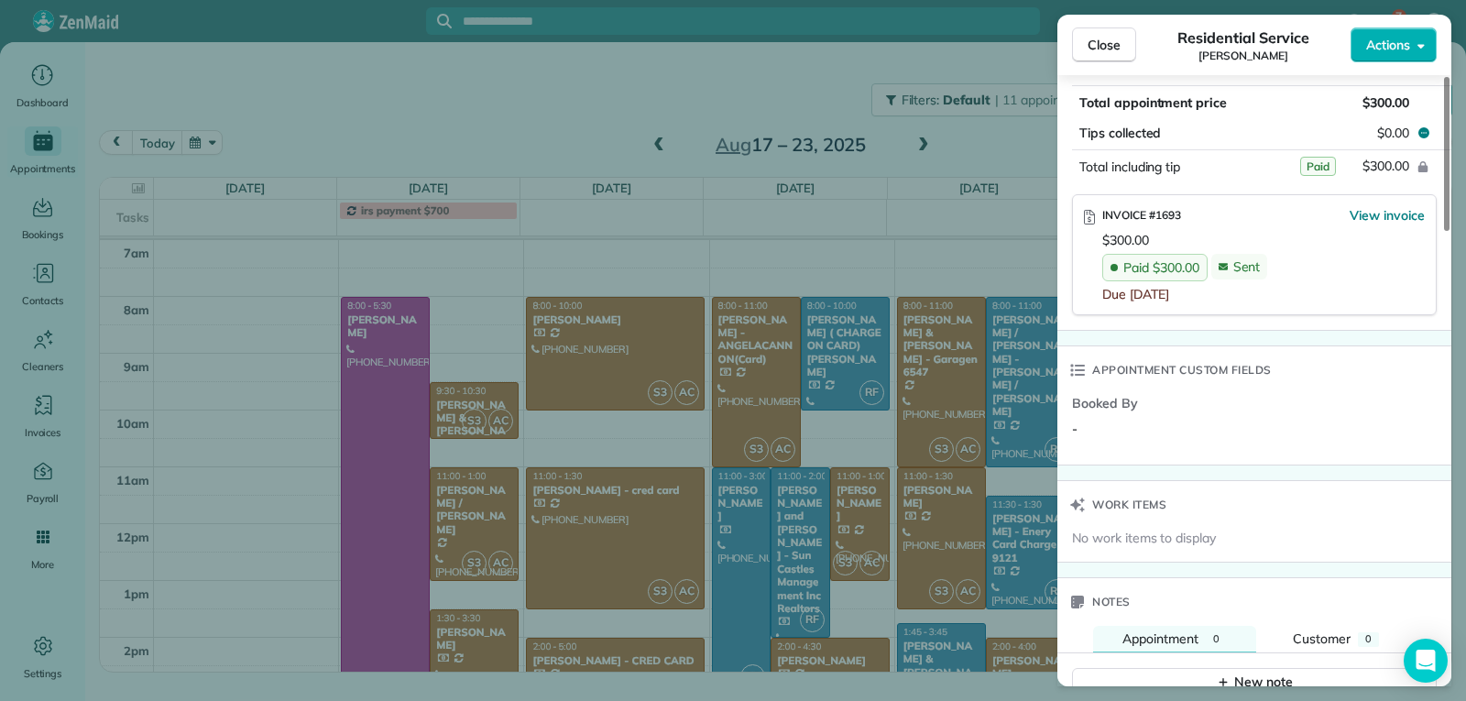
click at [1093, 46] on span "Close" at bounding box center [1104, 45] width 33 height 18
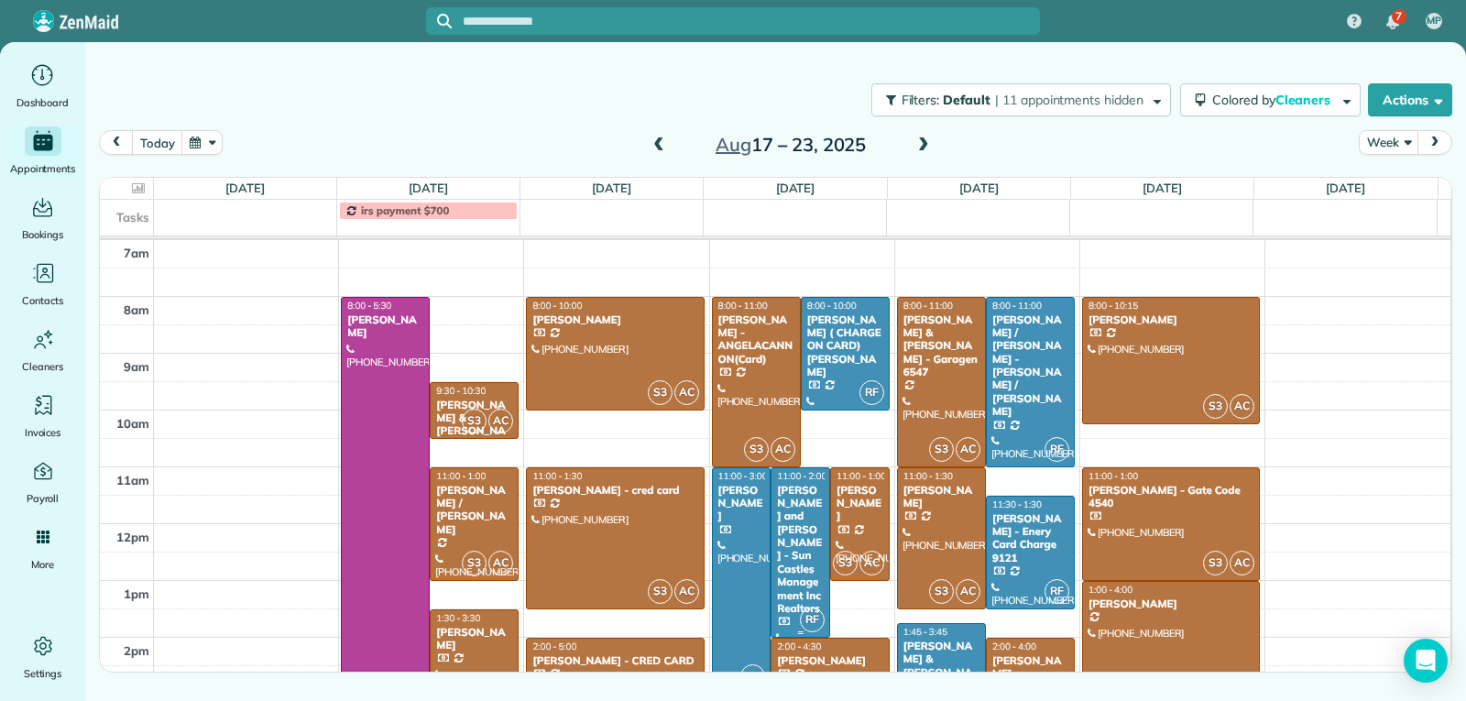
click at [795, 550] on div "[PERSON_NAME] and [PERSON_NAME] - Sun Castles Management Inc Realtors" at bounding box center [800, 550] width 49 height 132
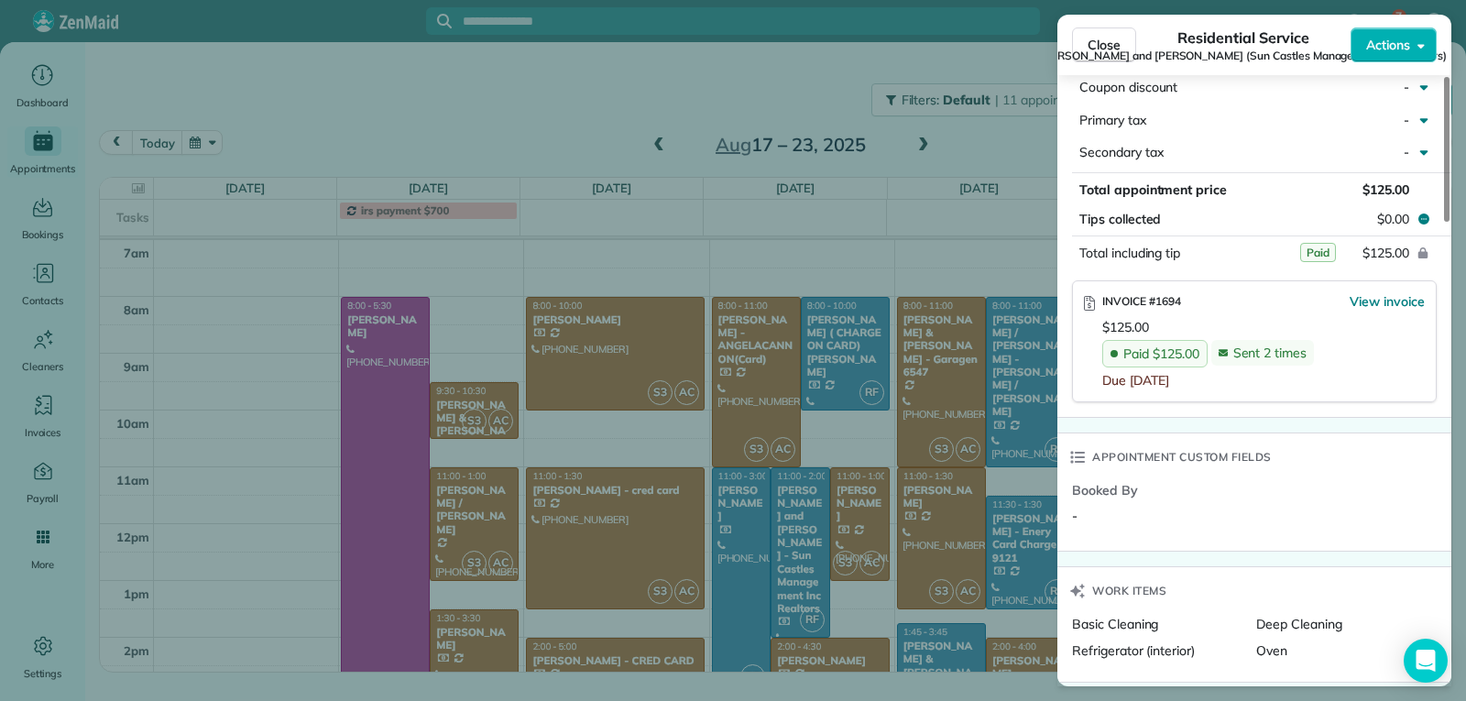
scroll to position [1099, 0]
click at [1094, 43] on span "Close" at bounding box center [1104, 45] width 33 height 18
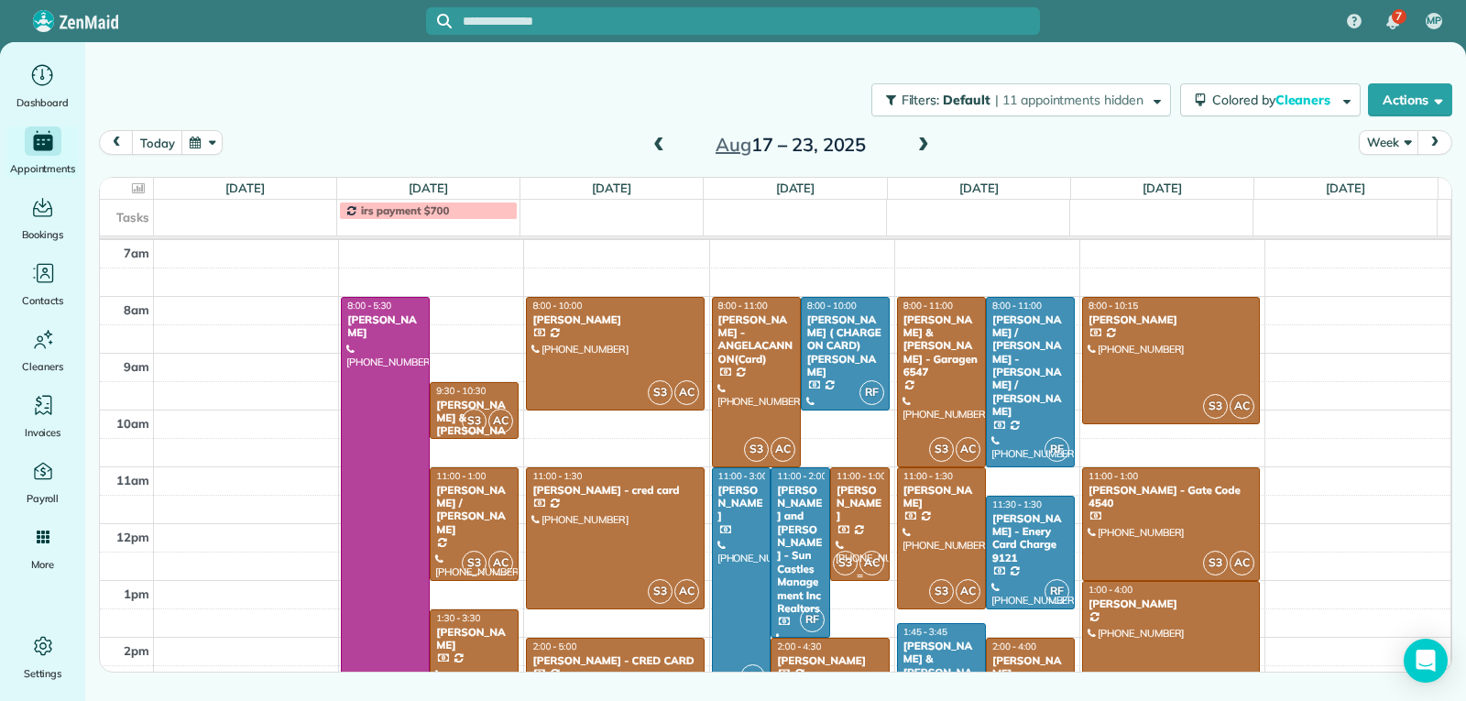
click at [862, 543] on div at bounding box center [860, 524] width 58 height 112
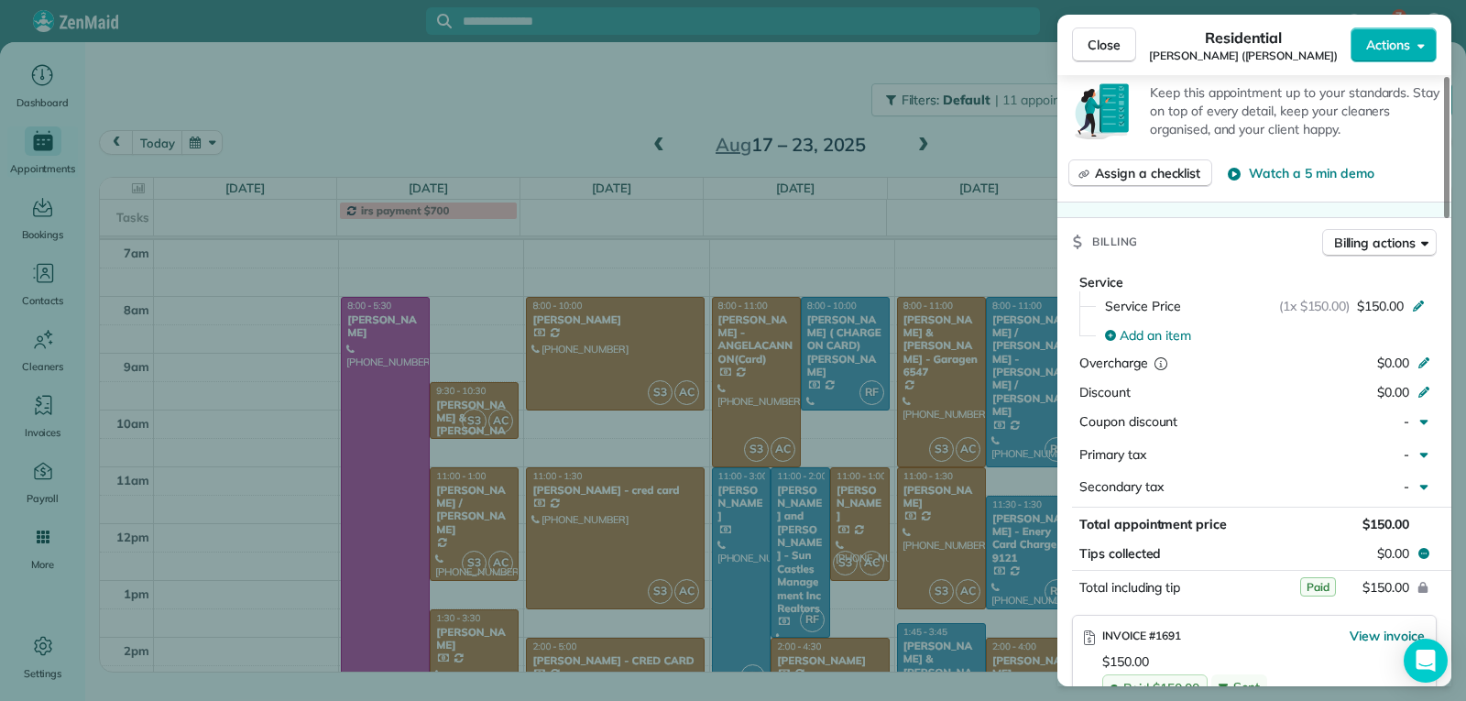
scroll to position [917, 0]
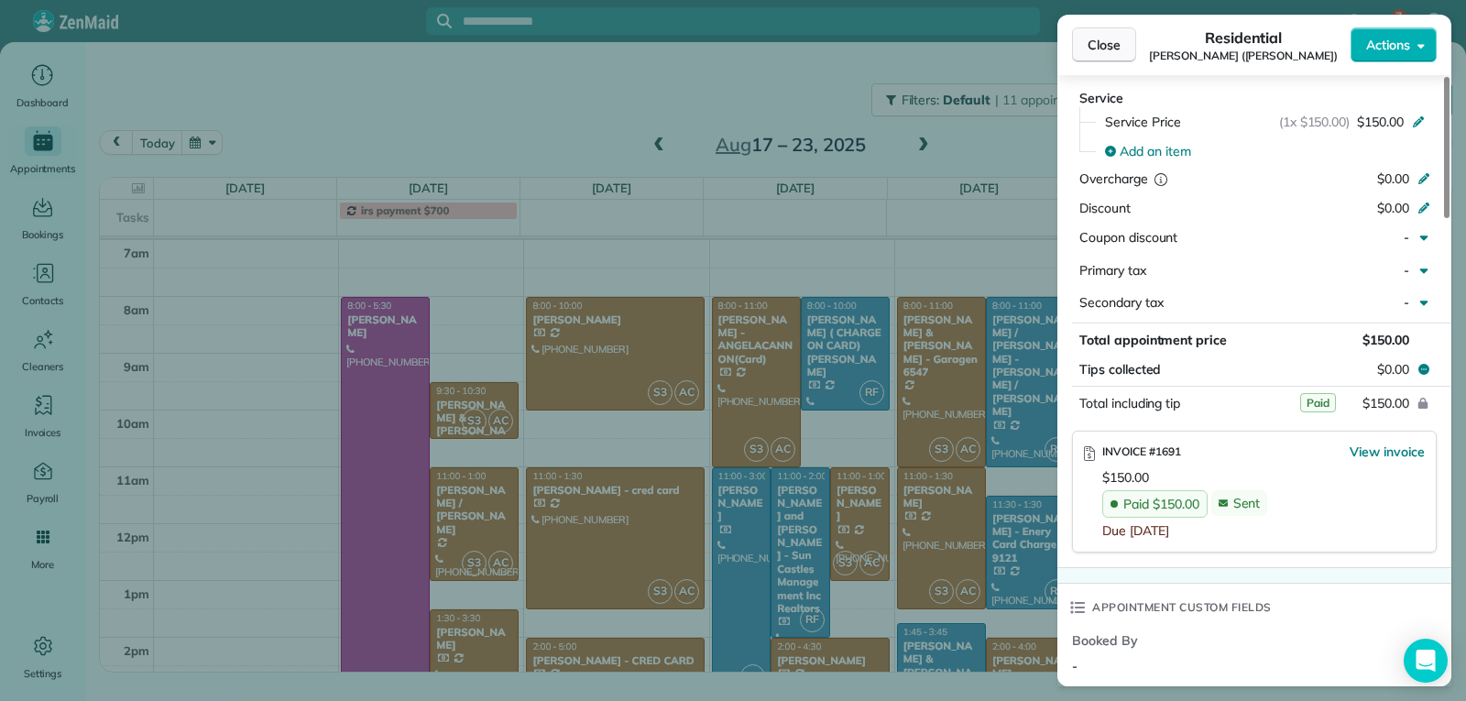
click at [1099, 49] on span "Close" at bounding box center [1104, 45] width 33 height 18
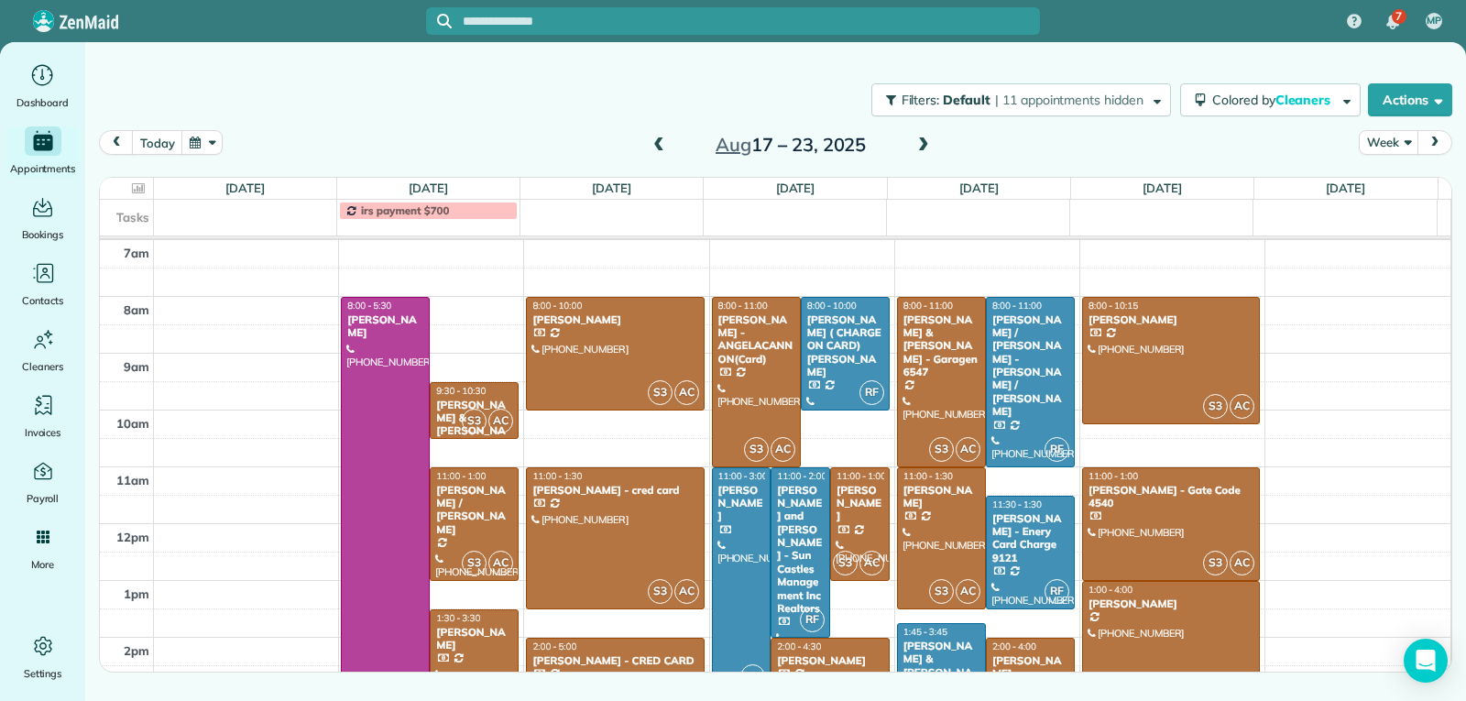
click at [843, 649] on div "2:00 - 4:30" at bounding box center [829, 646] width 107 height 12
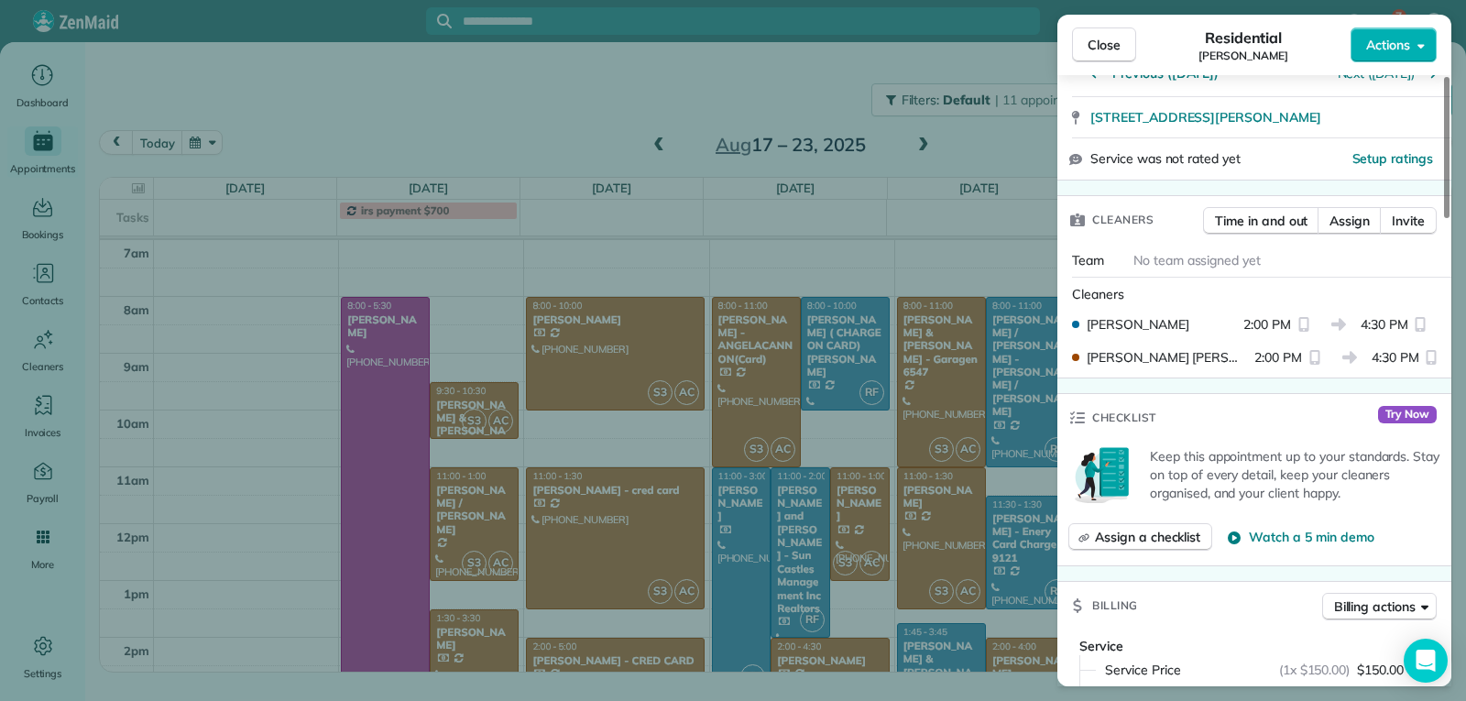
scroll to position [741, 0]
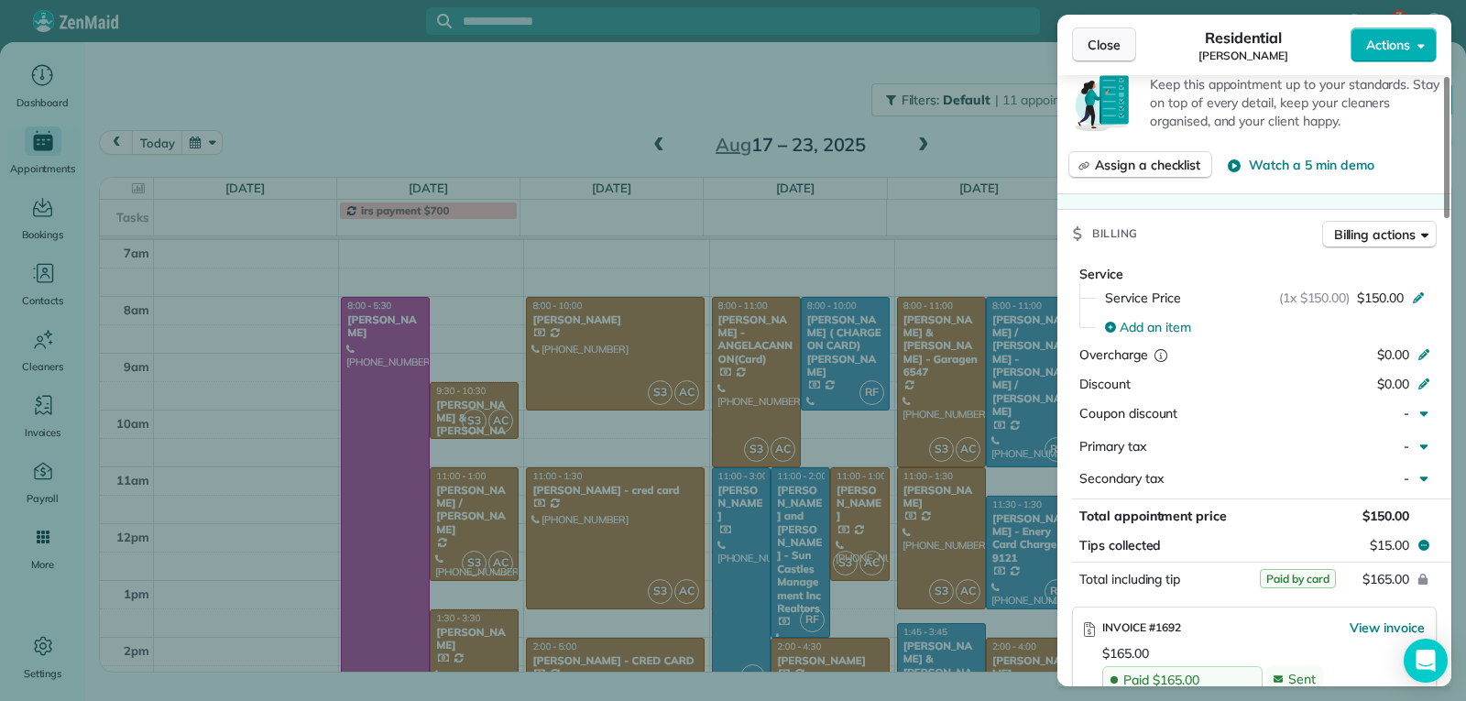
click at [1103, 48] on span "Close" at bounding box center [1104, 45] width 33 height 18
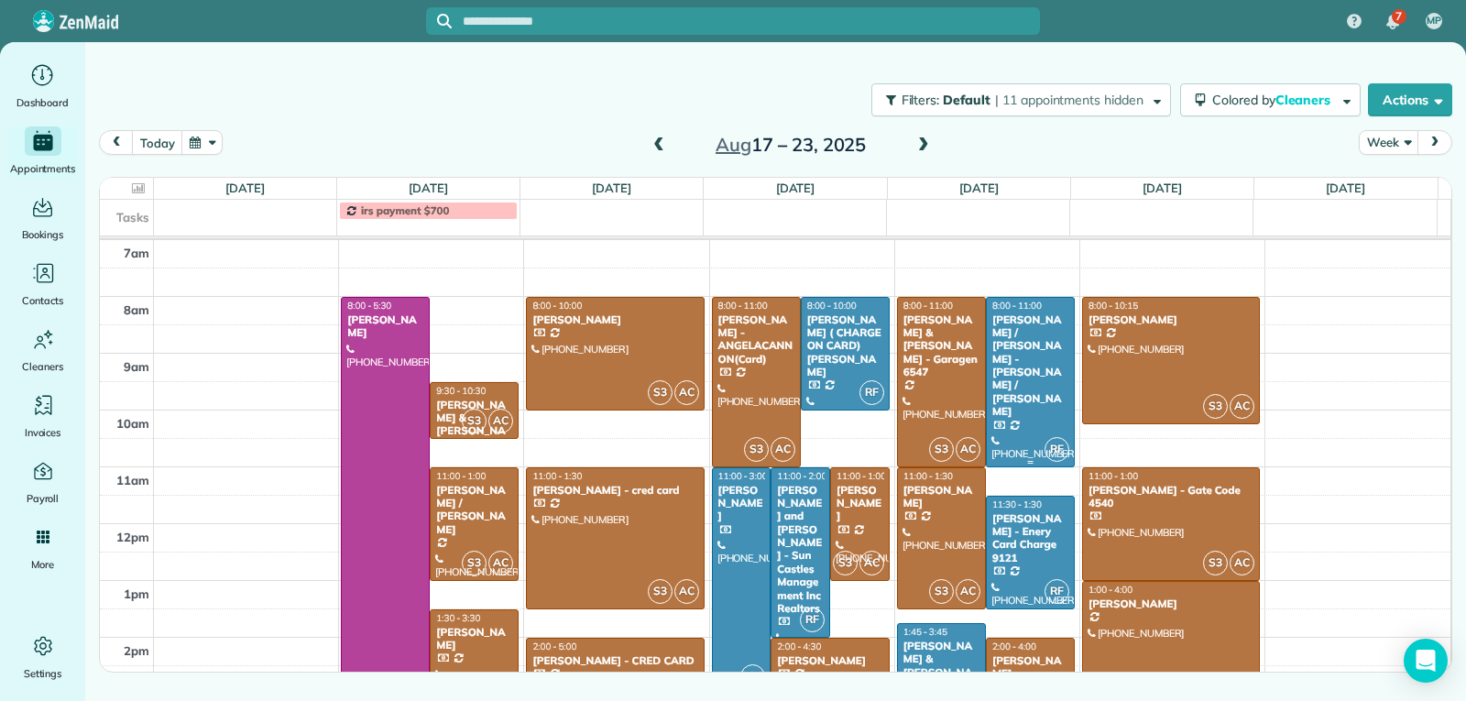
click at [1033, 383] on div at bounding box center [1030, 382] width 87 height 169
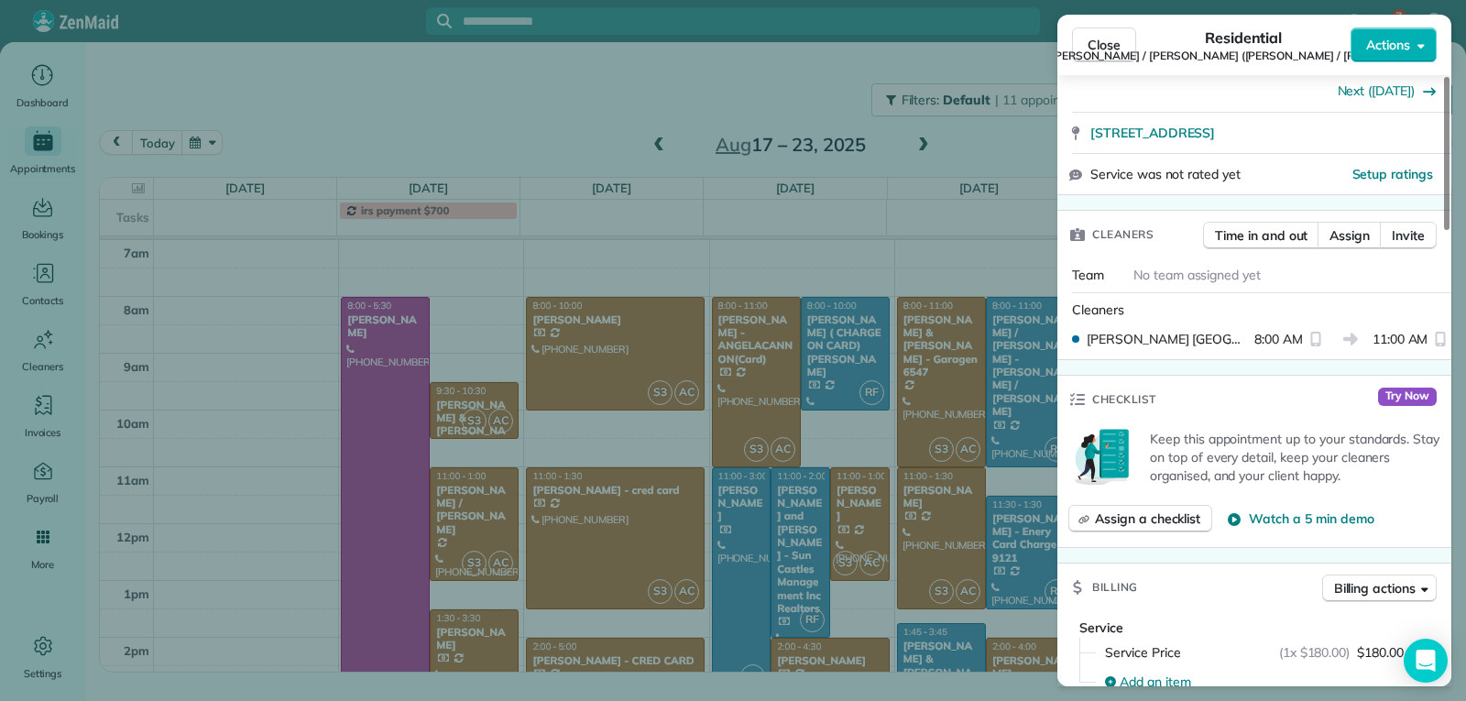
scroll to position [825, 0]
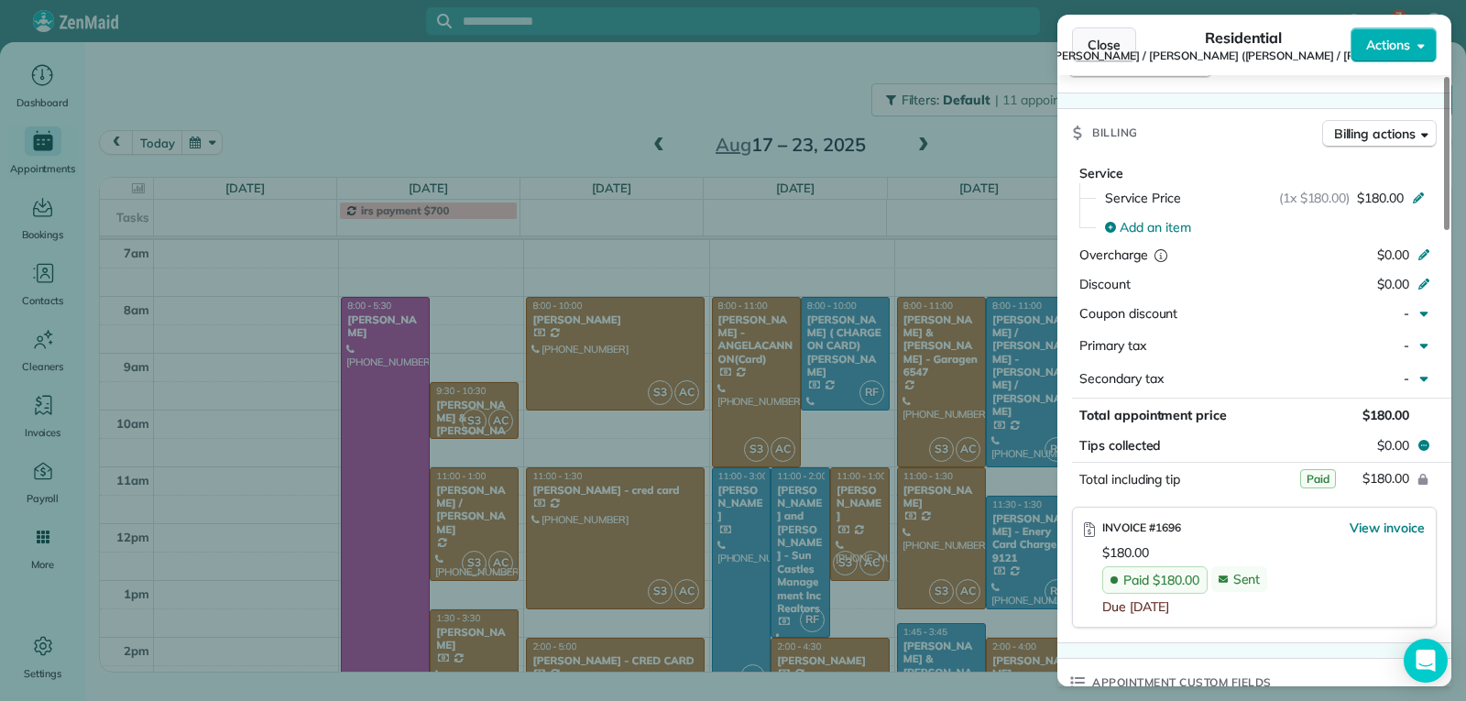
click at [1121, 48] on button "Close" at bounding box center [1104, 44] width 64 height 35
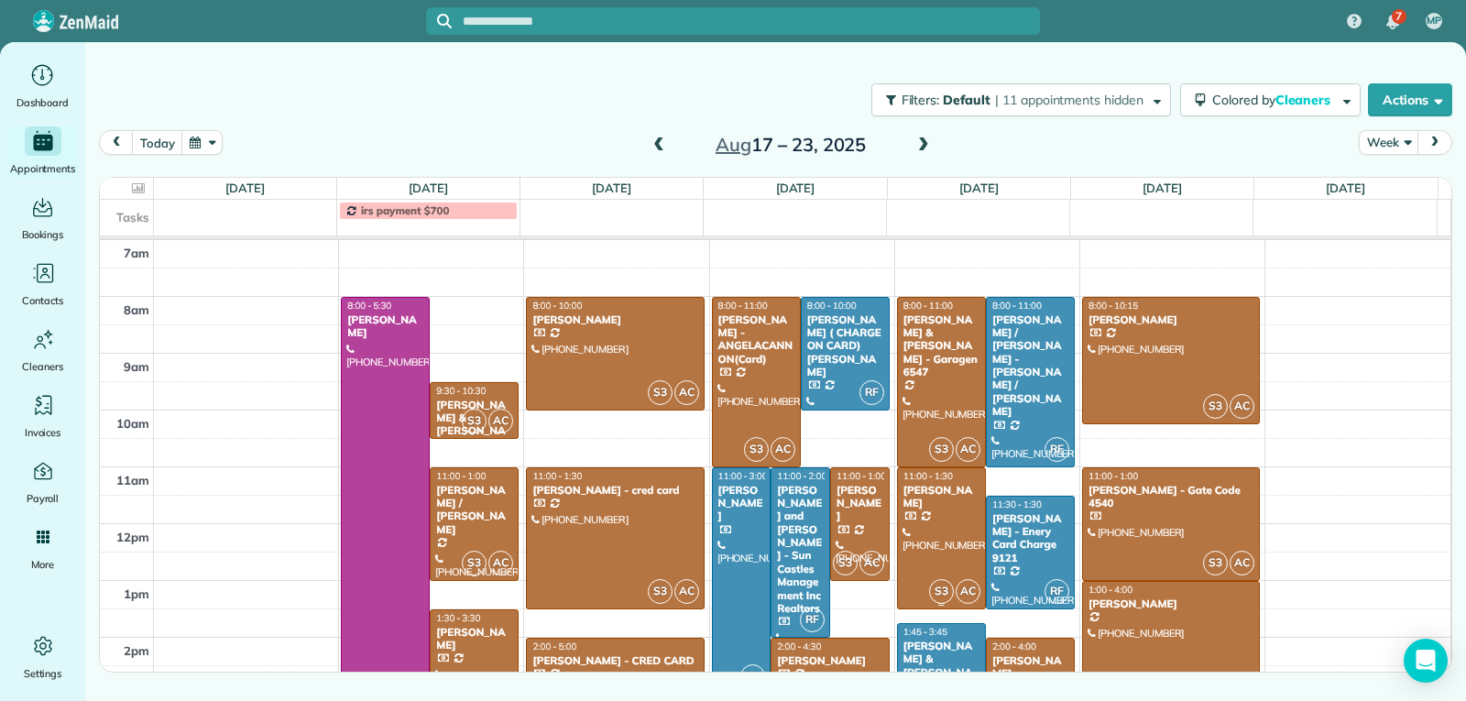
click at [916, 527] on div at bounding box center [941, 538] width 87 height 140
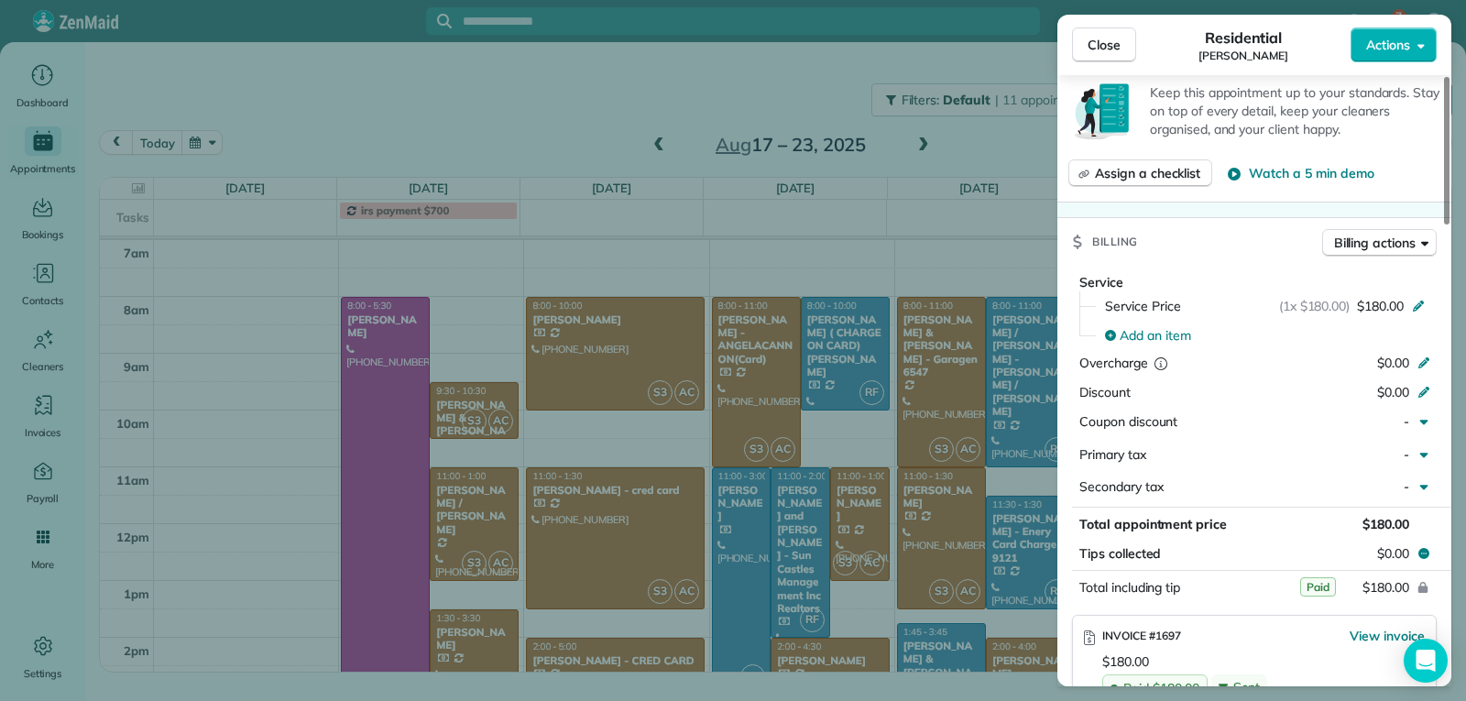
scroll to position [916, 0]
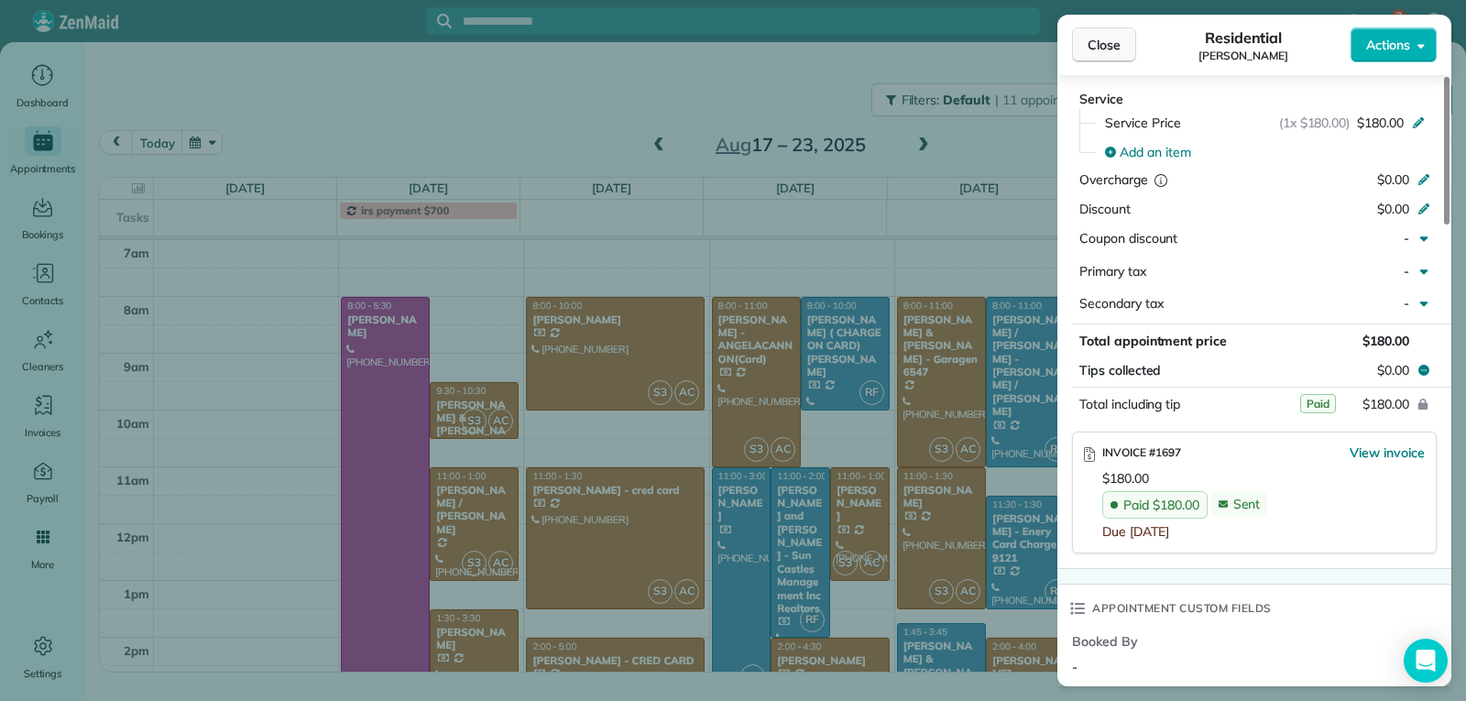
click at [1098, 48] on span "Close" at bounding box center [1104, 45] width 33 height 18
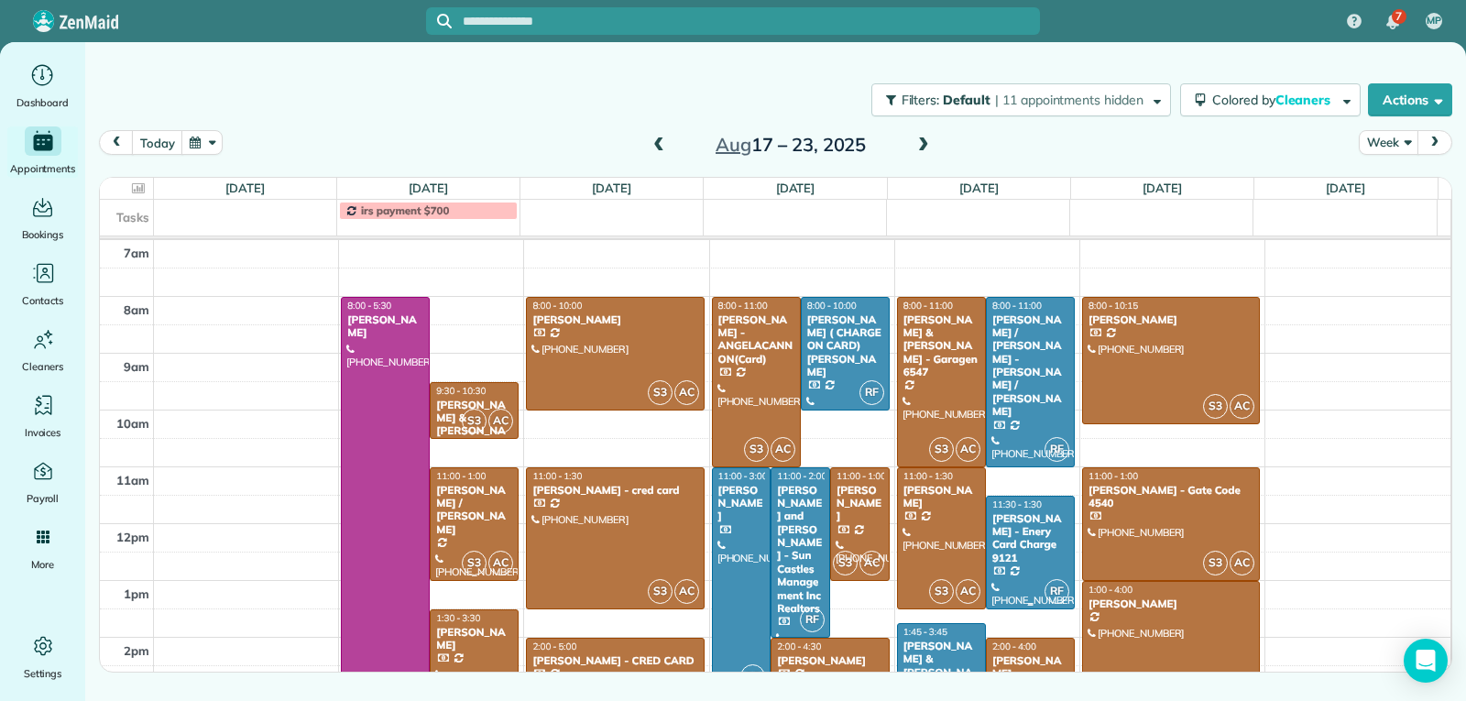
click at [1002, 549] on div "[PERSON_NAME] - Enery Card Charge 9121" at bounding box center [1030, 538] width 78 height 53
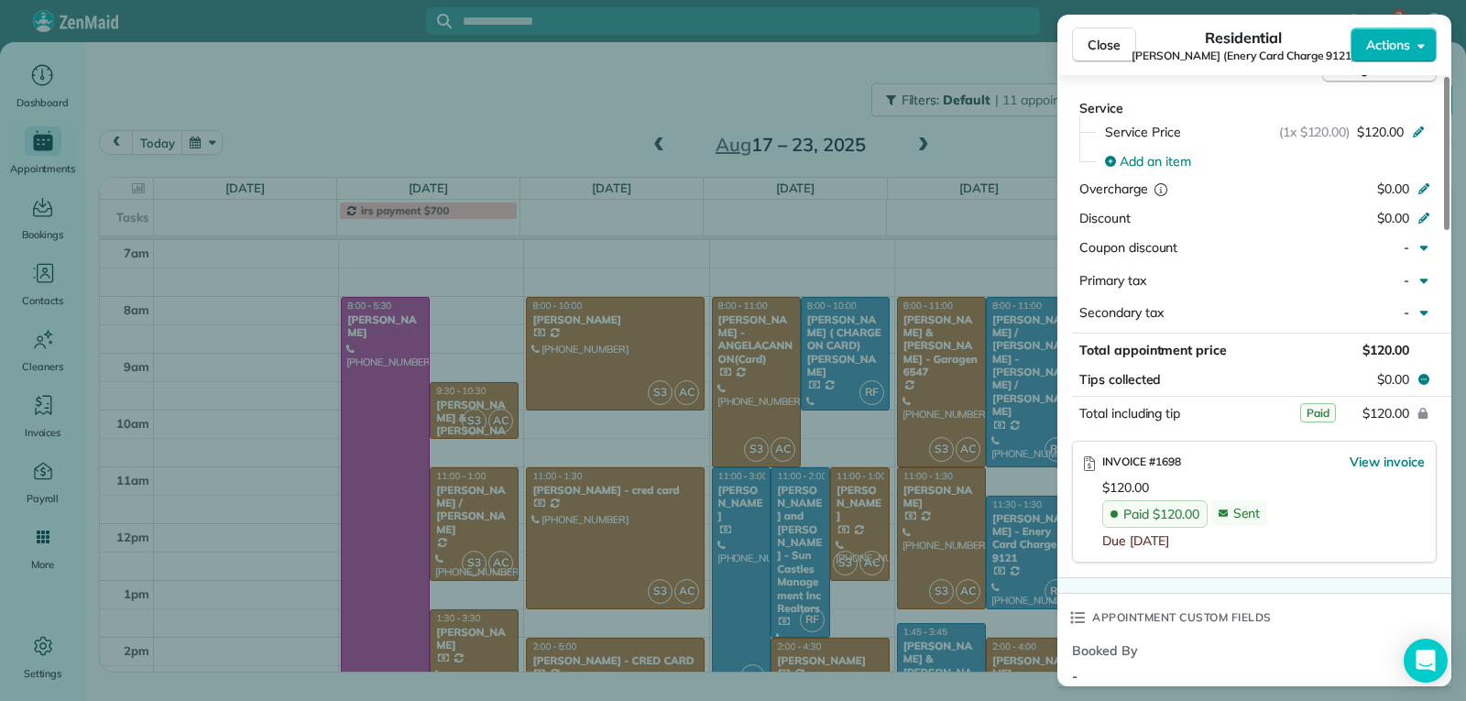
scroll to position [918, 0]
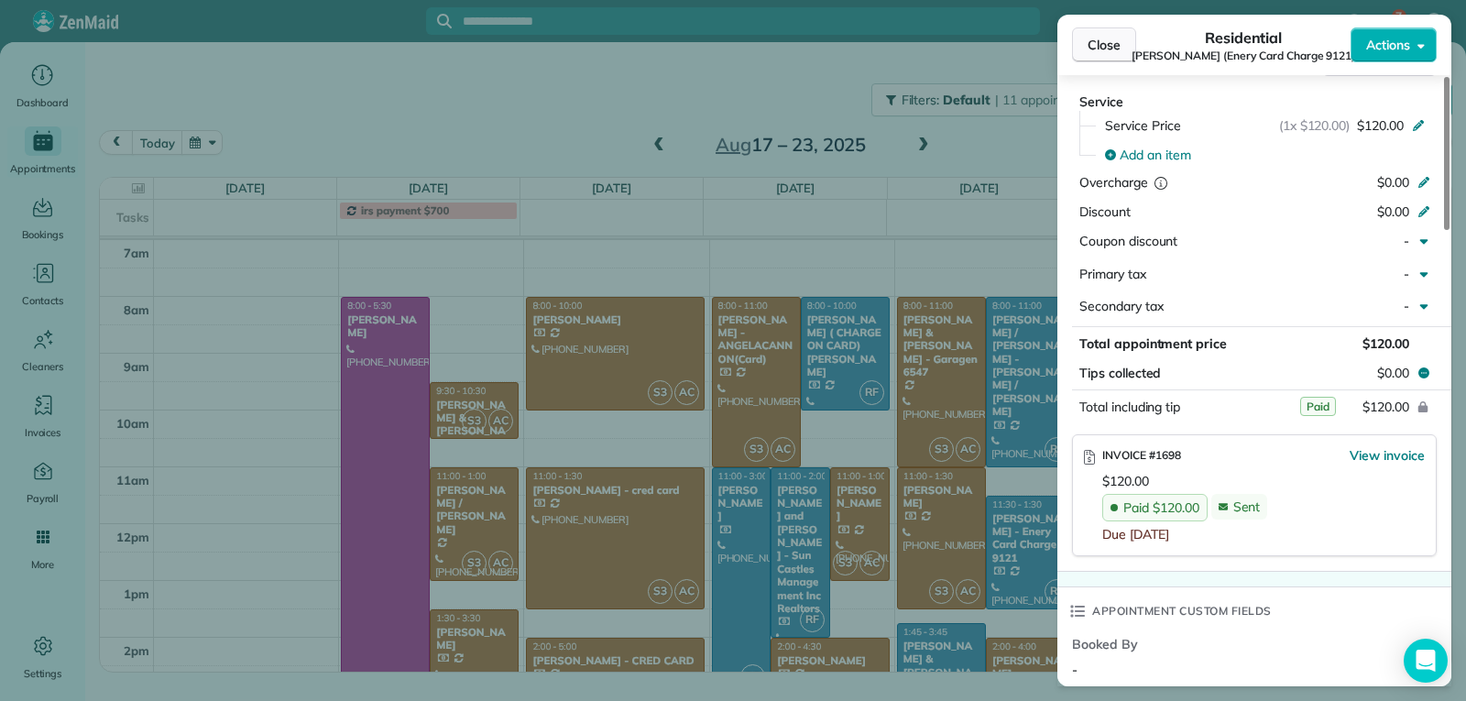
click at [1099, 52] on span "Close" at bounding box center [1104, 45] width 33 height 18
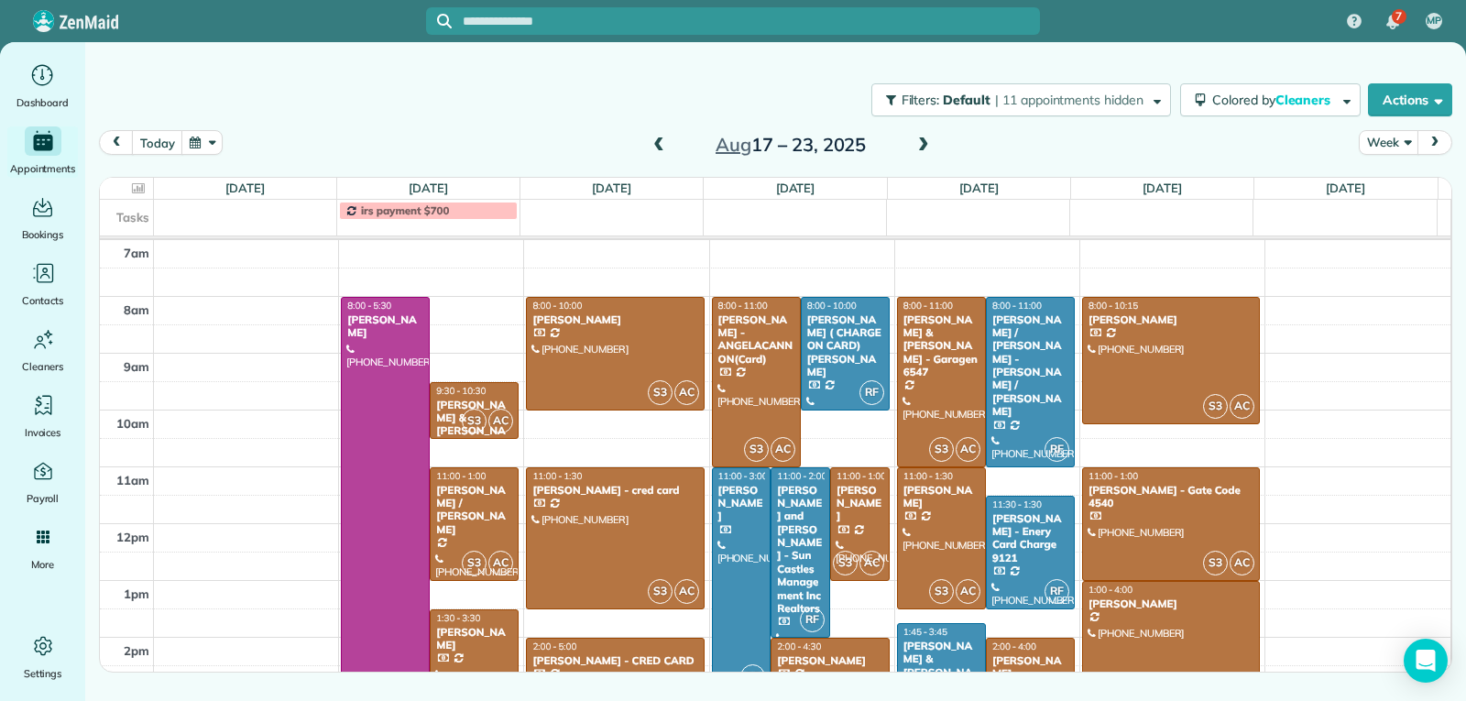
click at [949, 649] on div "[PERSON_NAME] & [PERSON_NAME] CRED CARD Pagan" at bounding box center [941, 672] width 78 height 66
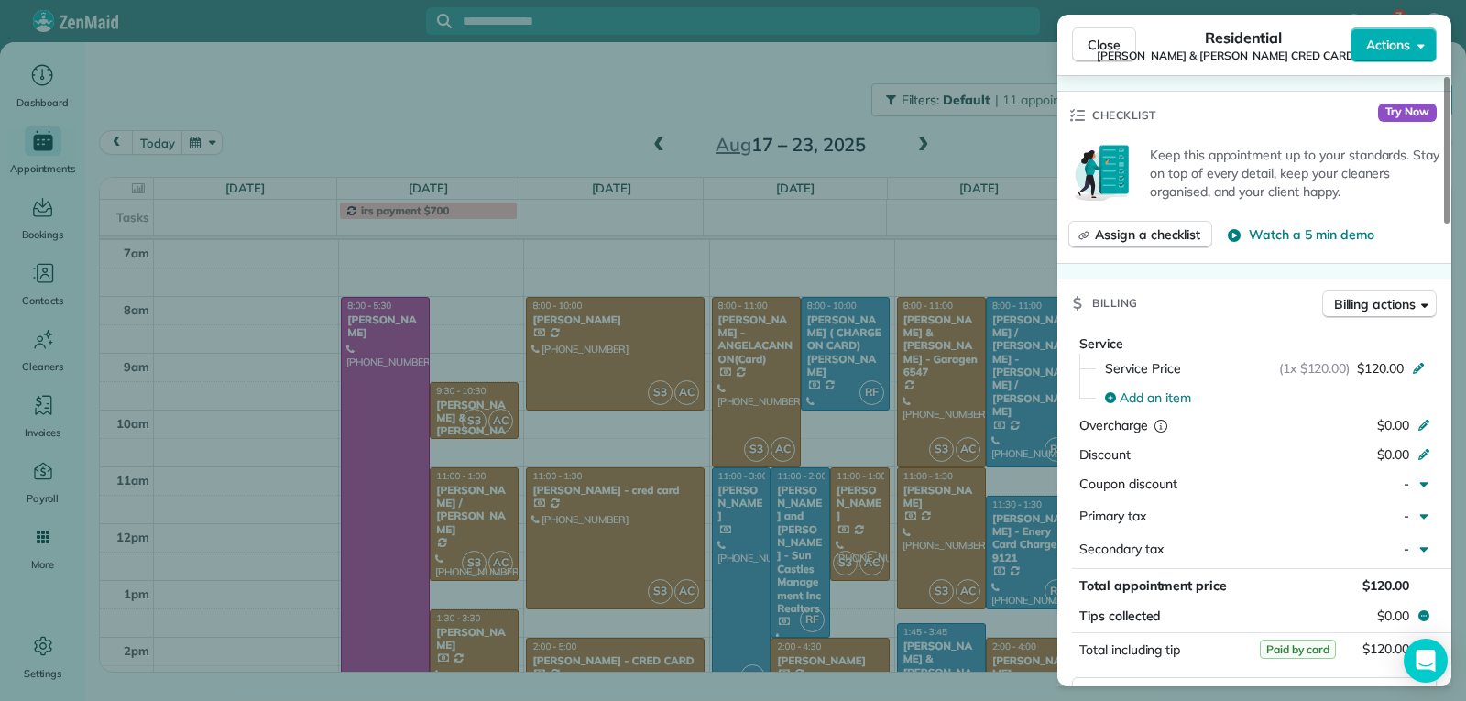
scroll to position [1283, 0]
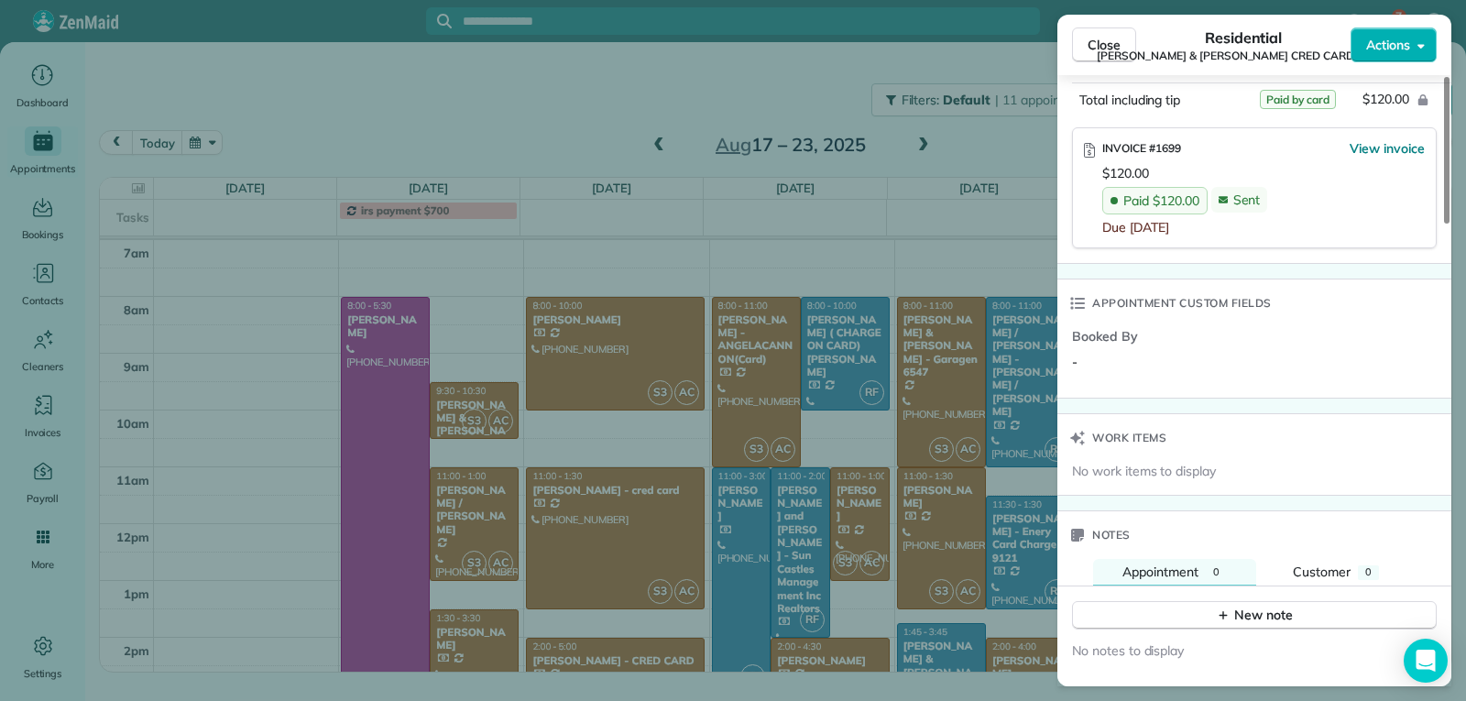
drag, startPoint x: 1104, startPoint y: 52, endPoint x: 1104, endPoint y: 80, distance: 27.5
click at [1104, 52] on span "Close" at bounding box center [1104, 45] width 33 height 18
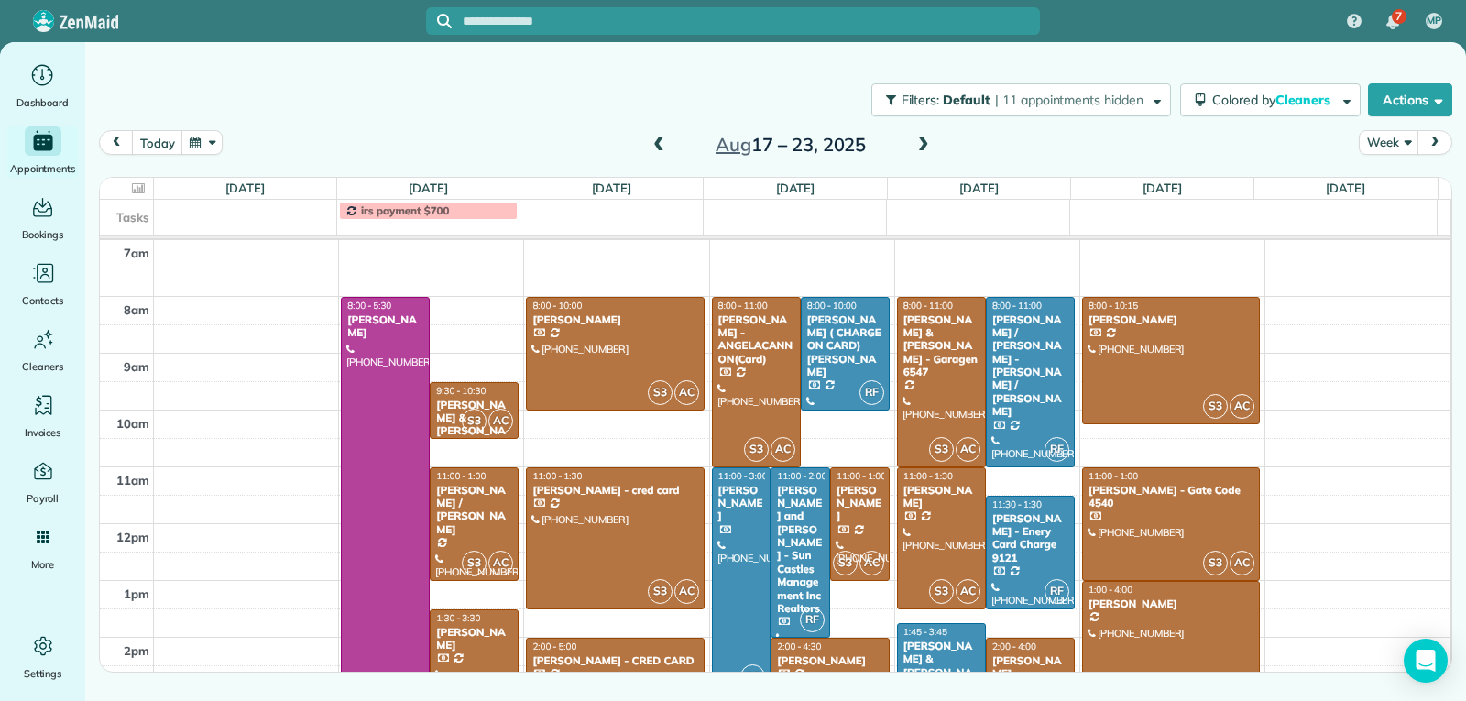
click at [1014, 648] on span "2:00 - 4:00" at bounding box center [1014, 646] width 44 height 12
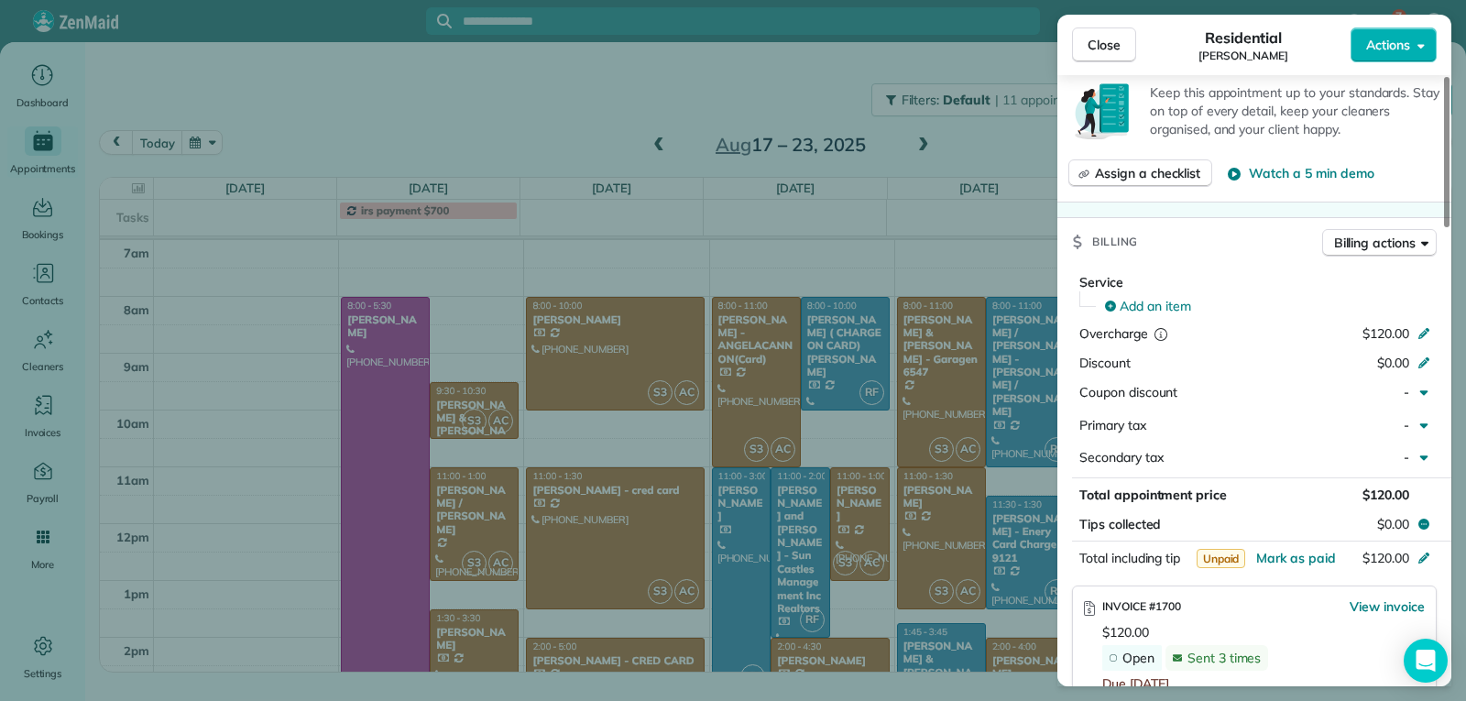
scroll to position [827, 0]
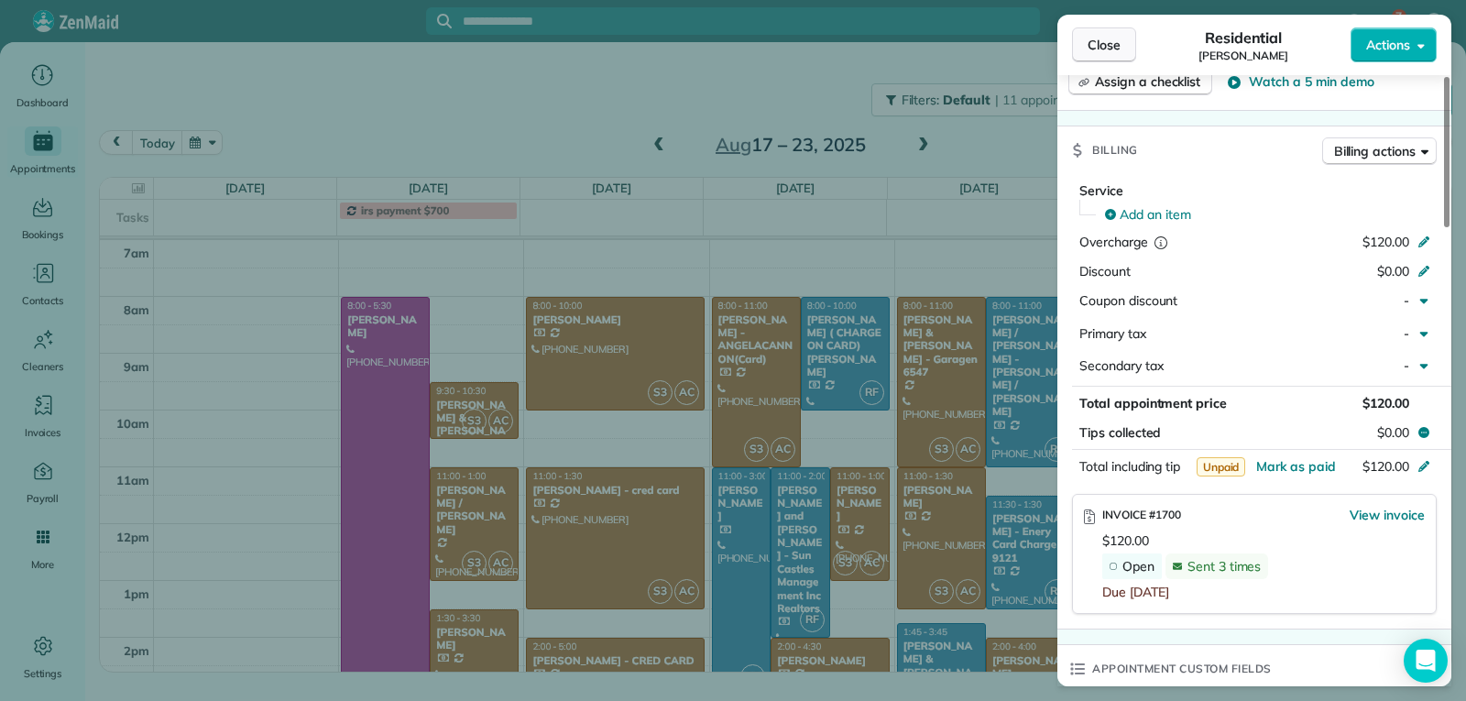
click at [1098, 47] on span "Close" at bounding box center [1104, 45] width 33 height 18
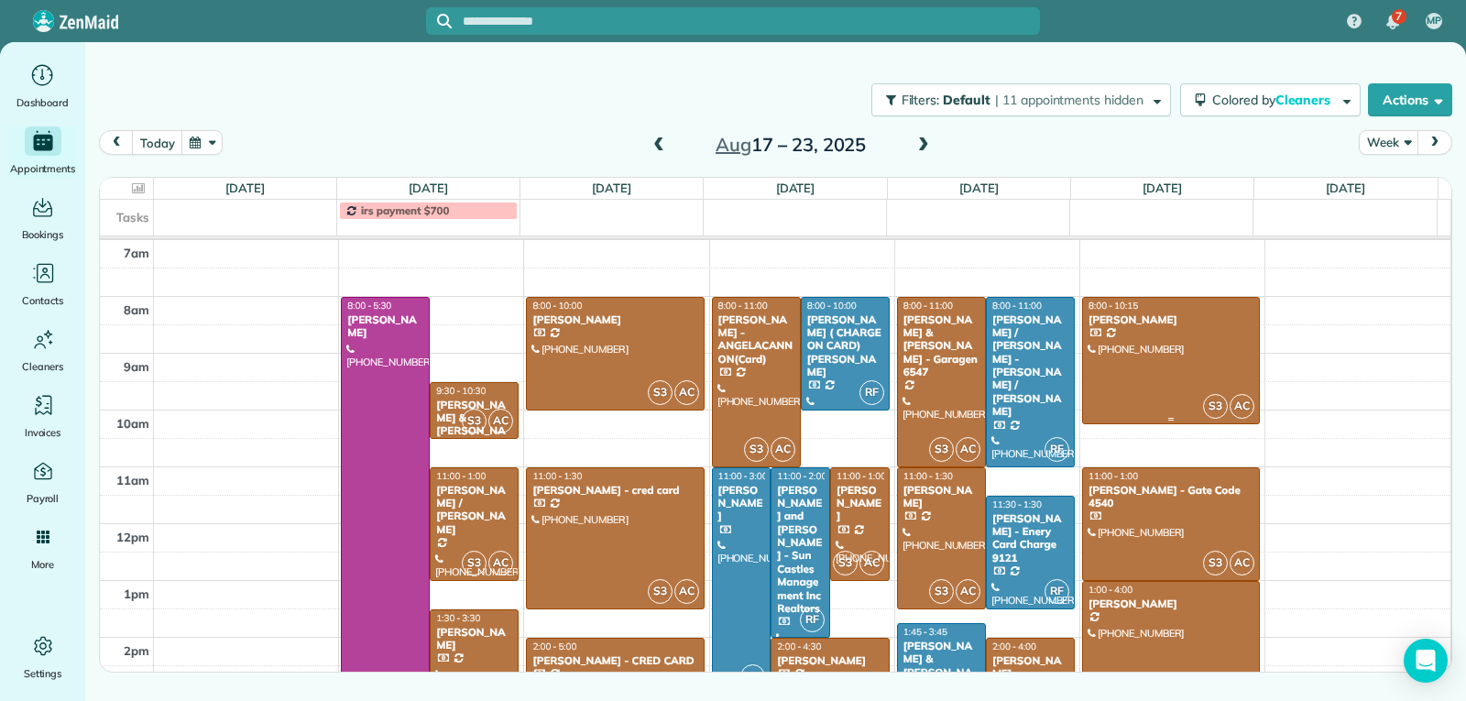
click at [1167, 361] on div at bounding box center [1171, 361] width 176 height 126
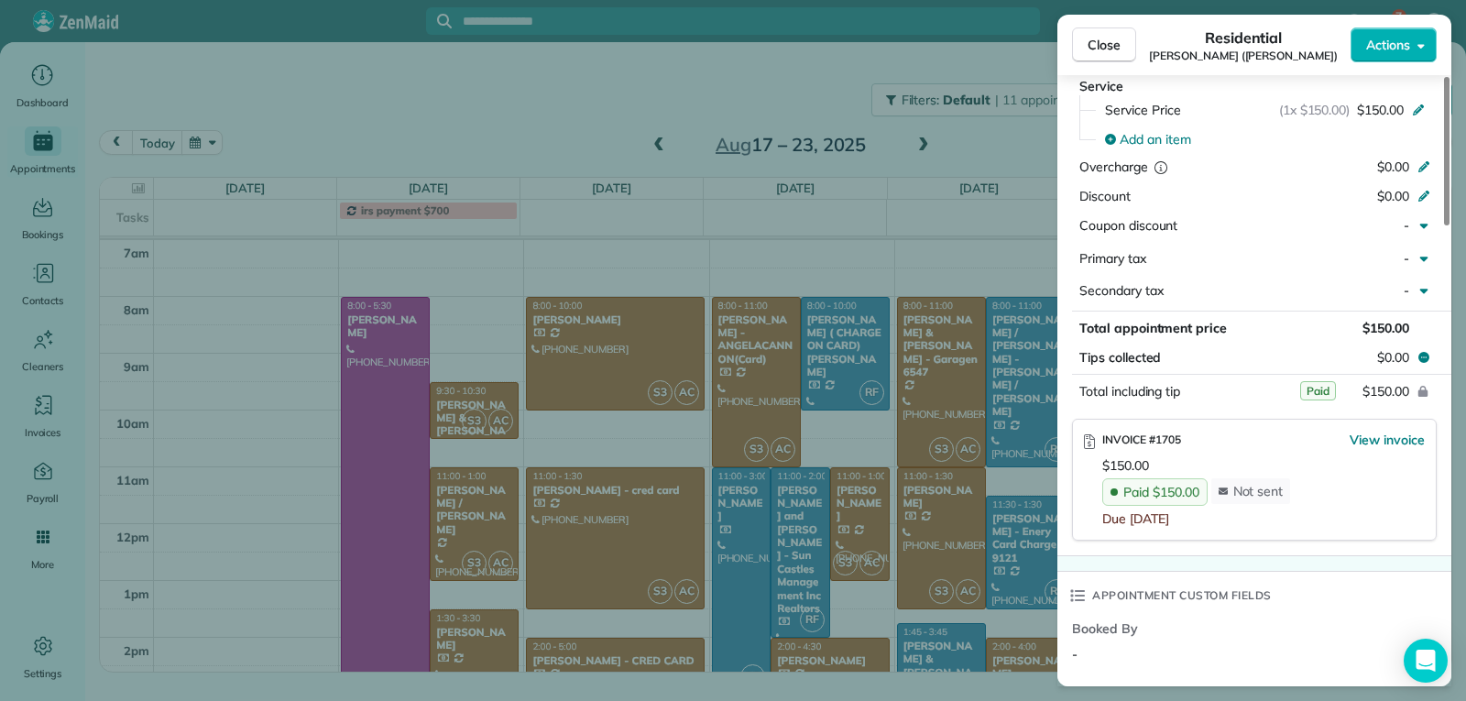
scroll to position [1009, 0]
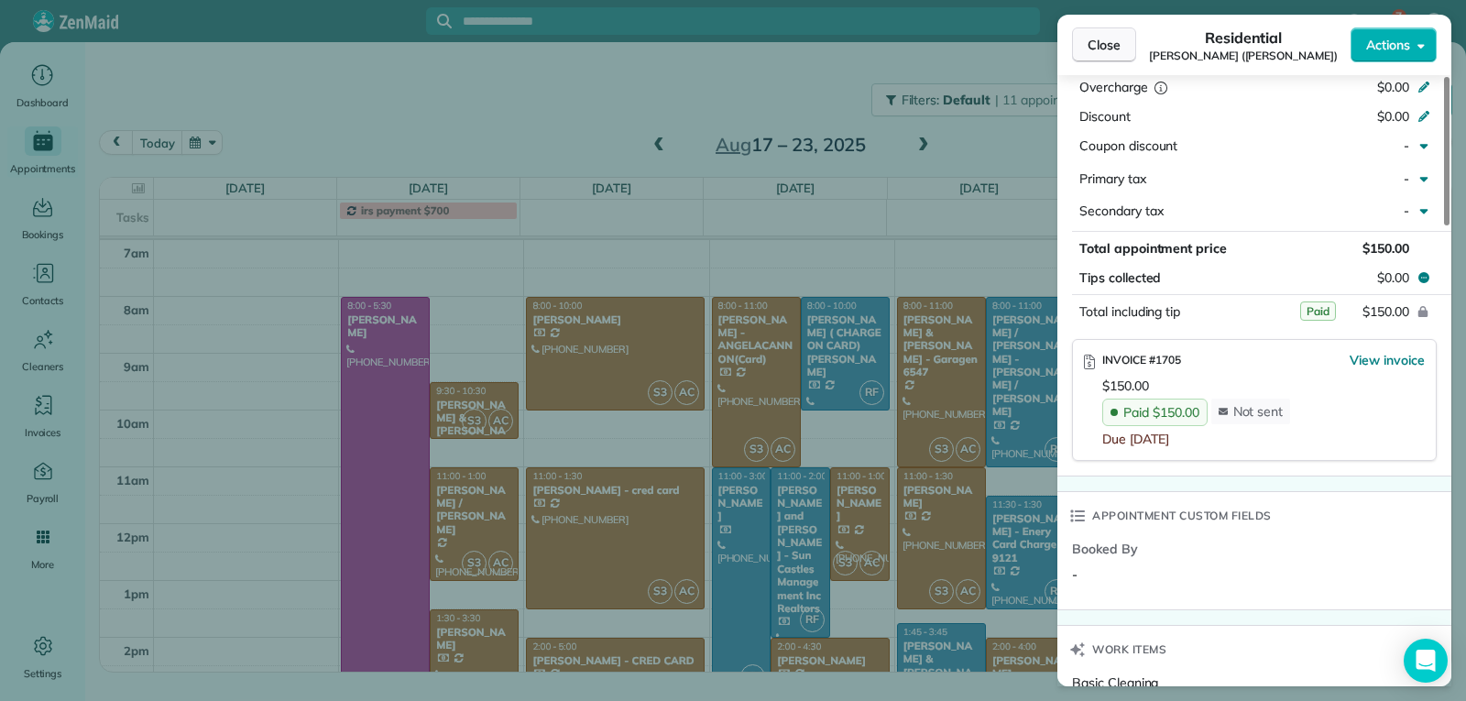
click at [1104, 49] on span "Close" at bounding box center [1104, 45] width 33 height 18
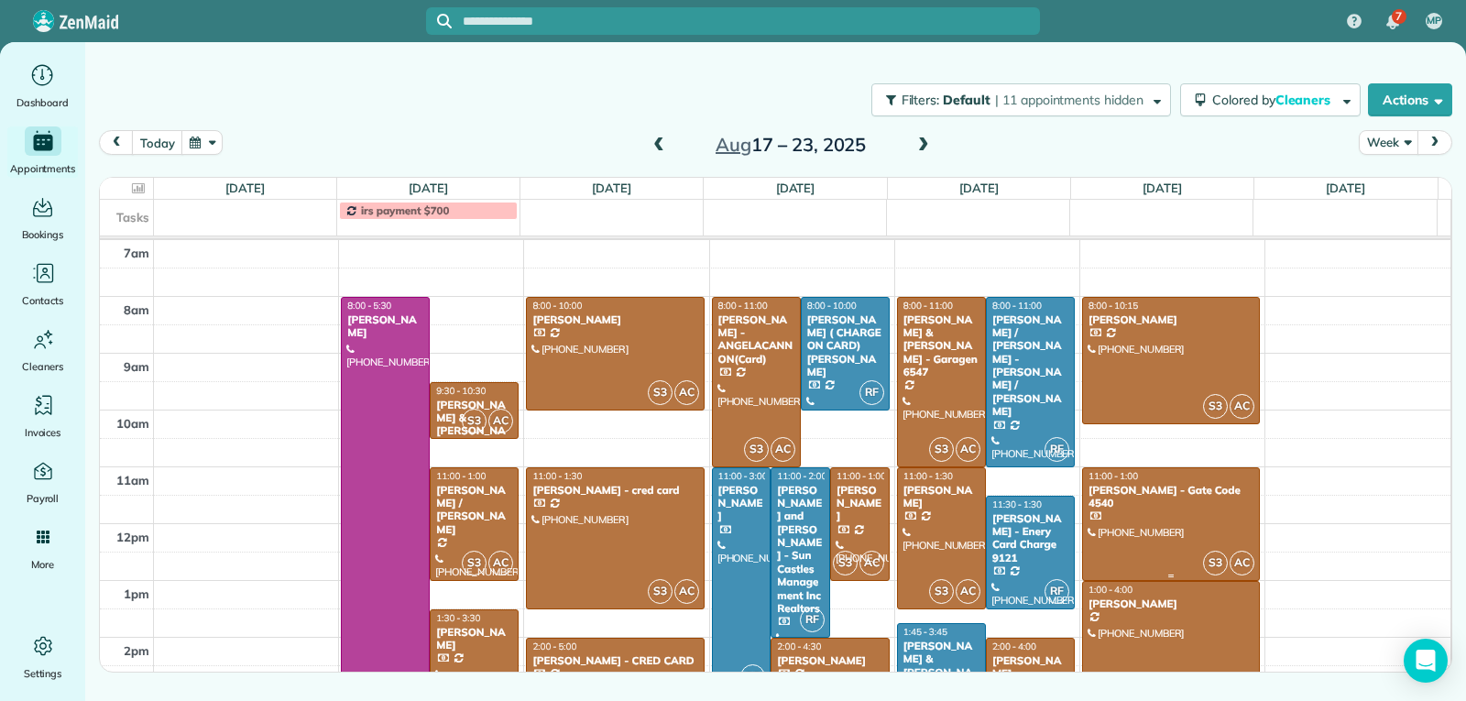
click at [1147, 537] on div at bounding box center [1171, 524] width 176 height 112
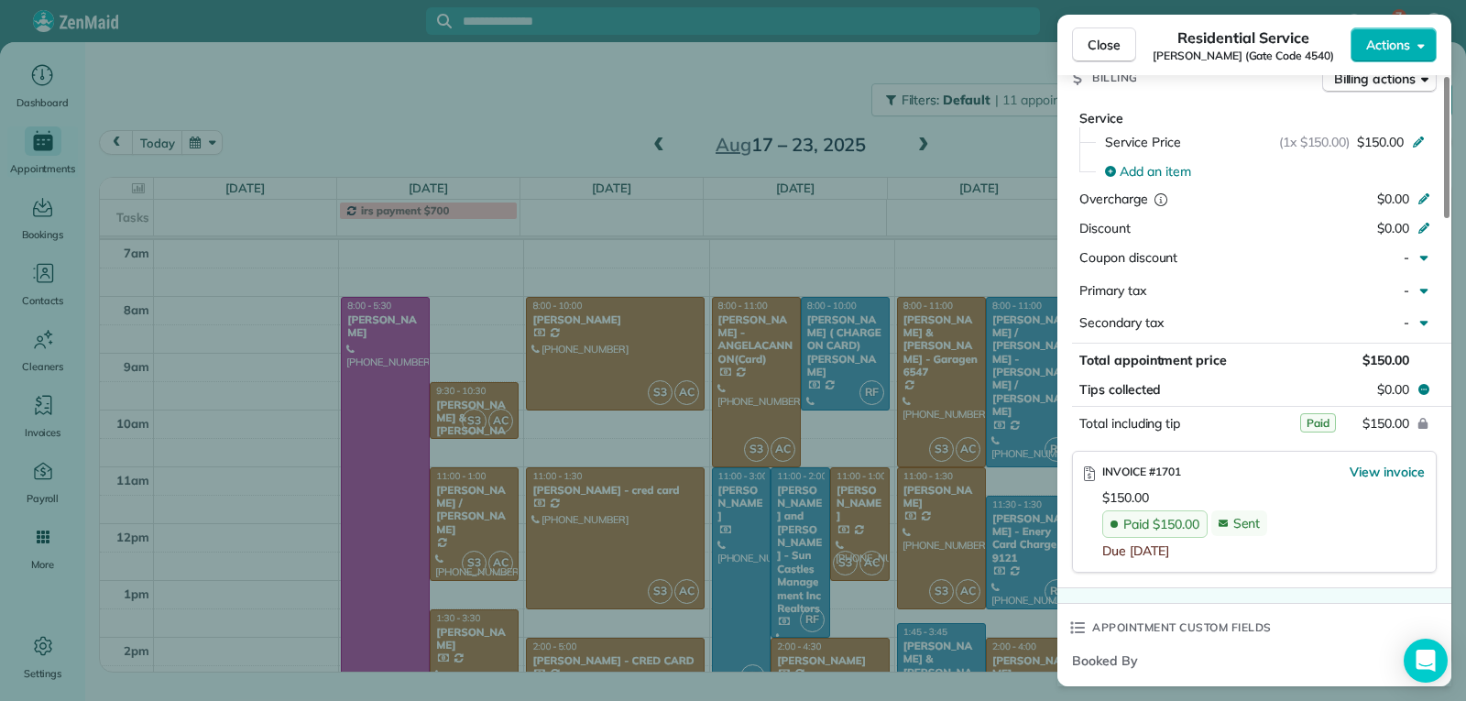
scroll to position [916, 0]
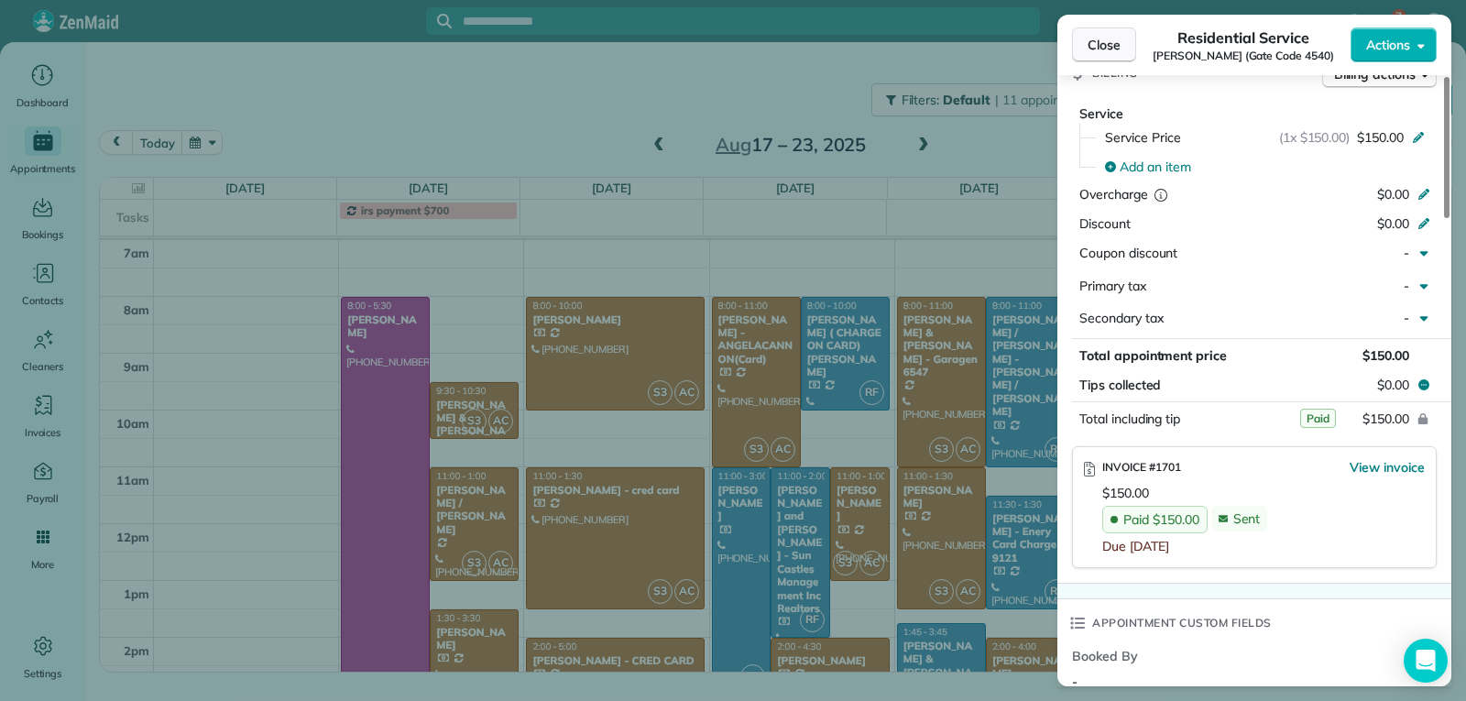
click at [1131, 43] on button "Close" at bounding box center [1104, 44] width 64 height 35
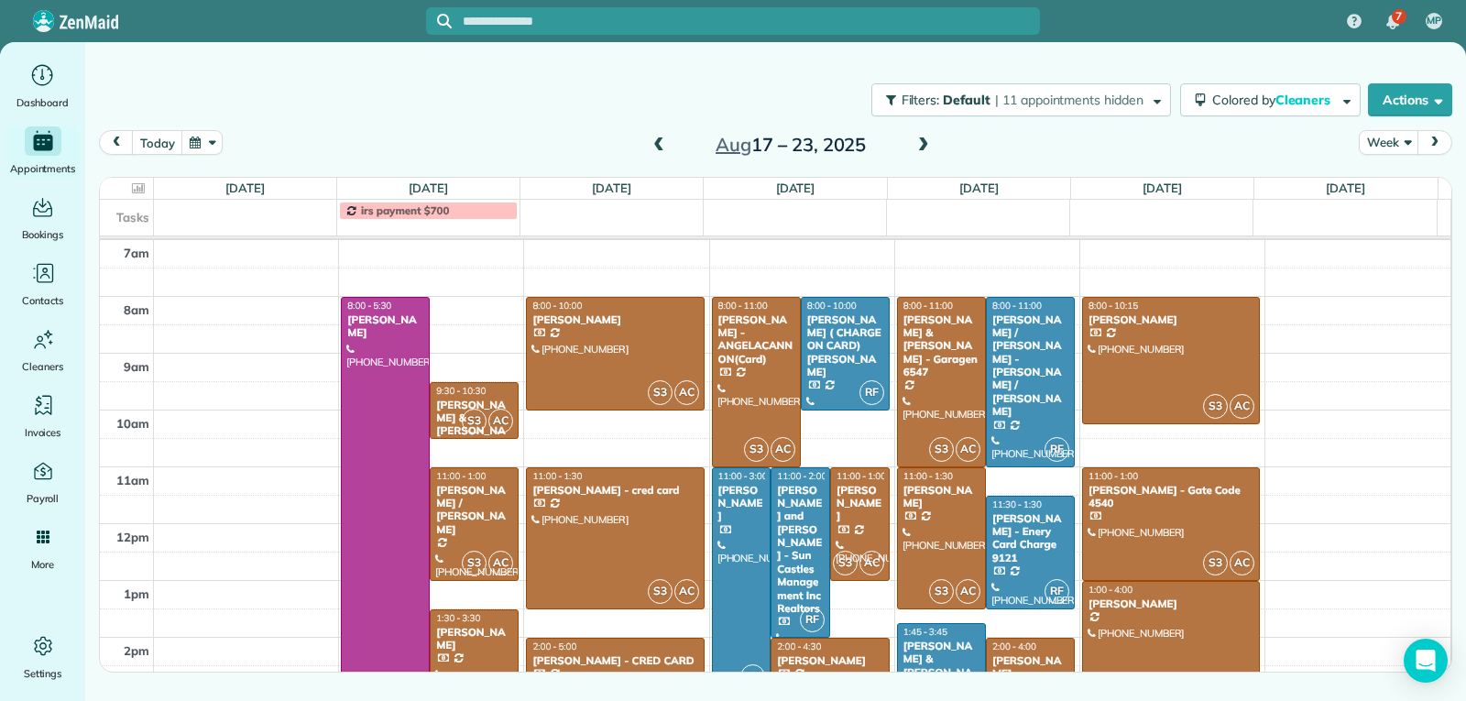
click at [1147, 626] on div at bounding box center [1171, 666] width 176 height 169
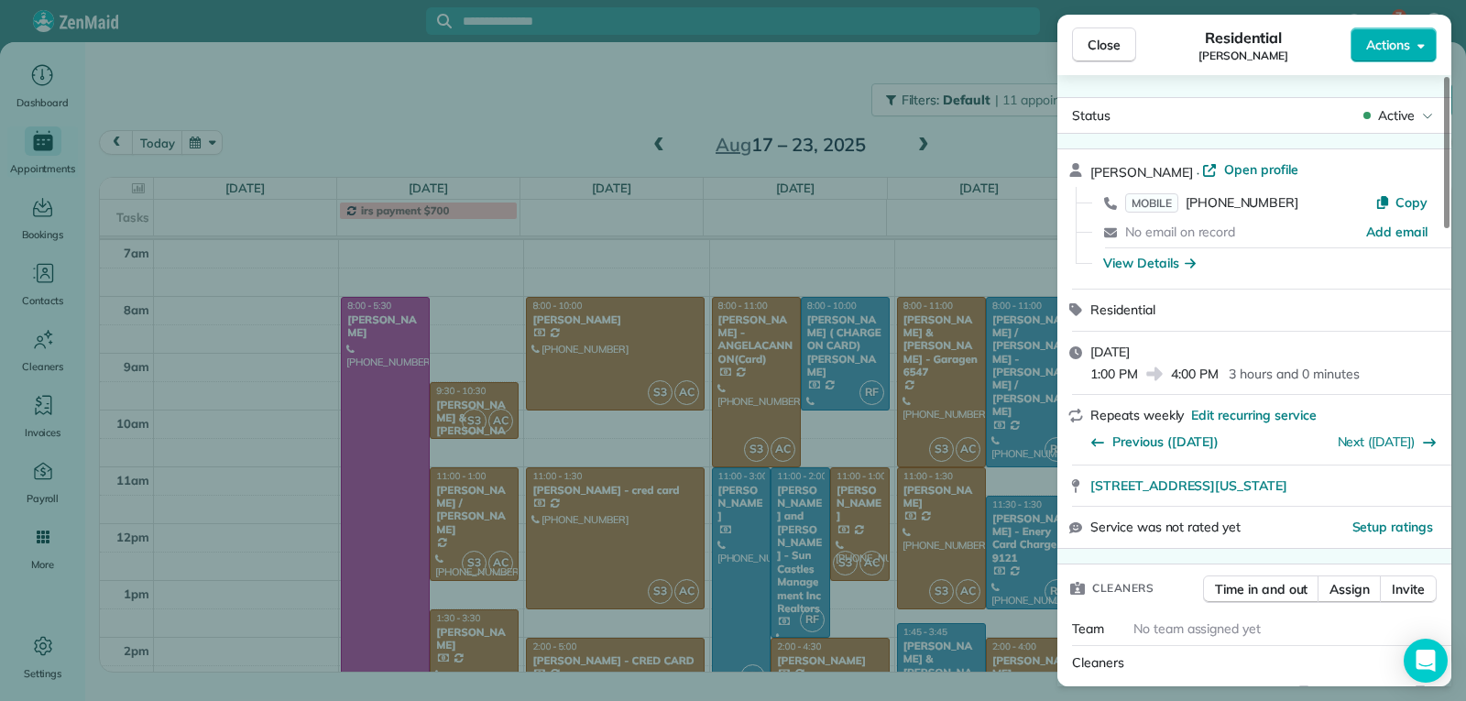
drag, startPoint x: 1104, startPoint y: 46, endPoint x: 1029, endPoint y: 97, distance: 91.0
click at [1105, 46] on span "Close" at bounding box center [1104, 45] width 33 height 18
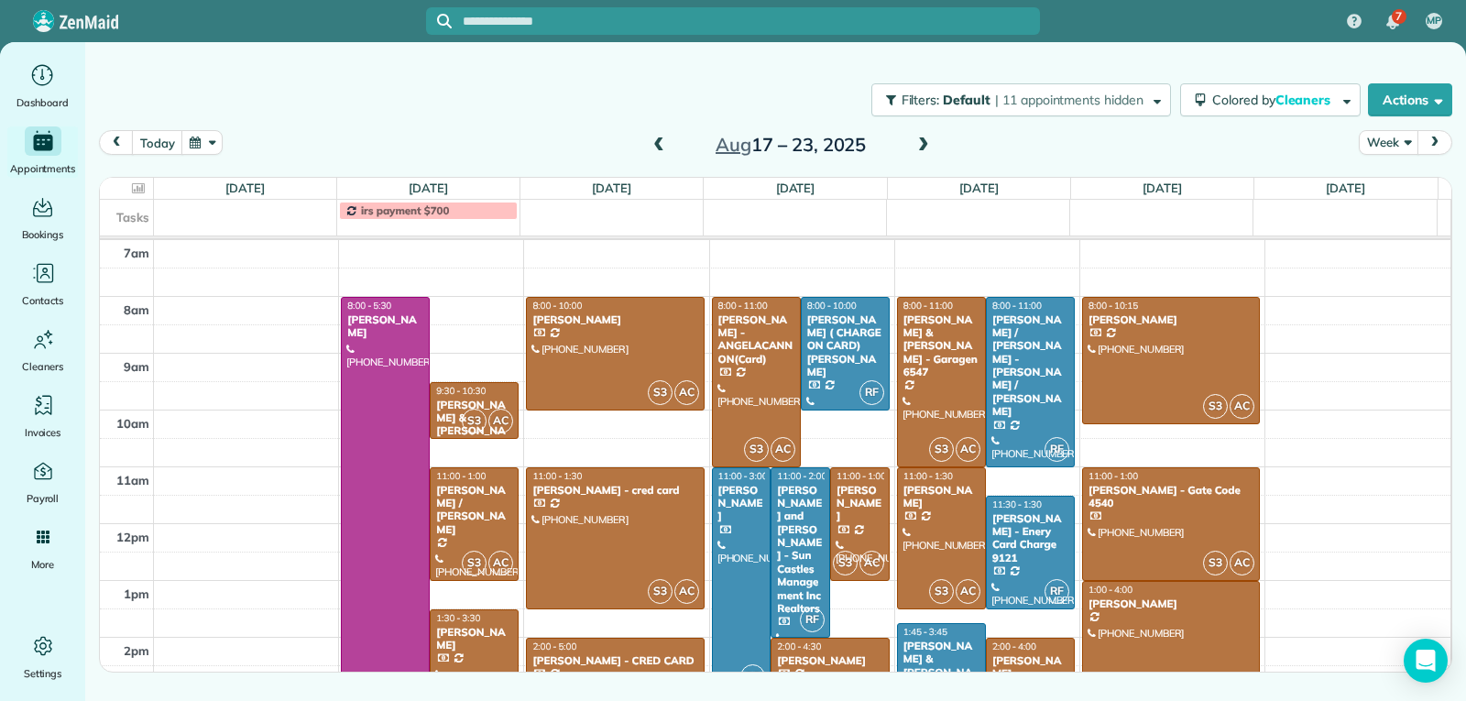
click at [926, 148] on span at bounding box center [923, 145] width 20 height 16
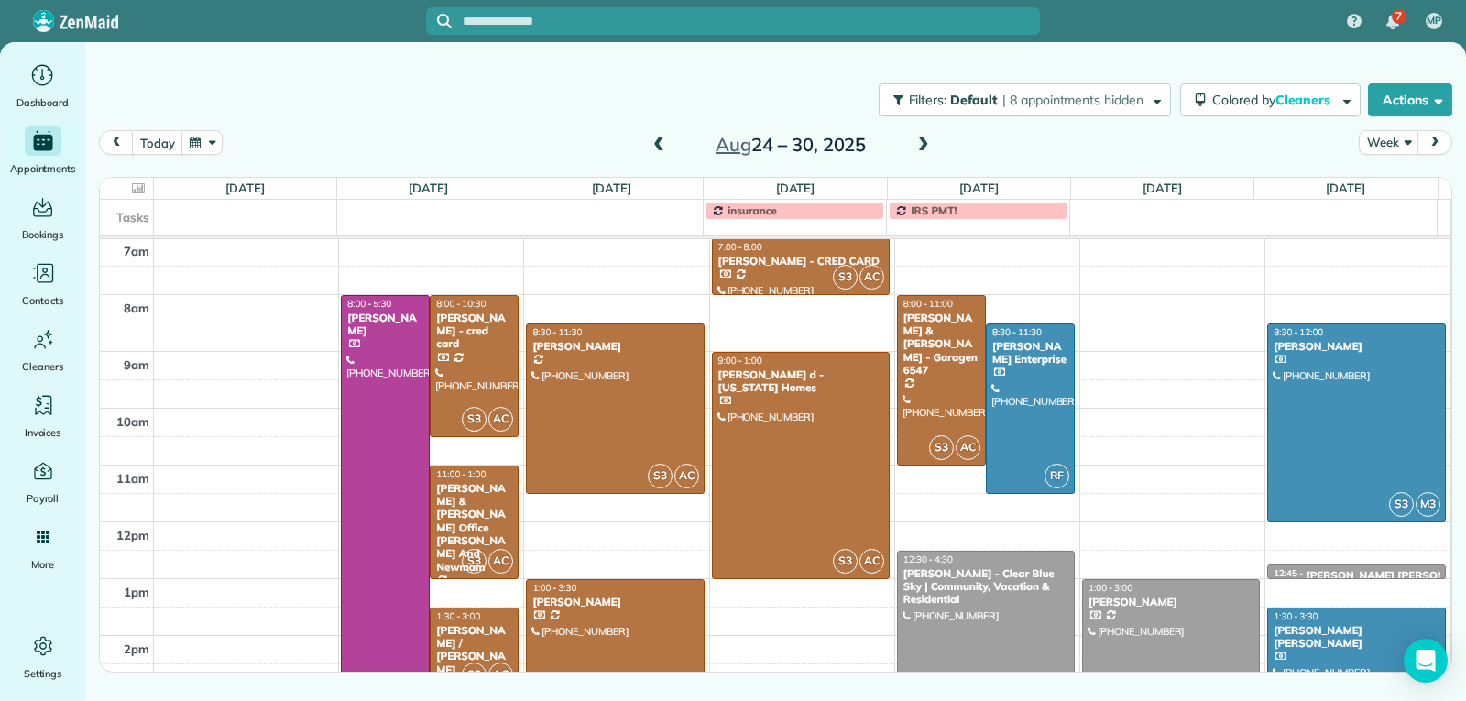
click at [478, 370] on div at bounding box center [474, 366] width 87 height 140
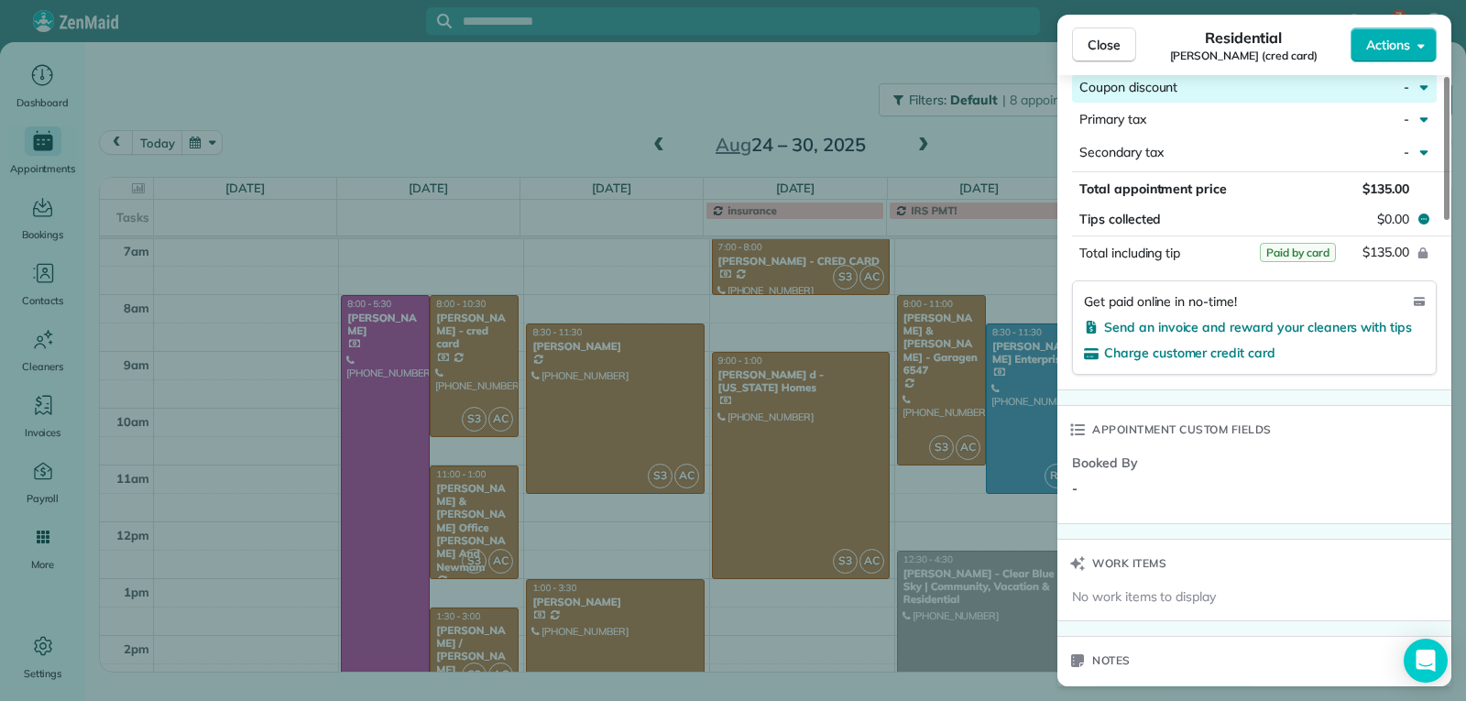
scroll to position [1099, 0]
click at [1098, 45] on span "Close" at bounding box center [1104, 45] width 33 height 18
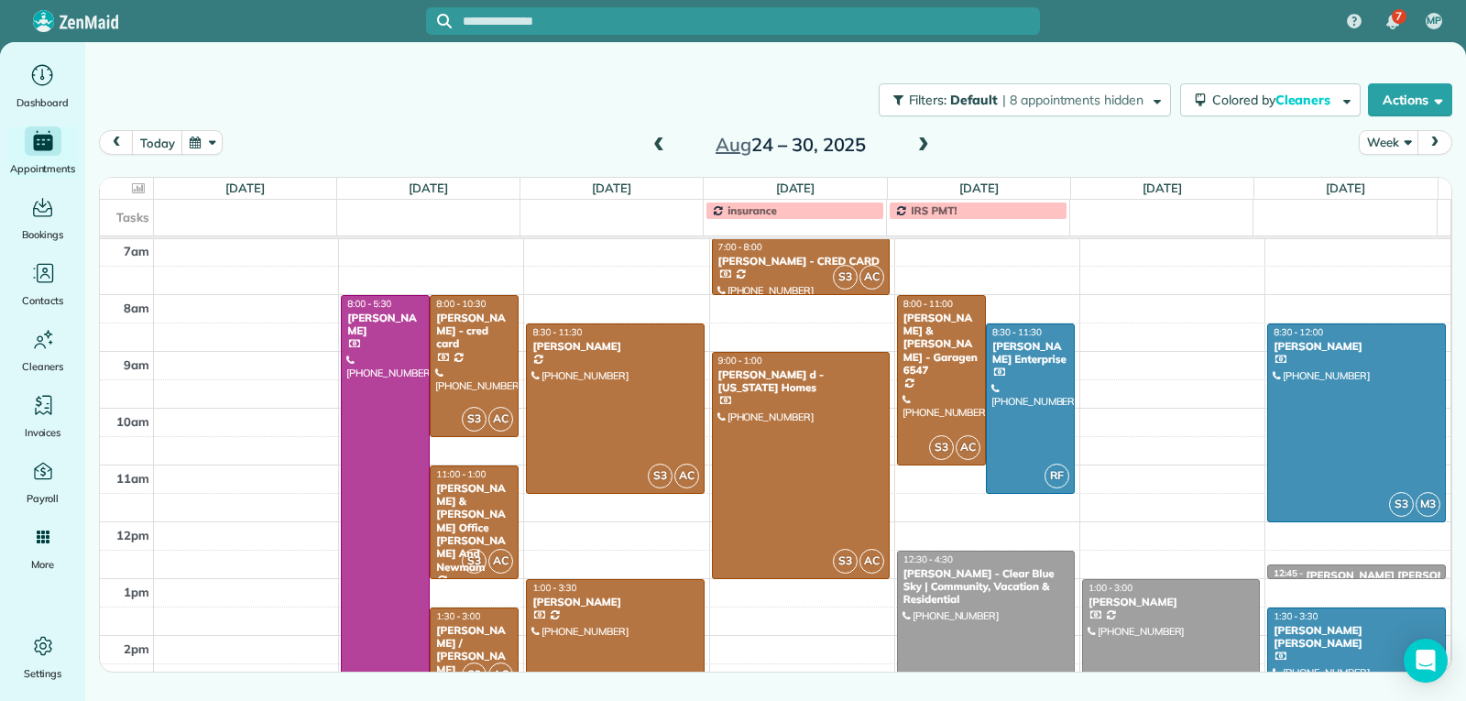
click at [587, 636] on div at bounding box center [615, 650] width 176 height 140
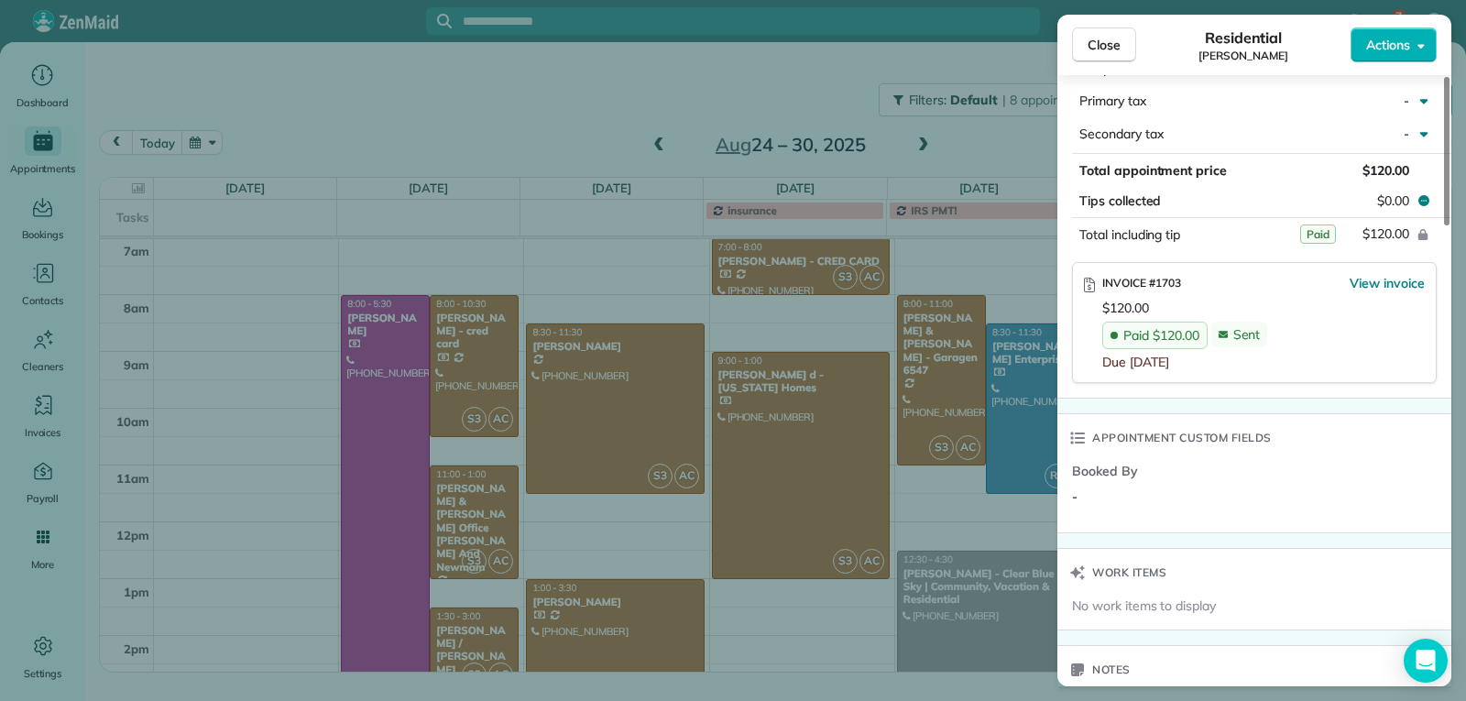
scroll to position [1099, 0]
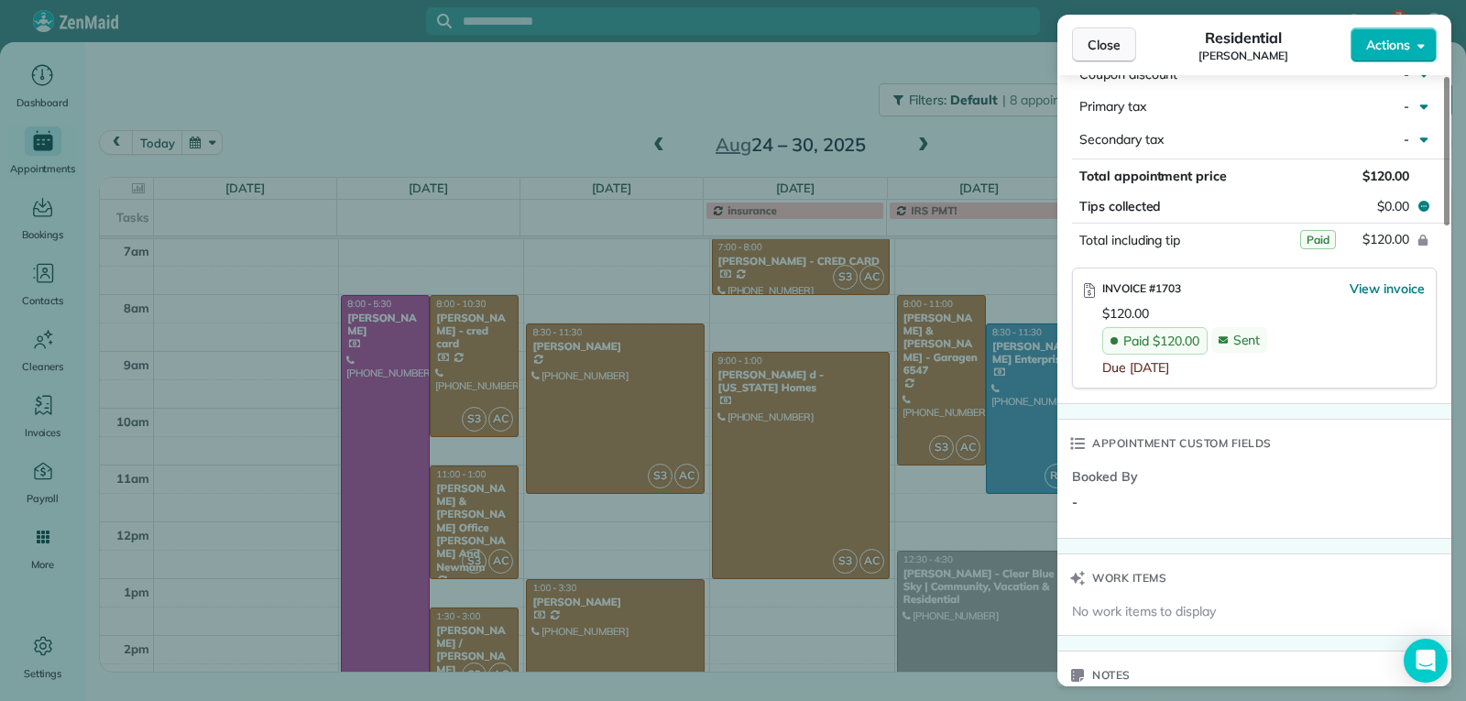
click at [1088, 40] on span "Close" at bounding box center [1104, 45] width 33 height 18
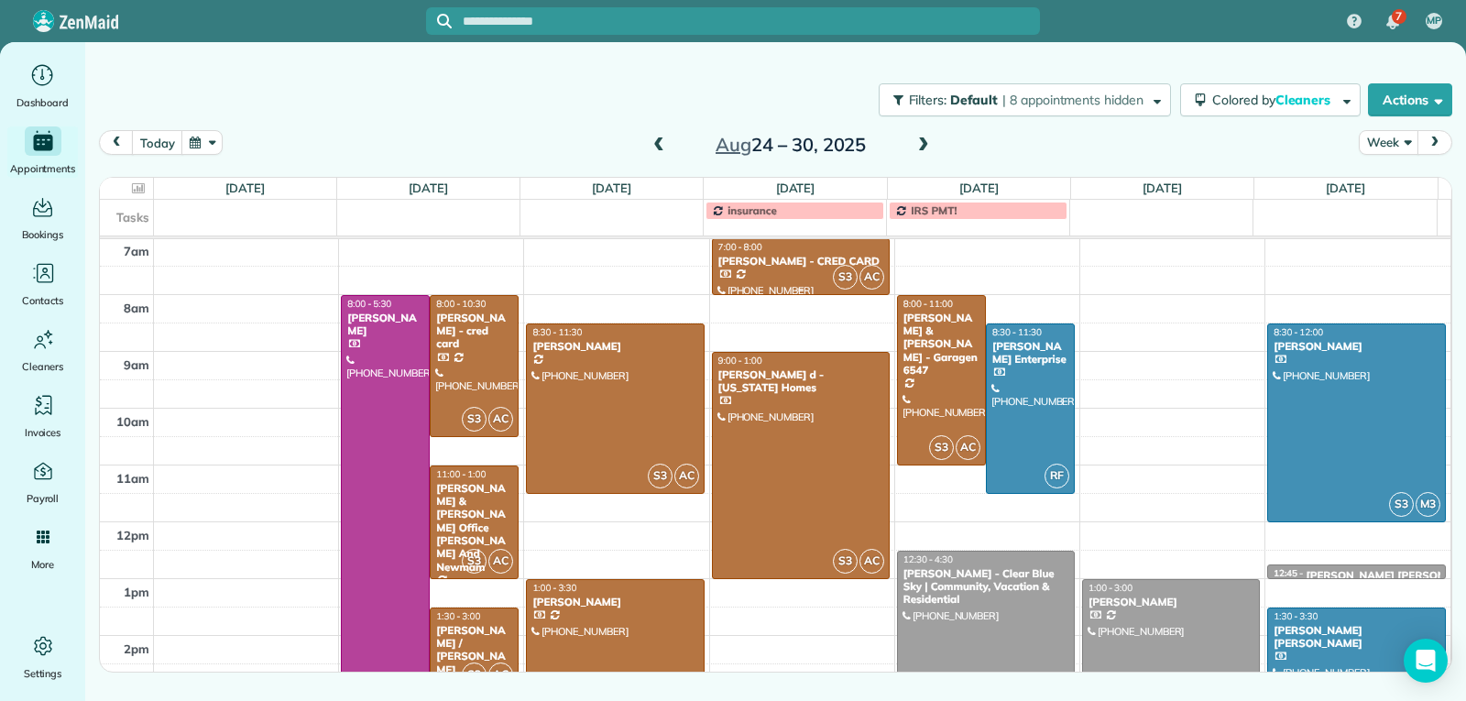
click at [791, 267] on div "[PERSON_NAME] - CRED CARD" at bounding box center [800, 261] width 167 height 13
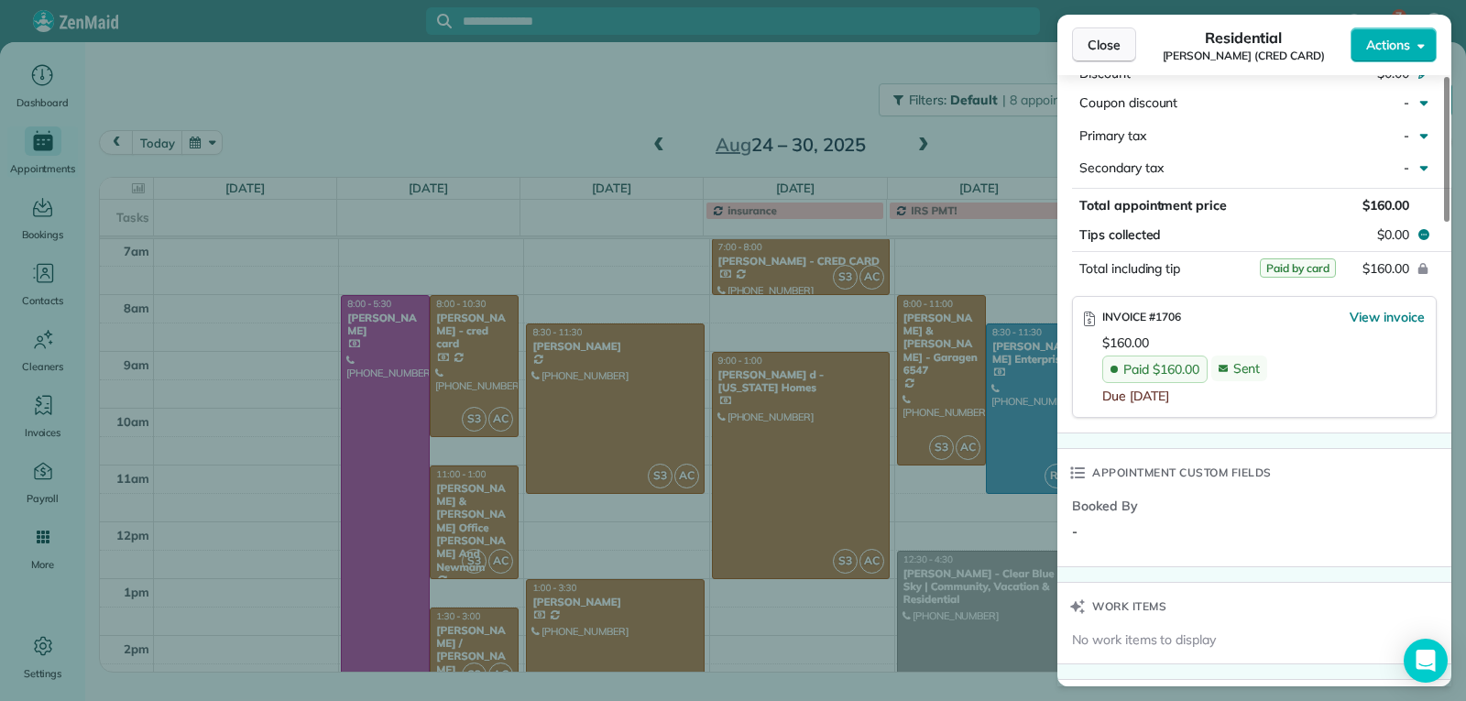
scroll to position [1099, 0]
drag, startPoint x: 1092, startPoint y: 36, endPoint x: 1093, endPoint y: 59, distance: 22.9
click at [1093, 38] on span "Close" at bounding box center [1104, 45] width 33 height 18
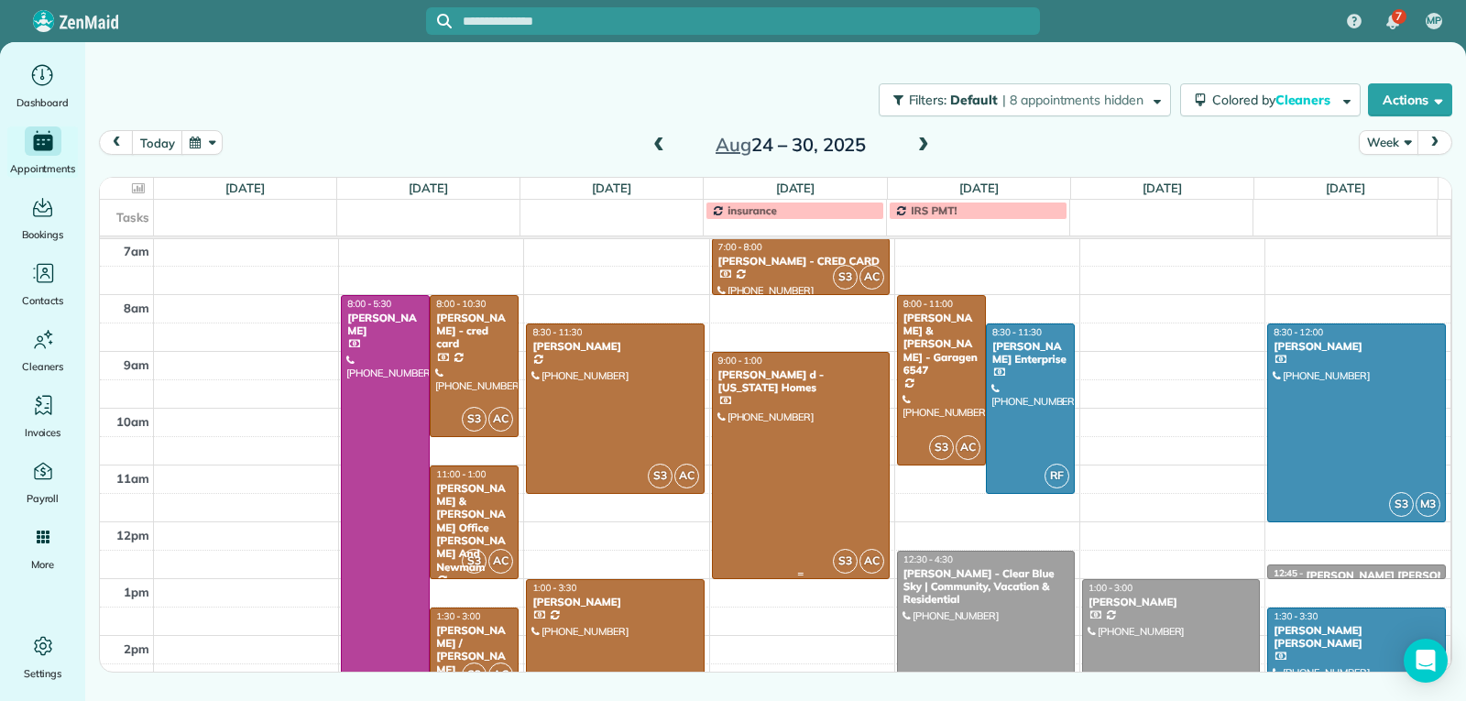
click at [819, 484] on div at bounding box center [801, 465] width 176 height 225
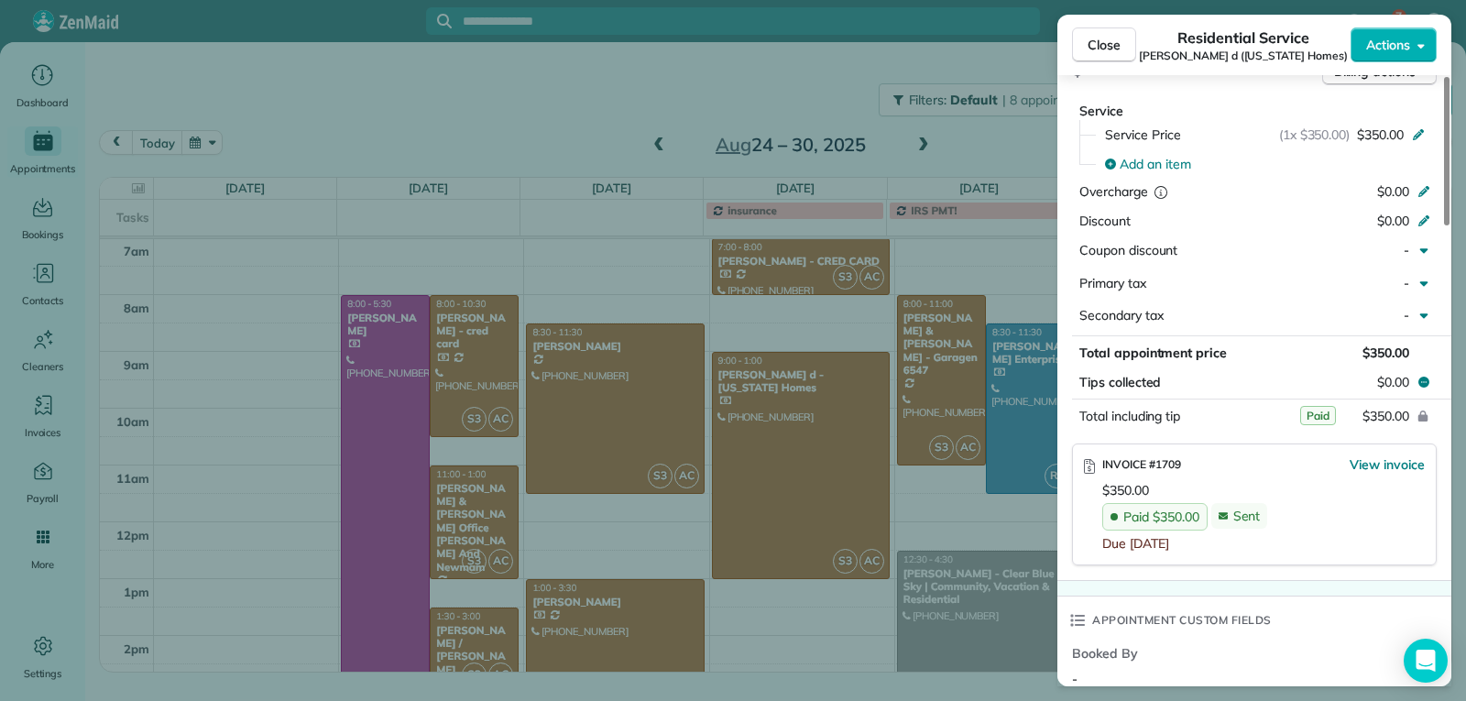
scroll to position [922, 0]
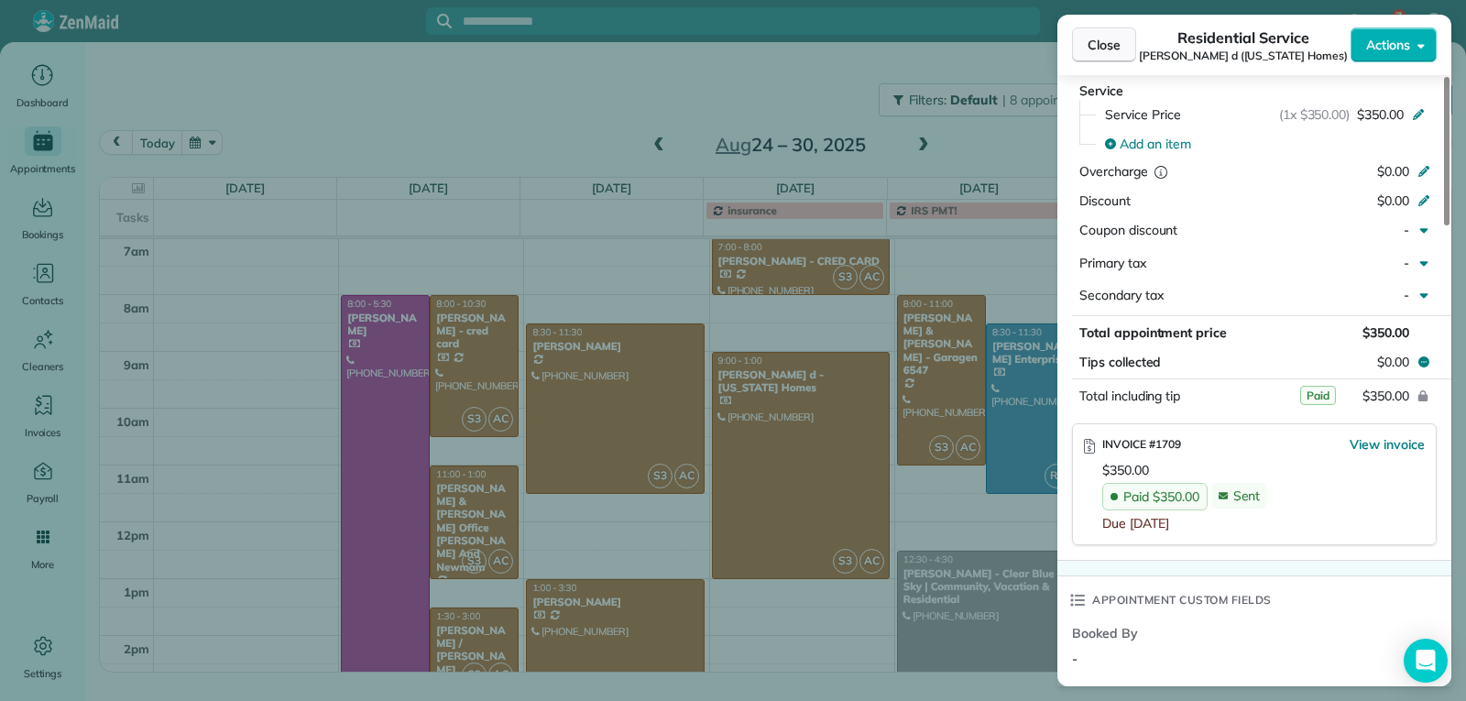
click at [1104, 45] on span "Close" at bounding box center [1104, 45] width 33 height 18
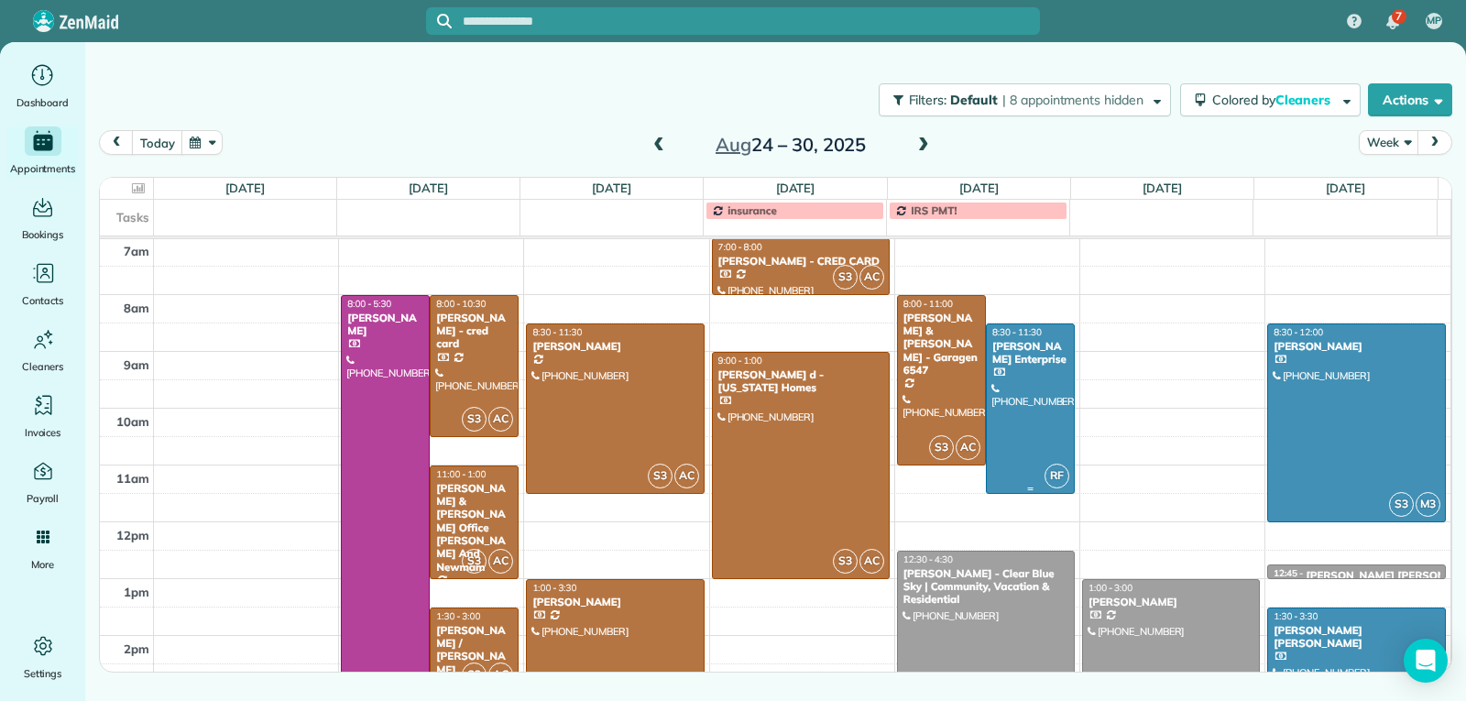
click at [1014, 387] on div at bounding box center [1030, 408] width 87 height 169
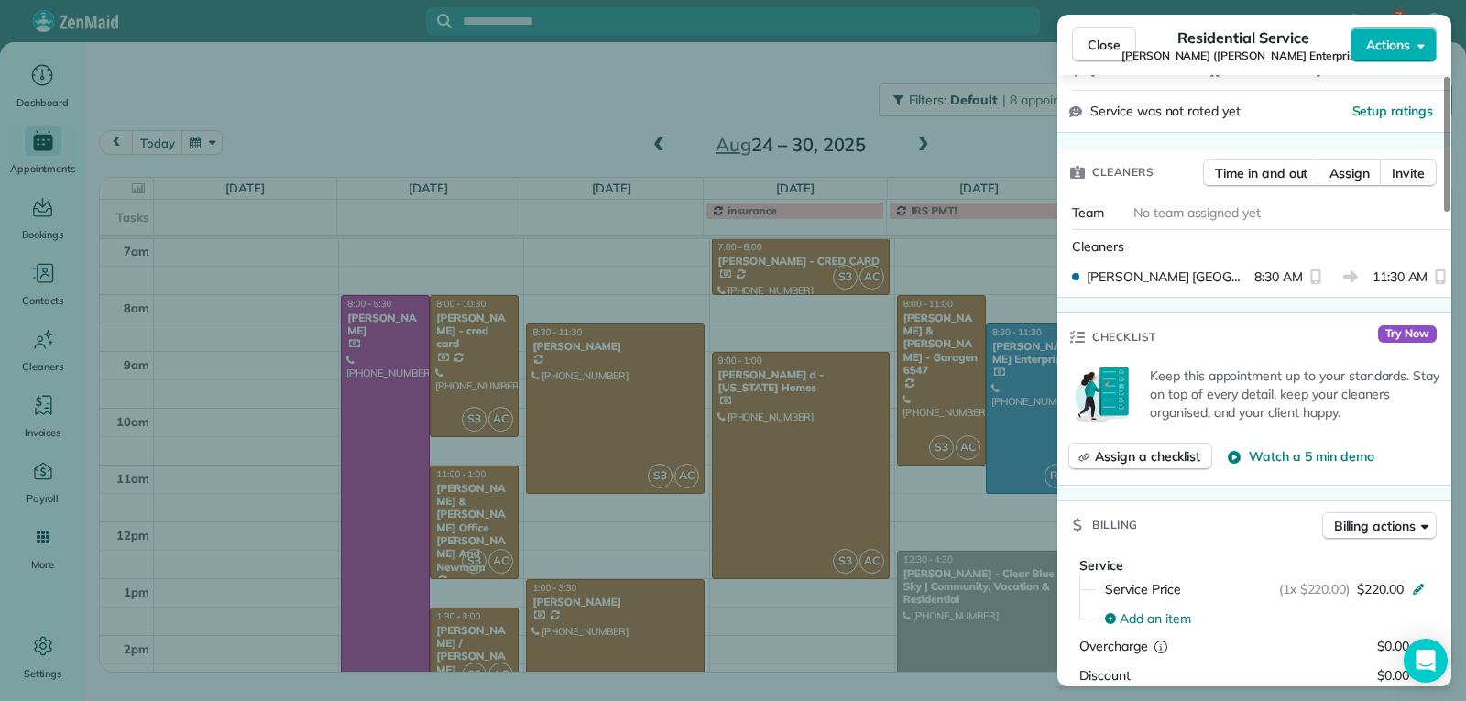
scroll to position [916, 0]
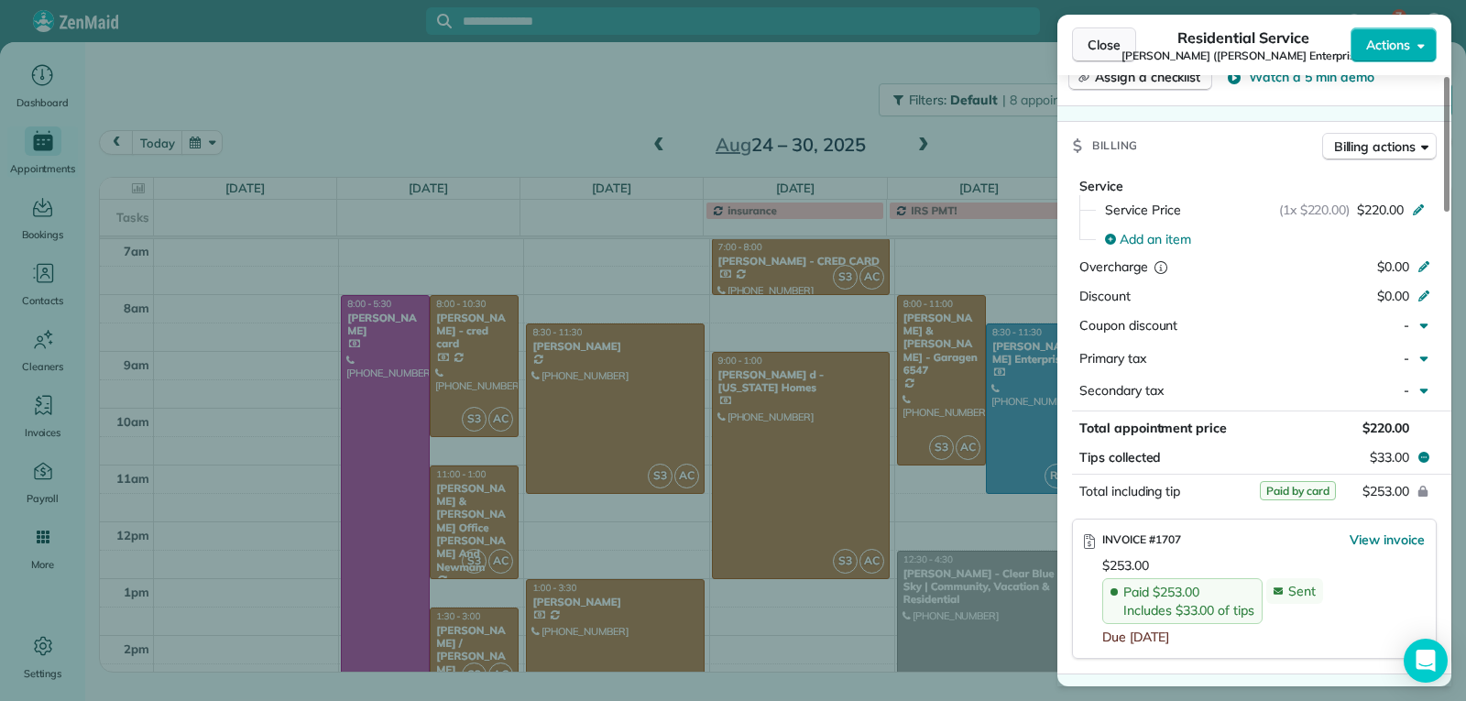
click at [1089, 49] on span "Close" at bounding box center [1104, 45] width 33 height 18
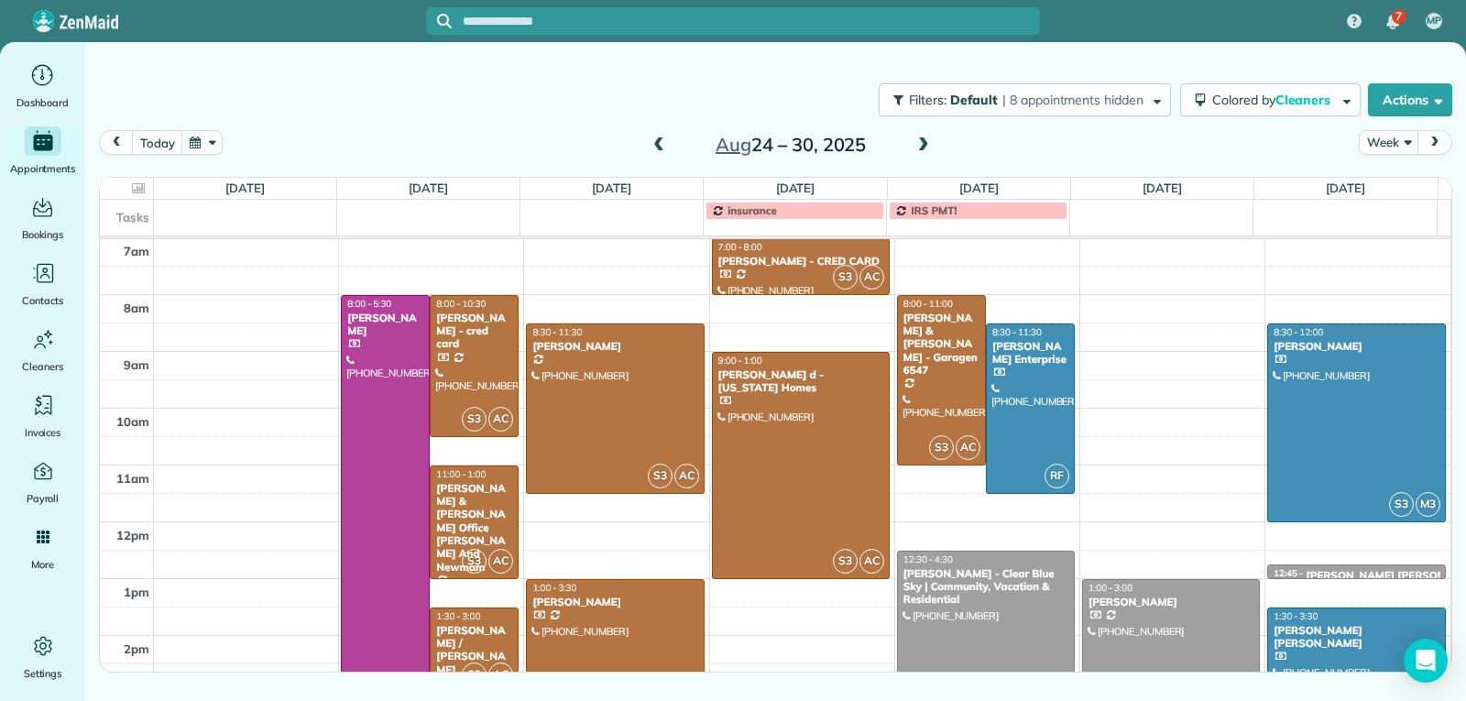
click at [983, 615] on div at bounding box center [986, 664] width 176 height 225
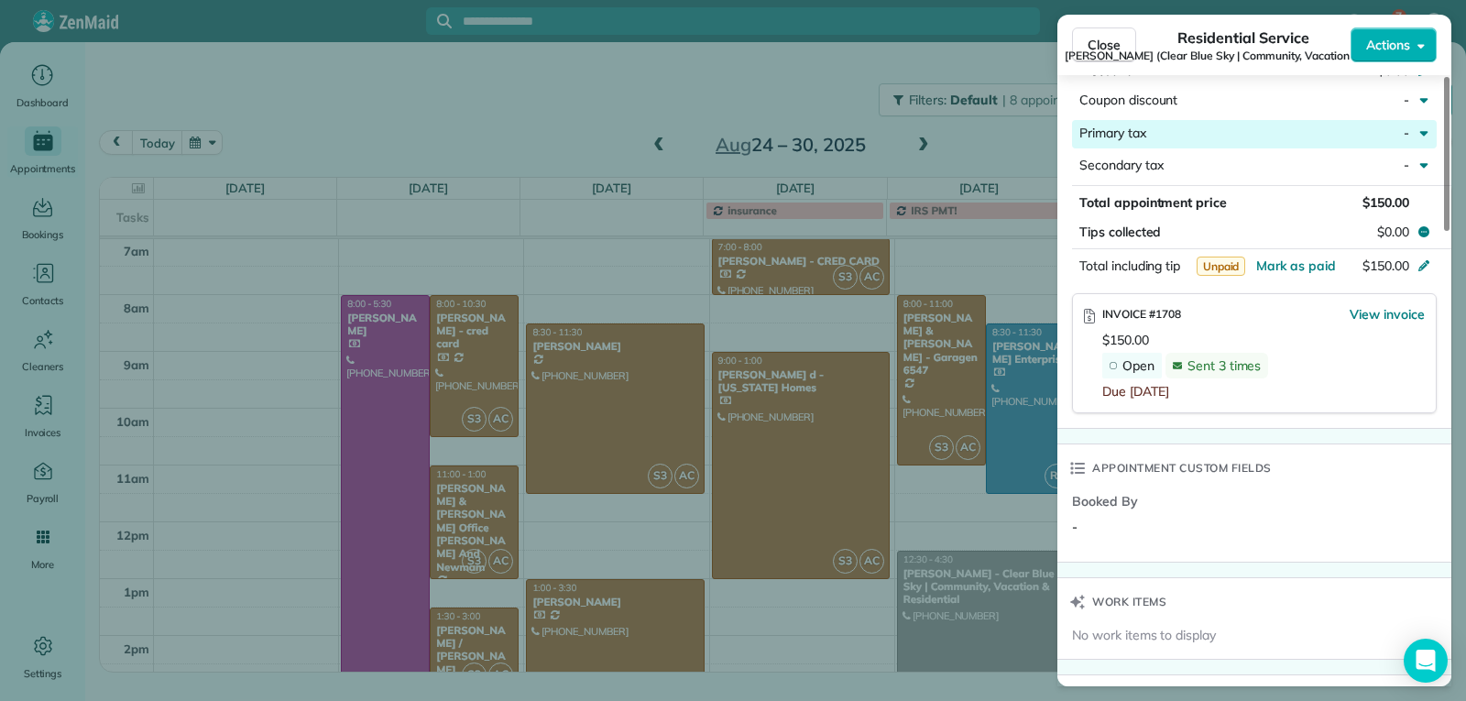
scroll to position [1096, 0]
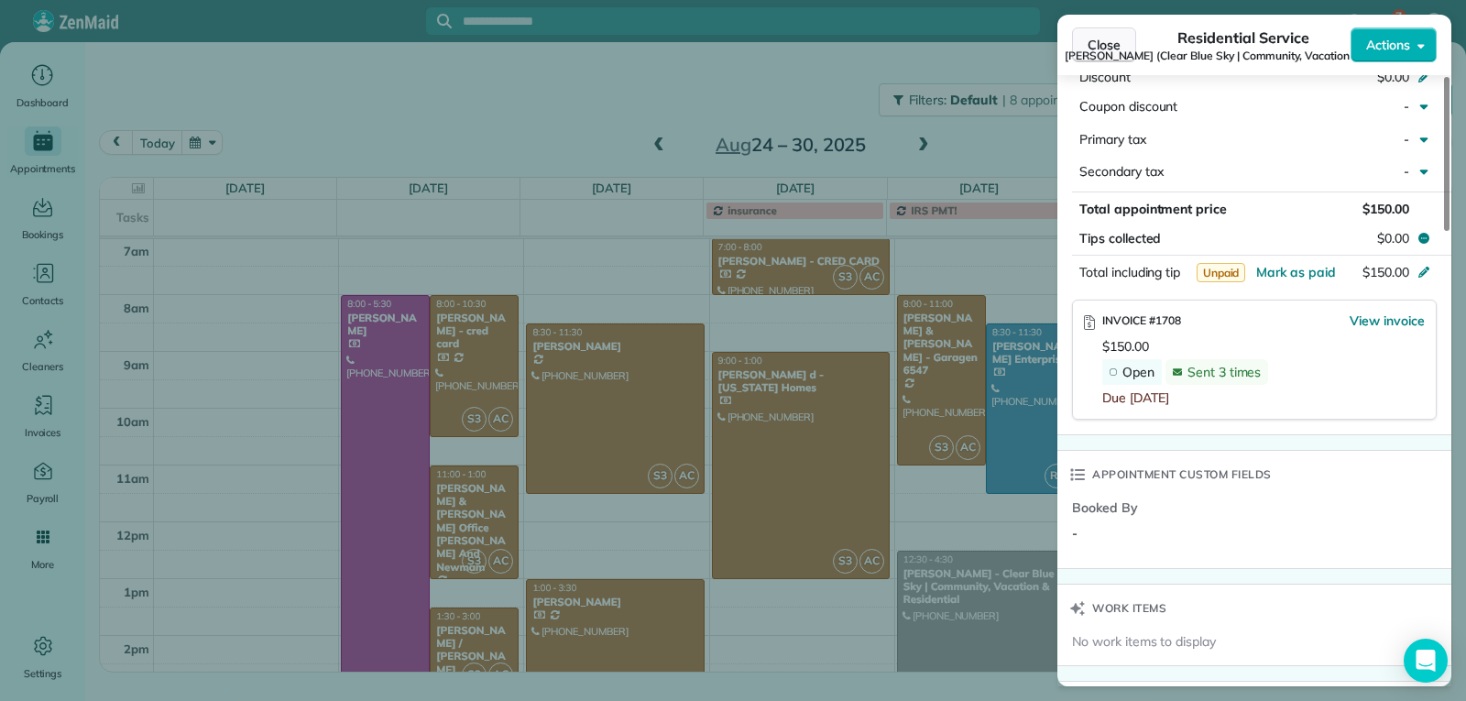
click at [1119, 38] on span "Close" at bounding box center [1104, 45] width 33 height 18
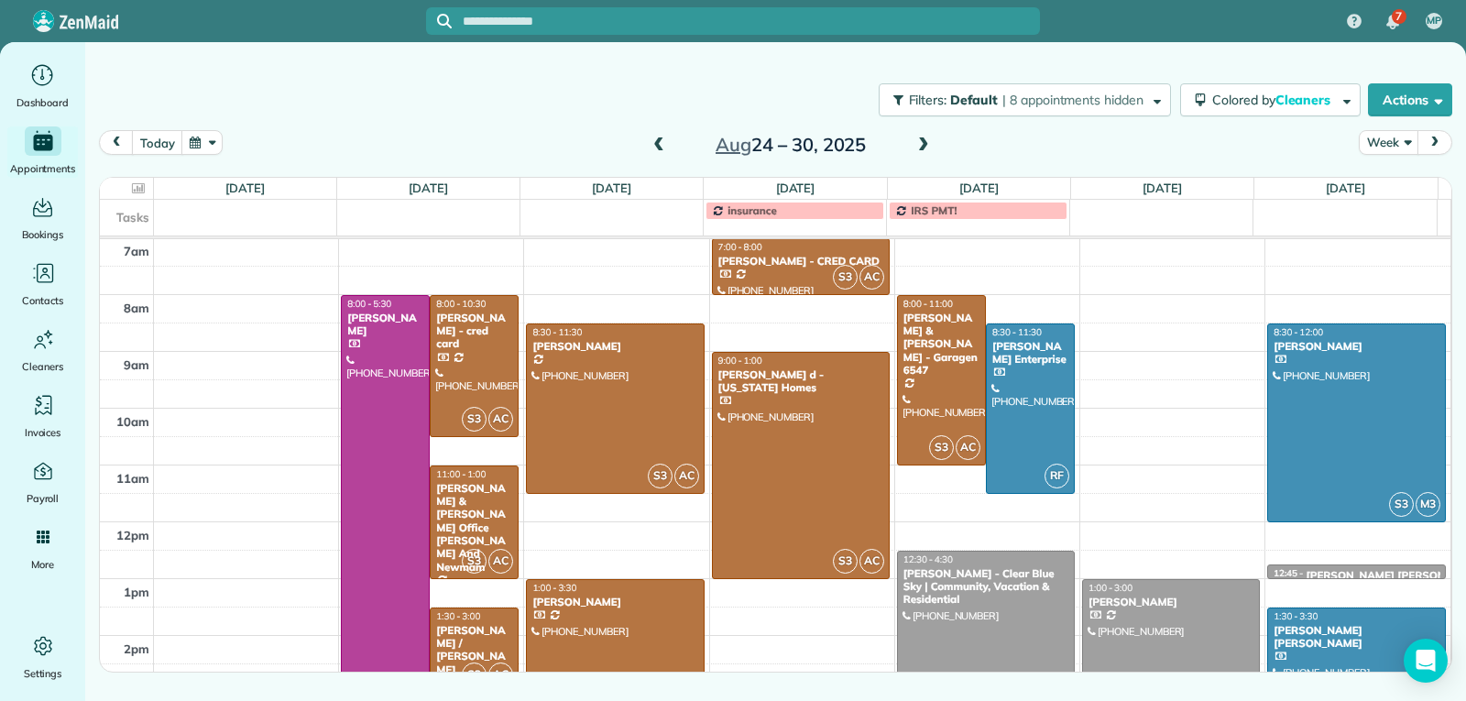
click at [1185, 621] on div at bounding box center [1171, 636] width 176 height 112
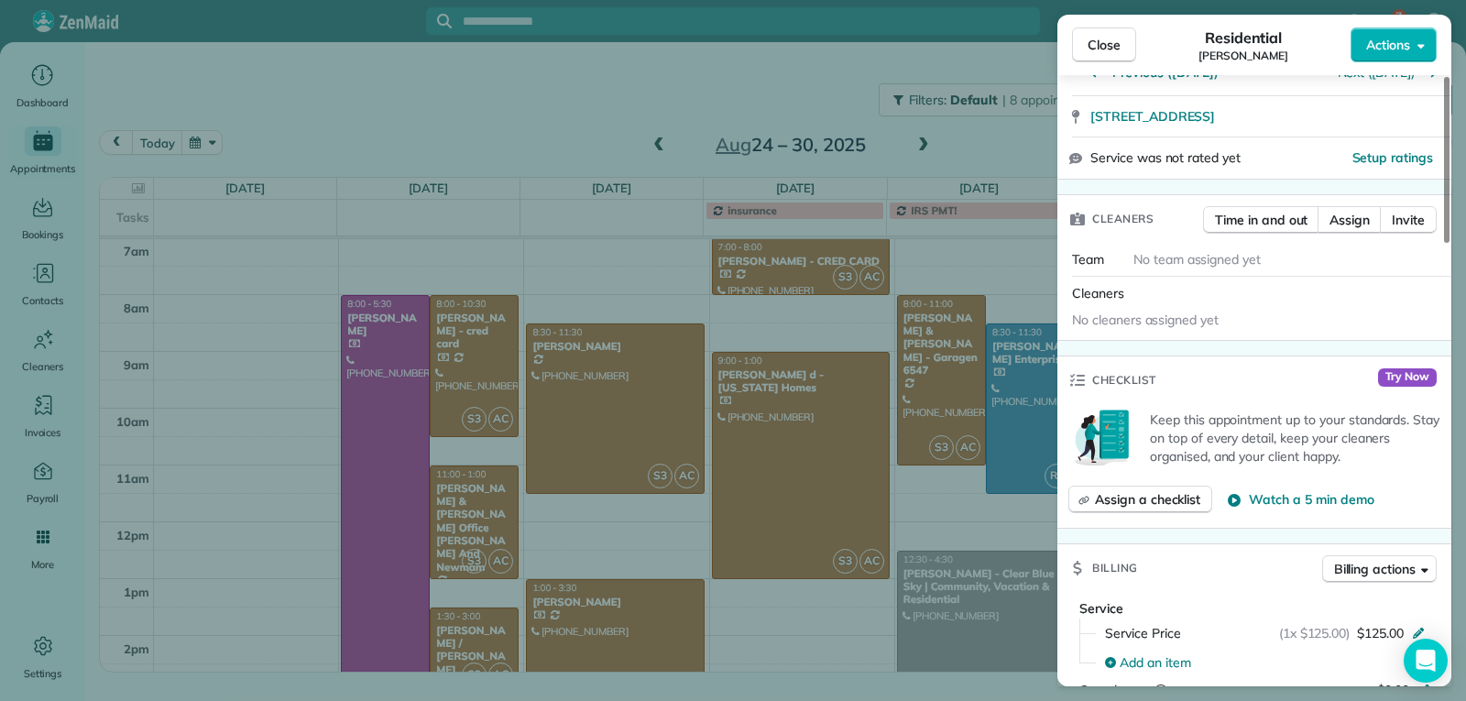
scroll to position [920, 0]
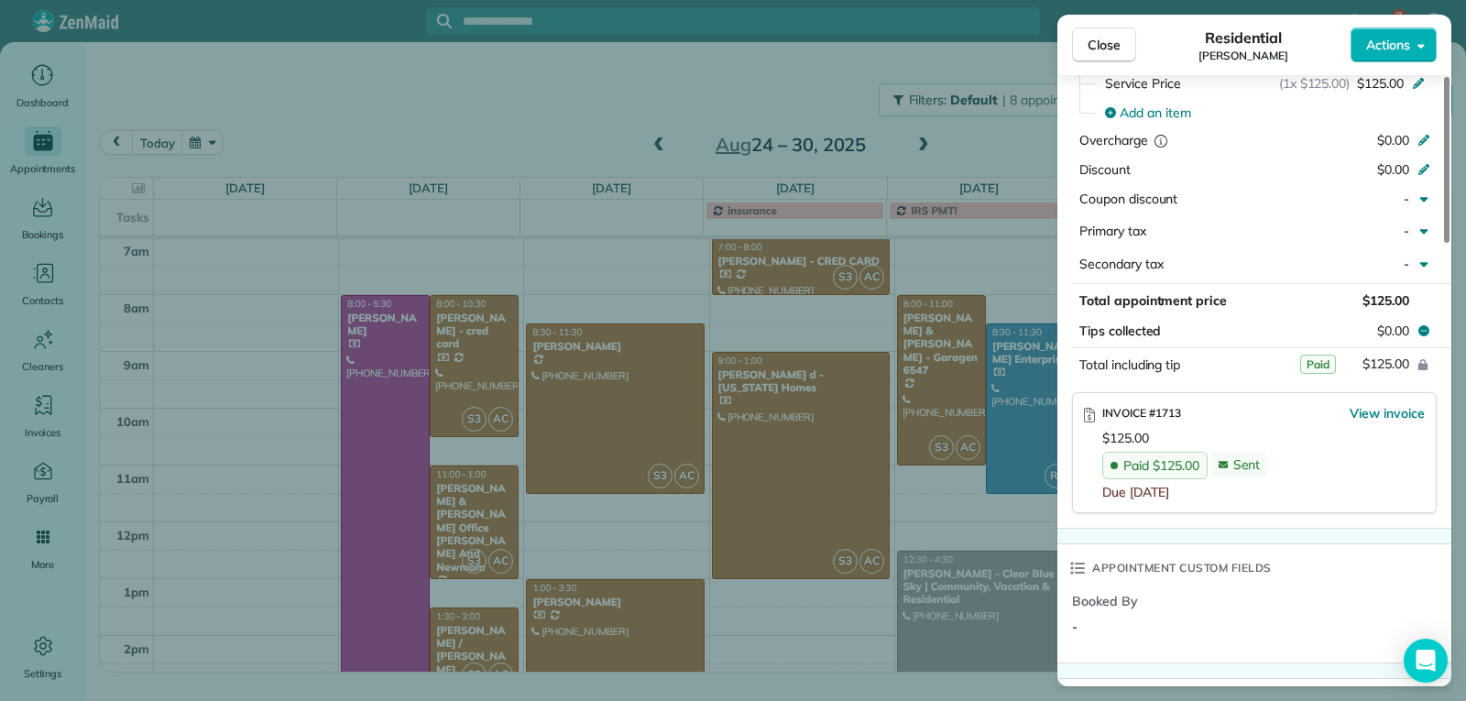
drag, startPoint x: 1099, startPoint y: 50, endPoint x: 1152, endPoint y: 80, distance: 60.7
click at [1101, 49] on span "Close" at bounding box center [1104, 45] width 33 height 18
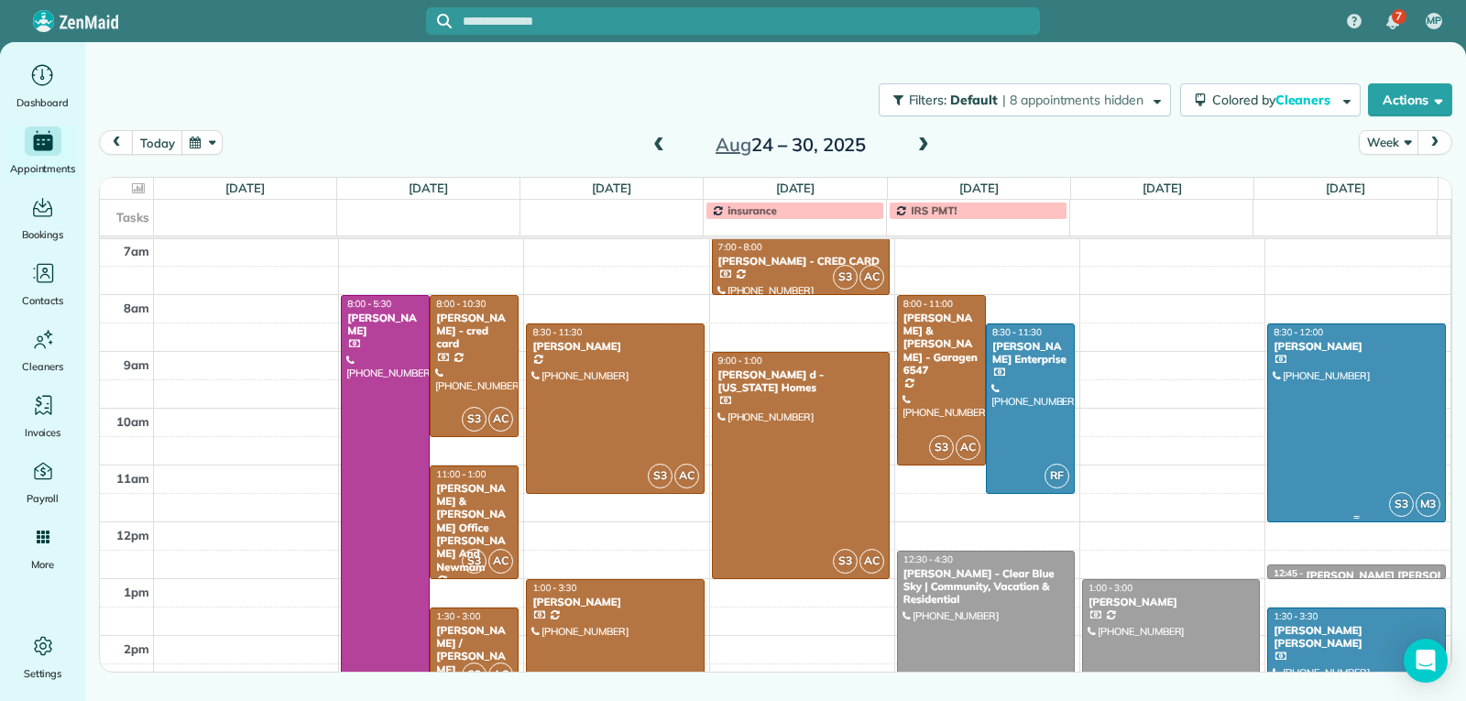
click at [1351, 460] on div at bounding box center [1356, 422] width 177 height 197
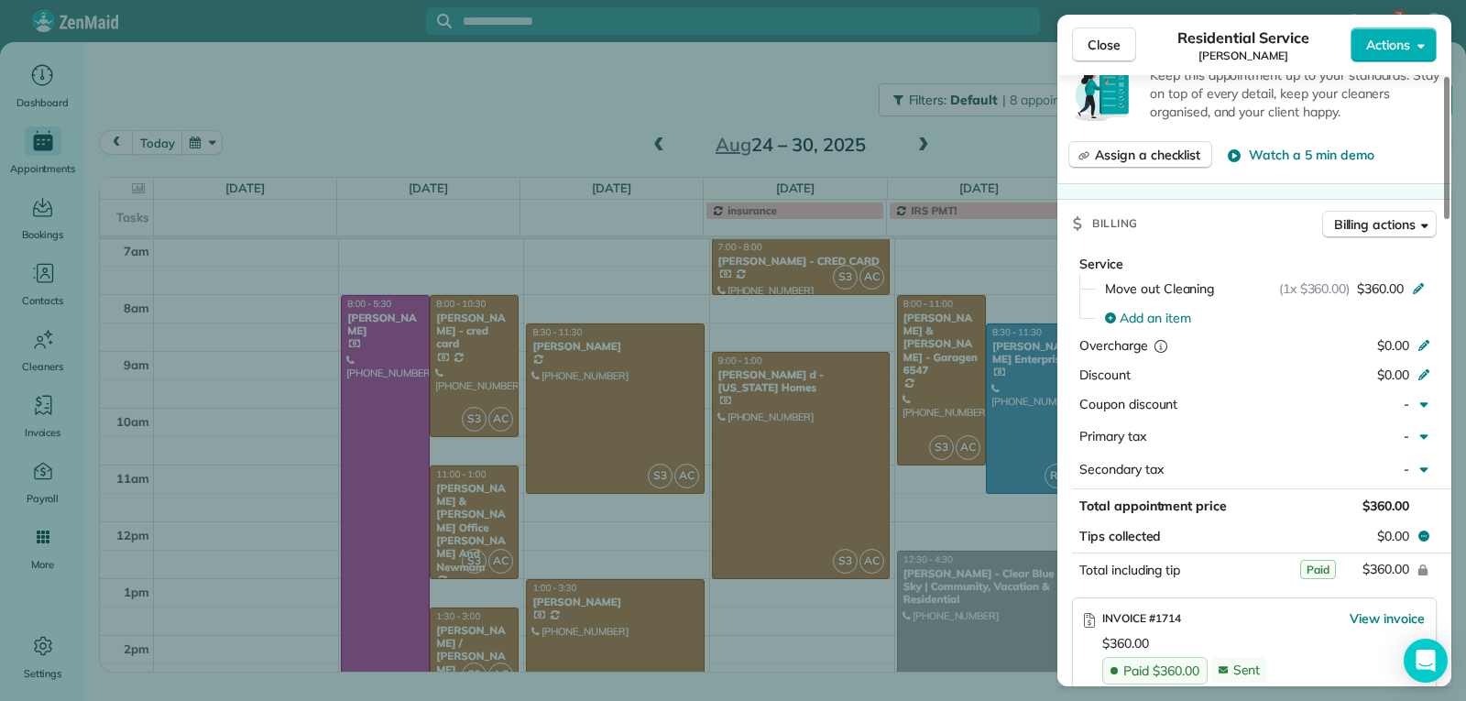
scroll to position [826, 0]
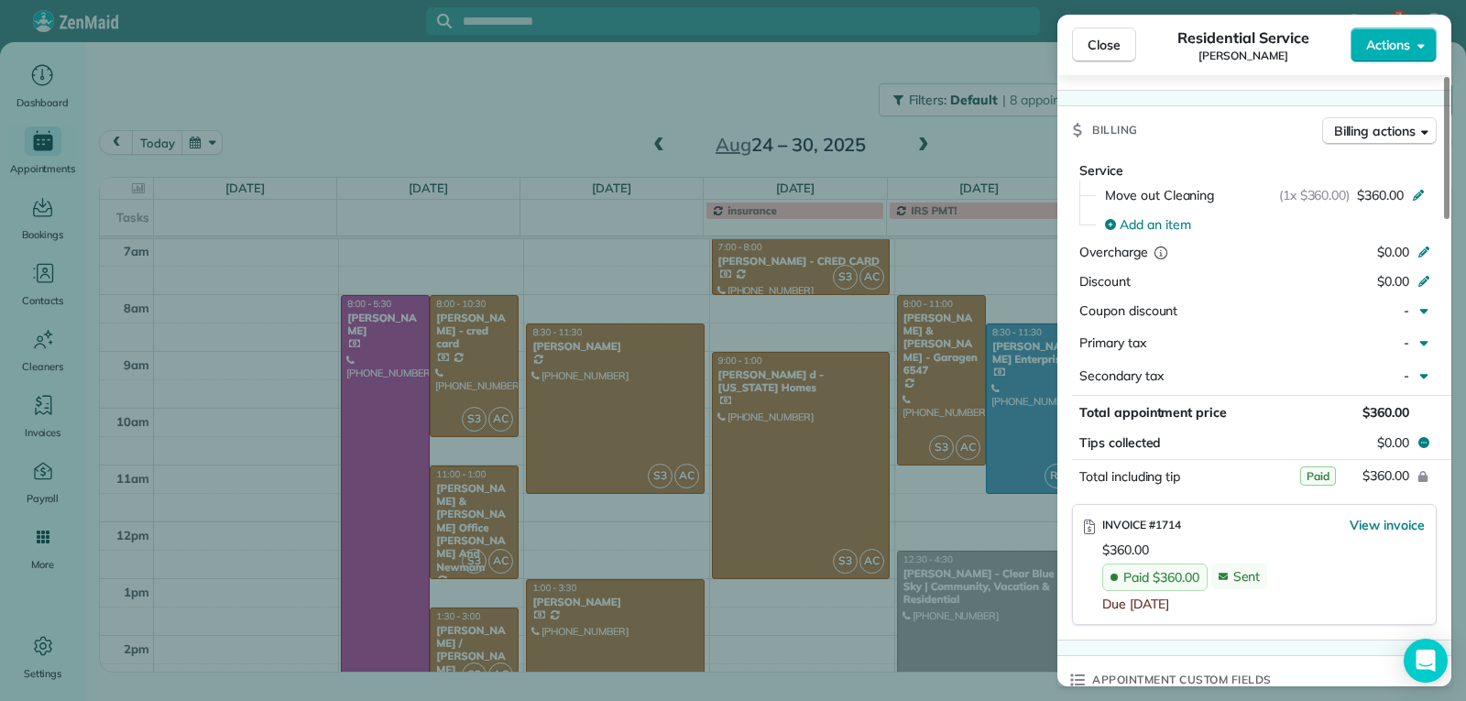
drag, startPoint x: 1101, startPoint y: 38, endPoint x: 1198, endPoint y: 167, distance: 161.6
click at [1108, 48] on span "Close" at bounding box center [1104, 45] width 33 height 18
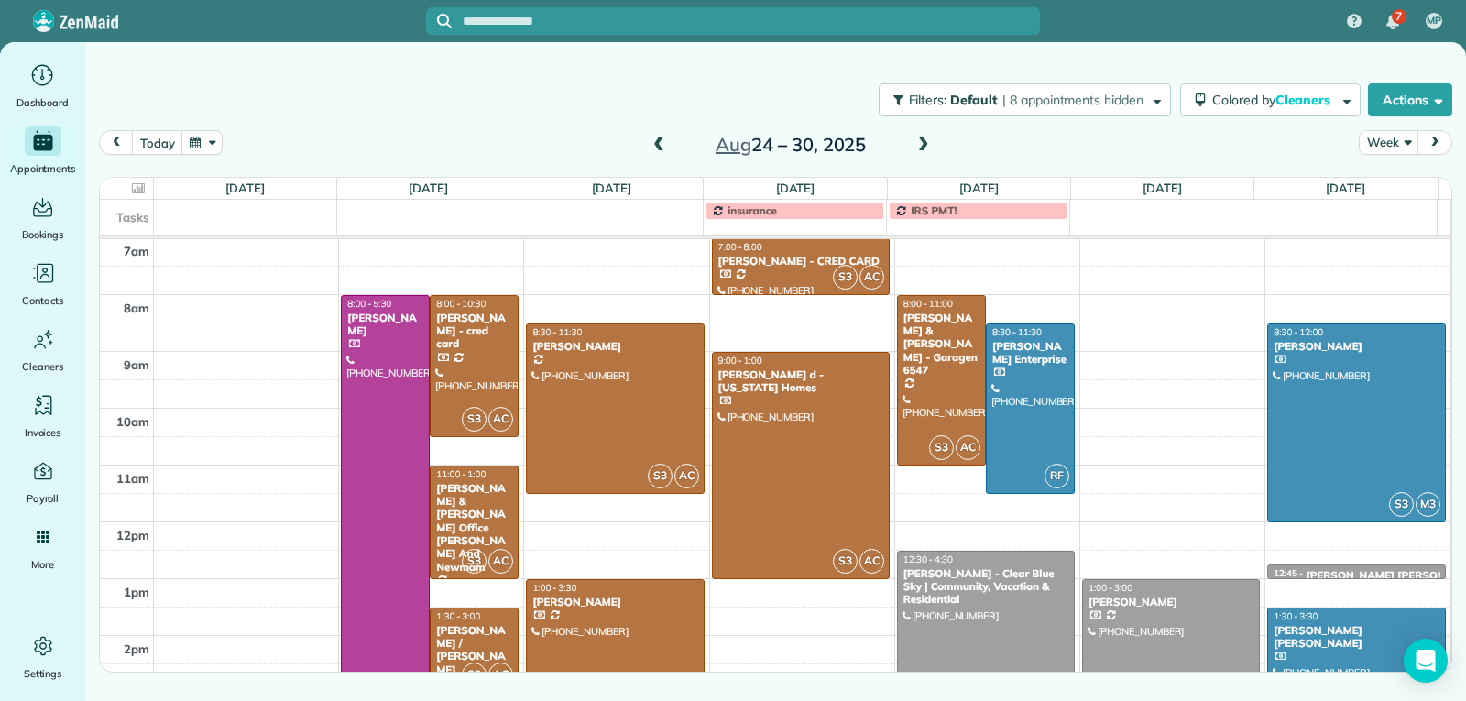
click at [1334, 625] on div "[PERSON_NAME] [PERSON_NAME]" at bounding box center [1357, 637] width 168 height 27
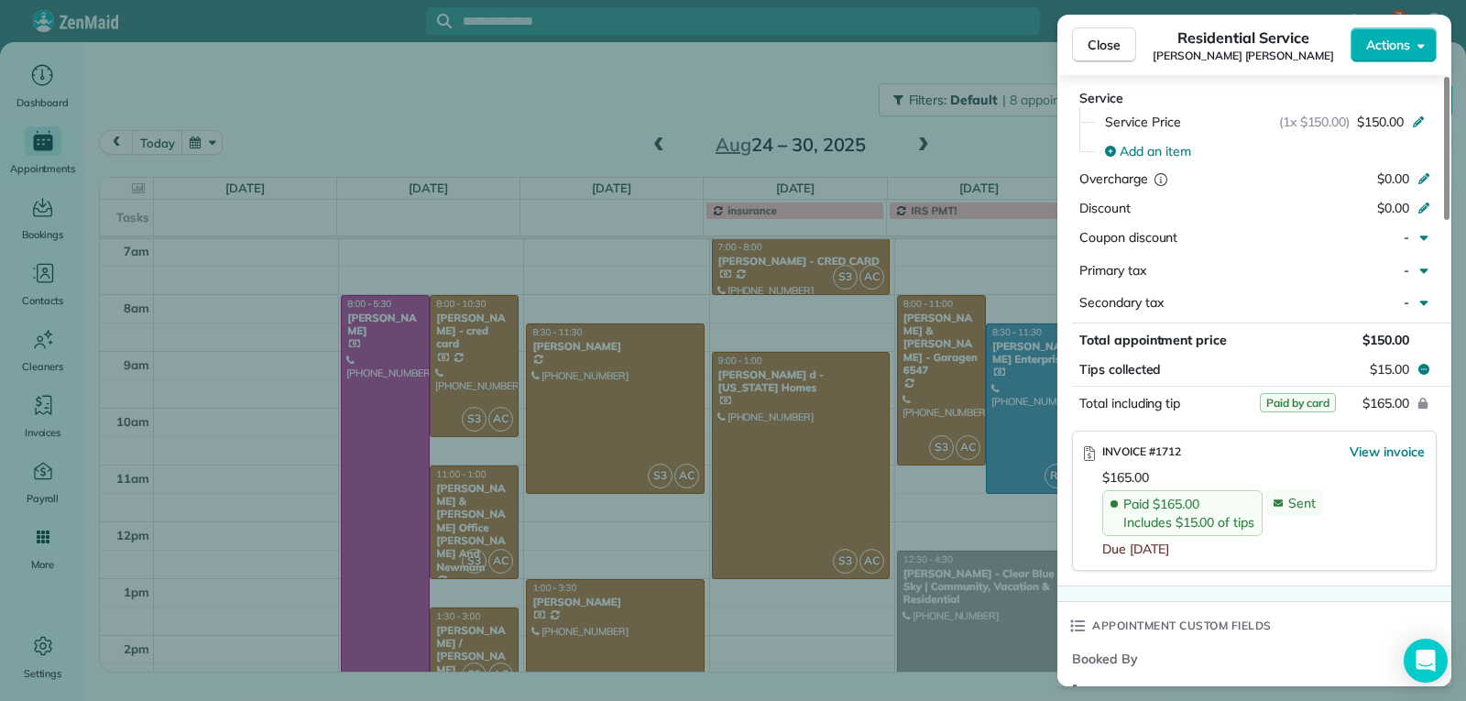
scroll to position [922, 0]
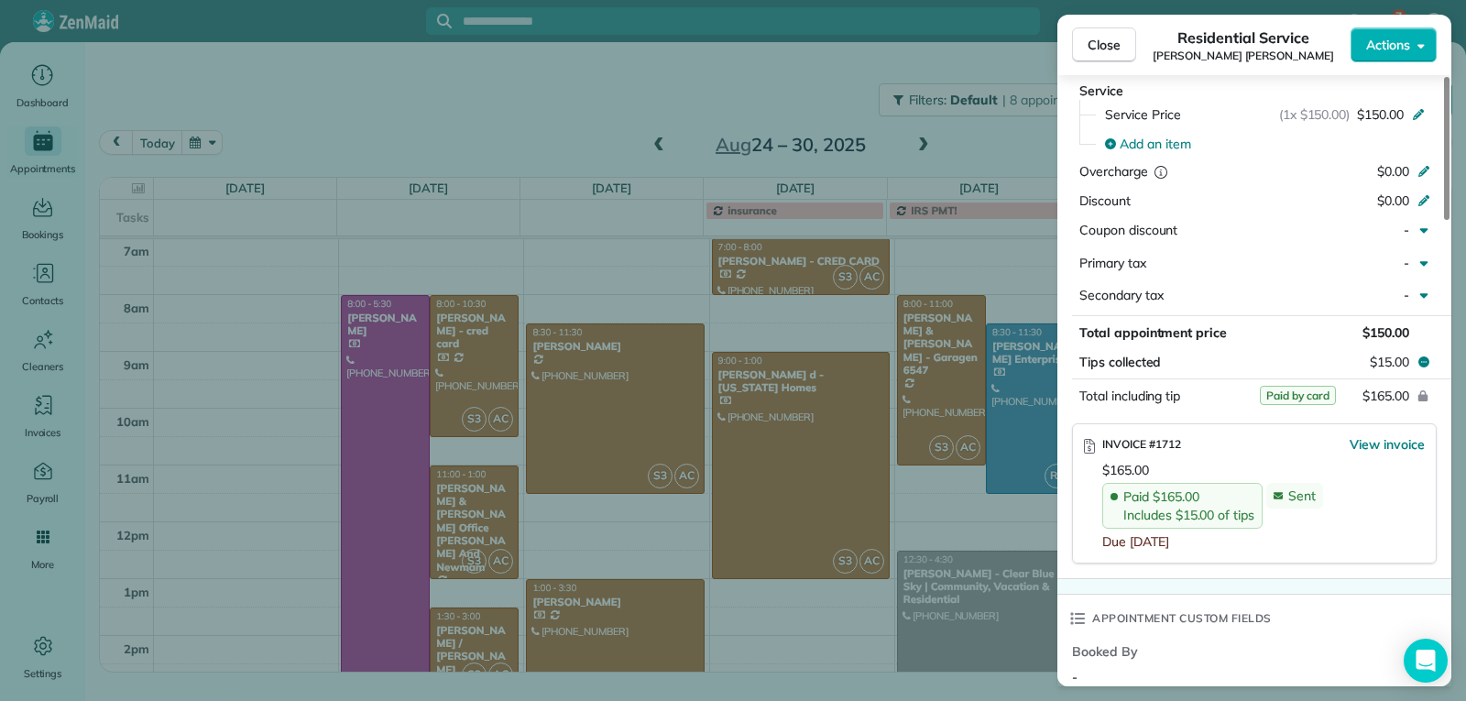
drag, startPoint x: 1099, startPoint y: 40, endPoint x: 1403, endPoint y: 263, distance: 376.2
click at [1106, 47] on span "Close" at bounding box center [1104, 45] width 33 height 18
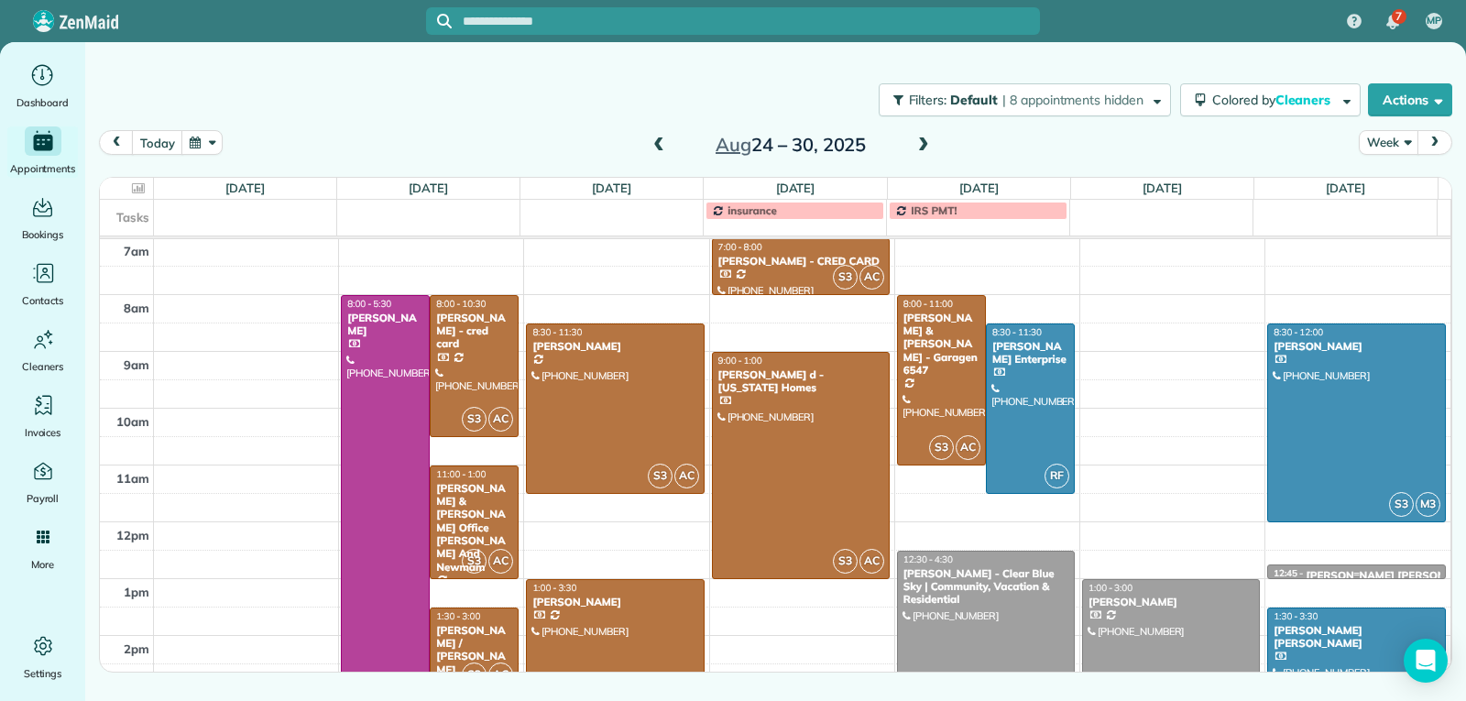
click at [1365, 574] on div at bounding box center [1356, 574] width 177 height 7
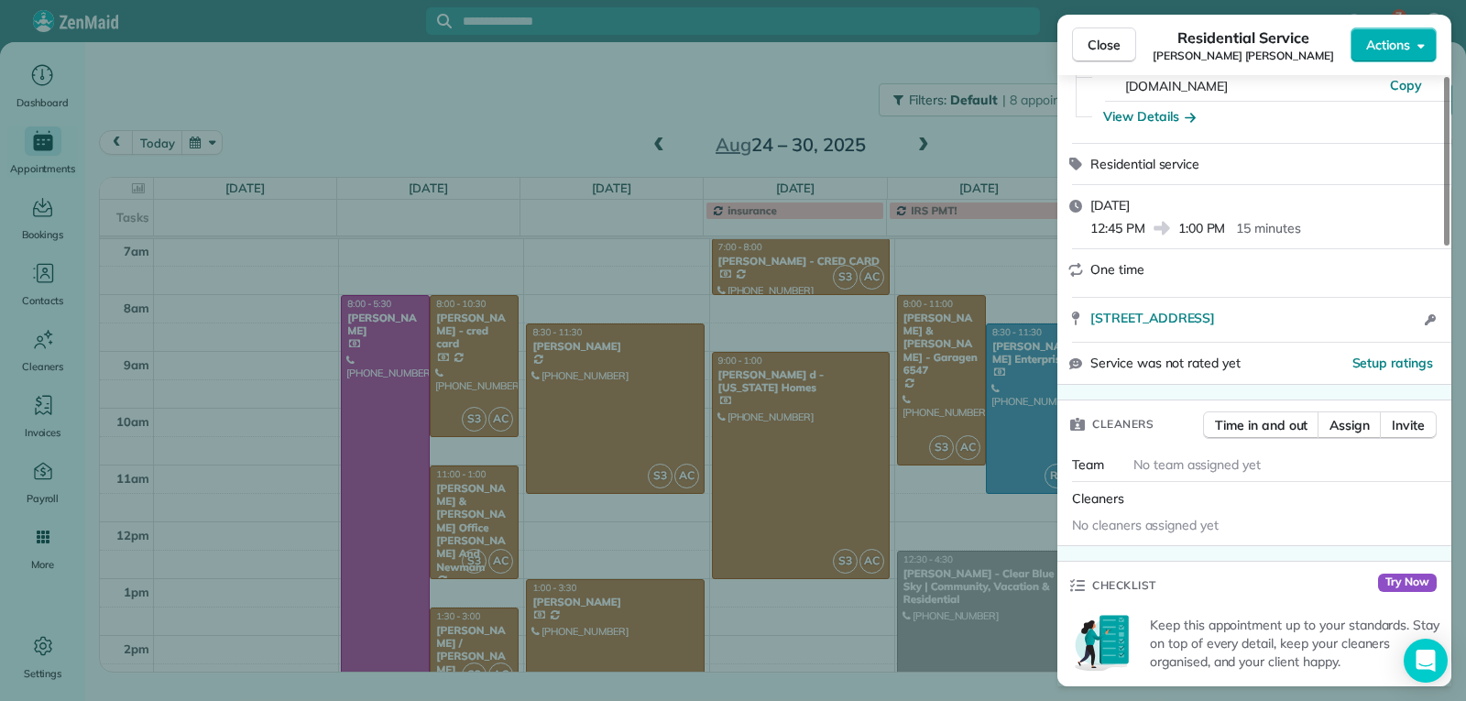
scroll to position [92, 0]
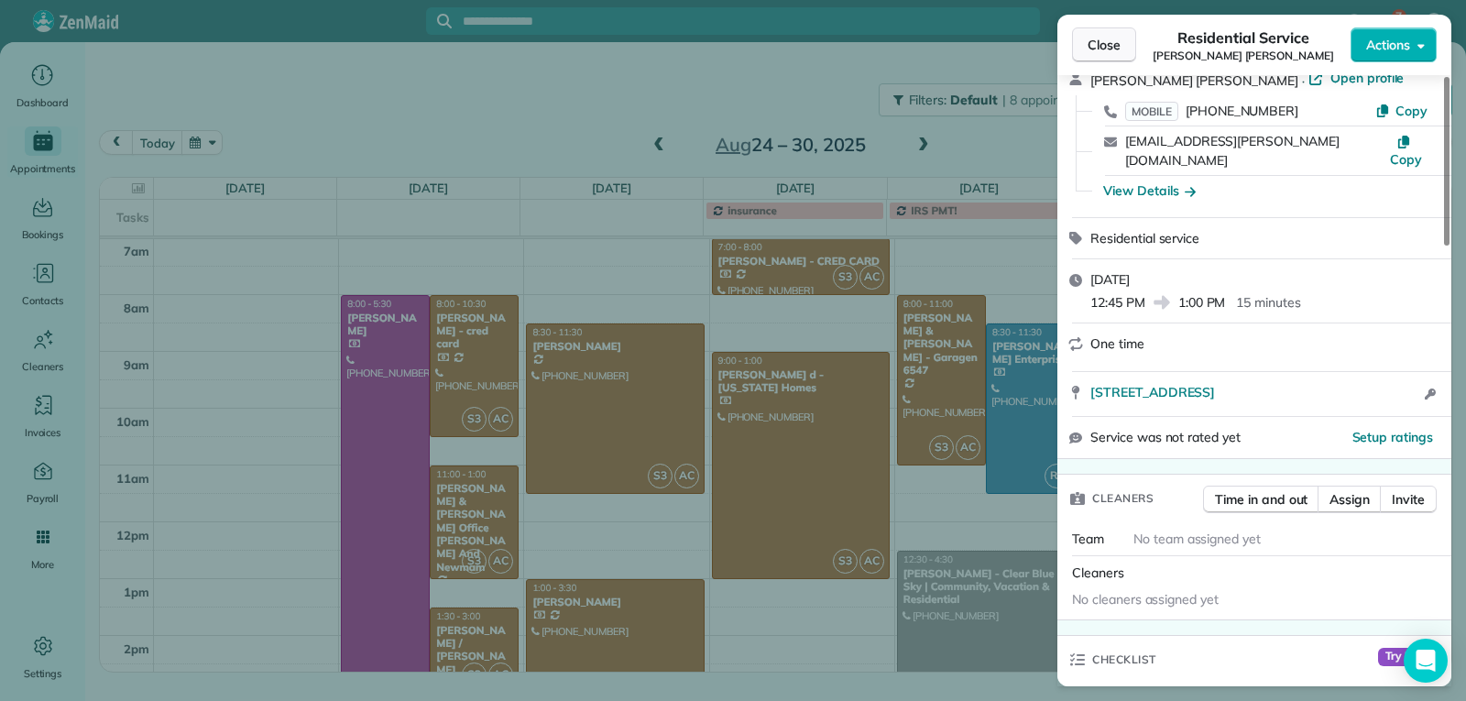
click at [1103, 53] on span "Close" at bounding box center [1104, 45] width 33 height 18
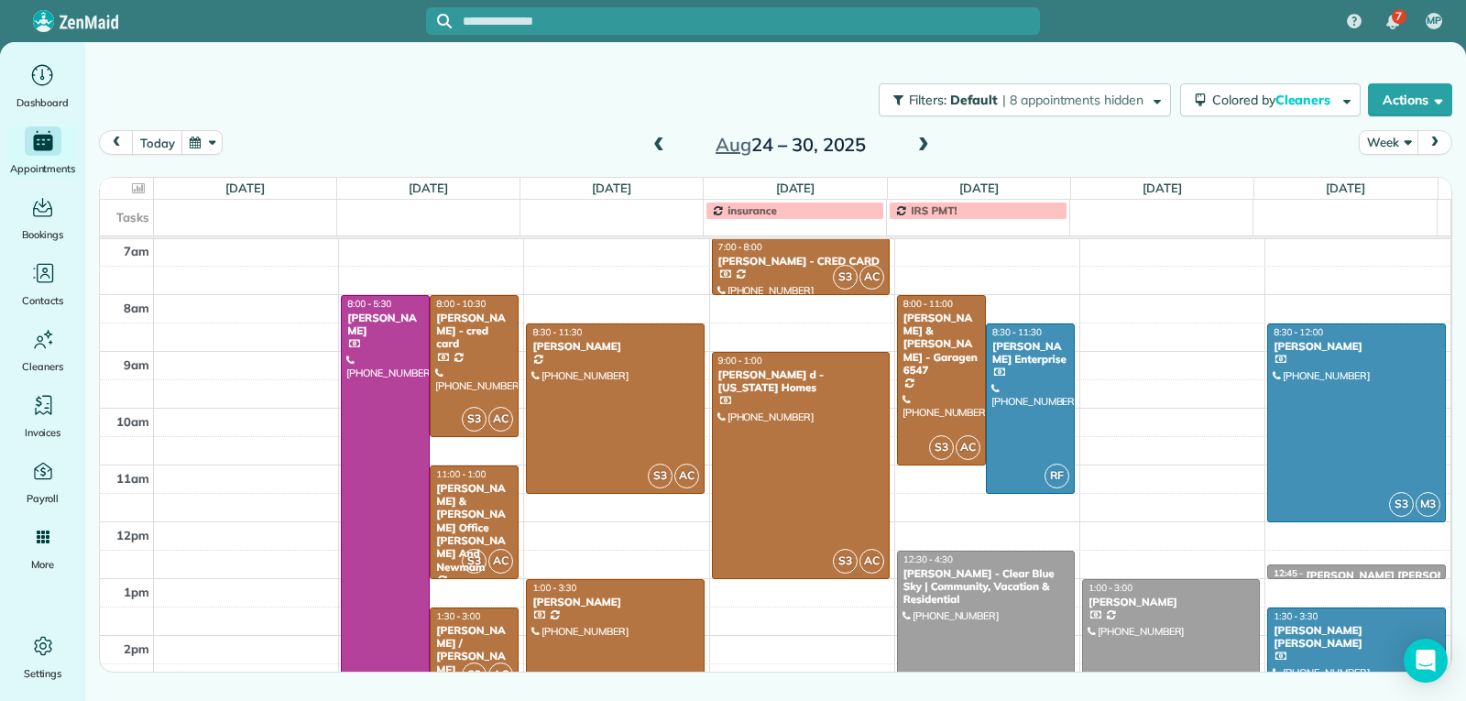
click at [923, 142] on span at bounding box center [923, 145] width 20 height 16
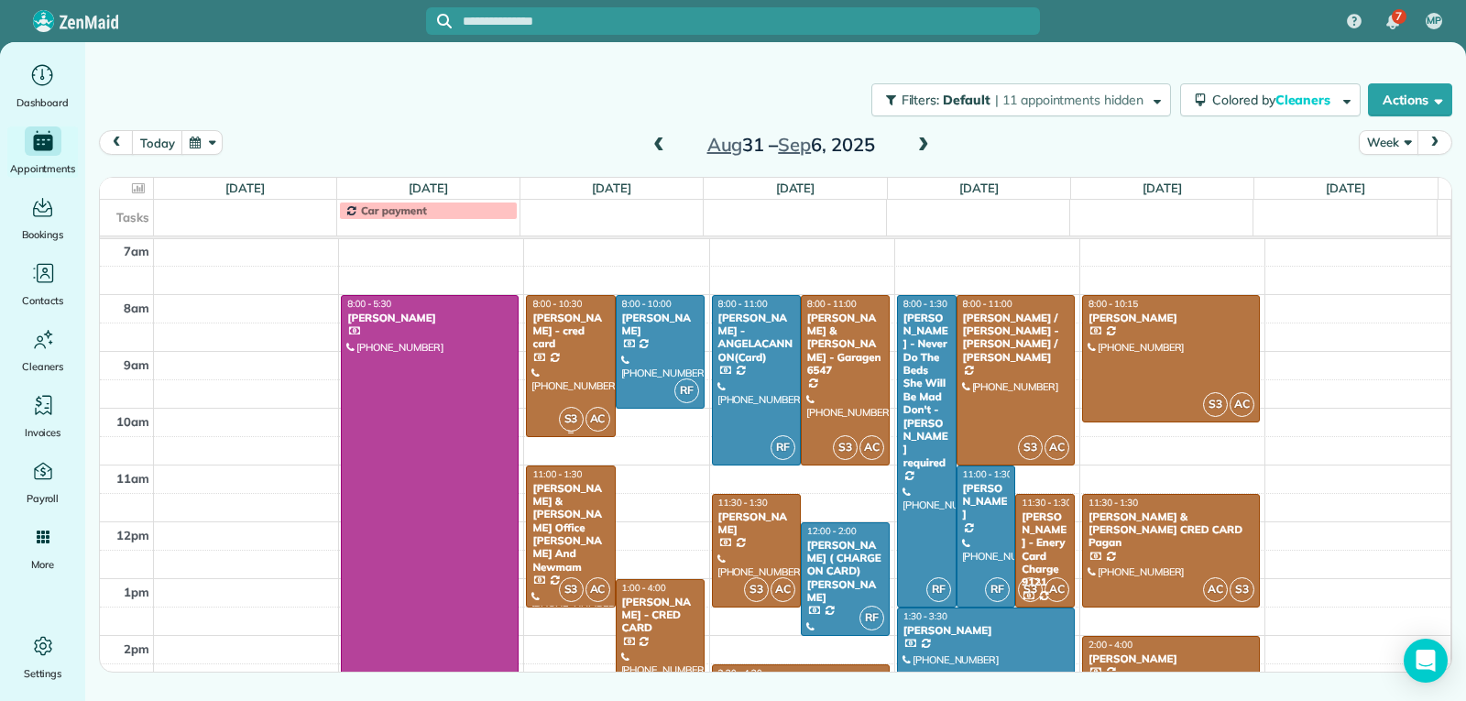
click at [567, 341] on div at bounding box center [570, 366] width 87 height 140
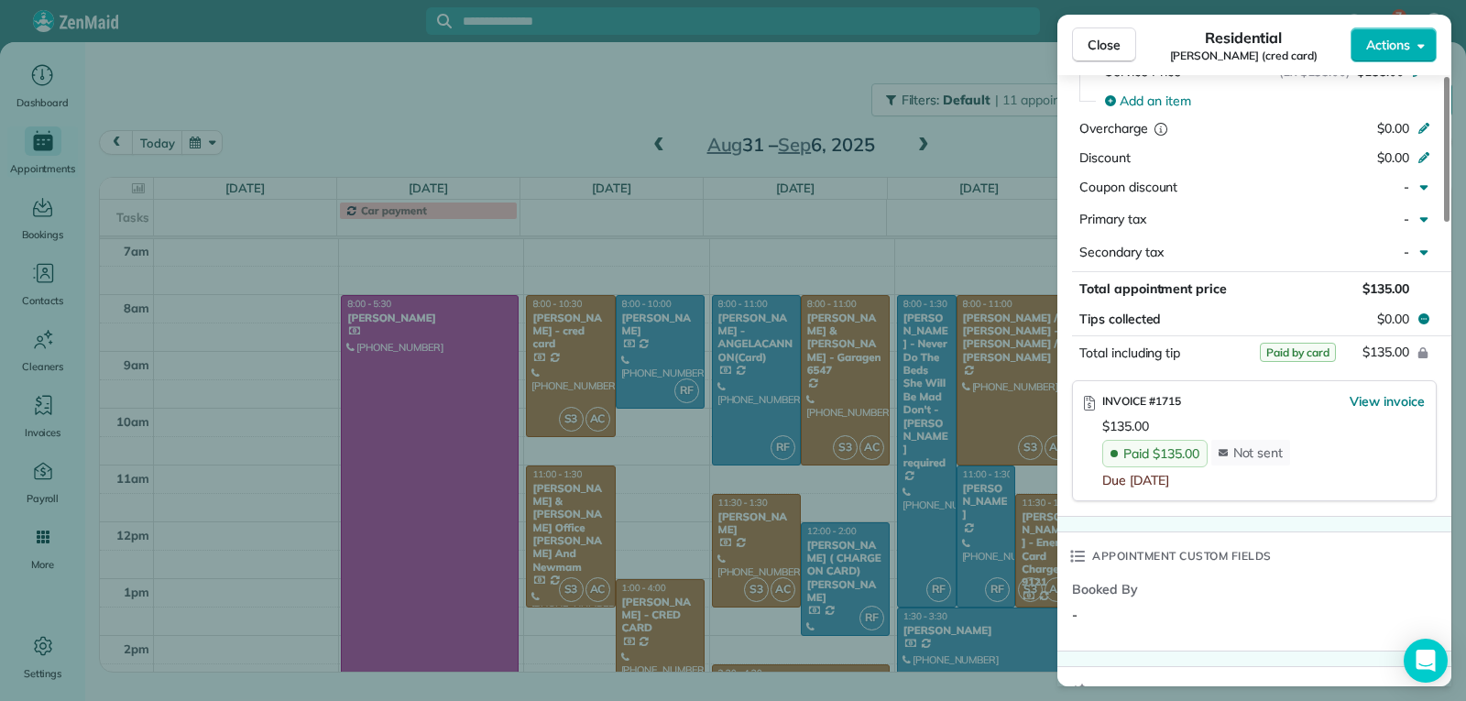
scroll to position [1008, 0]
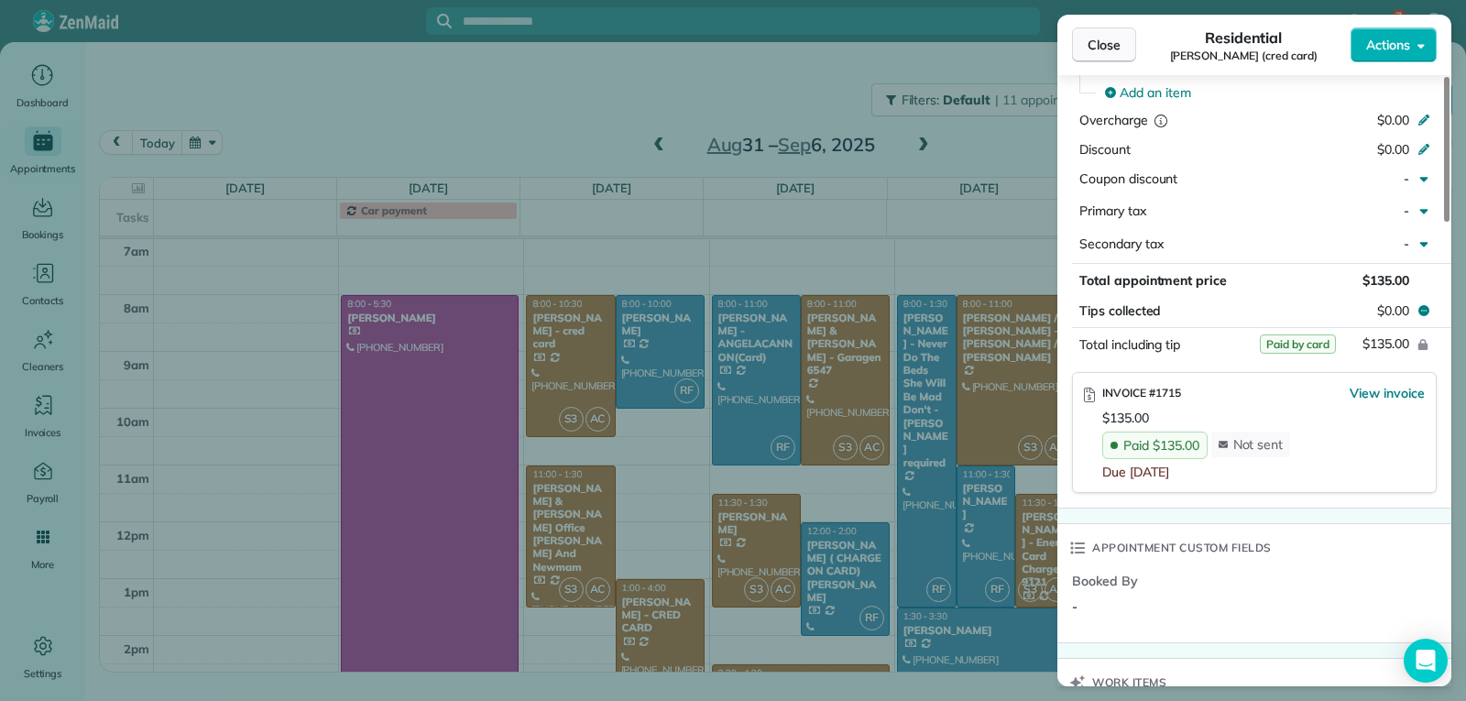
click at [1106, 55] on button "Close" at bounding box center [1104, 44] width 64 height 35
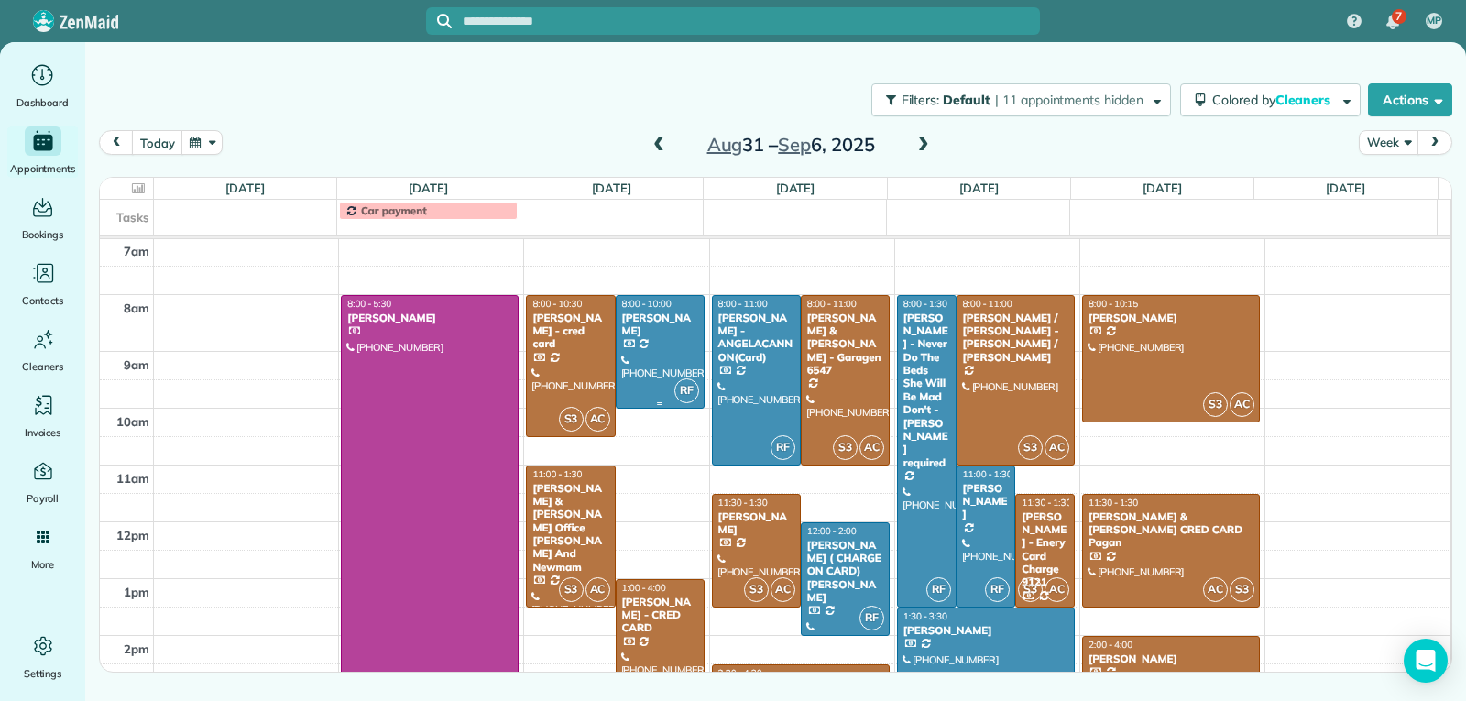
click at [639, 367] on div at bounding box center [660, 352] width 87 height 112
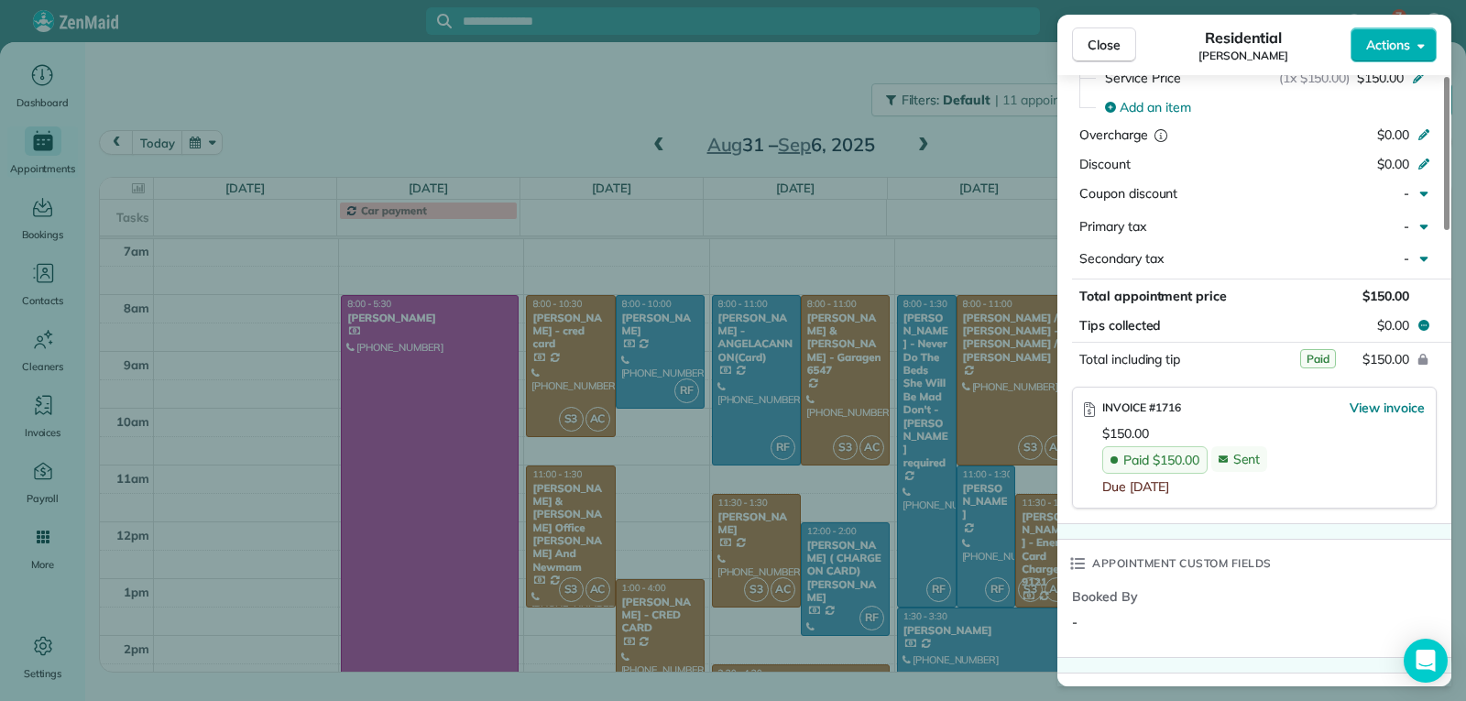
scroll to position [1022, 0]
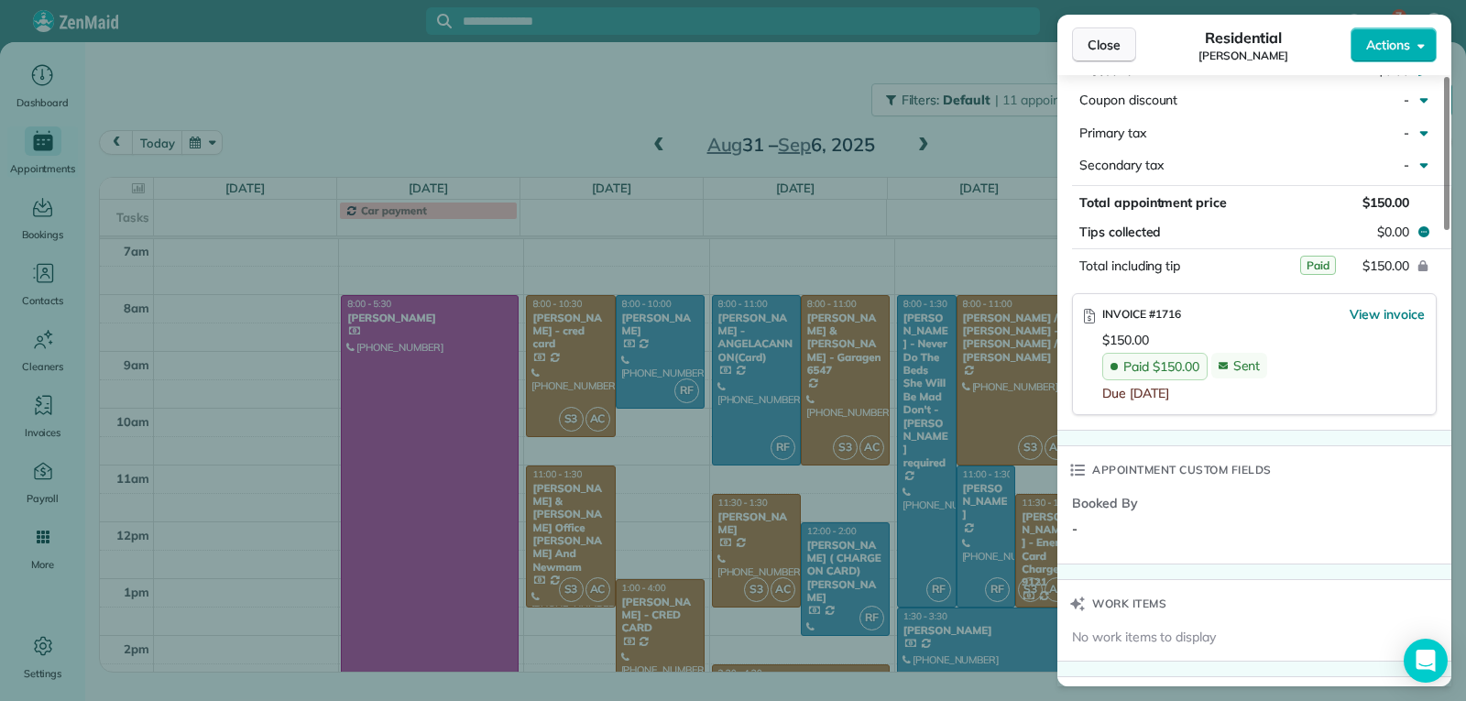
click at [1105, 55] on button "Close" at bounding box center [1104, 44] width 64 height 35
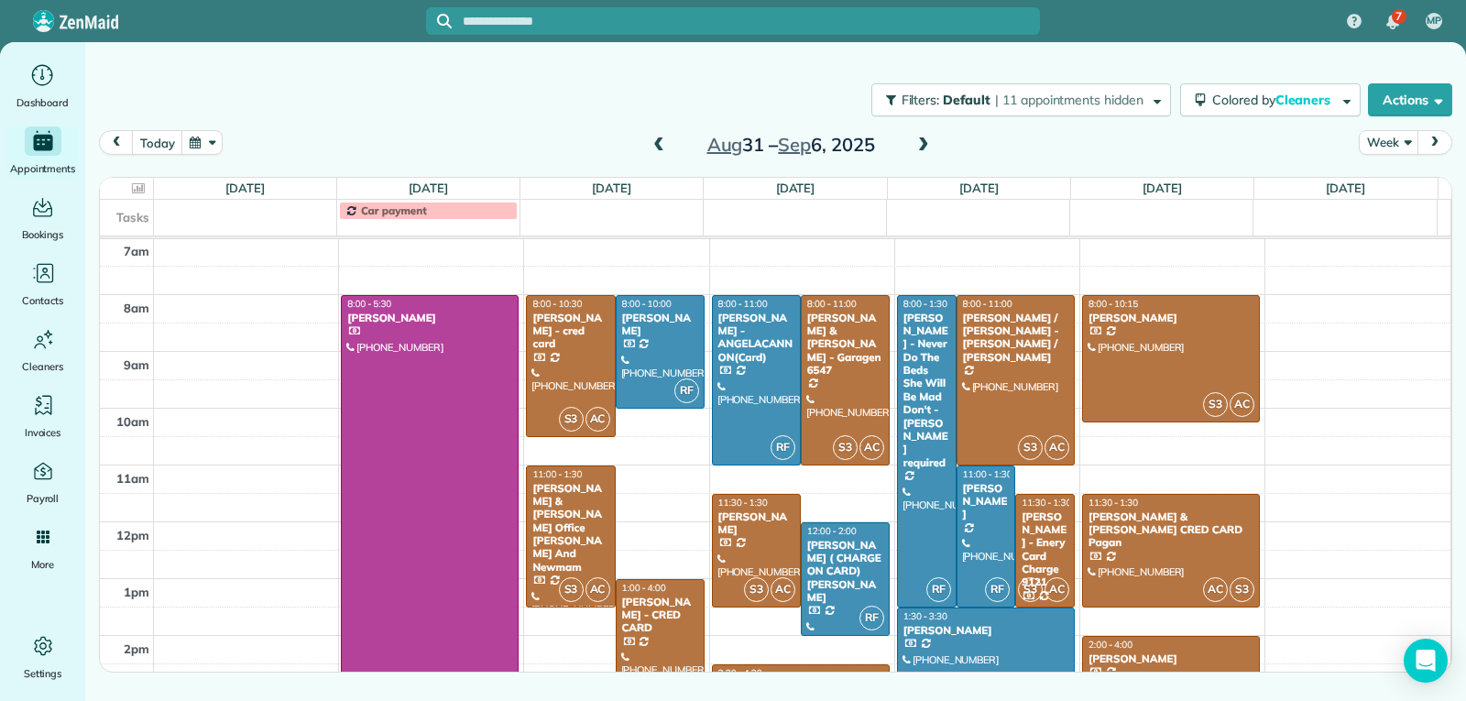
click at [652, 629] on div "[PERSON_NAME] - CRED CARD" at bounding box center [660, 615] width 78 height 39
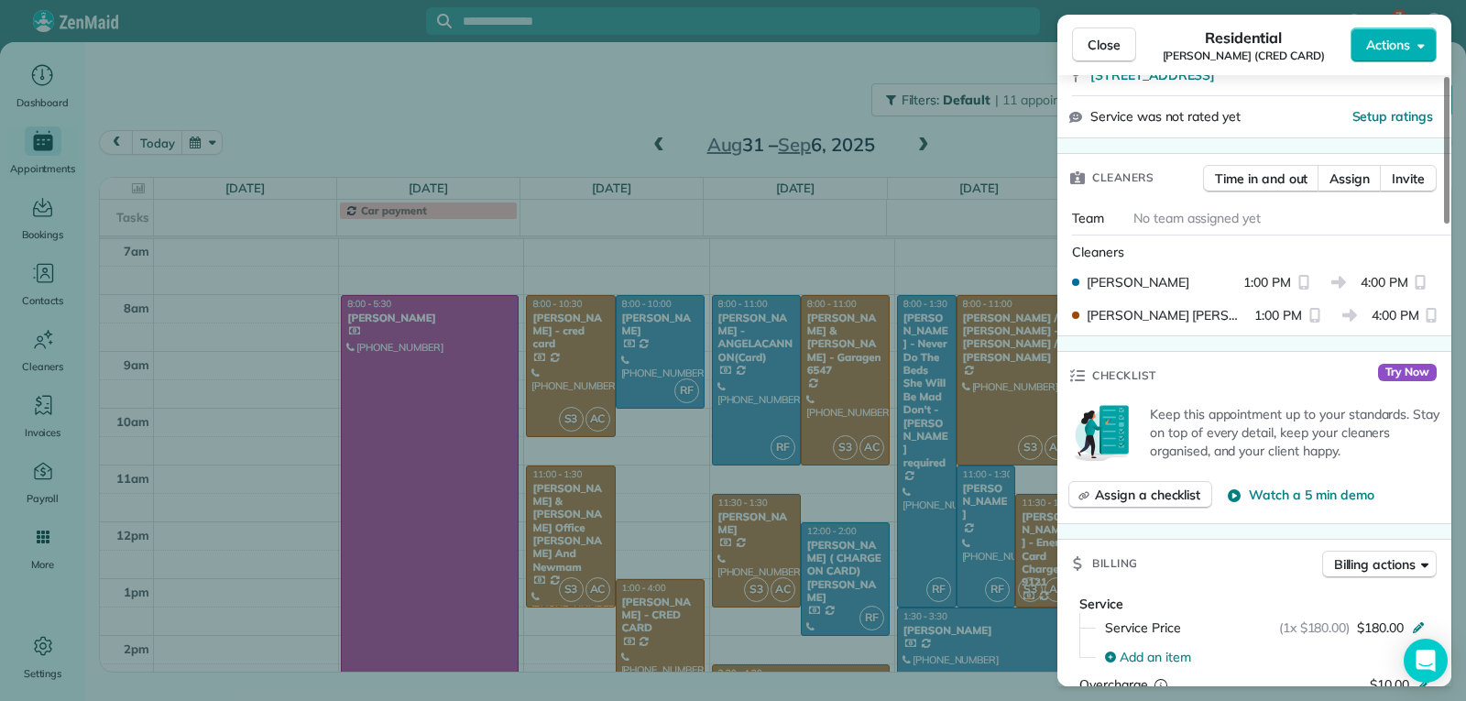
scroll to position [831, 0]
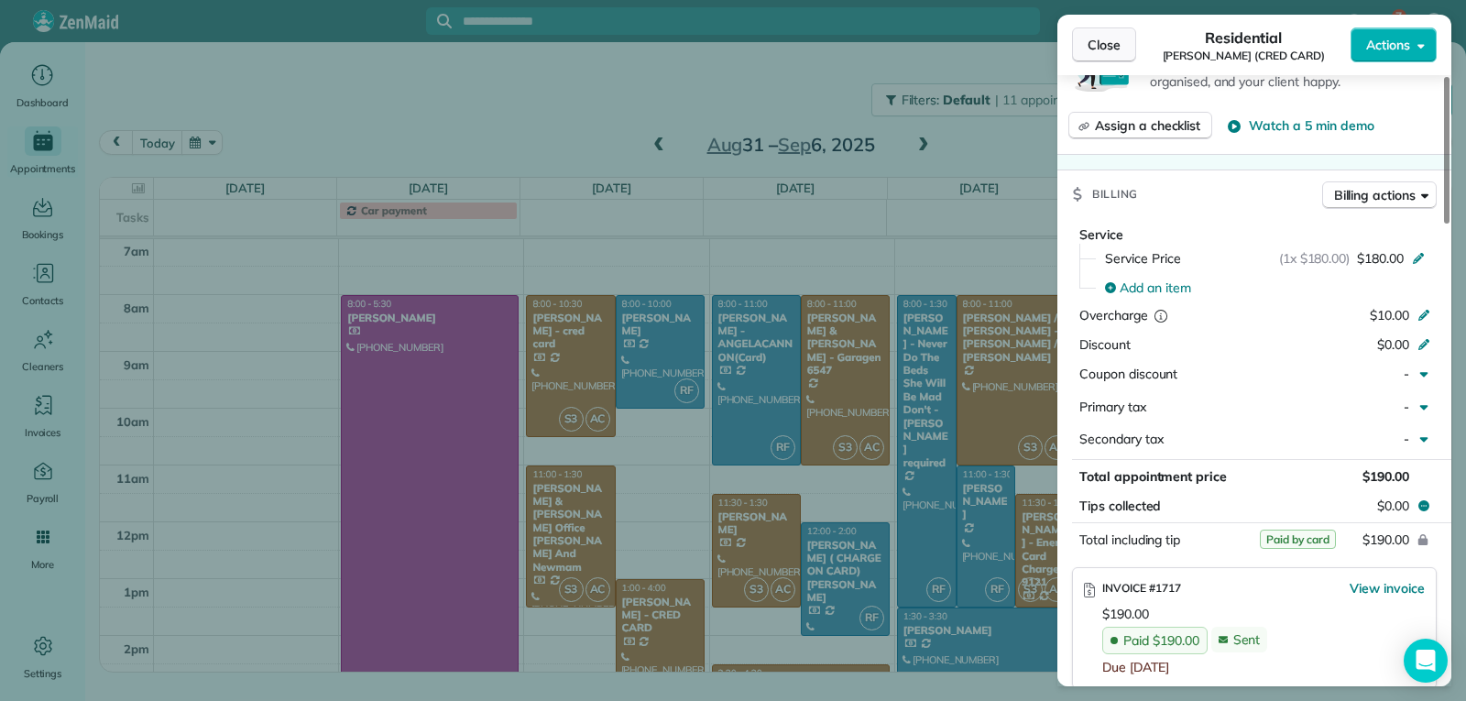
click at [1120, 51] on span "Close" at bounding box center [1104, 45] width 33 height 18
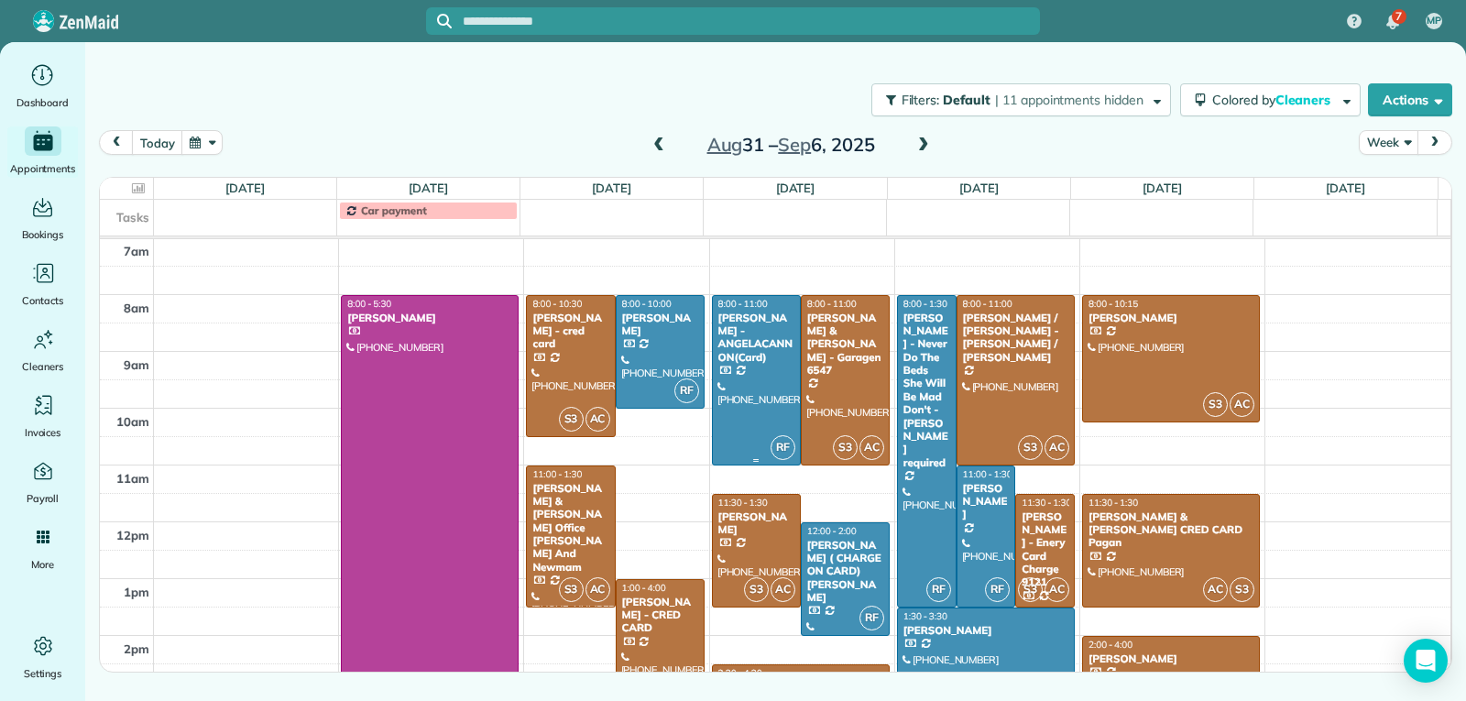
click at [747, 365] on div at bounding box center [756, 380] width 87 height 169
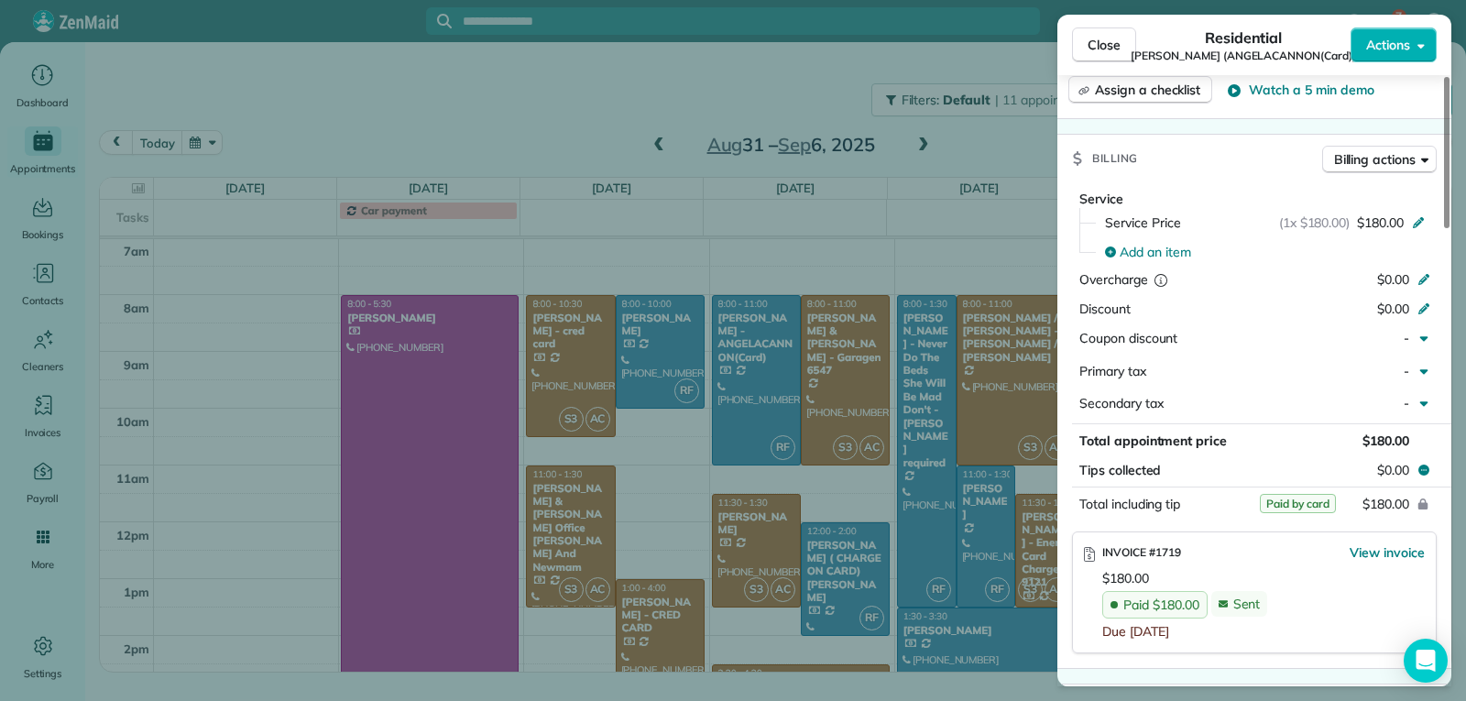
scroll to position [831, 0]
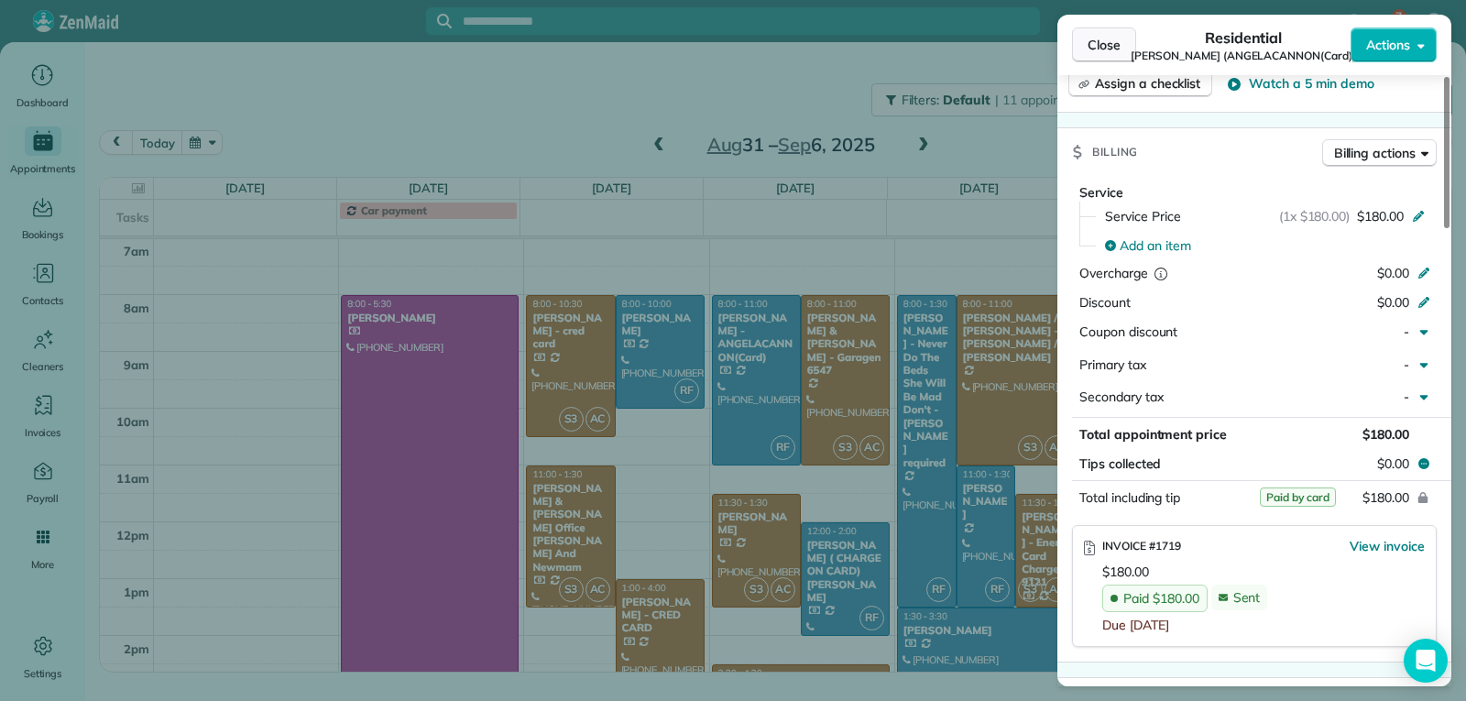
click at [1098, 51] on span "Close" at bounding box center [1104, 45] width 33 height 18
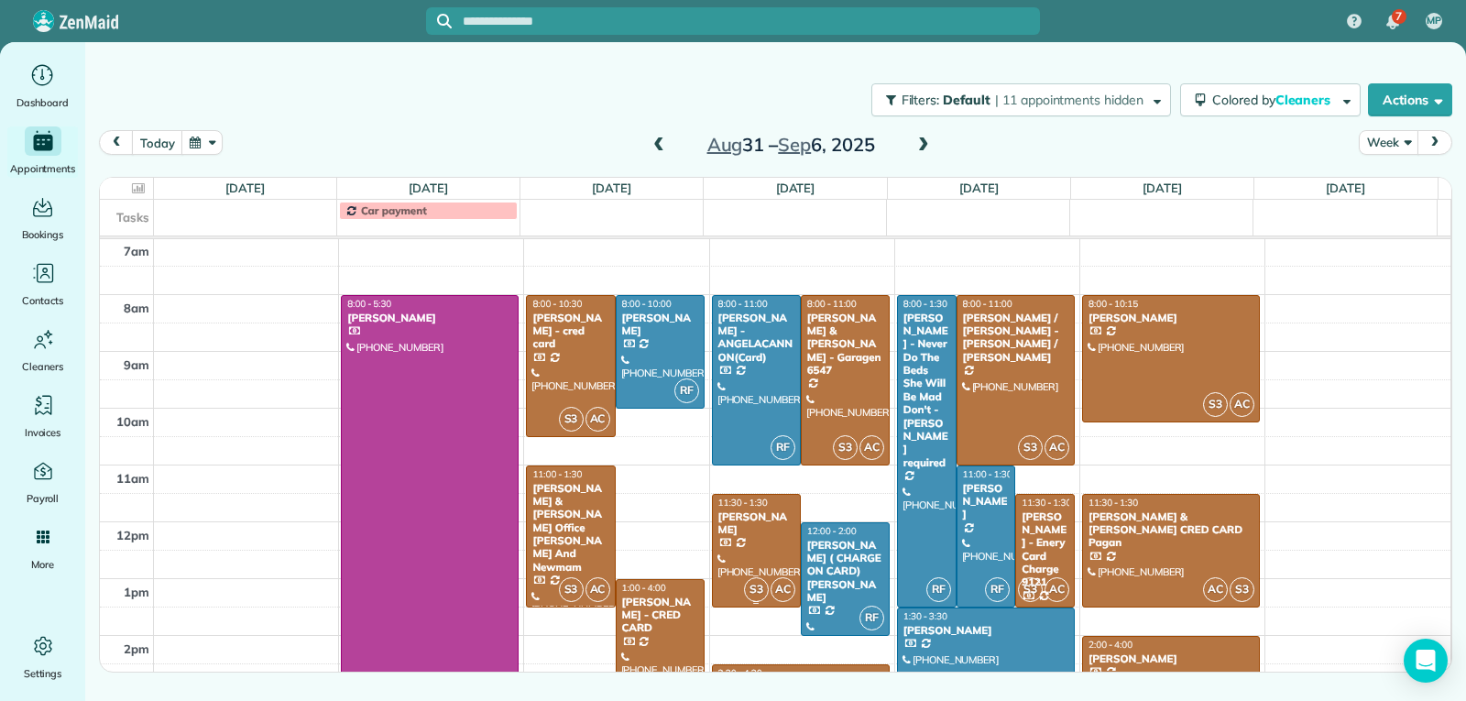
click at [759, 530] on div "[PERSON_NAME]" at bounding box center [756, 523] width 78 height 27
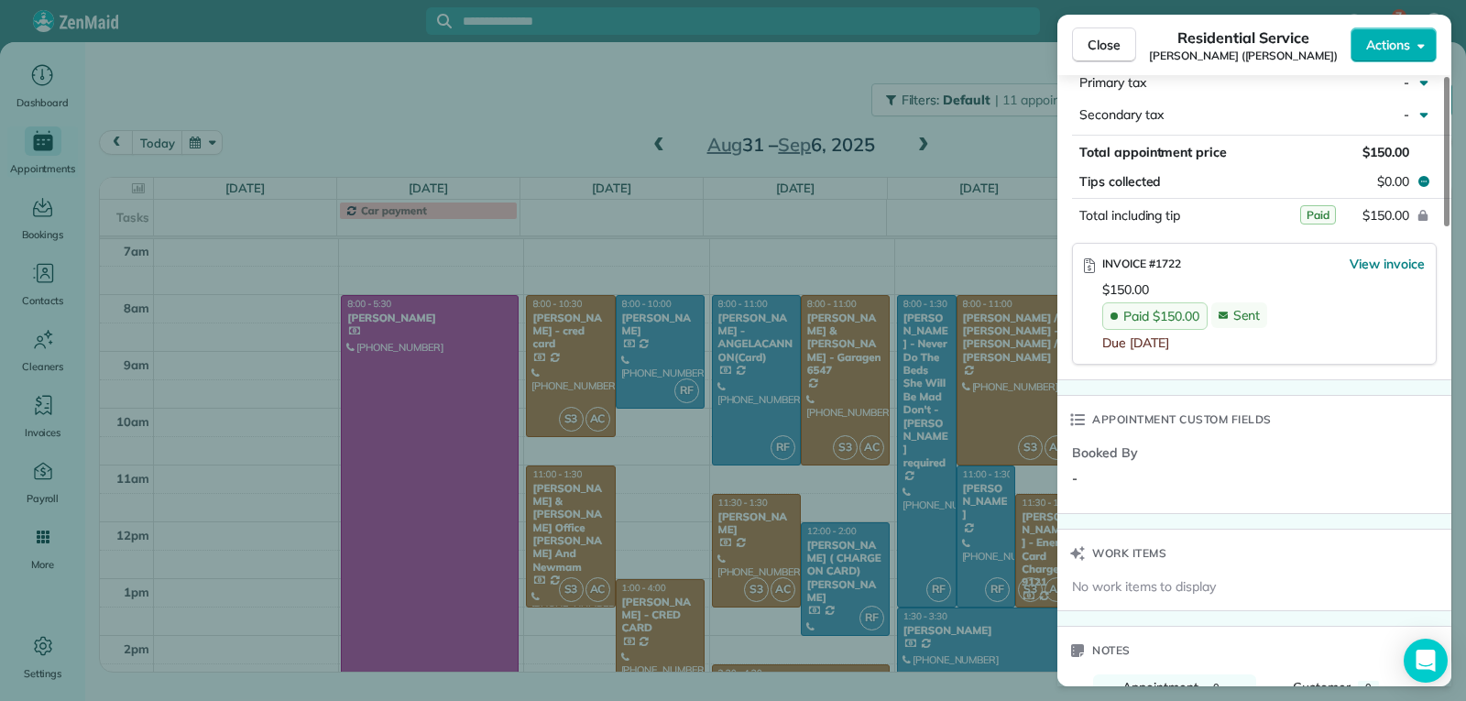
scroll to position [1097, 0]
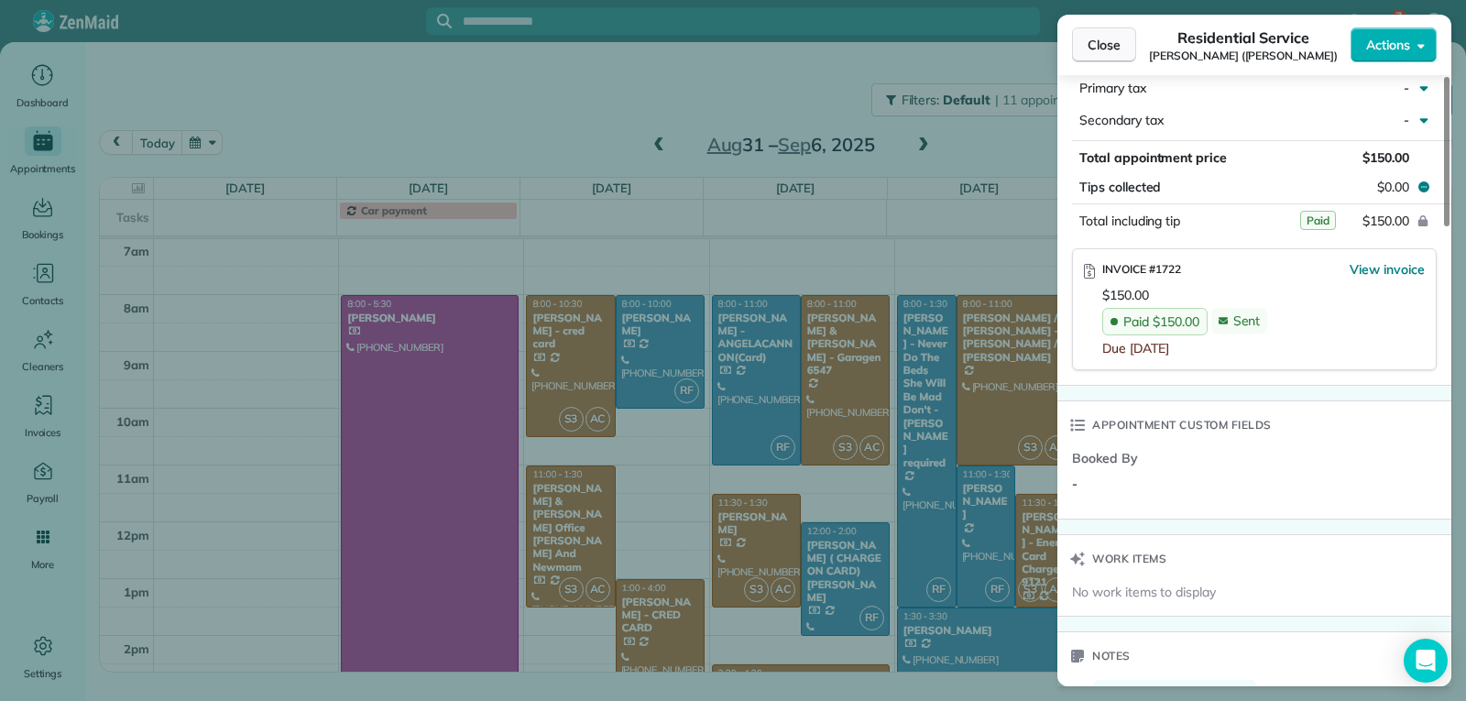
drag, startPoint x: 1109, startPoint y: 49, endPoint x: 1088, endPoint y: 302, distance: 253.7
click at [1109, 49] on span "Close" at bounding box center [1104, 45] width 33 height 18
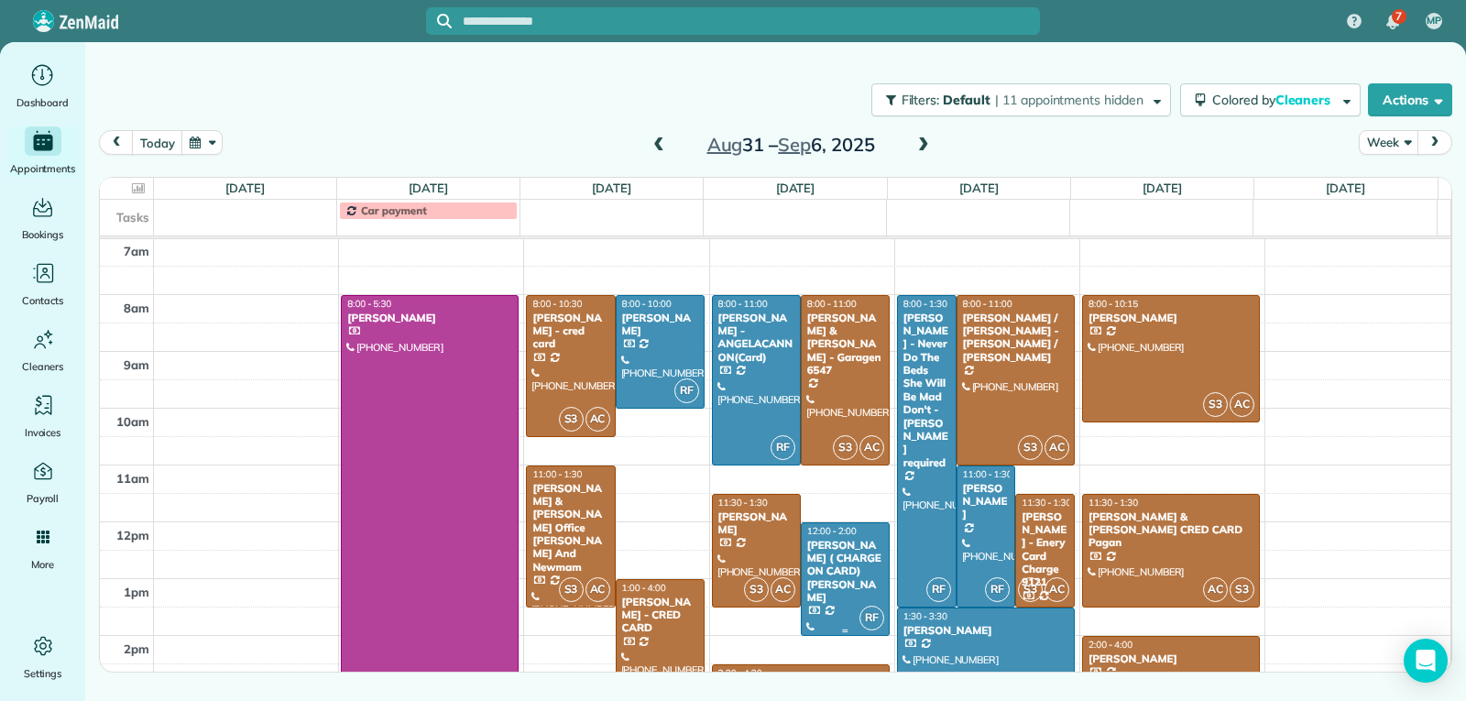
click at [848, 576] on div "[PERSON_NAME] ( CHARGE ON CARD) [PERSON_NAME]" at bounding box center [845, 572] width 78 height 66
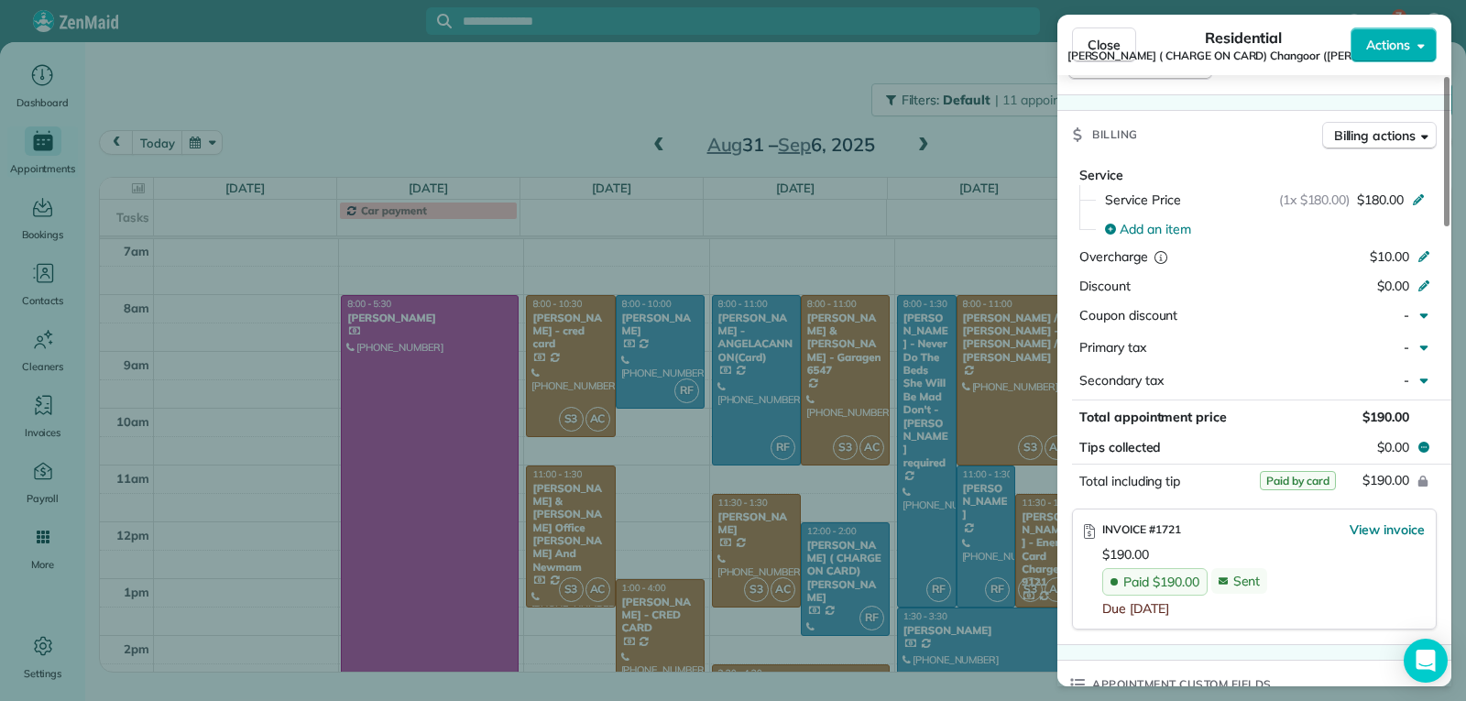
scroll to position [918, 0]
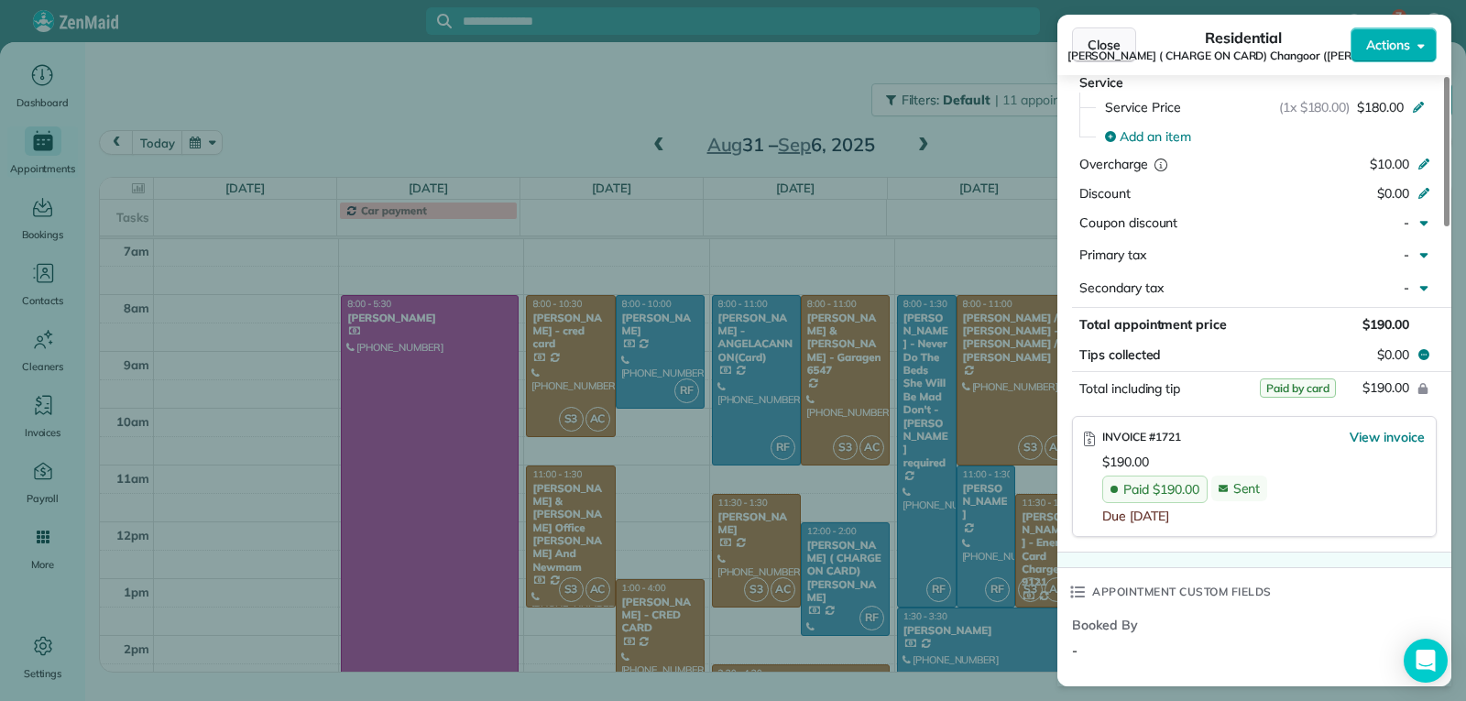
click at [1116, 40] on span "Close" at bounding box center [1104, 45] width 33 height 18
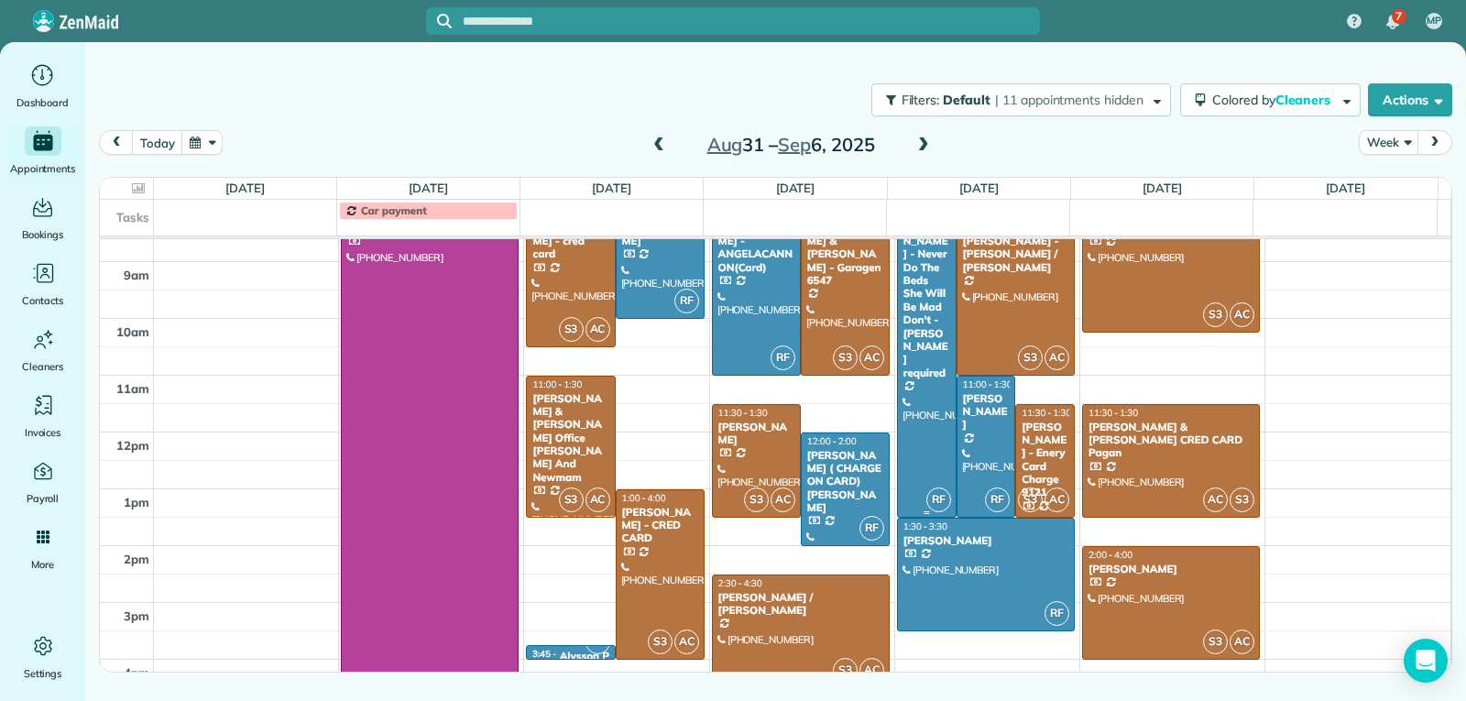
scroll to position [283, 0]
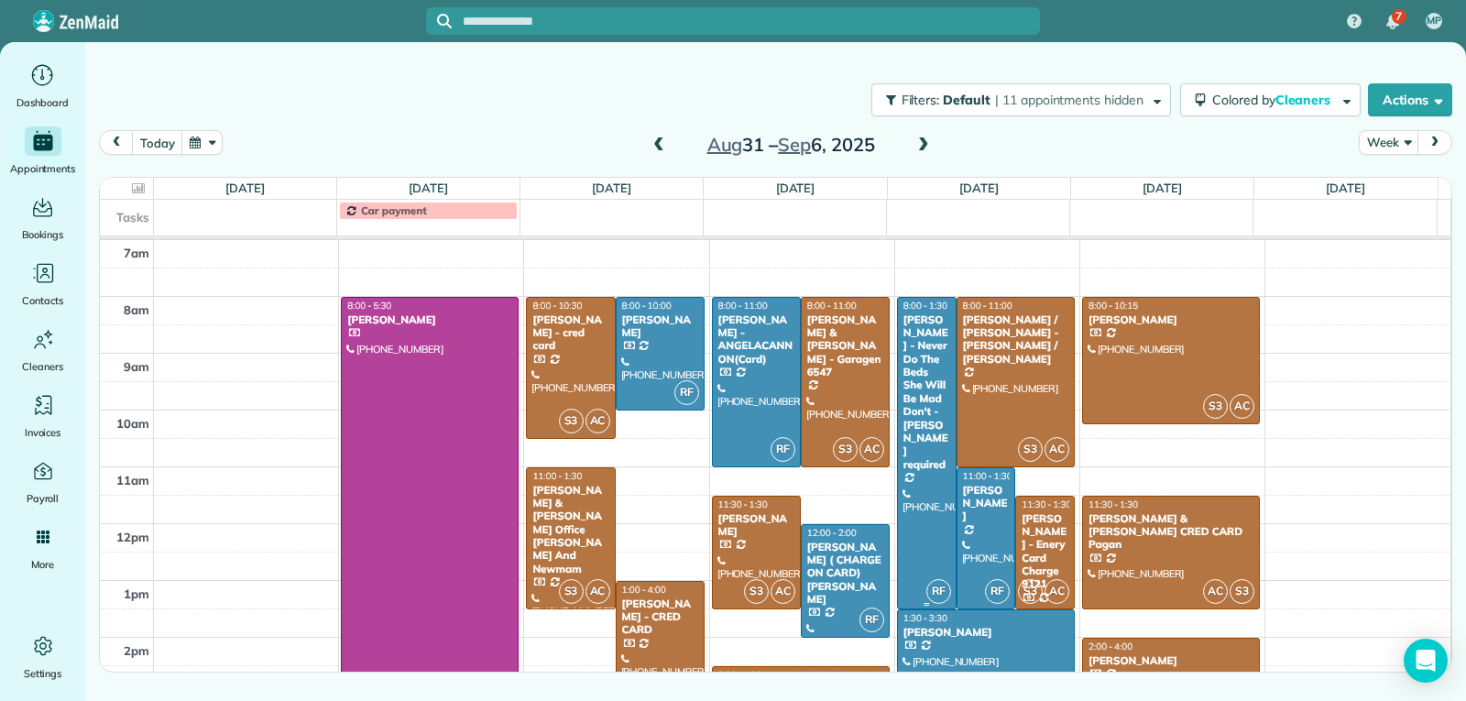
click at [908, 412] on div "[PERSON_NAME] - Never Do The Beds She Will Be Mad Don't - [PERSON_NAME] required" at bounding box center [926, 392] width 49 height 159
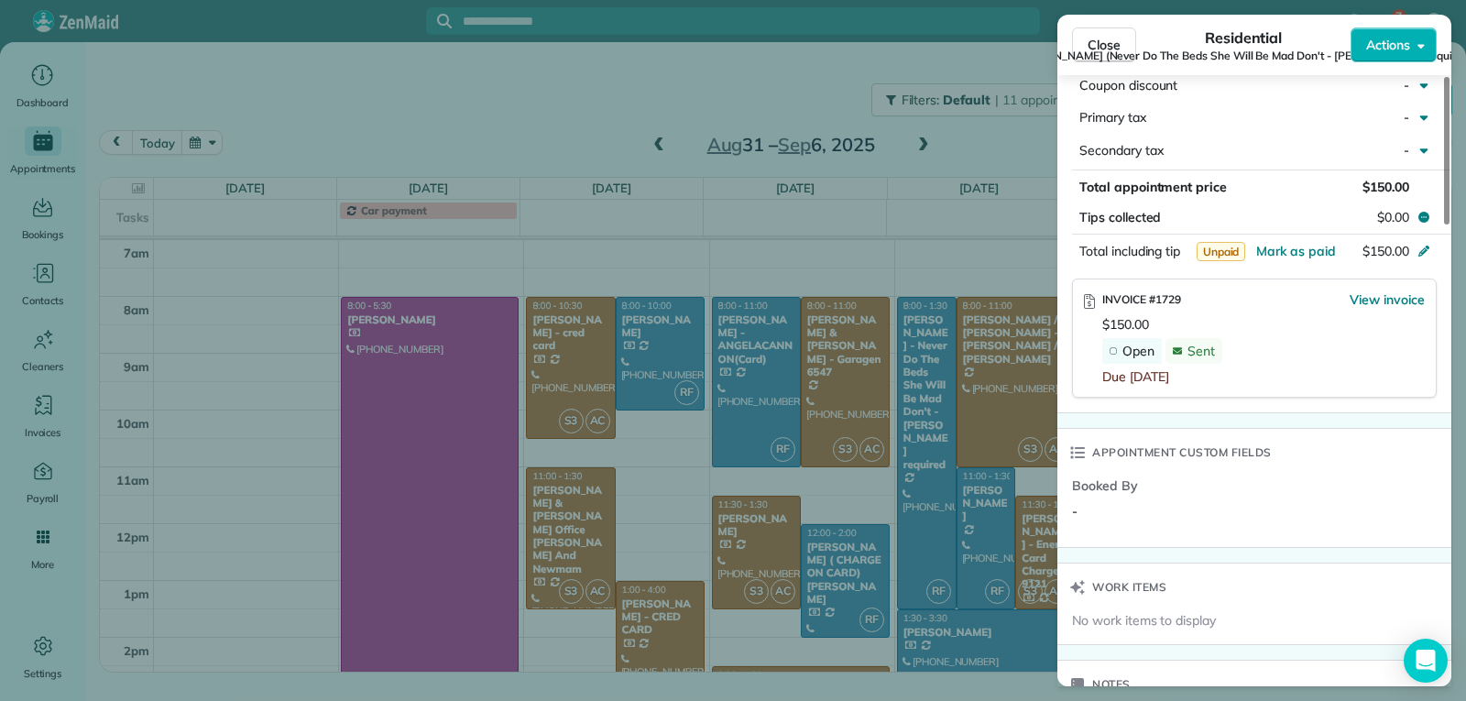
scroll to position [1013, 0]
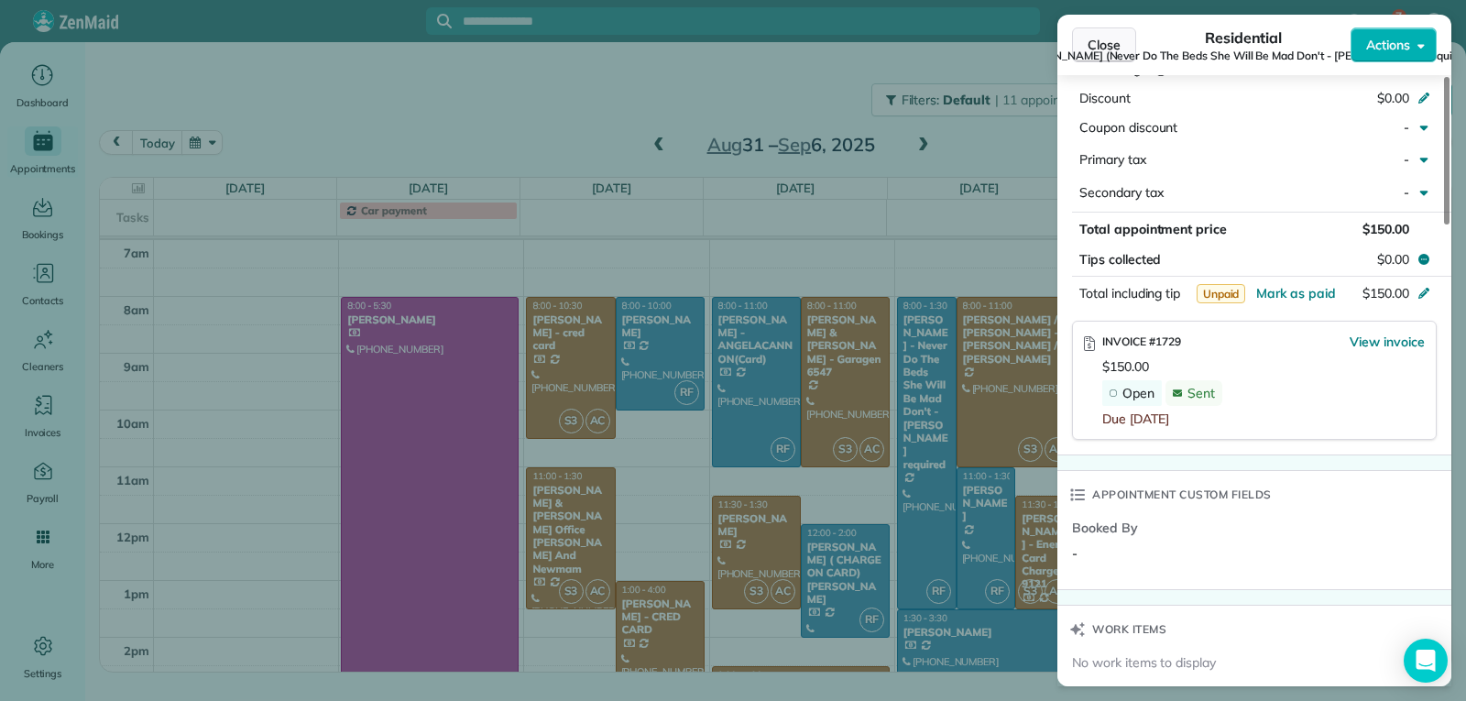
click at [1106, 42] on span "Close" at bounding box center [1104, 45] width 33 height 18
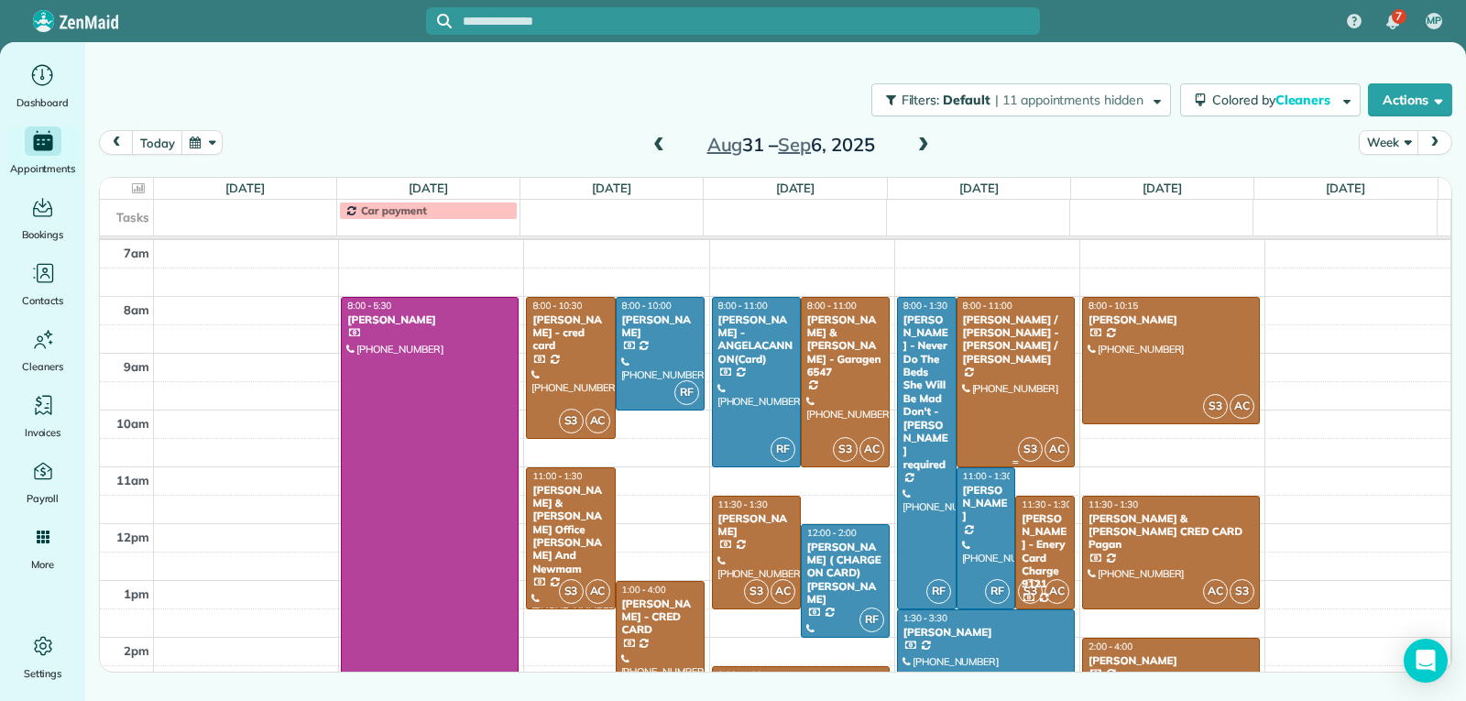
click at [997, 388] on div at bounding box center [1015, 382] width 116 height 169
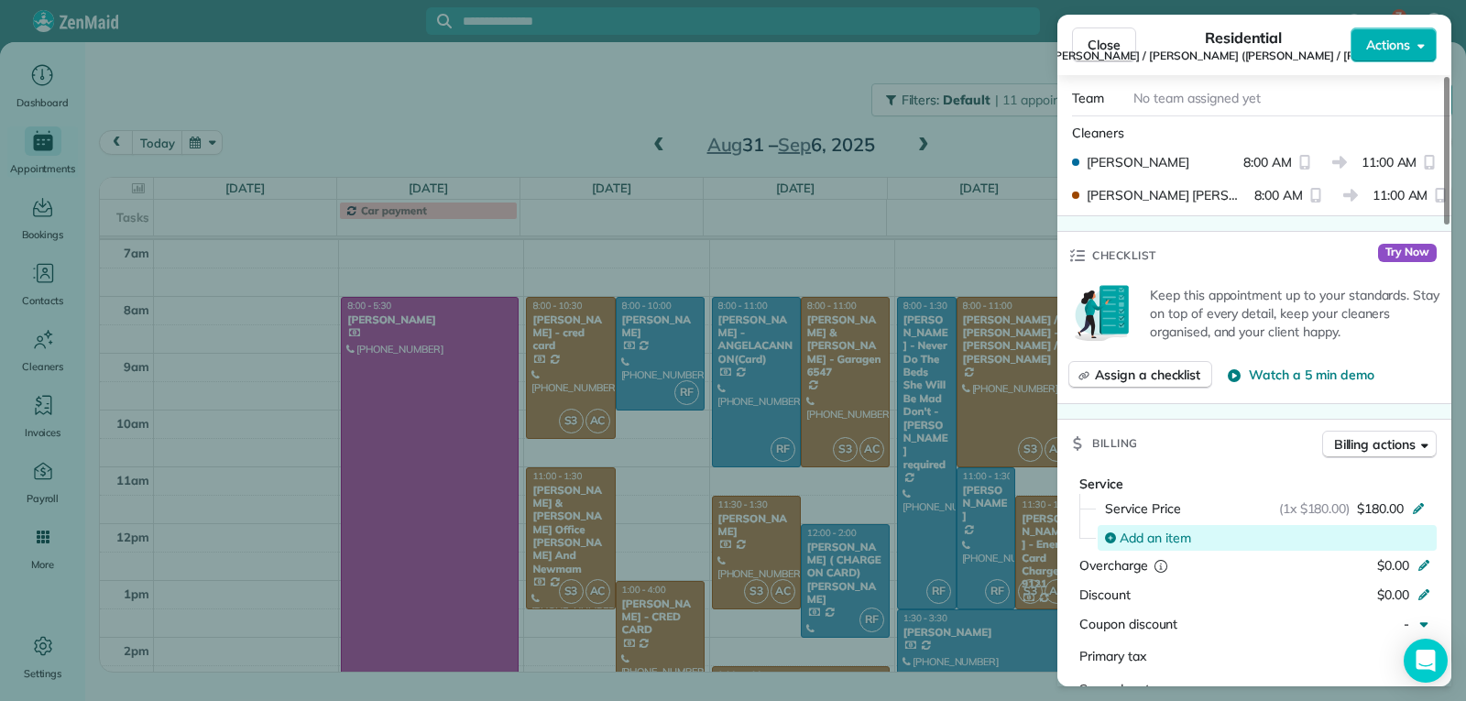
scroll to position [827, 0]
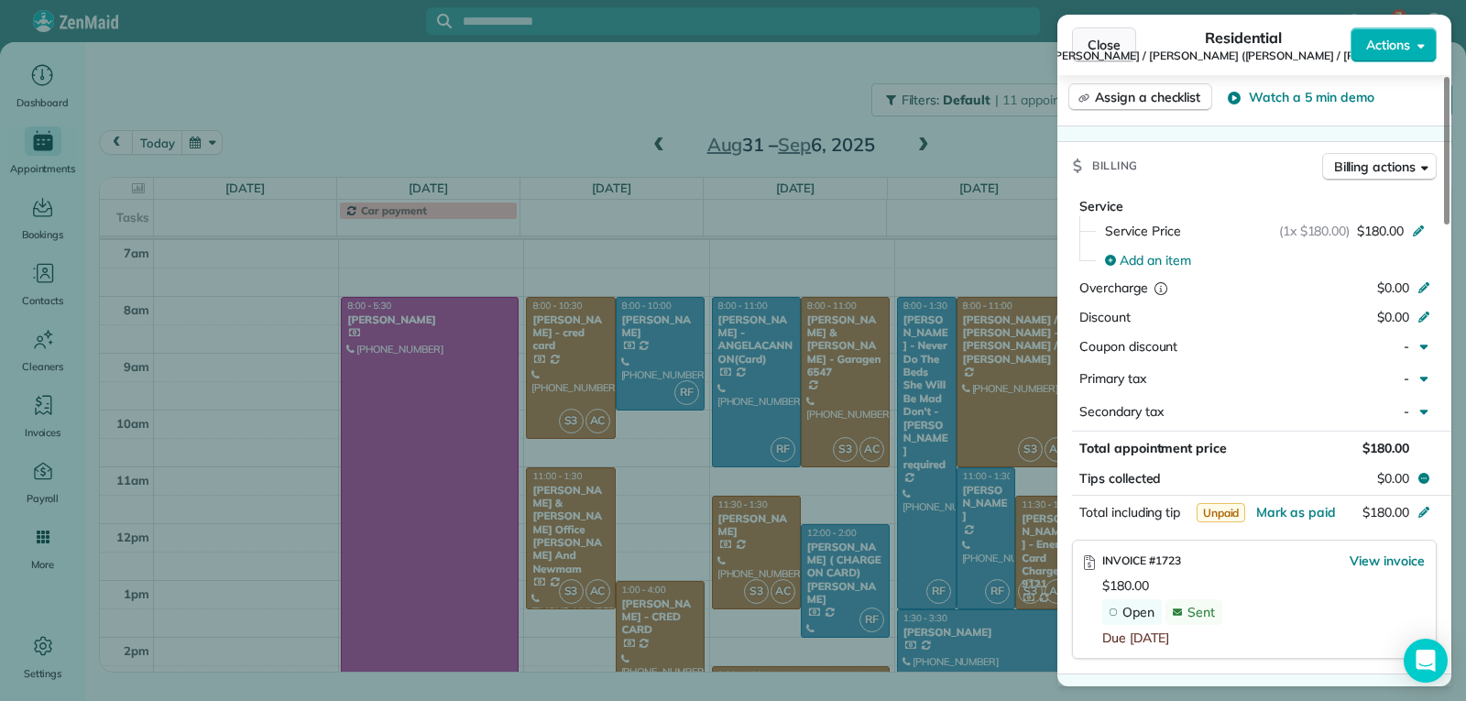
click at [1102, 48] on span "Close" at bounding box center [1104, 45] width 33 height 18
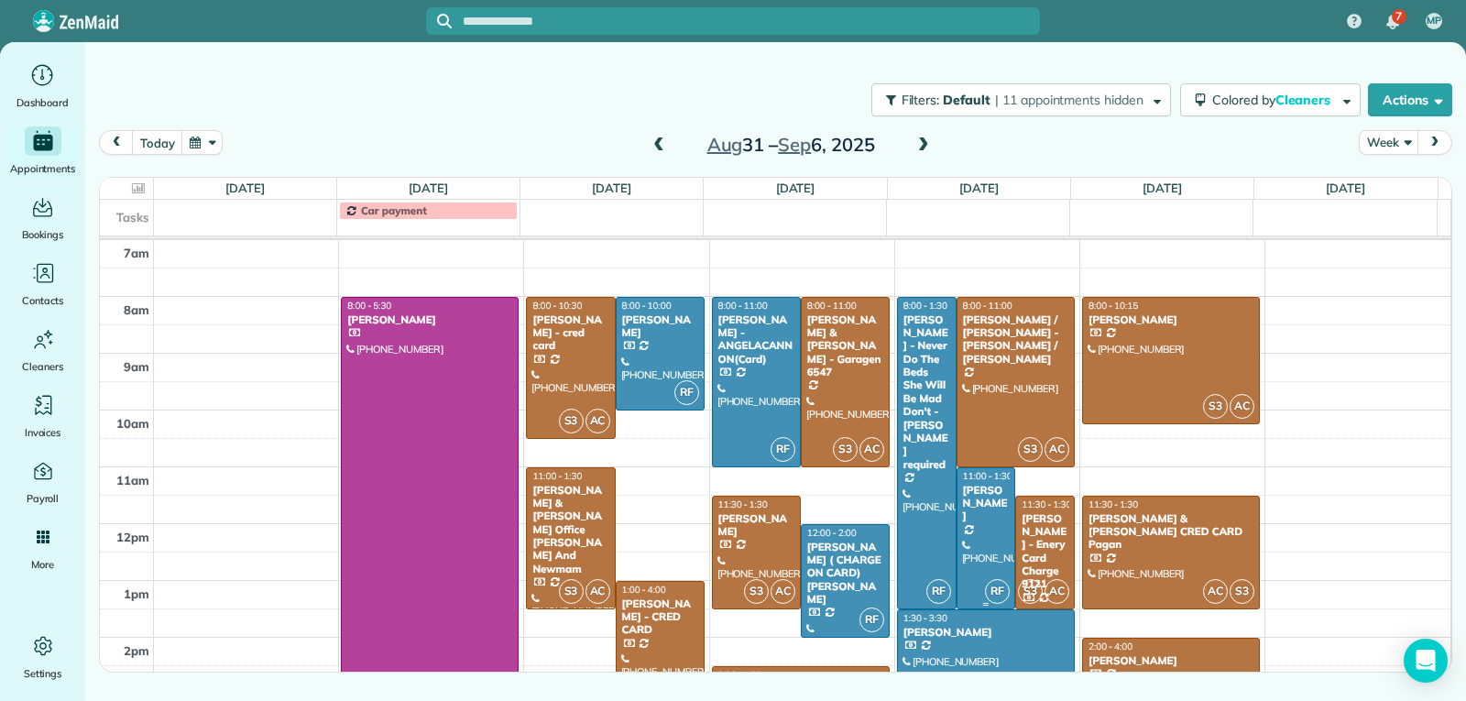
click at [976, 516] on div at bounding box center [986, 538] width 58 height 140
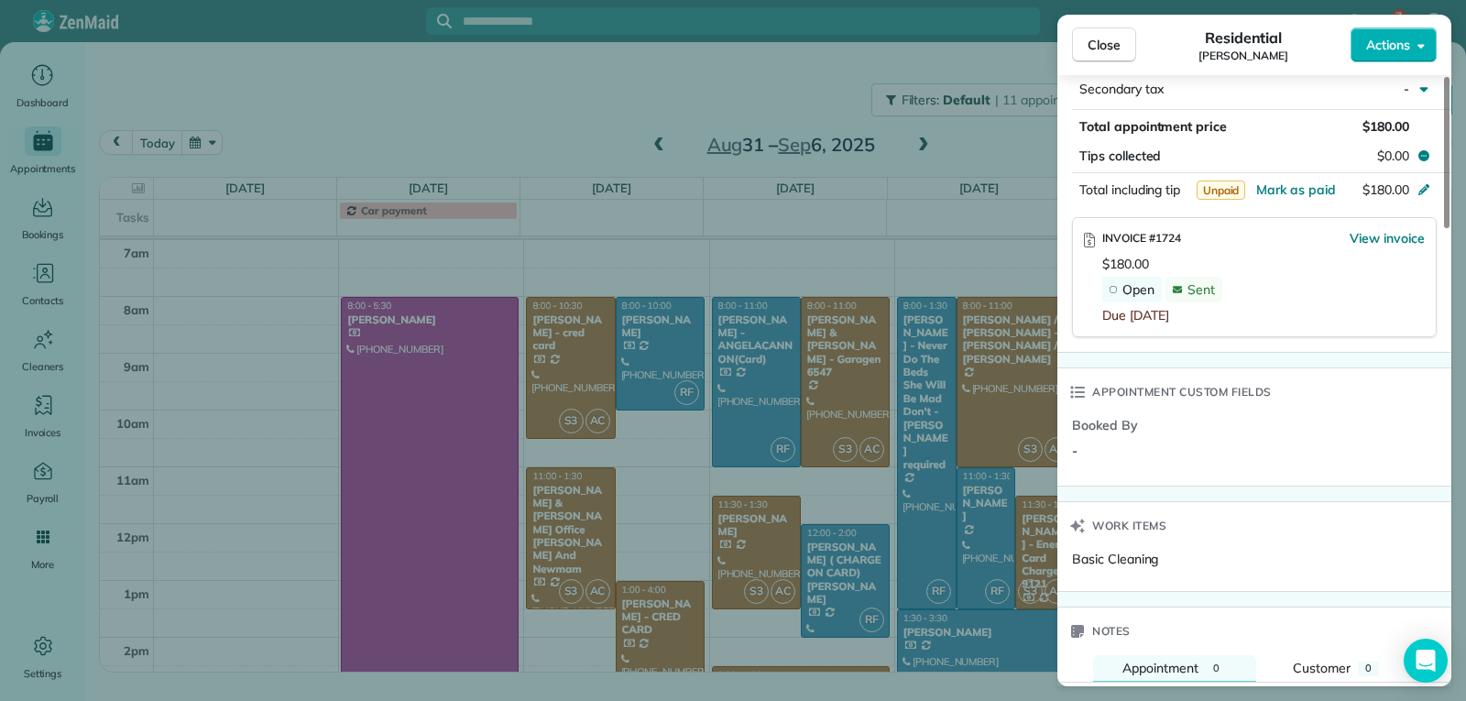
scroll to position [1197, 0]
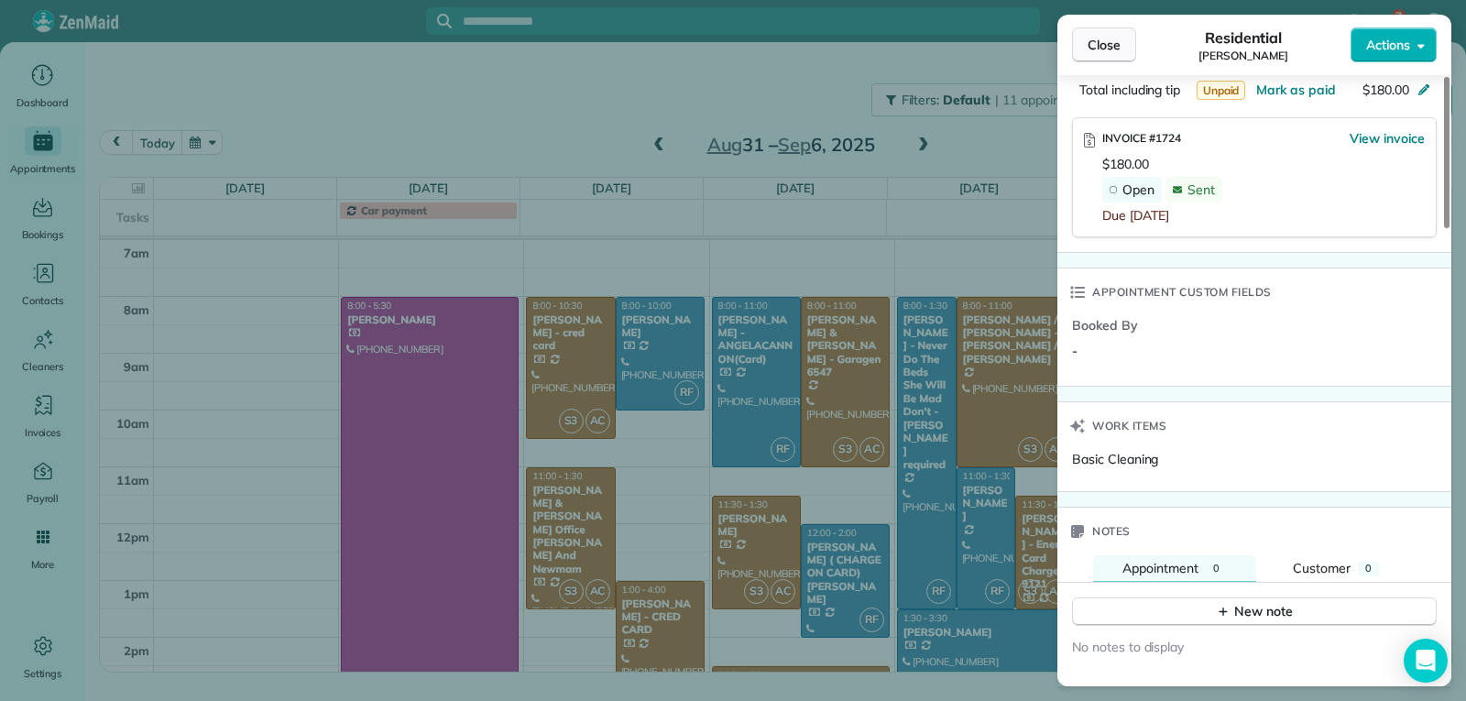
click at [1115, 50] on span "Close" at bounding box center [1104, 45] width 33 height 18
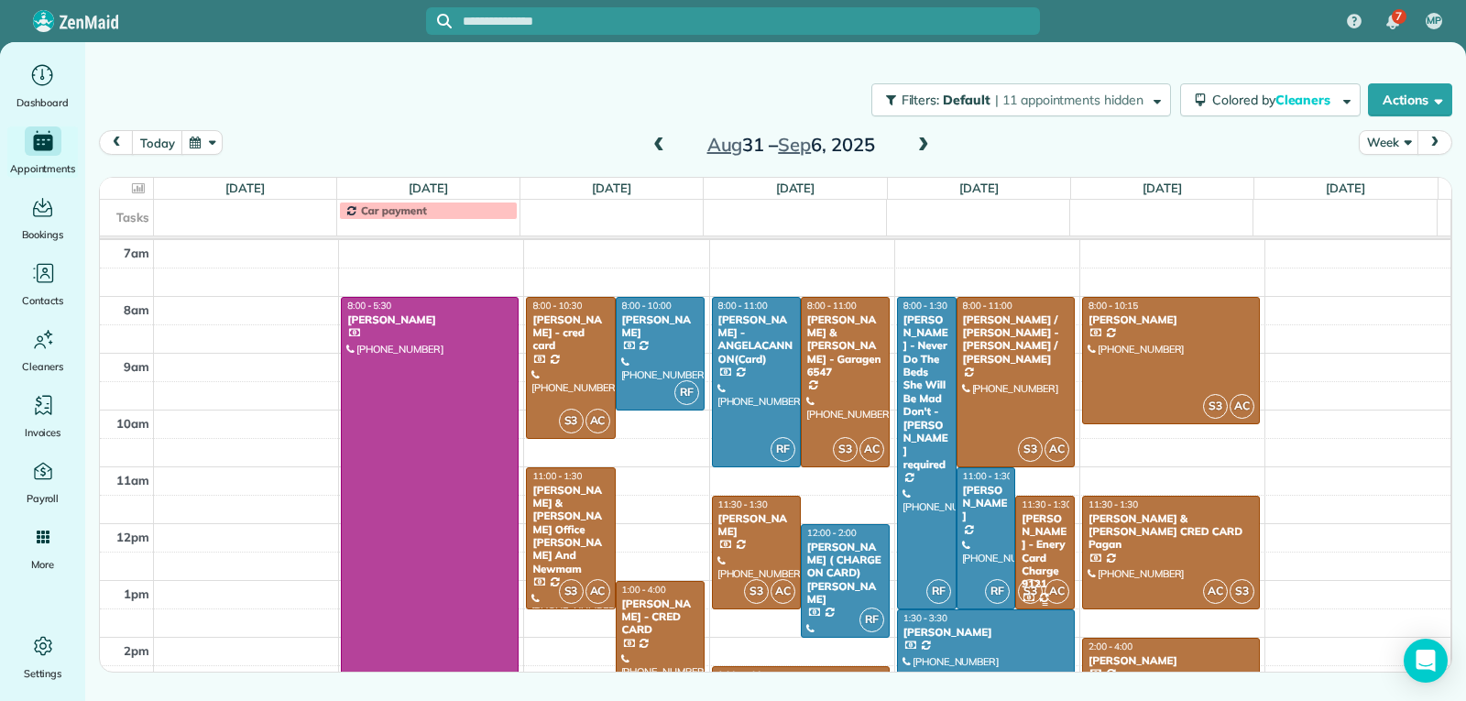
click at [1042, 535] on div "[PERSON_NAME] - Enery Card Charge 9121" at bounding box center [1045, 551] width 49 height 79
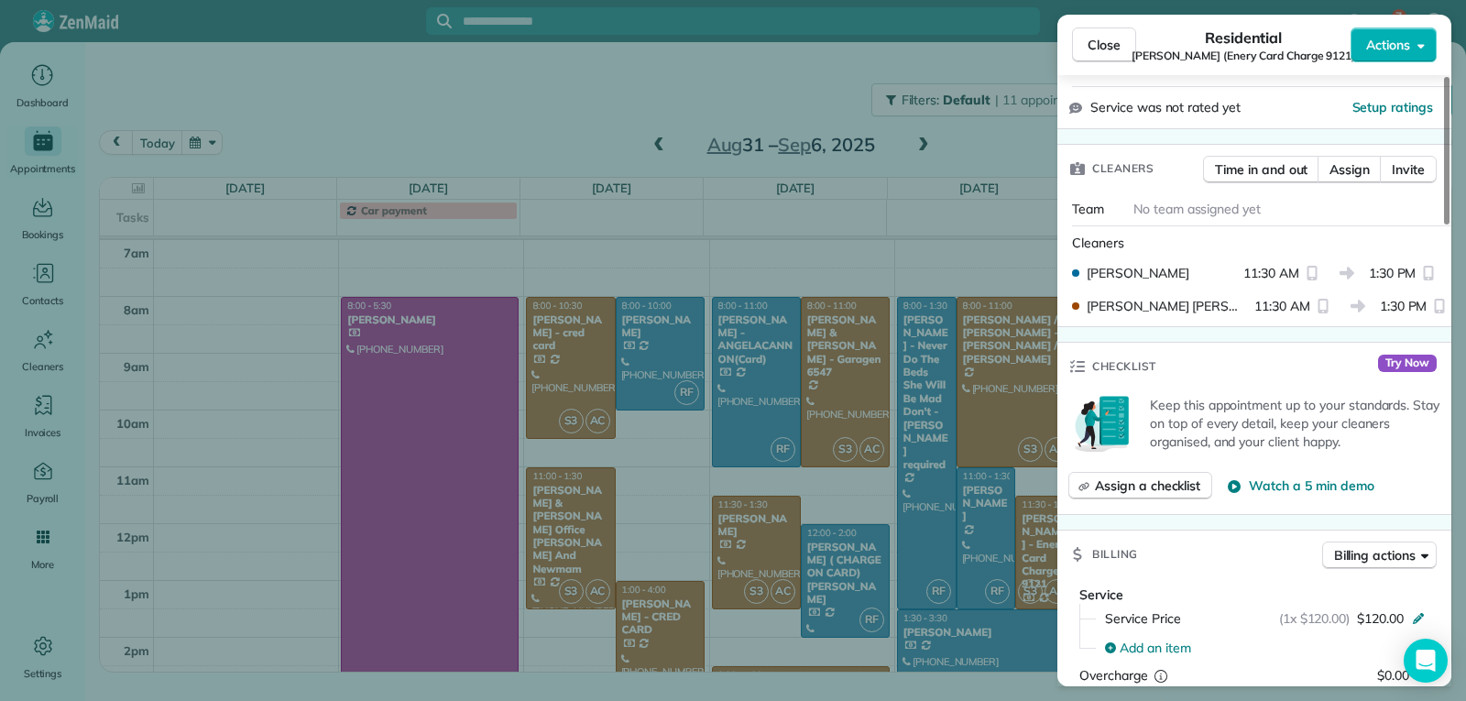
scroll to position [737, 0]
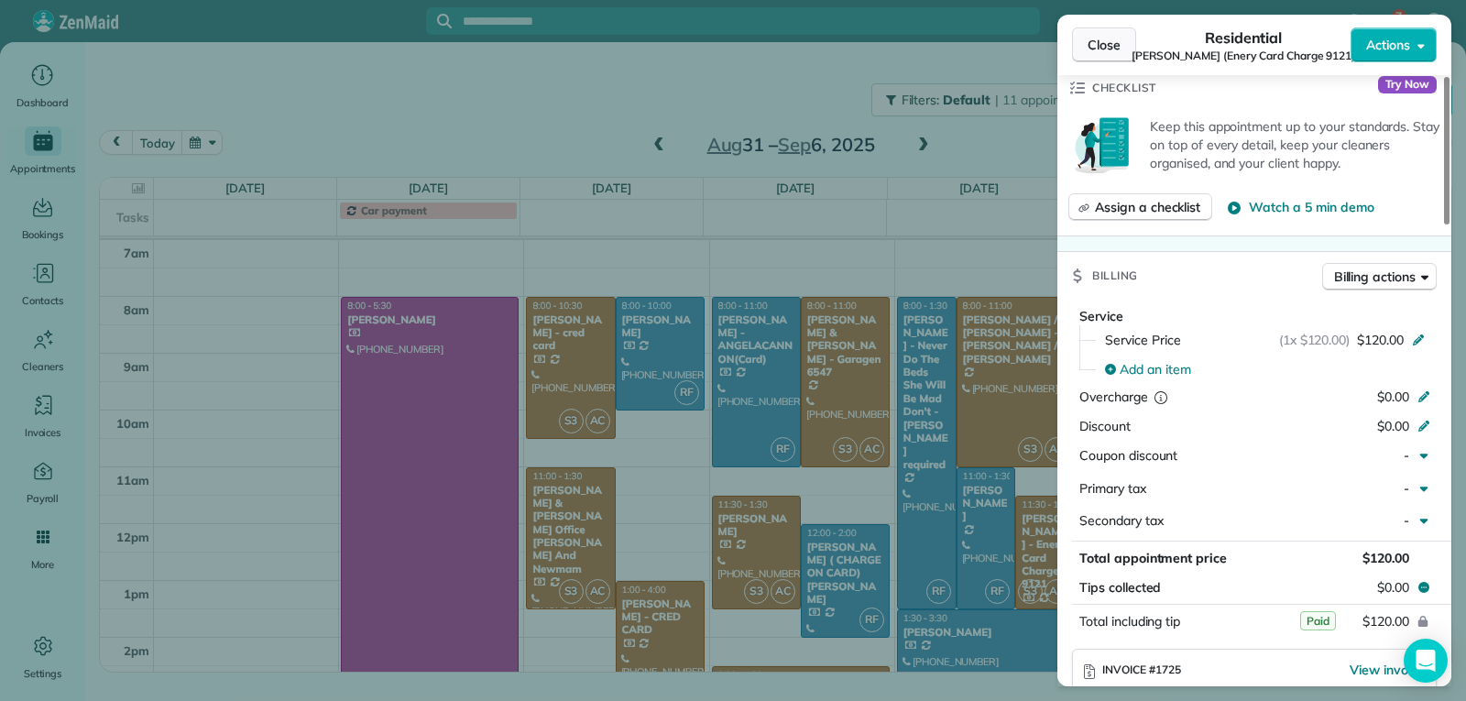
click at [1099, 57] on button "Close" at bounding box center [1104, 44] width 64 height 35
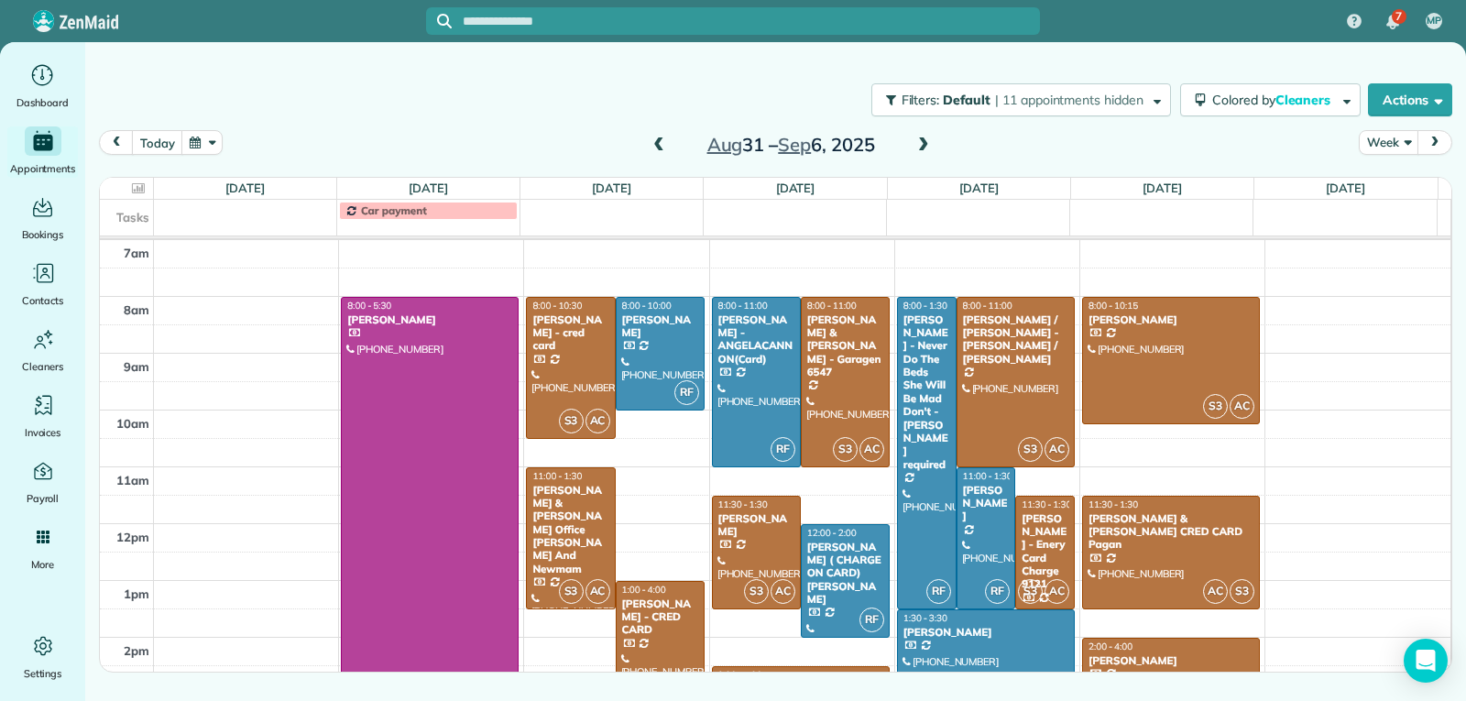
click at [983, 640] on div at bounding box center [986, 666] width 176 height 112
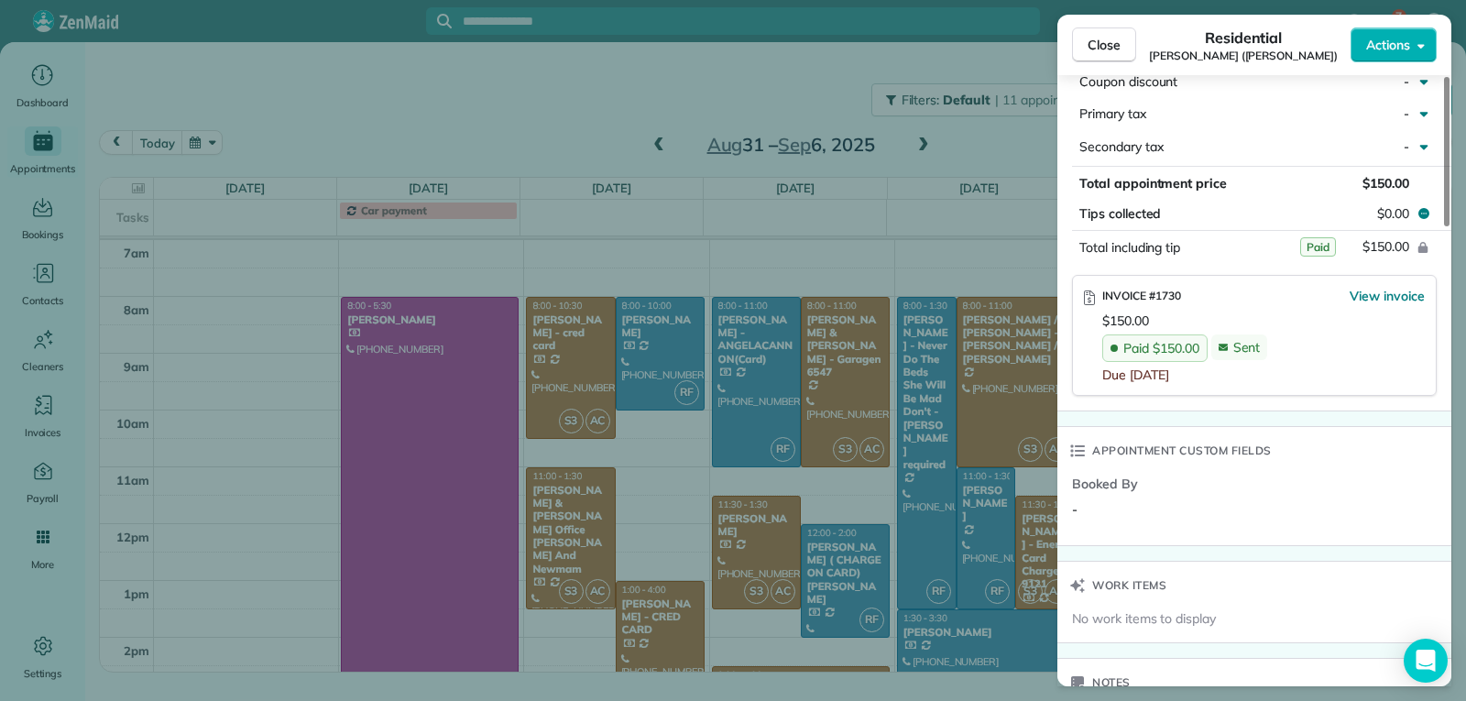
scroll to position [1102, 0]
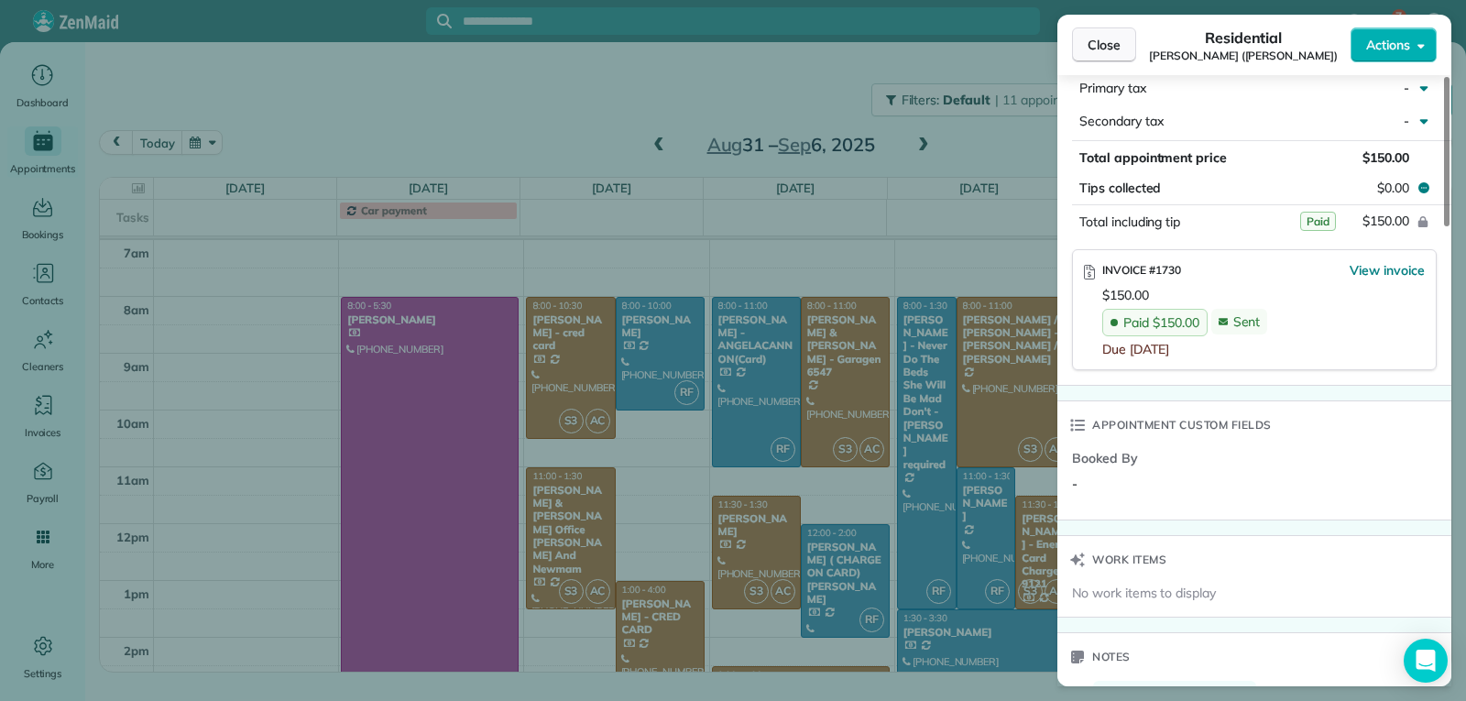
click at [1107, 39] on span "Close" at bounding box center [1104, 45] width 33 height 18
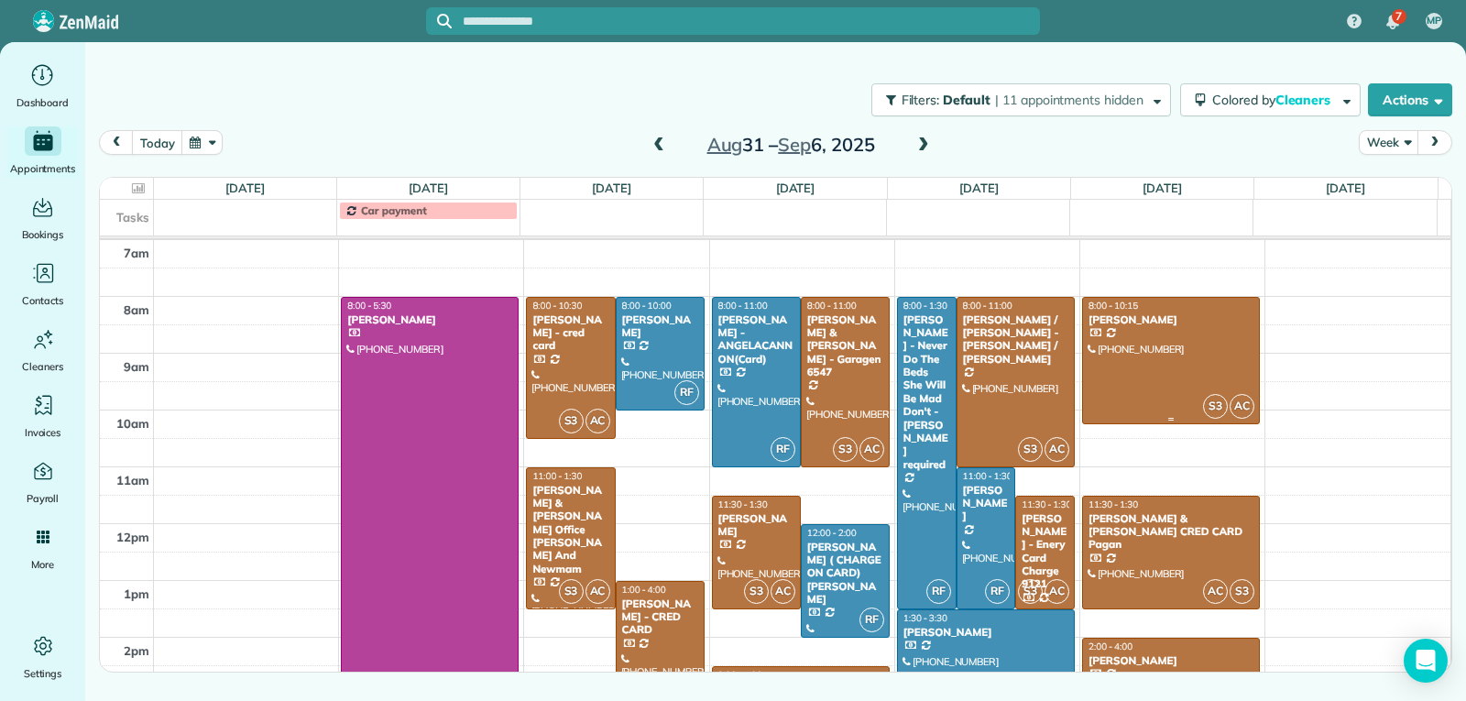
click at [1178, 341] on div at bounding box center [1171, 361] width 176 height 126
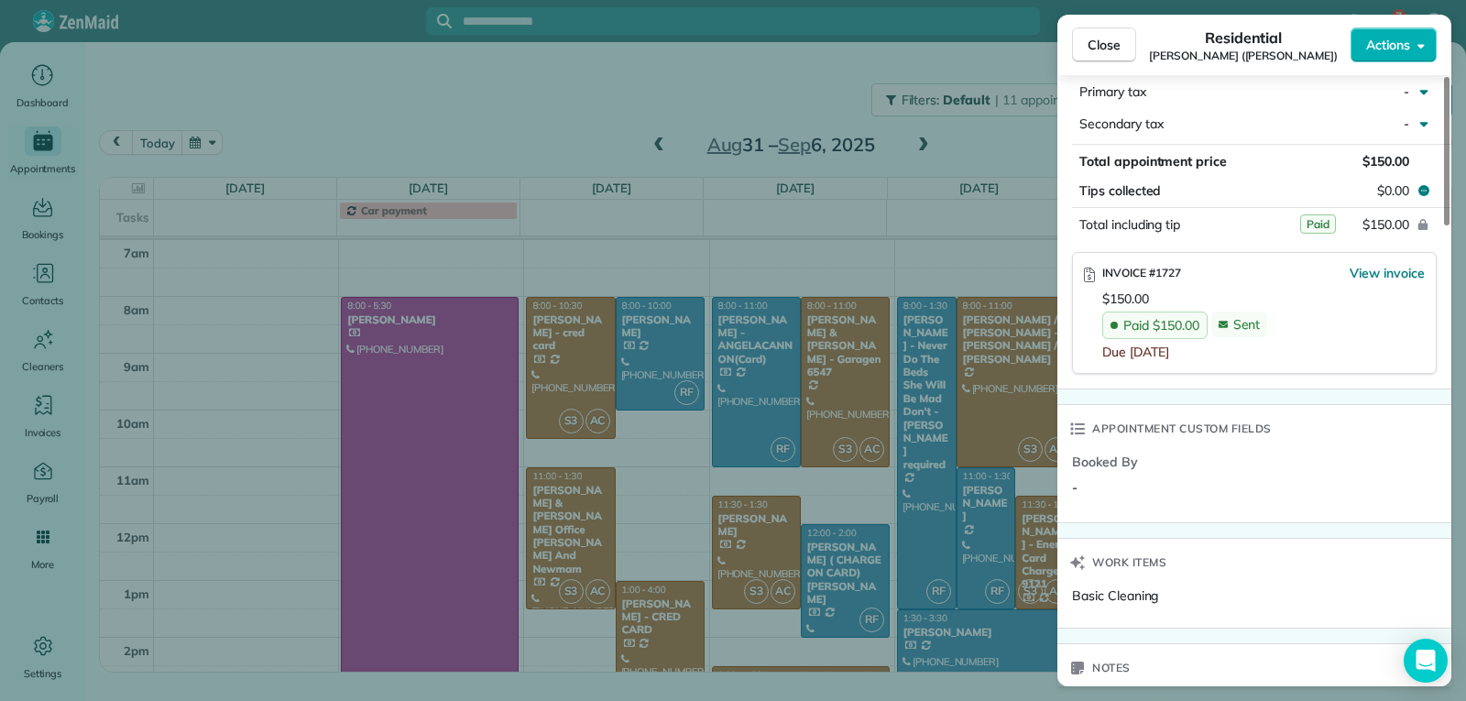
scroll to position [1099, 0]
drag, startPoint x: 1109, startPoint y: 49, endPoint x: 1218, endPoint y: 141, distance: 142.4
click at [1109, 49] on span "Close" at bounding box center [1104, 45] width 33 height 18
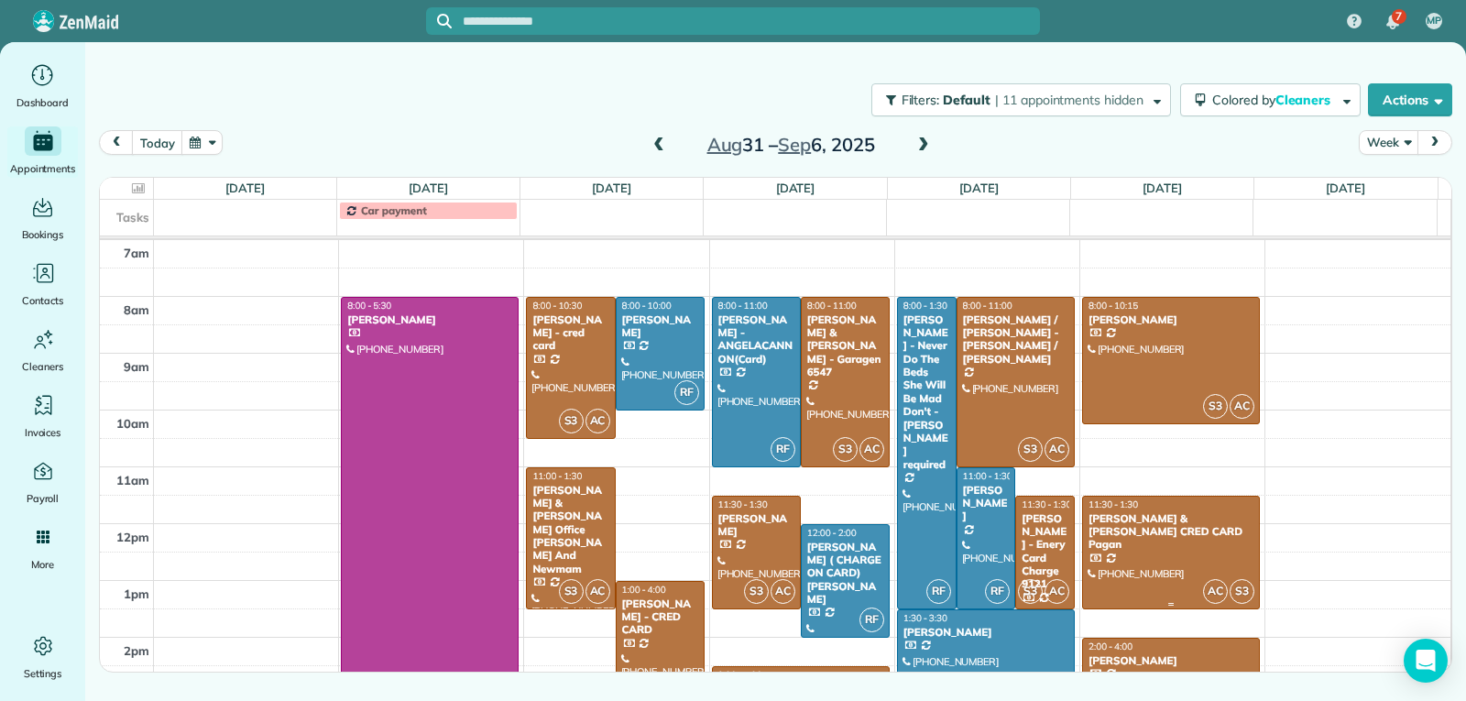
click at [1185, 563] on div at bounding box center [1171, 553] width 176 height 112
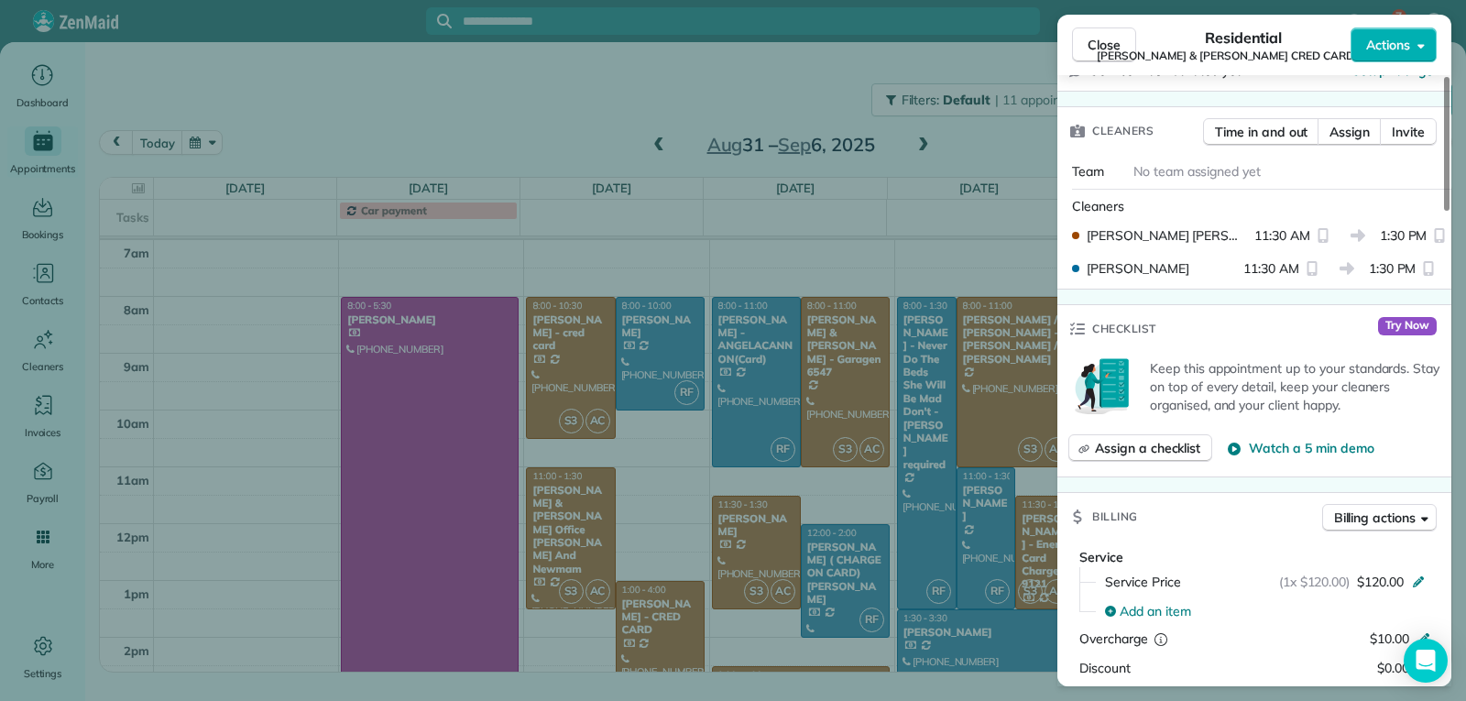
scroll to position [831, 0]
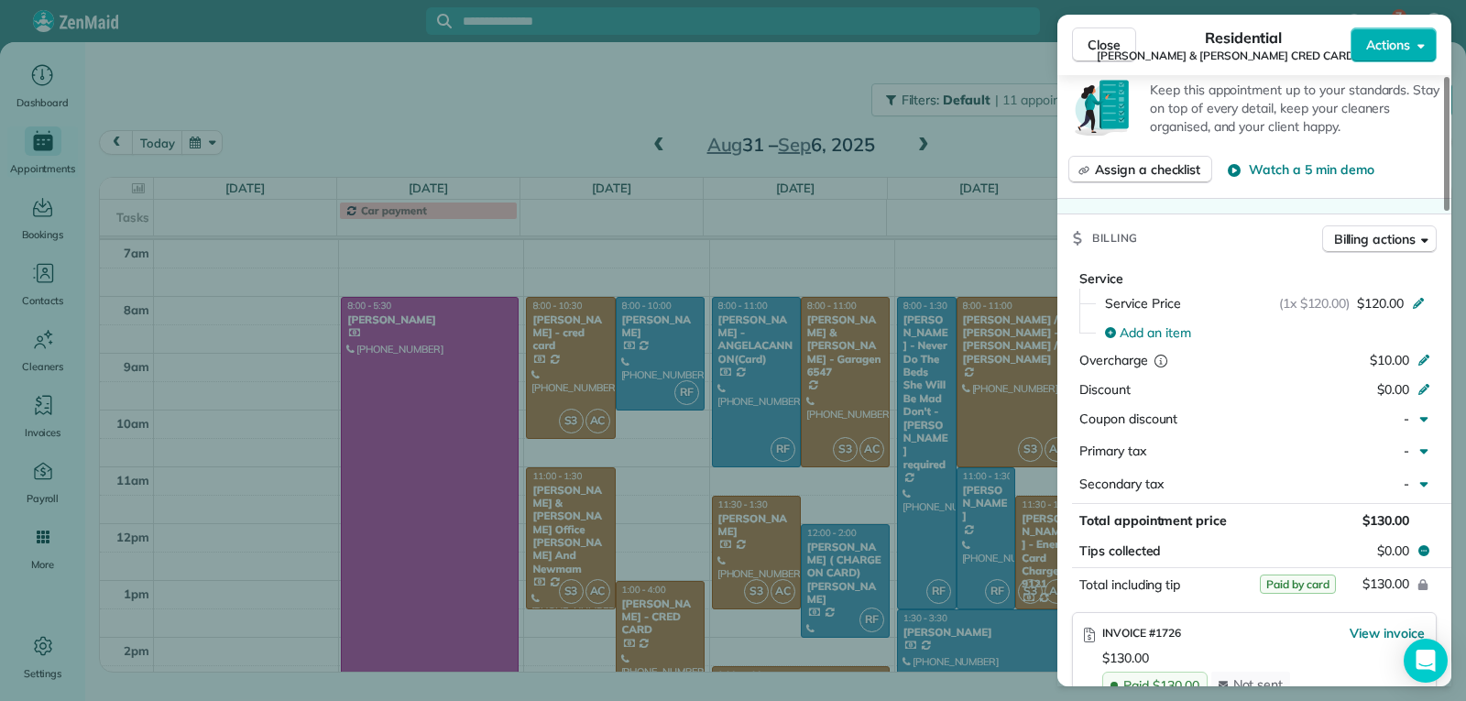
drag, startPoint x: 1089, startPoint y: 51, endPoint x: 1112, endPoint y: 235, distance: 185.6
click at [1090, 51] on span "Close" at bounding box center [1104, 45] width 33 height 18
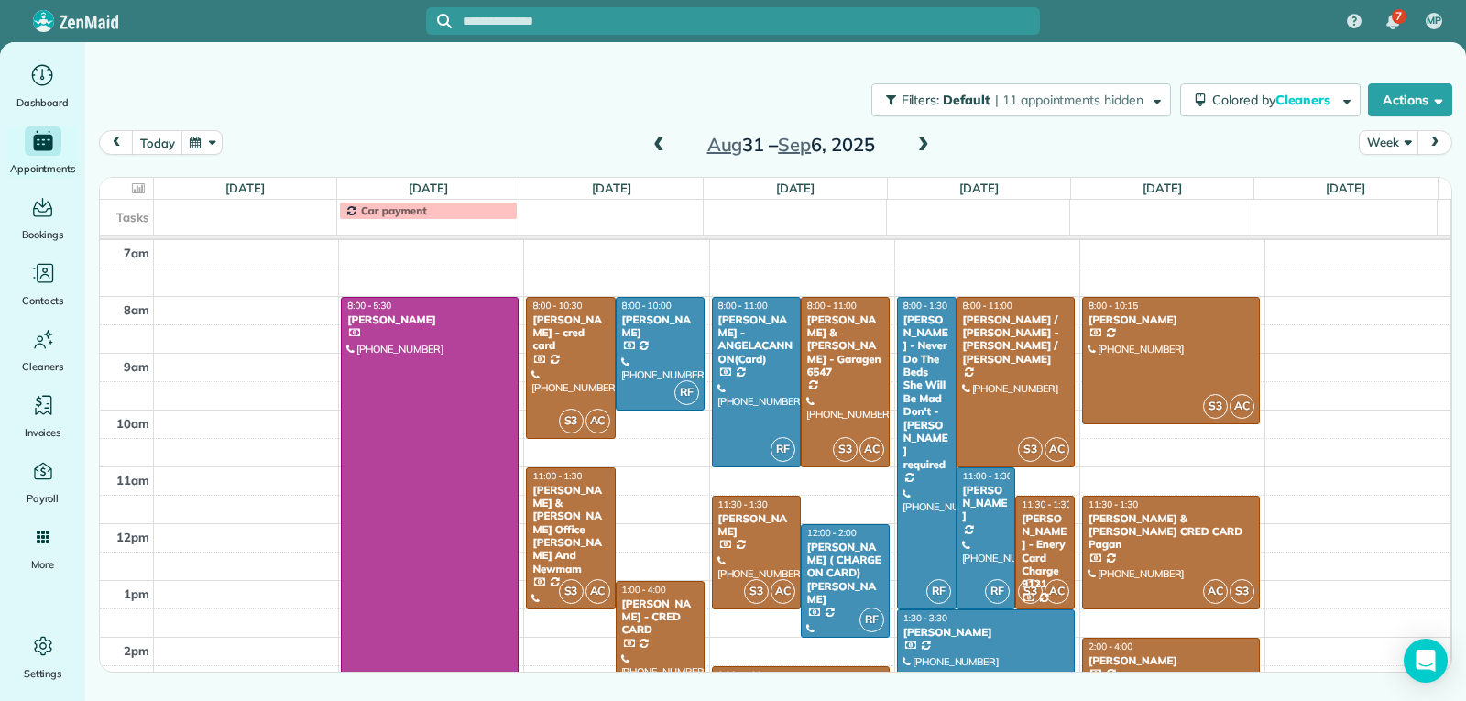
click at [1208, 656] on div "[PERSON_NAME]" at bounding box center [1171, 660] width 167 height 13
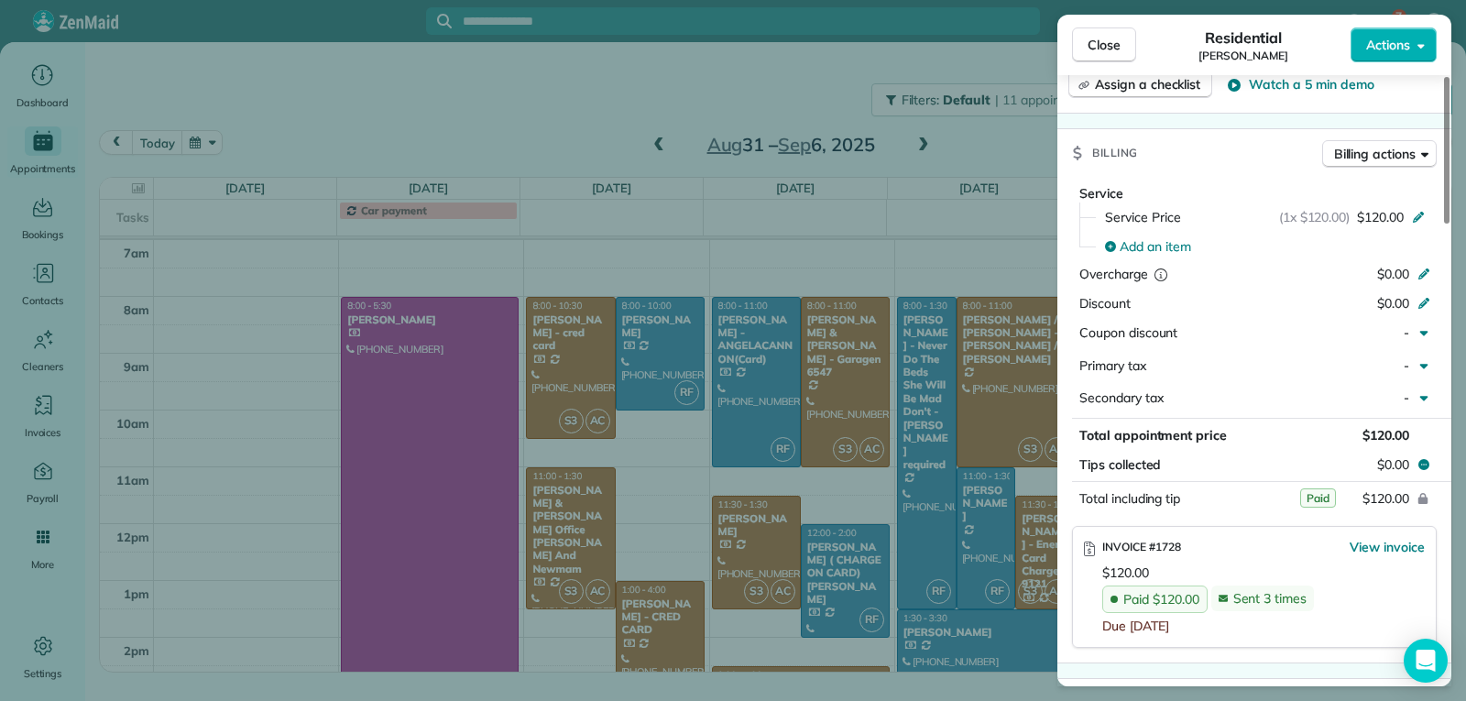
scroll to position [916, 0]
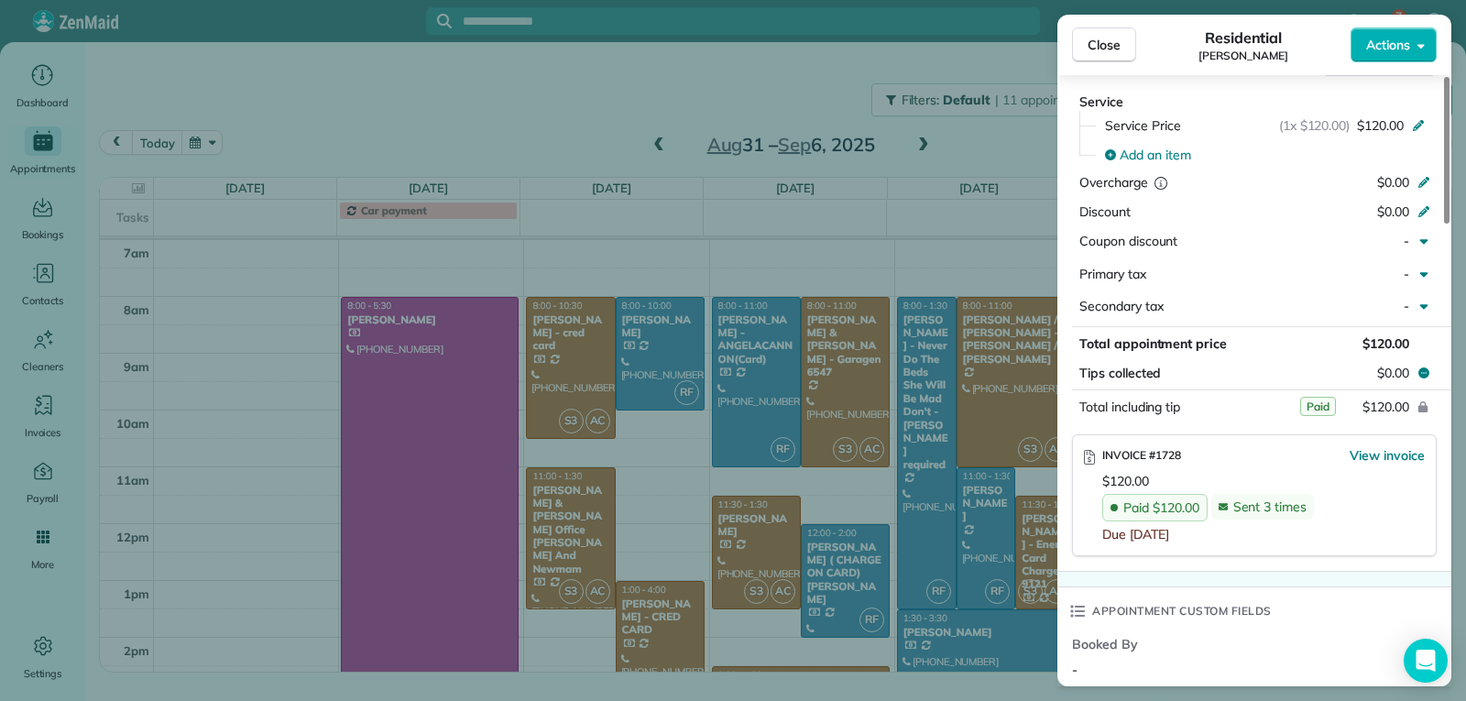
drag, startPoint x: 1112, startPoint y: 44, endPoint x: 1112, endPoint y: 72, distance: 28.4
click at [1112, 44] on span "Close" at bounding box center [1104, 45] width 33 height 18
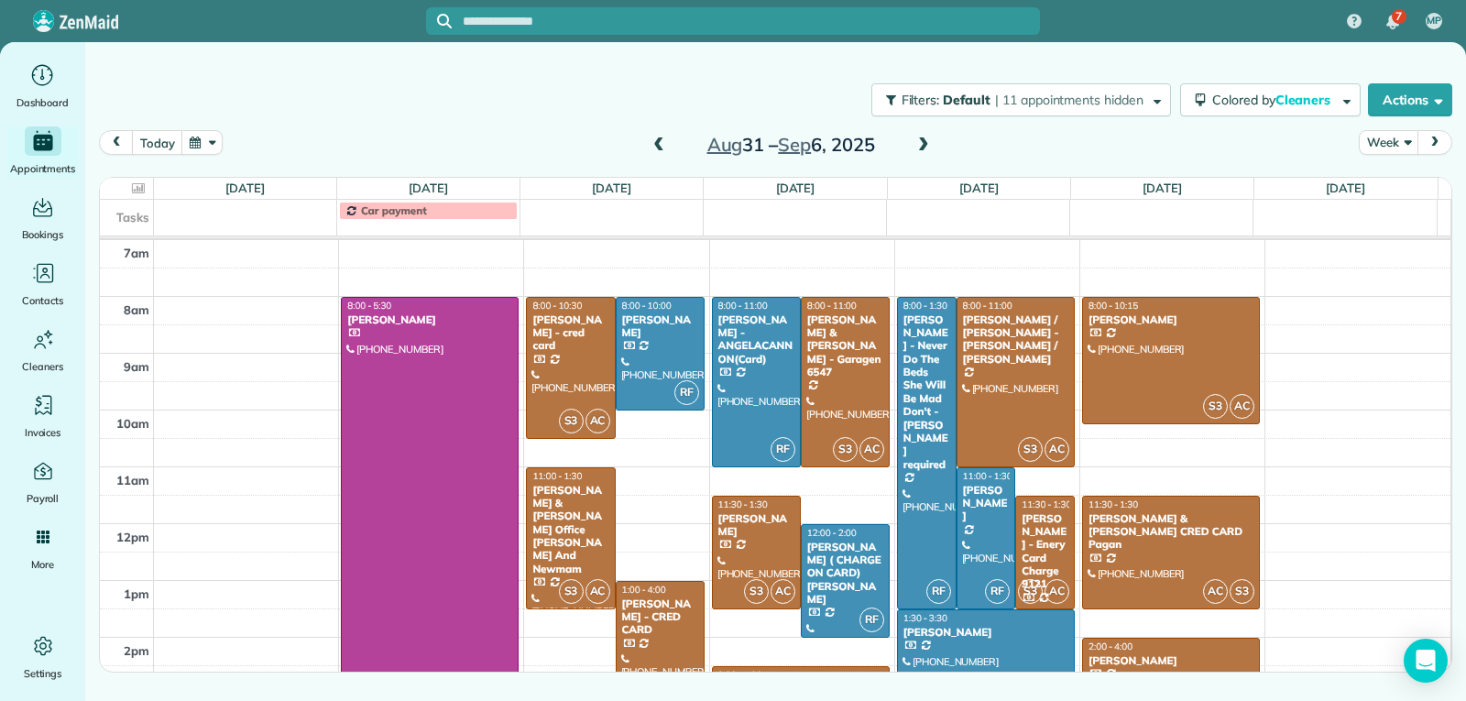
click at [921, 143] on span at bounding box center [923, 145] width 20 height 16
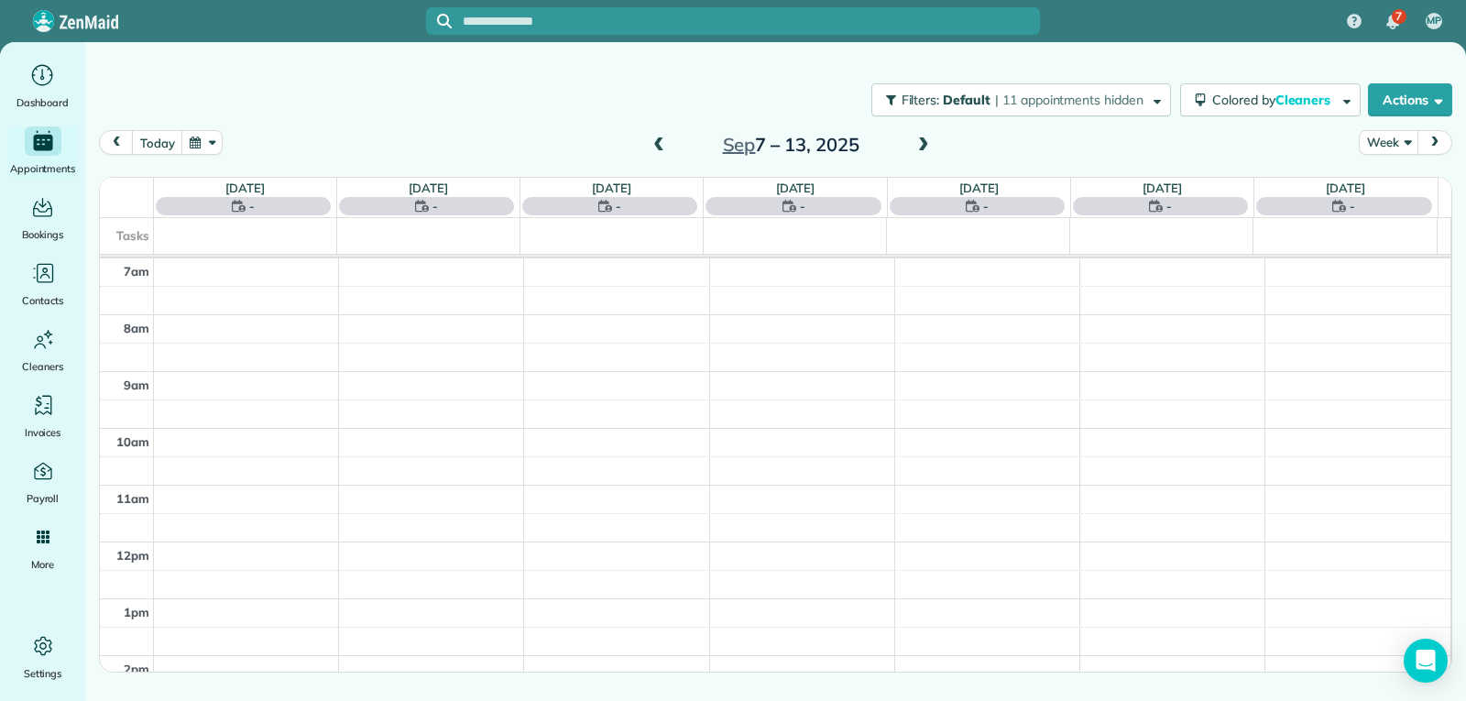
scroll to position [285, 0]
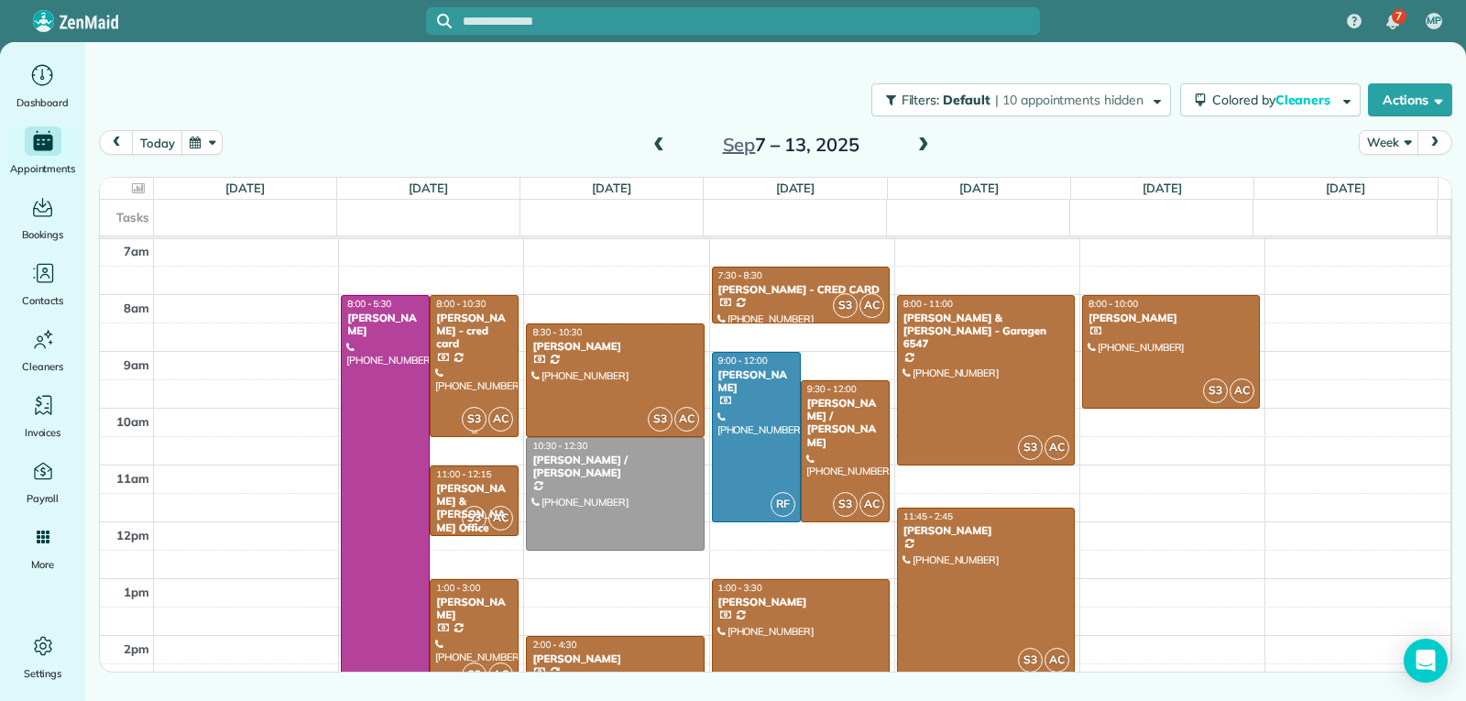
click at [470, 344] on div at bounding box center [474, 366] width 87 height 140
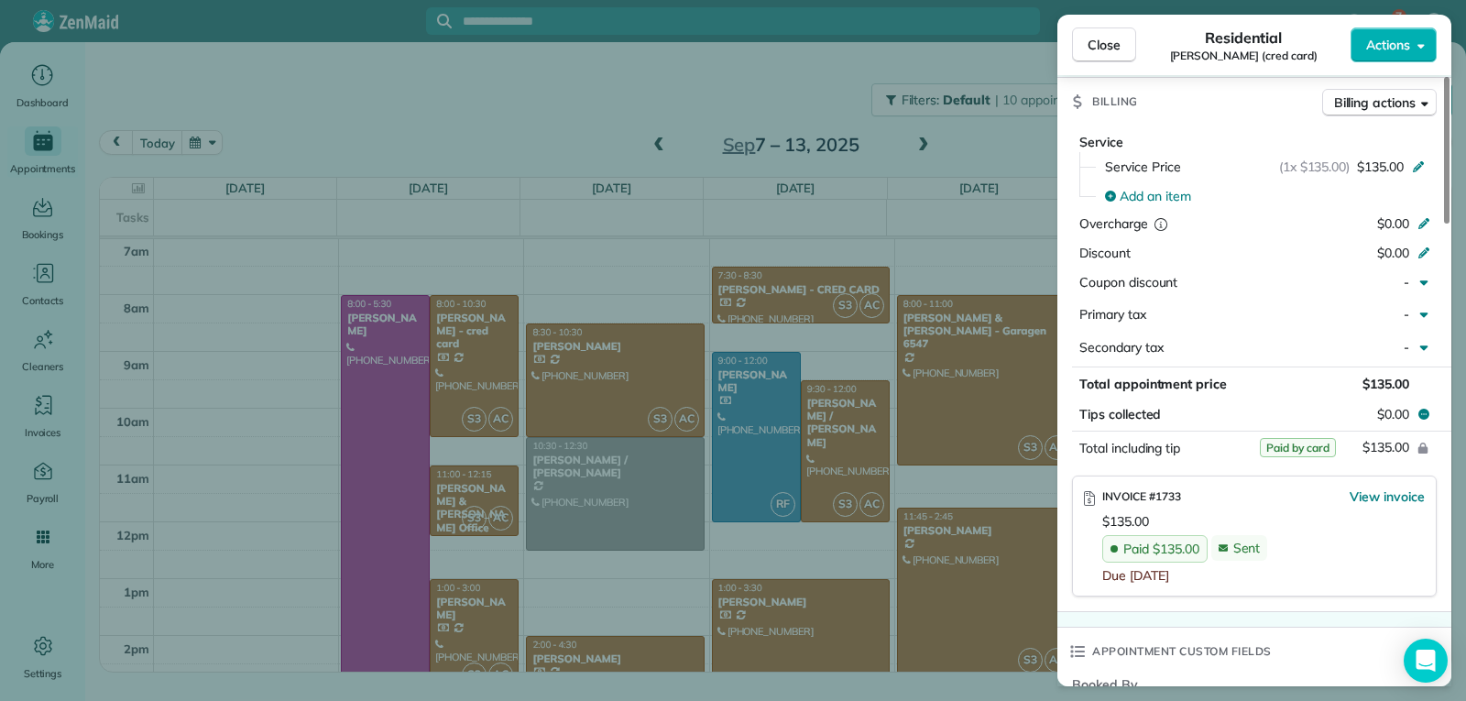
scroll to position [920, 0]
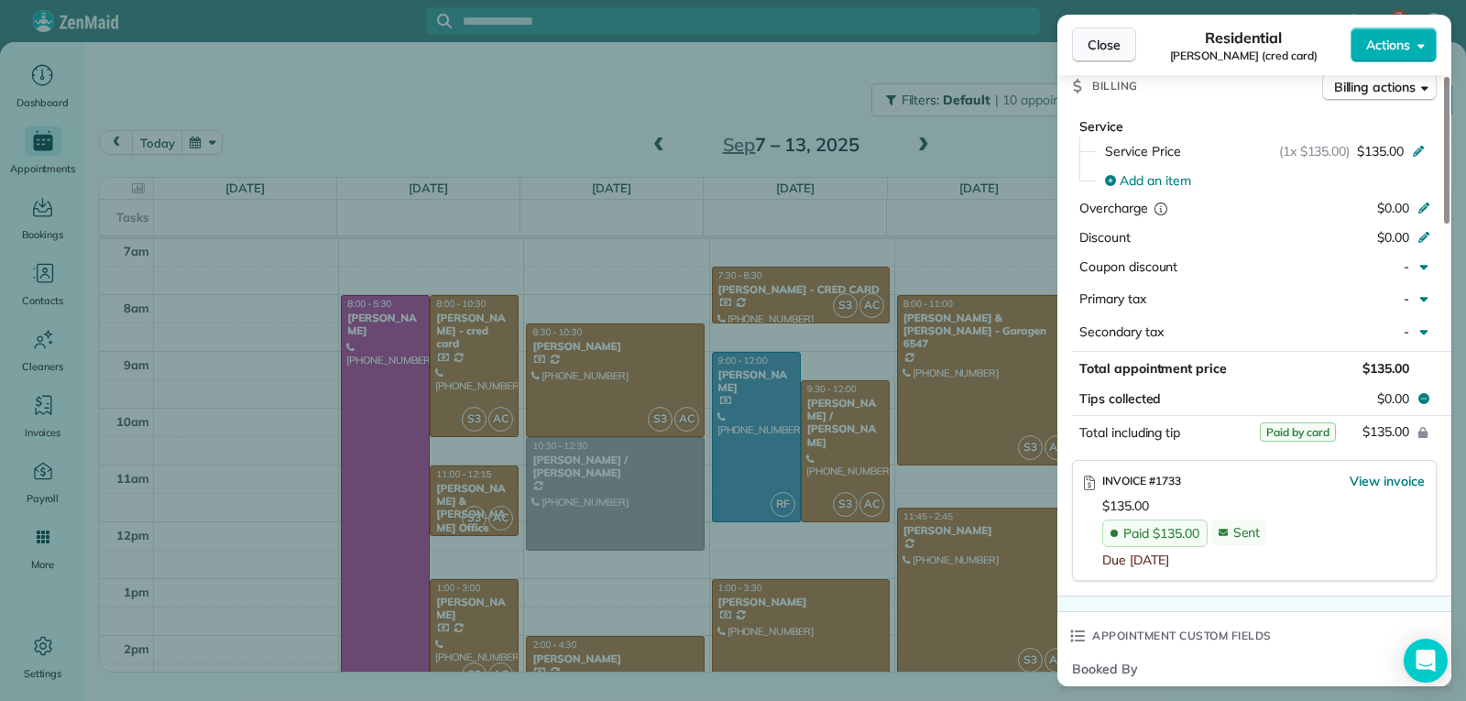
click at [1112, 49] on span "Close" at bounding box center [1104, 45] width 33 height 18
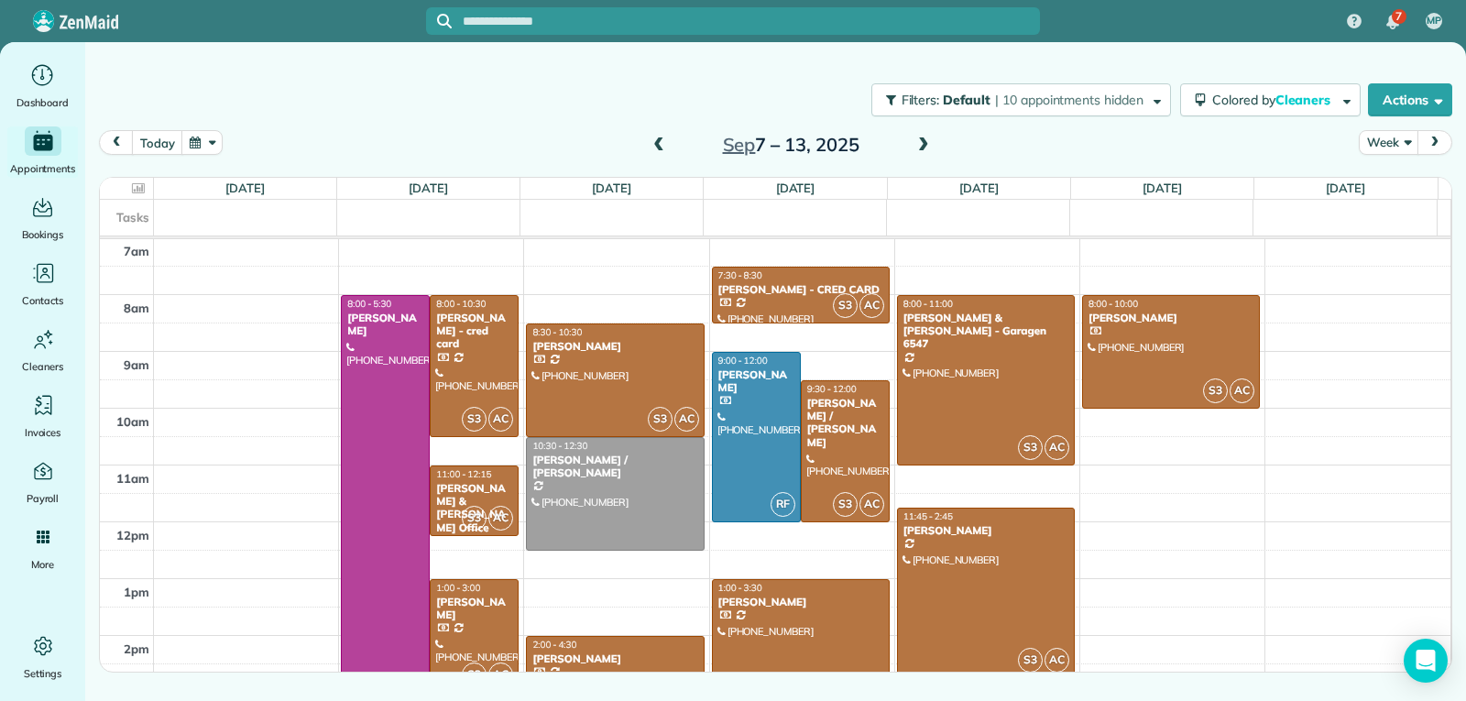
click at [473, 620] on div "[PERSON_NAME]" at bounding box center [474, 609] width 78 height 27
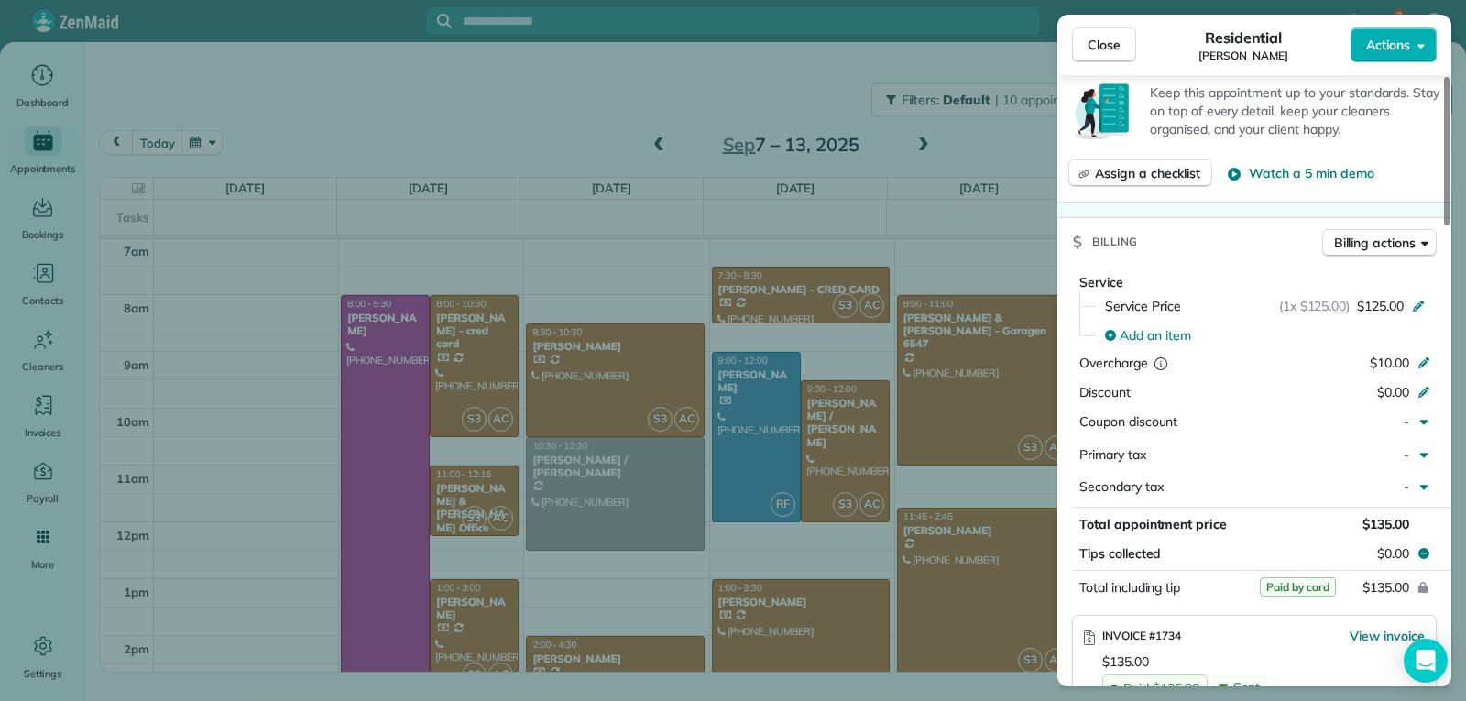
scroll to position [826, 0]
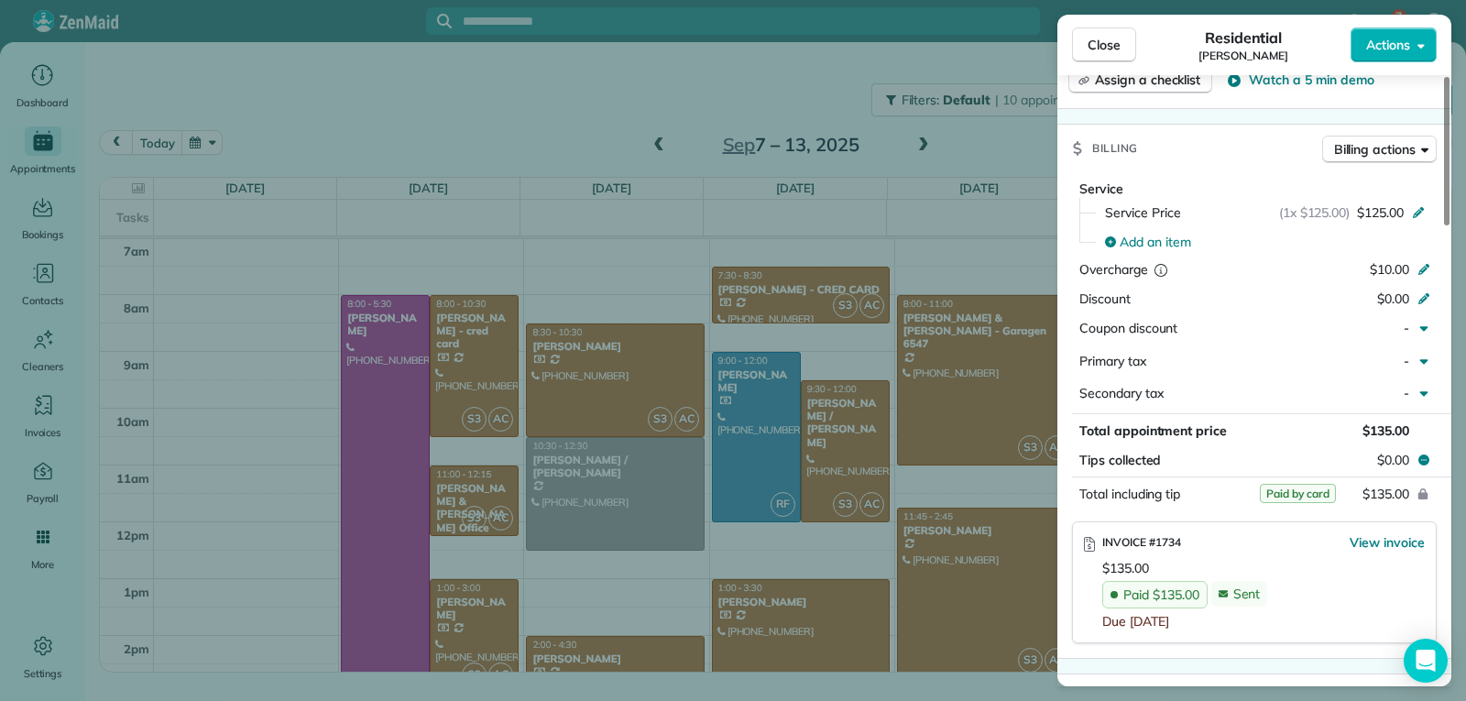
drag, startPoint x: 1092, startPoint y: 38, endPoint x: 1068, endPoint y: 173, distance: 137.7
click at [1091, 38] on span "Close" at bounding box center [1104, 45] width 33 height 18
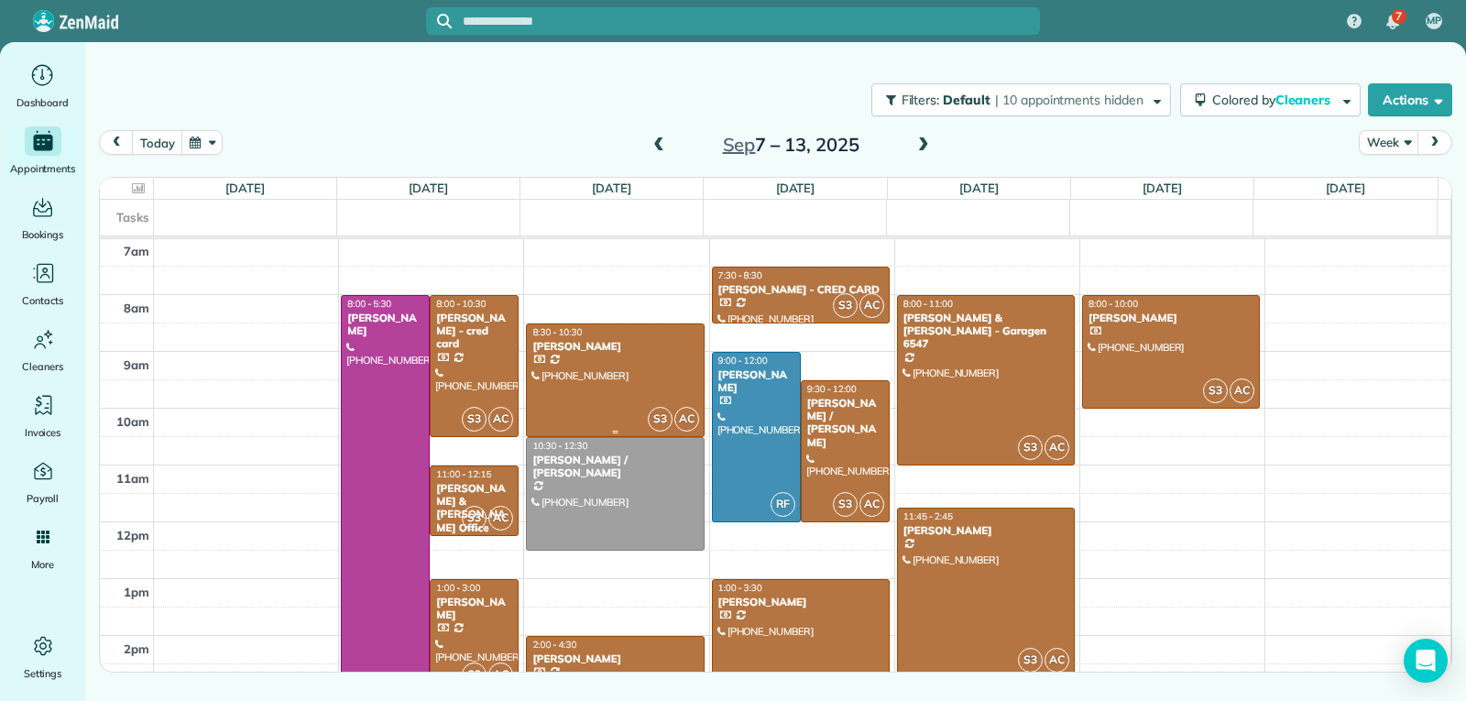
click at [614, 385] on div at bounding box center [615, 380] width 176 height 112
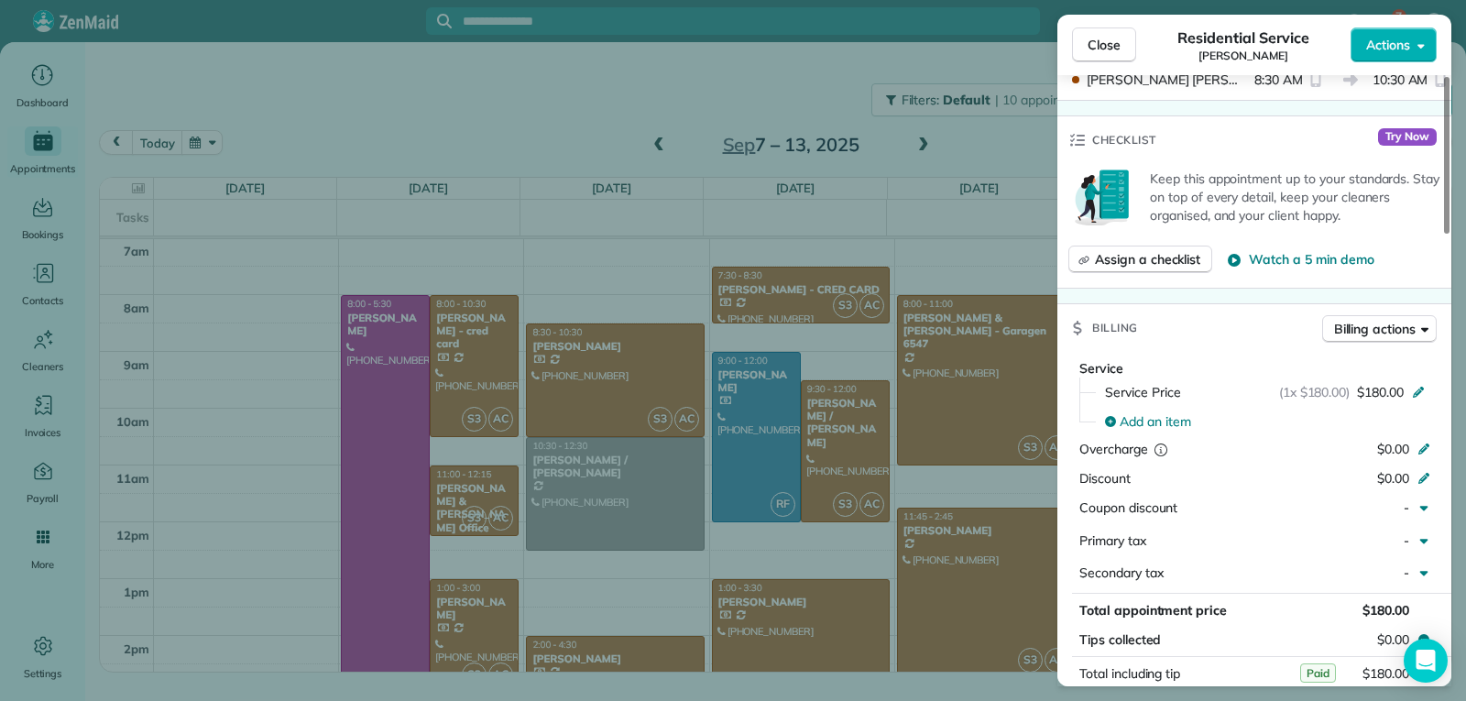
scroll to position [924, 0]
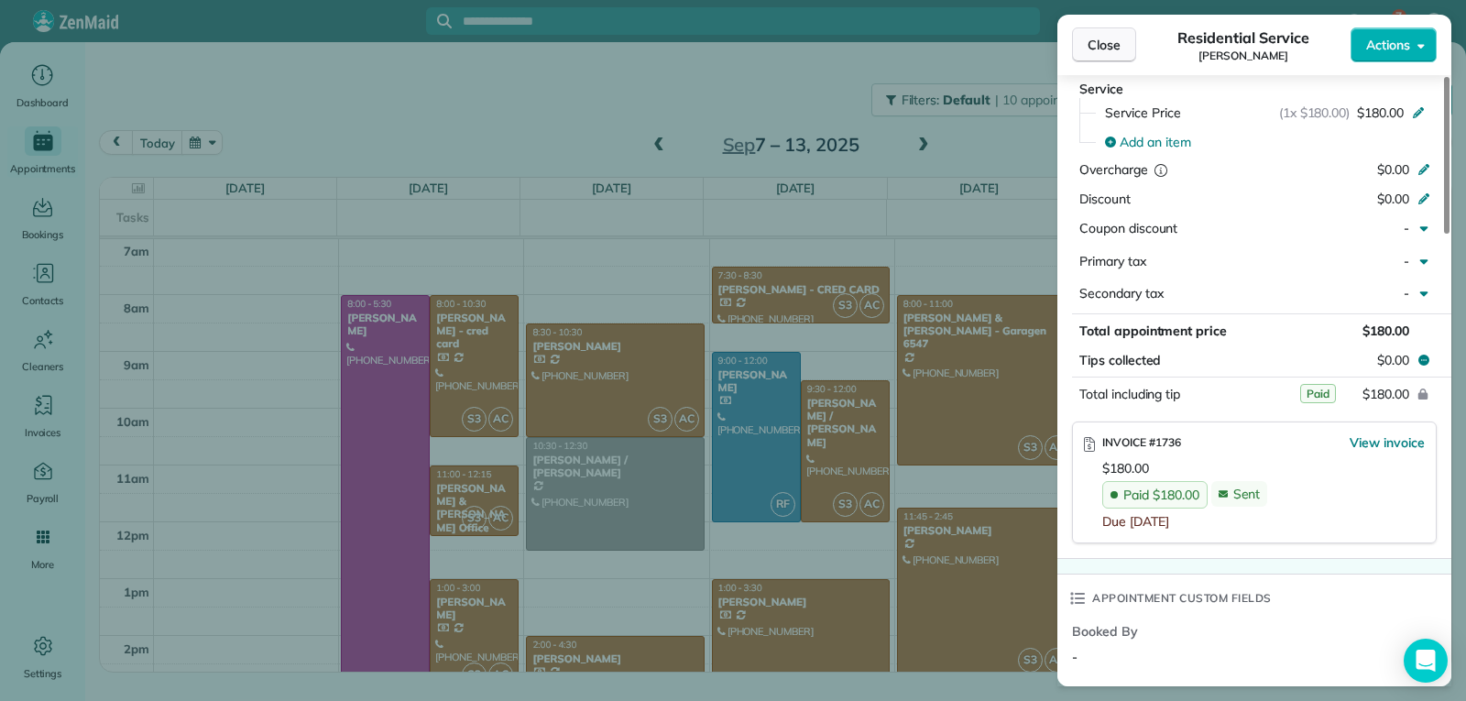
click at [1125, 49] on button "Close" at bounding box center [1104, 44] width 64 height 35
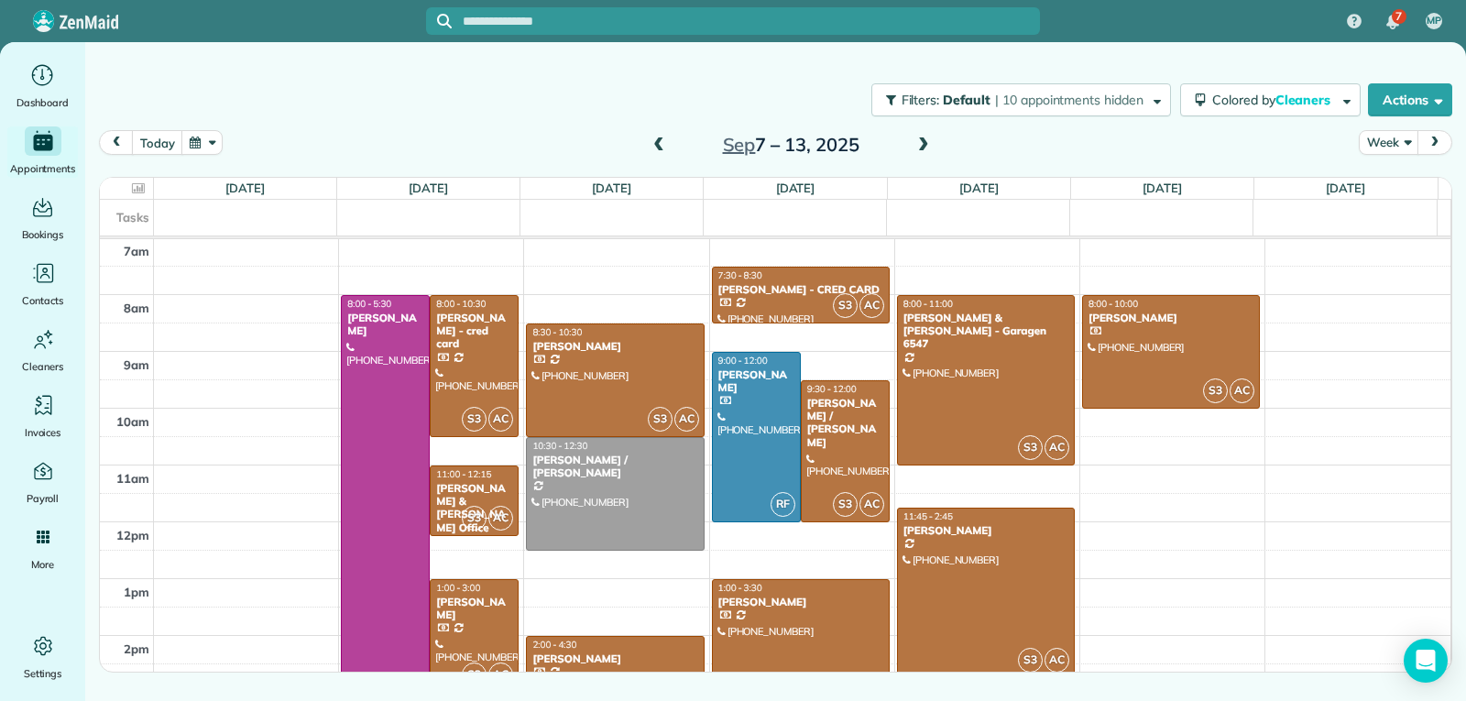
click at [647, 648] on div "2:00 - 4:30" at bounding box center [614, 645] width 167 height 12
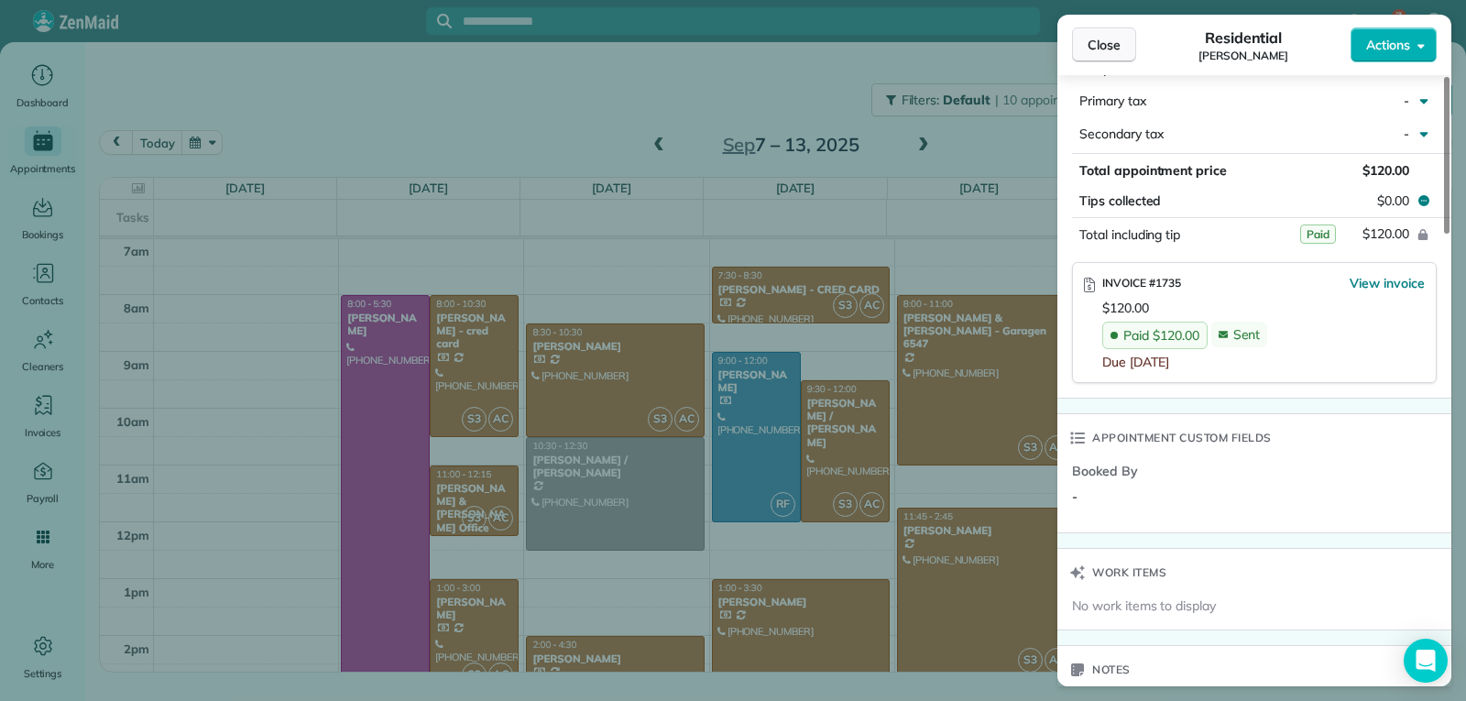
scroll to position [1099, 0]
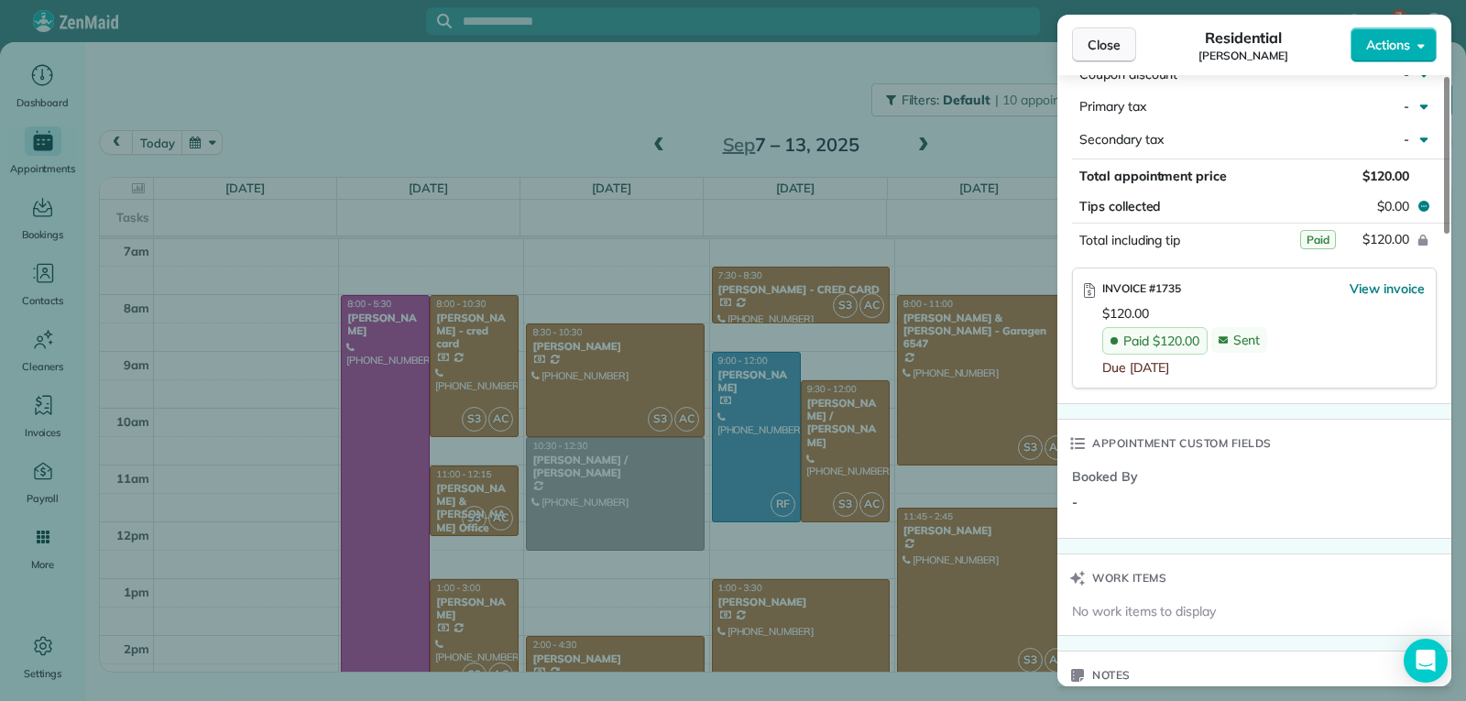
click at [1078, 48] on button "Close" at bounding box center [1104, 44] width 64 height 35
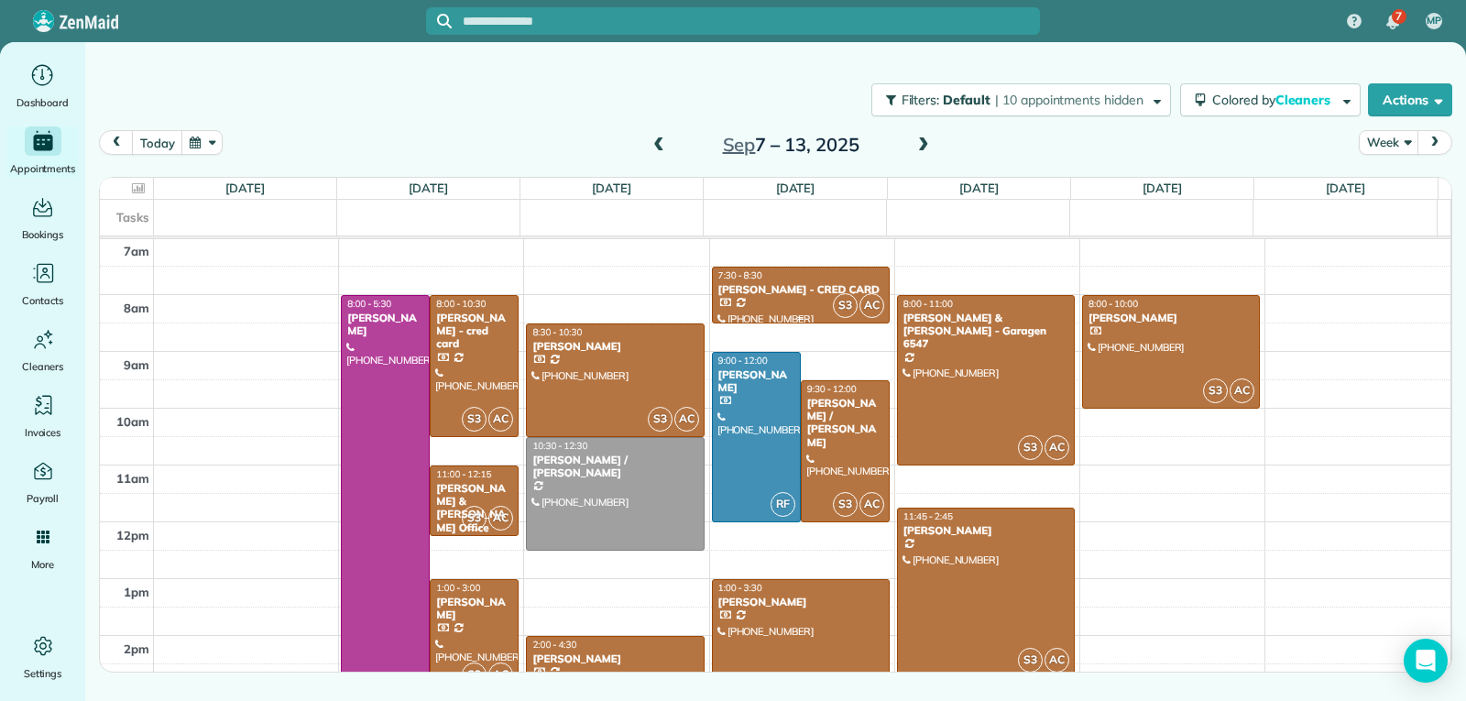
click at [807, 307] on div at bounding box center [801, 295] width 176 height 55
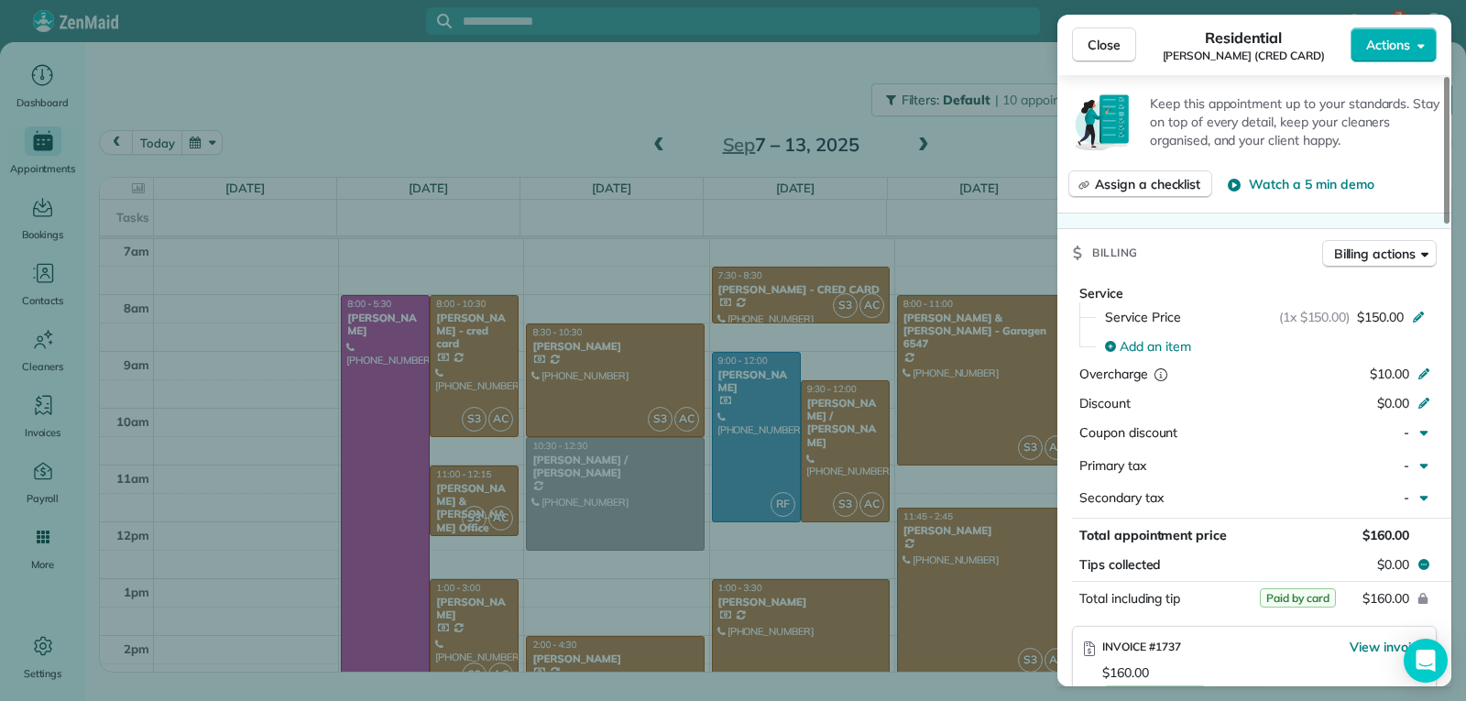
scroll to position [825, 0]
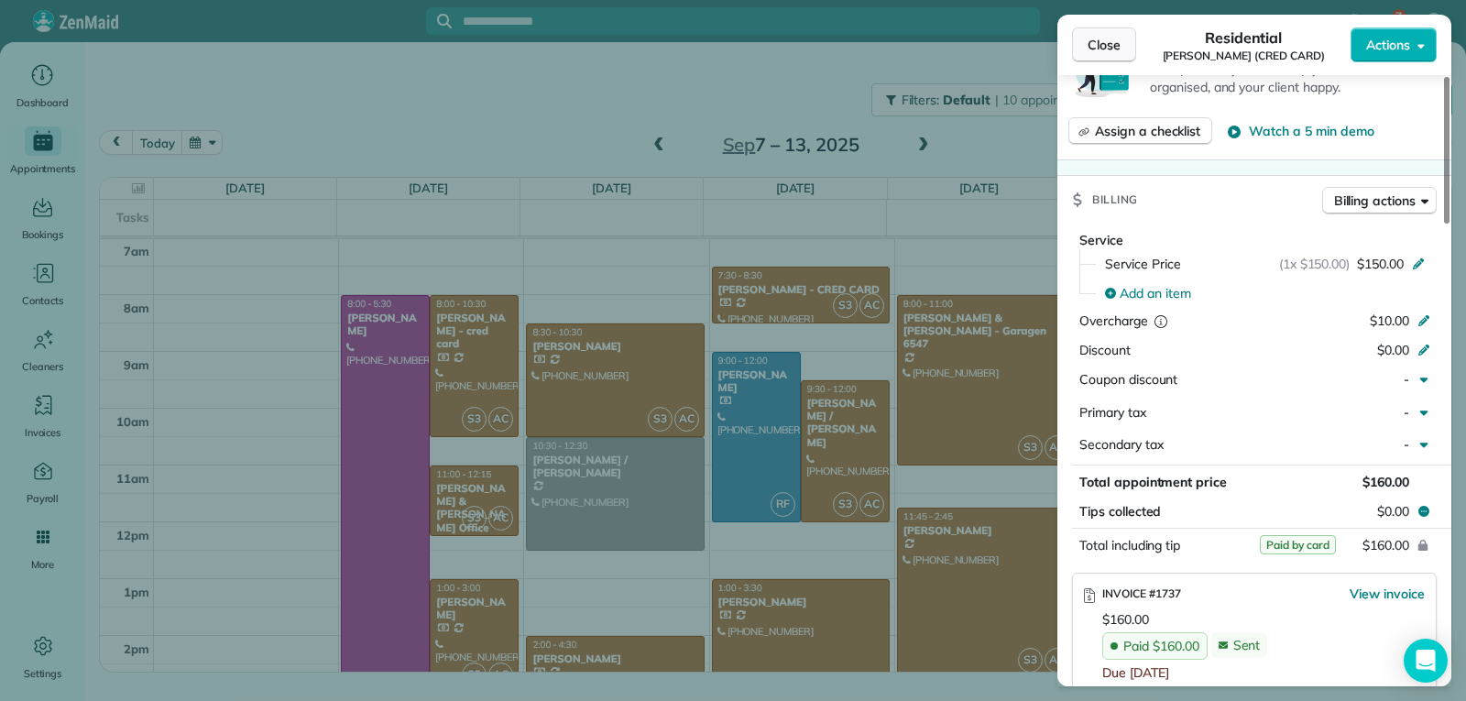
drag, startPoint x: 1079, startPoint y: 38, endPoint x: 1082, endPoint y: 48, distance: 9.6
click at [1079, 39] on button "Close" at bounding box center [1104, 44] width 64 height 35
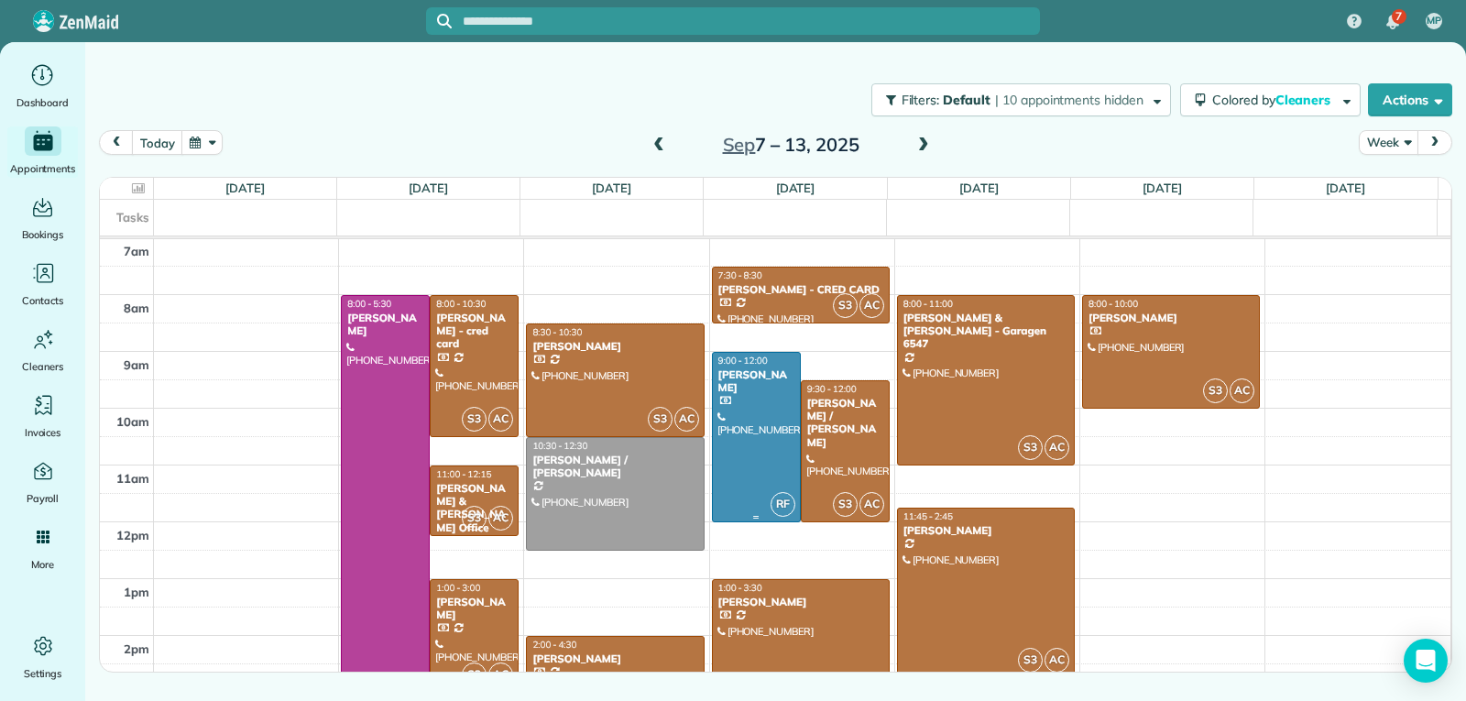
click at [761, 443] on div at bounding box center [756, 437] width 87 height 169
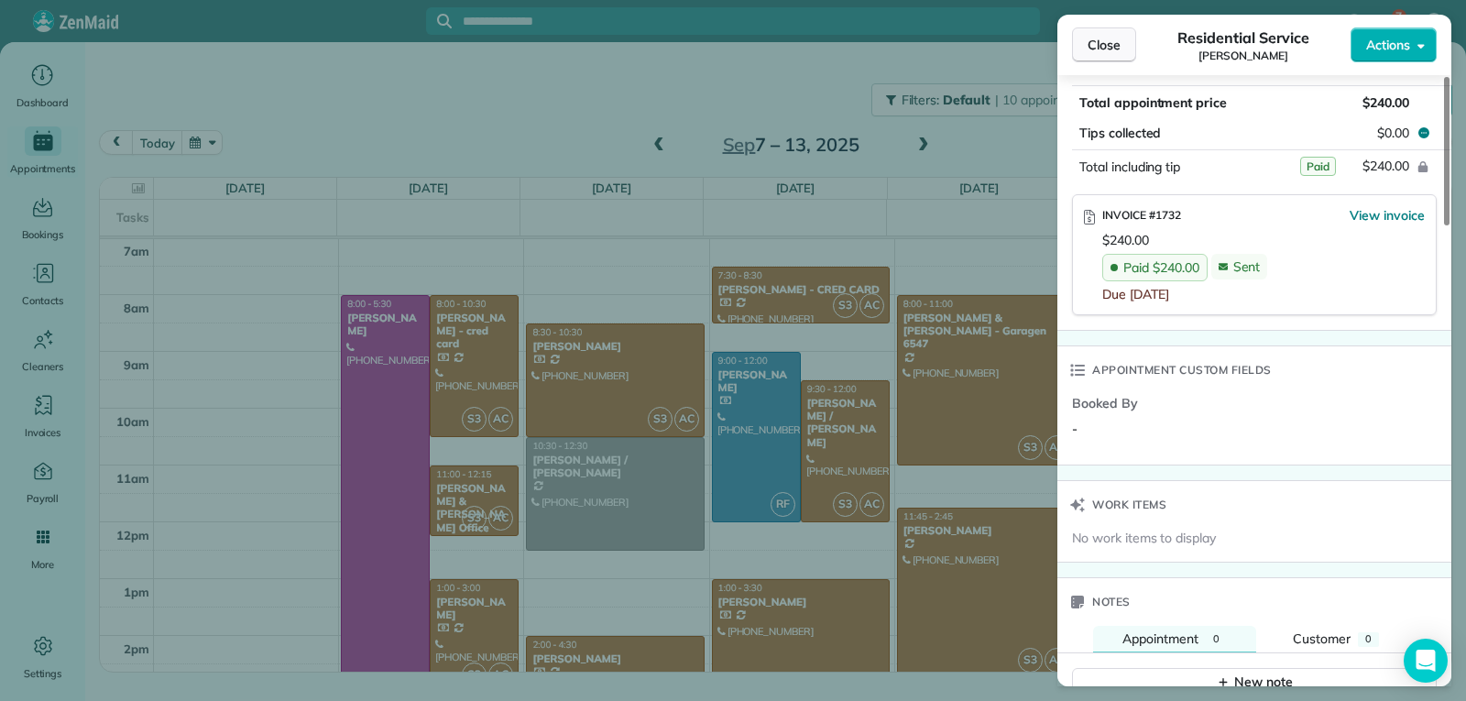
scroll to position [1077, 0]
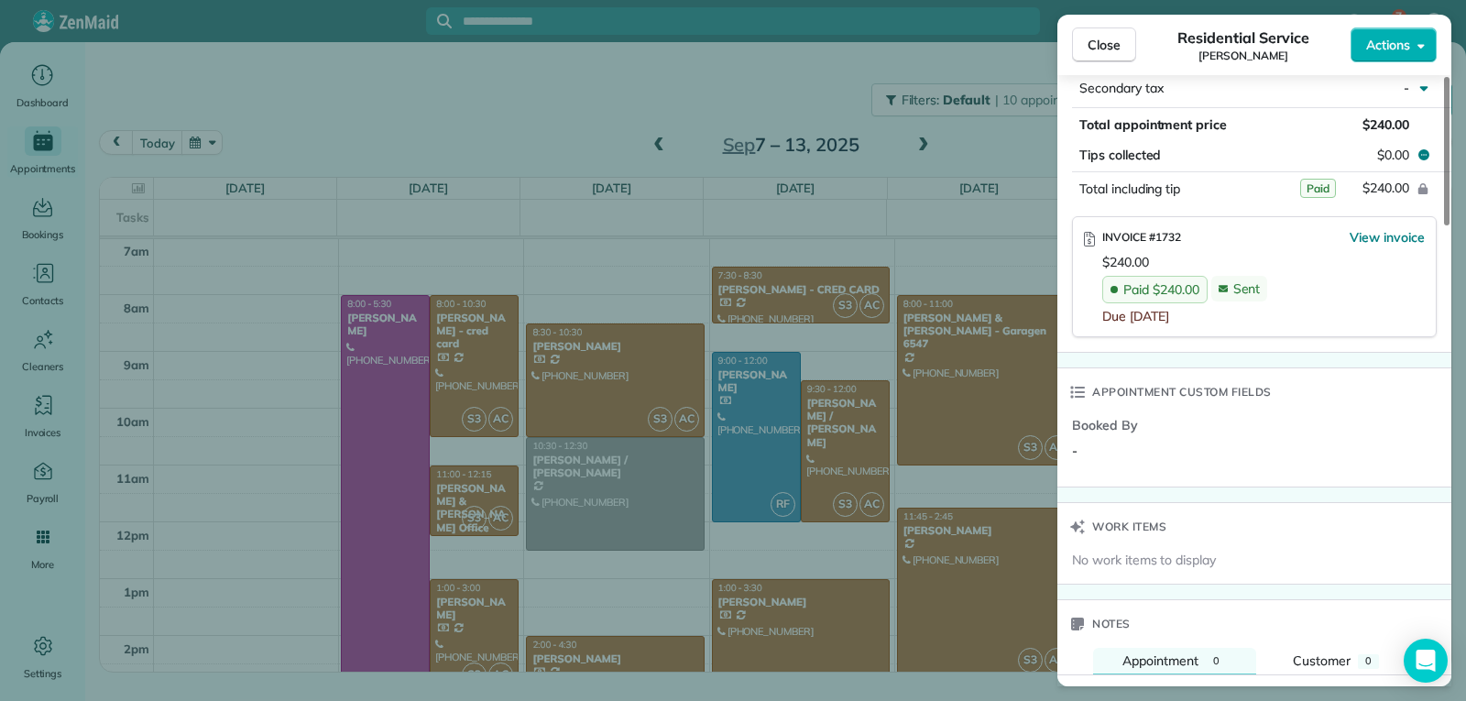
drag, startPoint x: 1088, startPoint y: 44, endPoint x: 1044, endPoint y: 239, distance: 199.8
click at [1088, 48] on span "Close" at bounding box center [1104, 45] width 33 height 18
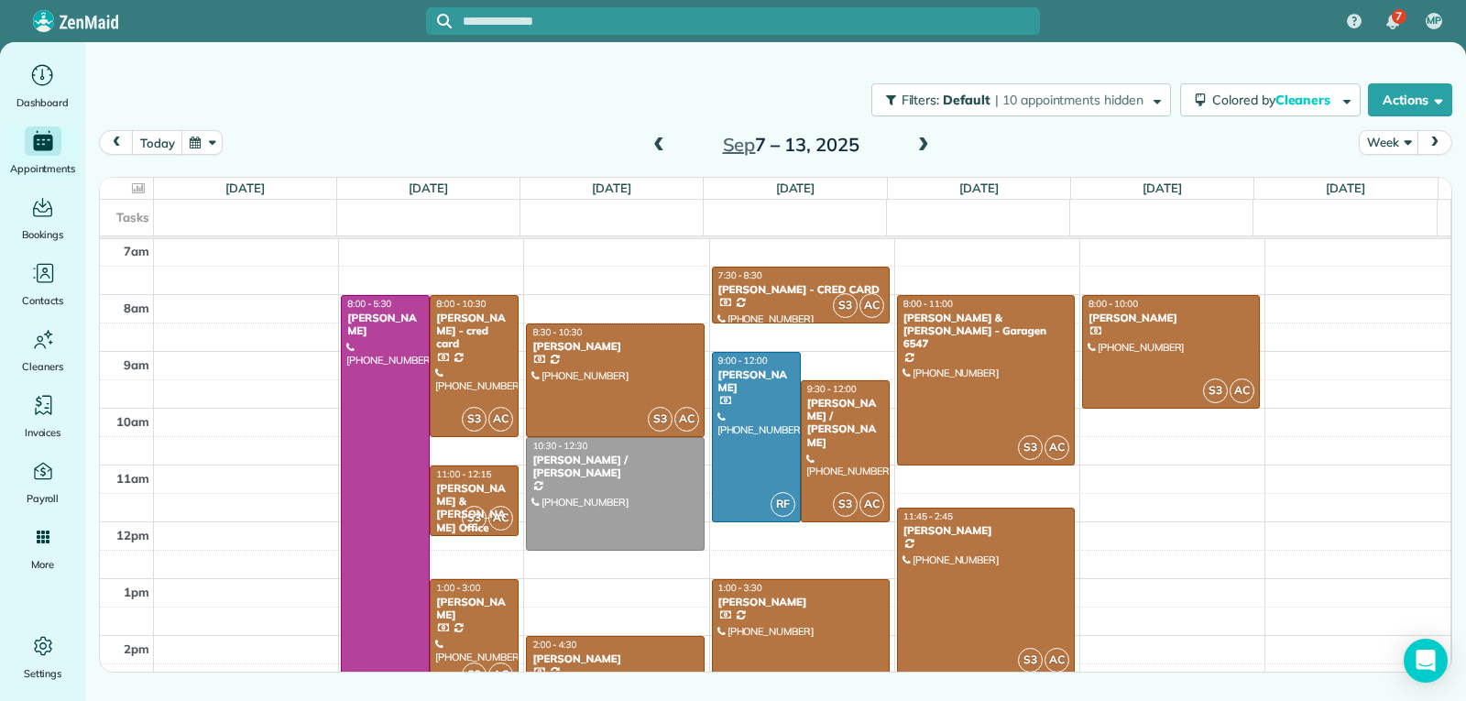
click at [787, 640] on div at bounding box center [801, 650] width 176 height 140
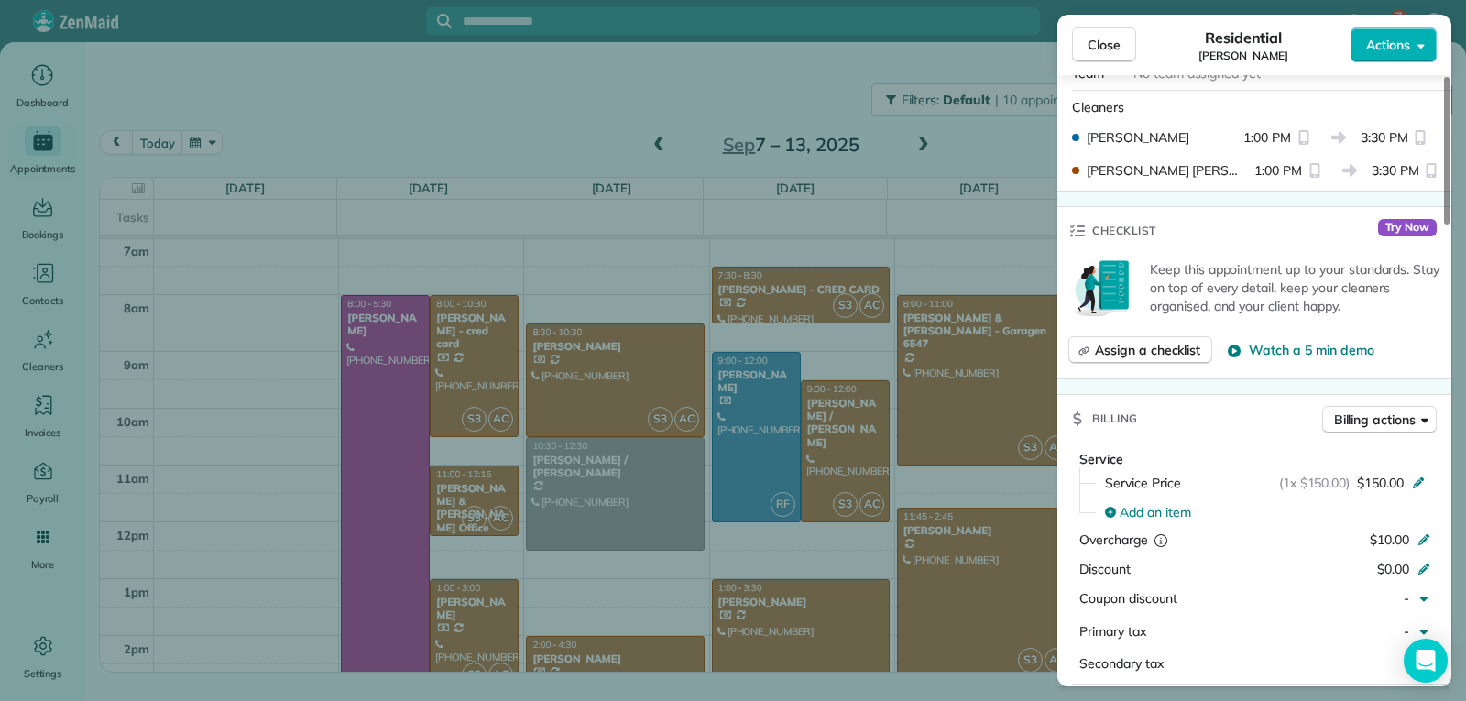
scroll to position [832, 0]
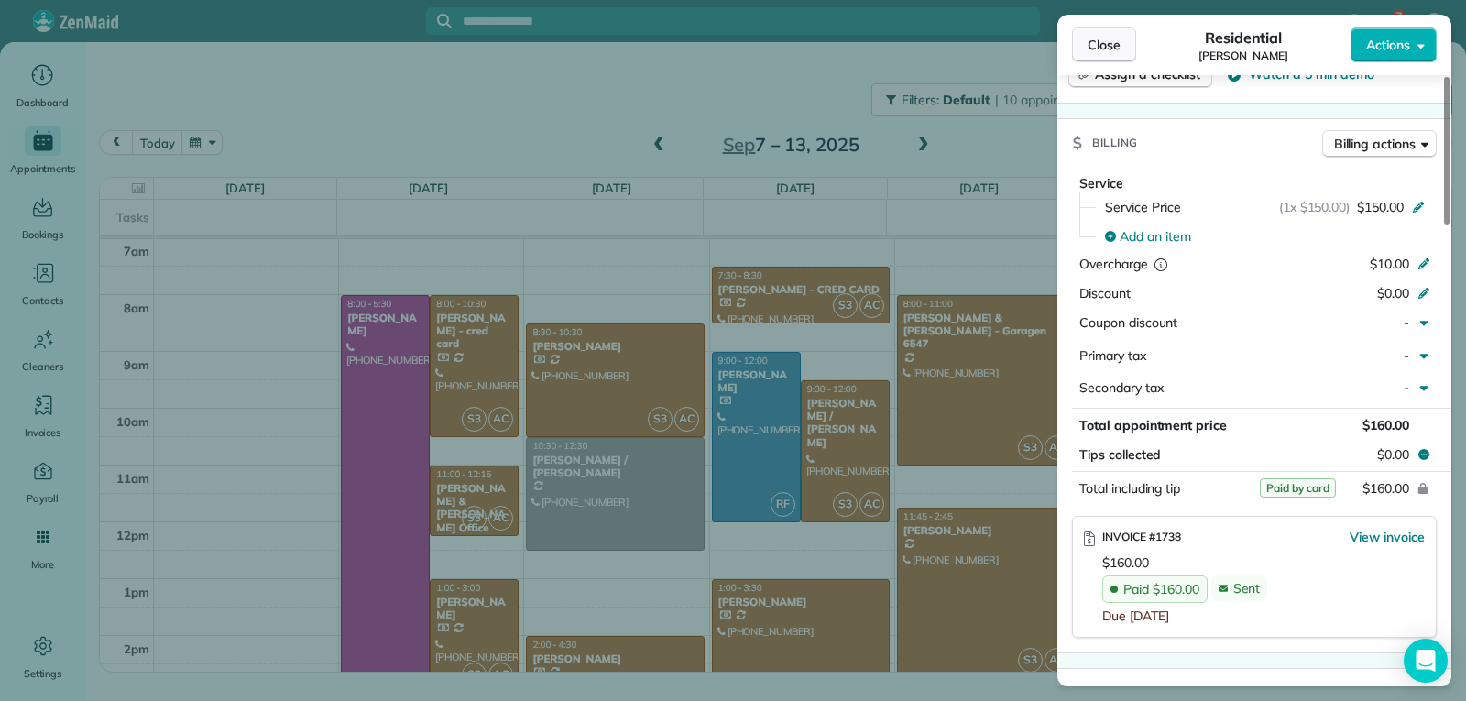
click at [1110, 45] on span "Close" at bounding box center [1104, 45] width 33 height 18
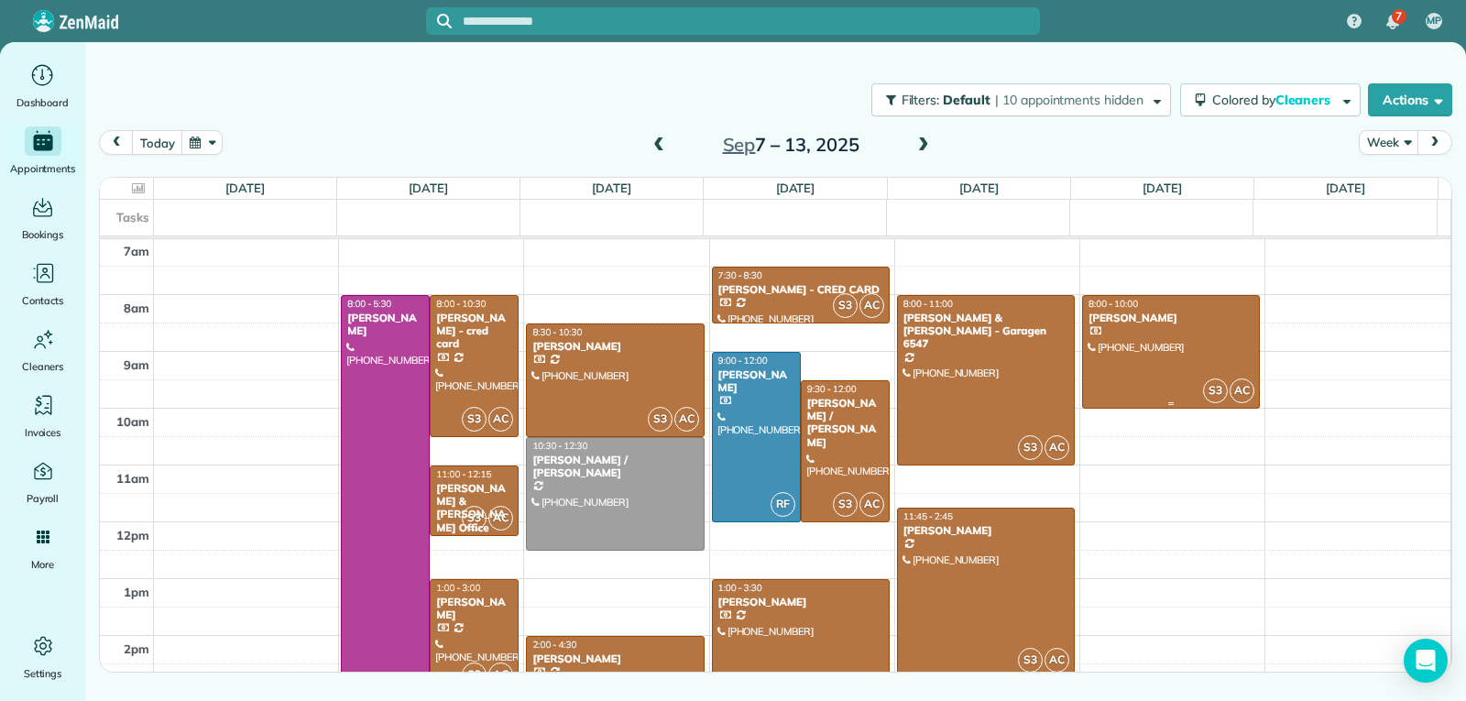
click at [1157, 356] on div at bounding box center [1171, 352] width 176 height 112
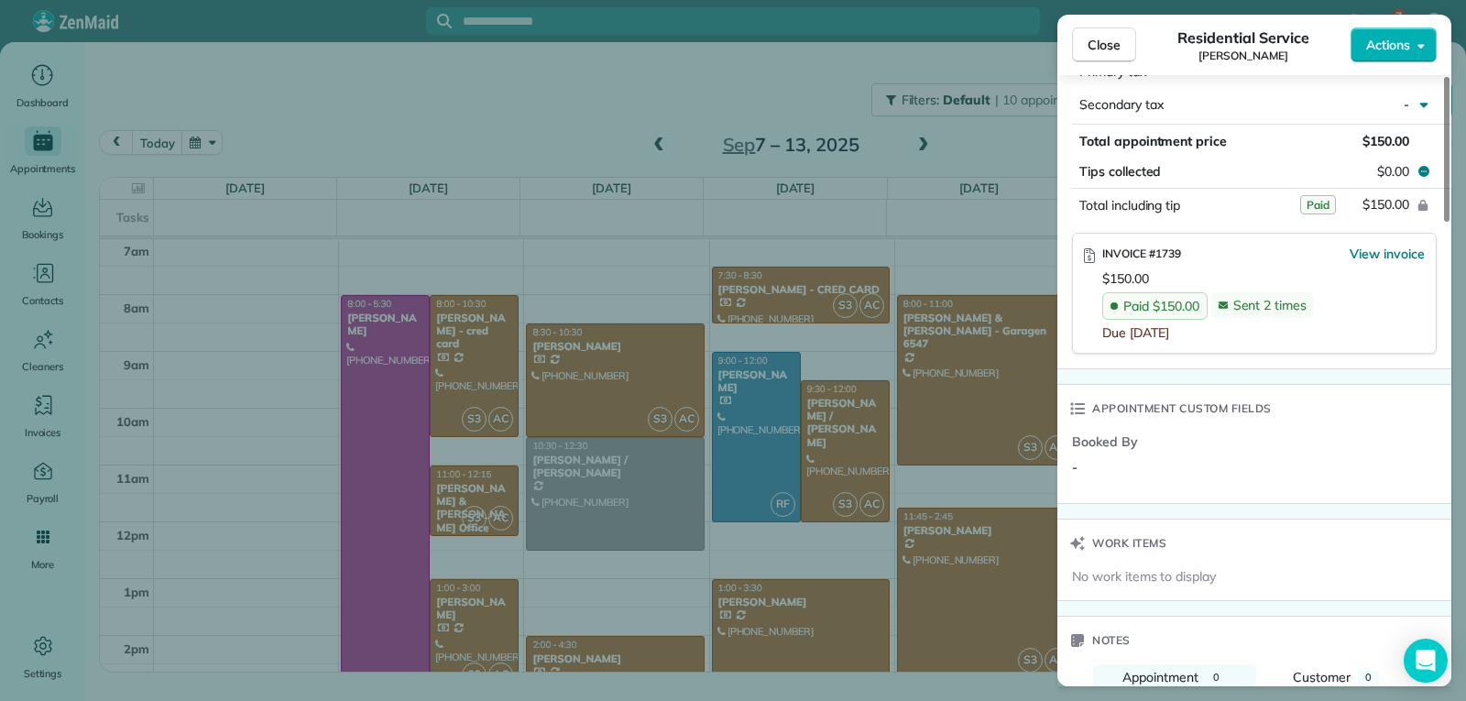
scroll to position [1100, 0]
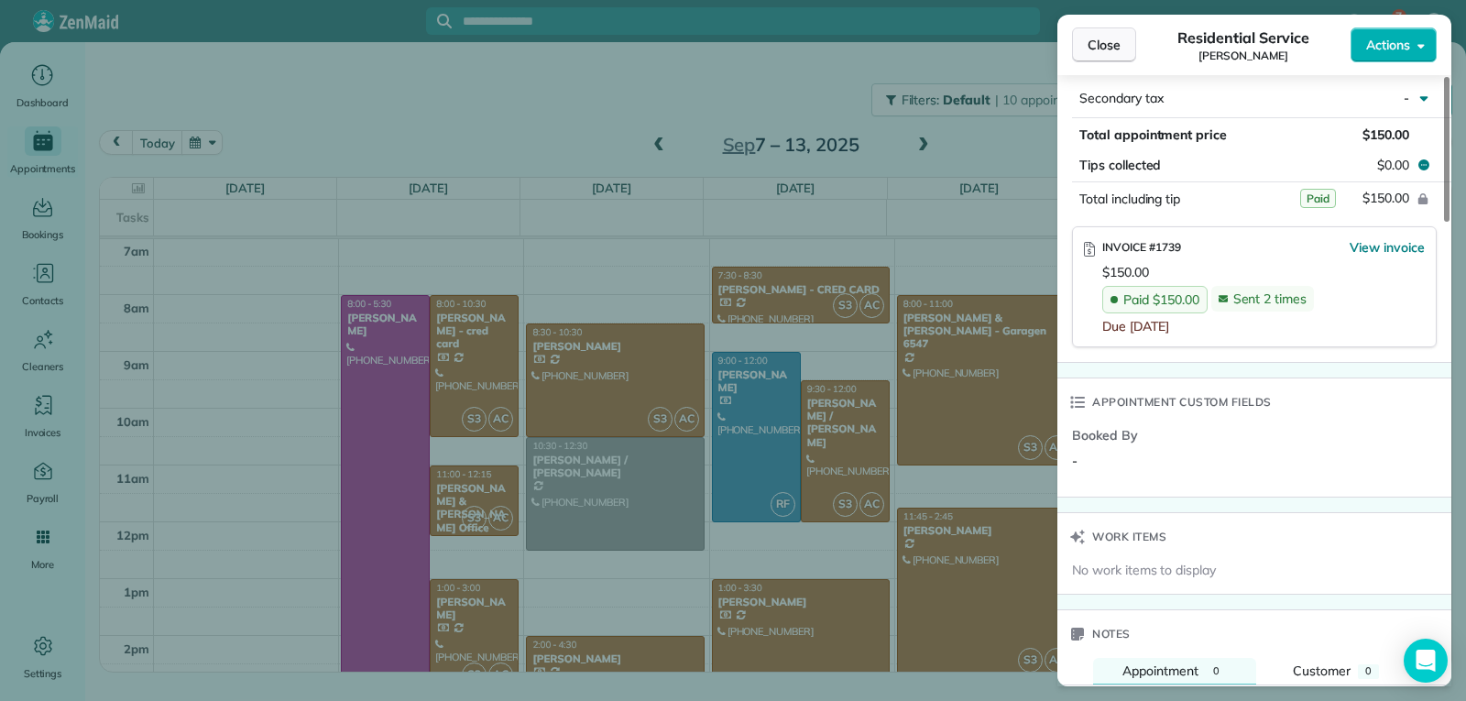
click at [1108, 48] on span "Close" at bounding box center [1104, 45] width 33 height 18
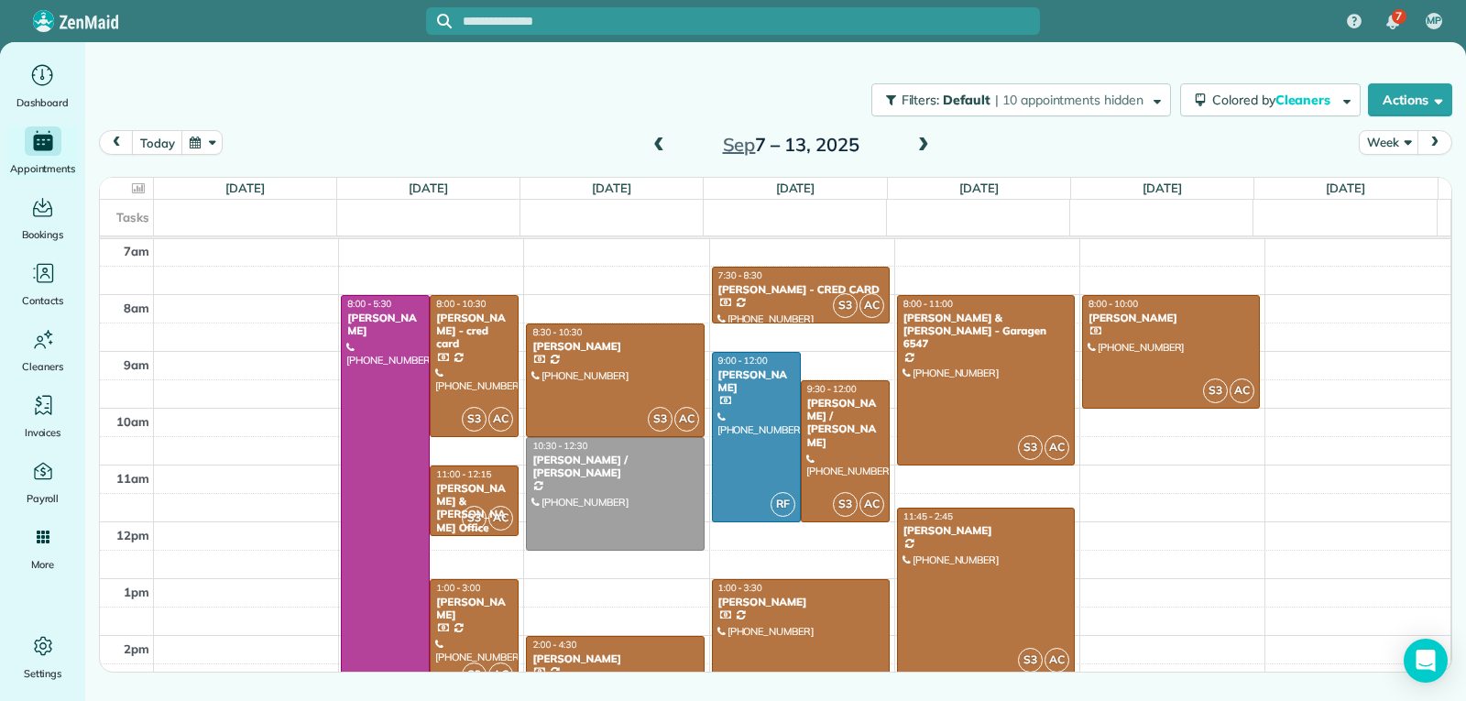
click at [928, 145] on span at bounding box center [923, 145] width 20 height 16
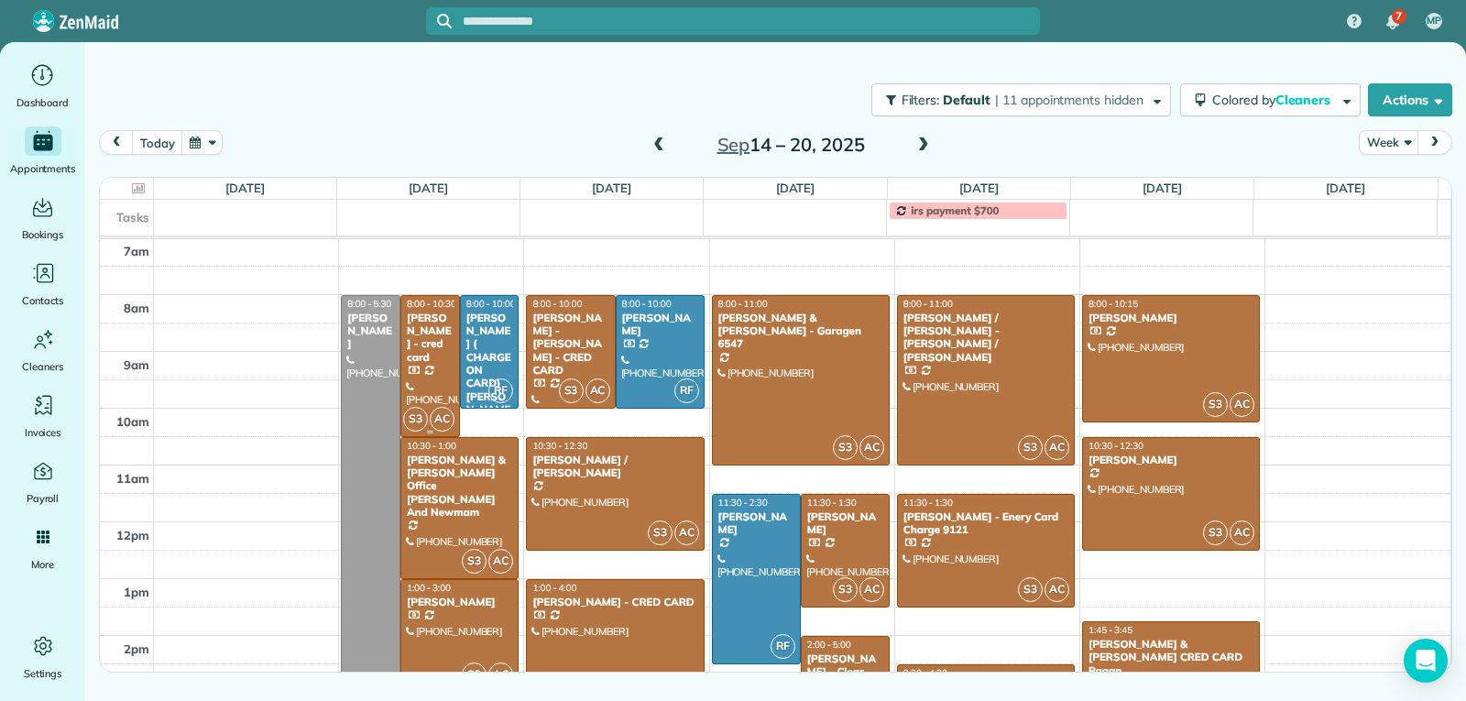
click at [437, 351] on div "[PERSON_NAME] - cred card" at bounding box center [430, 338] width 49 height 53
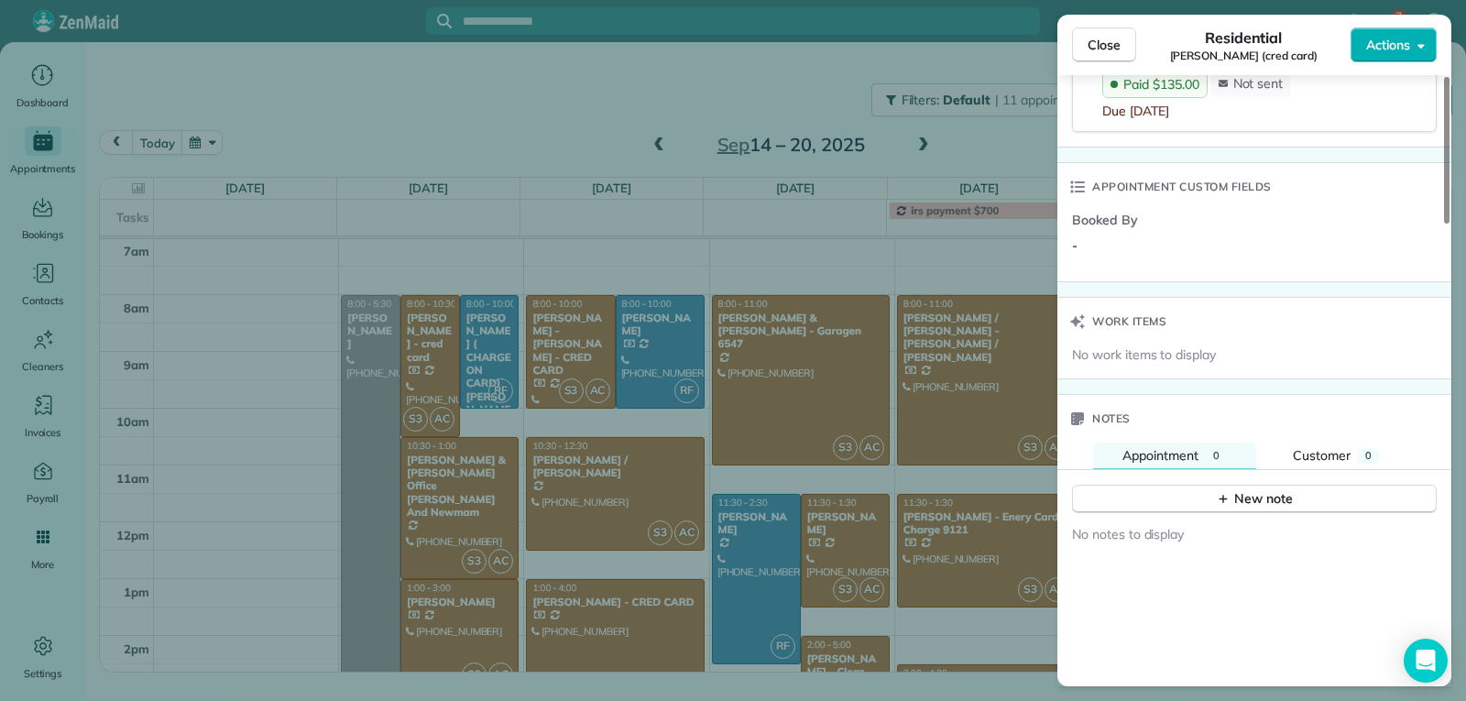
scroll to position [1375, 0]
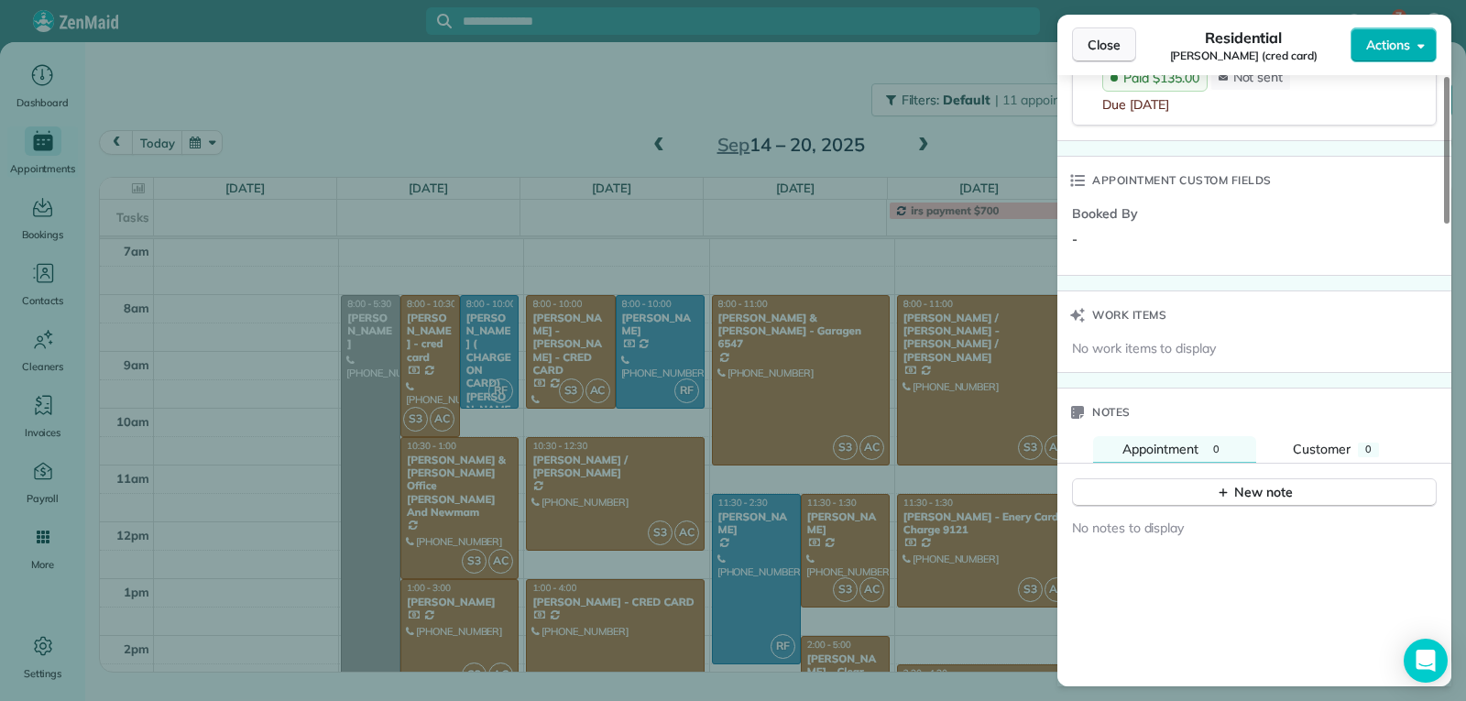
click at [1107, 37] on span "Close" at bounding box center [1104, 45] width 33 height 18
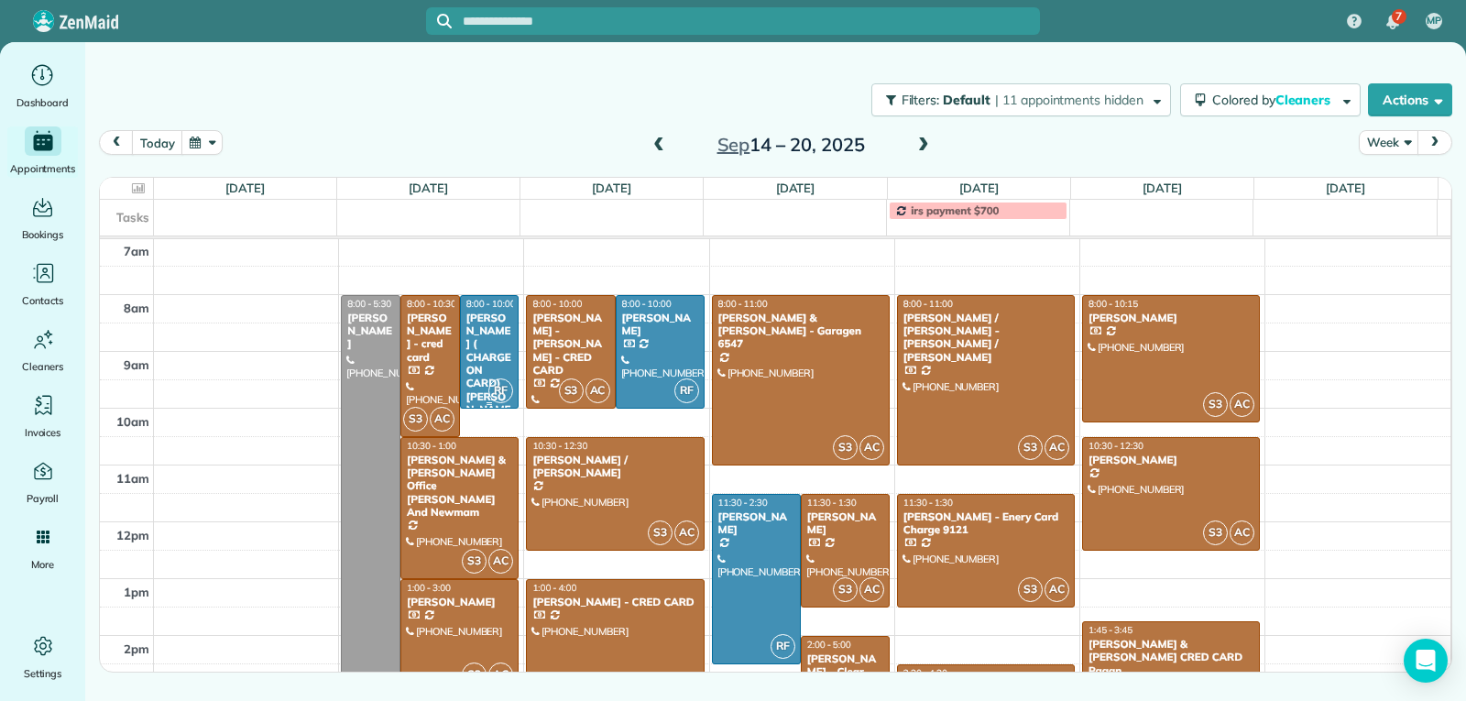
click at [493, 366] on div "[PERSON_NAME] ( CHARGE ON CARD) [PERSON_NAME]" at bounding box center [489, 371] width 49 height 118
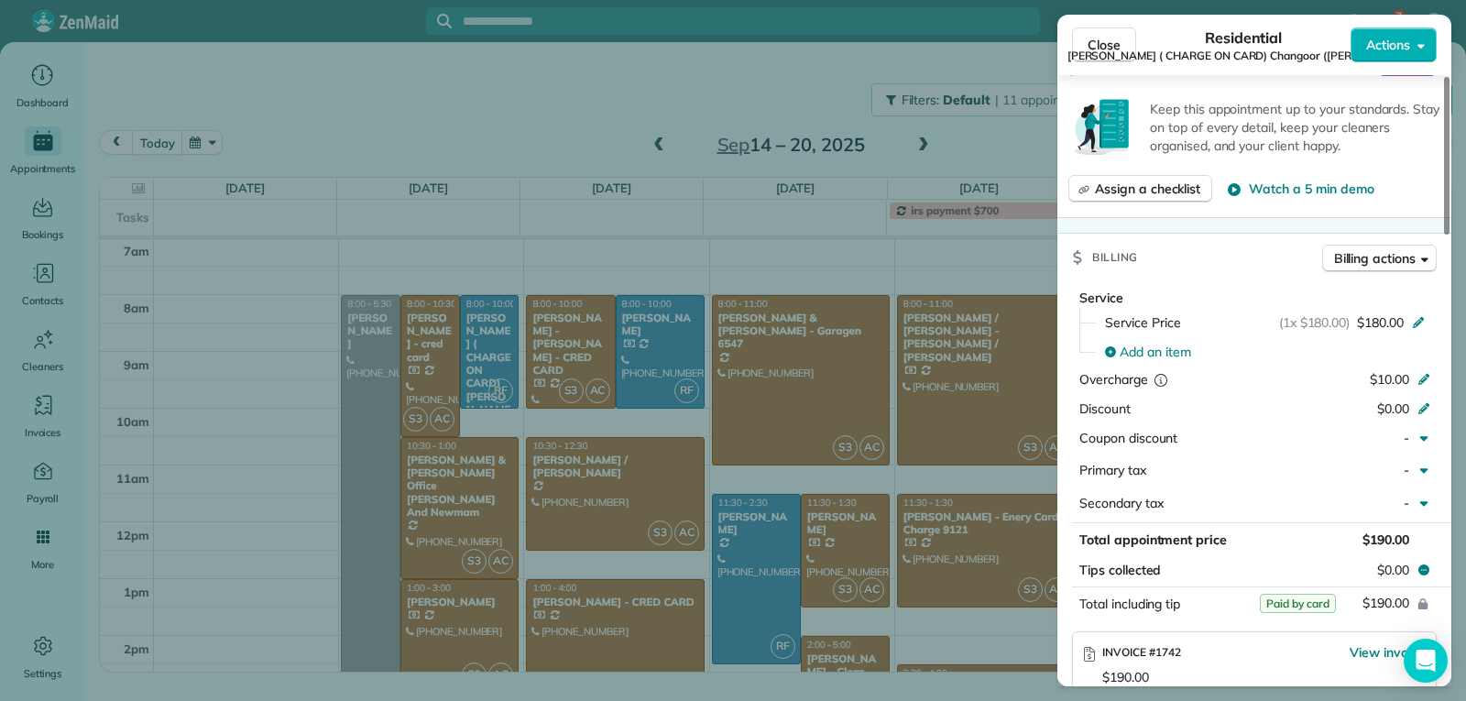
scroll to position [1008, 0]
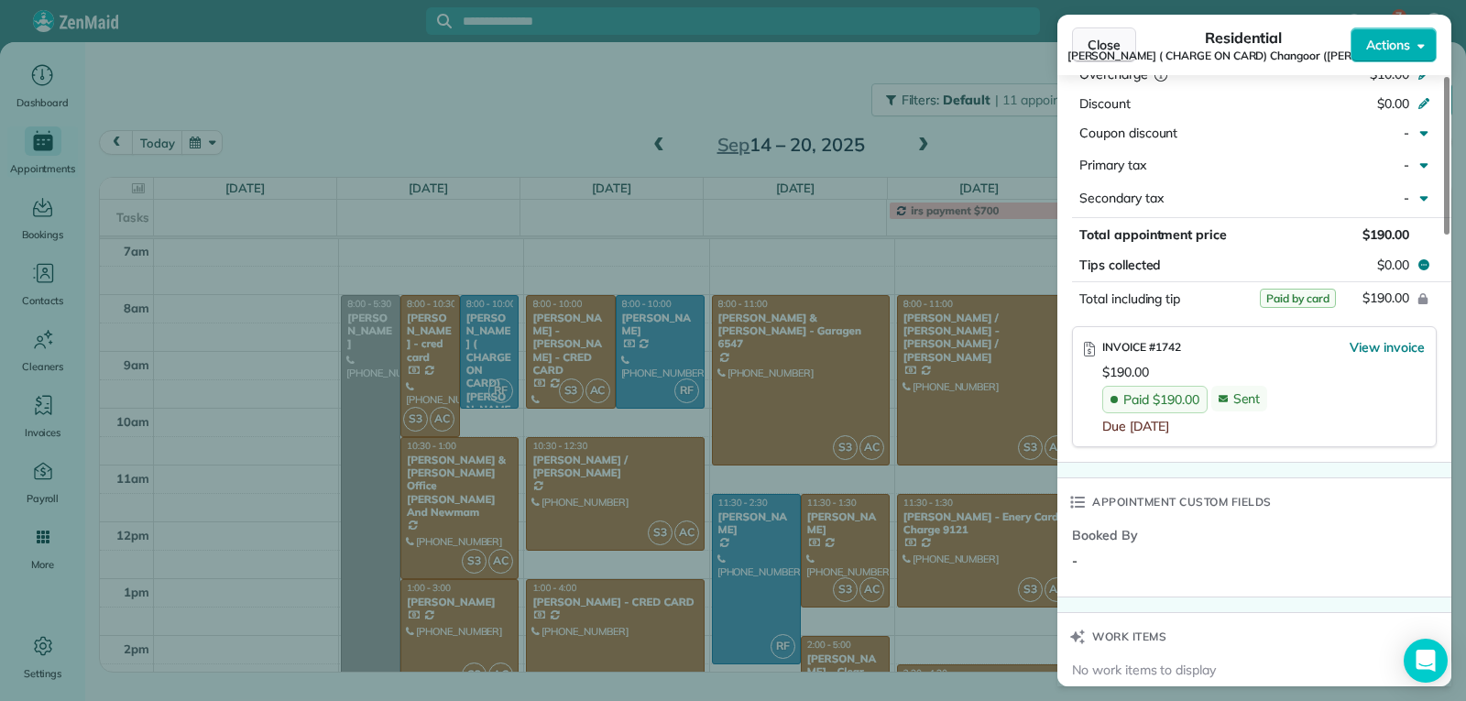
click at [1108, 55] on button "Close" at bounding box center [1104, 44] width 64 height 35
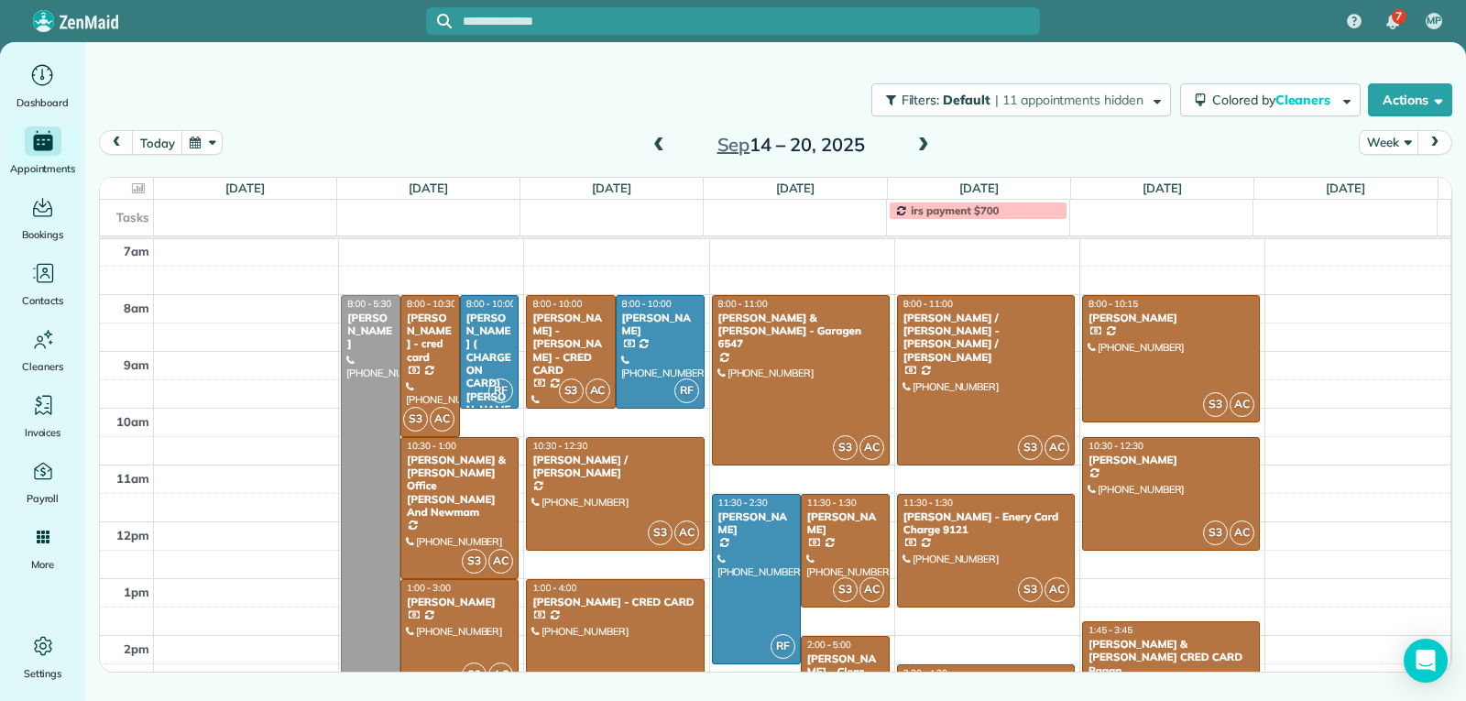
click at [451, 609] on div at bounding box center [459, 636] width 116 height 112
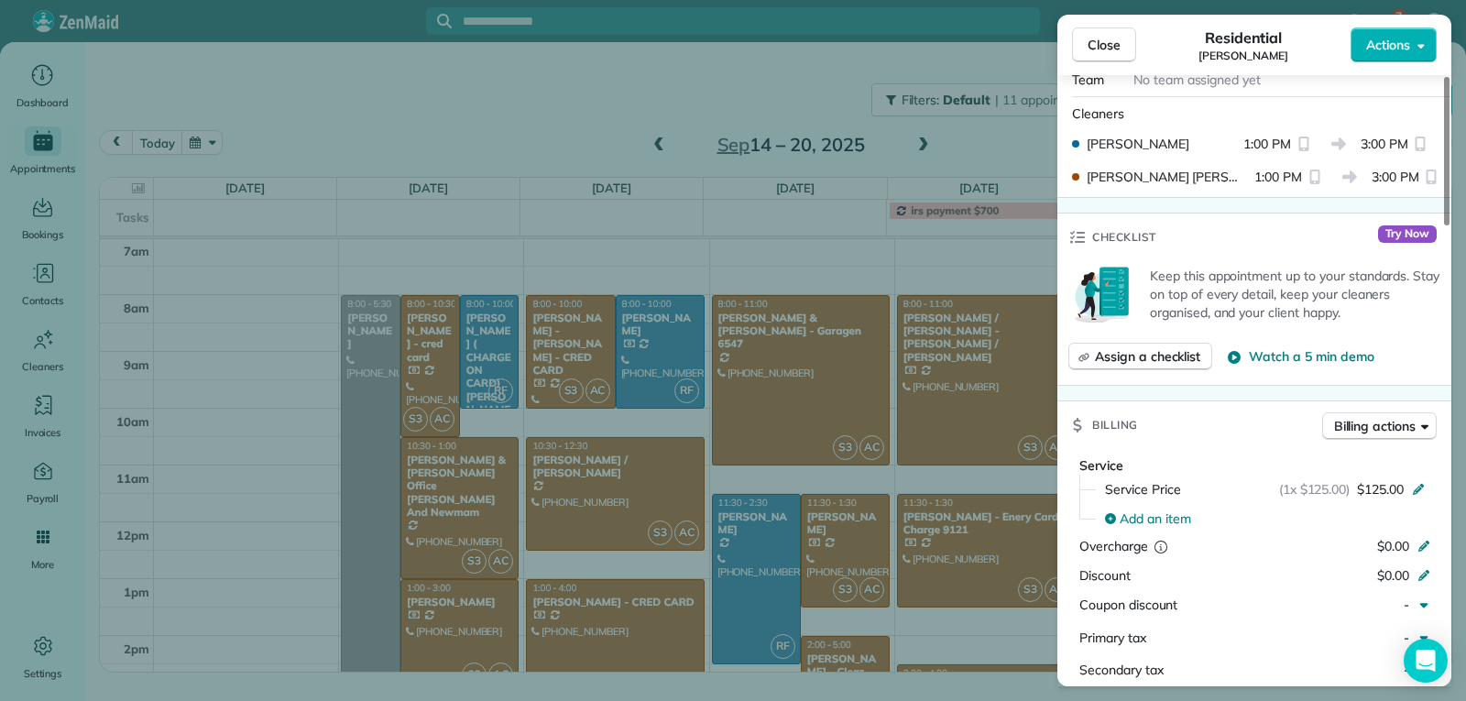
scroll to position [1009, 0]
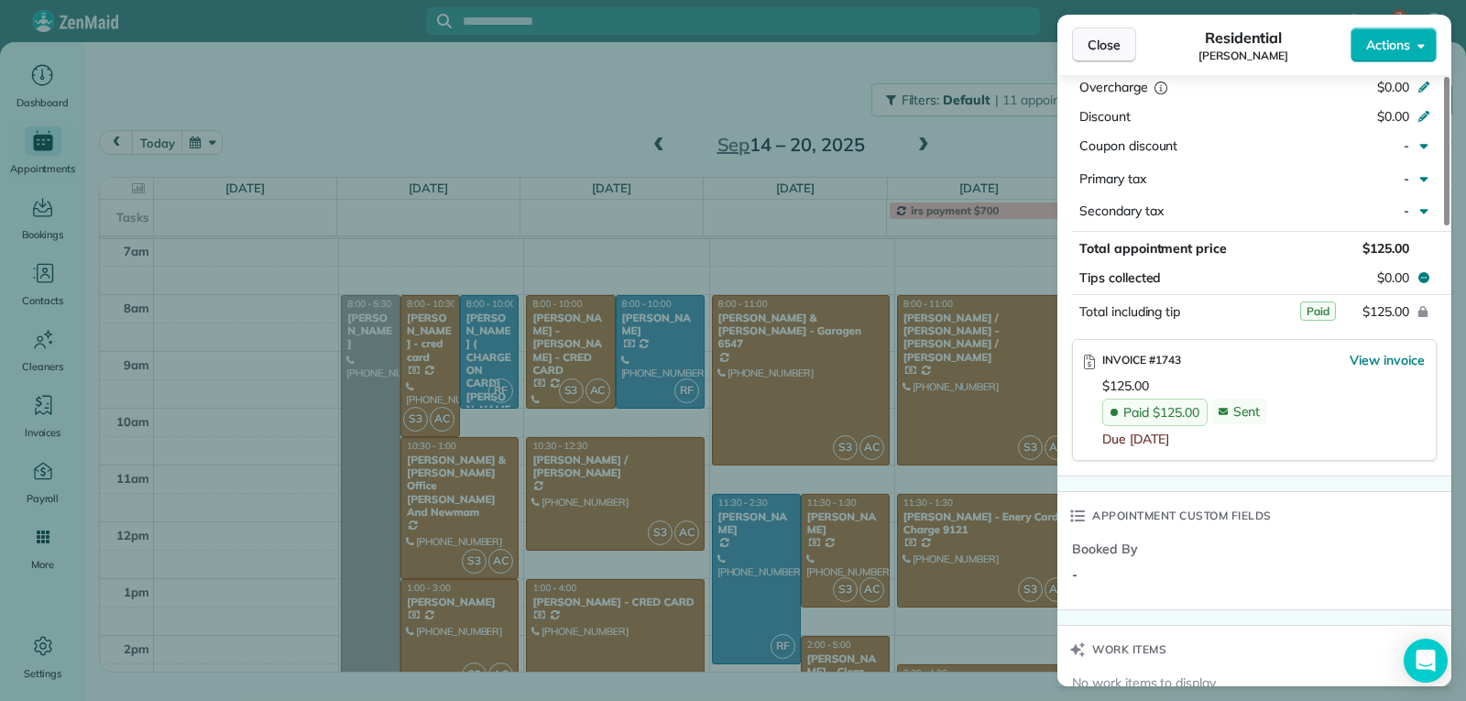
click at [1110, 52] on span "Close" at bounding box center [1104, 45] width 33 height 18
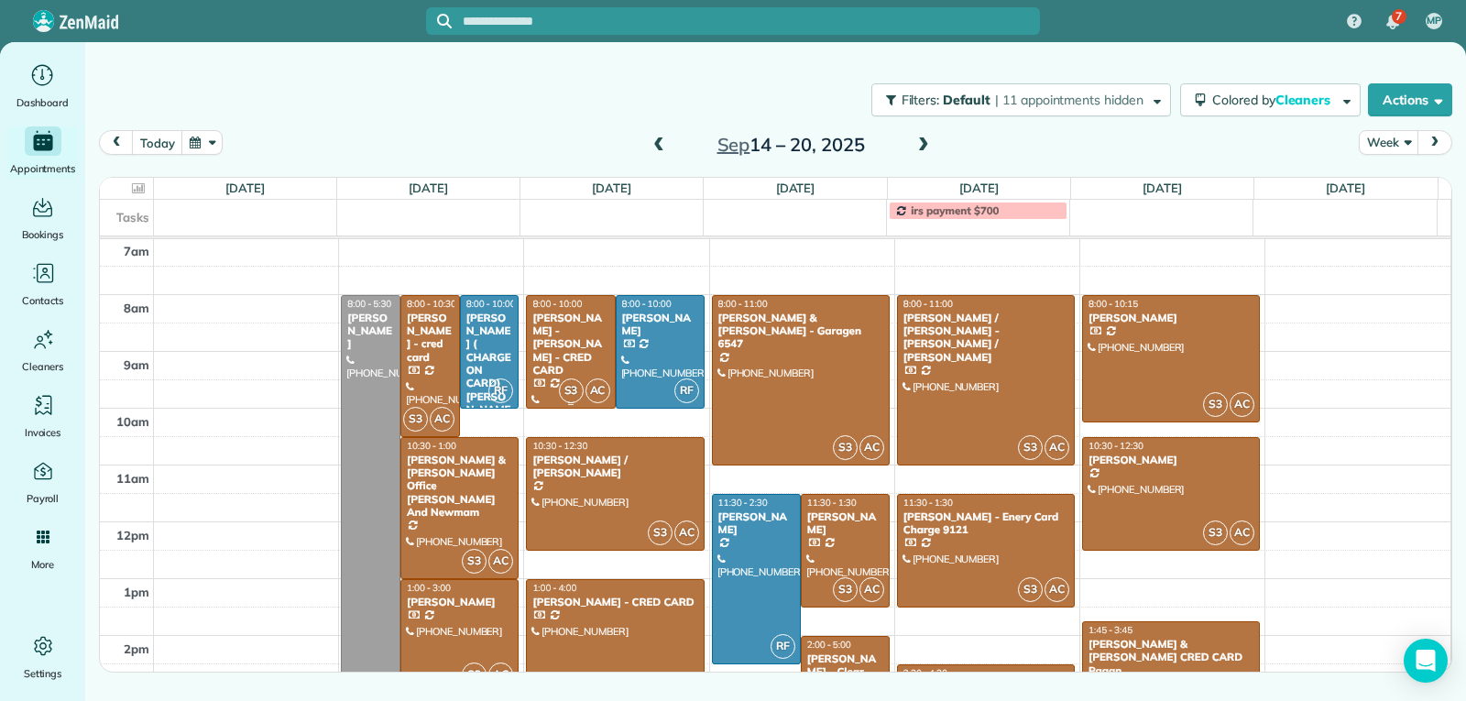
click at [571, 355] on div at bounding box center [570, 352] width 87 height 112
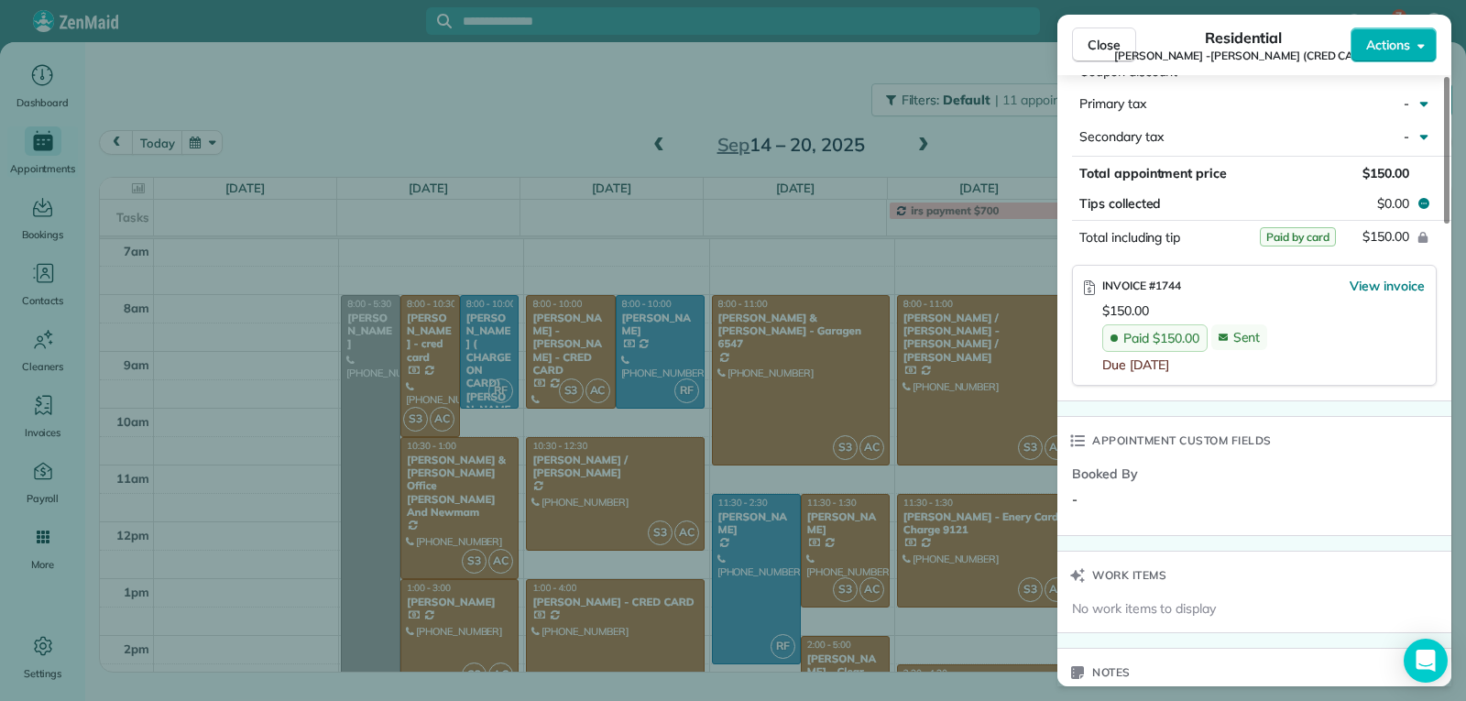
scroll to position [1099, 0]
click at [1099, 46] on span "Close" at bounding box center [1104, 45] width 33 height 18
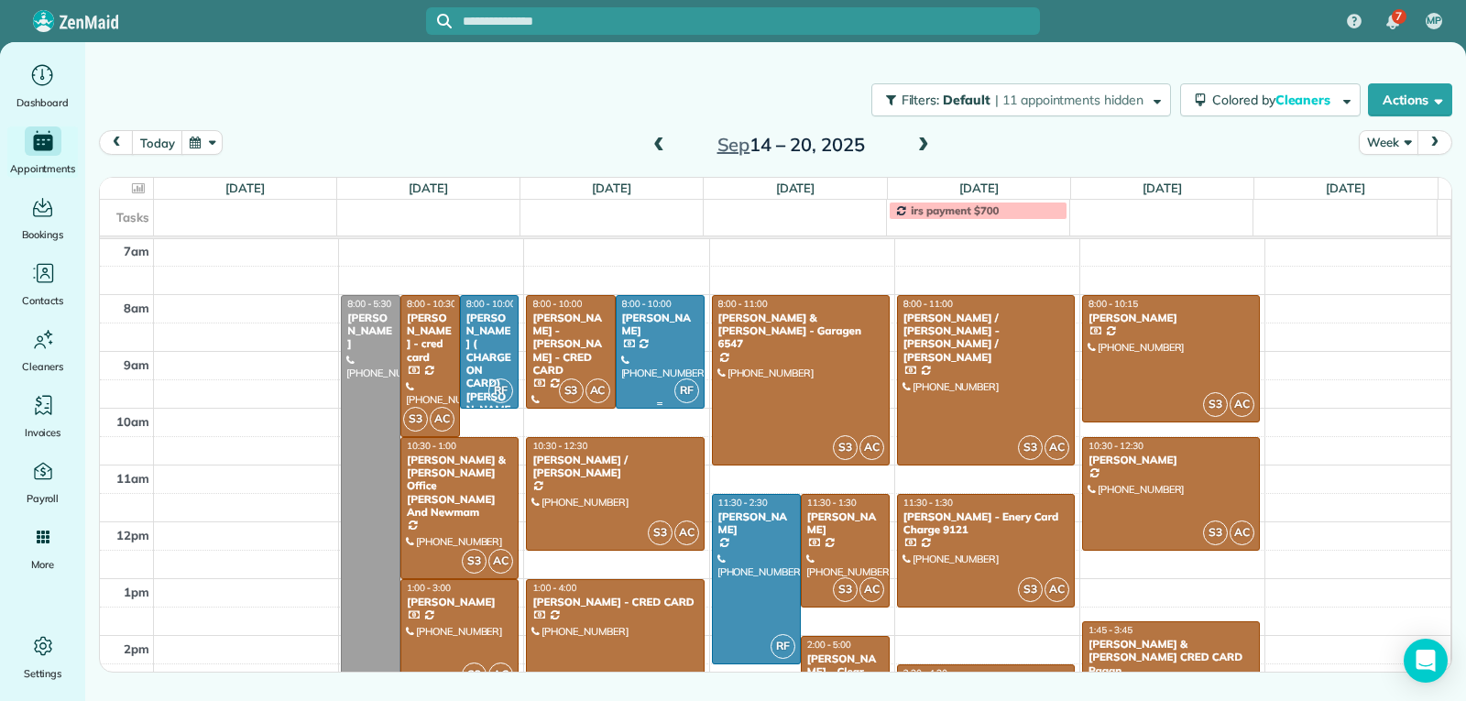
click at [666, 357] on div at bounding box center [660, 352] width 87 height 112
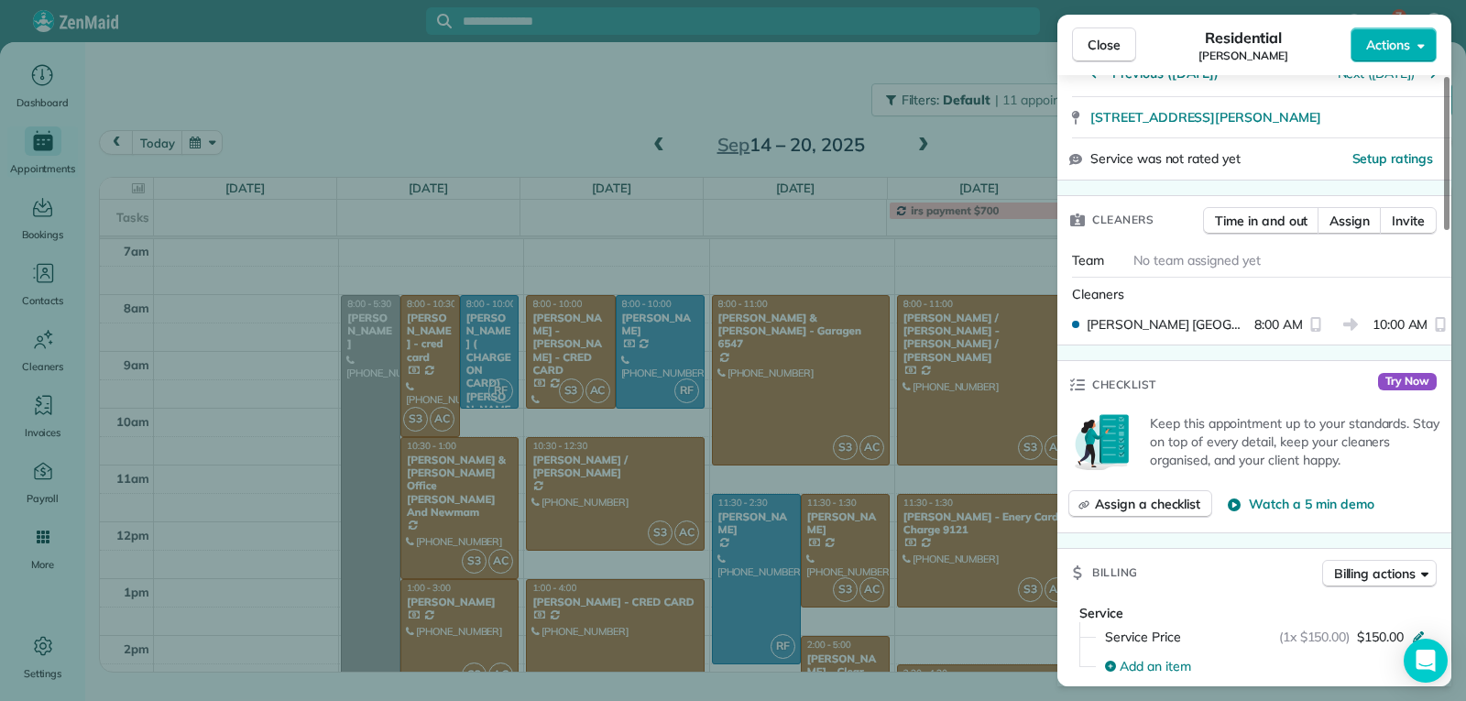
scroll to position [647, 0]
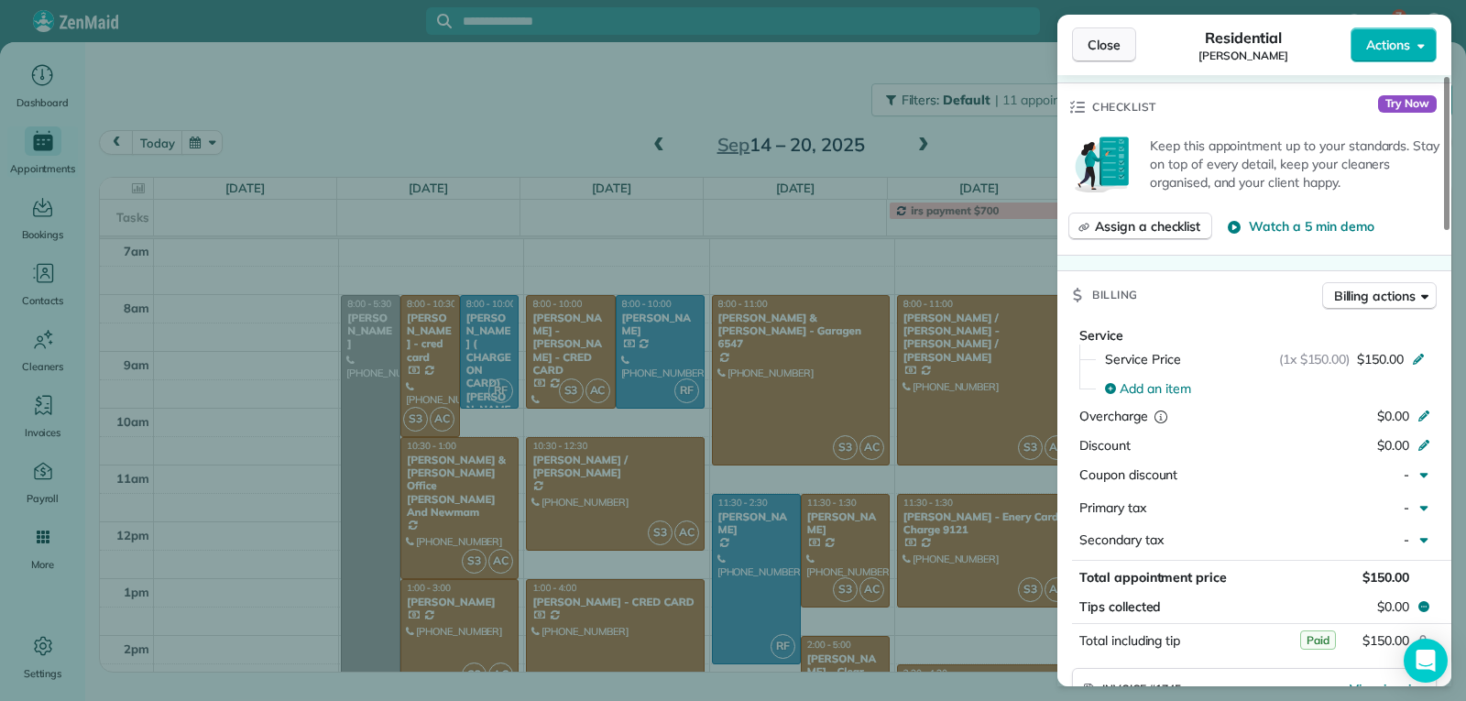
click at [1089, 45] on span "Close" at bounding box center [1104, 45] width 33 height 18
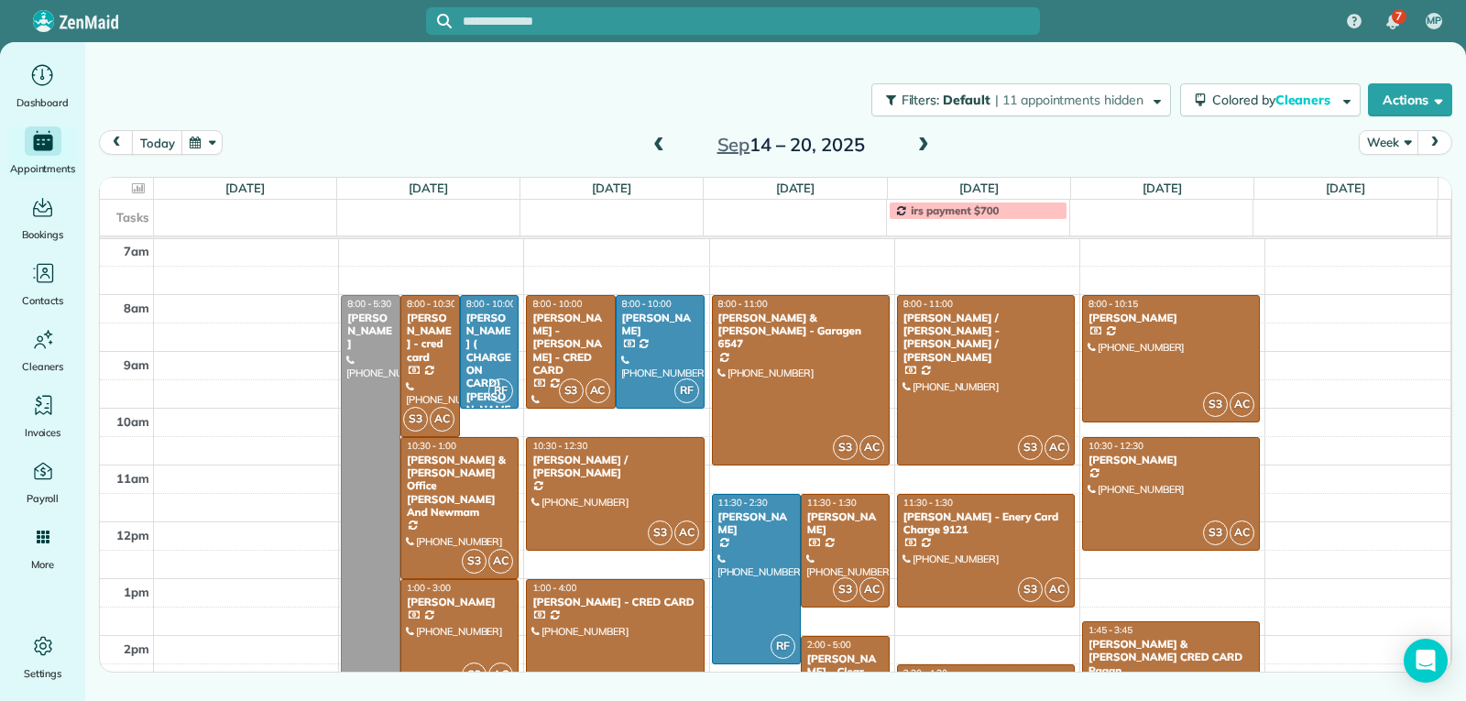
click at [637, 608] on div at bounding box center [615, 664] width 176 height 169
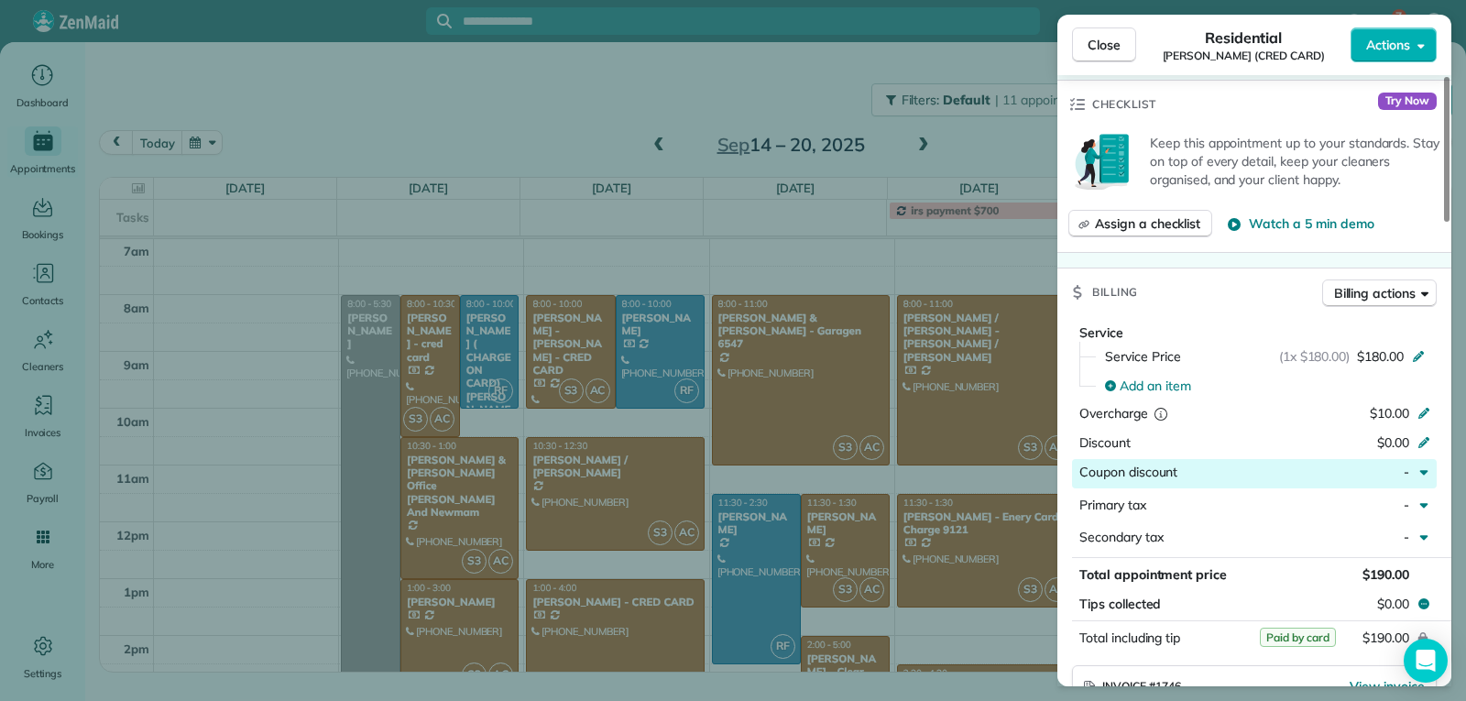
scroll to position [825, 0]
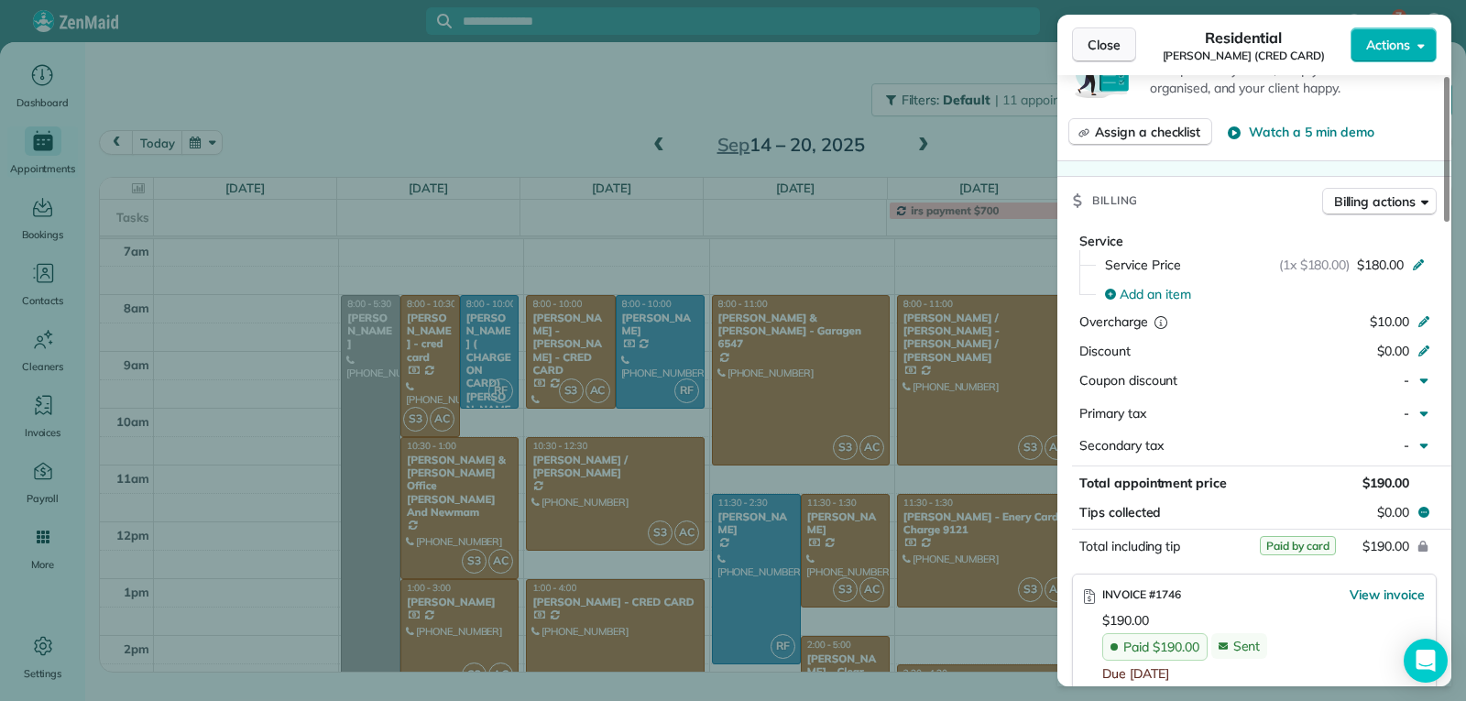
click at [1081, 52] on button "Close" at bounding box center [1104, 44] width 64 height 35
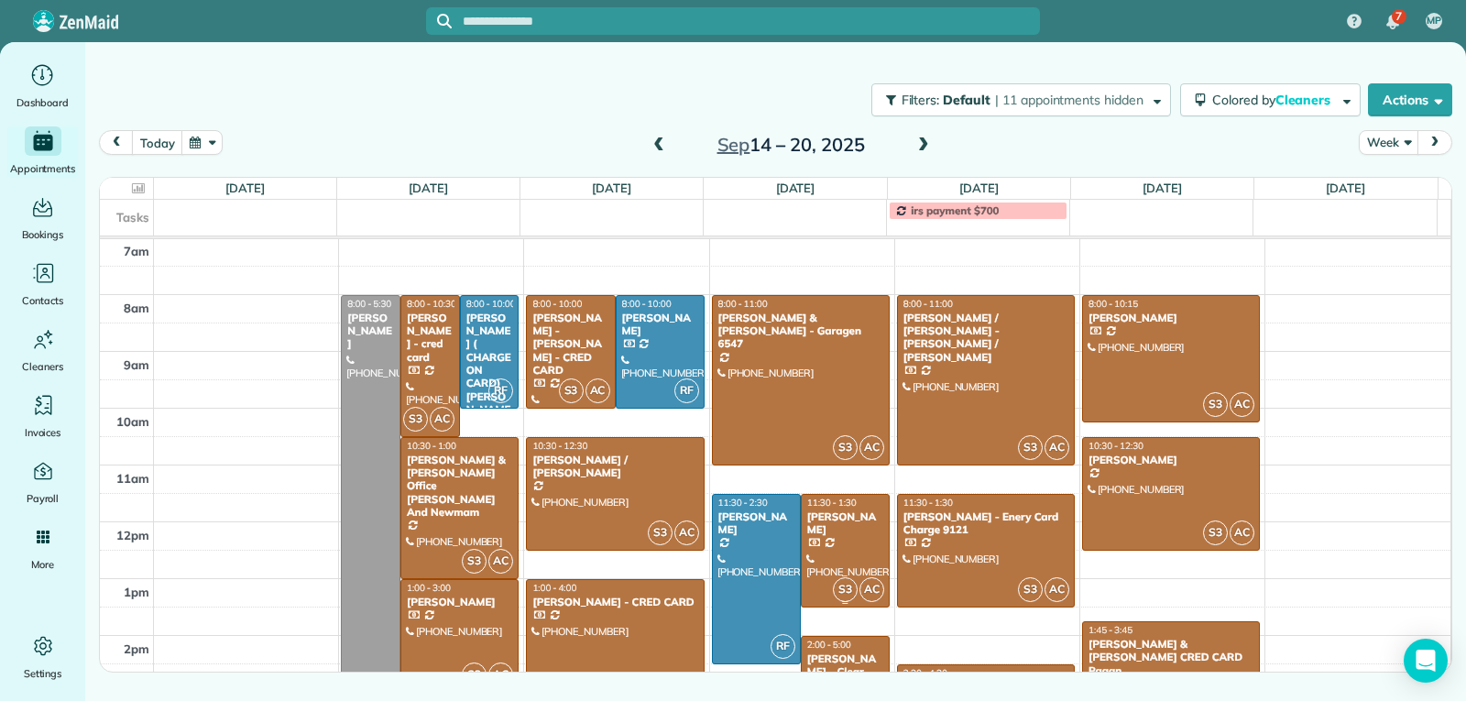
click at [841, 544] on div at bounding box center [845, 551] width 87 height 112
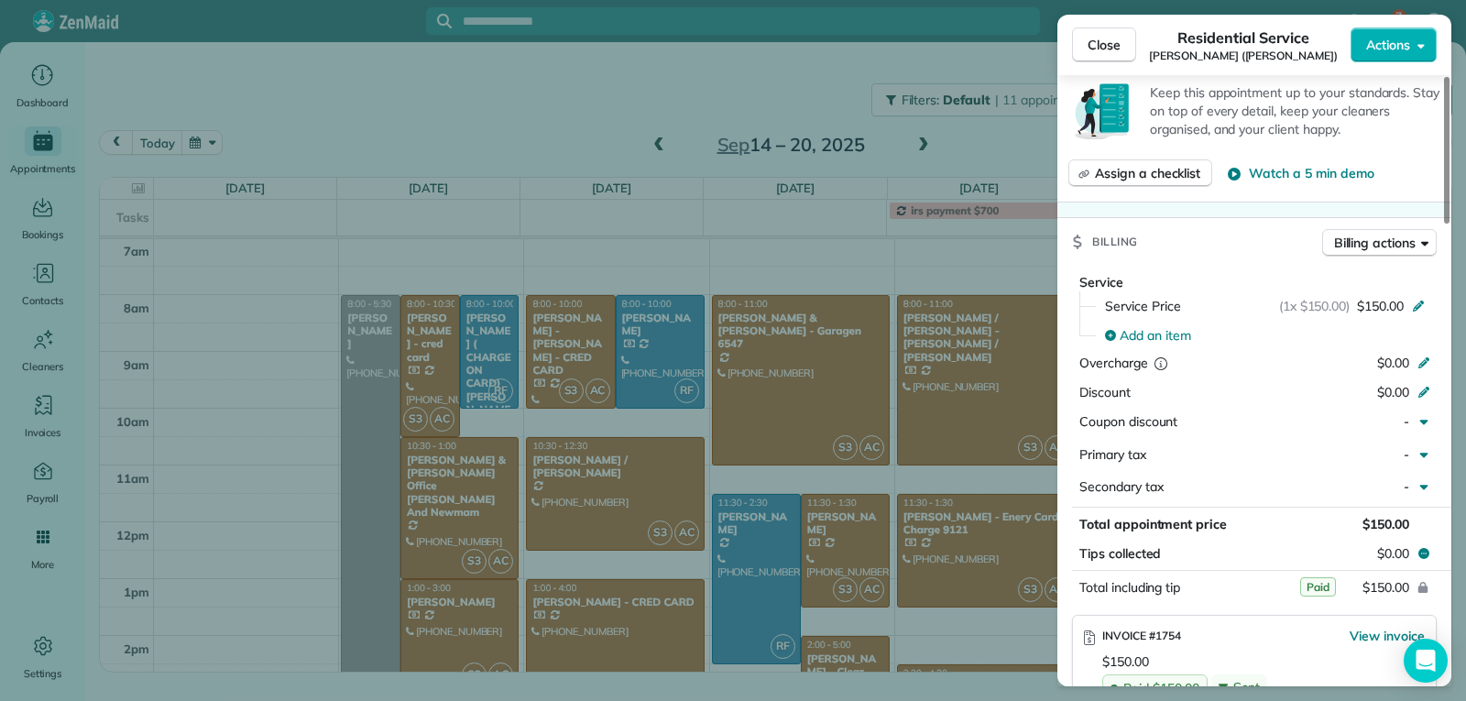
scroll to position [919, 0]
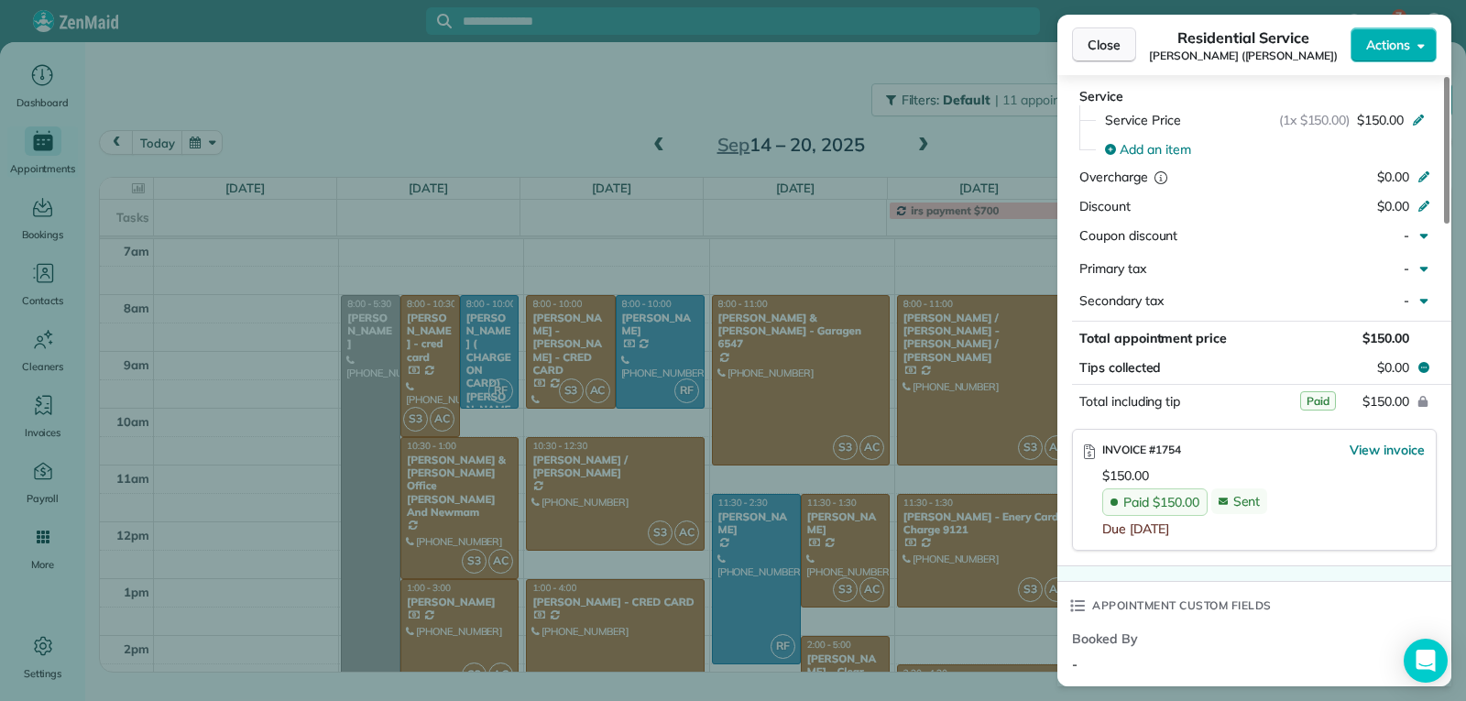
click at [1100, 59] on button "Close" at bounding box center [1104, 44] width 64 height 35
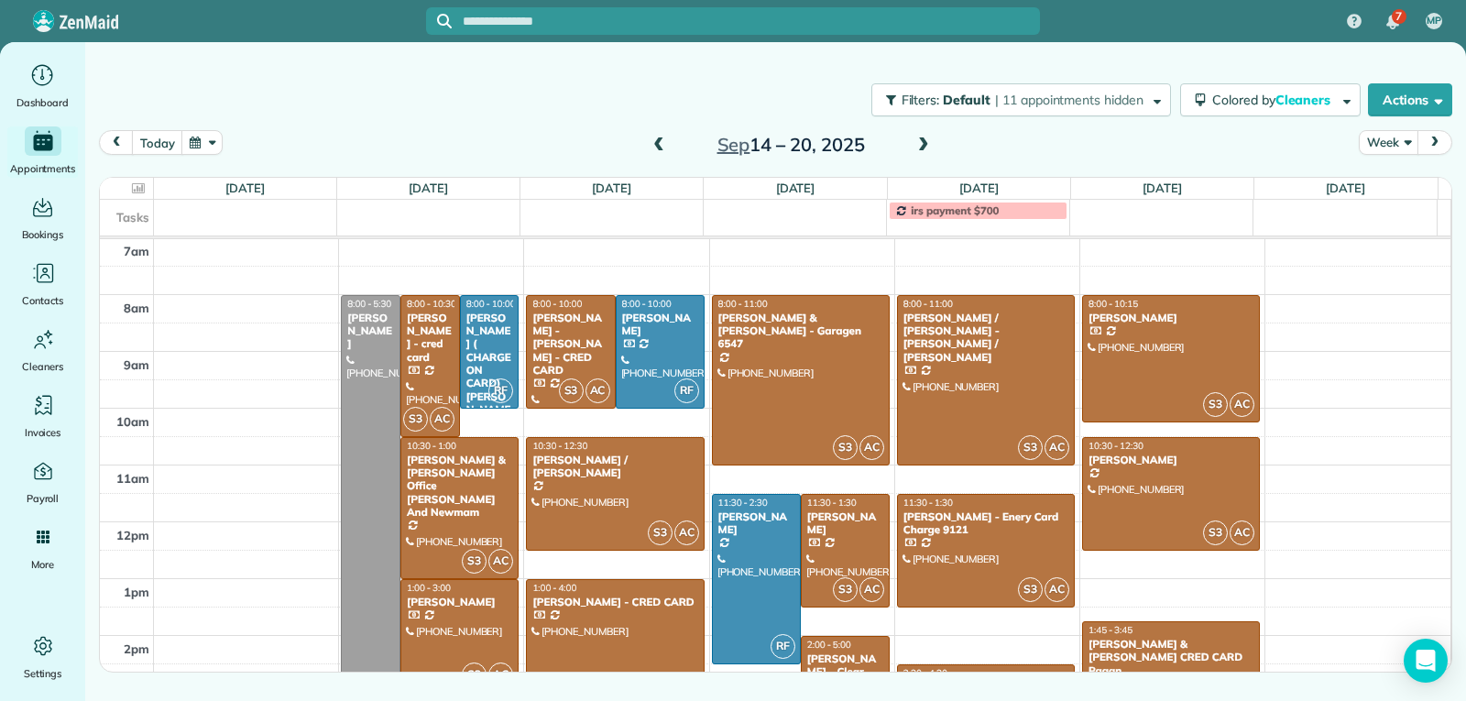
click at [820, 653] on div "[PERSON_NAME] - Clear Blue Sky | Community, Vacation & Residential" at bounding box center [845, 691] width 78 height 79
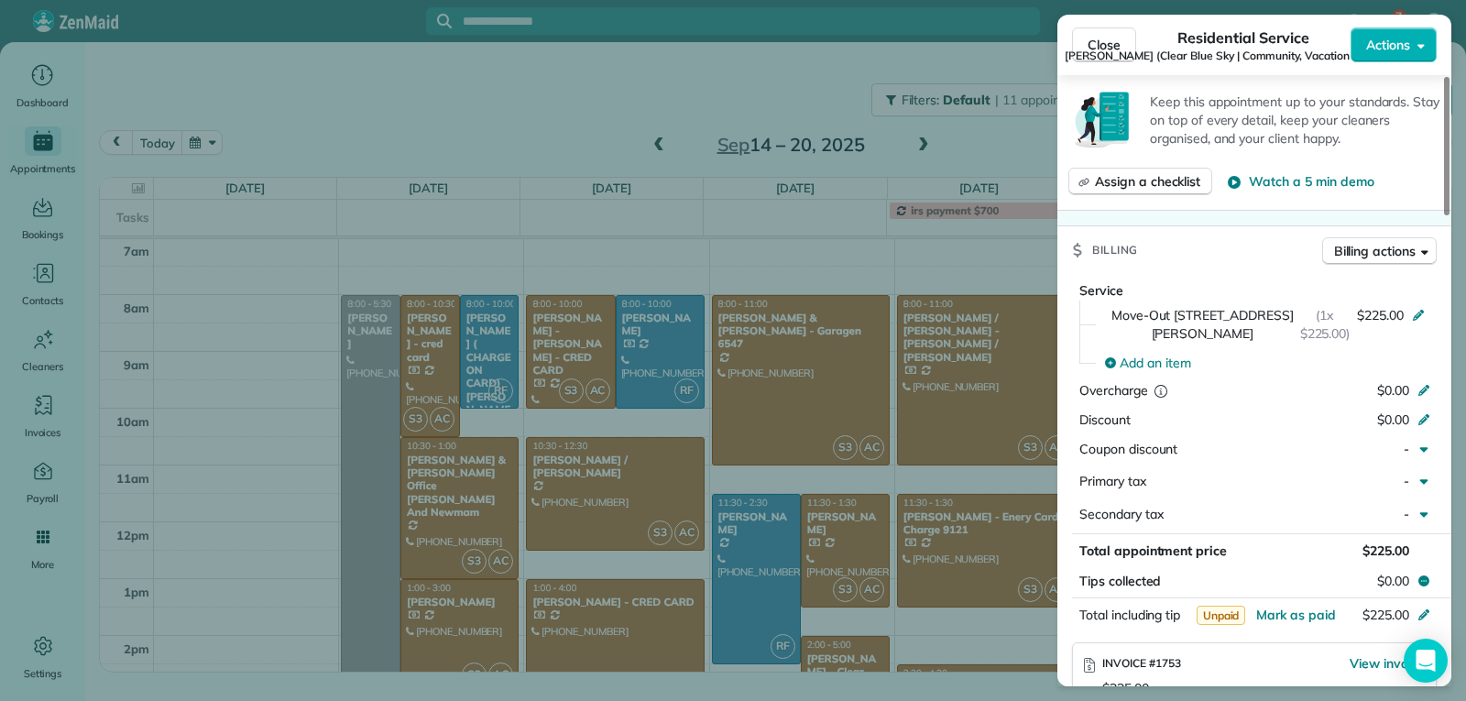
scroll to position [825, 0]
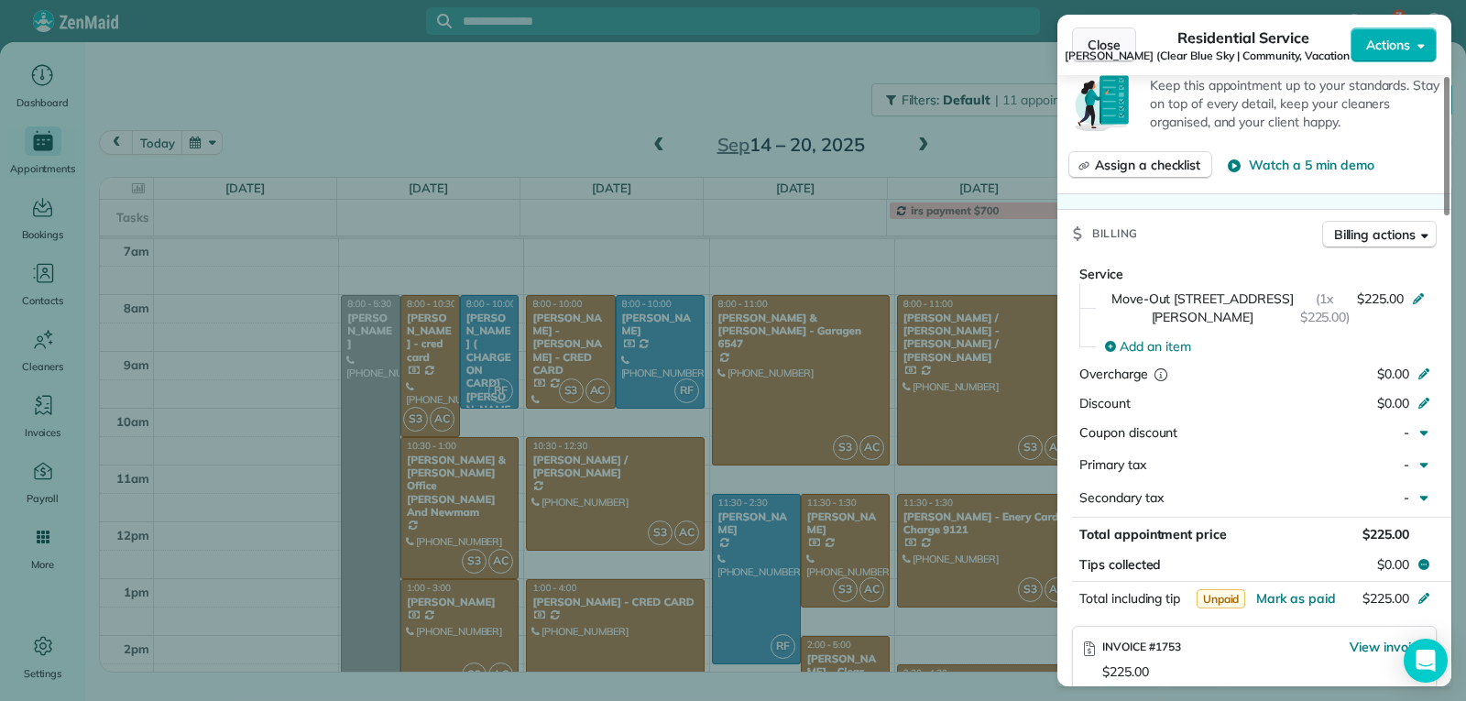
click at [1123, 38] on button "Close" at bounding box center [1104, 44] width 64 height 35
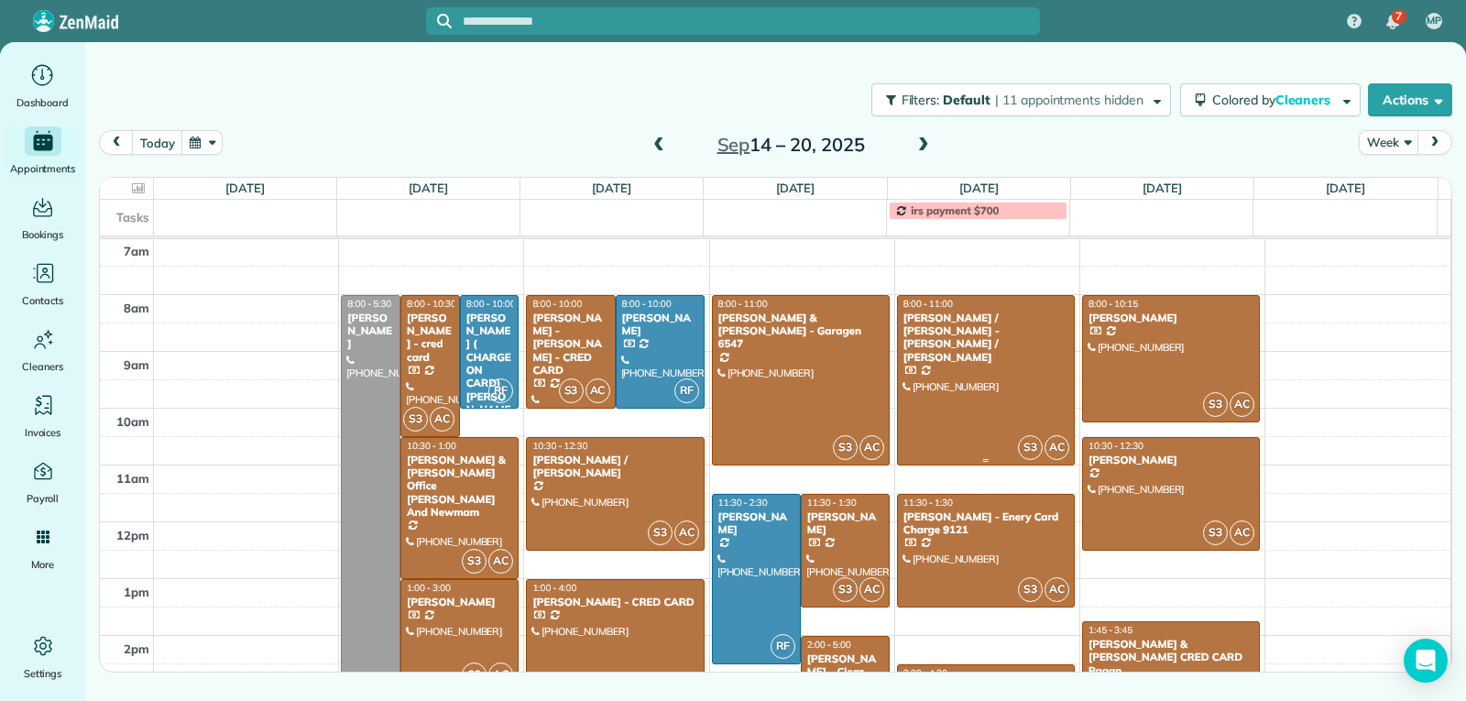
click at [990, 421] on div at bounding box center [986, 380] width 176 height 169
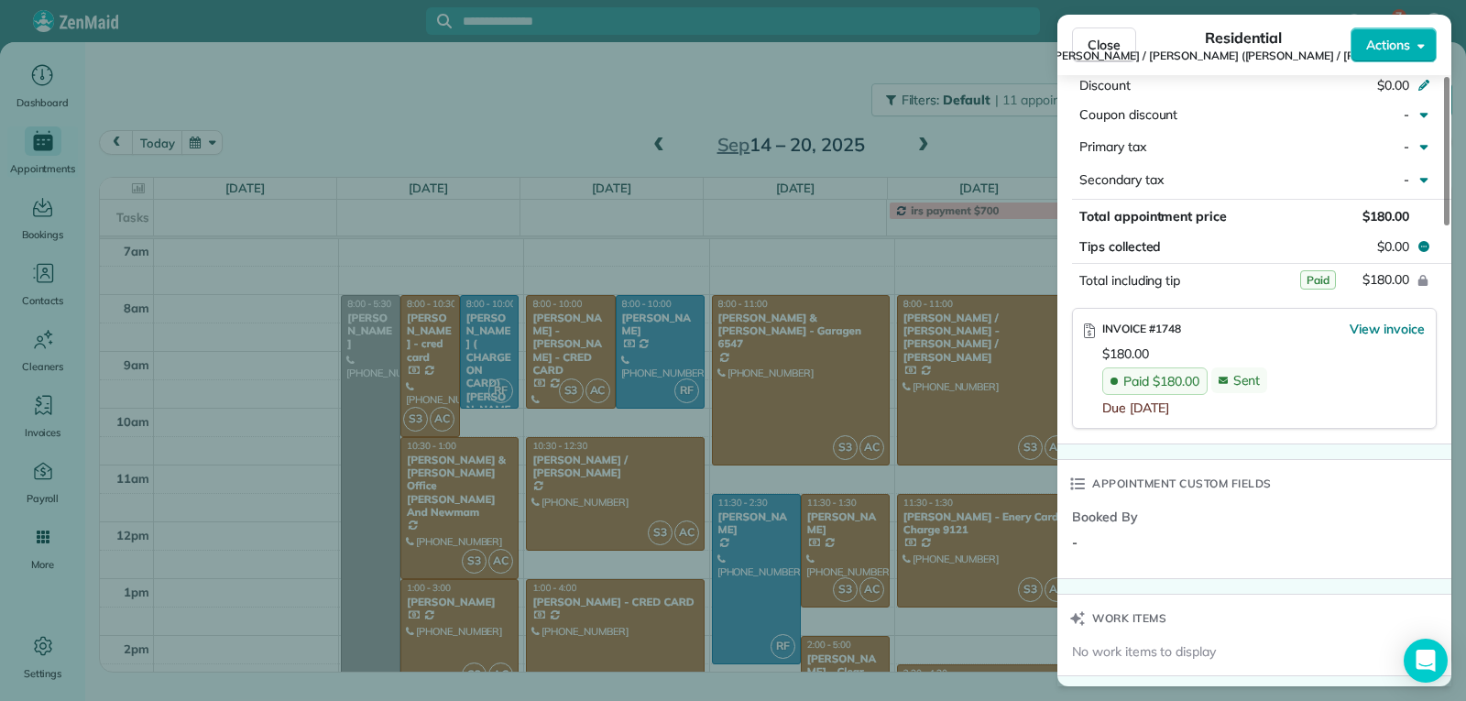
scroll to position [1099, 0]
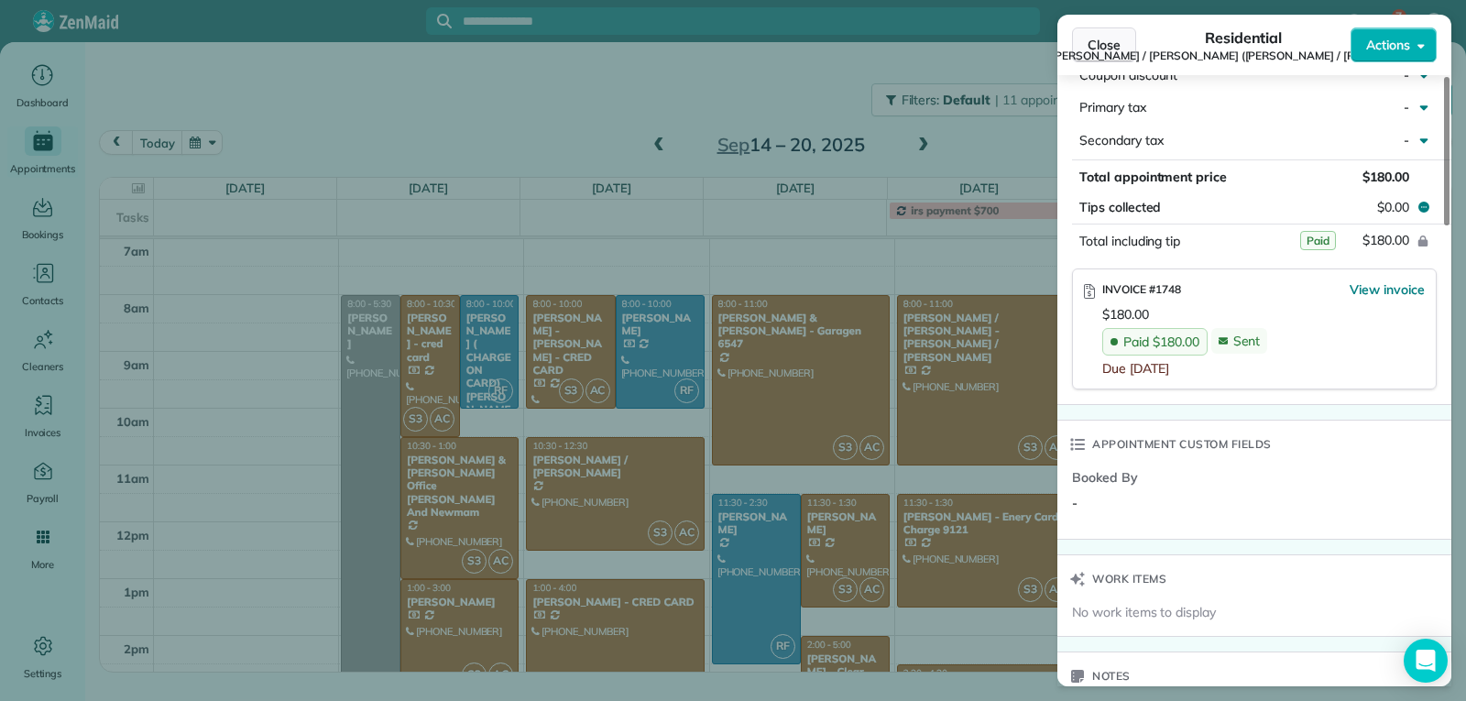
click at [1113, 43] on span "Close" at bounding box center [1104, 45] width 33 height 18
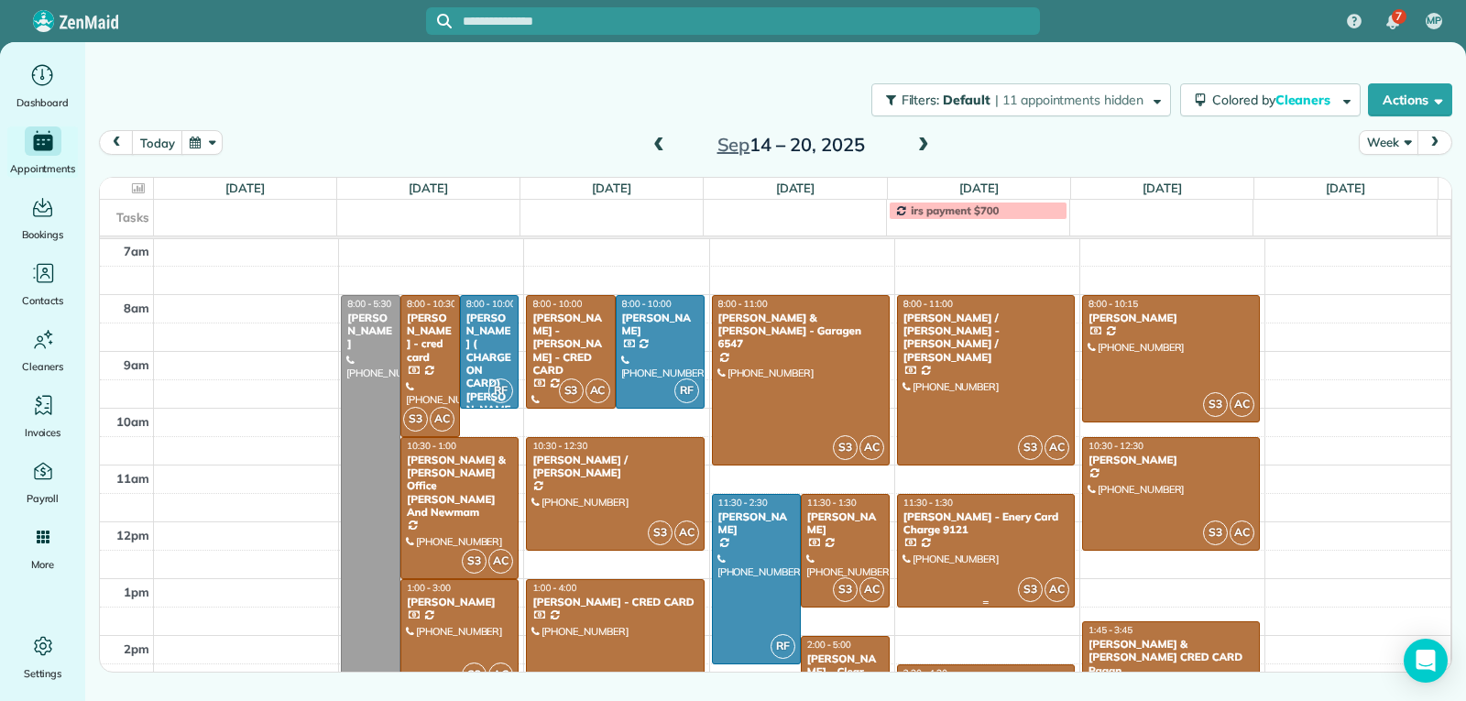
click at [972, 546] on div at bounding box center [986, 551] width 176 height 112
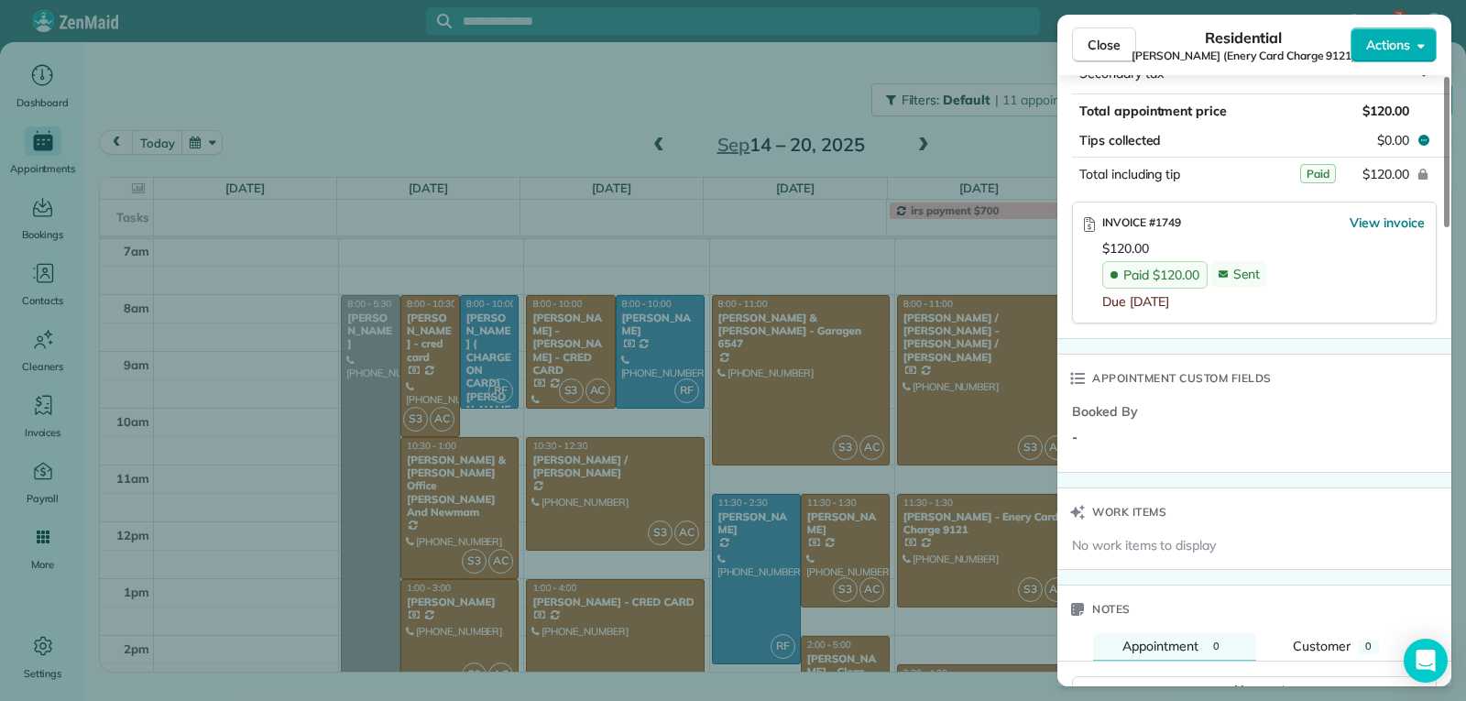
scroll to position [1191, 0]
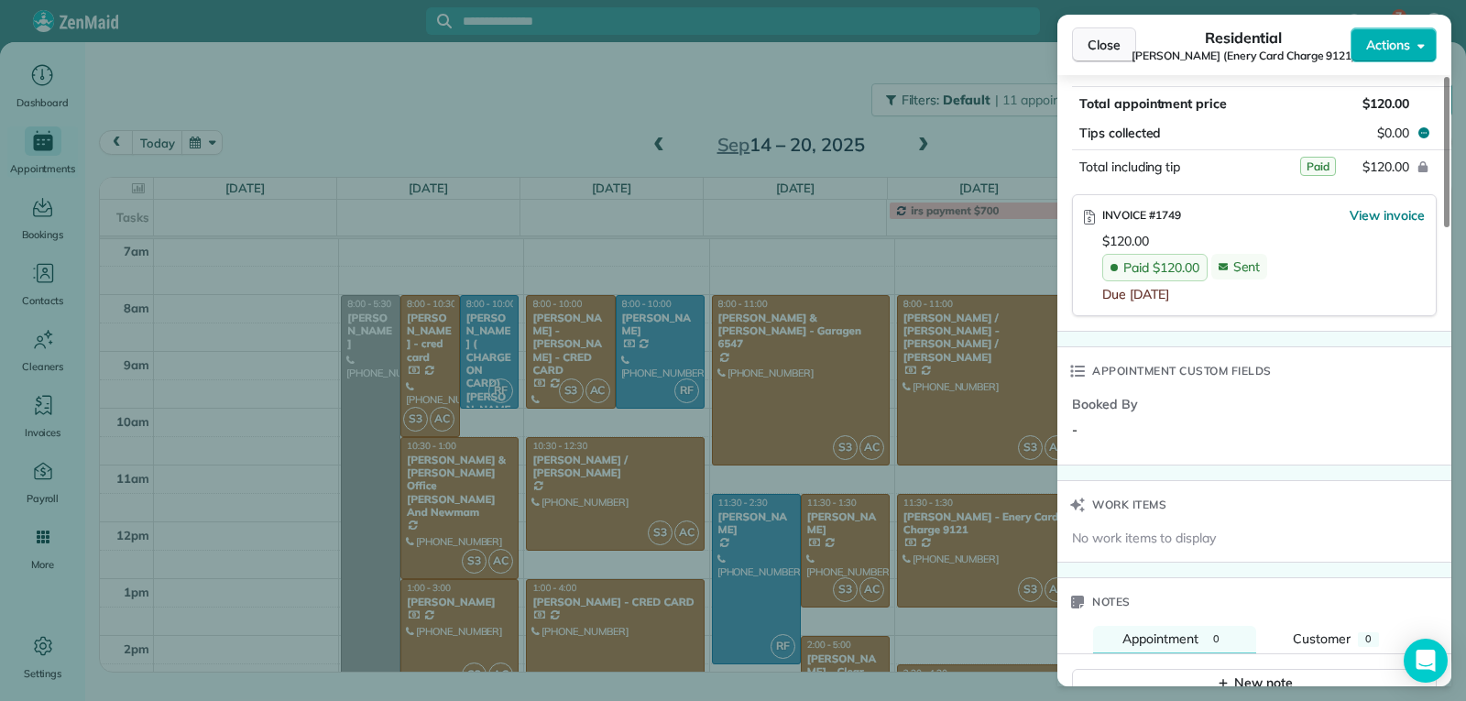
click at [1085, 45] on button "Close" at bounding box center [1104, 44] width 64 height 35
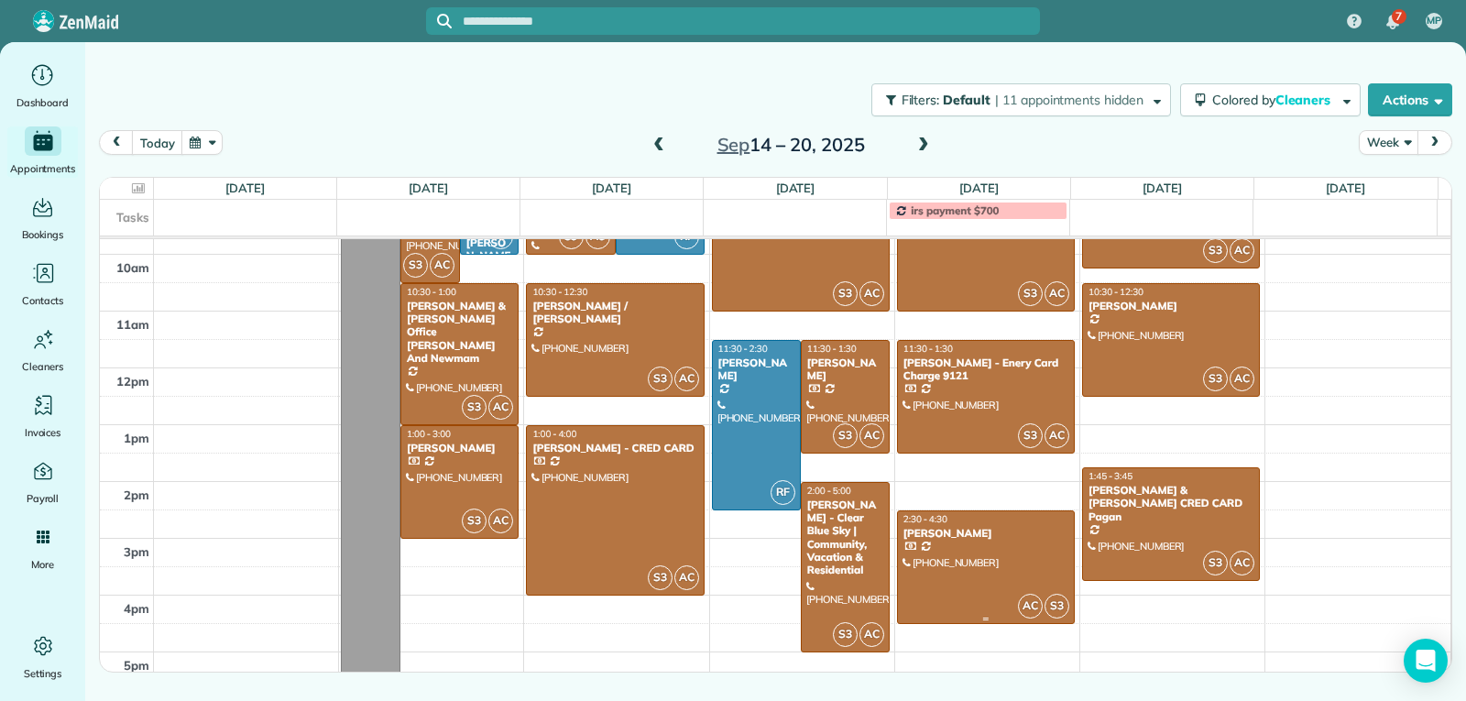
scroll to position [466, 0]
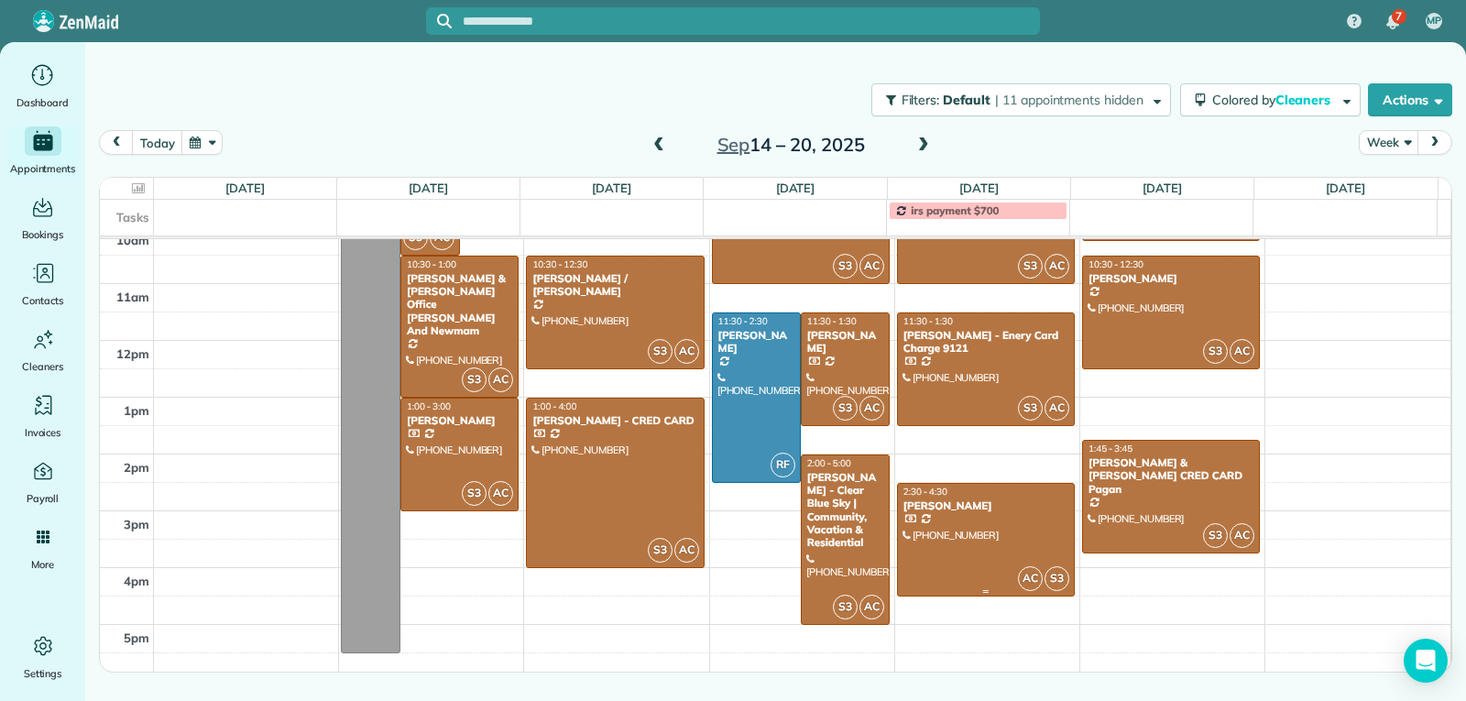
click at [997, 558] on div at bounding box center [986, 540] width 176 height 112
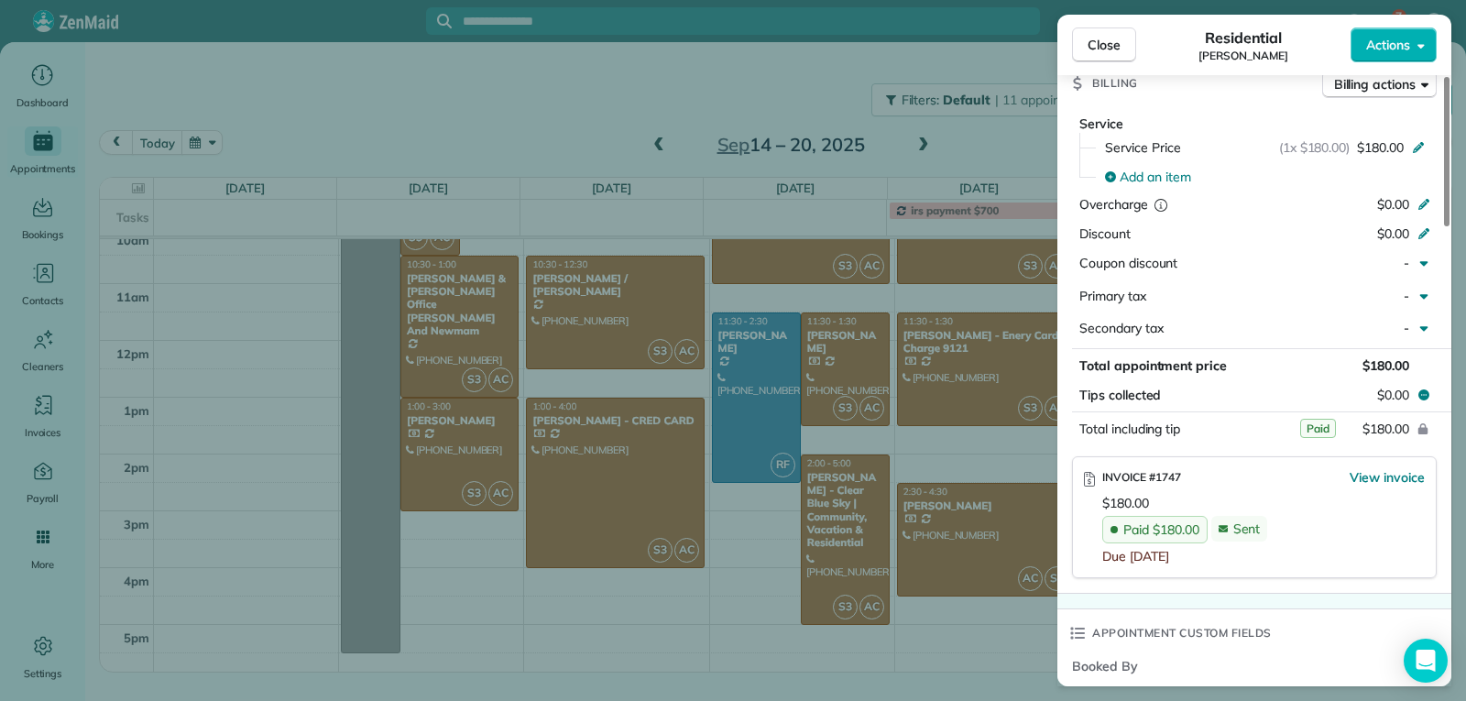
scroll to position [919, 0]
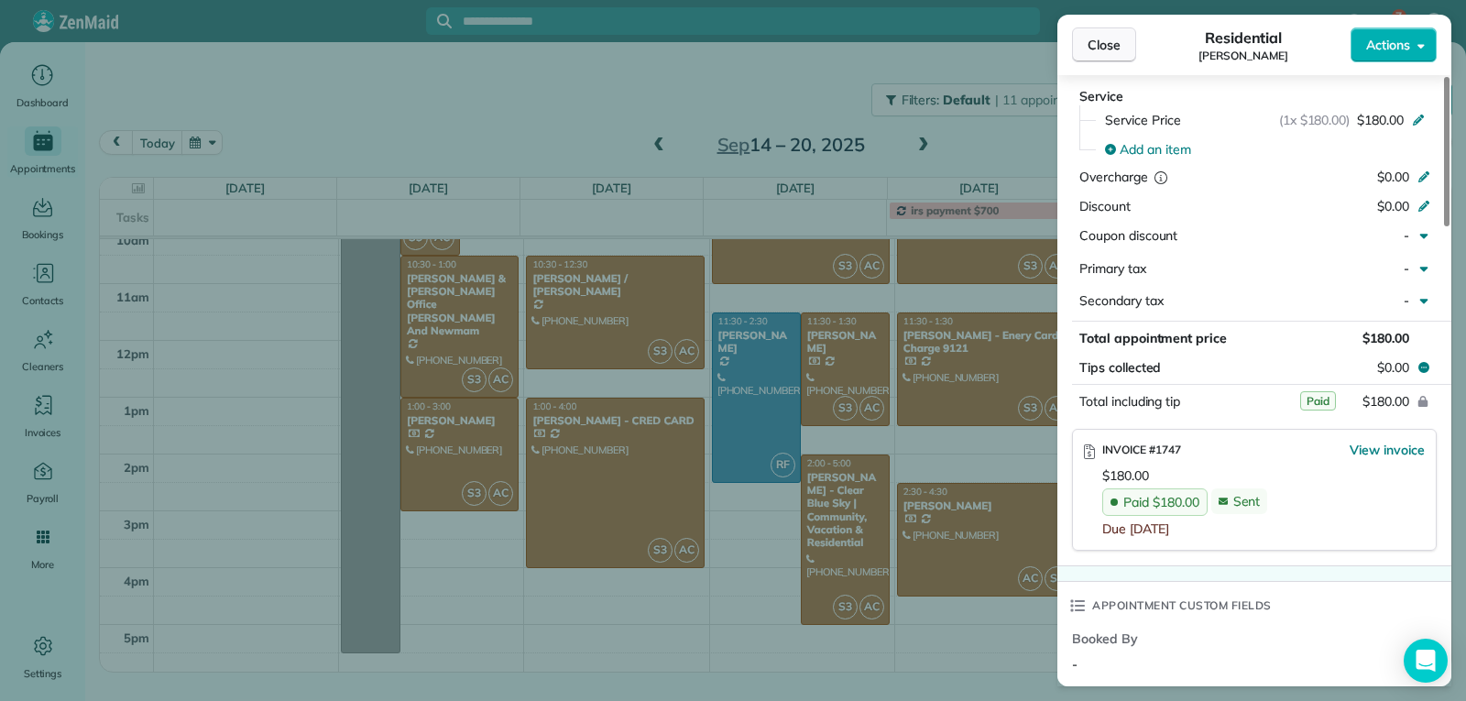
click at [1112, 43] on span "Close" at bounding box center [1104, 45] width 33 height 18
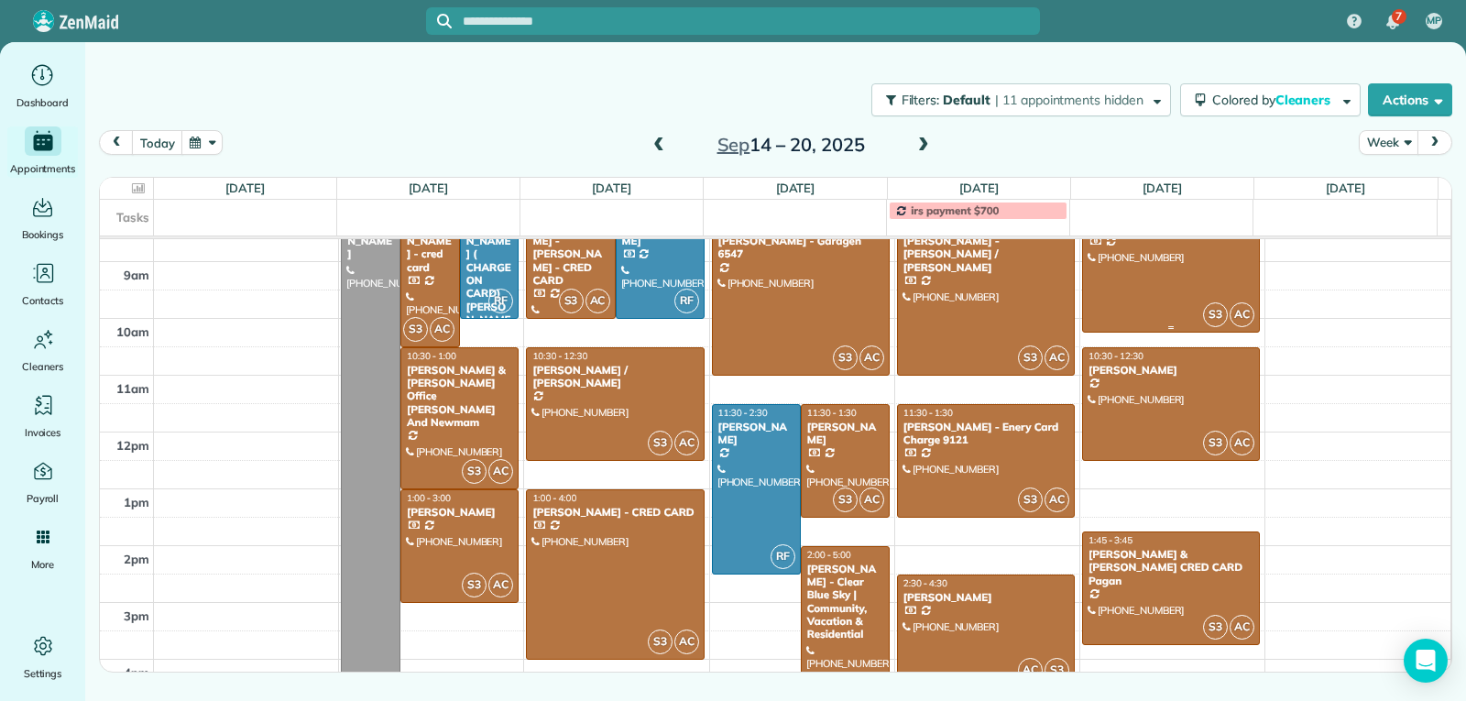
scroll to position [283, 0]
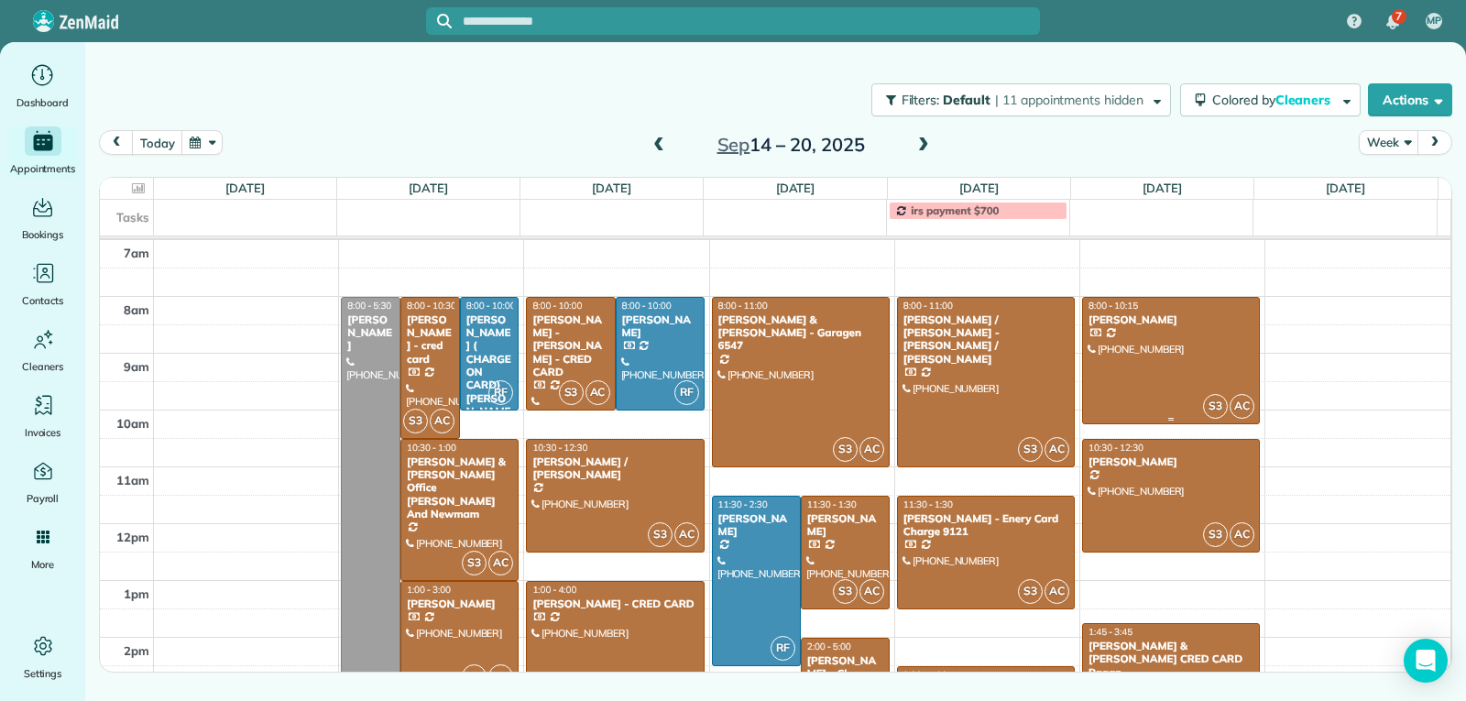
click at [1154, 356] on div at bounding box center [1171, 361] width 176 height 126
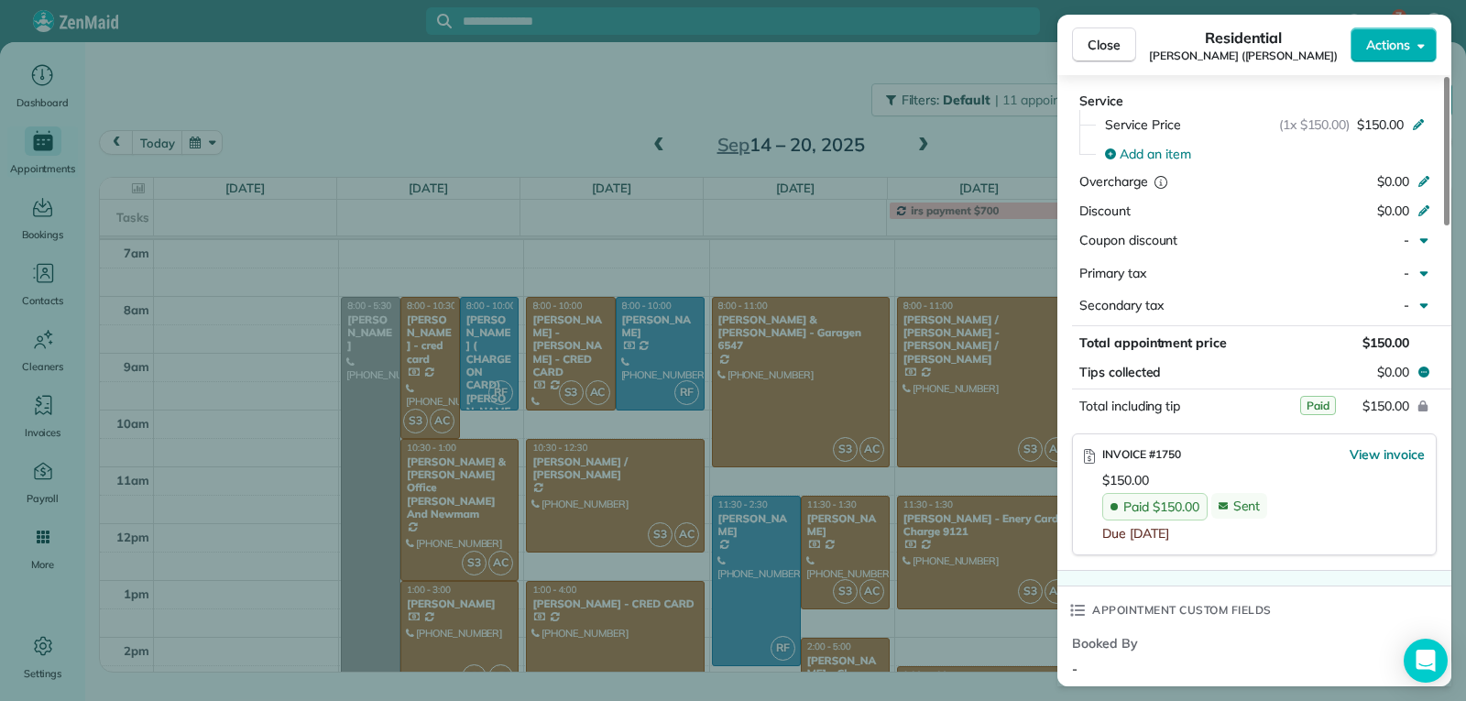
scroll to position [915, 0]
drag, startPoint x: 1116, startPoint y: 38, endPoint x: 1127, endPoint y: 69, distance: 32.2
click at [1116, 42] on span "Close" at bounding box center [1104, 45] width 33 height 18
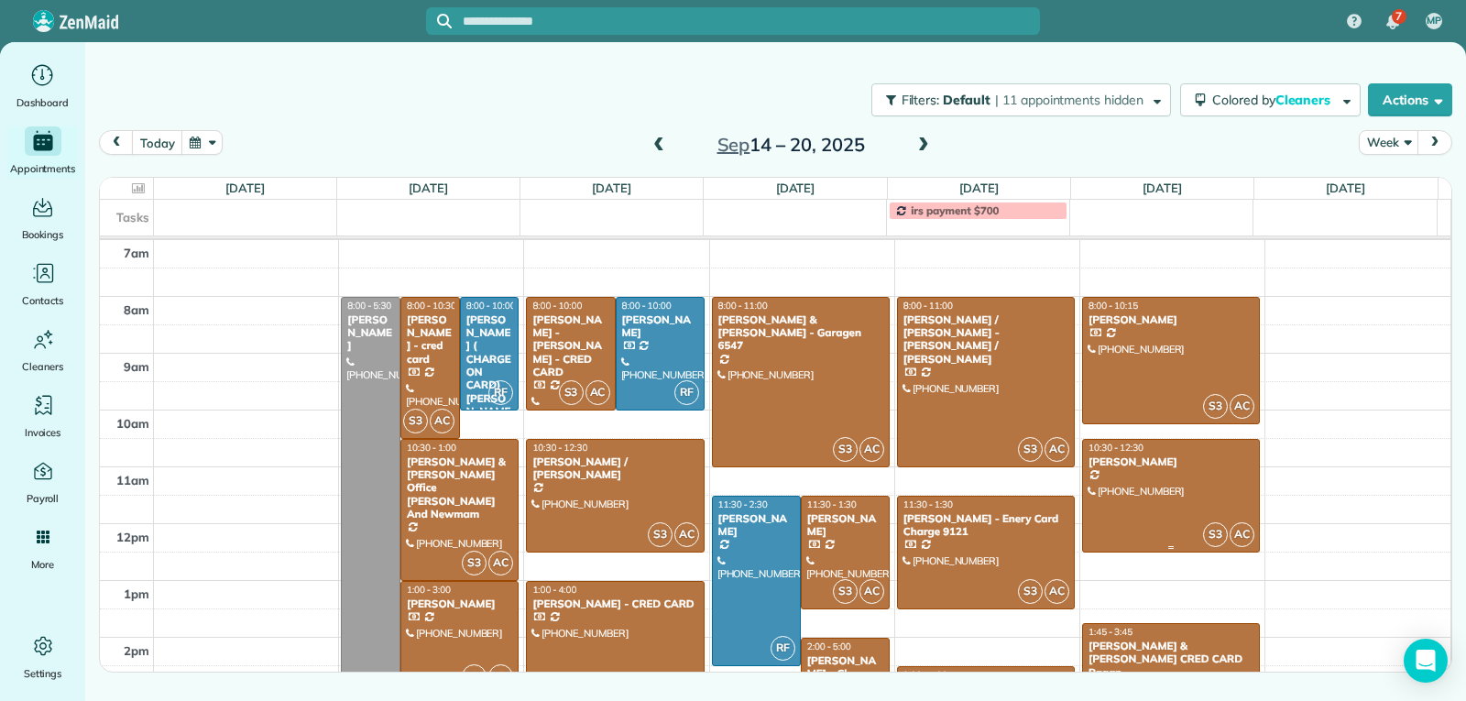
click at [1153, 478] on div at bounding box center [1171, 496] width 176 height 112
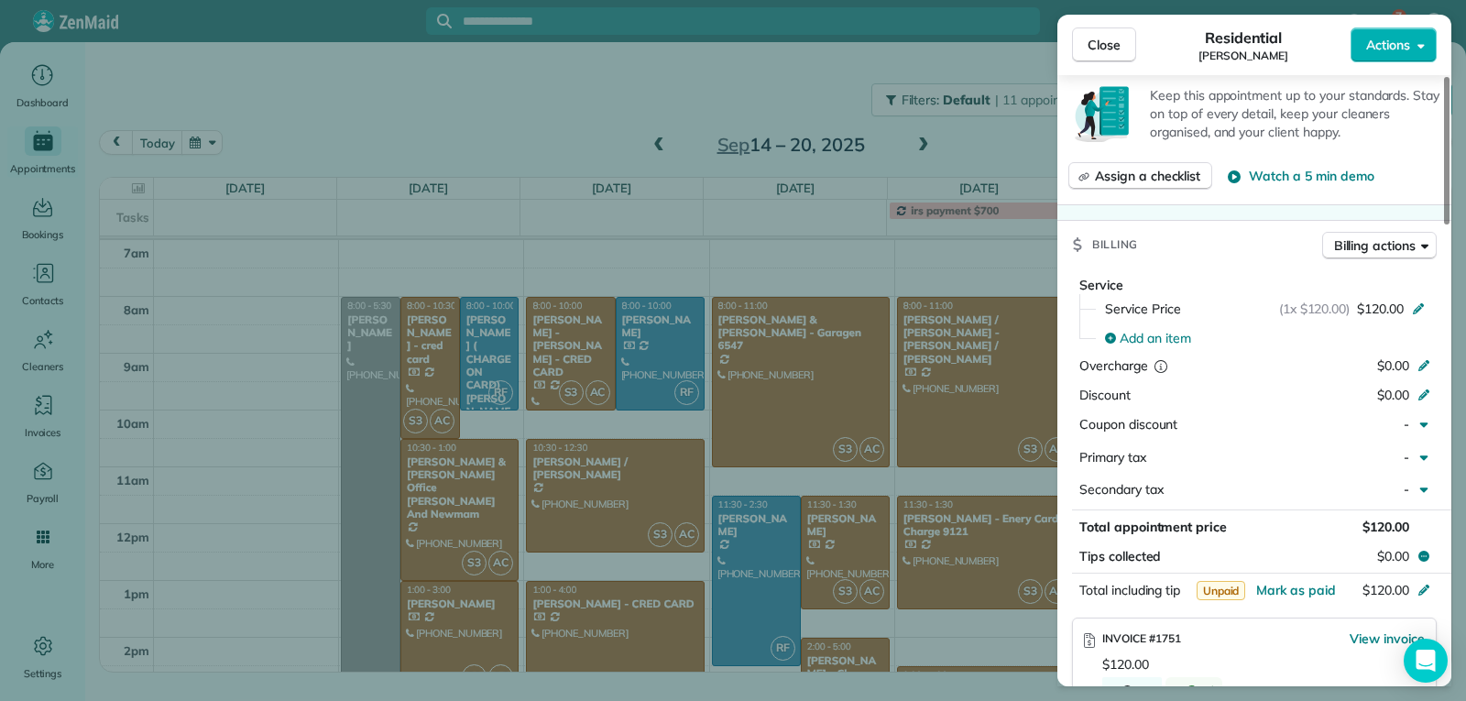
scroll to position [1011, 0]
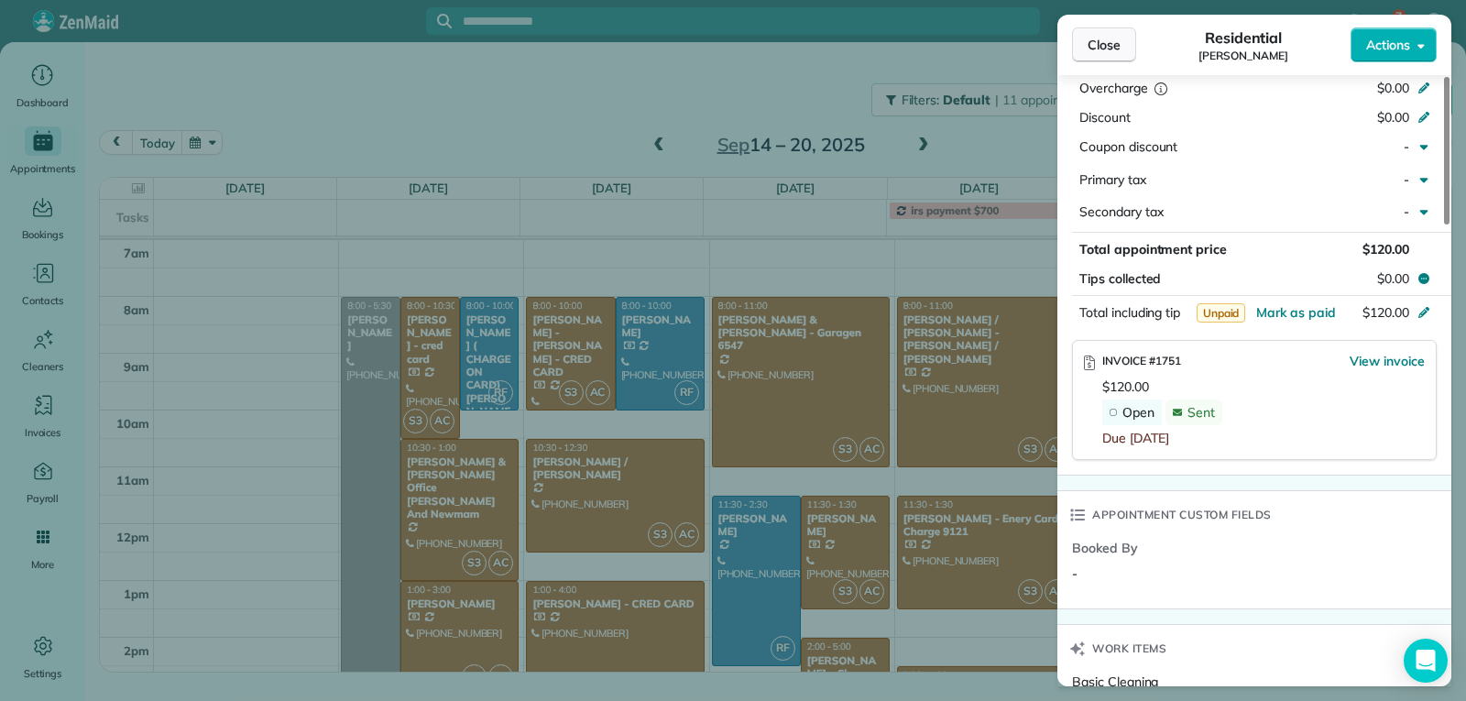
click at [1100, 38] on span "Close" at bounding box center [1104, 45] width 33 height 18
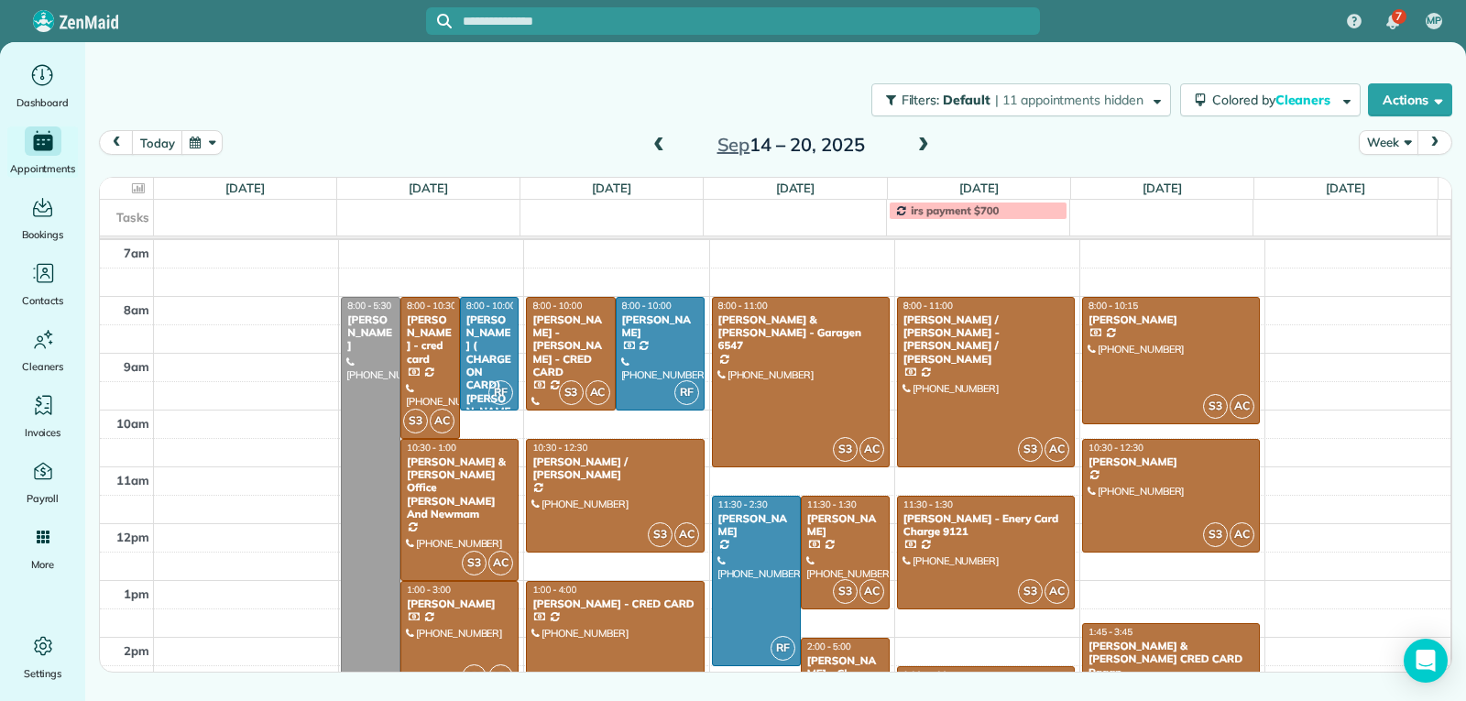
click at [1165, 639] on div "[PERSON_NAME] & [PERSON_NAME] CRED CARD Pagan" at bounding box center [1171, 658] width 167 height 39
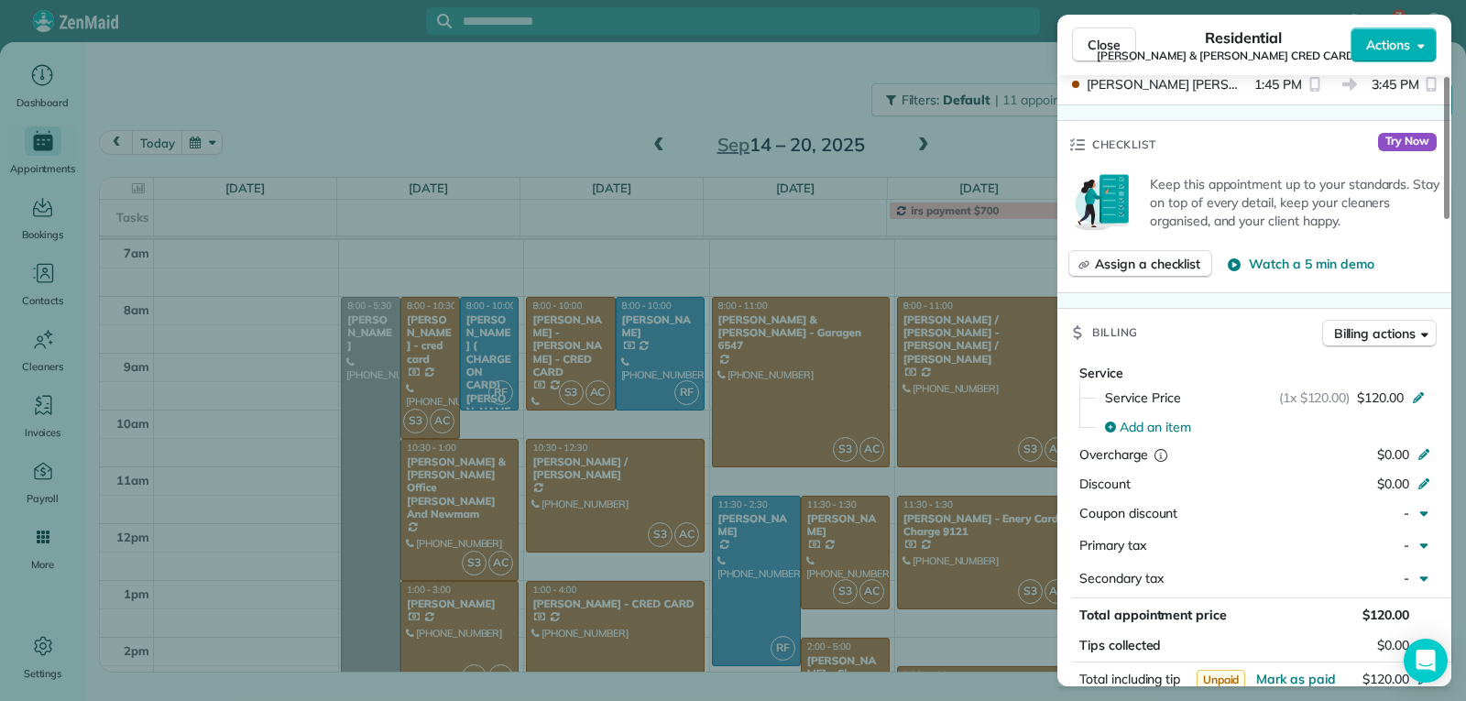
scroll to position [1016, 0]
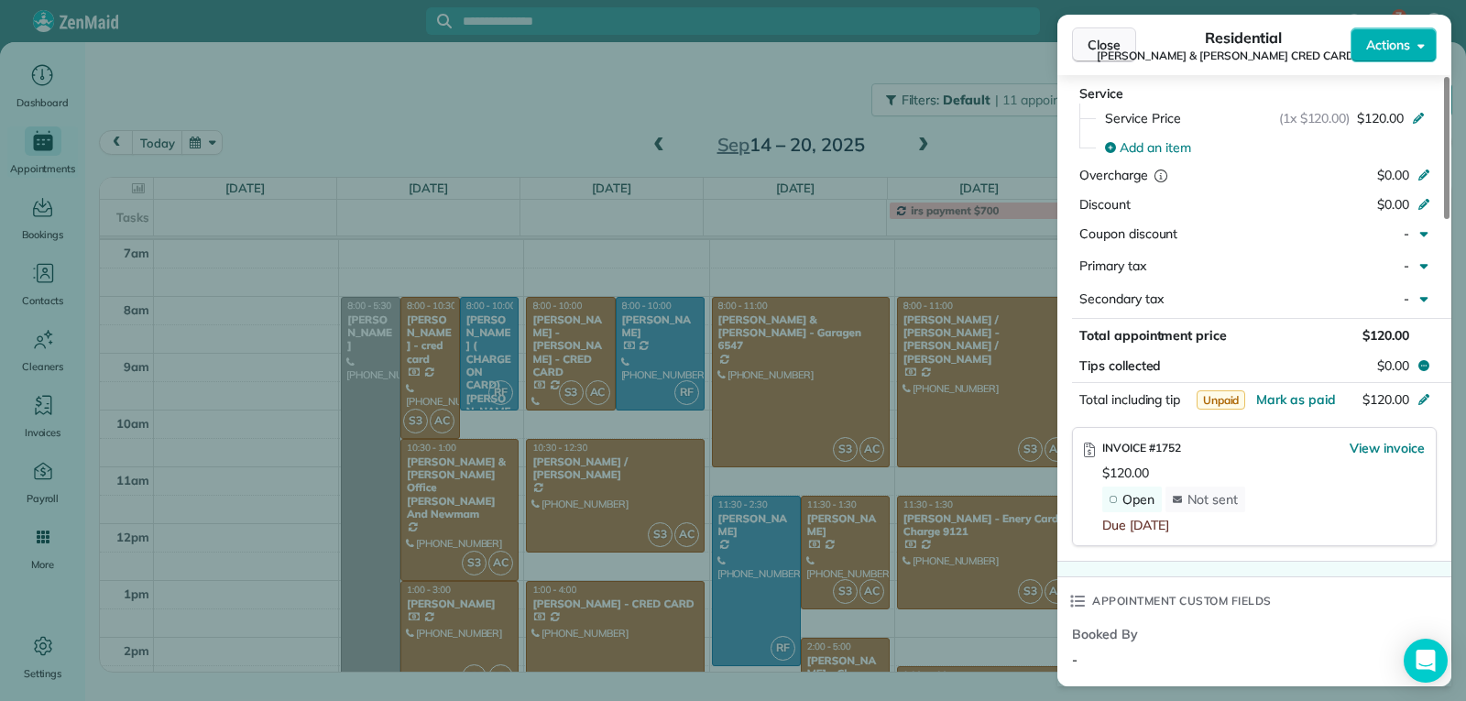
click at [1098, 55] on button "Close" at bounding box center [1104, 44] width 64 height 35
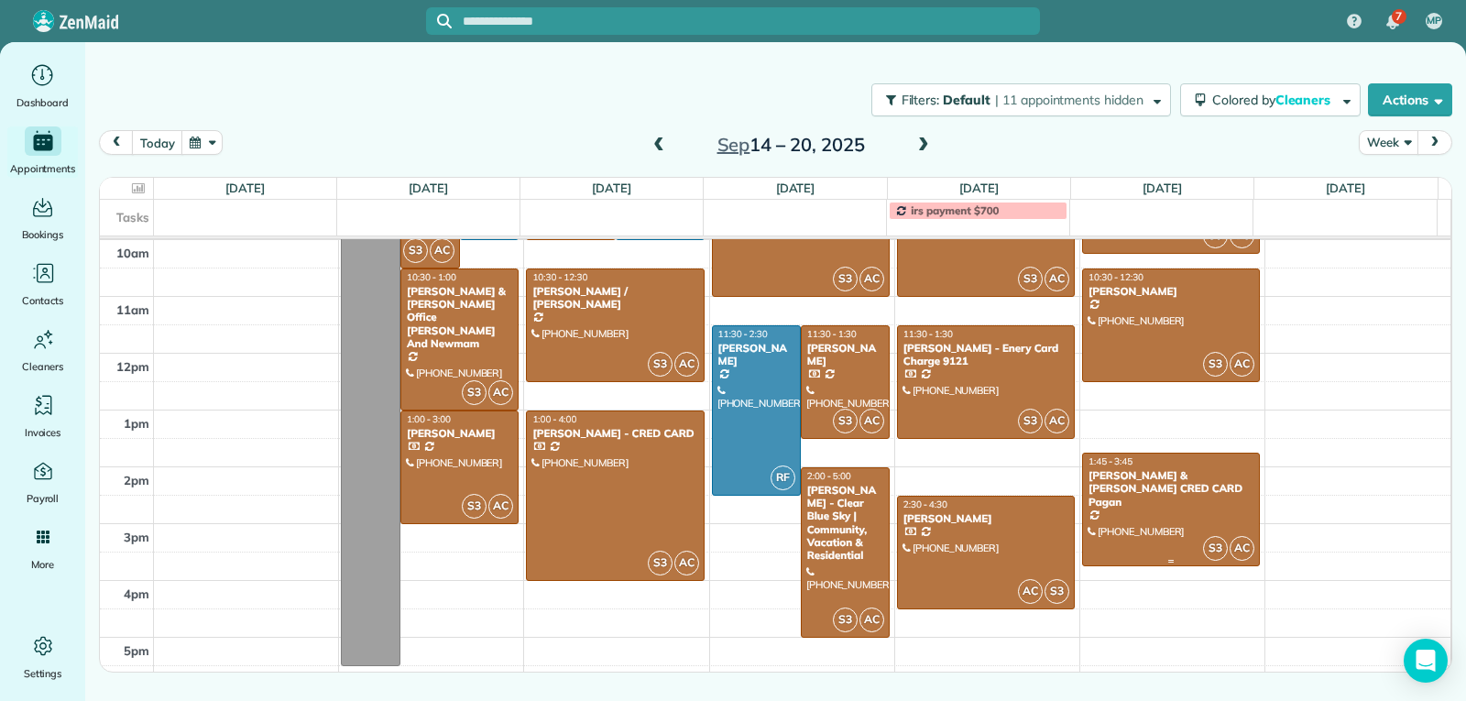
scroll to position [466, 0]
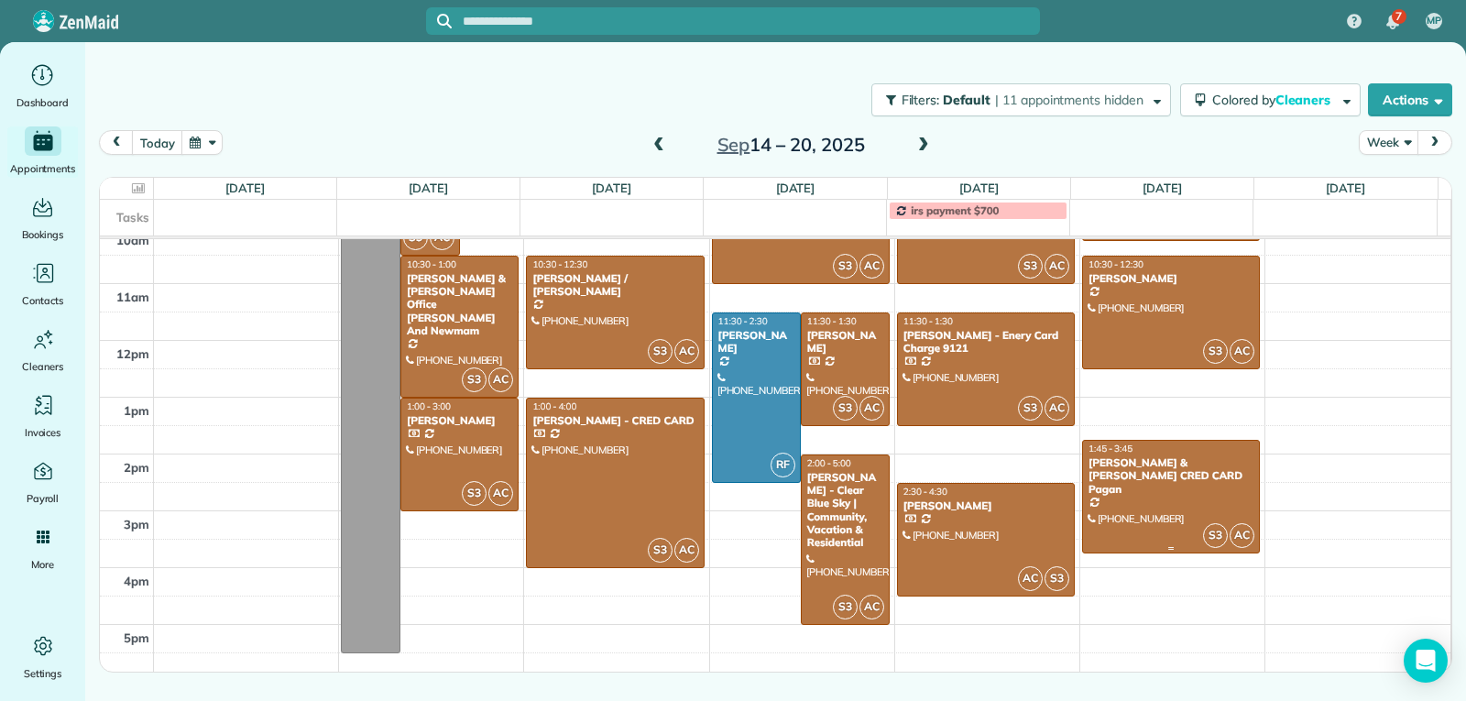
click at [1163, 497] on div at bounding box center [1171, 497] width 176 height 112
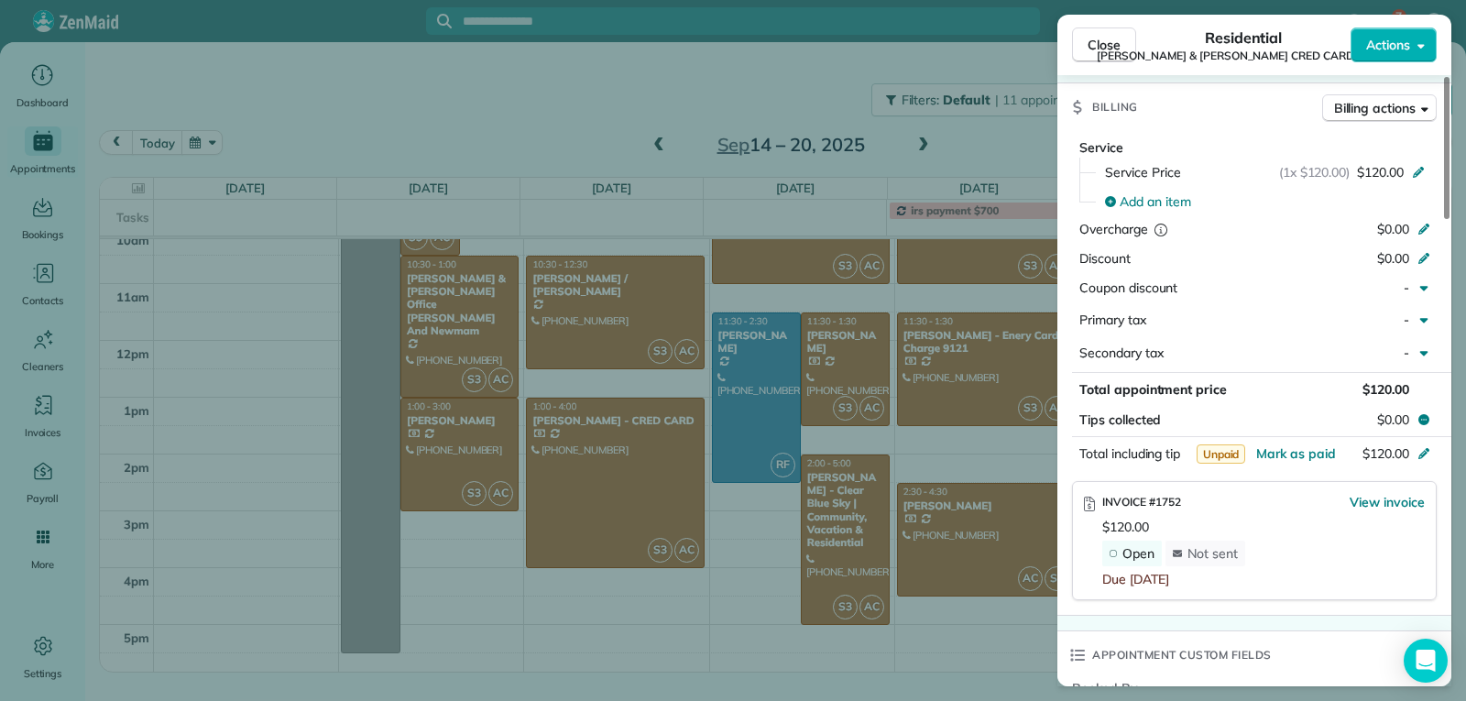
scroll to position [1008, 0]
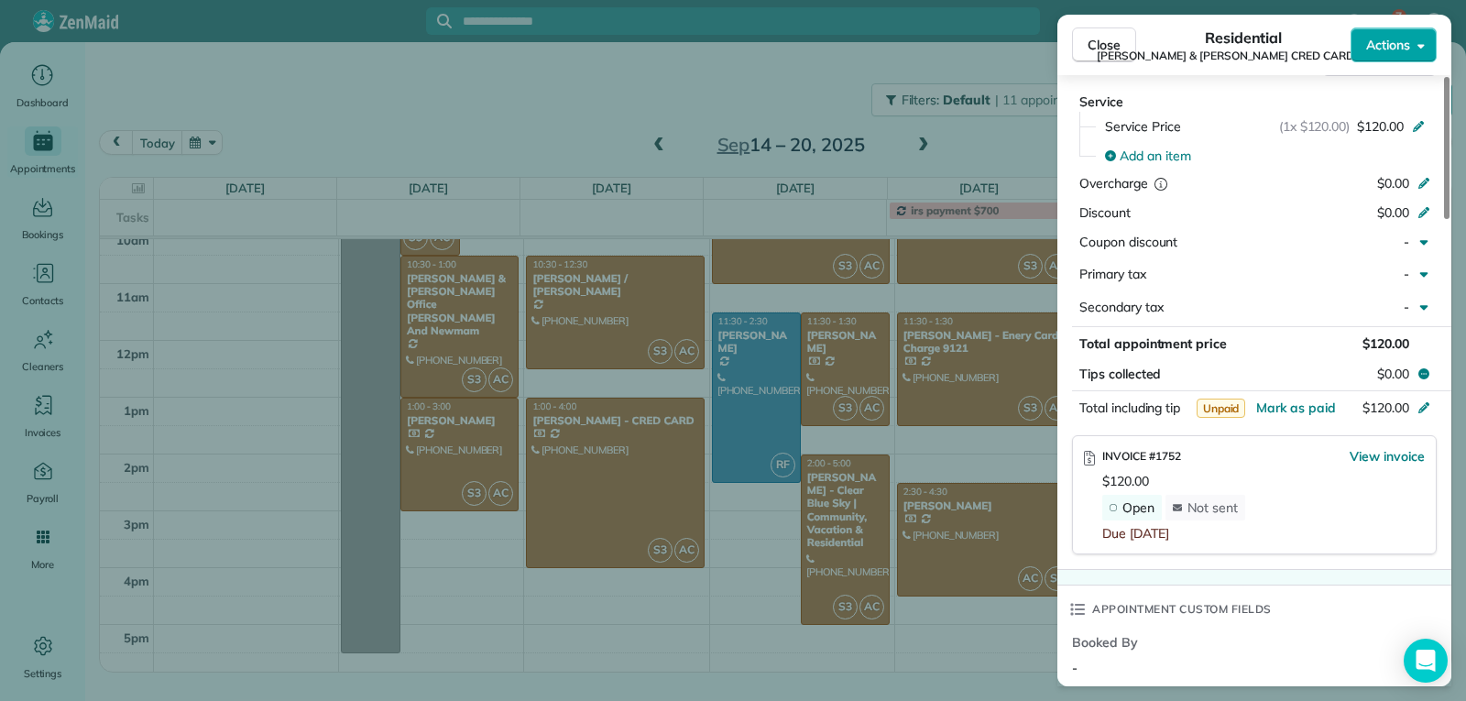
click at [1412, 41] on button "Actions" at bounding box center [1393, 44] width 86 height 35
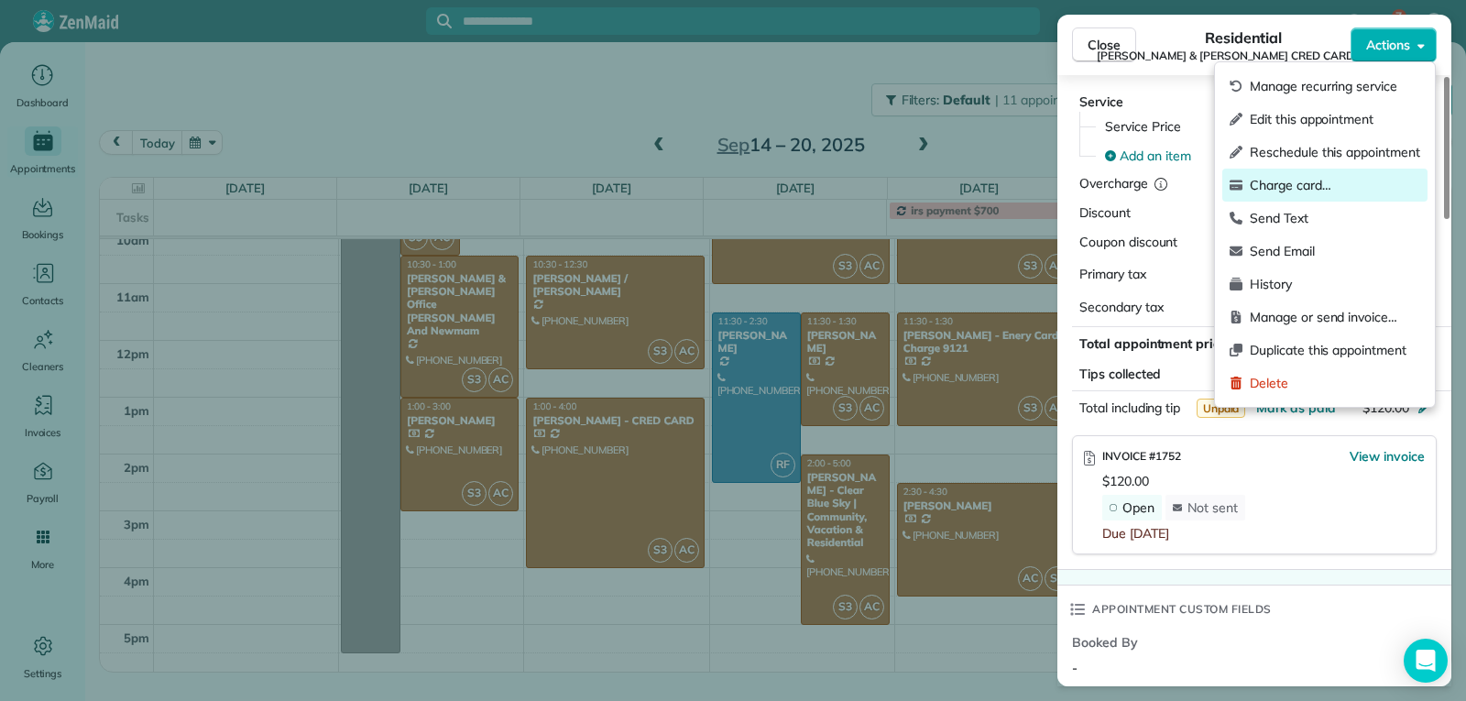
click at [1306, 183] on span "Charge card…" at bounding box center [1335, 185] width 170 height 18
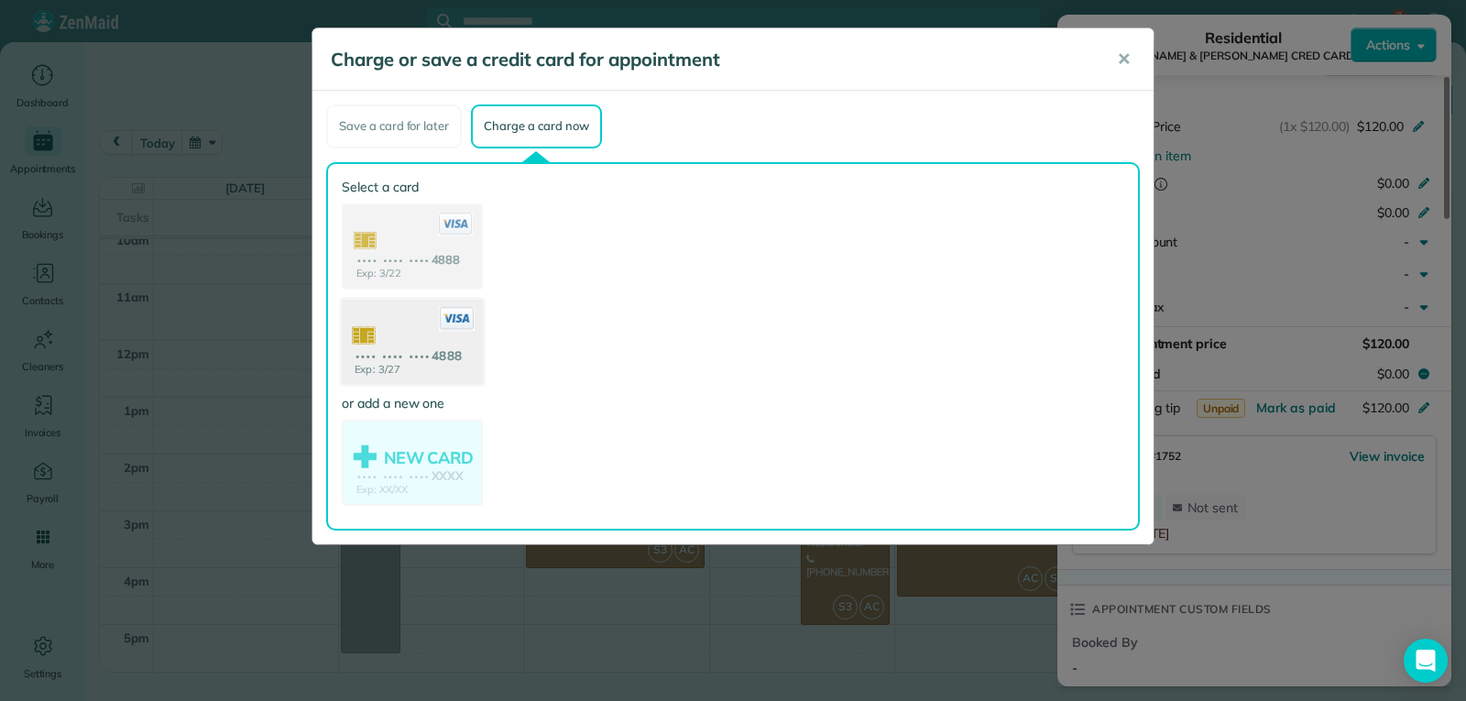
click at [405, 334] on use at bounding box center [412, 343] width 141 height 89
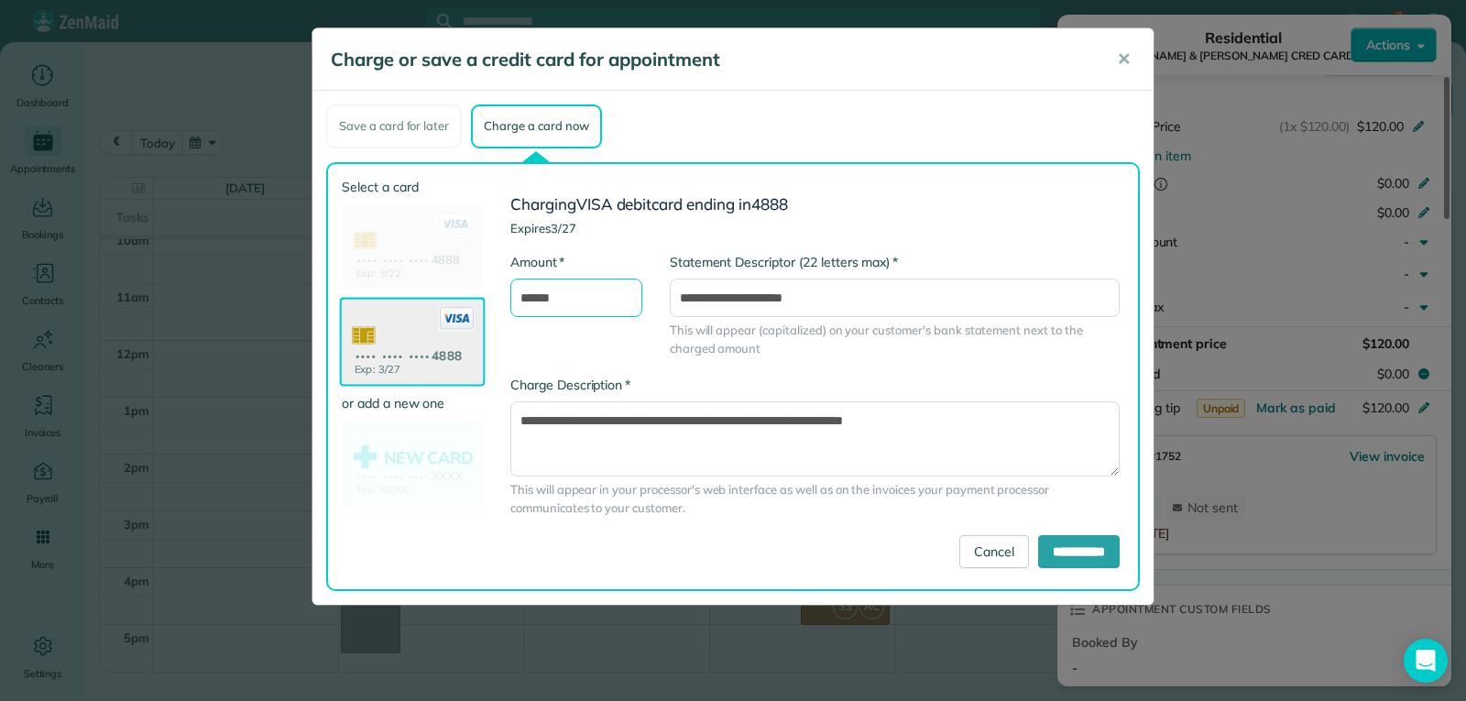
click at [530, 295] on input "******" at bounding box center [576, 298] width 132 height 38
type input "*****"
click at [1125, 53] on span "✕" at bounding box center [1124, 59] width 14 height 21
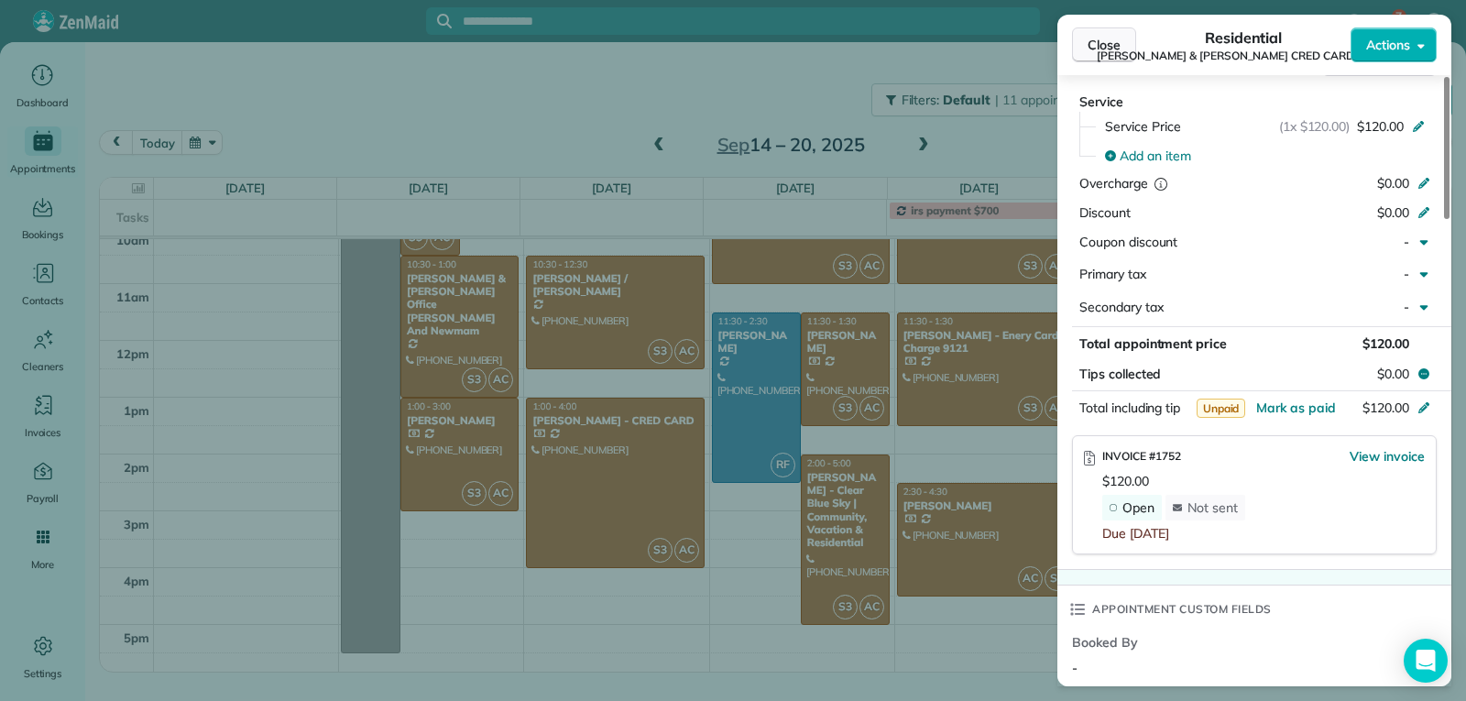
click at [1102, 48] on span "Close" at bounding box center [1104, 45] width 33 height 18
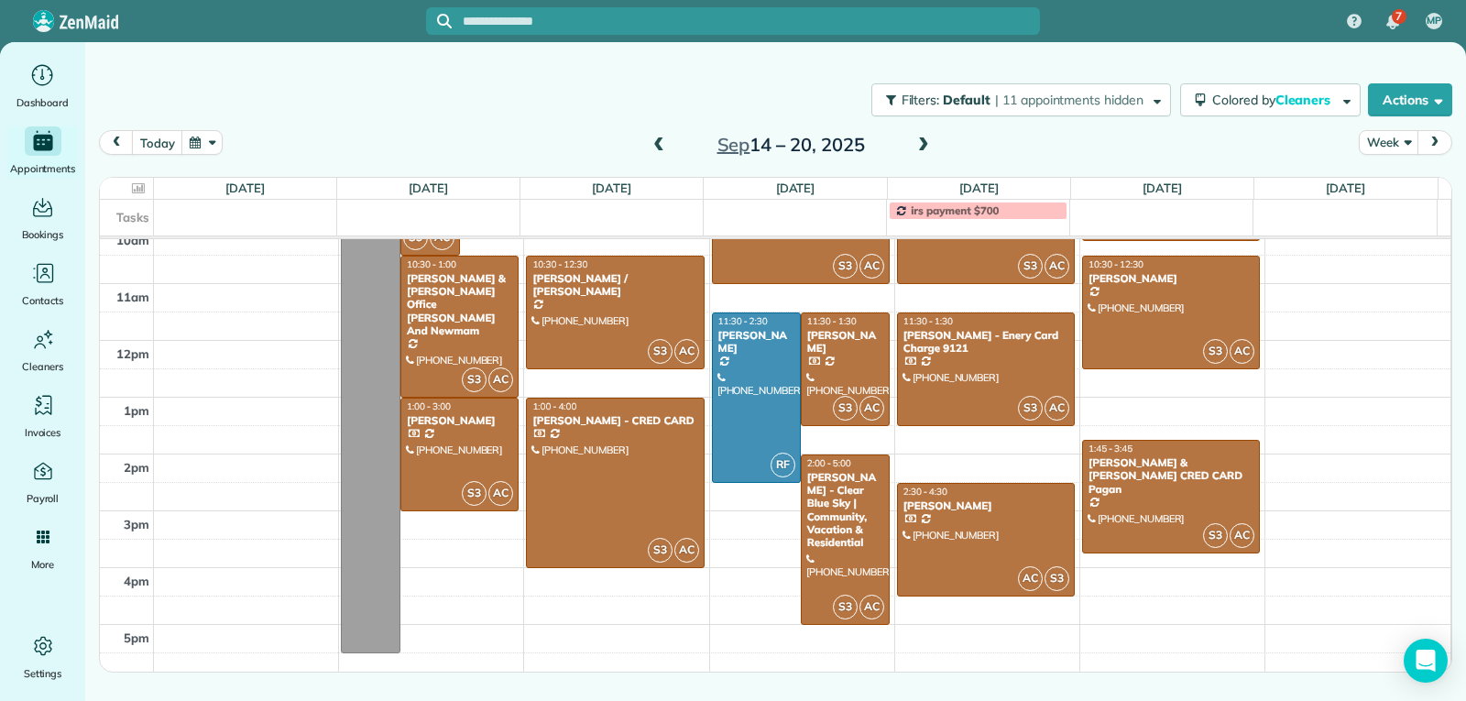
click at [915, 145] on span at bounding box center [923, 145] width 20 height 16
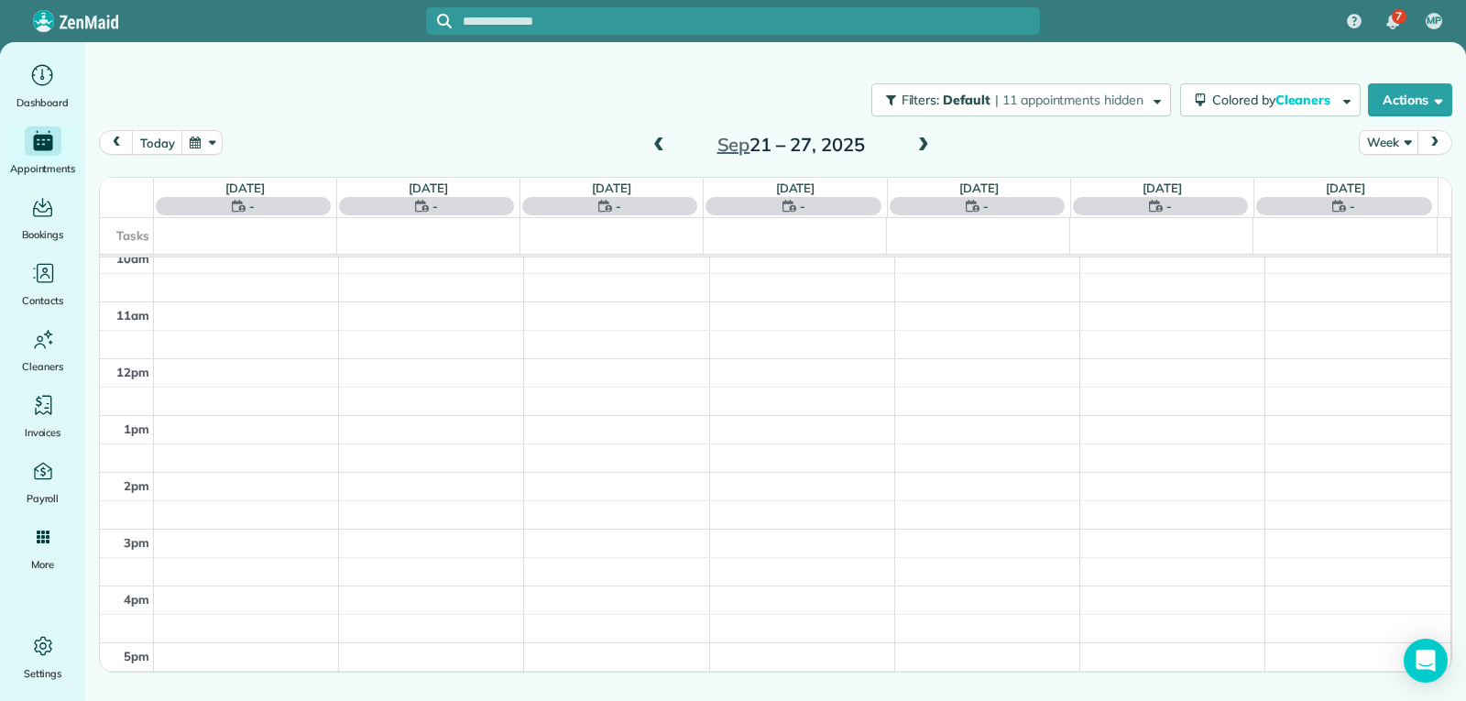
scroll to position [285, 0]
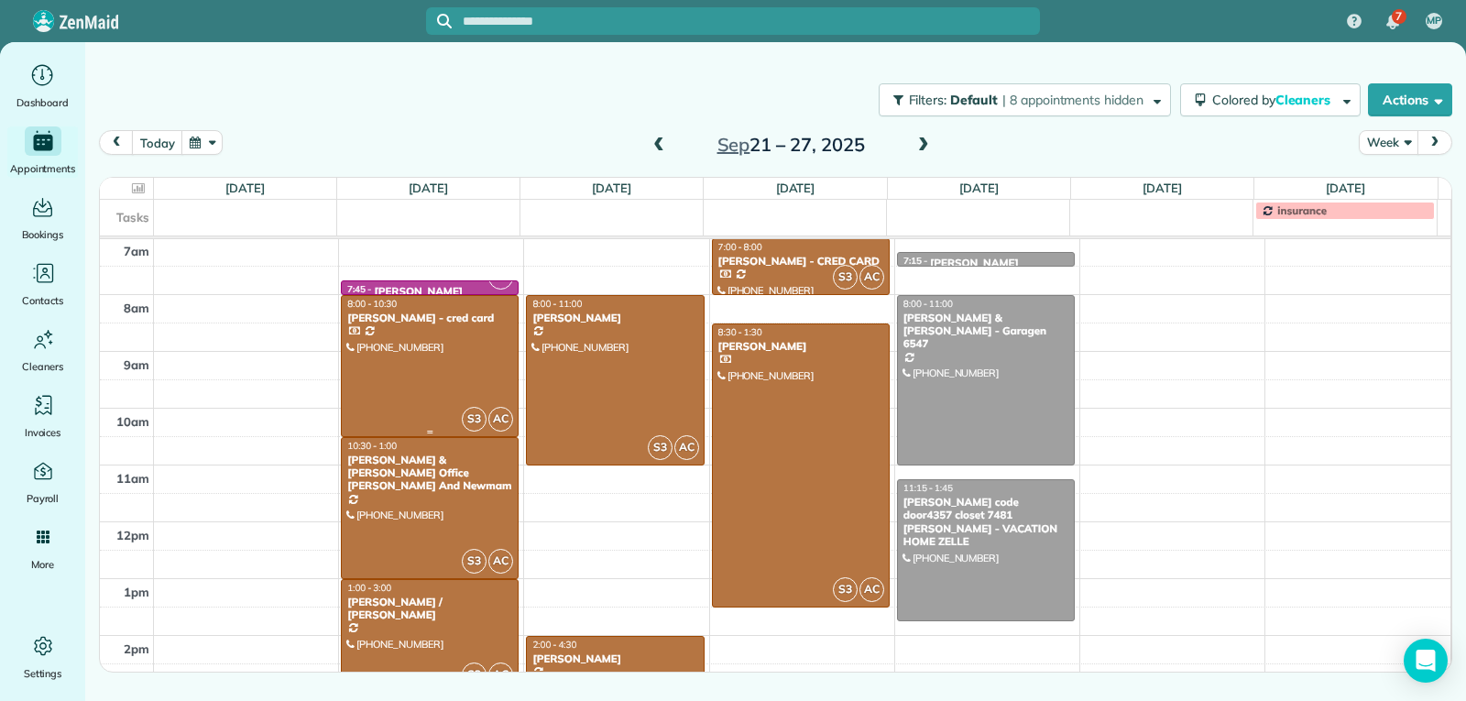
click at [431, 333] on div at bounding box center [430, 366] width 176 height 140
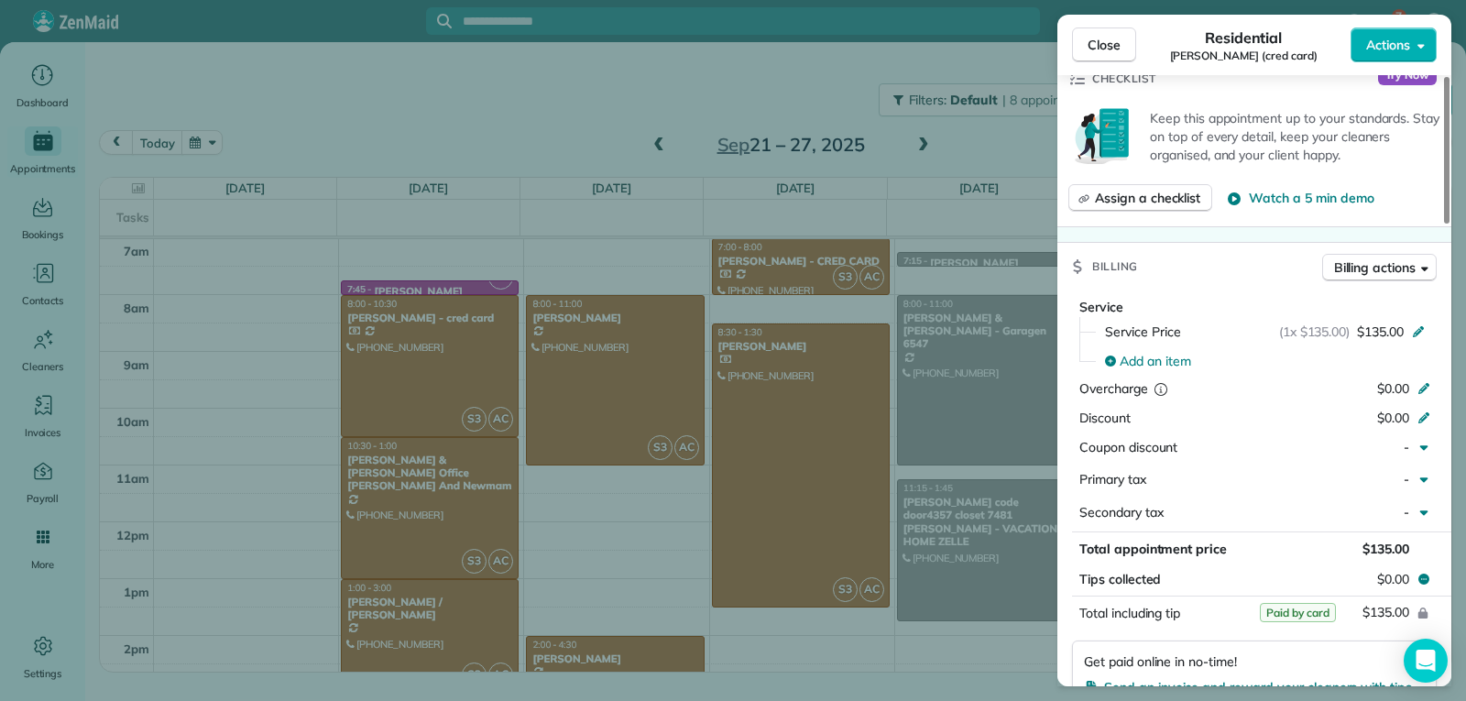
scroll to position [923, 0]
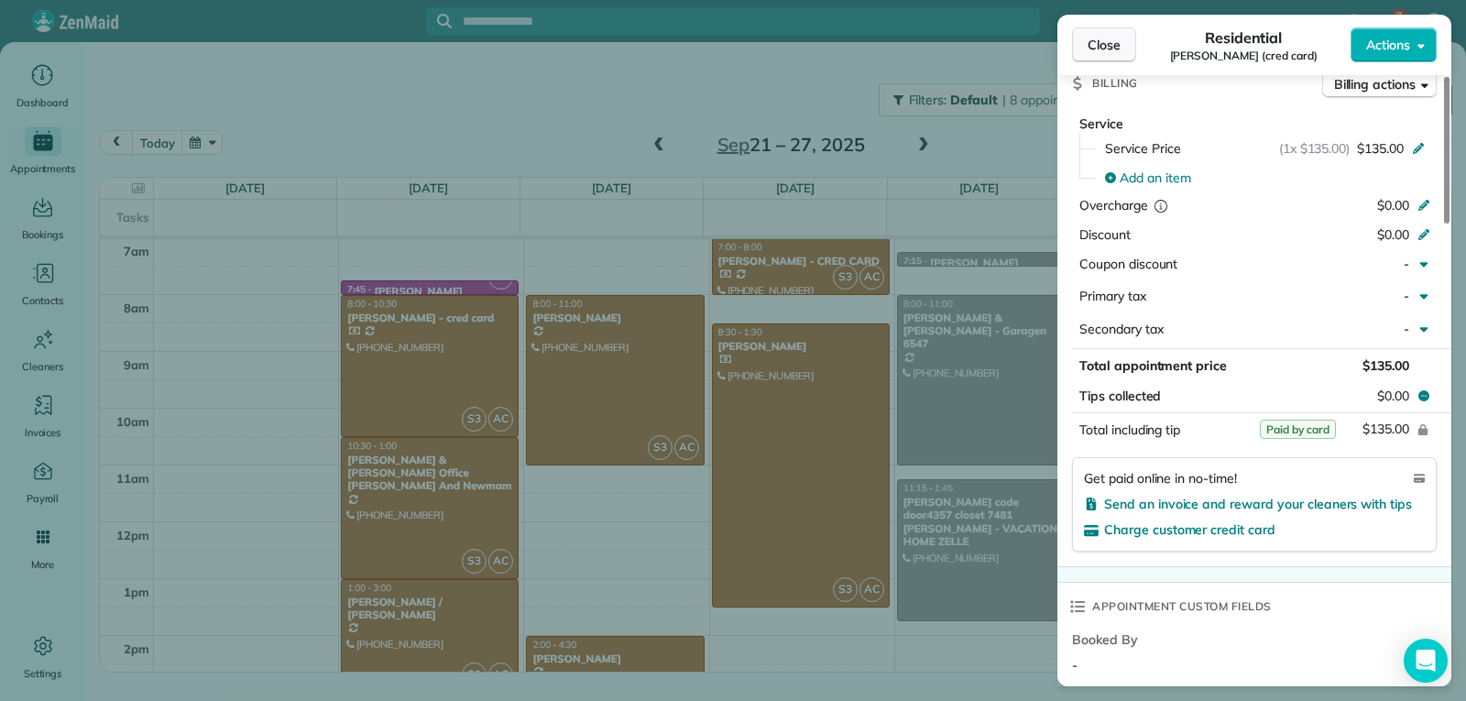
click at [1077, 44] on button "Close" at bounding box center [1104, 44] width 64 height 35
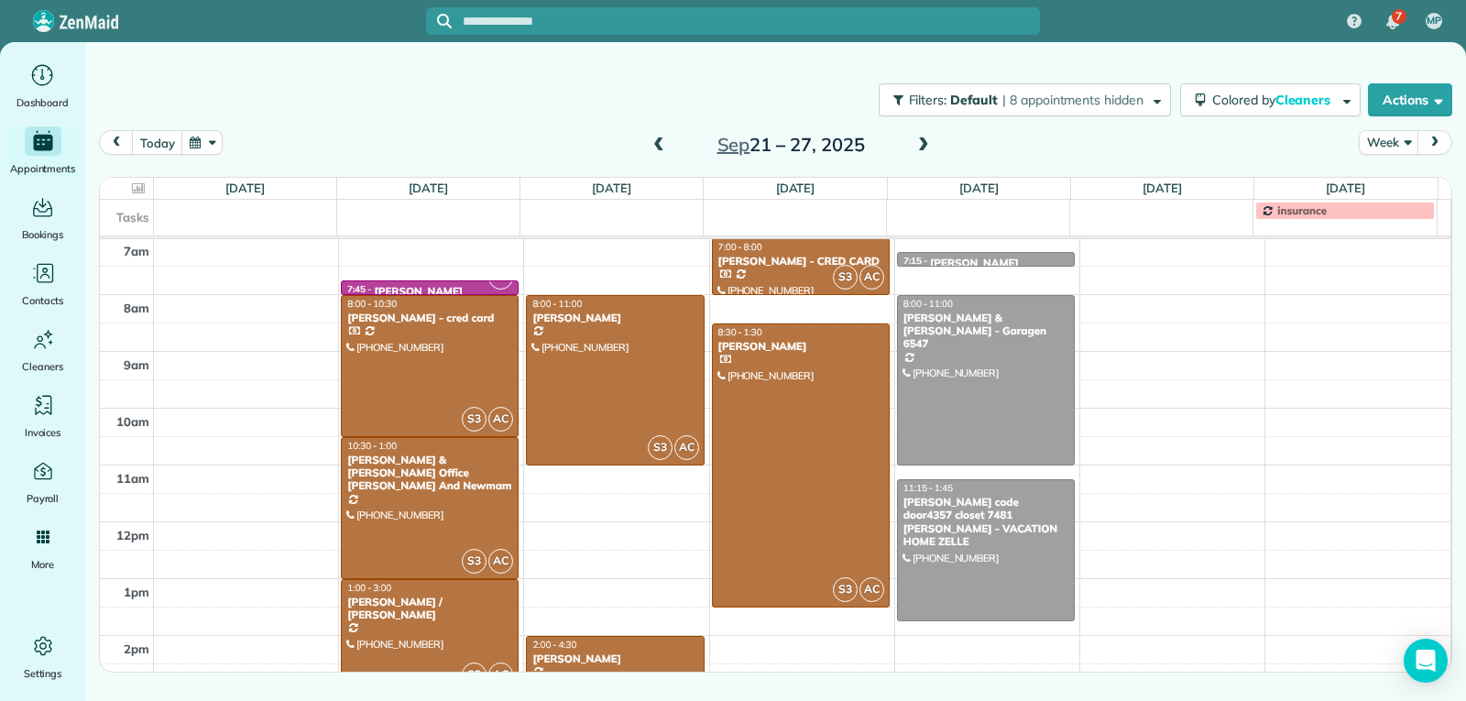
click at [633, 658] on div "[PERSON_NAME]" at bounding box center [614, 658] width 167 height 13
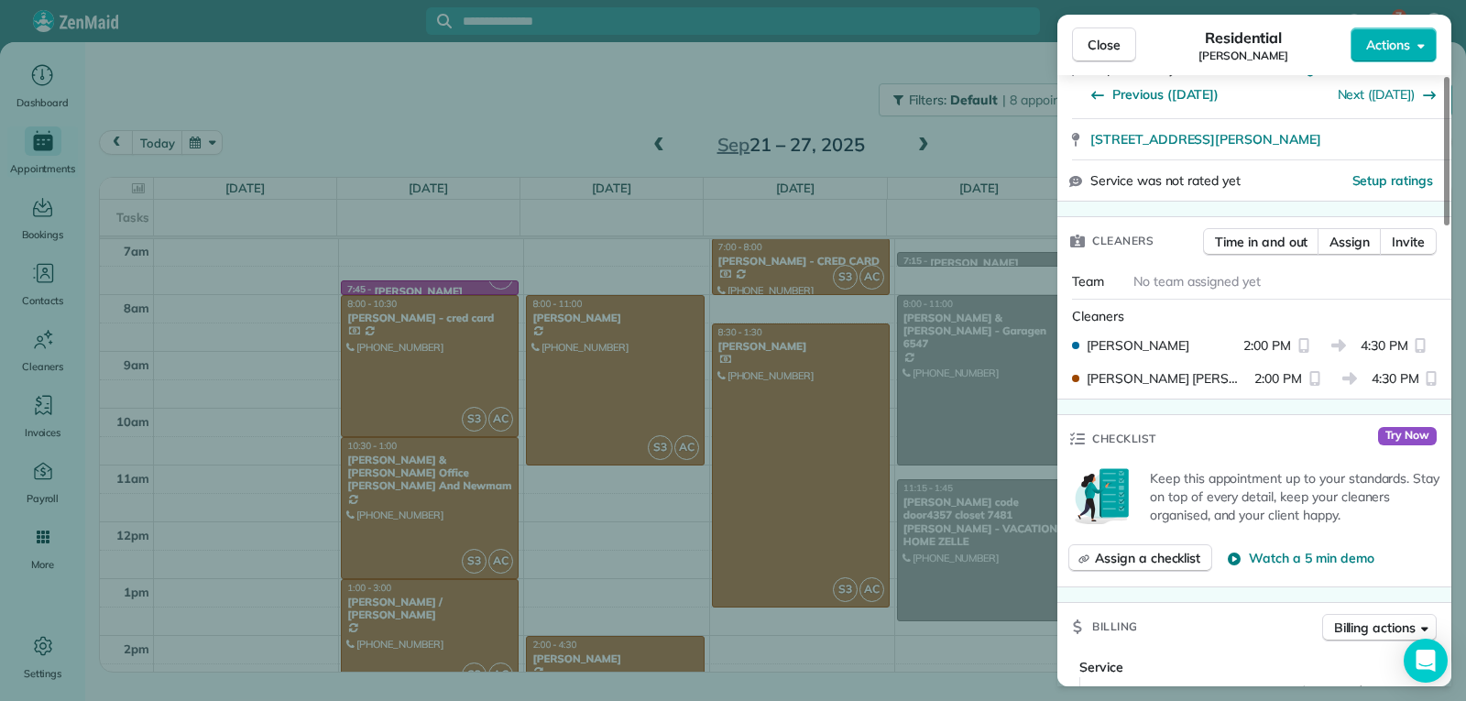
scroll to position [827, 0]
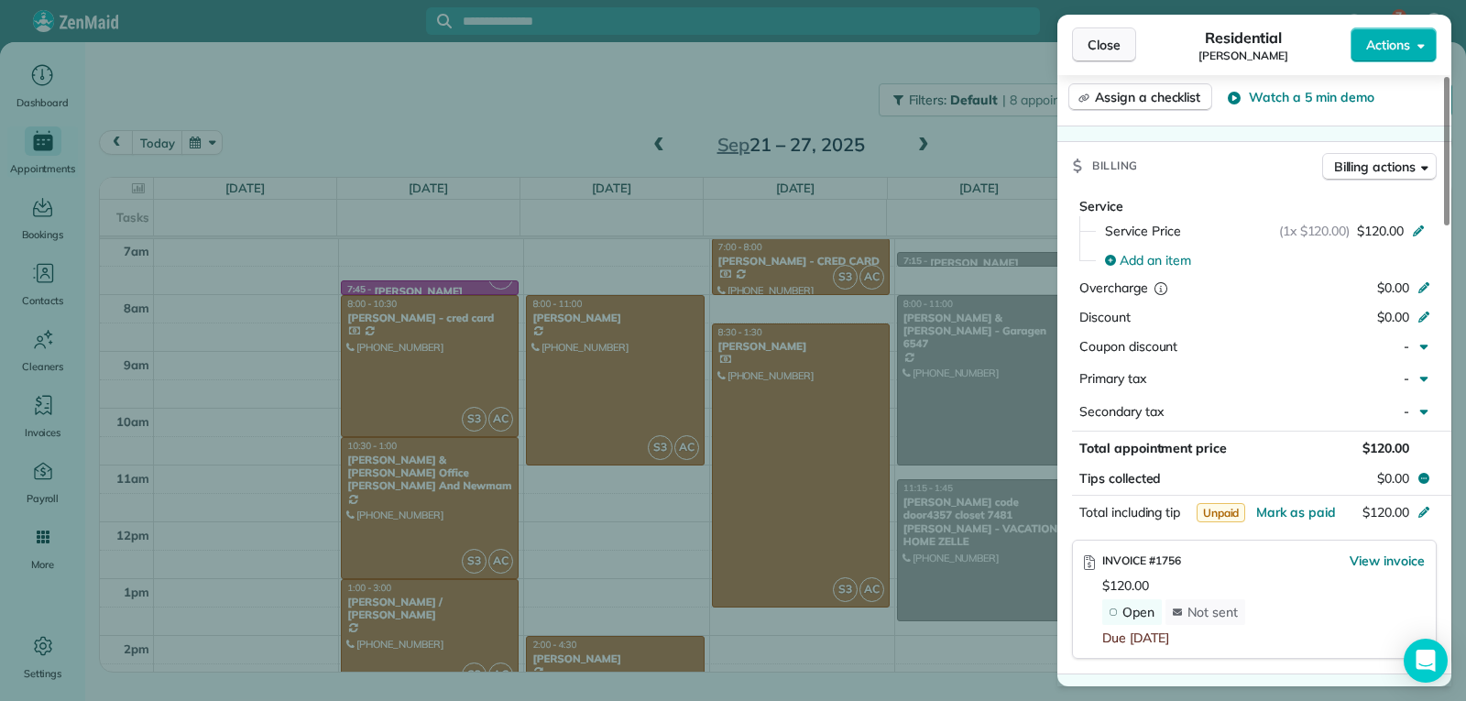
click at [1099, 45] on span "Close" at bounding box center [1104, 45] width 33 height 18
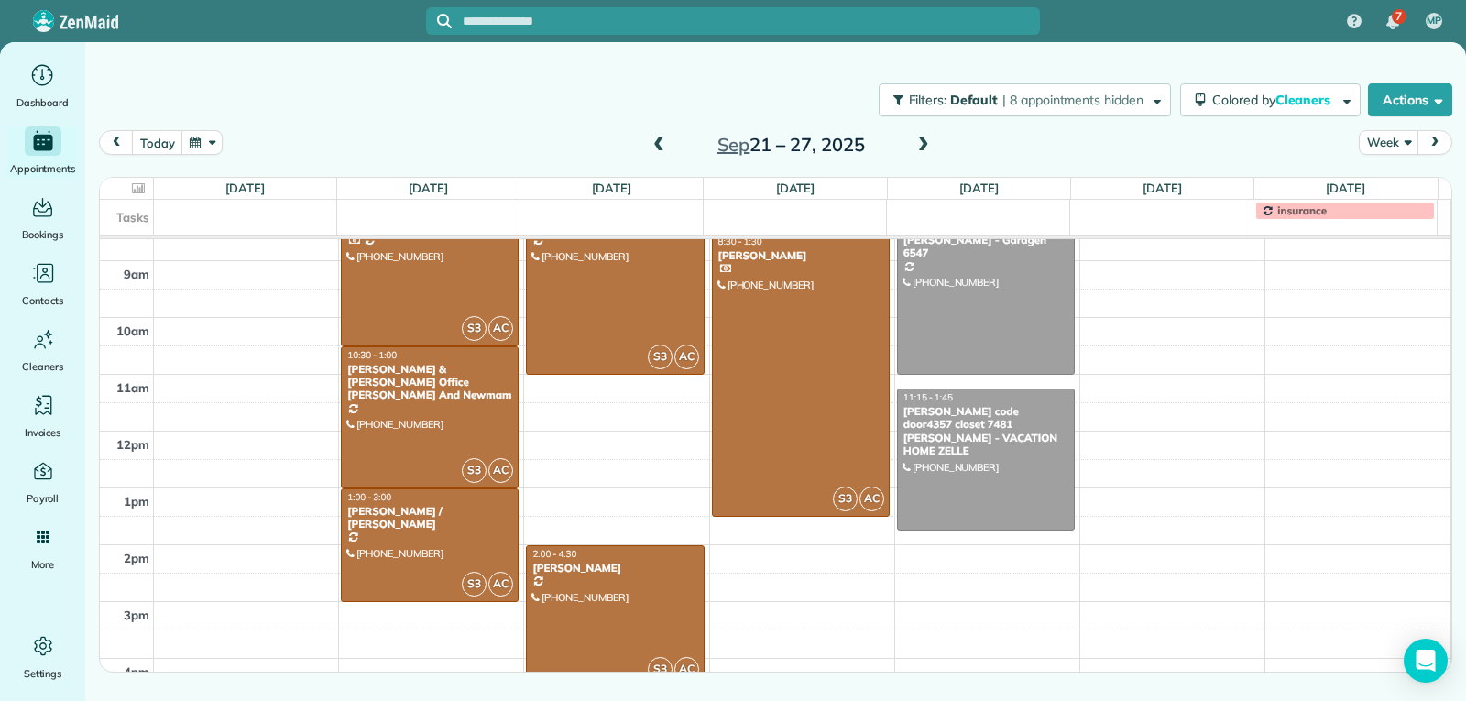
scroll to position [375, 0]
click at [622, 607] on div at bounding box center [615, 617] width 176 height 140
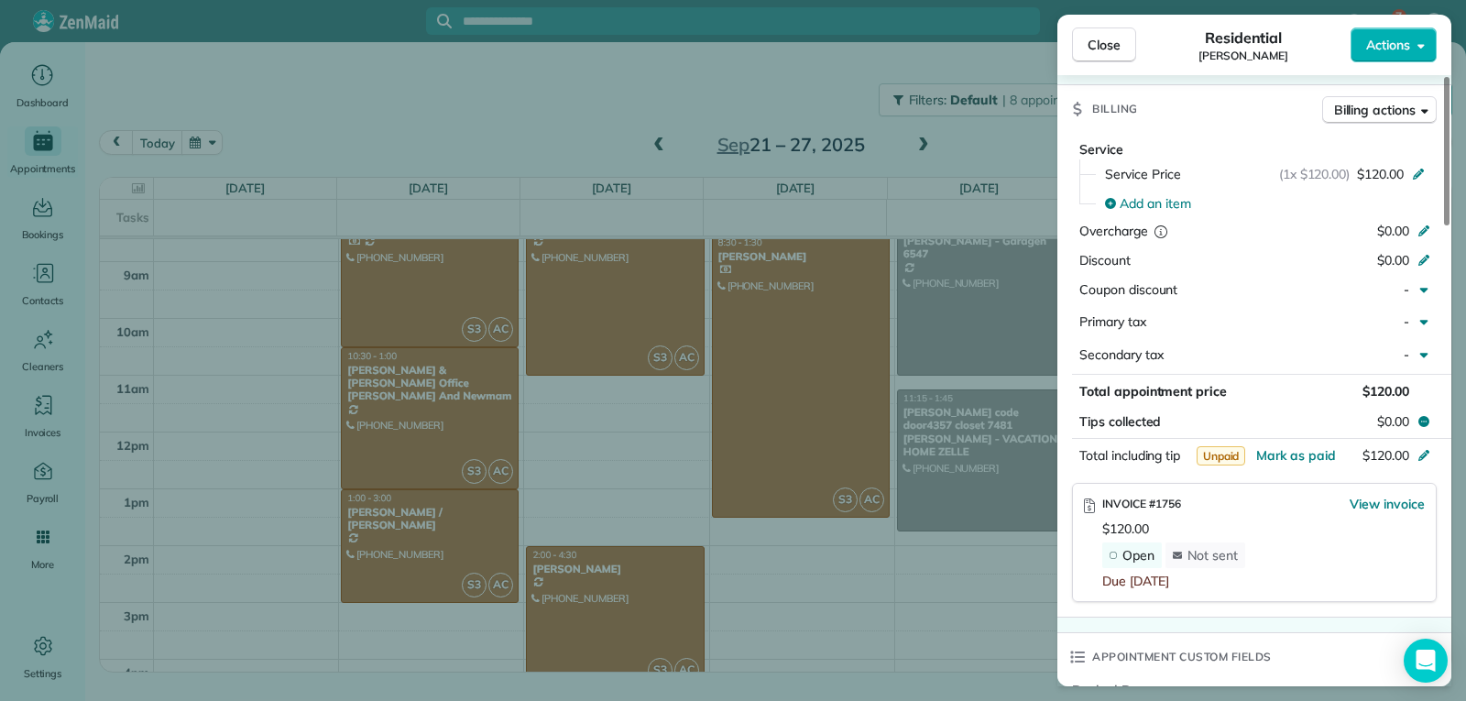
scroll to position [916, 0]
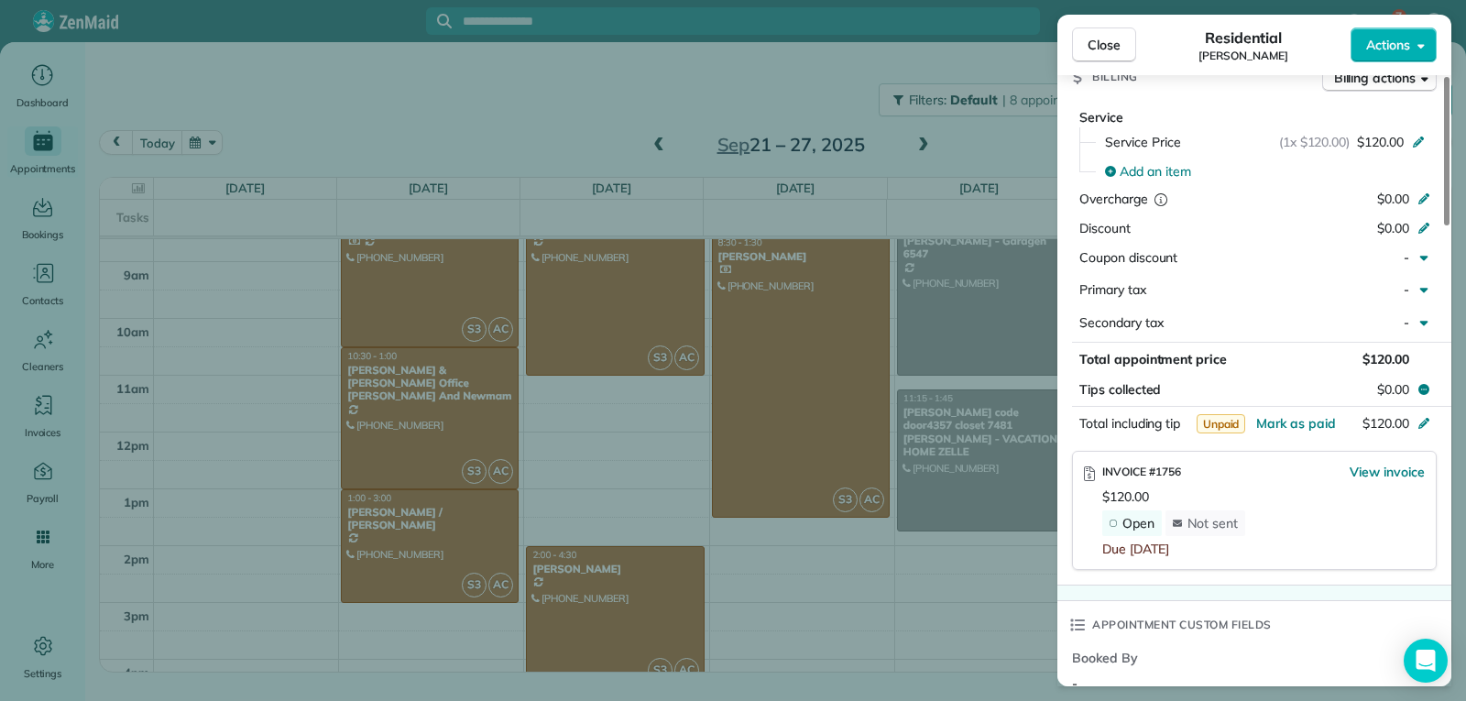
click at [1110, 46] on span "Close" at bounding box center [1104, 45] width 33 height 18
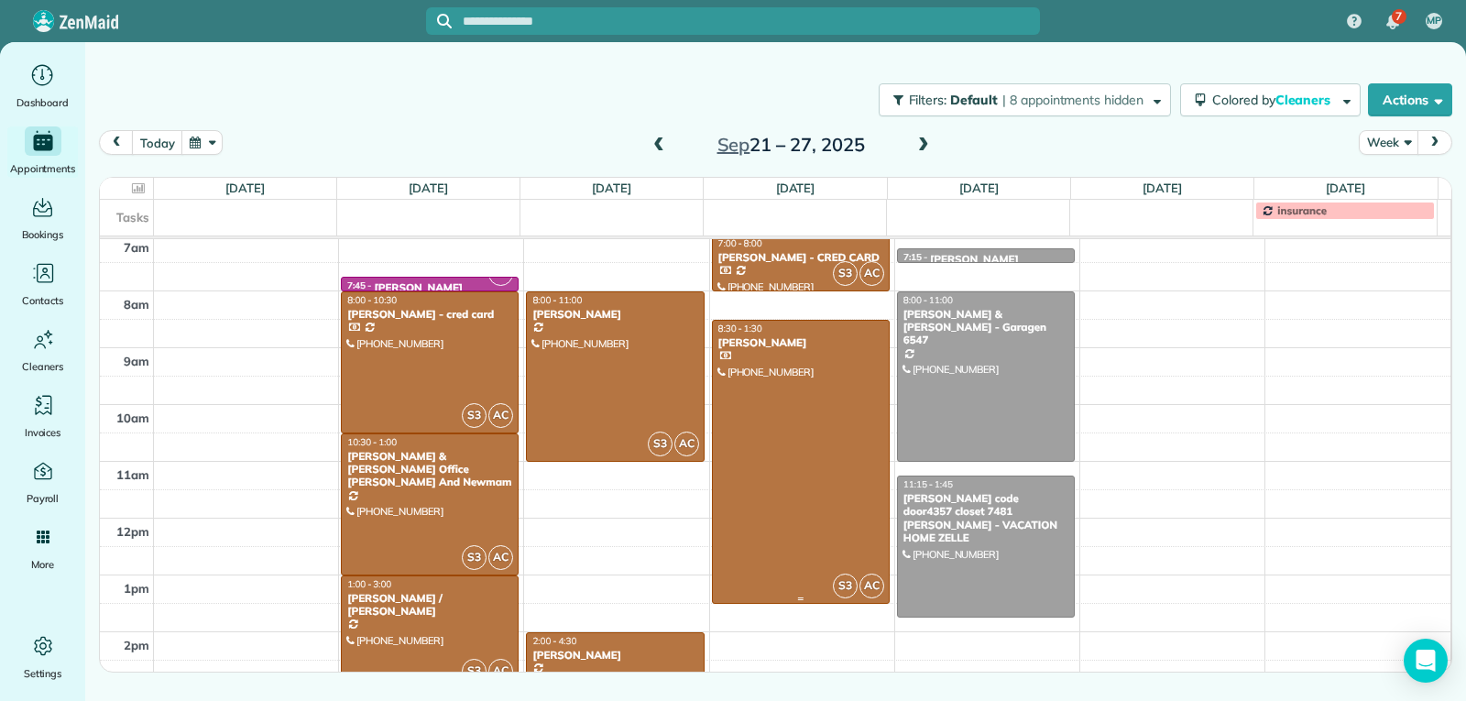
scroll to position [283, 0]
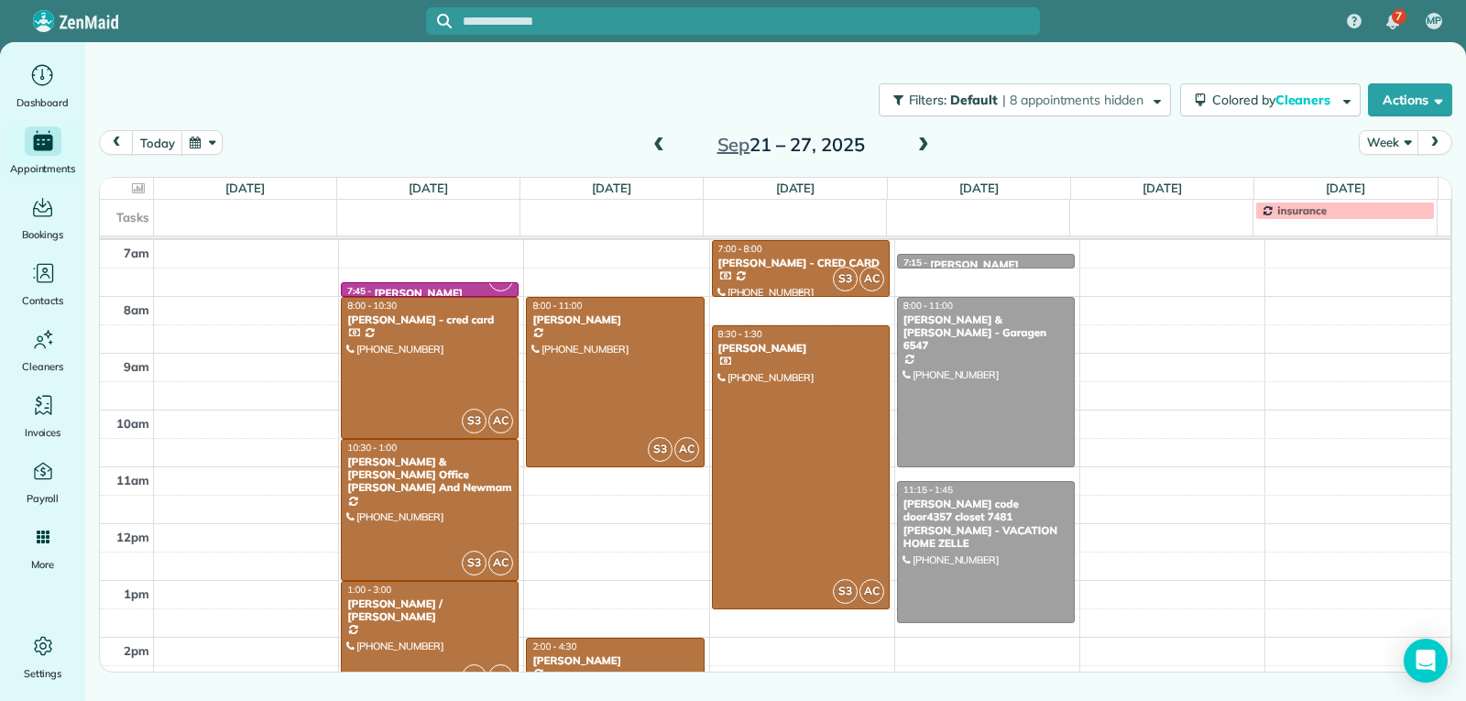
click at [808, 275] on div at bounding box center [801, 268] width 176 height 55
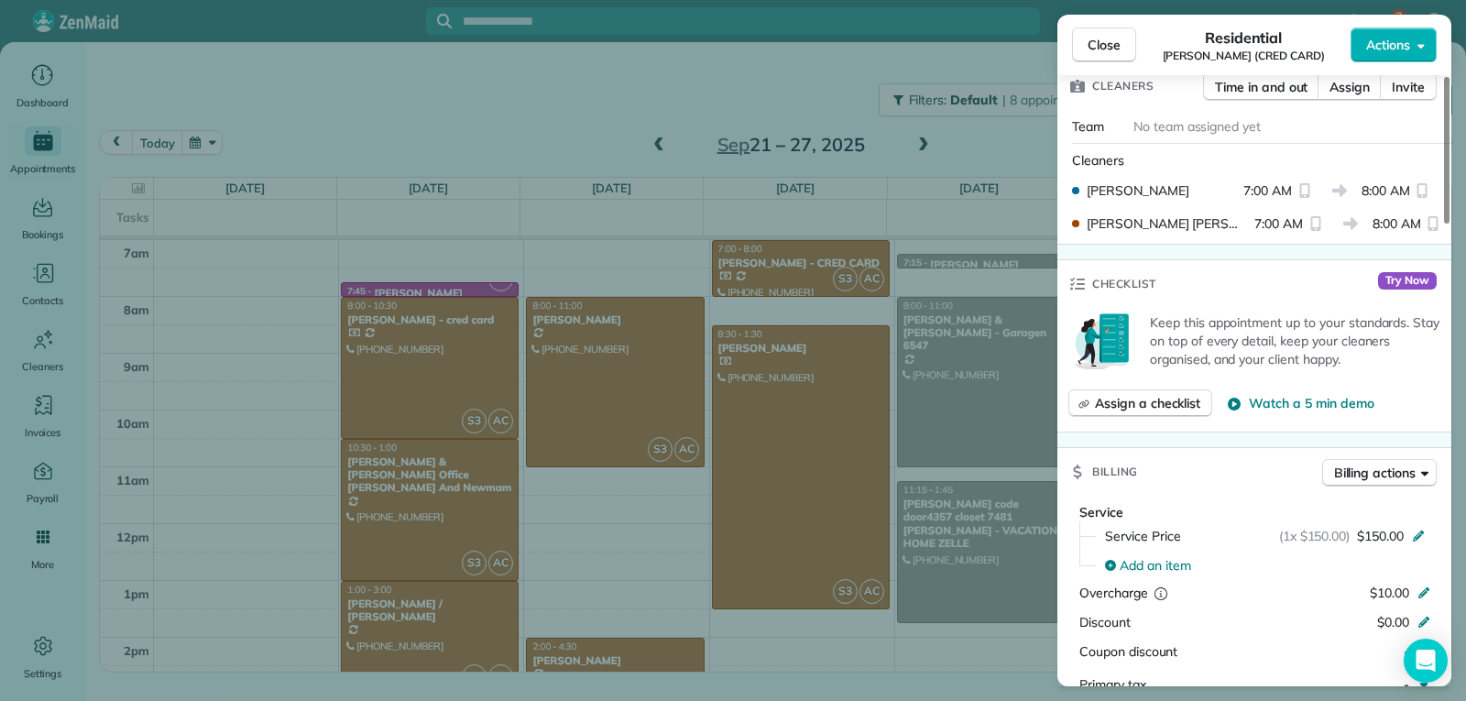
scroll to position [922, 0]
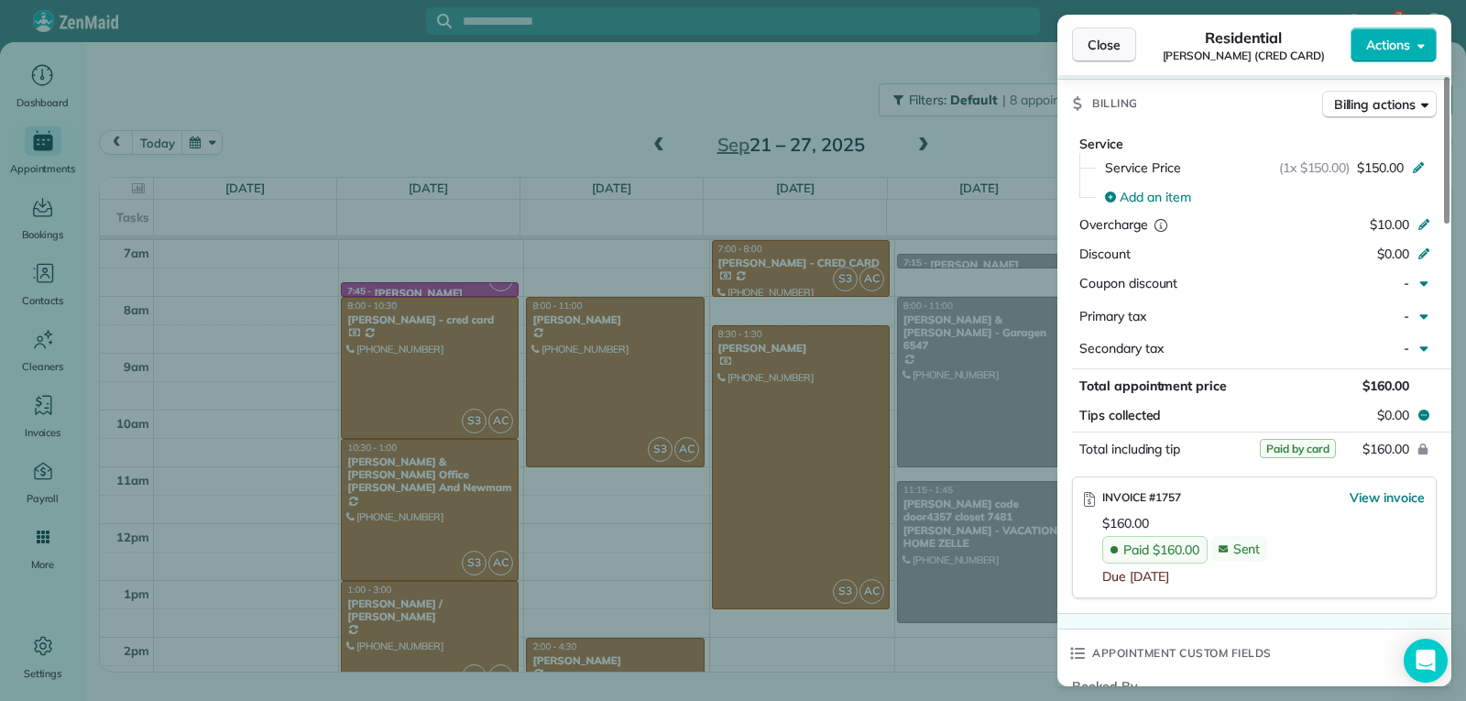
click at [1104, 51] on span "Close" at bounding box center [1104, 45] width 33 height 18
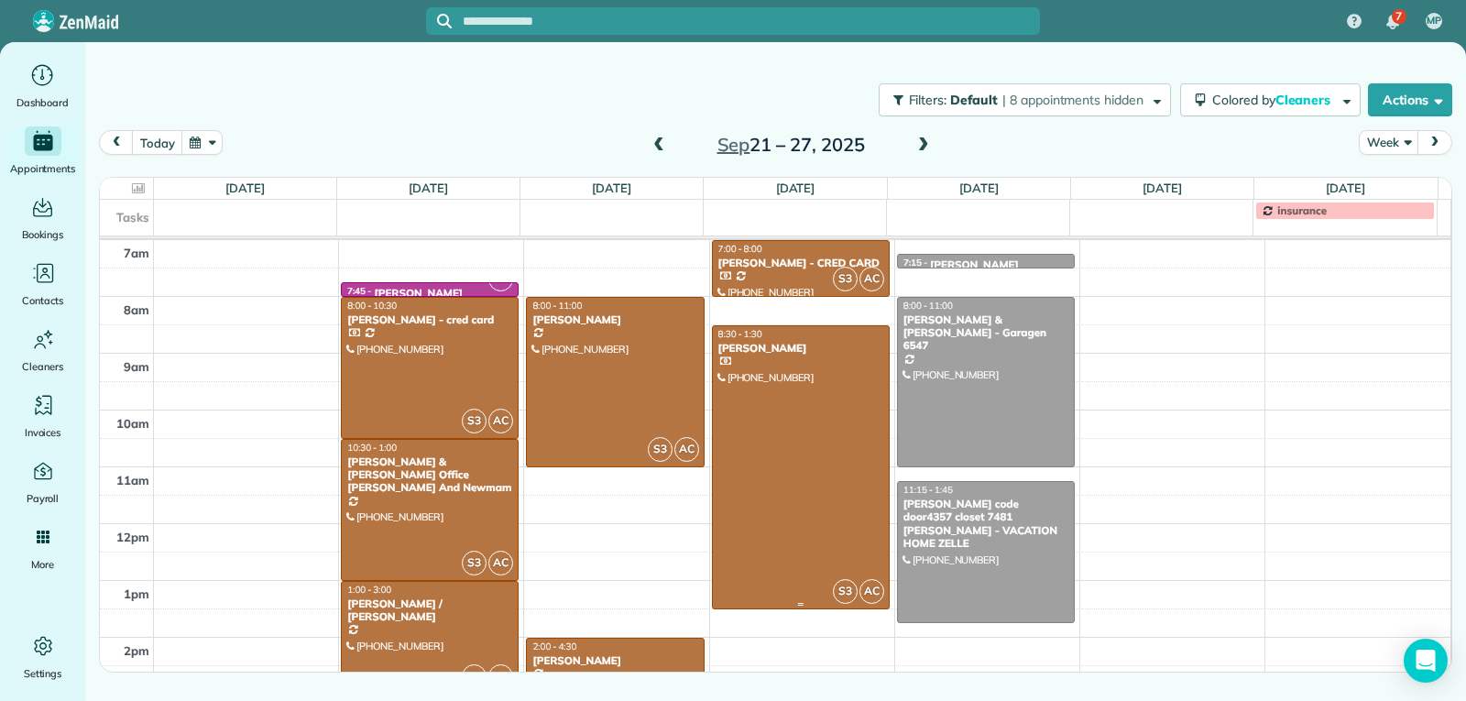
click at [792, 453] on div at bounding box center [801, 467] width 176 height 282
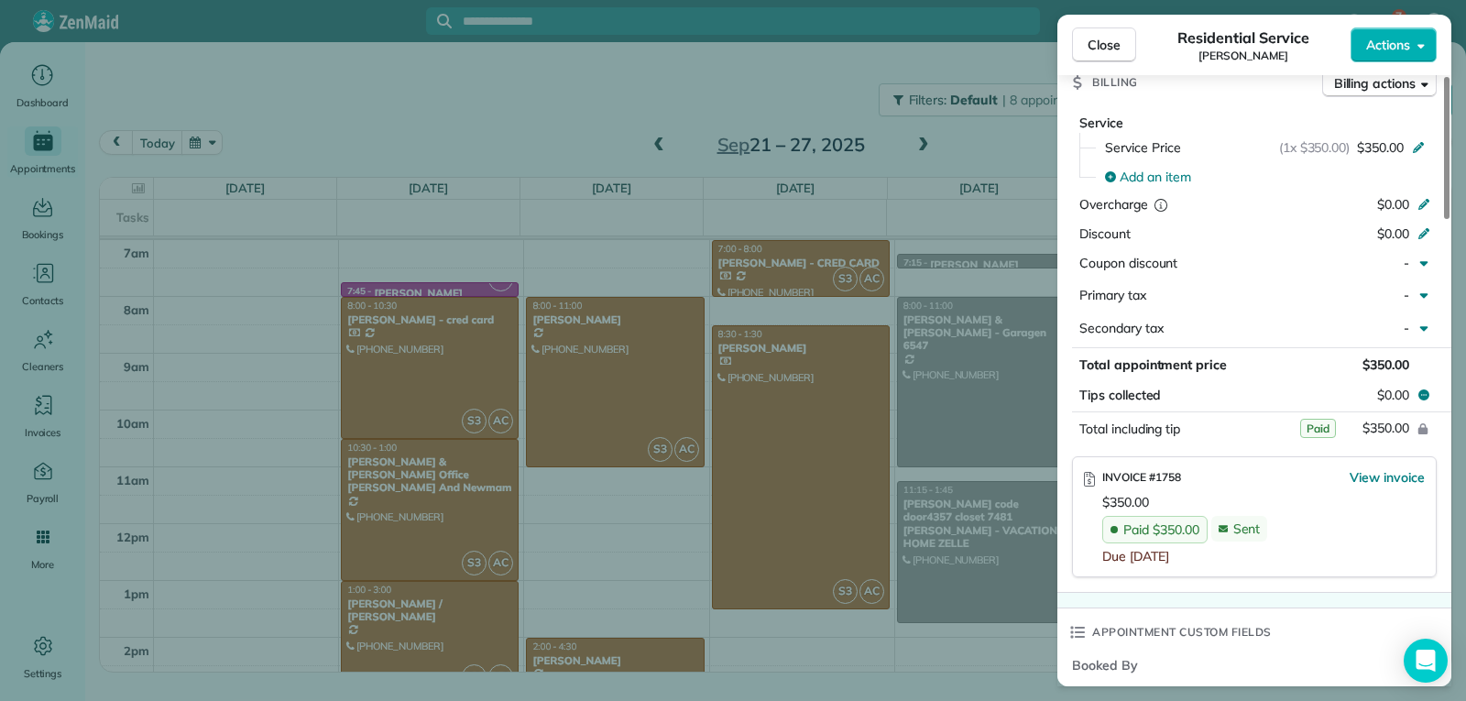
scroll to position [919, 0]
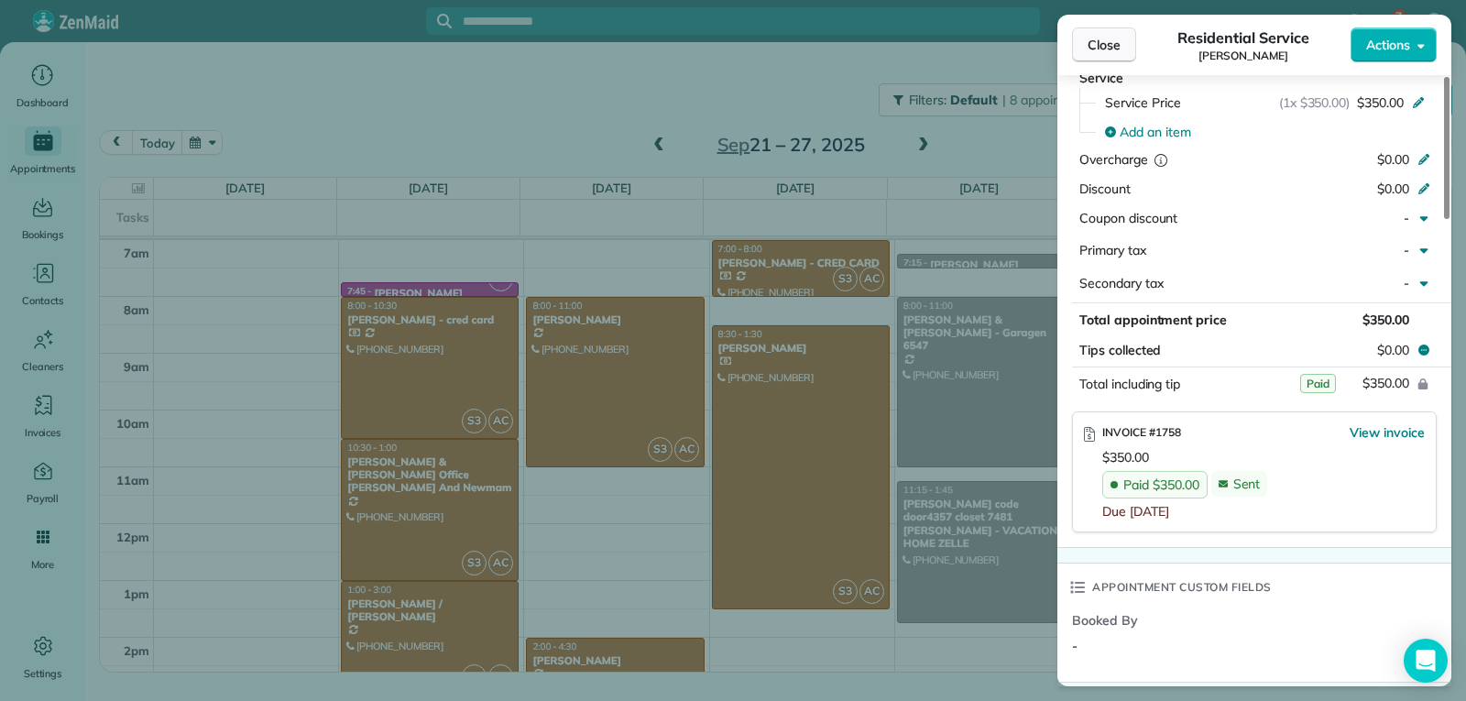
click at [1120, 48] on span "Close" at bounding box center [1104, 45] width 33 height 18
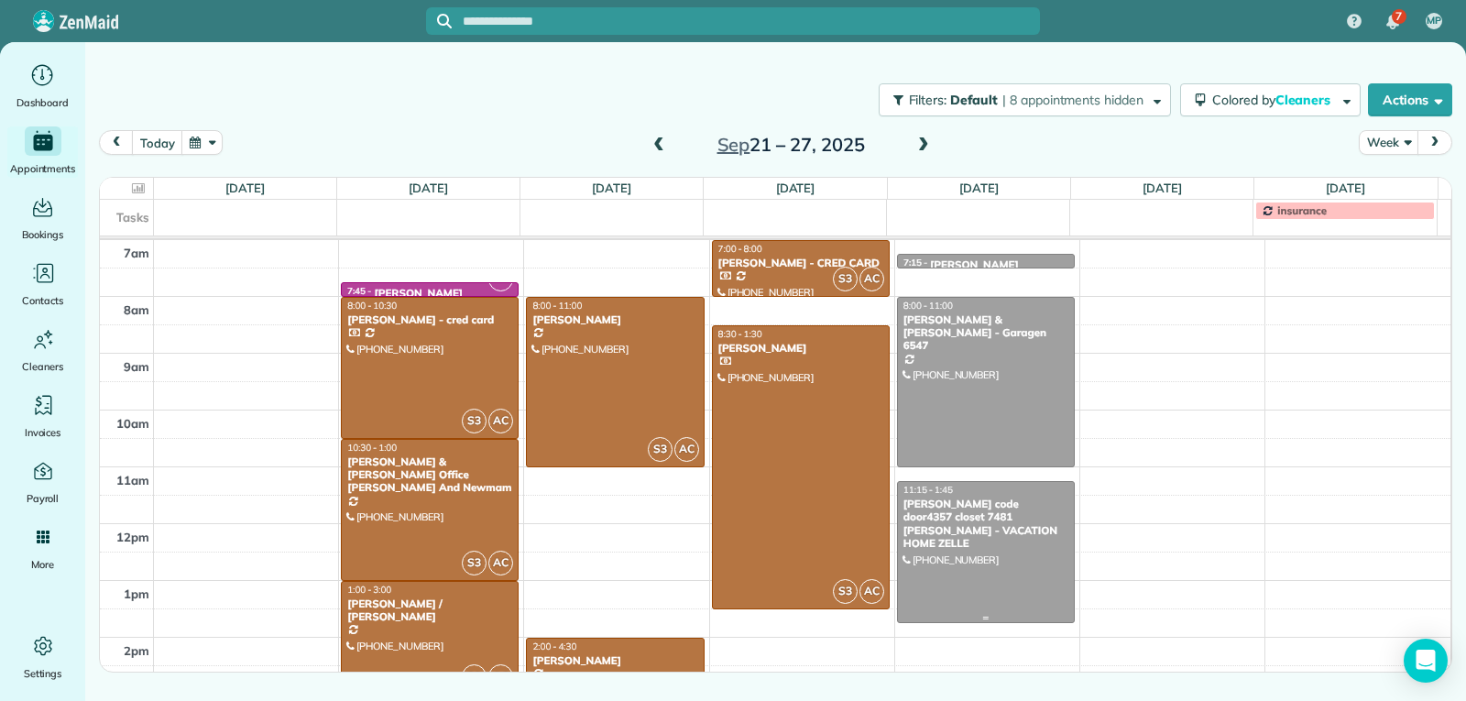
click at [1003, 567] on div at bounding box center [986, 552] width 176 height 140
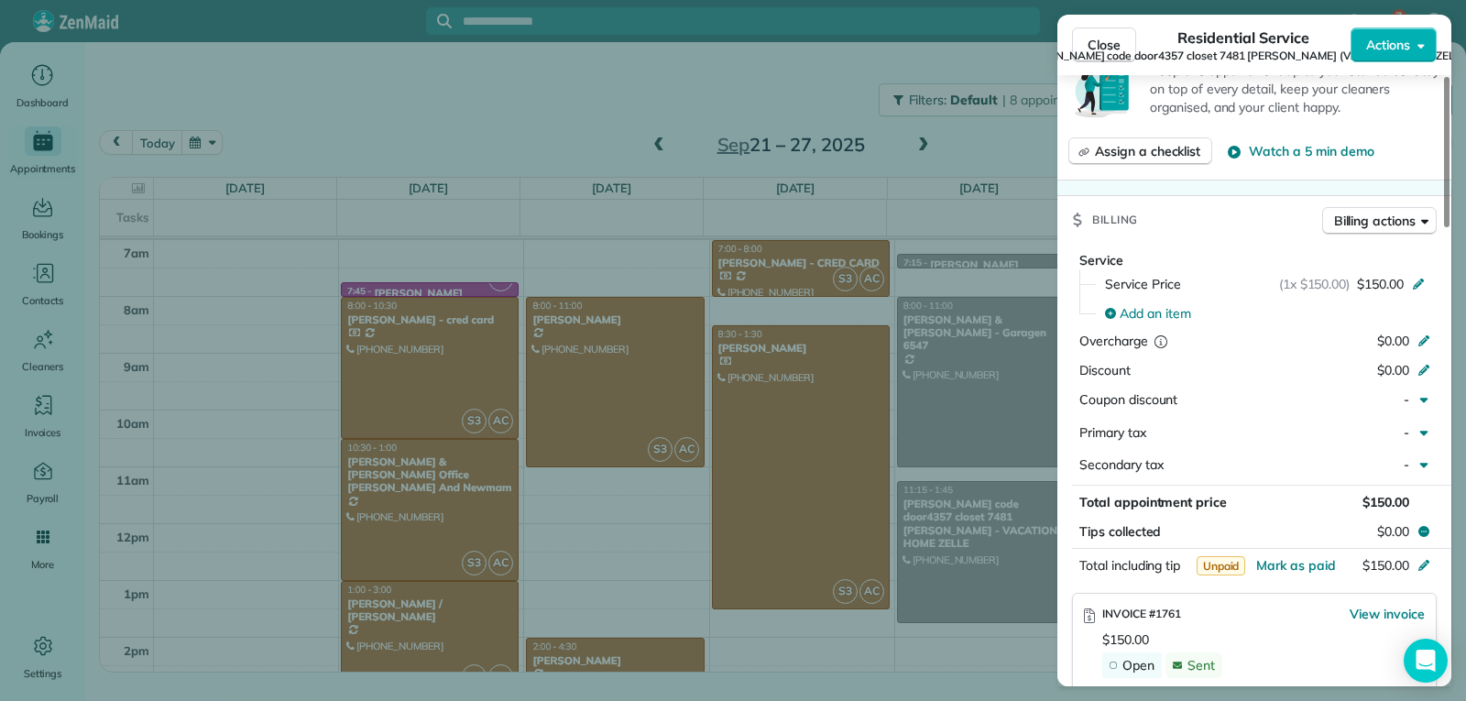
scroll to position [831, 0]
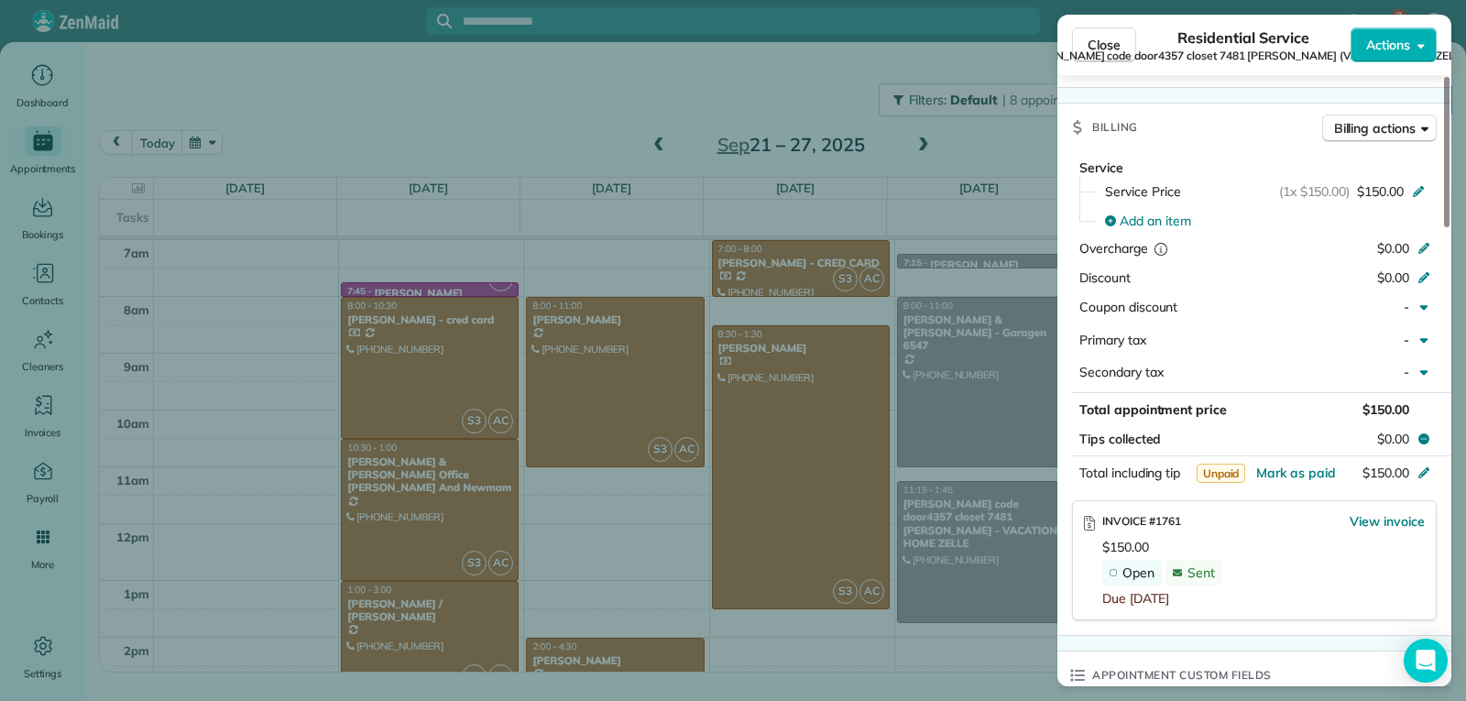
click at [1105, 50] on span "[PERSON_NAME] code door4357 closet 7481 [PERSON_NAME] (VACATION HOME ZELLE)" at bounding box center [1243, 56] width 456 height 15
click at [1118, 37] on span "Close" at bounding box center [1104, 45] width 33 height 18
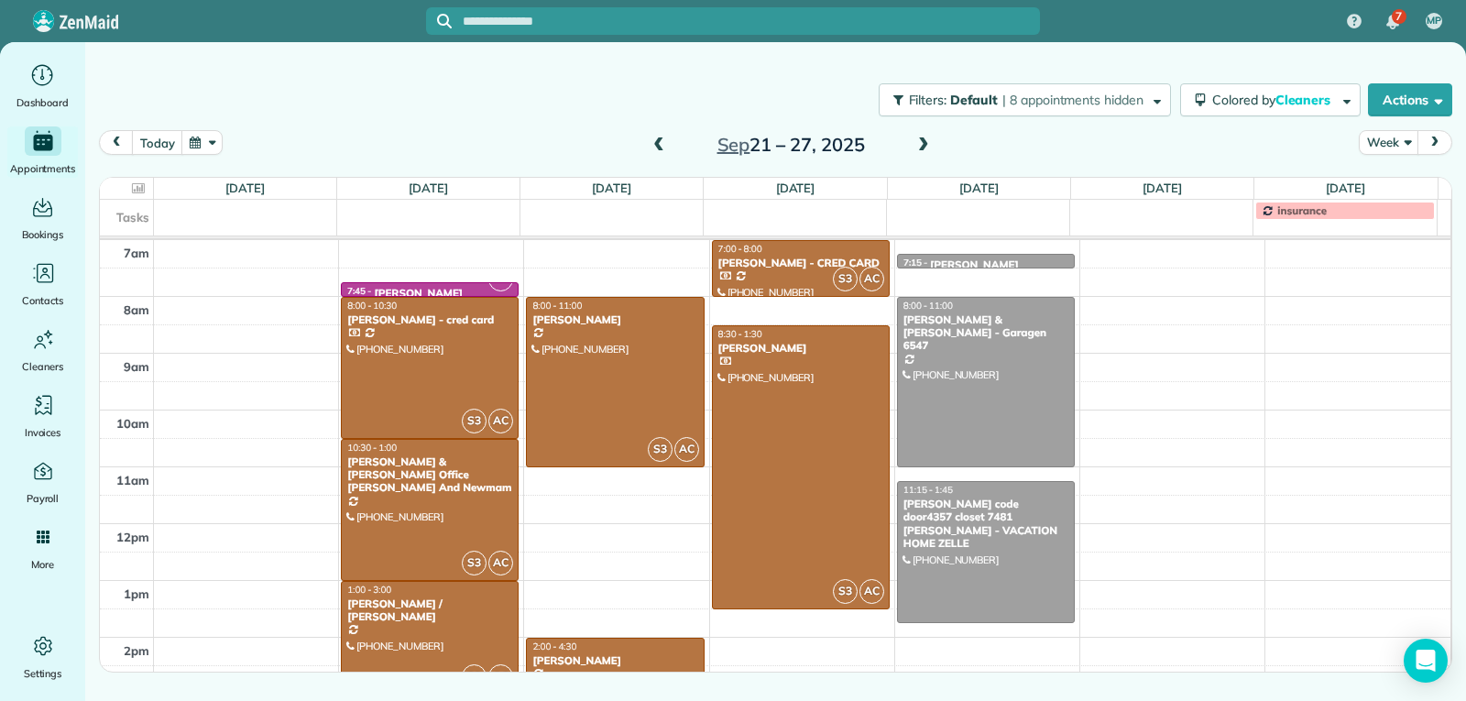
click at [927, 144] on span at bounding box center [923, 145] width 20 height 16
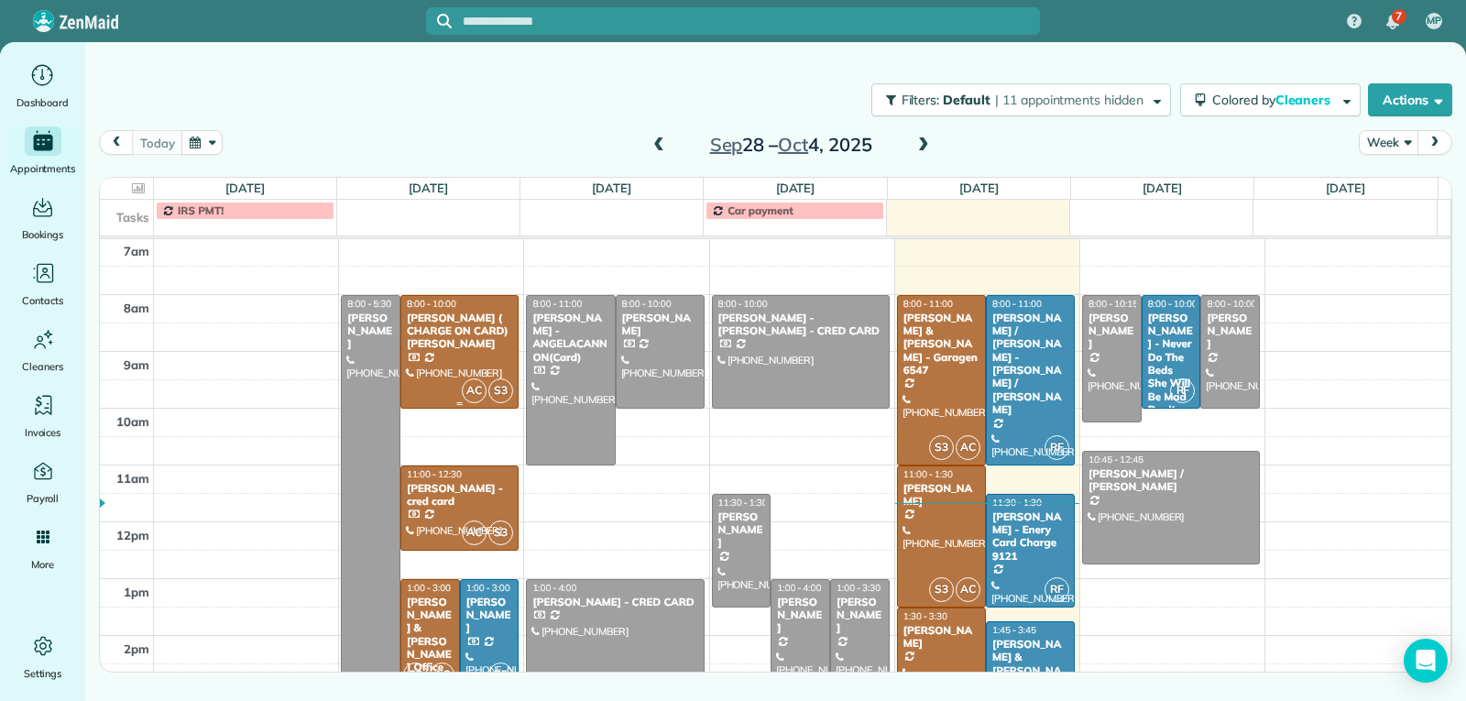
click at [447, 342] on div "[PERSON_NAME] ( CHARGE ON CARD) [PERSON_NAME]" at bounding box center [459, 331] width 107 height 39
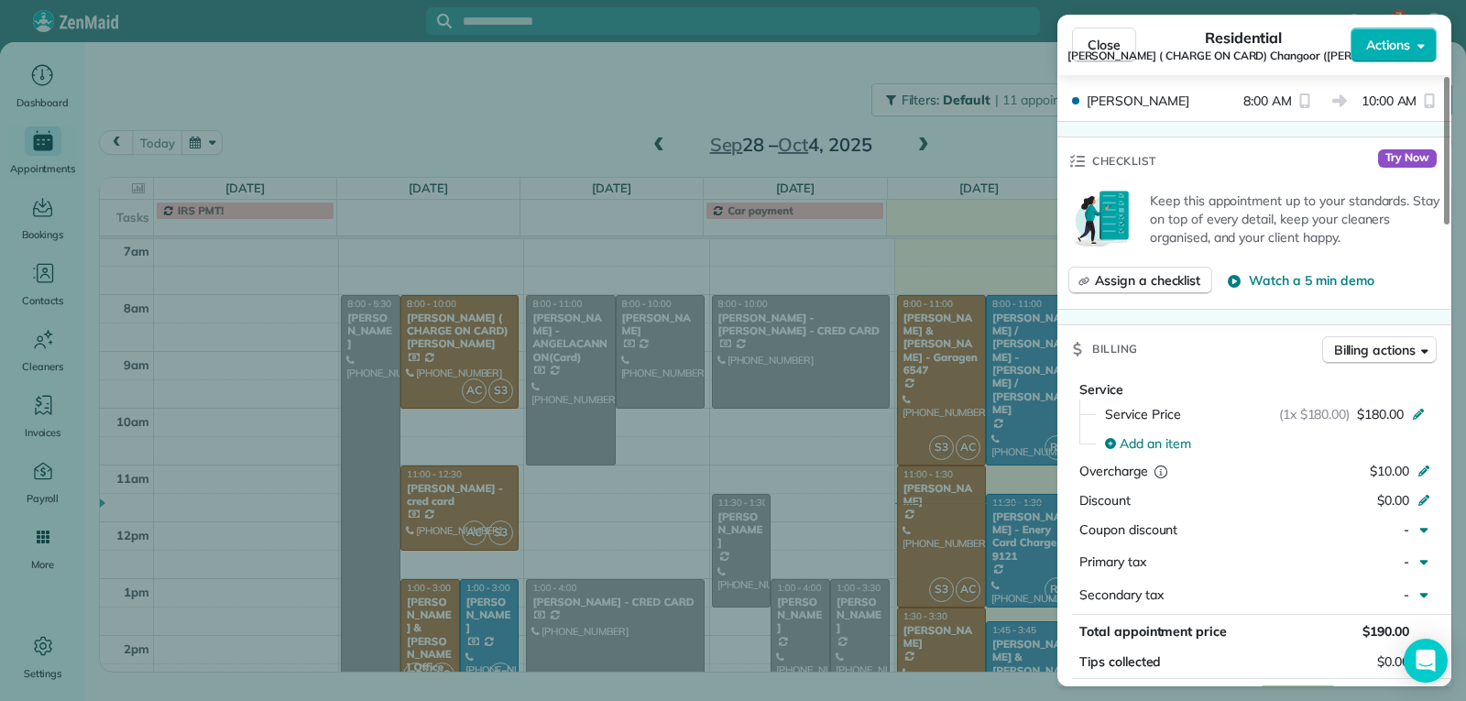
scroll to position [830, 0]
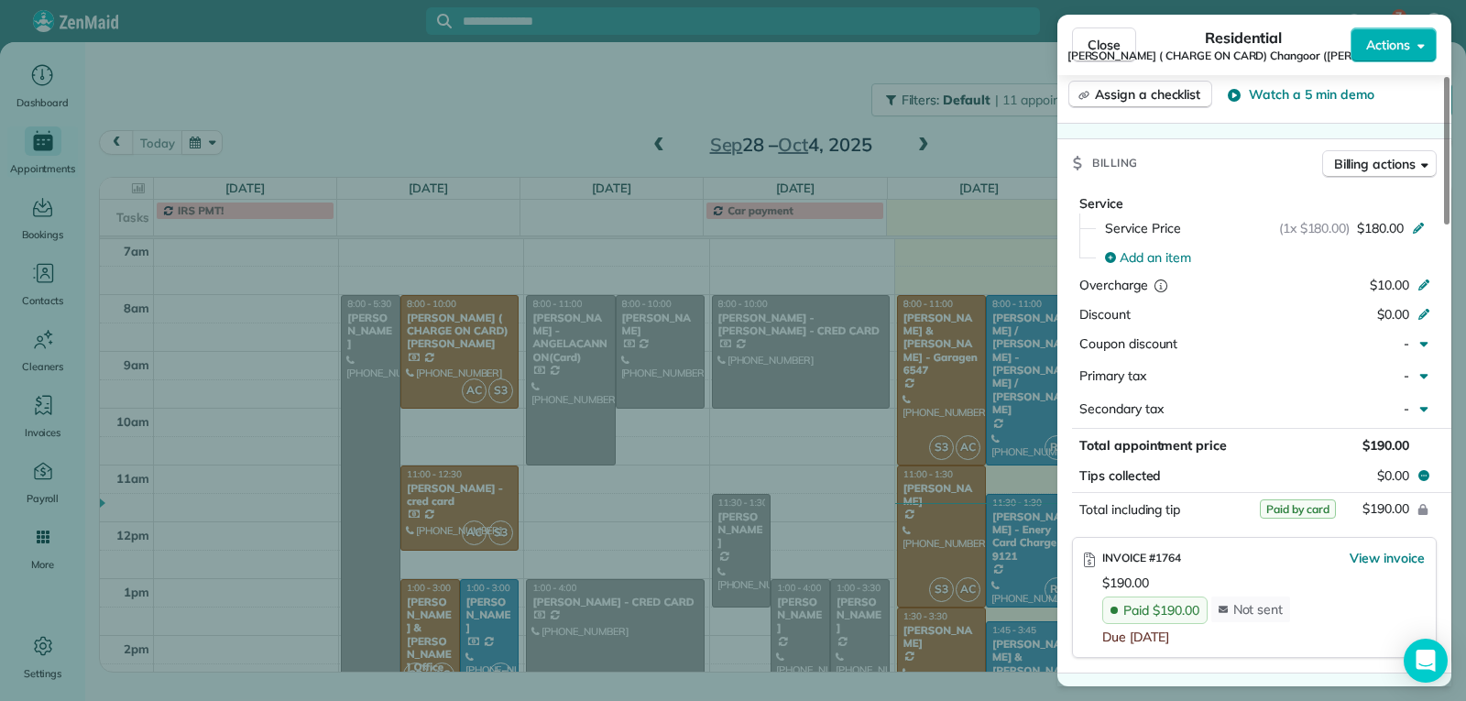
drag, startPoint x: 1086, startPoint y: 43, endPoint x: 836, endPoint y: 272, distance: 338.5
click at [1086, 44] on button "Close" at bounding box center [1104, 44] width 64 height 35
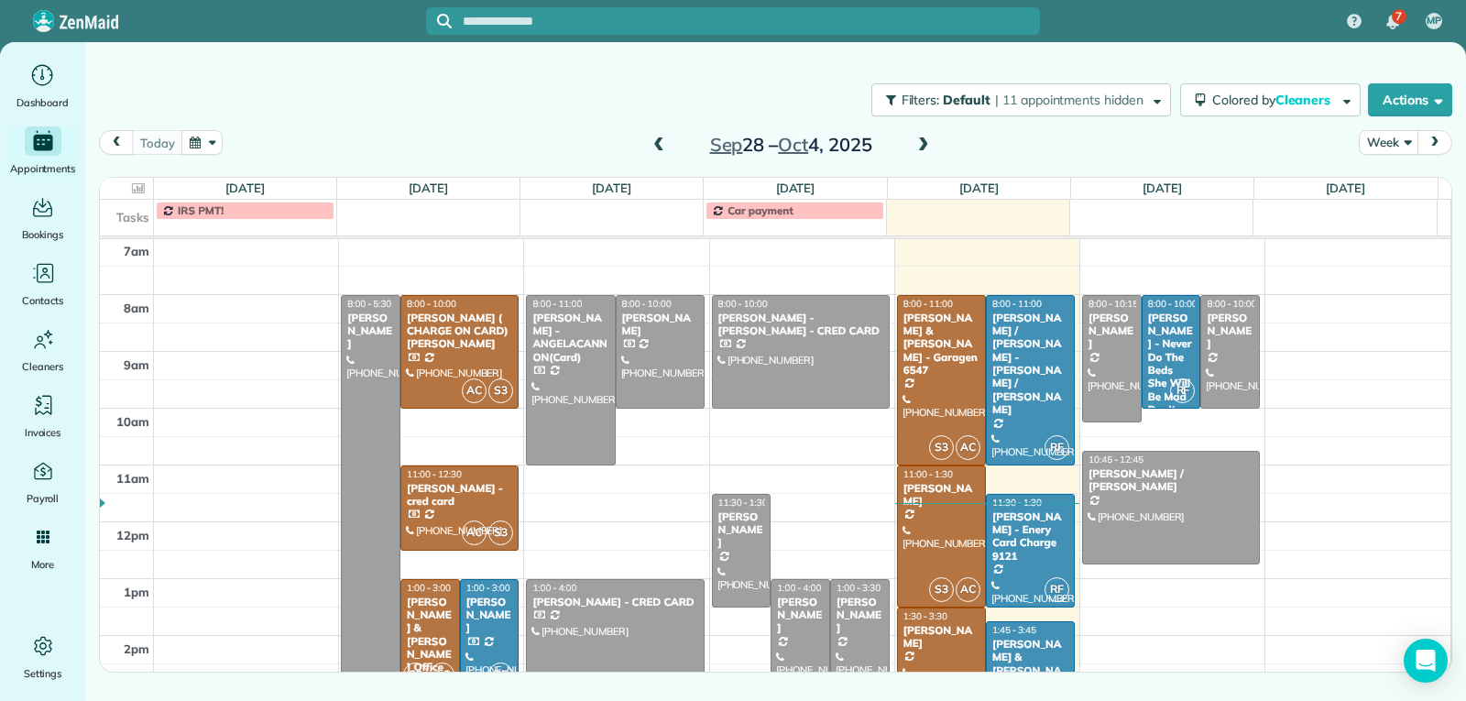
click at [491, 624] on div at bounding box center [490, 636] width 58 height 112
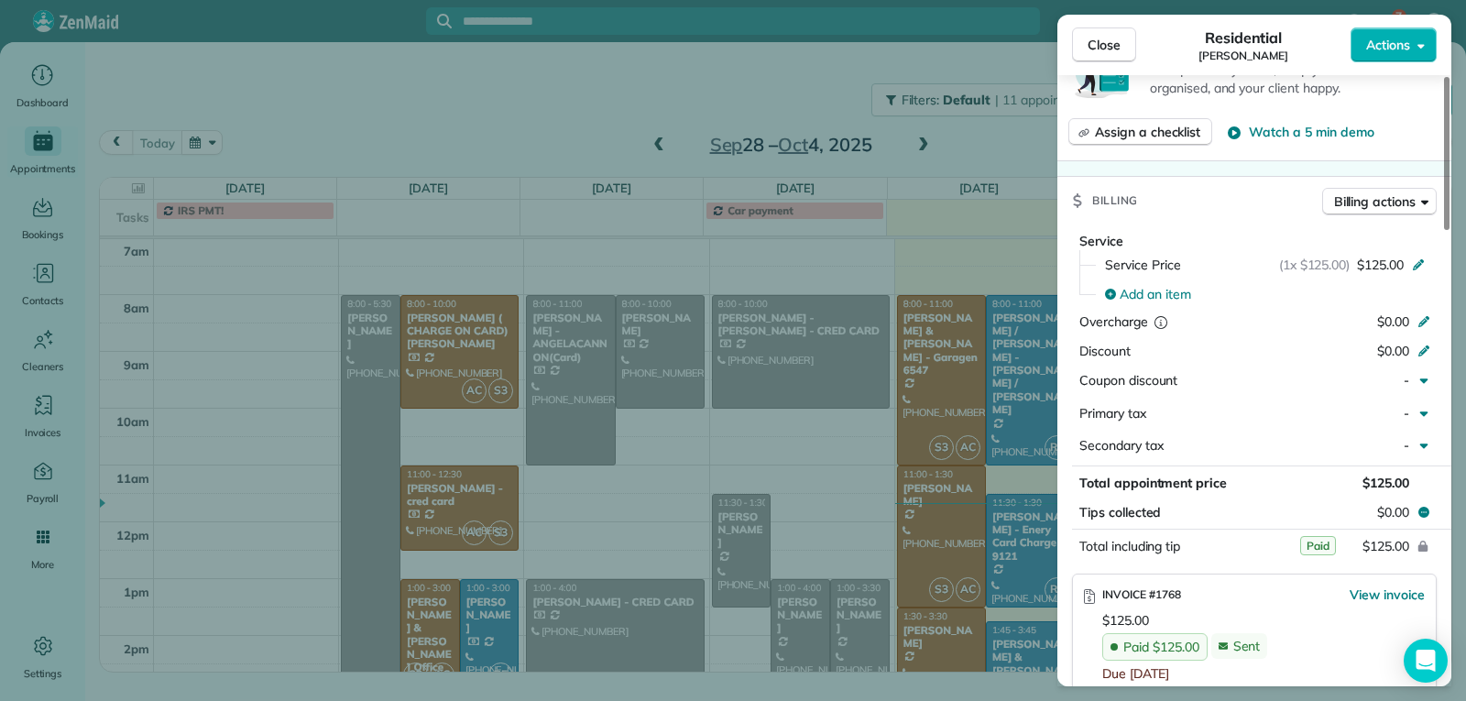
scroll to position [835, 0]
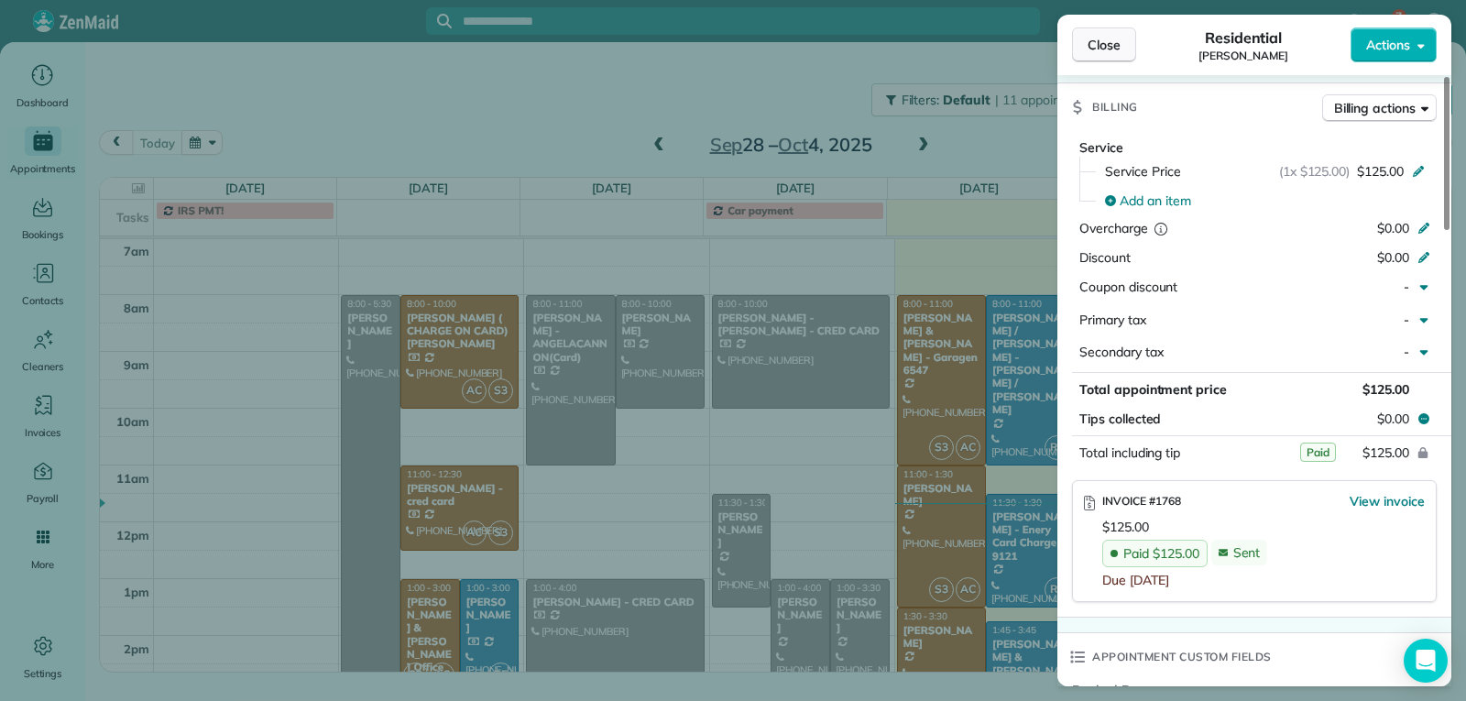
drag, startPoint x: 1088, startPoint y: 44, endPoint x: 814, endPoint y: 398, distance: 447.3
click at [1088, 45] on span "Close" at bounding box center [1104, 45] width 33 height 18
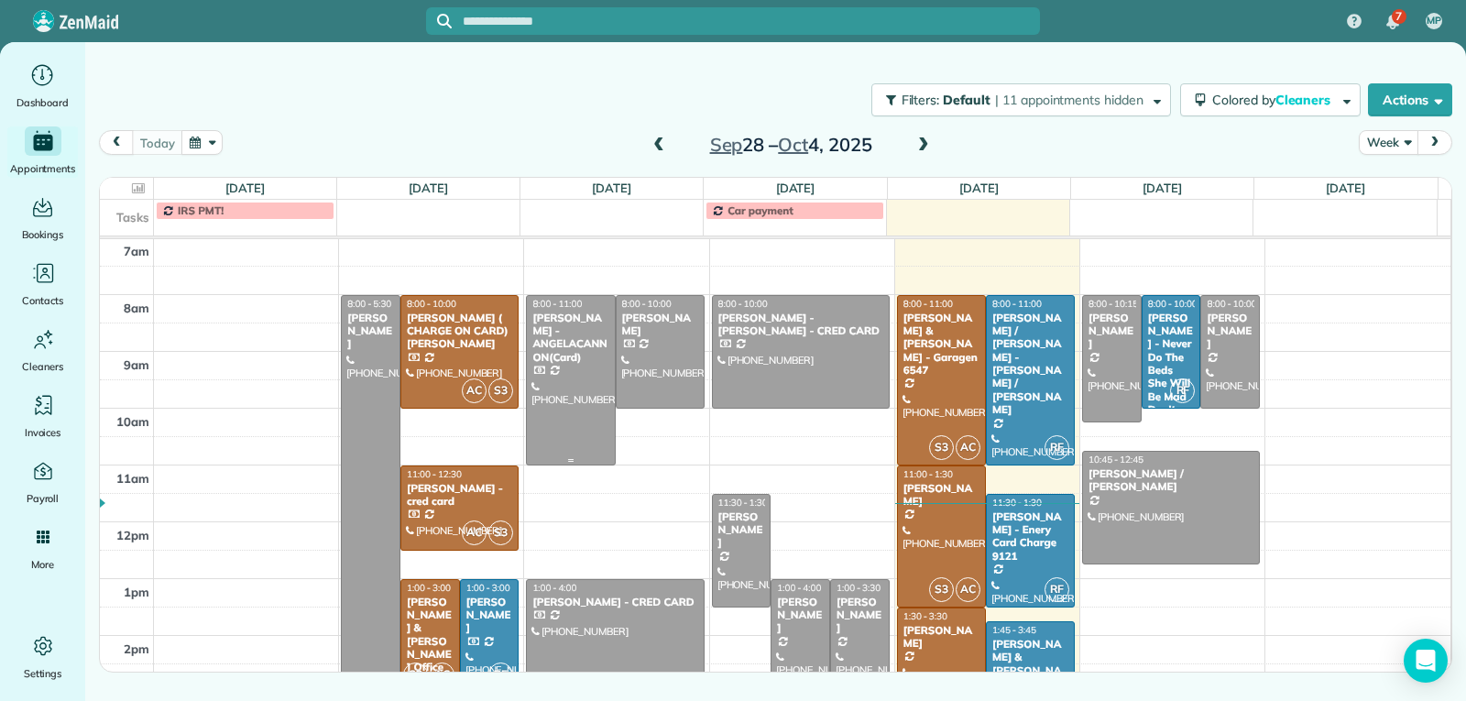
click at [552, 375] on div at bounding box center [570, 380] width 87 height 169
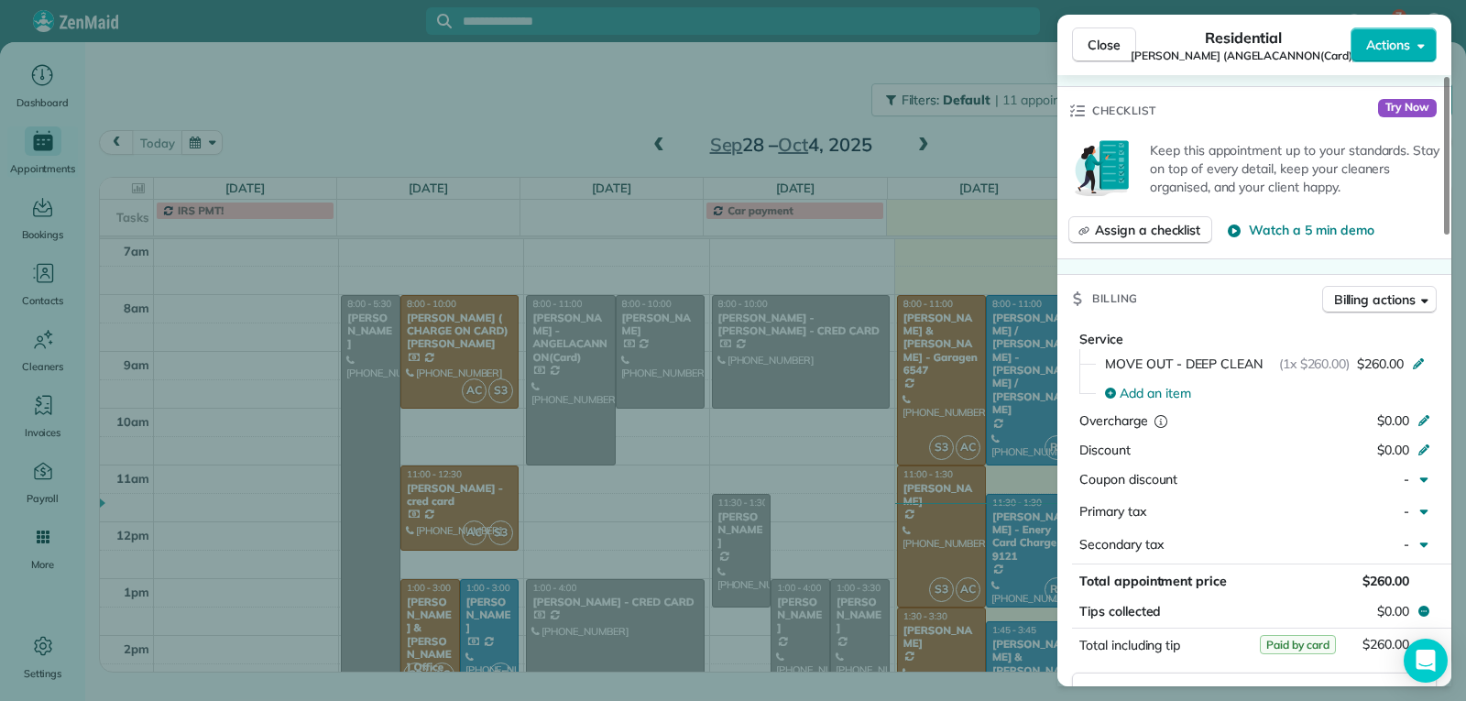
scroll to position [737, 0]
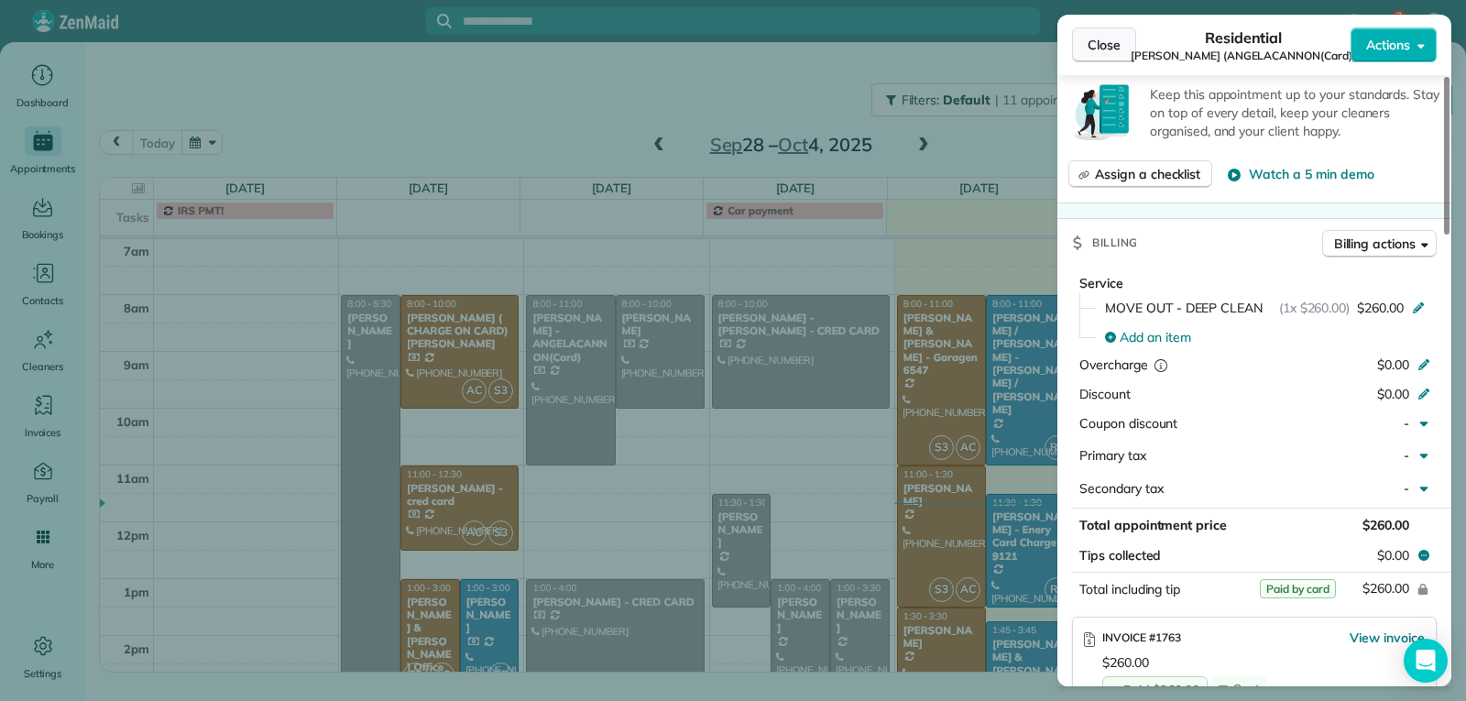
click at [1094, 44] on span "Close" at bounding box center [1104, 45] width 33 height 18
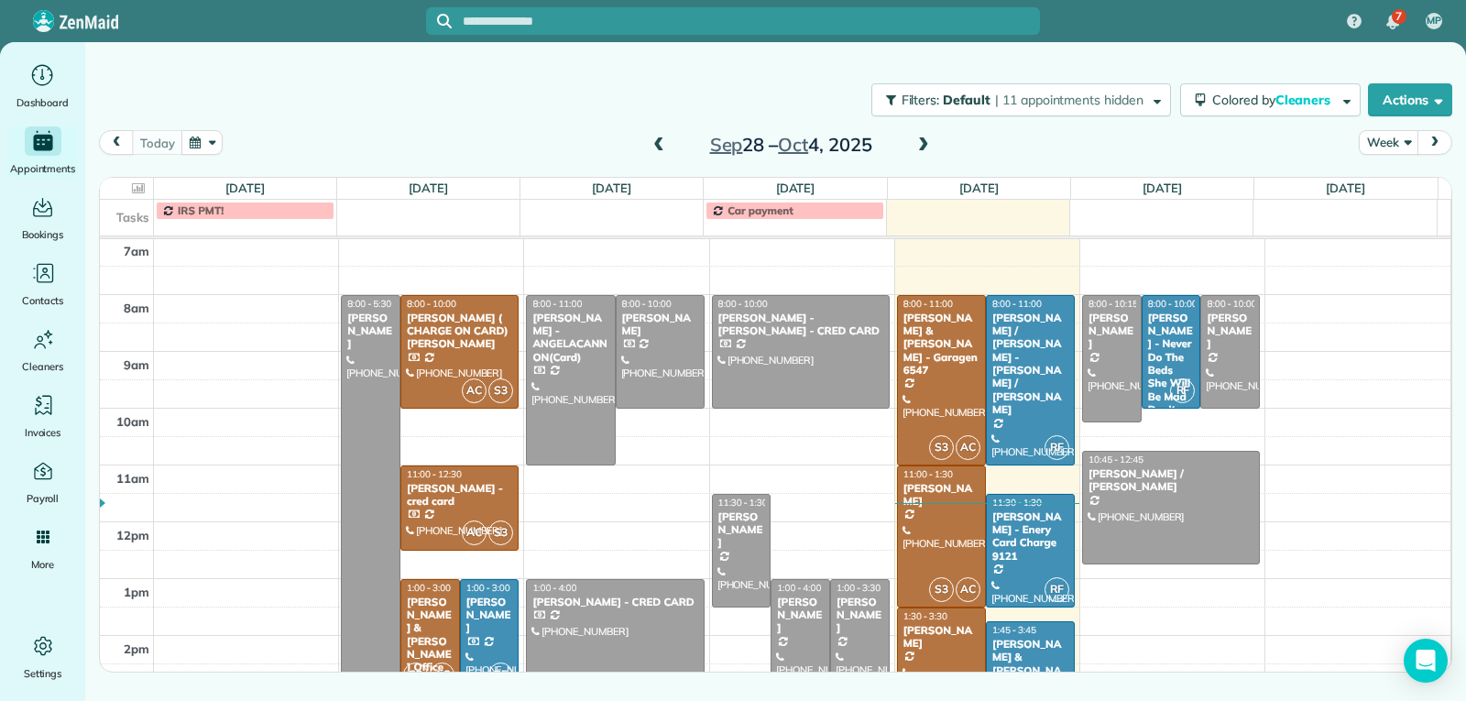
click at [600, 622] on div at bounding box center [615, 664] width 176 height 169
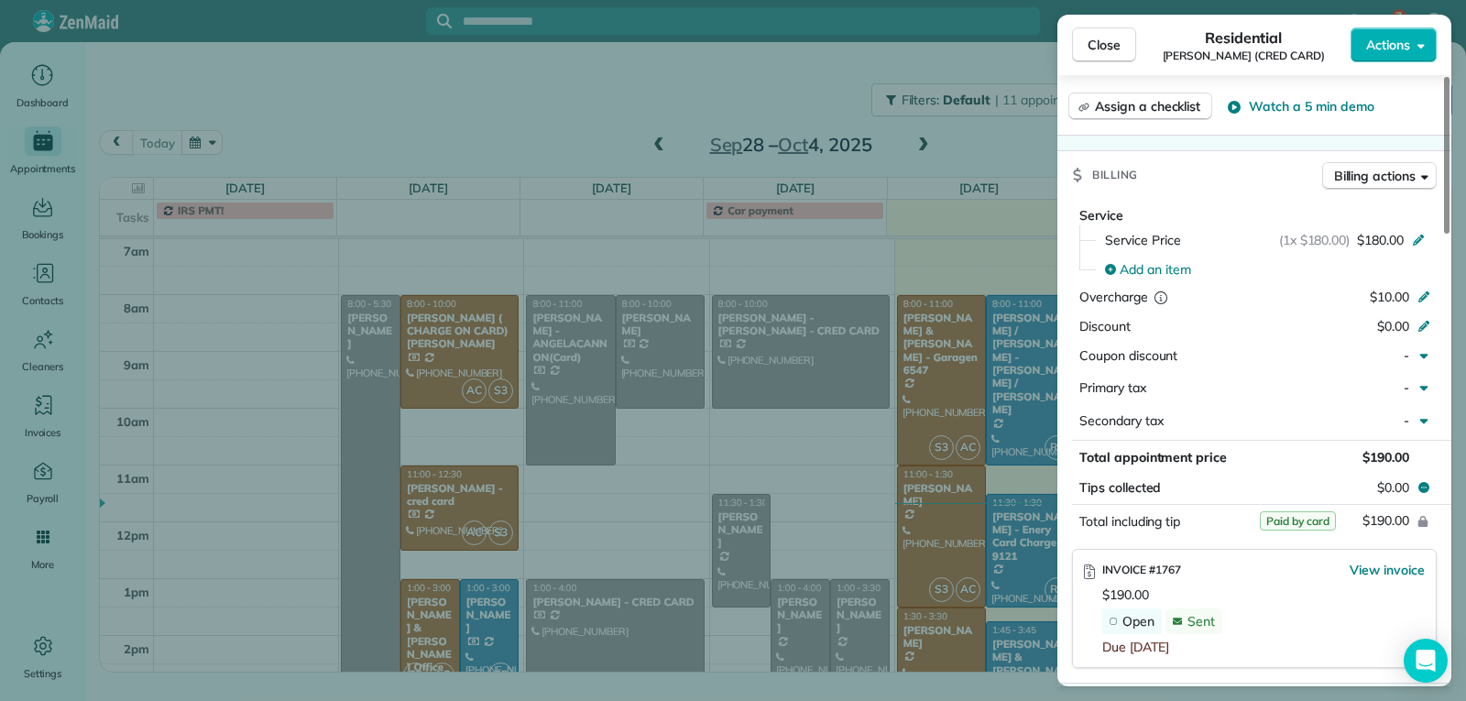
scroll to position [828, 0]
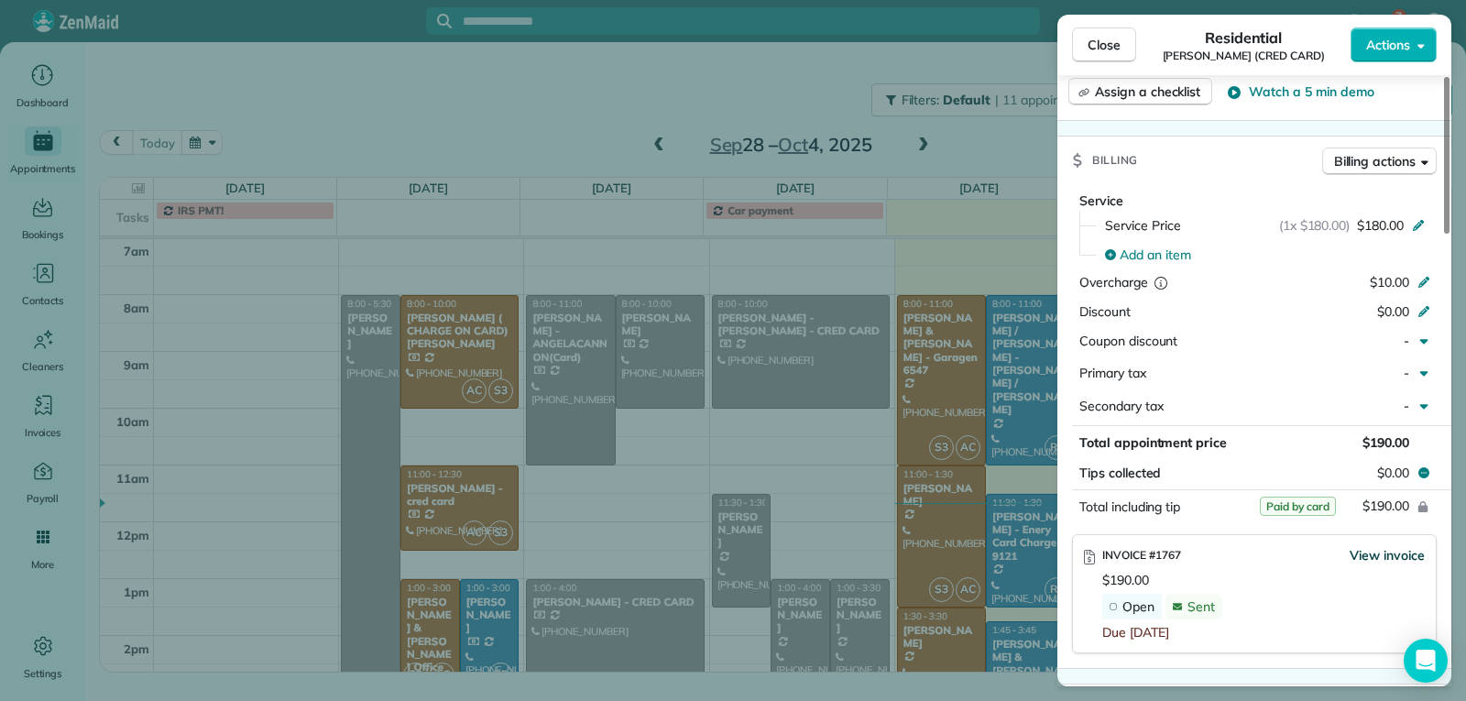
click at [1379, 546] on span "View invoice" at bounding box center [1387, 555] width 75 height 18
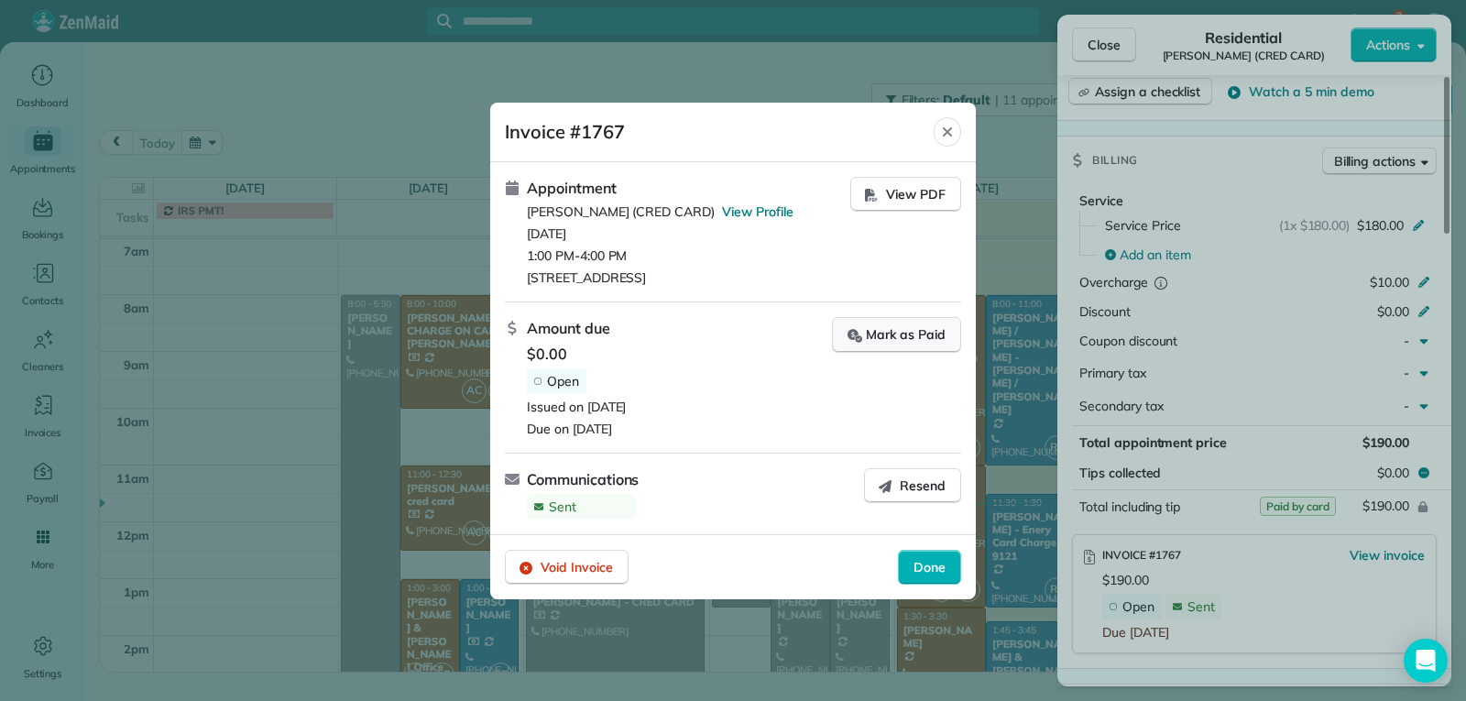
click at [891, 329] on div "Mark as Paid" at bounding box center [896, 334] width 98 height 19
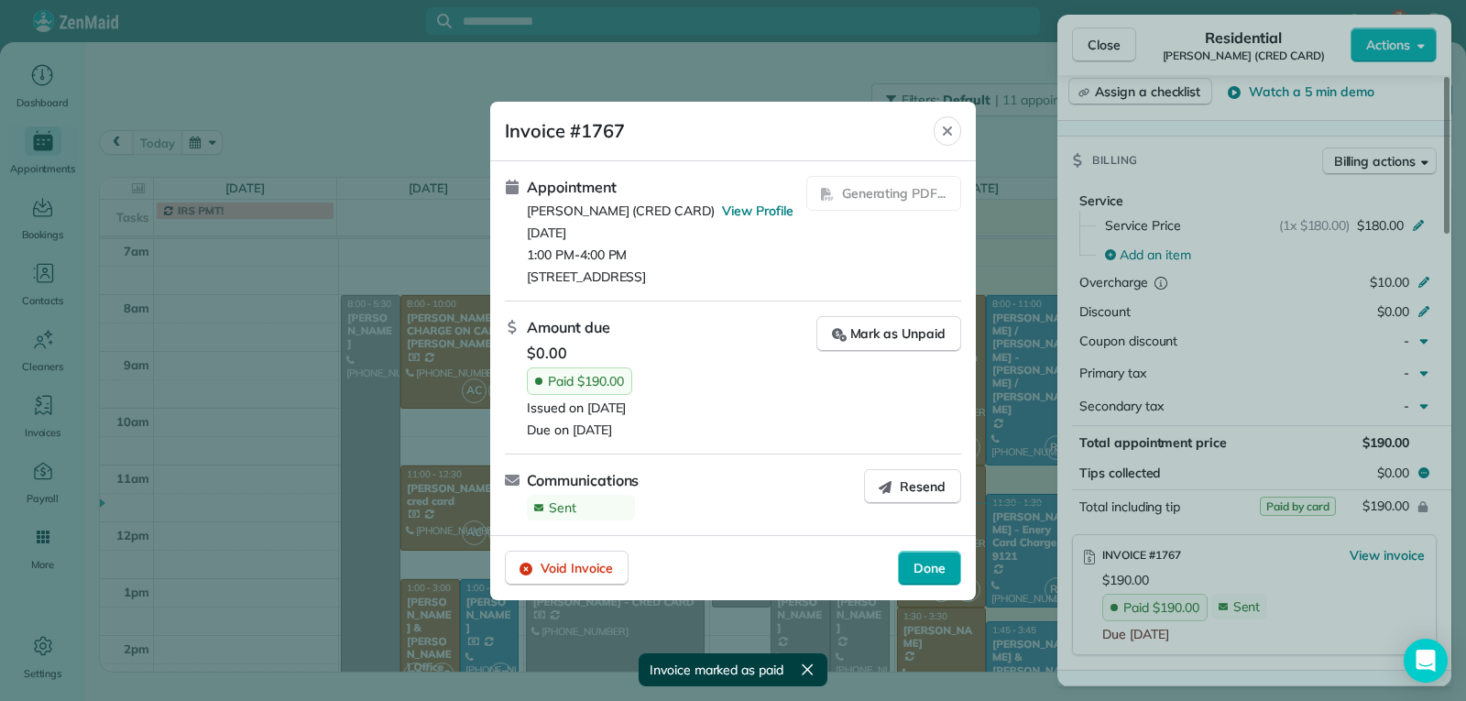
click at [935, 574] on span "Done" at bounding box center [929, 568] width 32 height 18
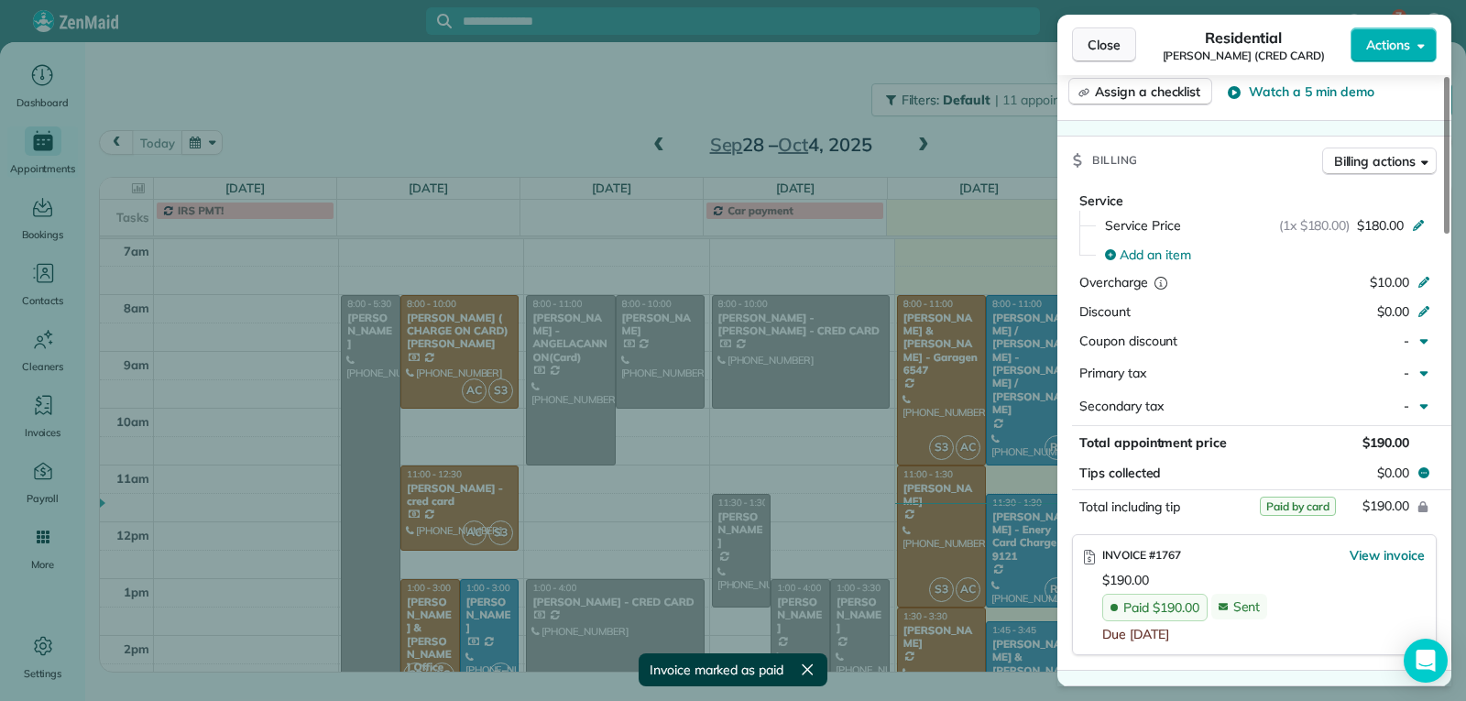
click at [1097, 50] on span "Close" at bounding box center [1104, 45] width 33 height 18
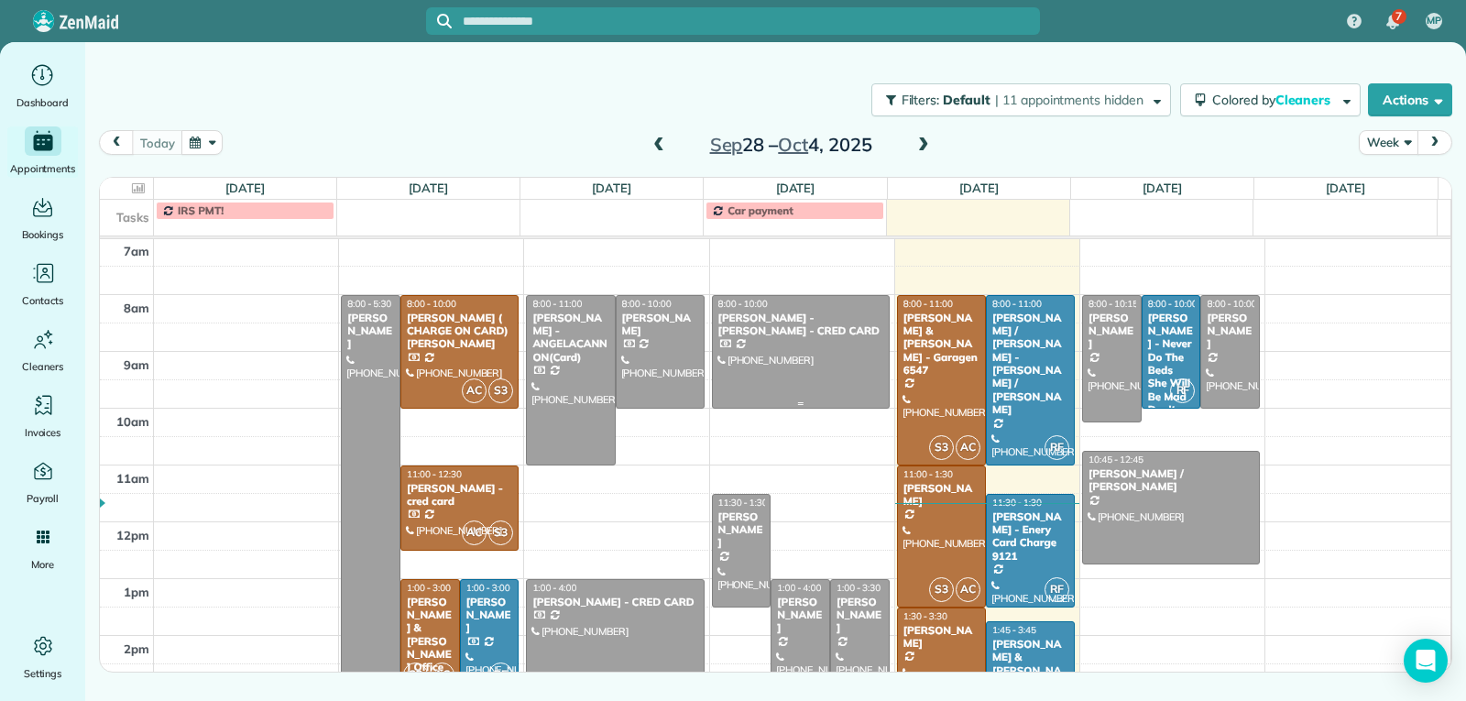
click at [785, 363] on div at bounding box center [801, 352] width 176 height 112
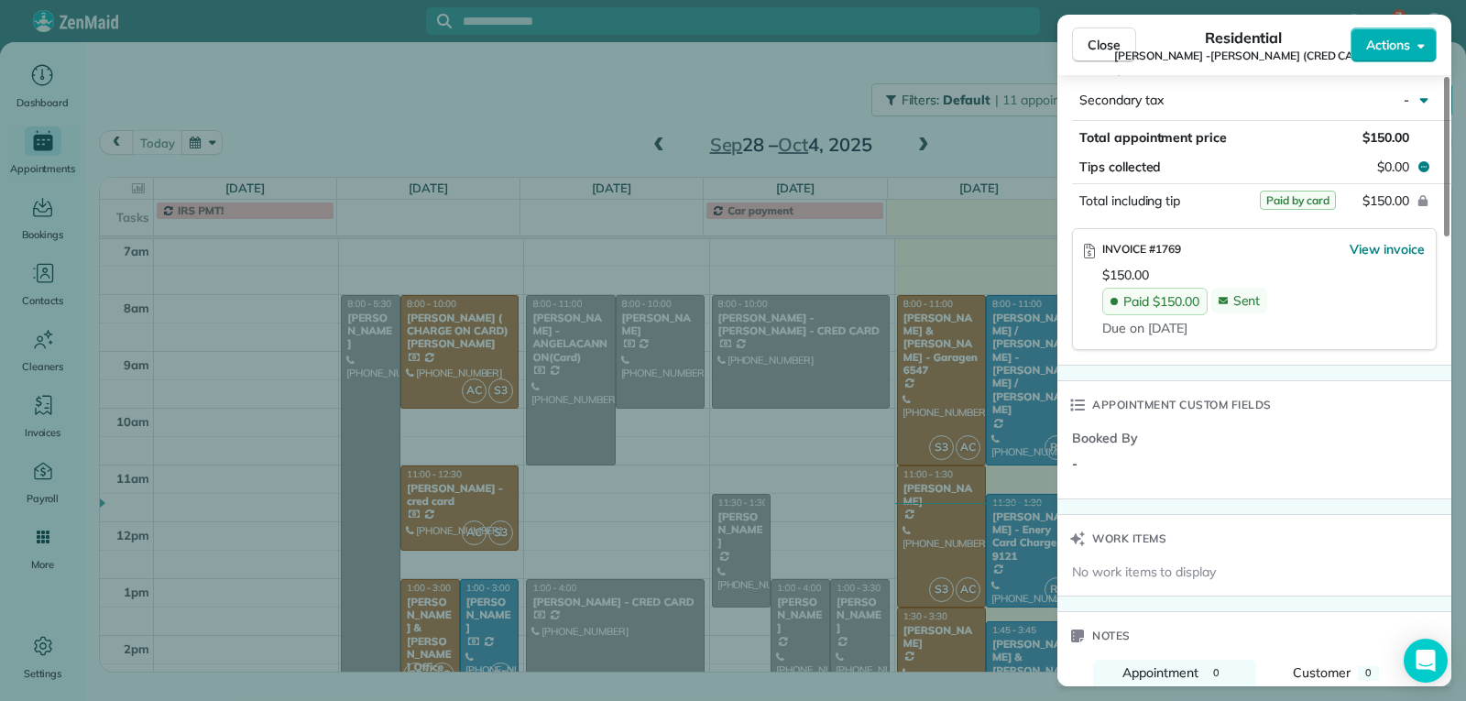
scroll to position [1195, 0]
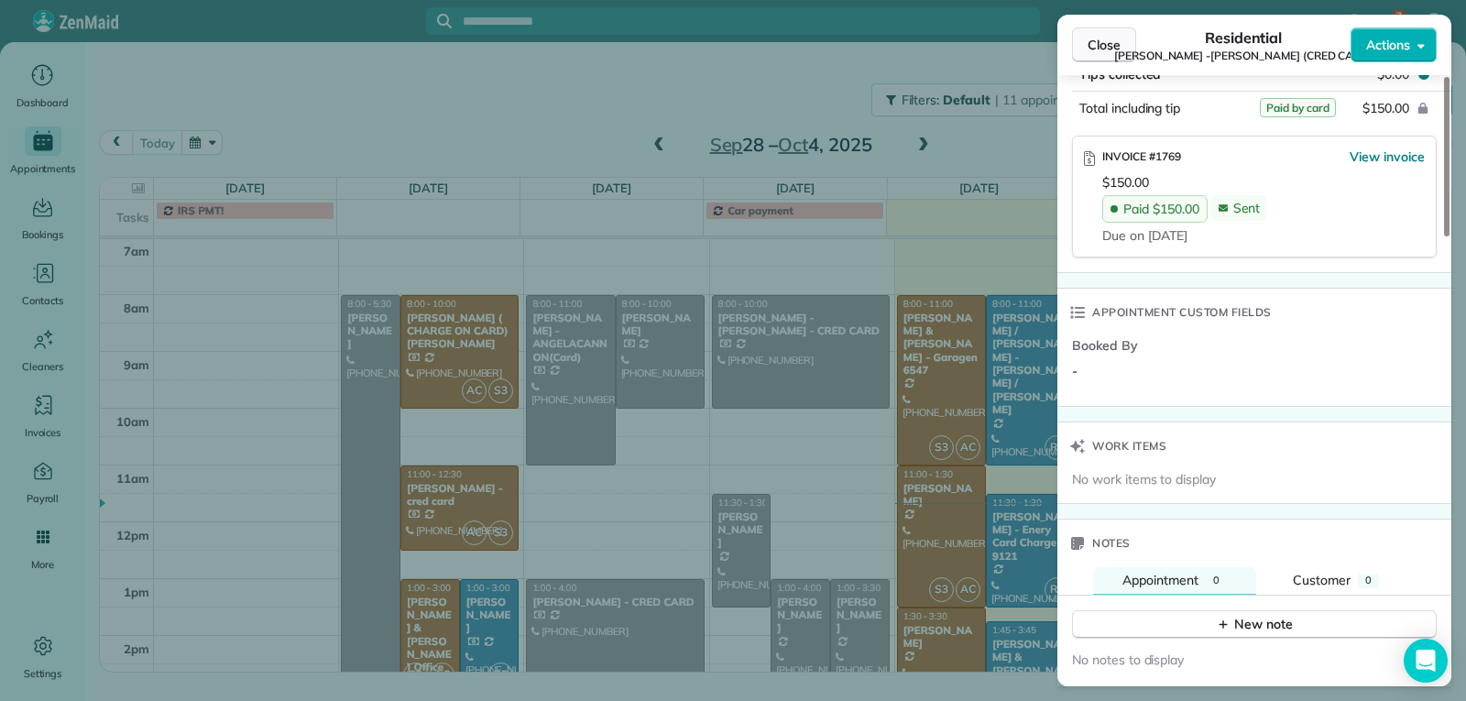
click at [1081, 48] on button "Close" at bounding box center [1104, 44] width 64 height 35
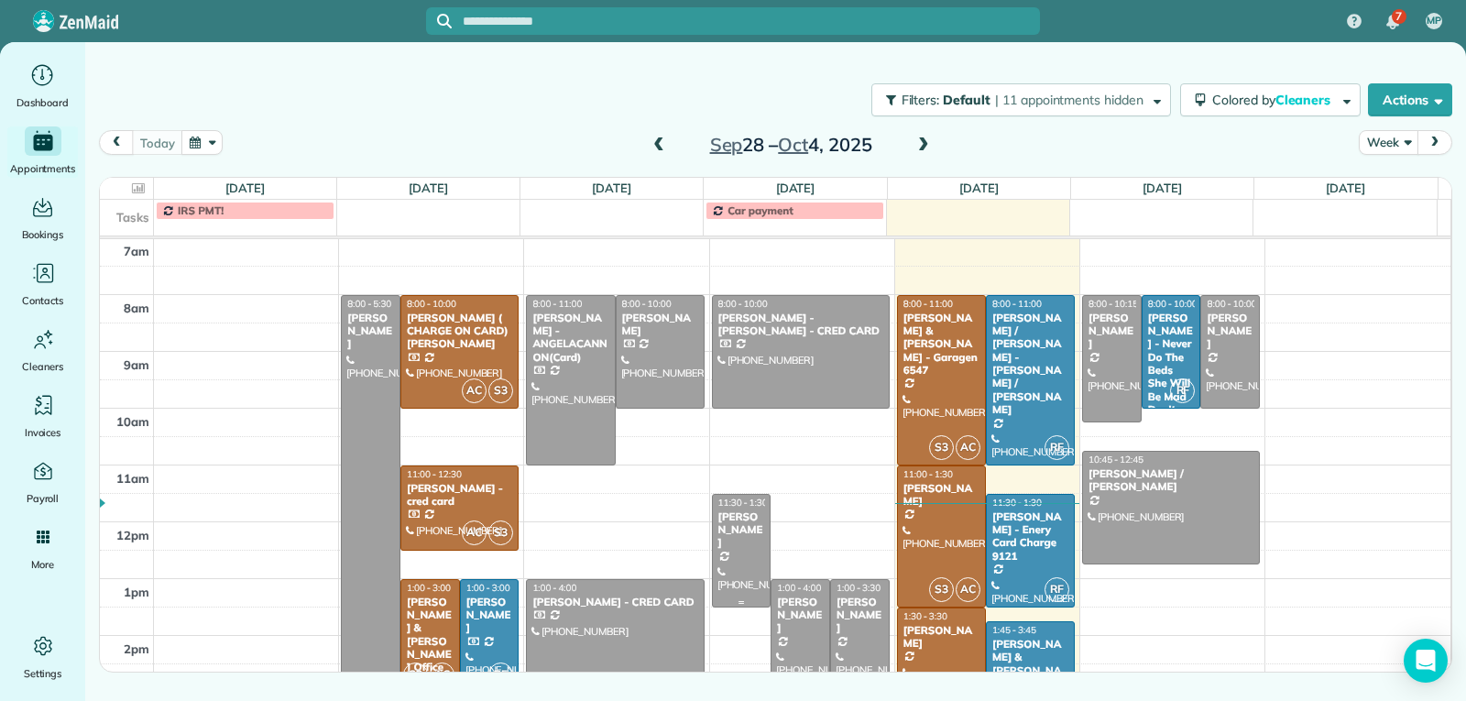
click at [727, 540] on div "[PERSON_NAME]" at bounding box center [741, 529] width 49 height 39
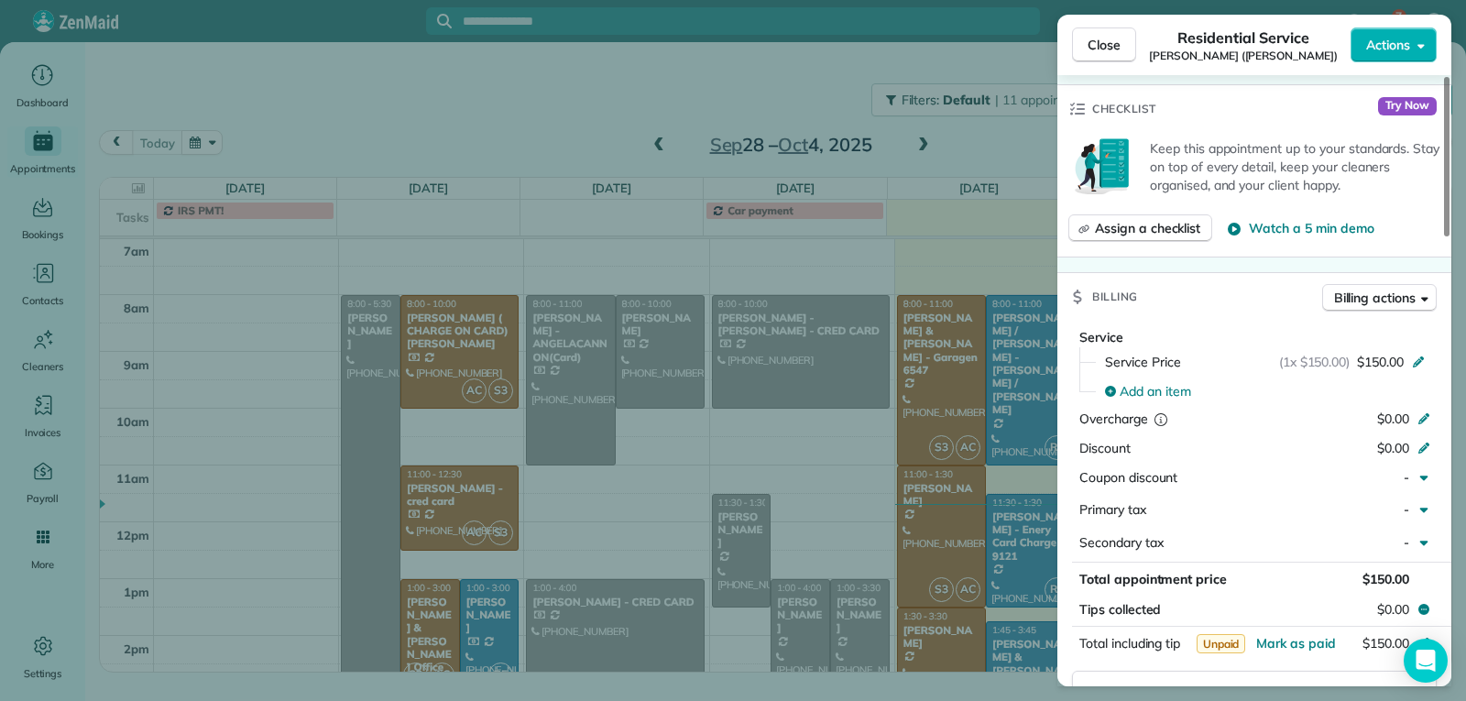
scroll to position [827, 0]
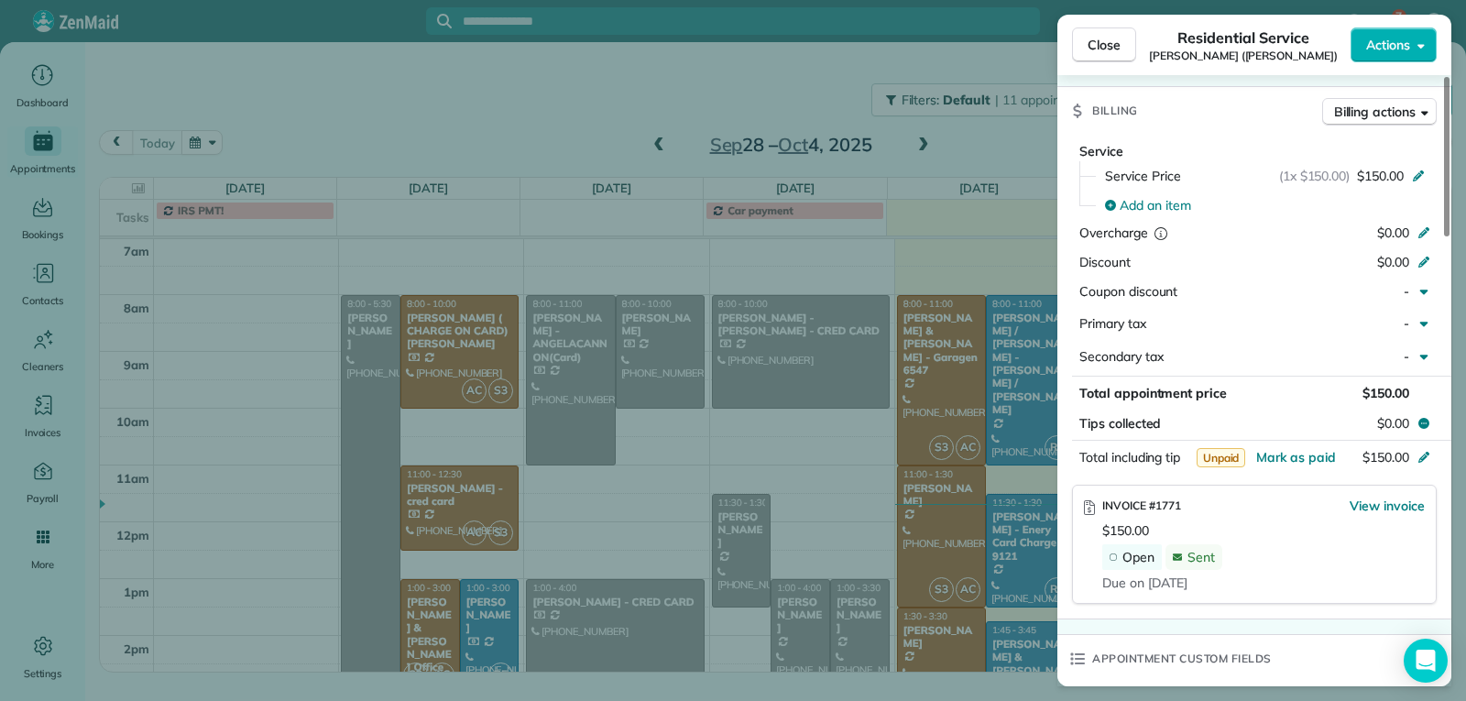
drag, startPoint x: 1095, startPoint y: 45, endPoint x: 1096, endPoint y: 100, distance: 55.0
click at [1096, 61] on button "Close" at bounding box center [1104, 44] width 64 height 35
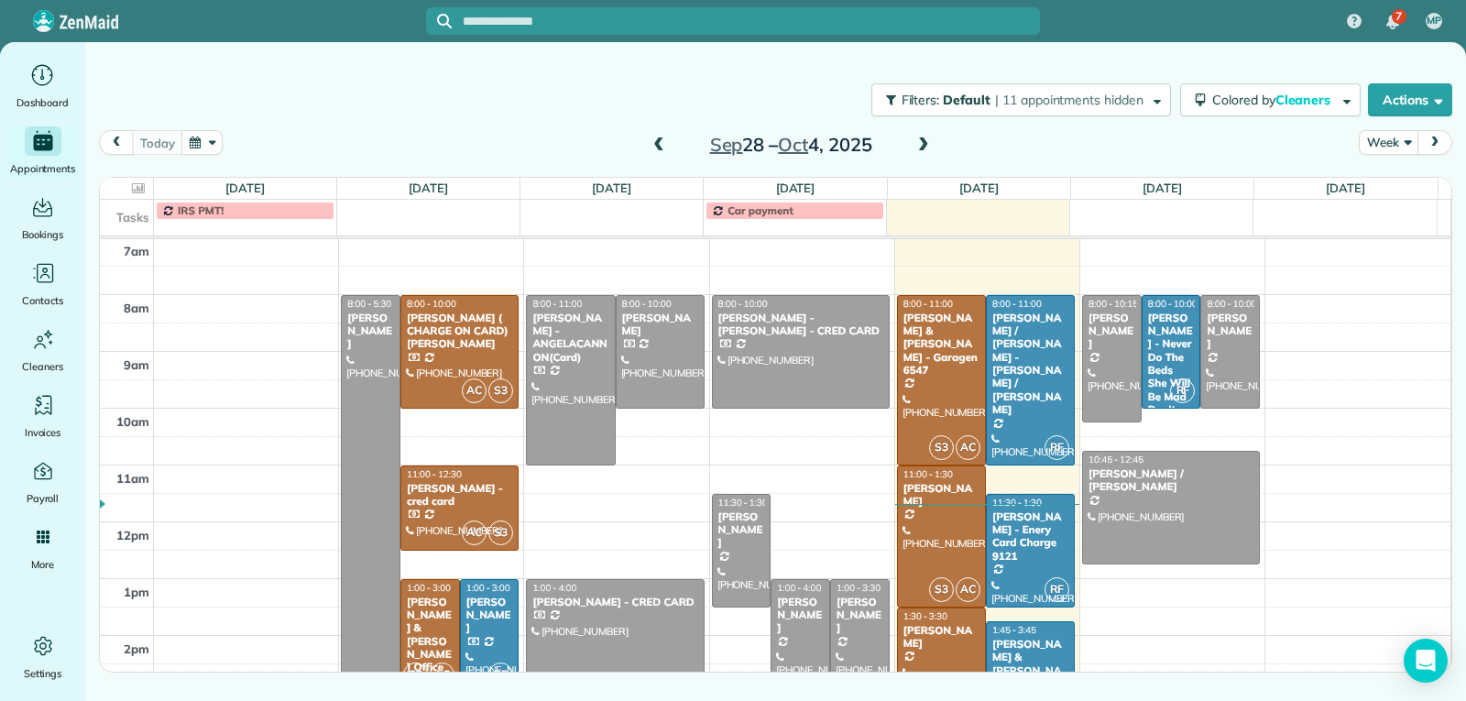
click at [854, 614] on div "[PERSON_NAME]" at bounding box center [860, 615] width 49 height 39
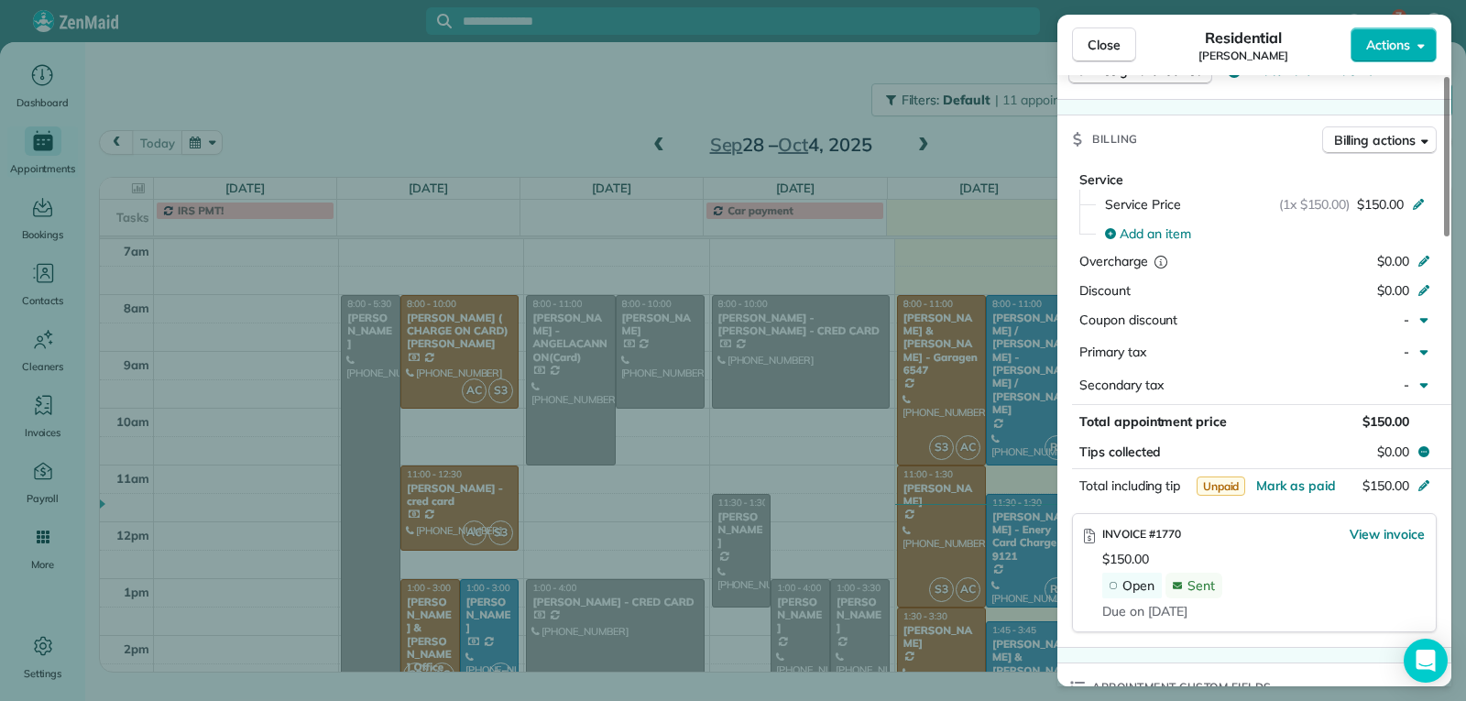
scroll to position [1009, 0]
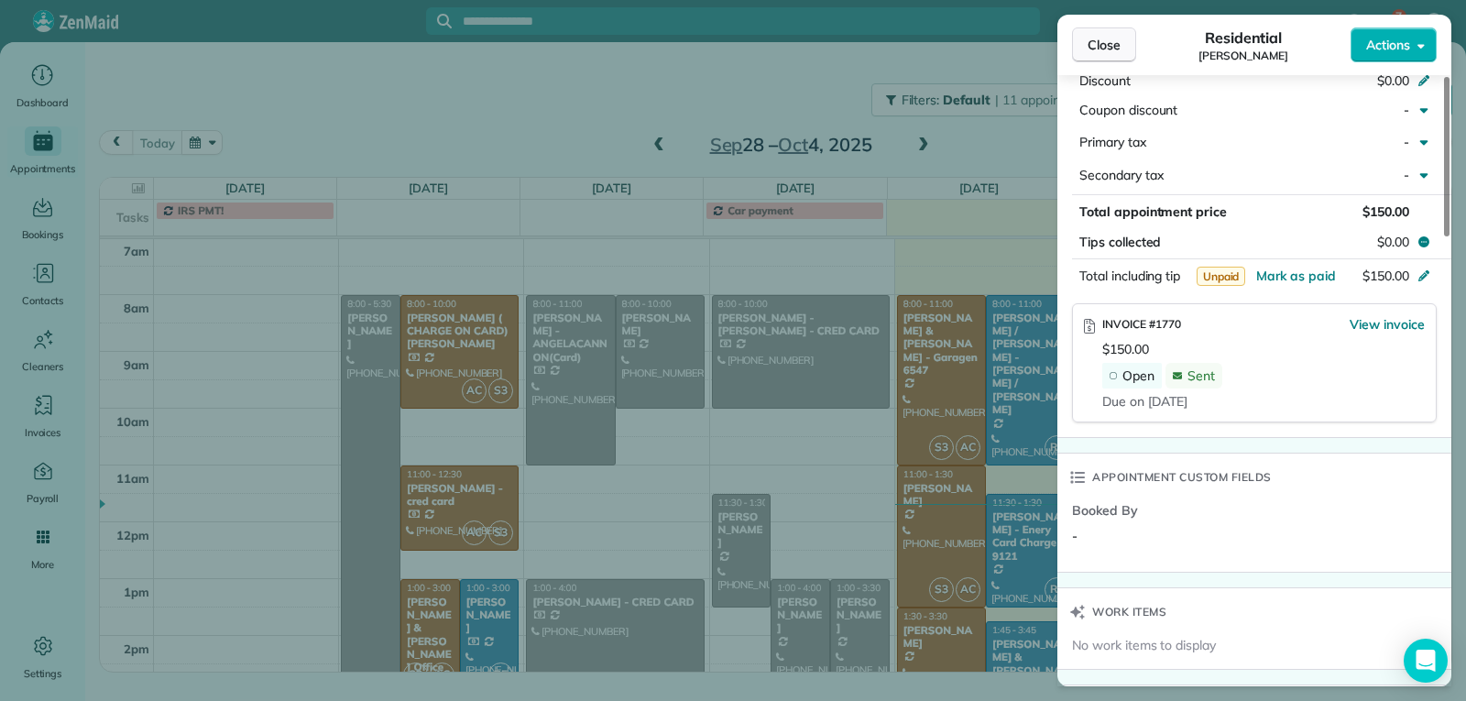
click at [1103, 47] on span "Close" at bounding box center [1104, 45] width 33 height 18
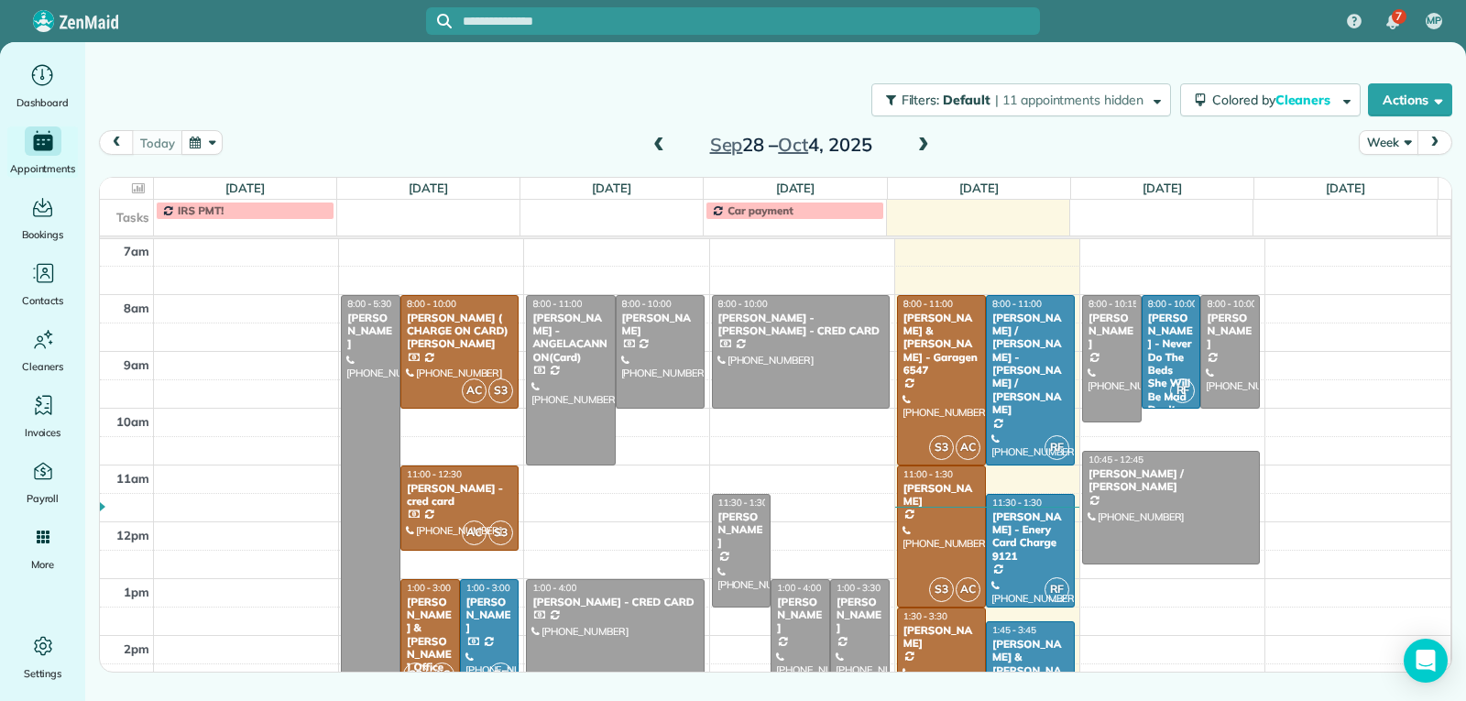
click at [661, 147] on span at bounding box center [659, 145] width 20 height 16
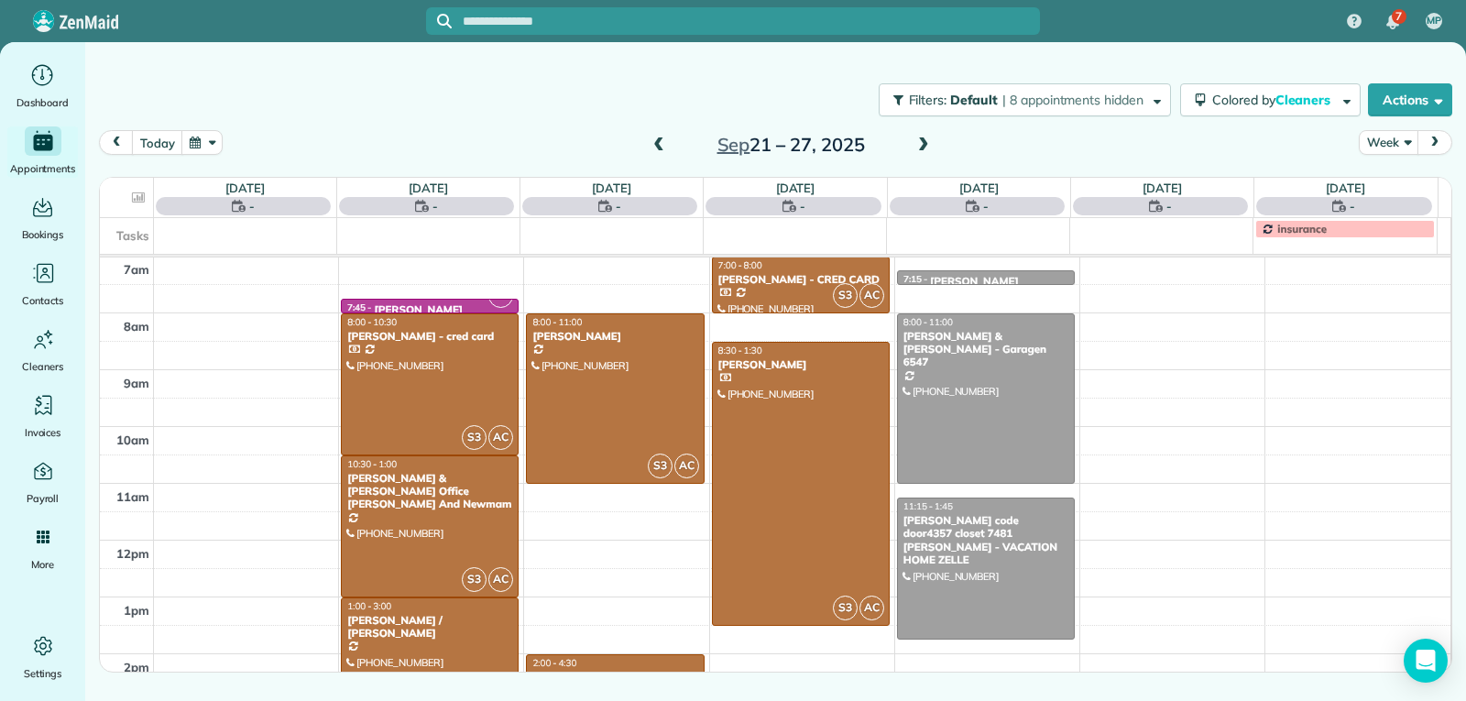
click at [661, 147] on span at bounding box center [659, 145] width 20 height 16
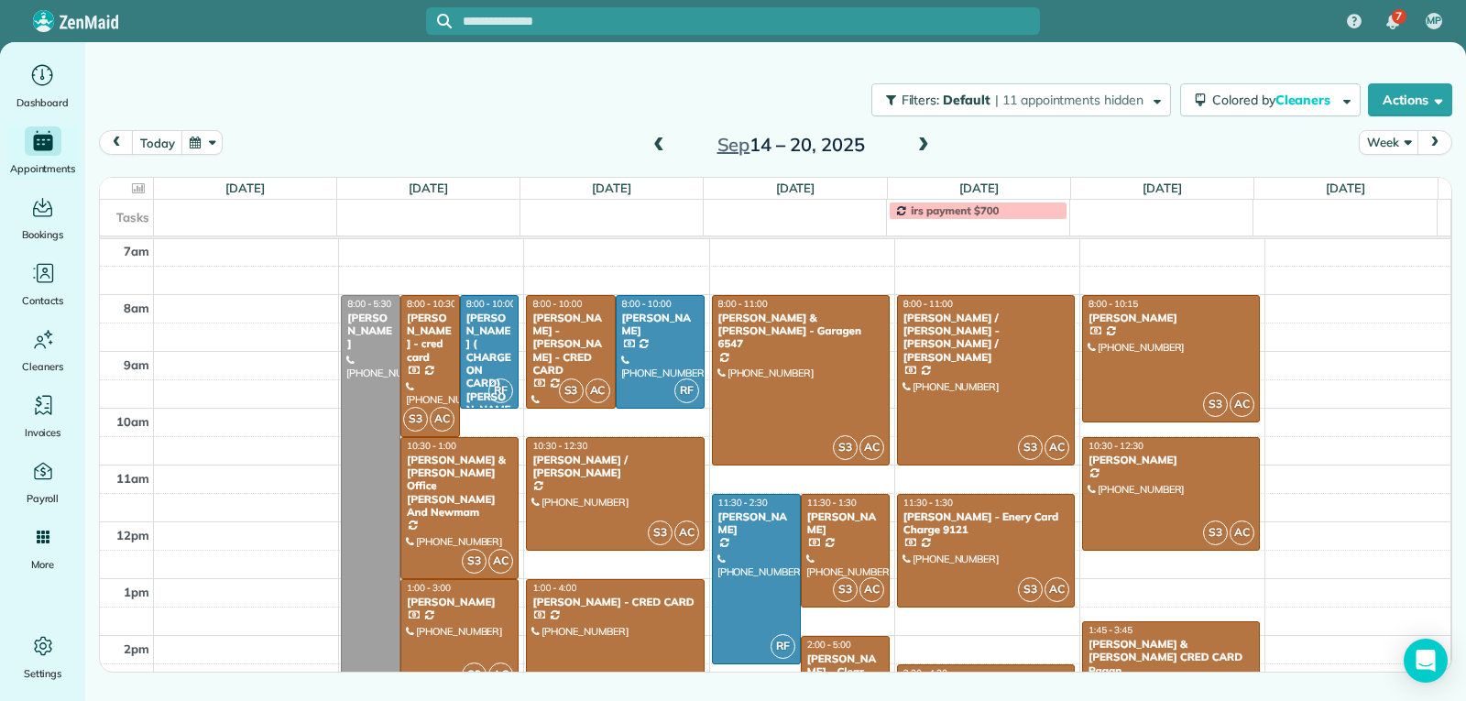
click at [661, 147] on span at bounding box center [659, 145] width 20 height 16
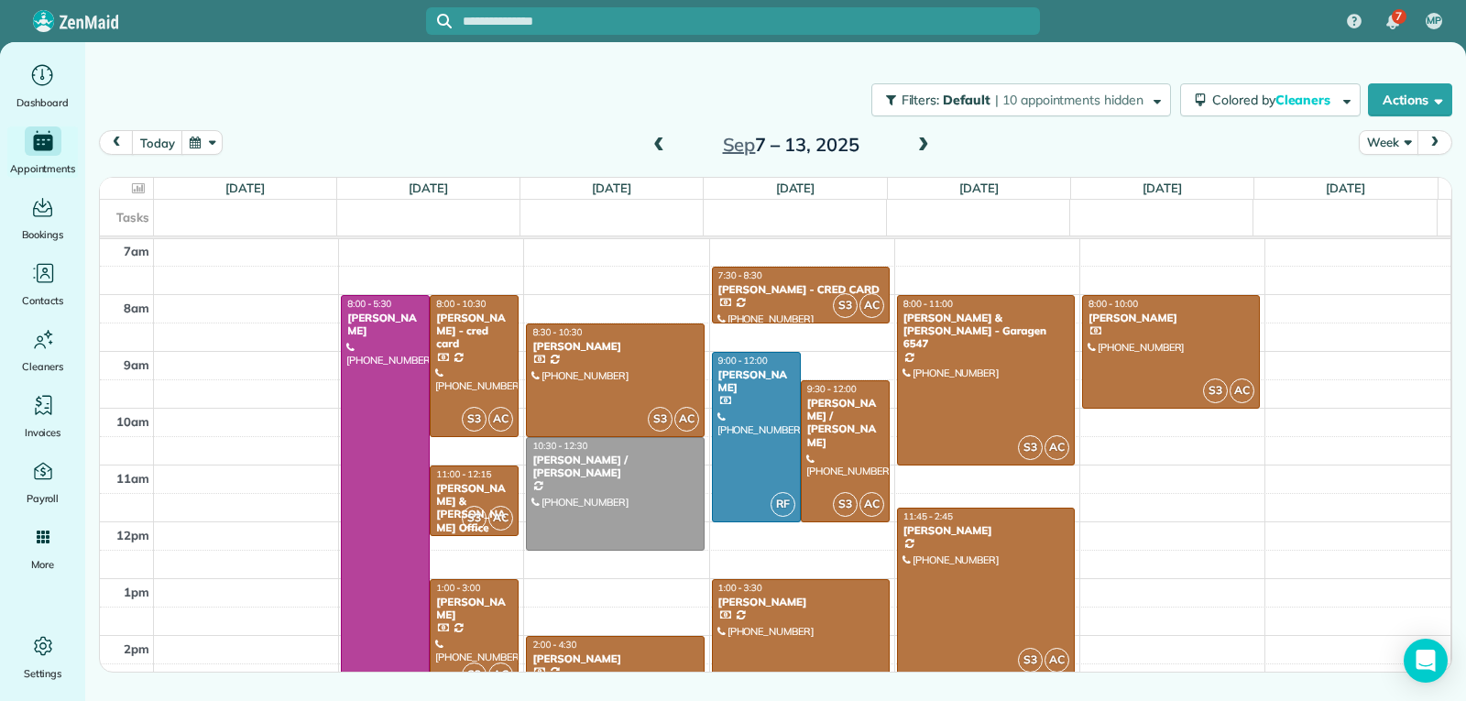
click at [661, 147] on span at bounding box center [659, 145] width 20 height 16
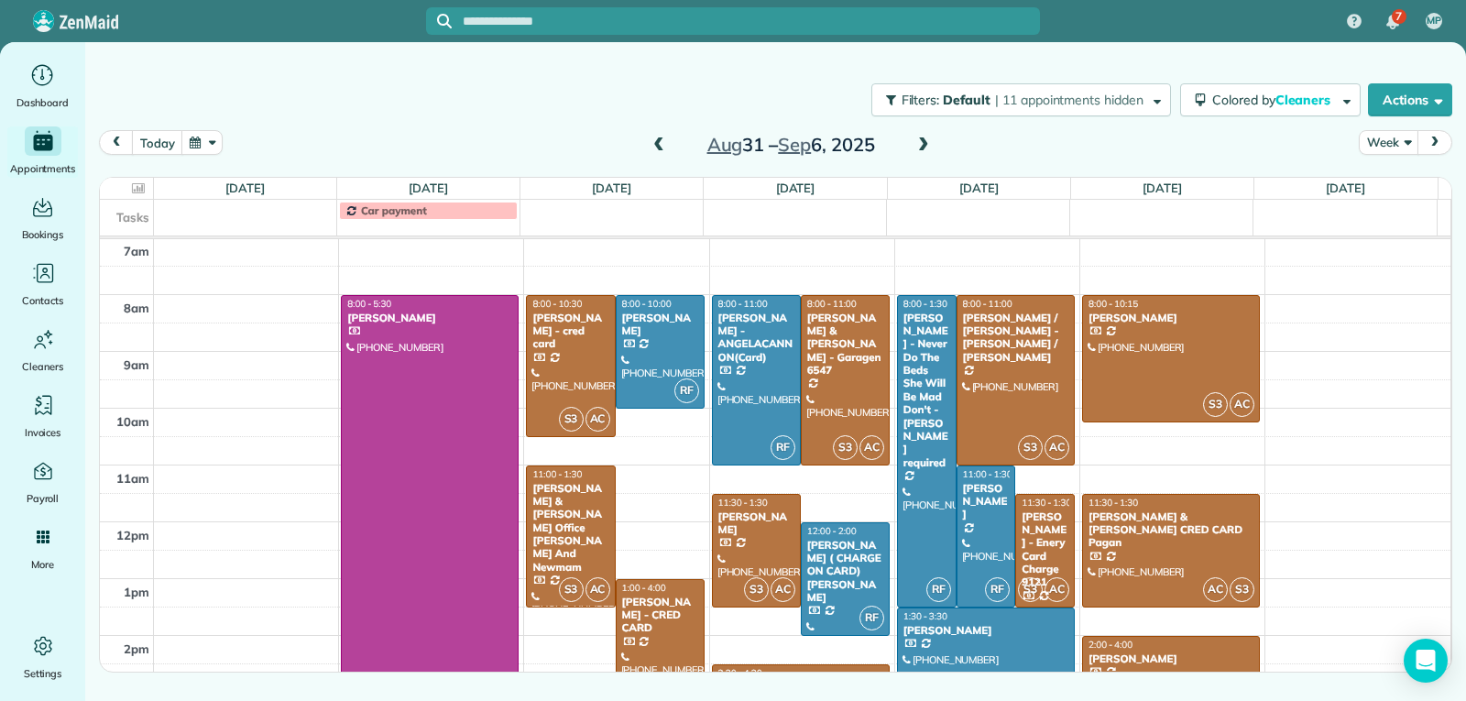
click at [919, 144] on span at bounding box center [923, 145] width 20 height 16
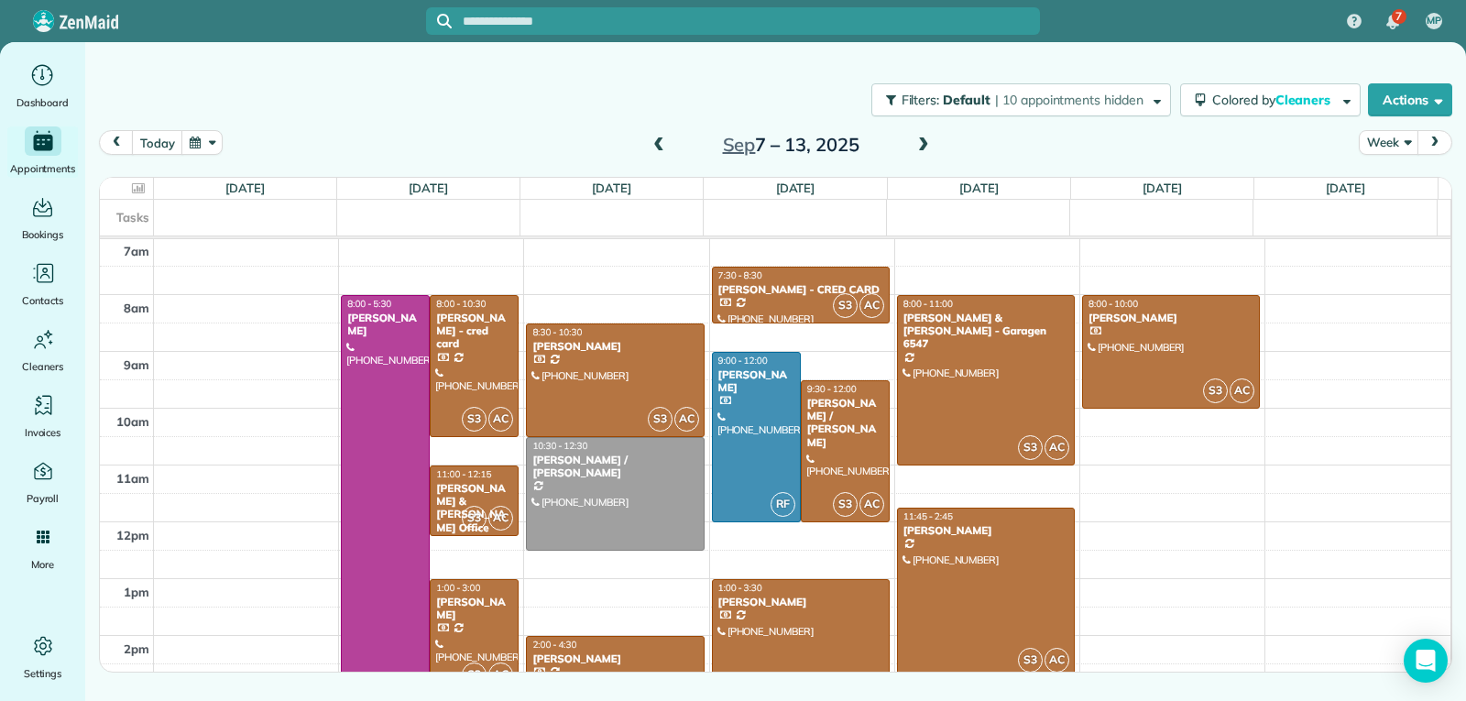
click at [919, 144] on span at bounding box center [923, 145] width 20 height 16
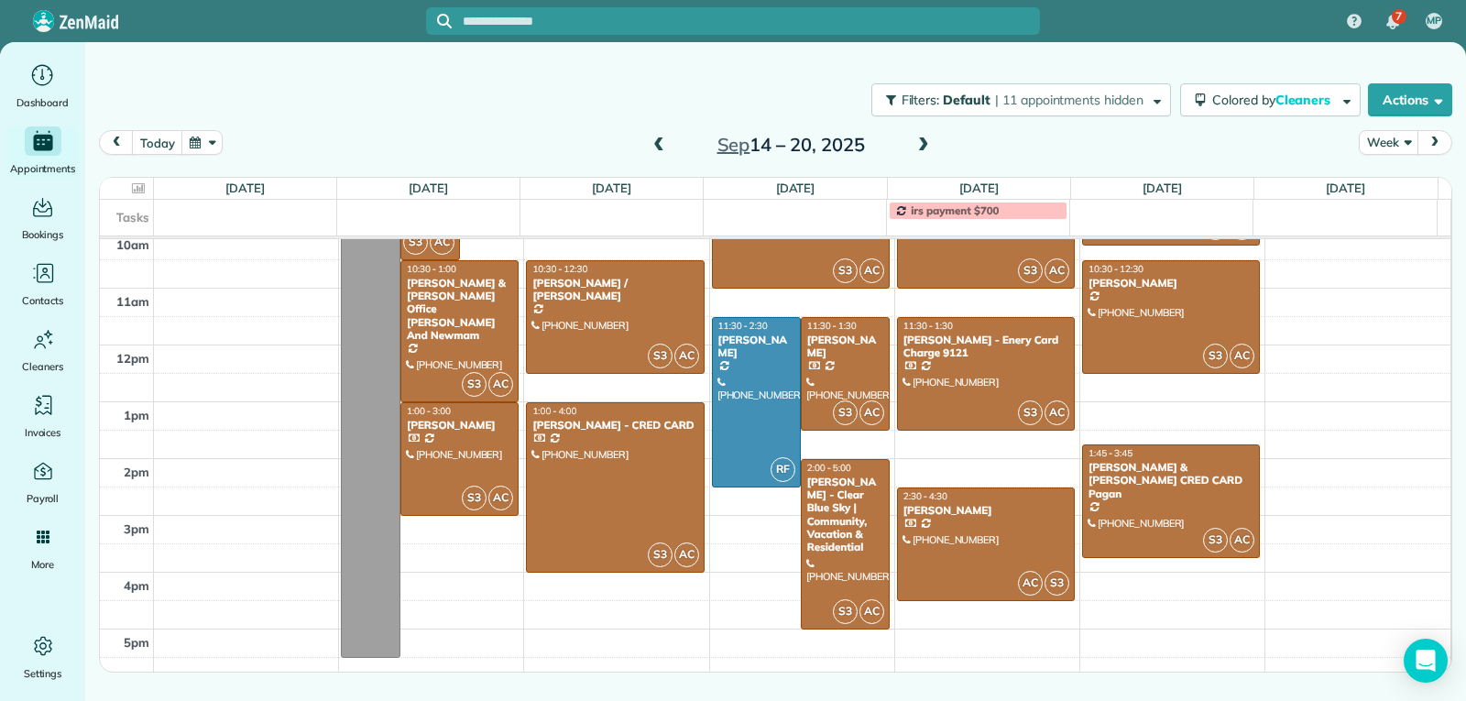
scroll to position [466, 0]
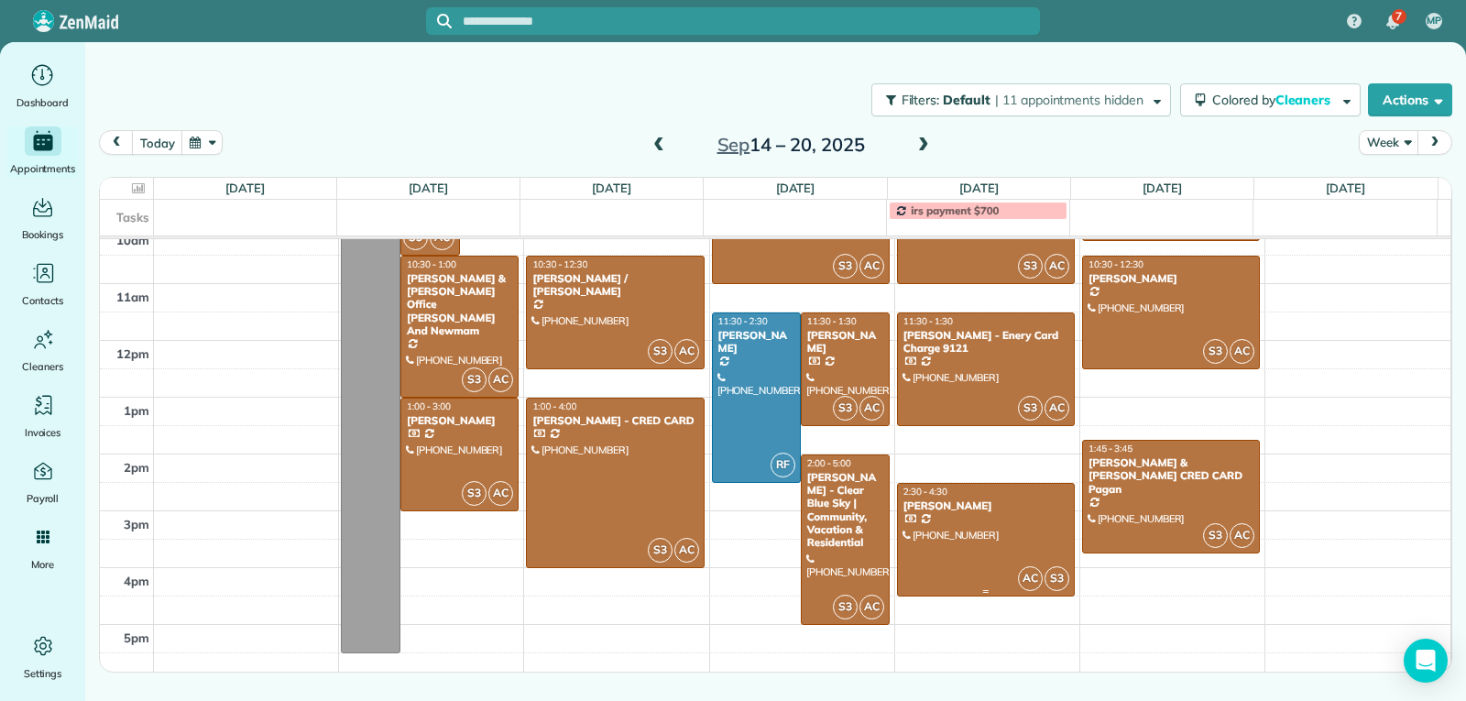
click at [932, 532] on div at bounding box center [986, 540] width 176 height 112
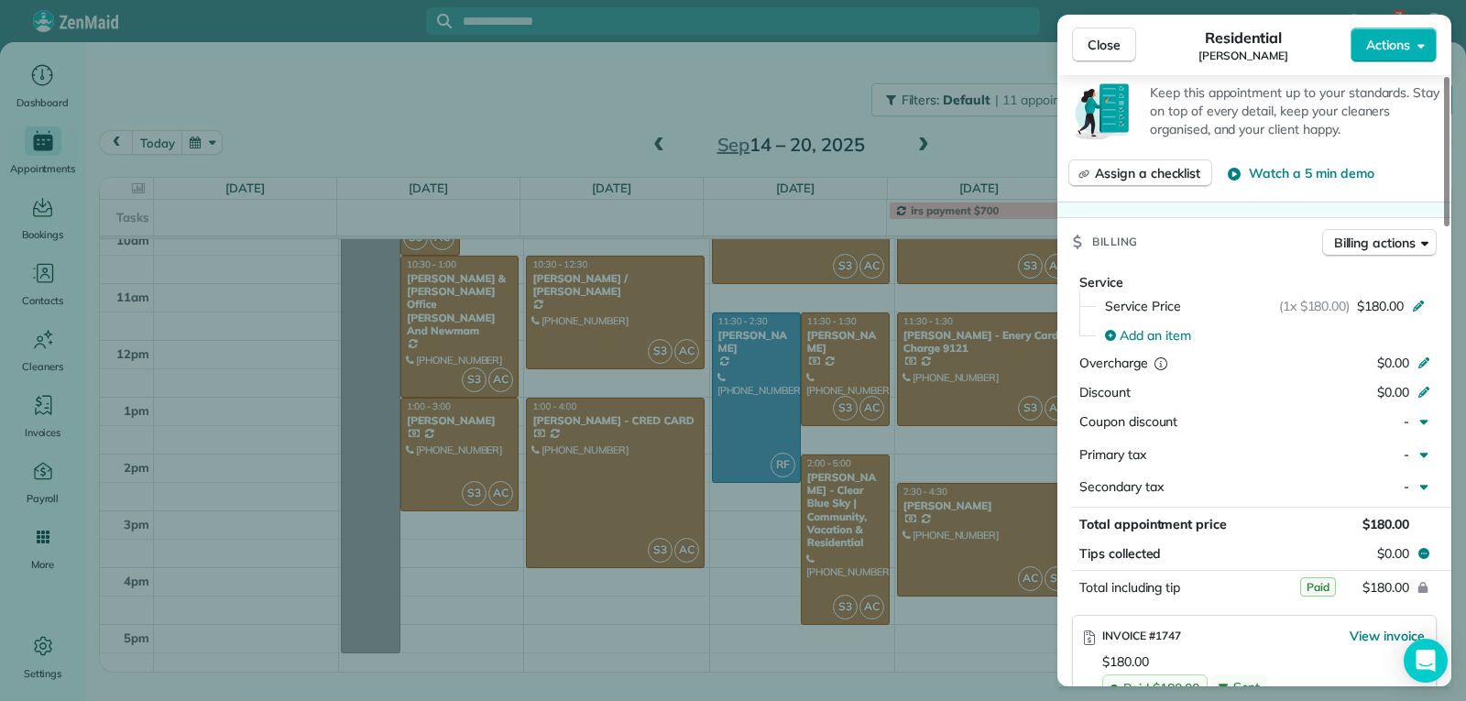
scroll to position [916, 0]
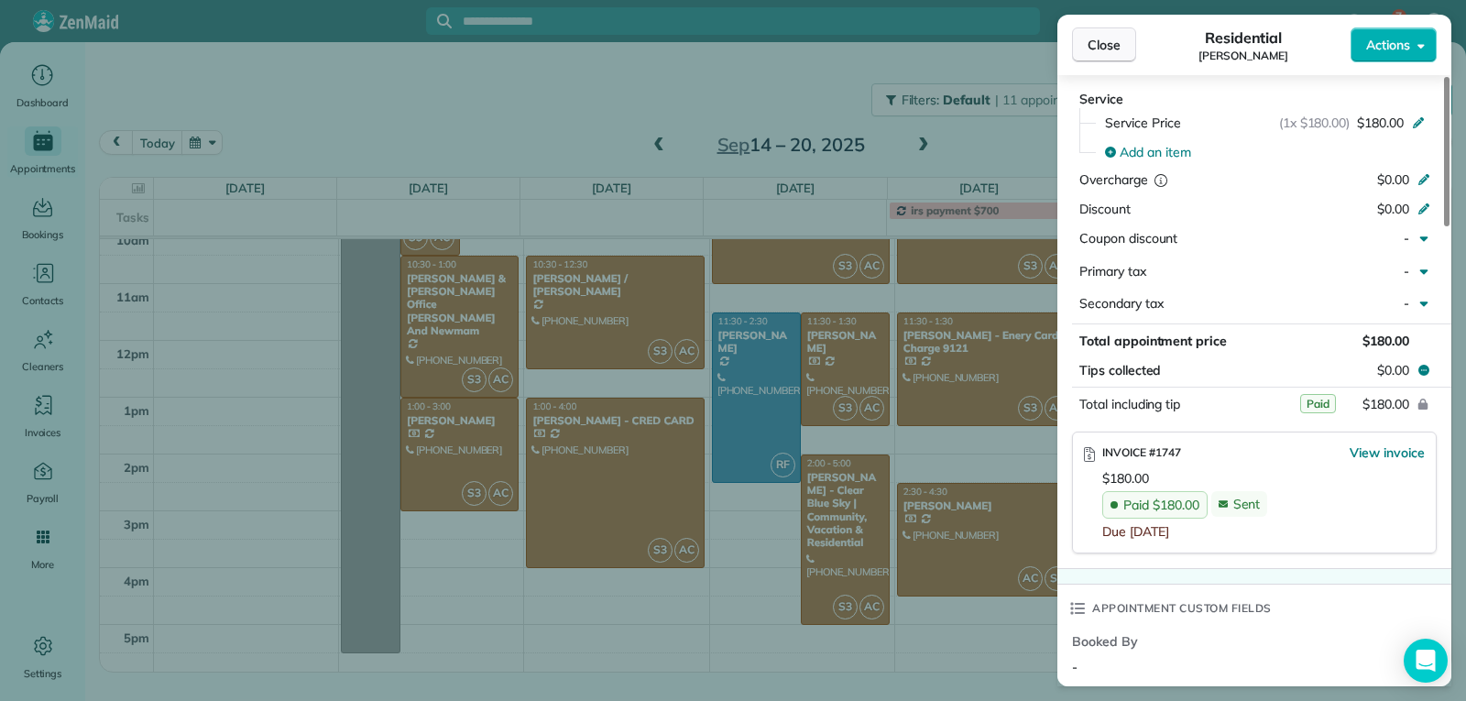
click at [1108, 50] on span "Close" at bounding box center [1104, 45] width 33 height 18
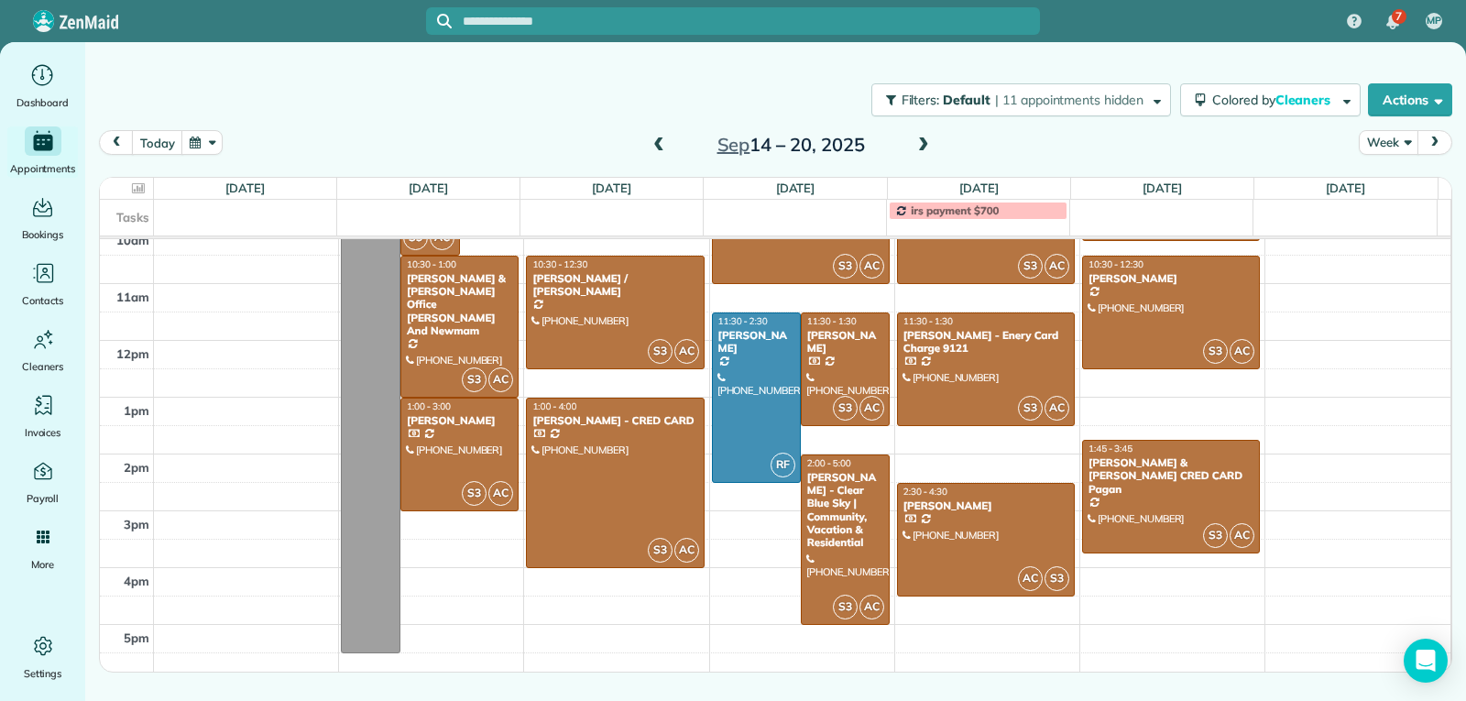
click at [659, 144] on span at bounding box center [659, 145] width 20 height 16
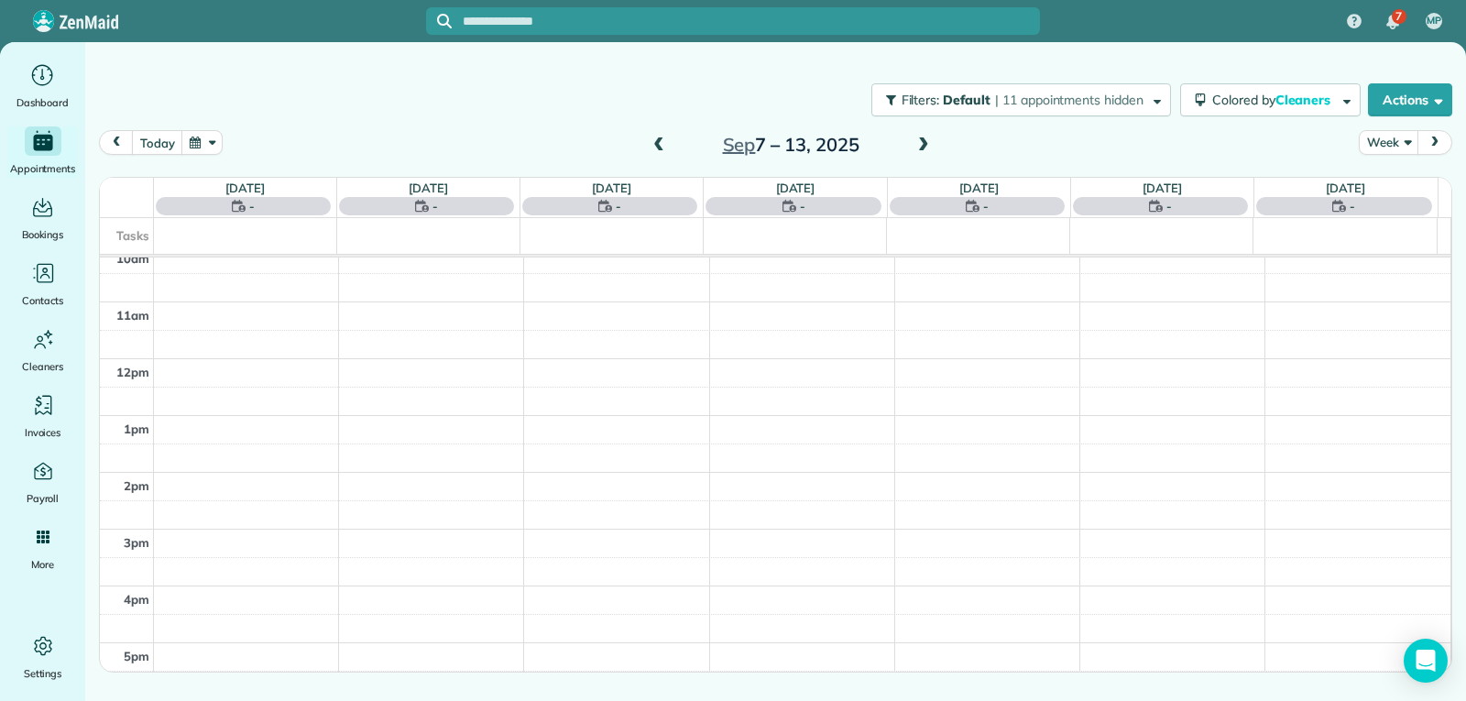
scroll to position [285, 0]
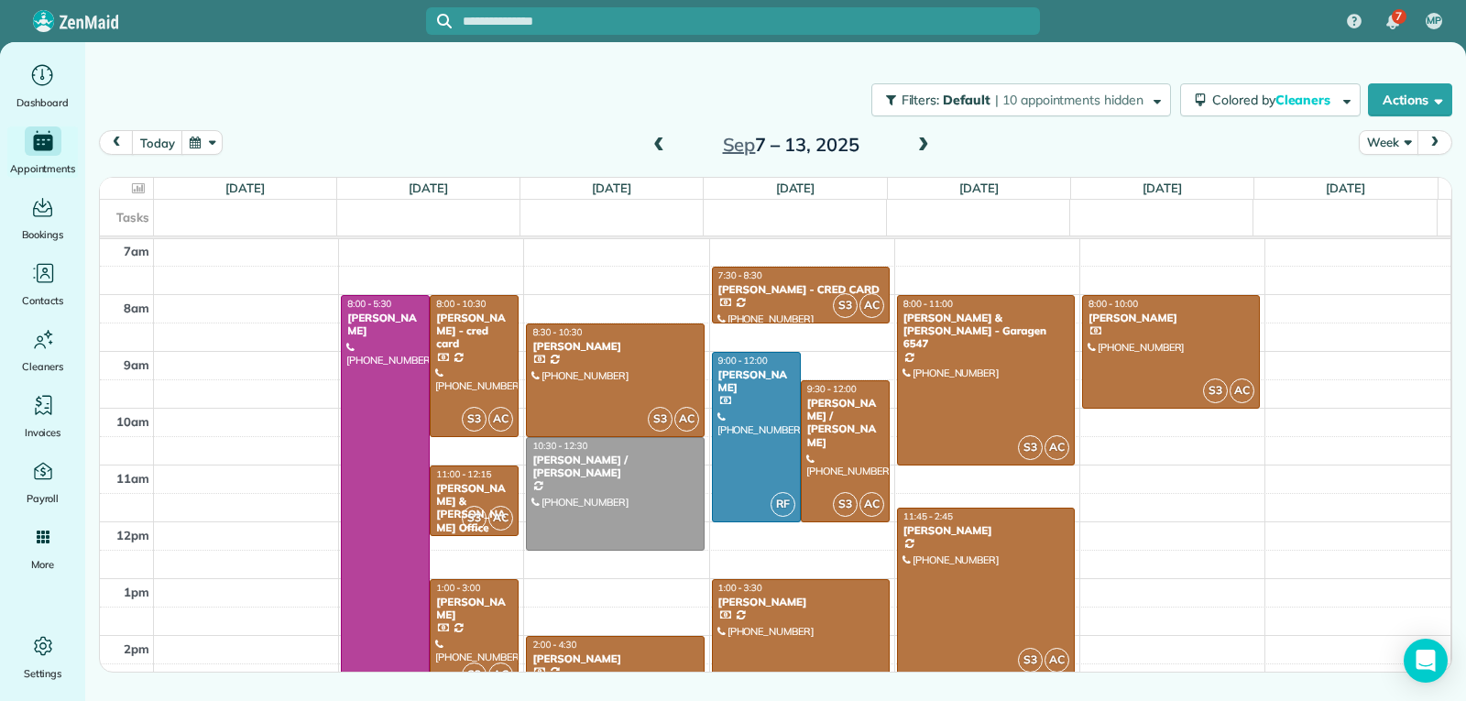
click at [659, 144] on span at bounding box center [659, 145] width 20 height 16
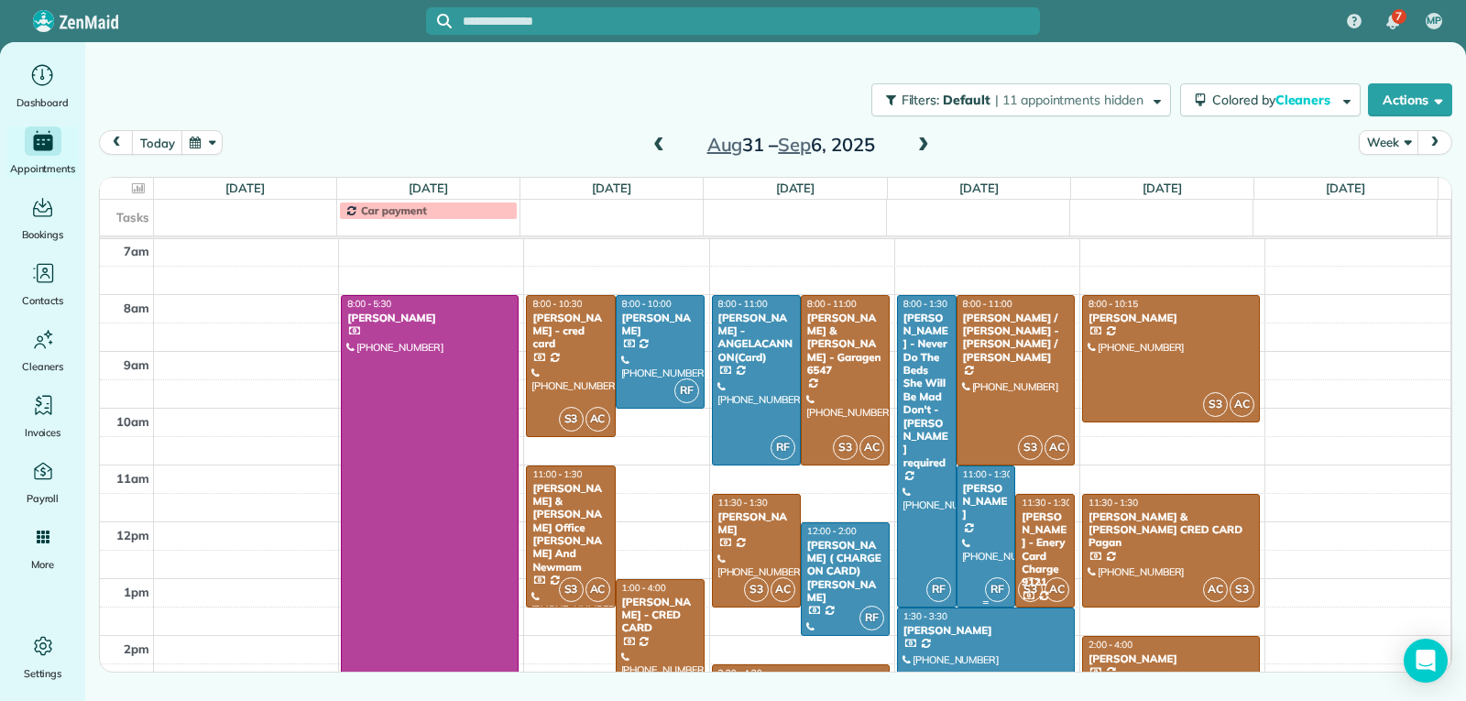
click at [975, 510] on div at bounding box center [986, 536] width 58 height 140
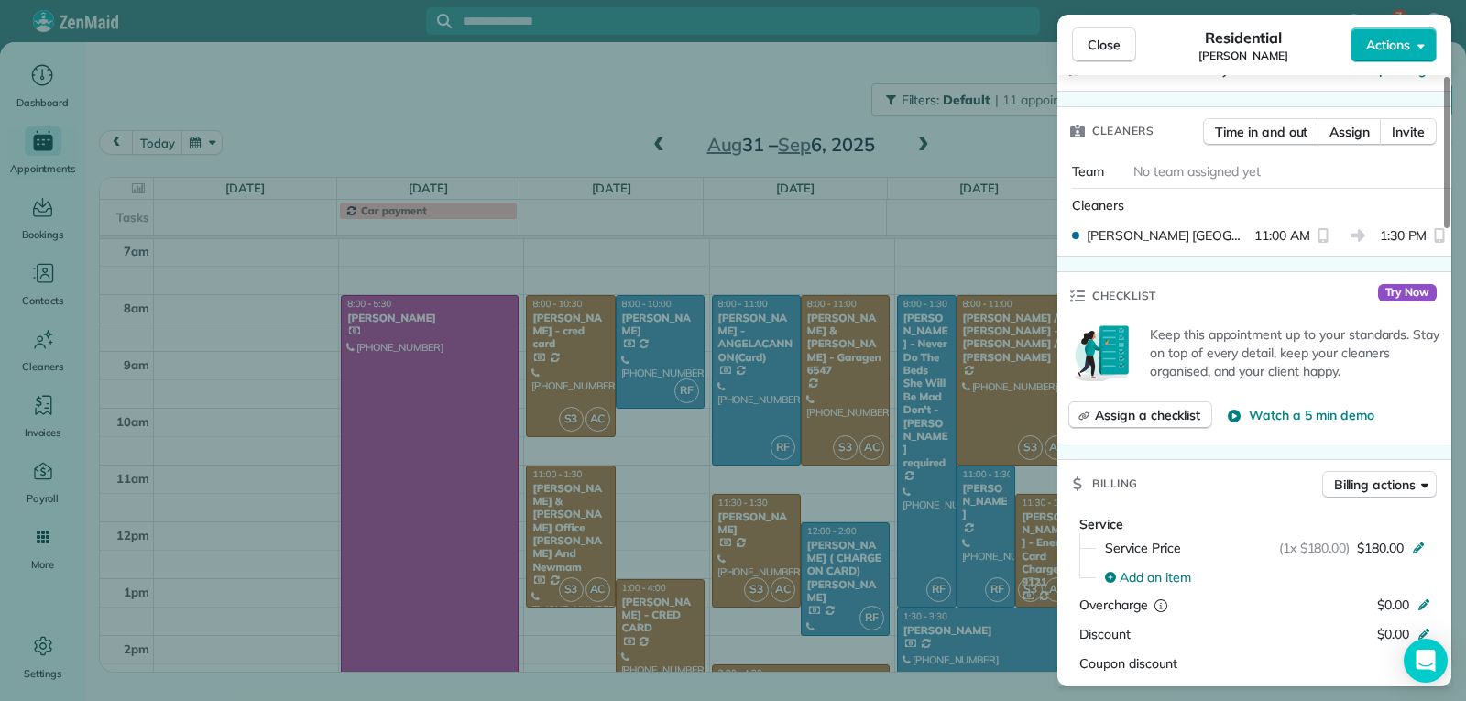
scroll to position [920, 0]
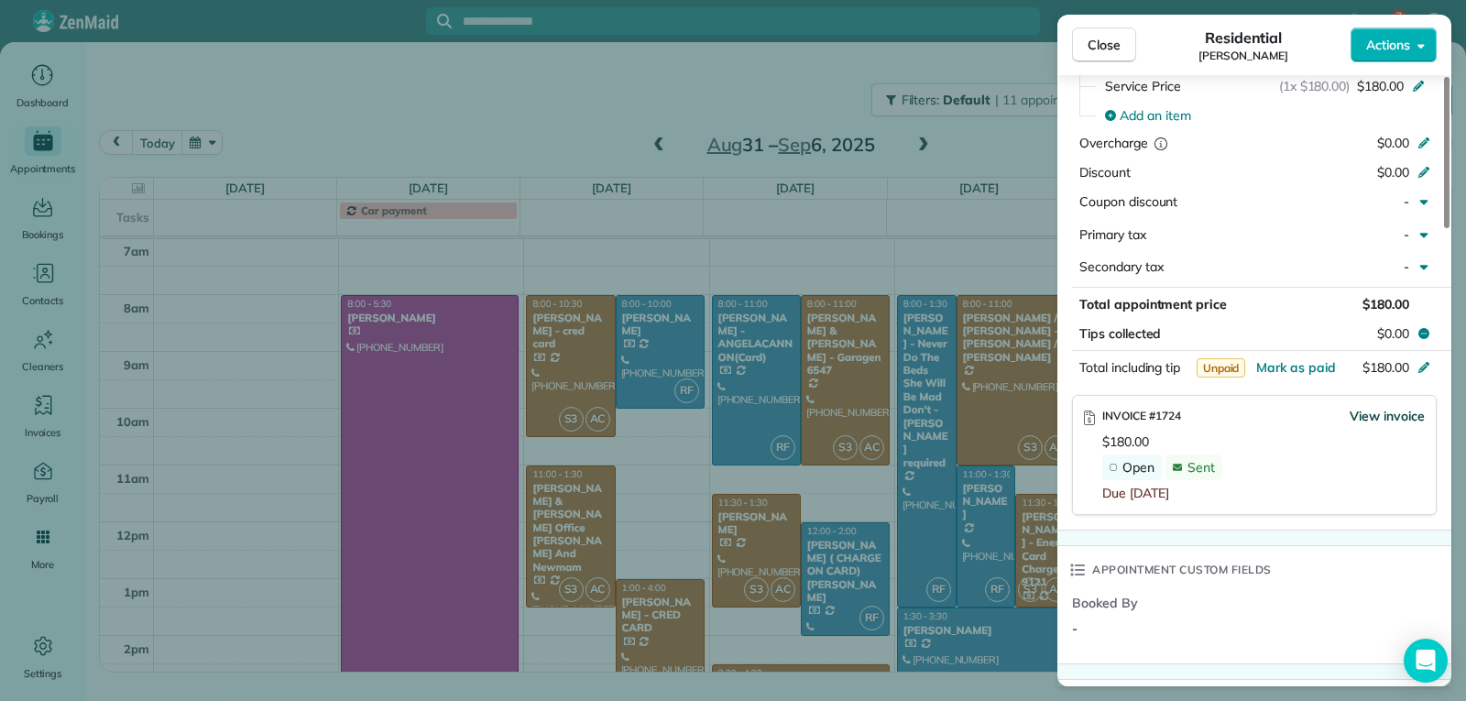
click at [1372, 417] on span "View invoice" at bounding box center [1387, 416] width 75 height 18
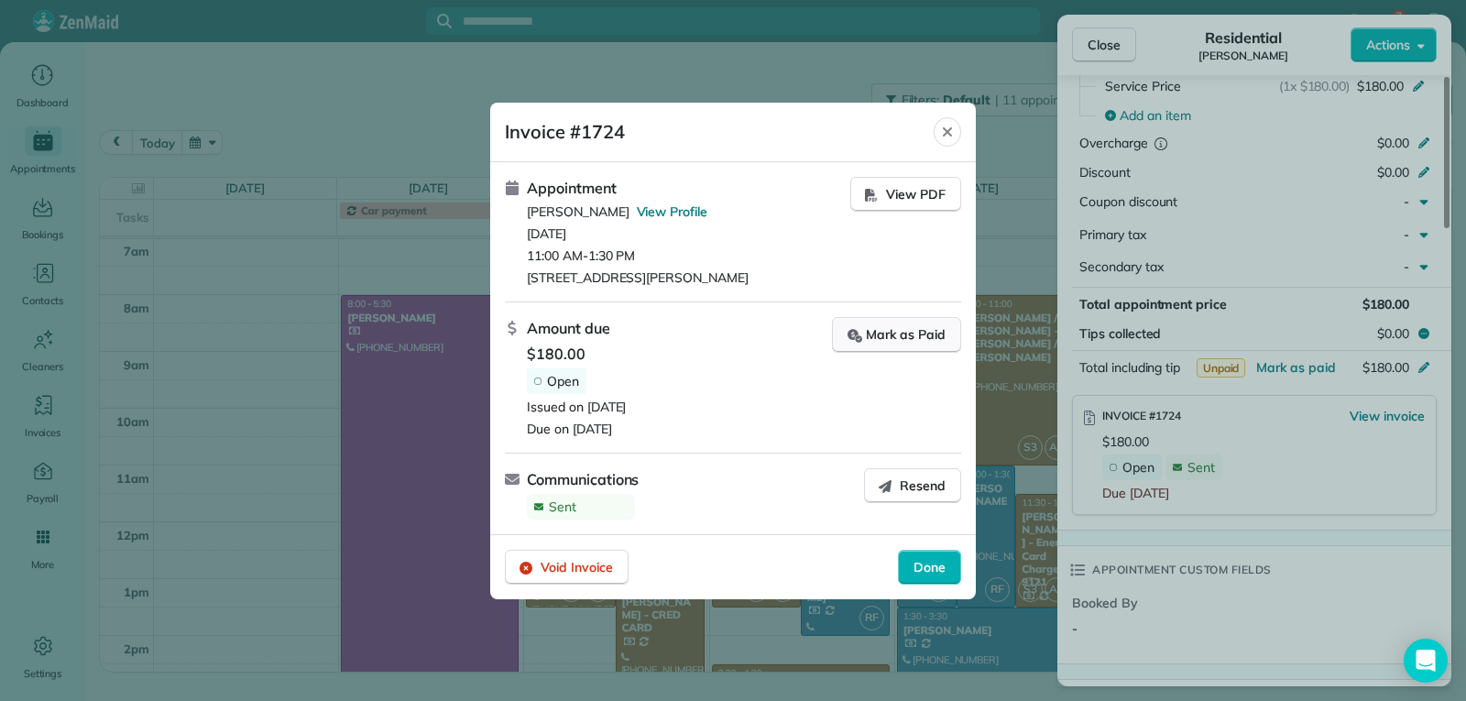
click at [903, 332] on div "Mark as Paid" at bounding box center [896, 334] width 98 height 19
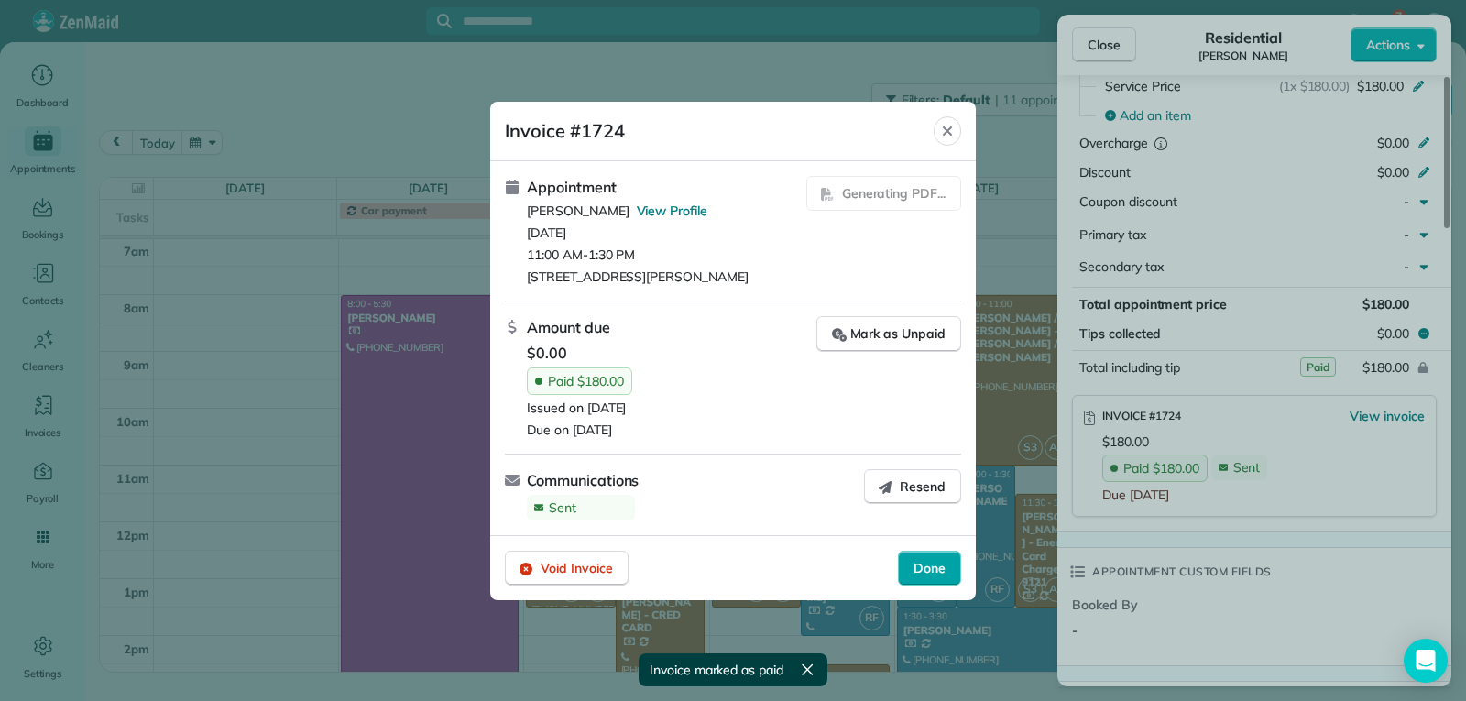
click at [933, 567] on span "Done" at bounding box center [929, 568] width 32 height 18
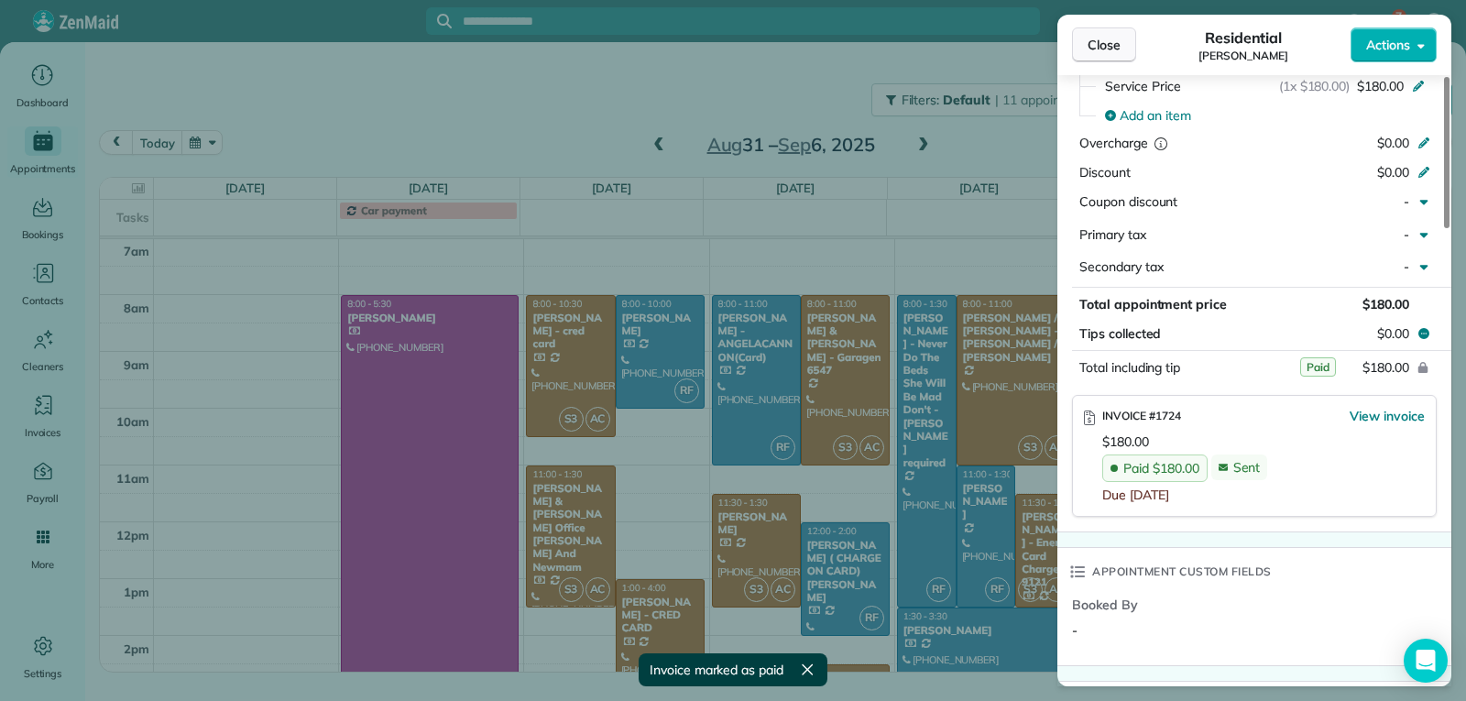
click at [1082, 53] on button "Close" at bounding box center [1104, 44] width 64 height 35
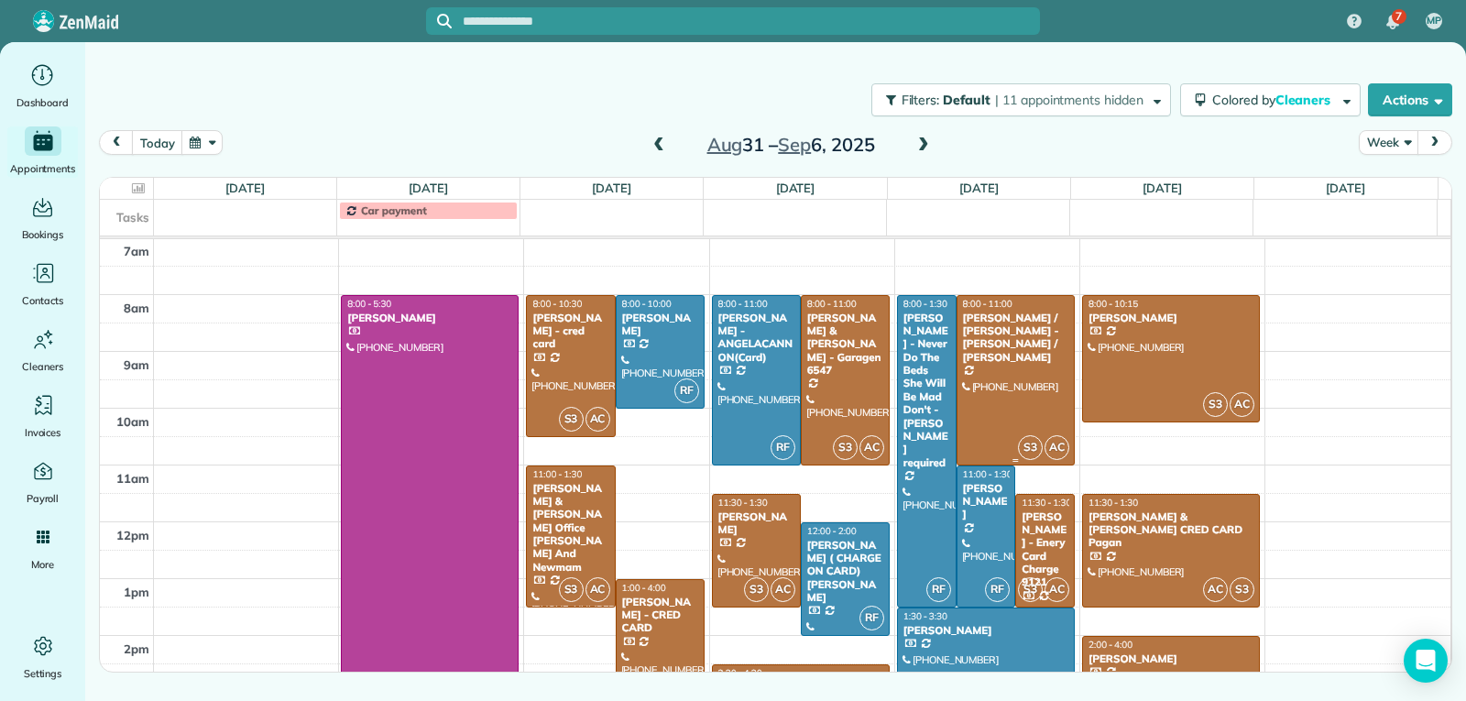
click at [989, 385] on div at bounding box center [1015, 380] width 116 height 169
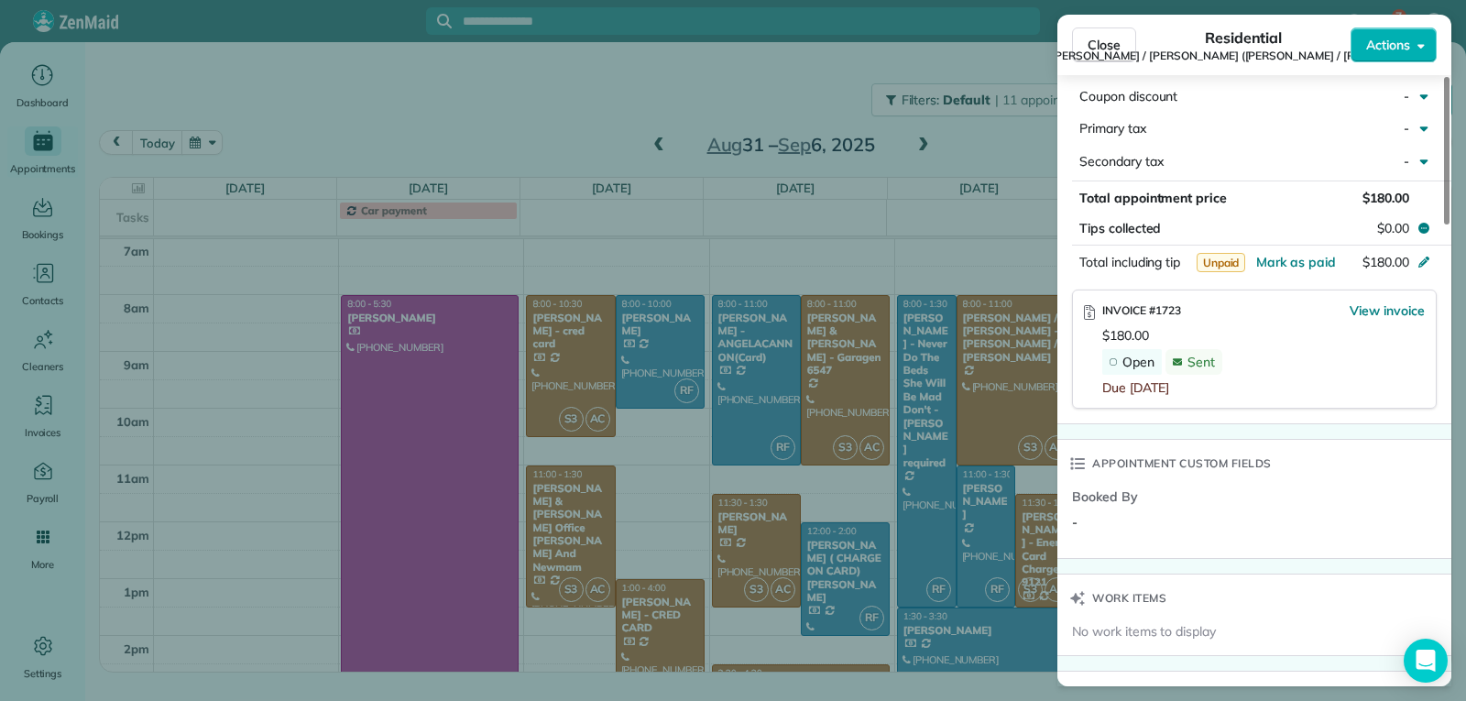
scroll to position [1100, 0]
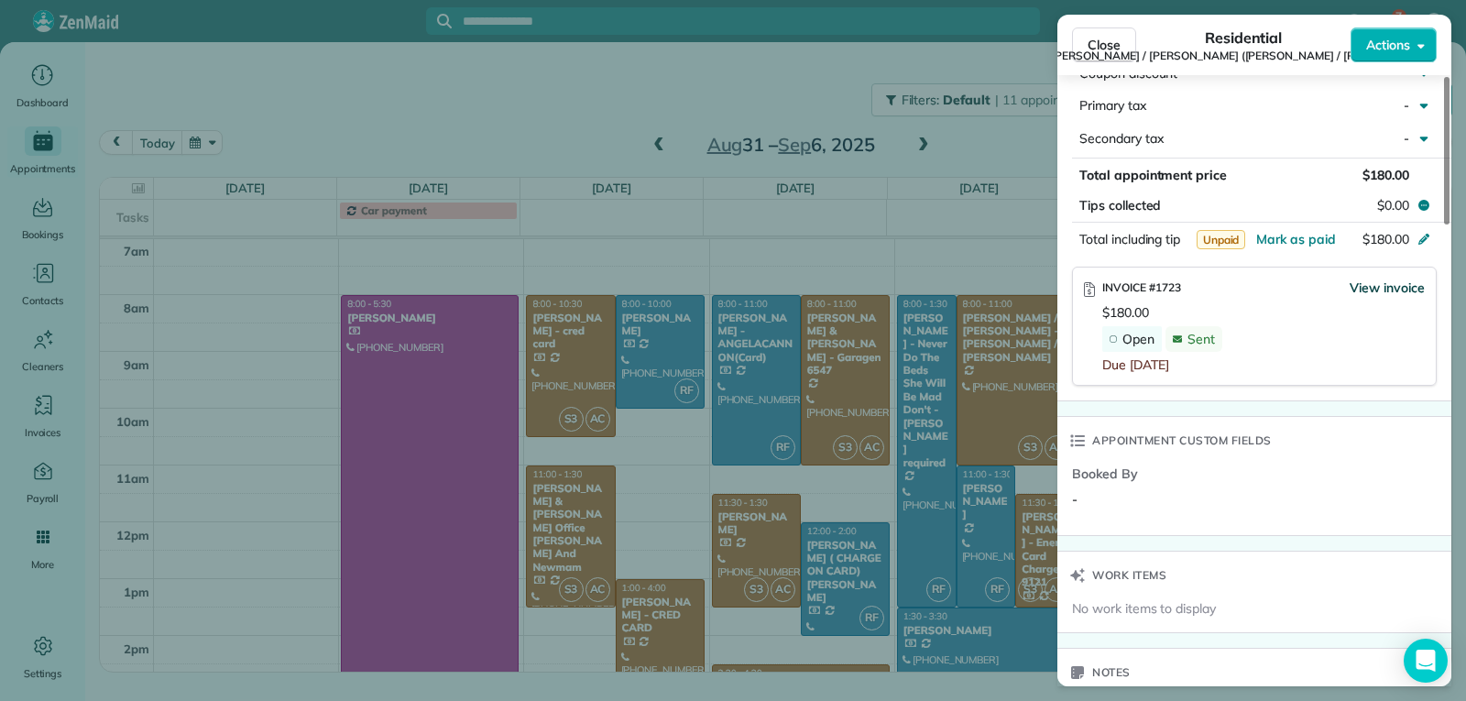
click at [1380, 279] on span "View invoice" at bounding box center [1387, 288] width 75 height 18
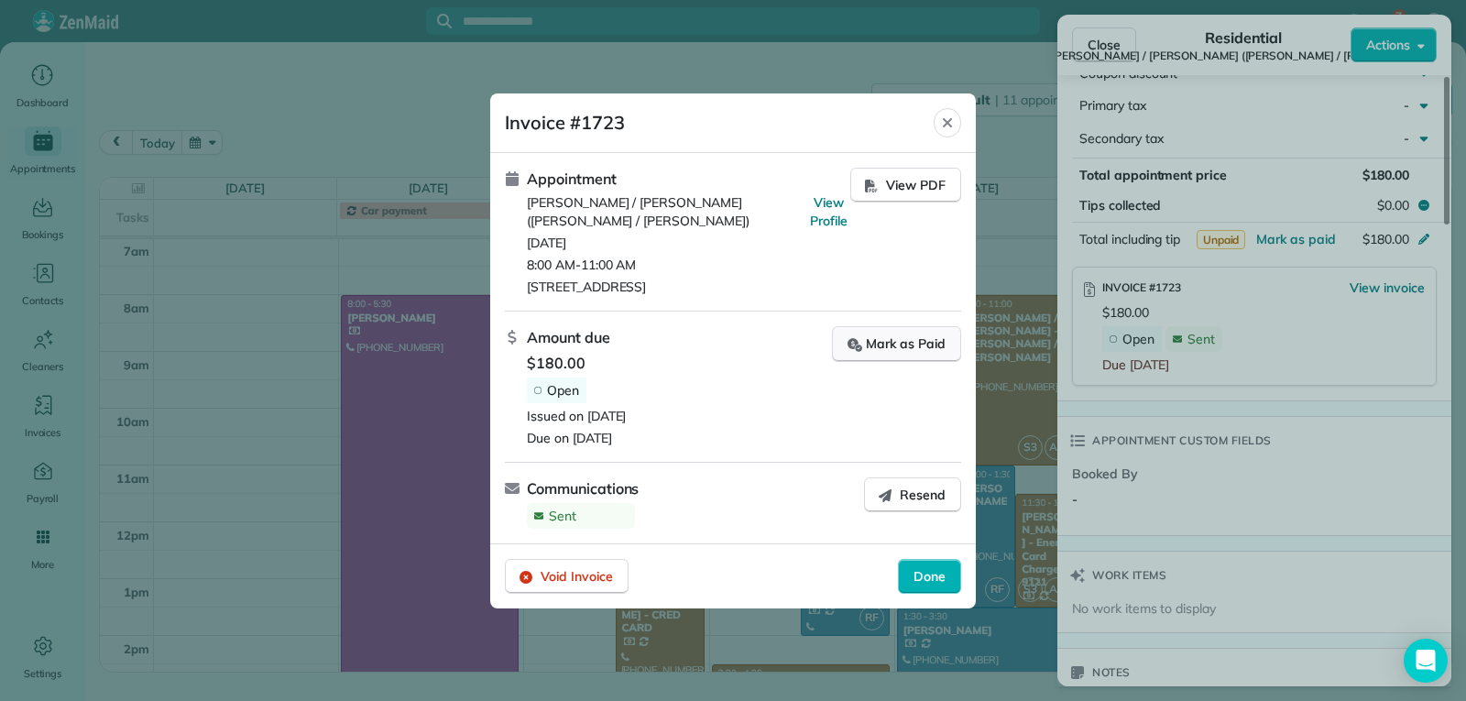
click at [902, 341] on div "Mark as Paid" at bounding box center [896, 343] width 98 height 19
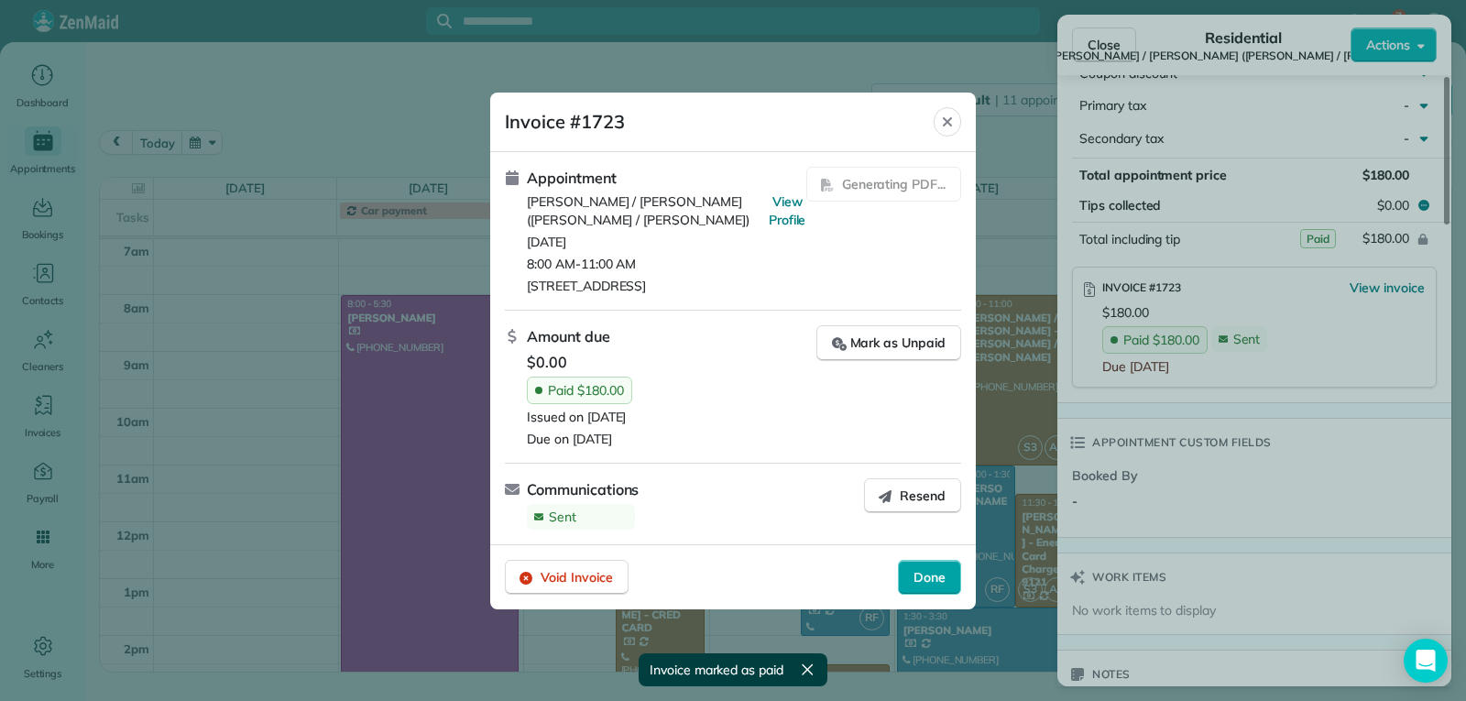
click at [927, 576] on span "Done" at bounding box center [929, 577] width 32 height 18
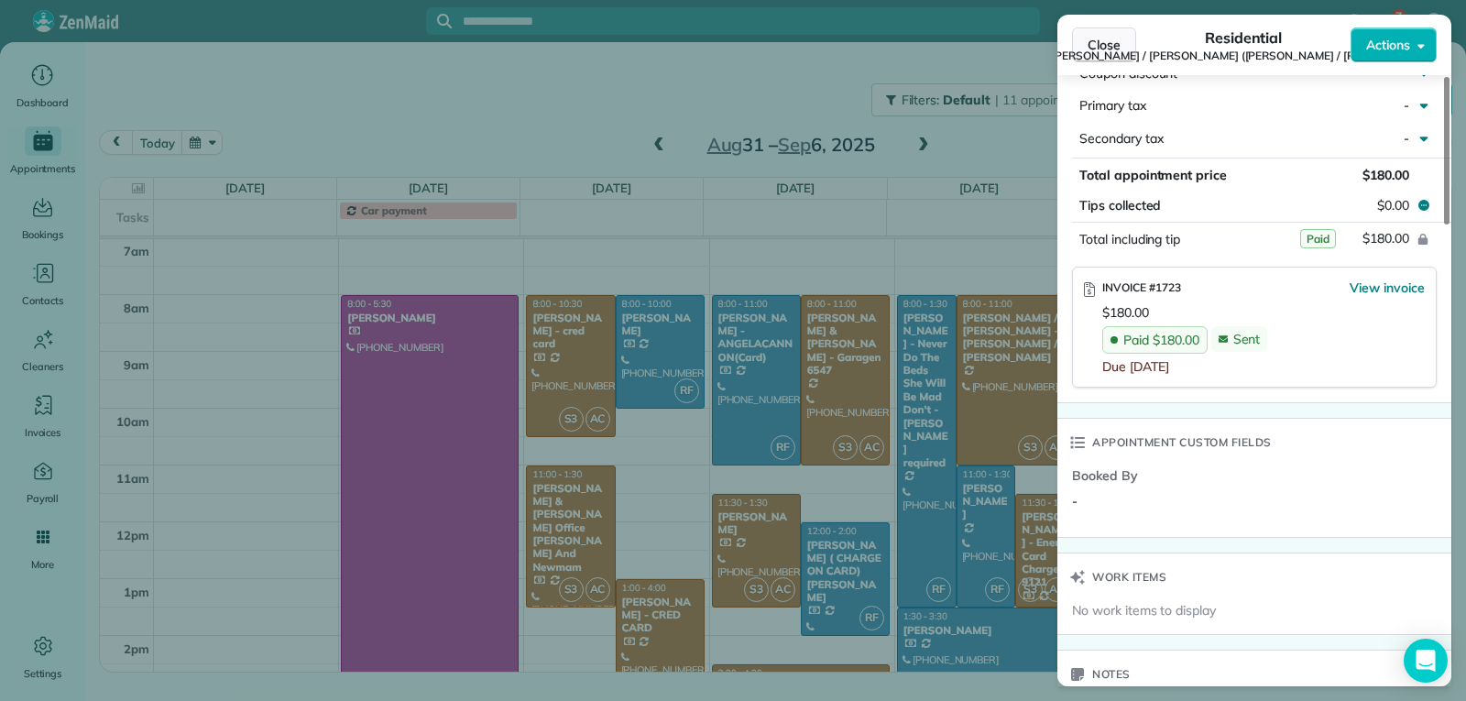
scroll to position [1099, 0]
click at [1094, 37] on span "Close" at bounding box center [1104, 45] width 33 height 18
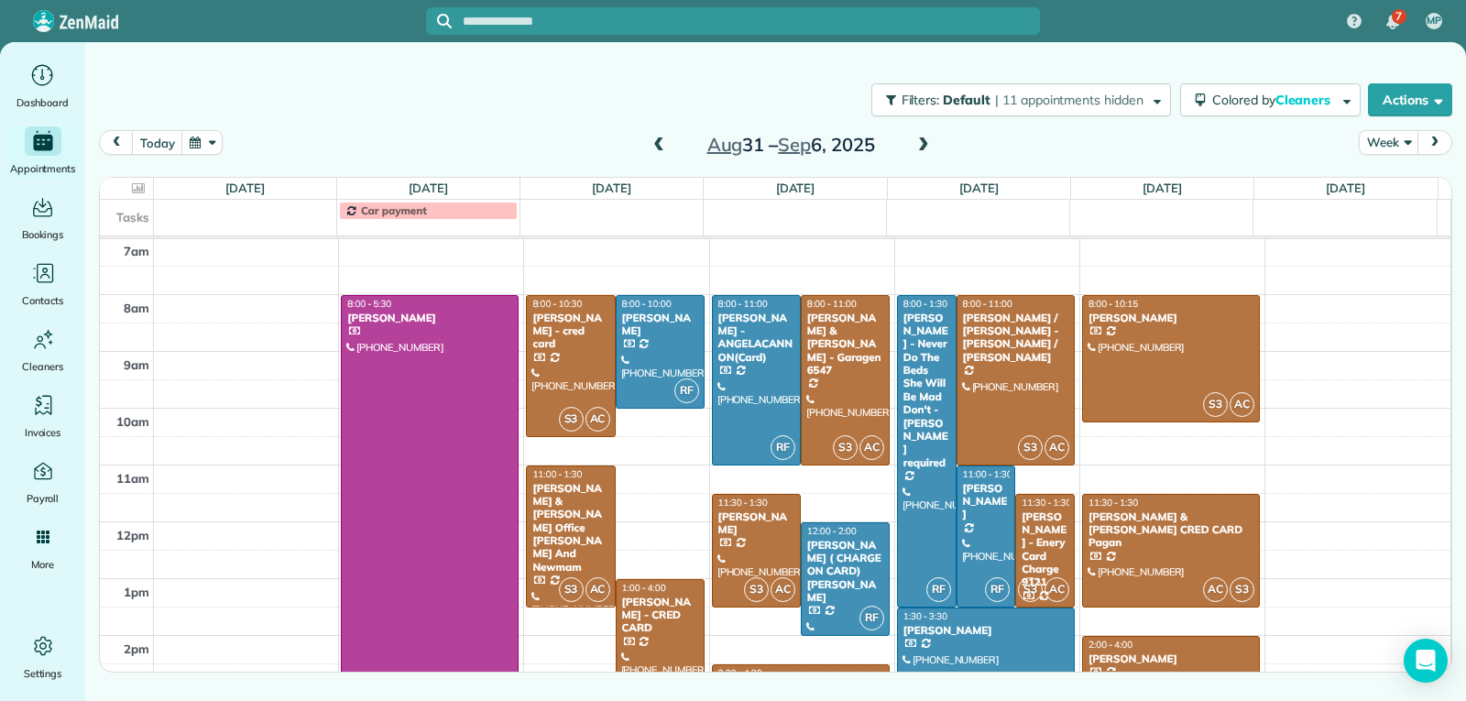
click at [924, 140] on span at bounding box center [923, 145] width 20 height 16
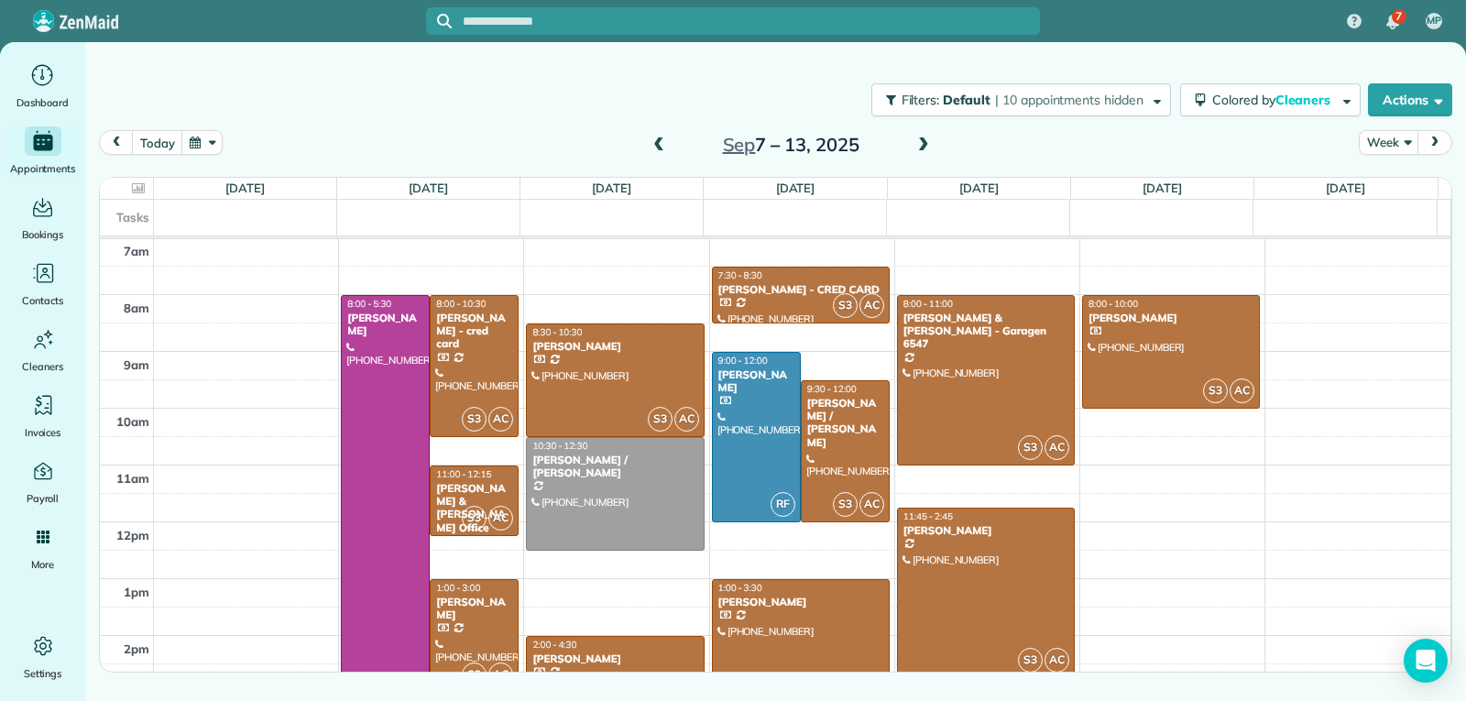
click at [924, 140] on span at bounding box center [923, 145] width 20 height 16
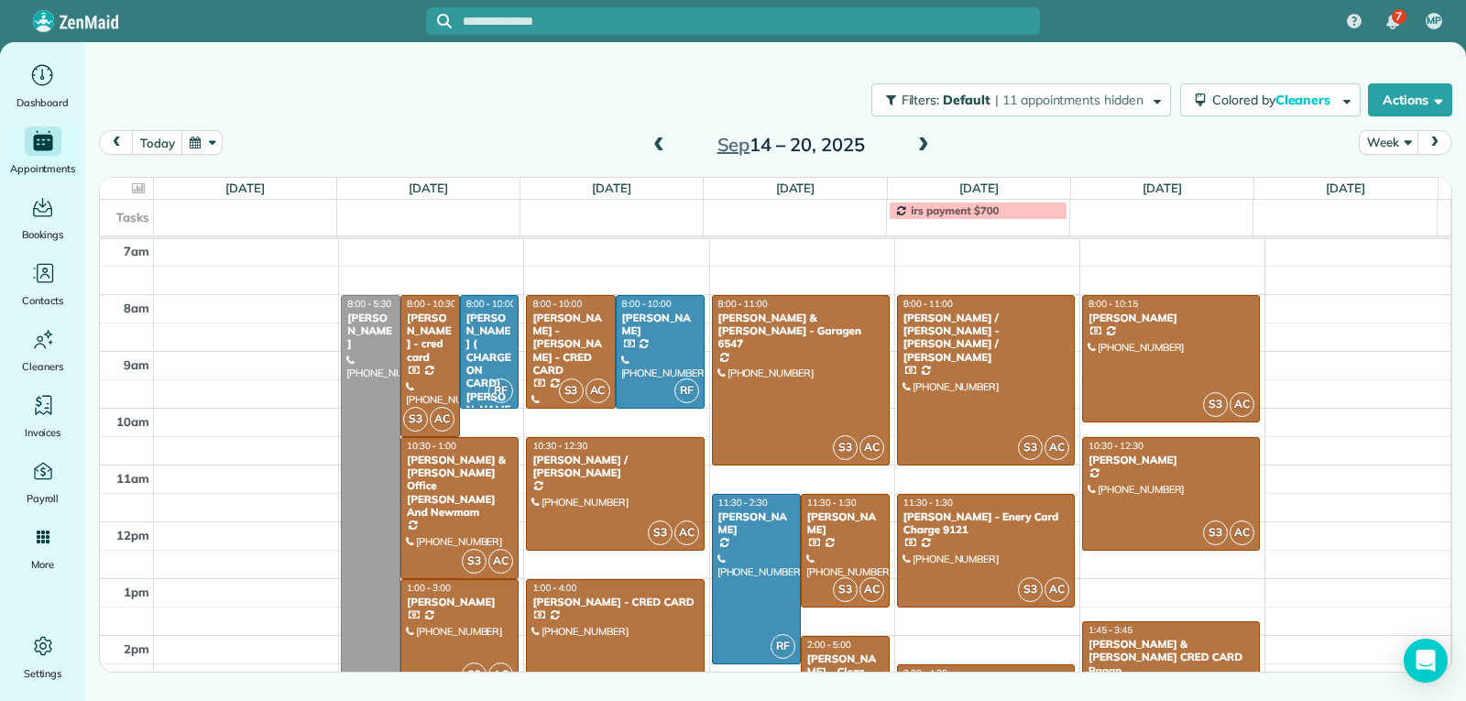
click at [1208, 639] on div "[PERSON_NAME] & [PERSON_NAME] CRED CARD Pagan" at bounding box center [1171, 657] width 167 height 39
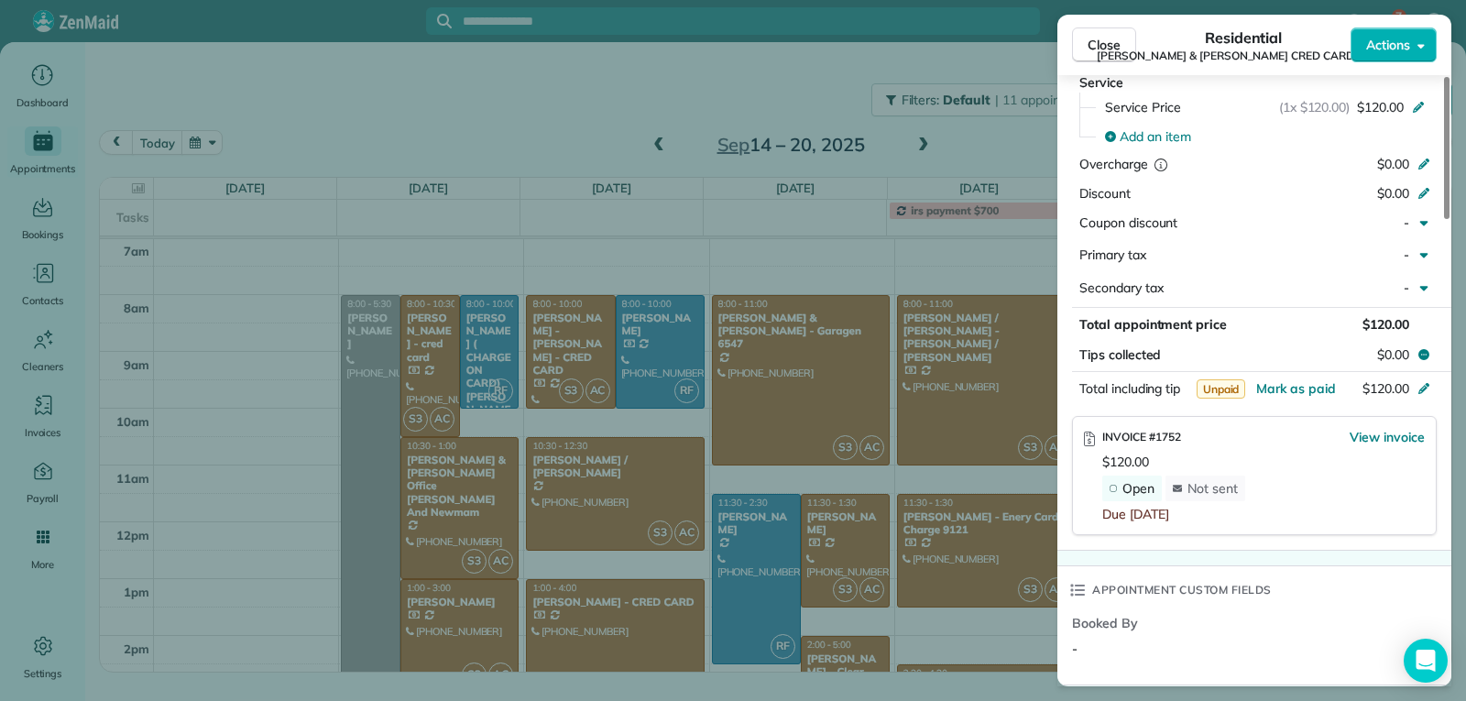
scroll to position [1099, 0]
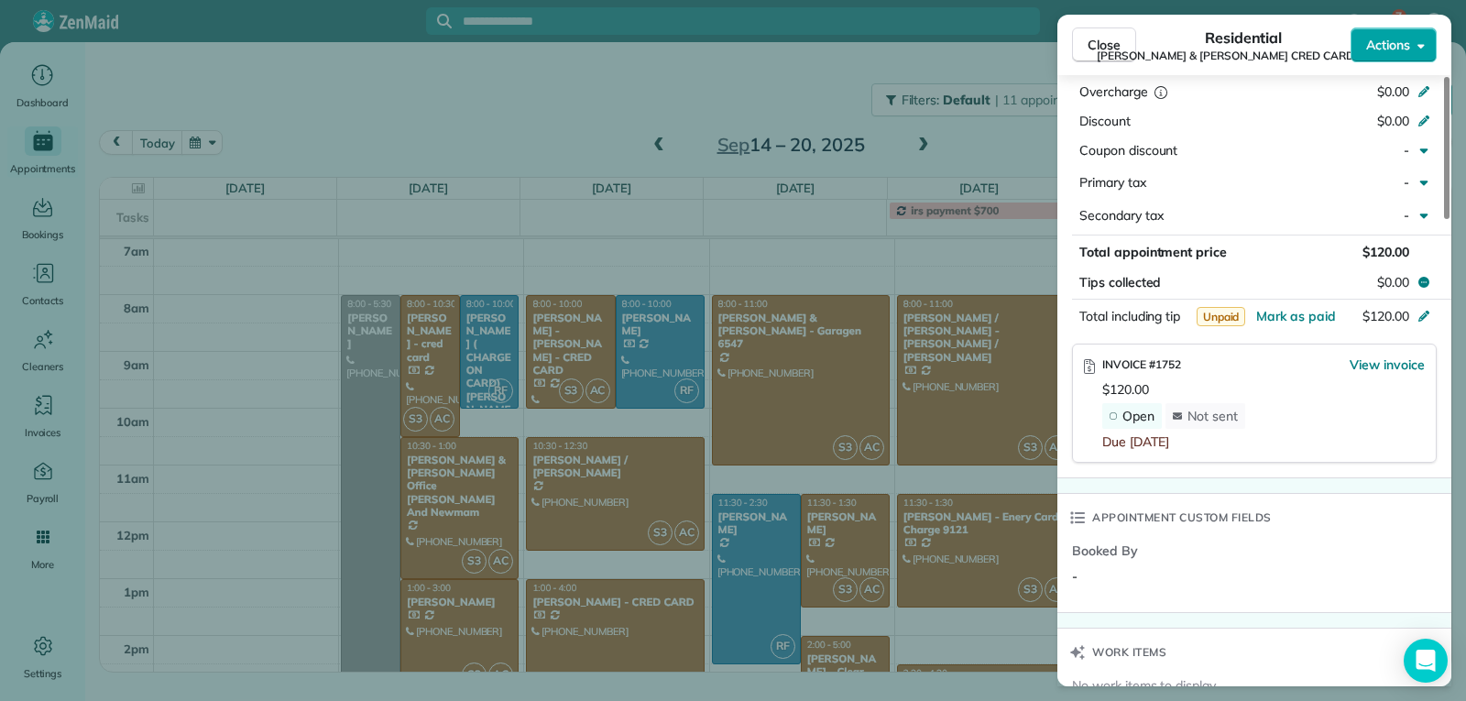
click at [1396, 47] on span "Actions" at bounding box center [1388, 45] width 44 height 18
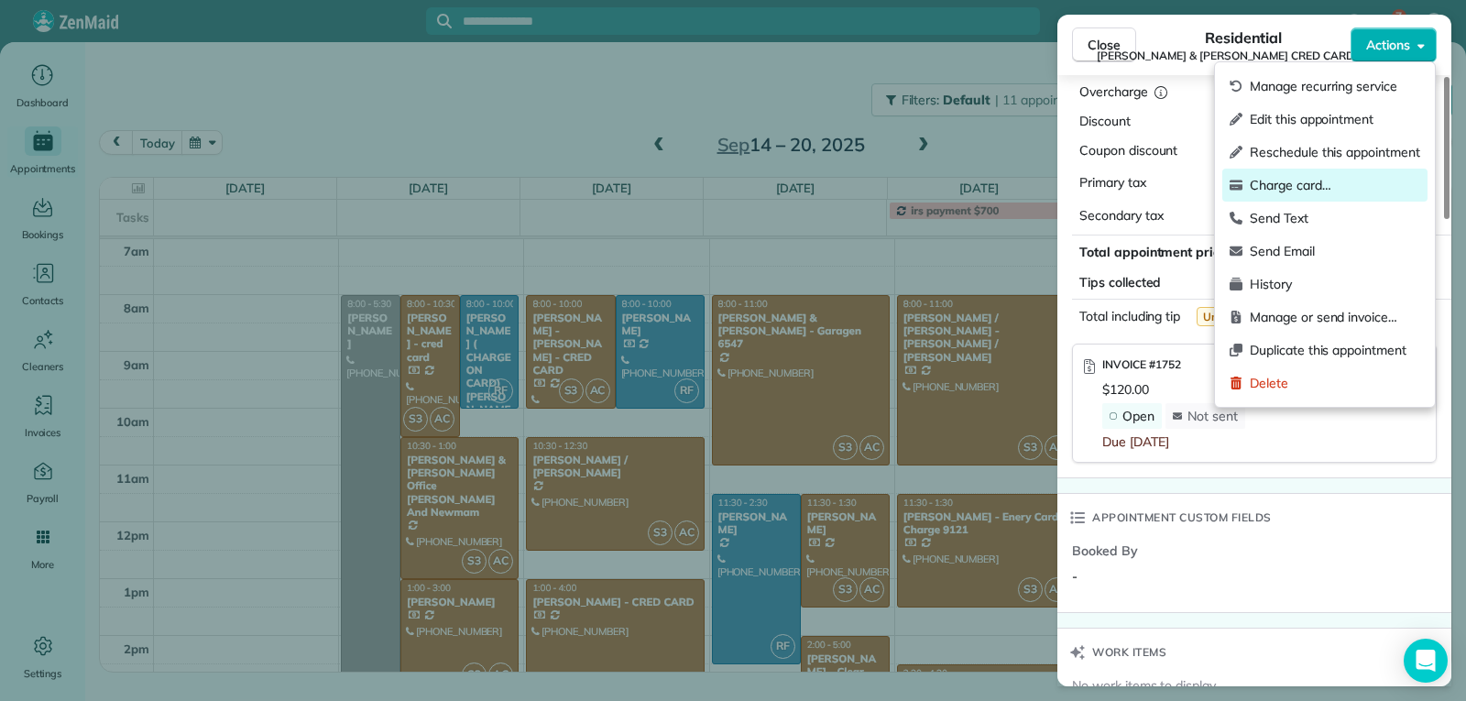
click at [1301, 188] on span "Charge card…" at bounding box center [1335, 185] width 170 height 18
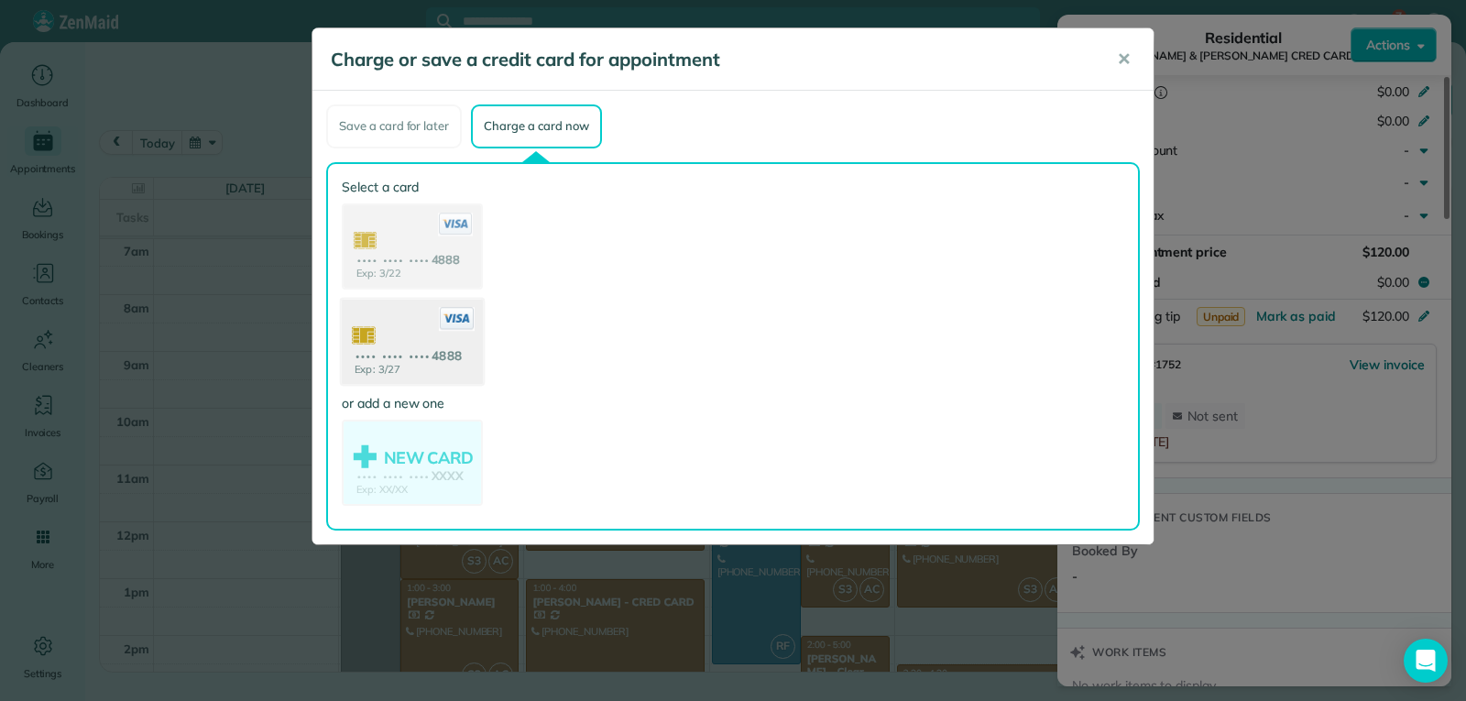
click at [420, 359] on use at bounding box center [412, 343] width 141 height 89
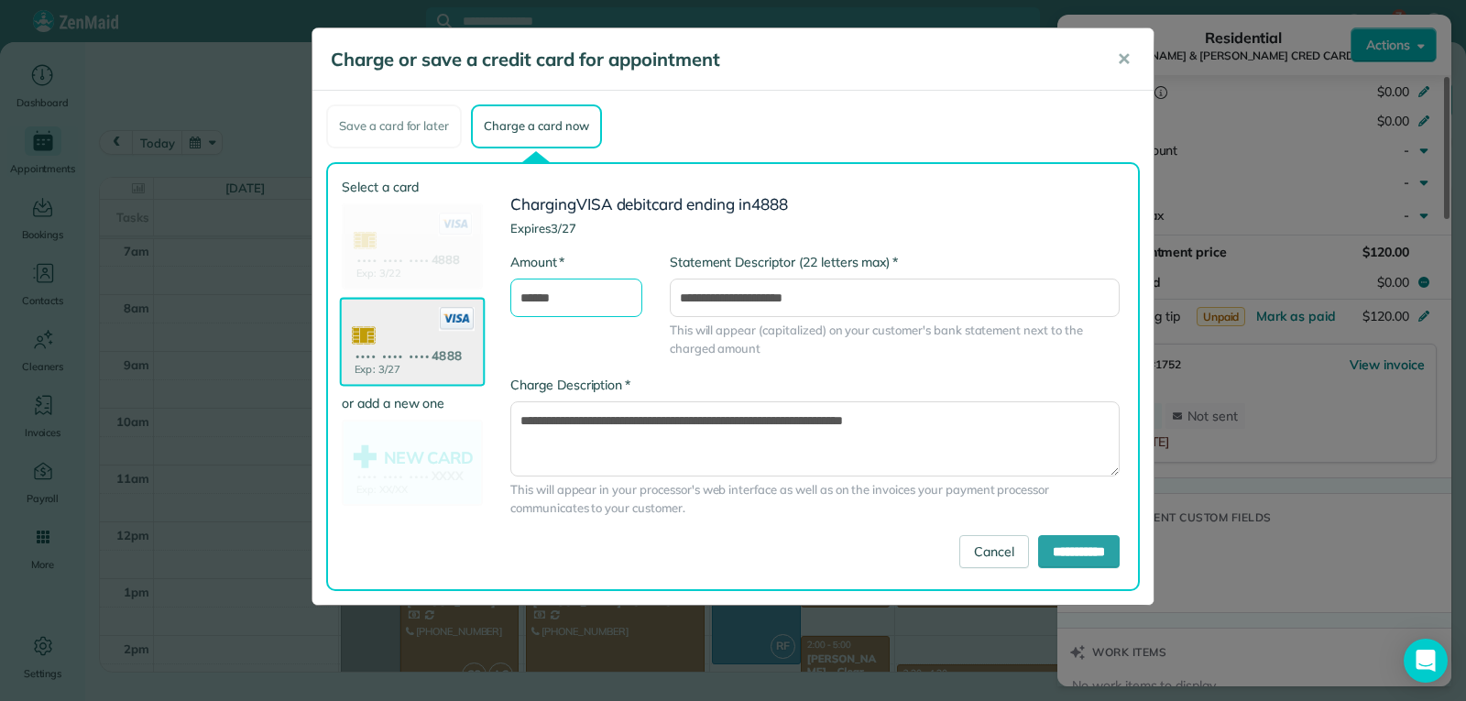
click at [527, 302] on input "******" at bounding box center [576, 298] width 132 height 38
type input "******"
click at [1075, 553] on input "**********" at bounding box center [1079, 551] width 82 height 33
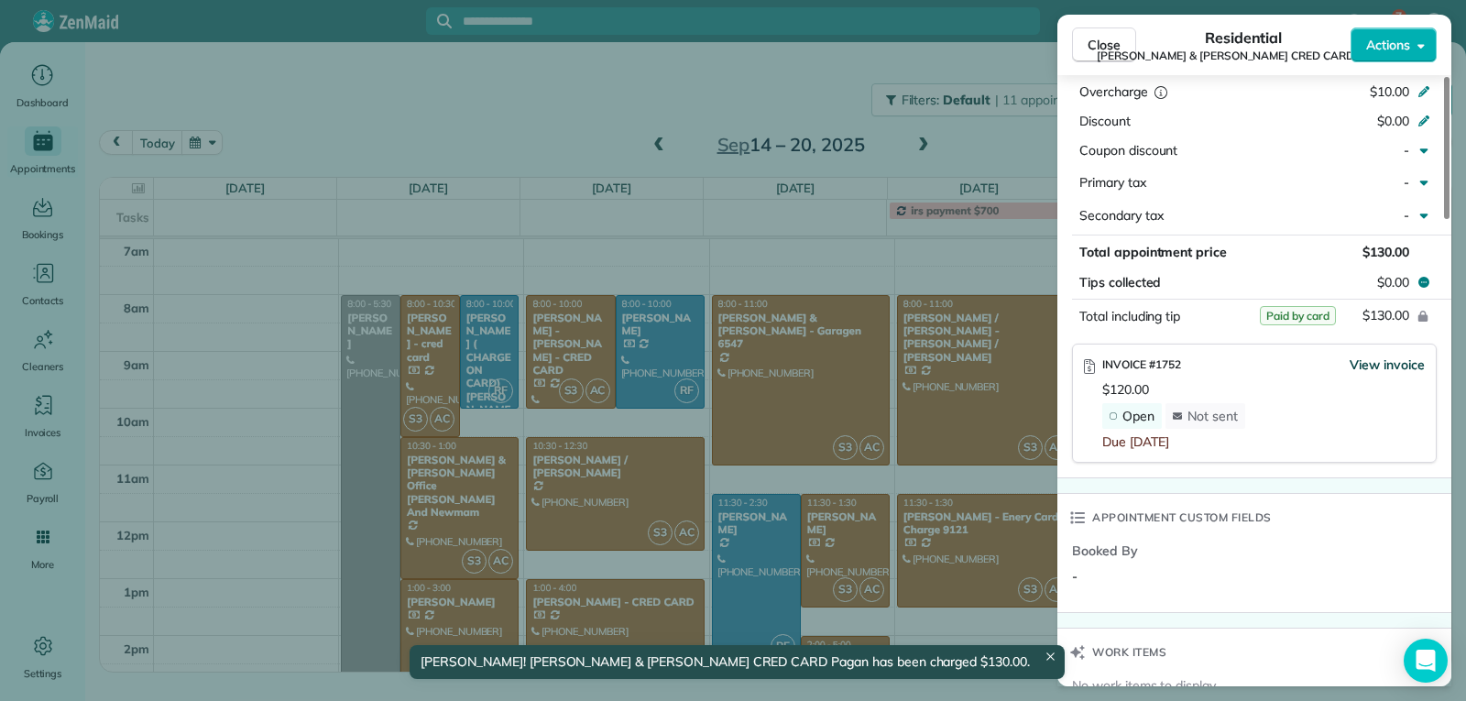
click at [1386, 355] on span "View invoice" at bounding box center [1387, 364] width 75 height 18
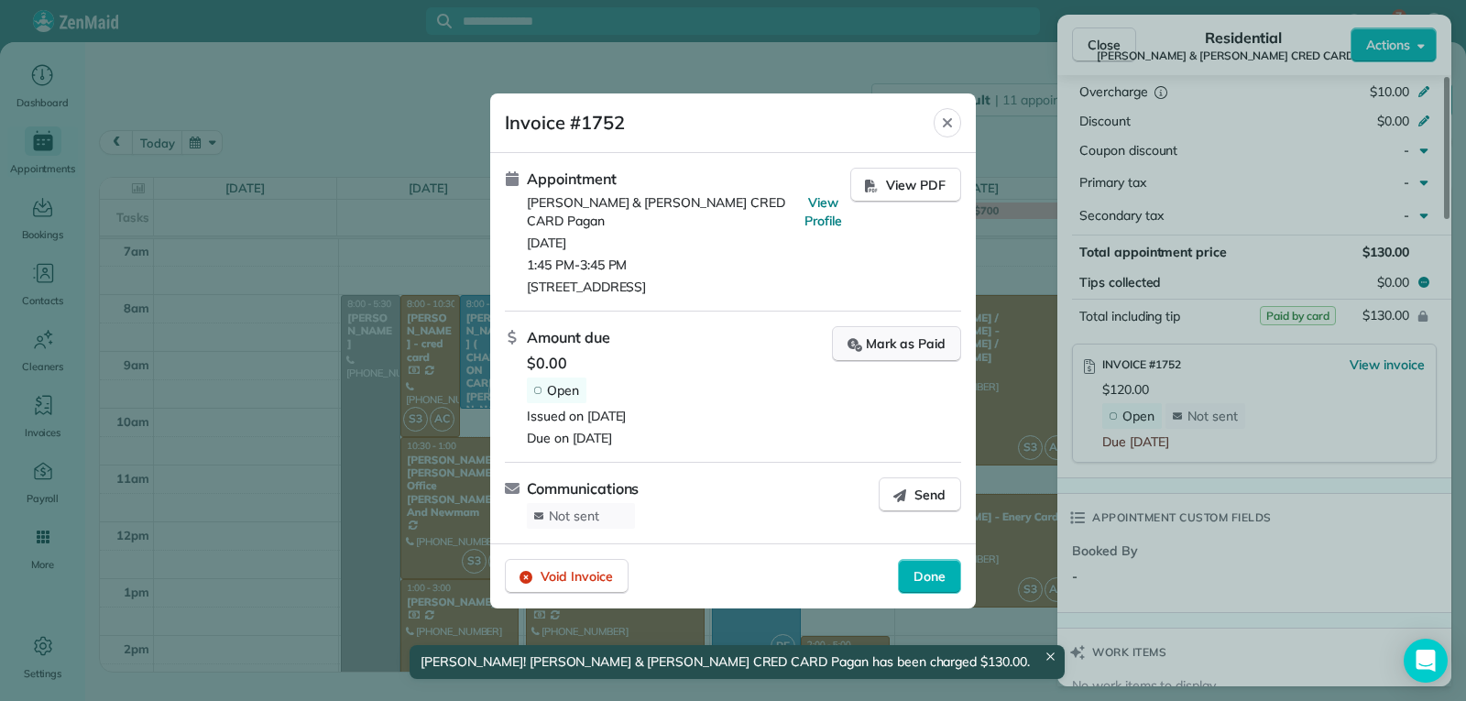
click at [925, 343] on div "Mark as Paid" at bounding box center [896, 343] width 98 height 19
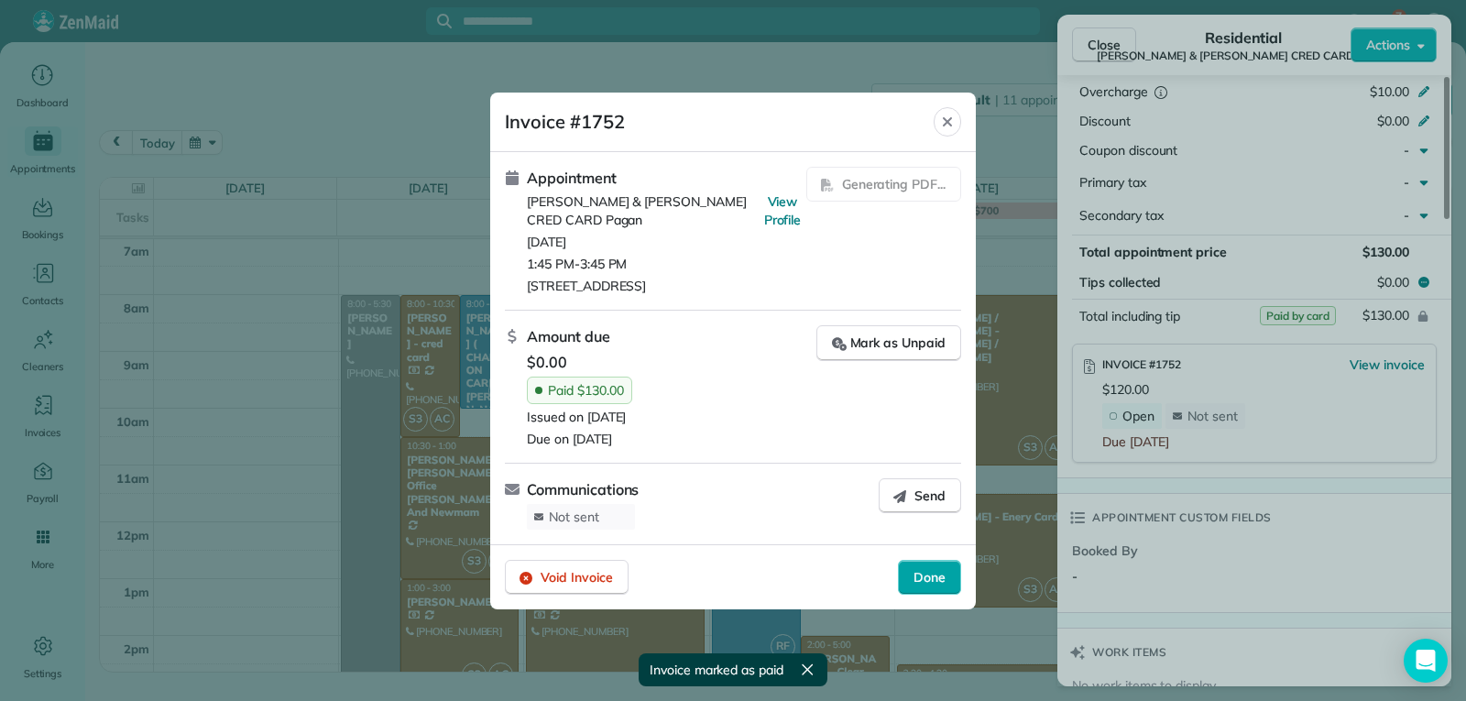
click at [931, 569] on span "Done" at bounding box center [929, 577] width 32 height 18
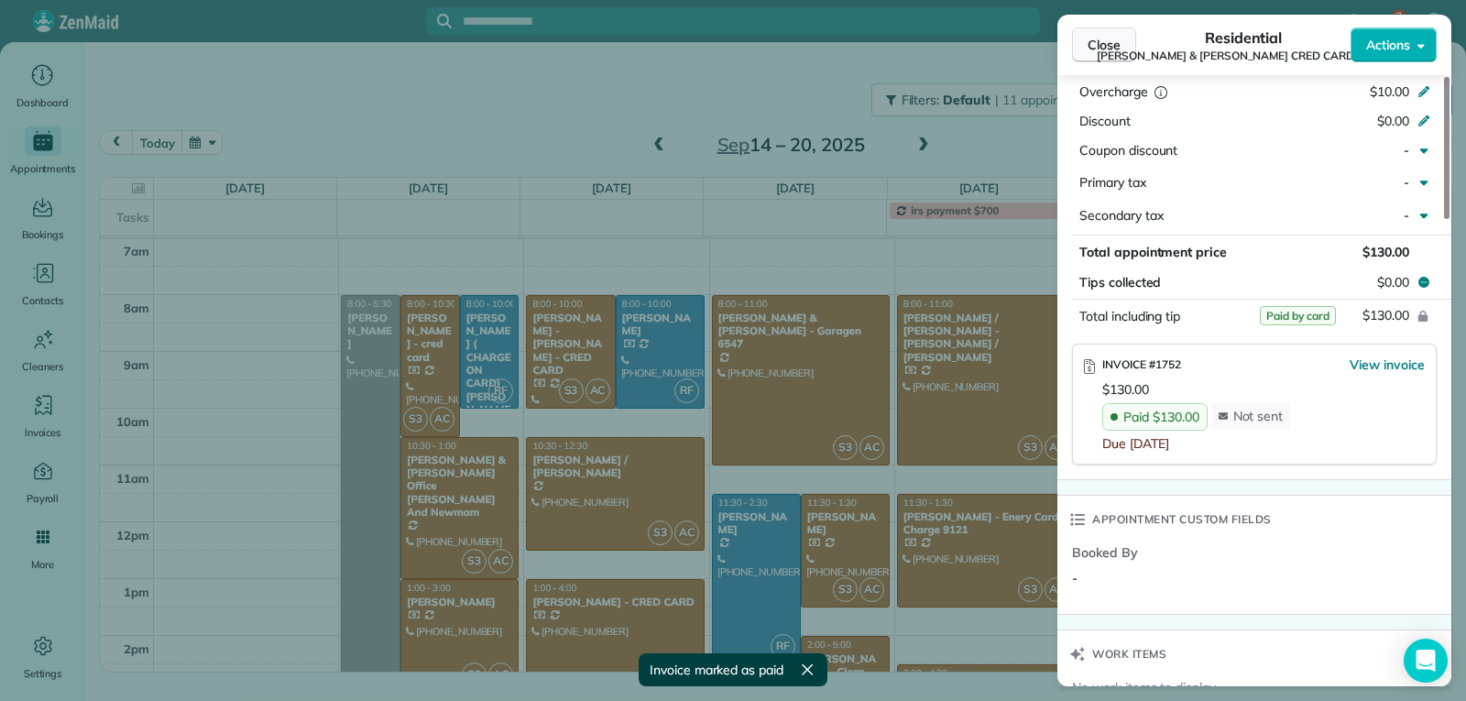
click at [1073, 44] on button "Close" at bounding box center [1104, 44] width 64 height 35
